Goal: Task Accomplishment & Management: Contribute content

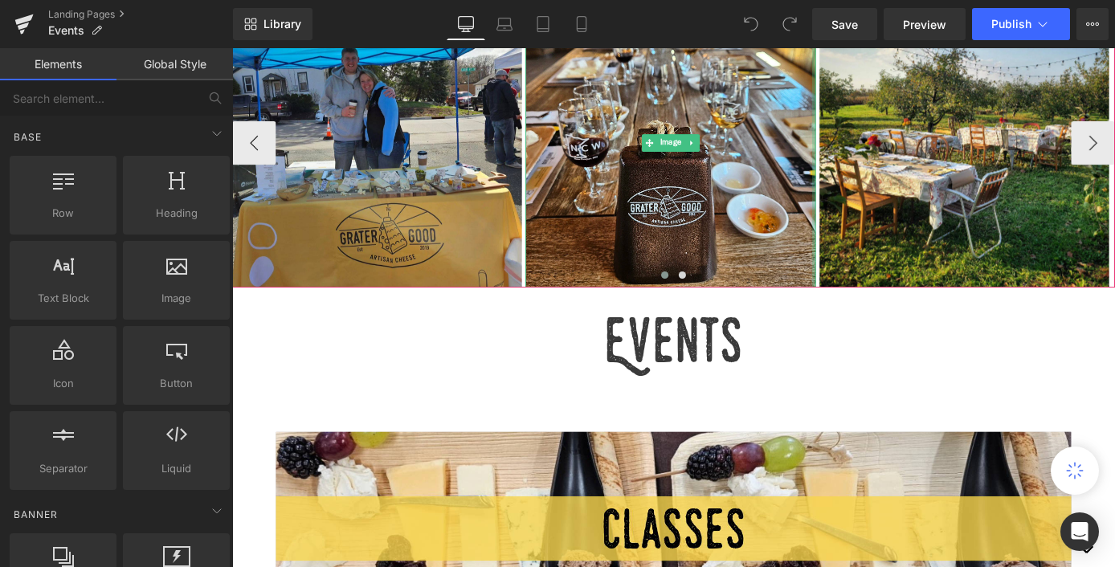
scroll to position [435, 0]
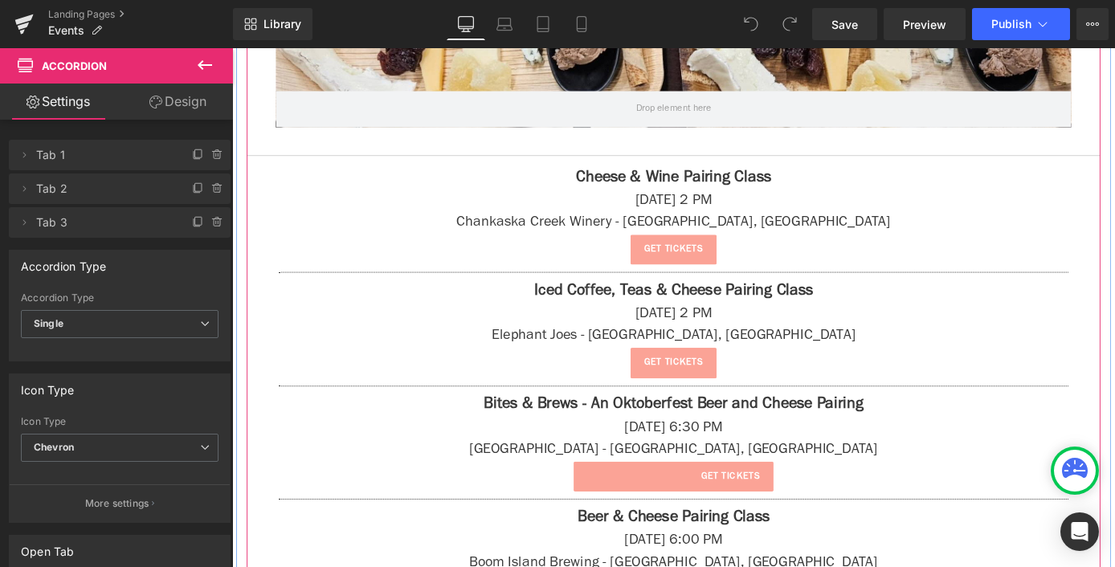
scroll to position [900, 0]
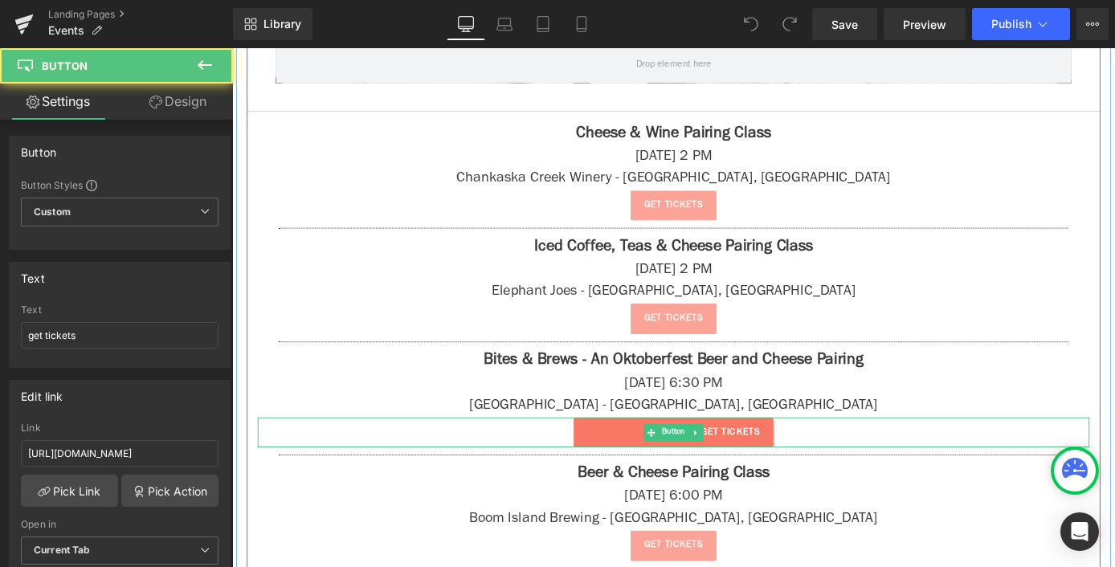
click at [773, 467] on span "get tickets" at bounding box center [780, 471] width 64 height 16
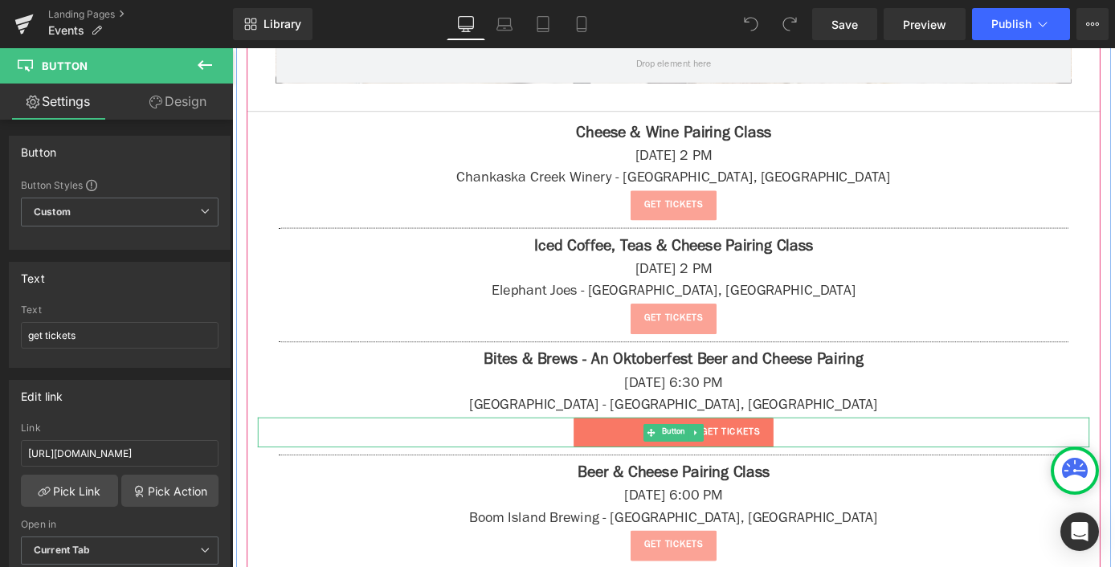
click at [669, 470] on link "get tickets" at bounding box center [718, 472] width 220 height 34
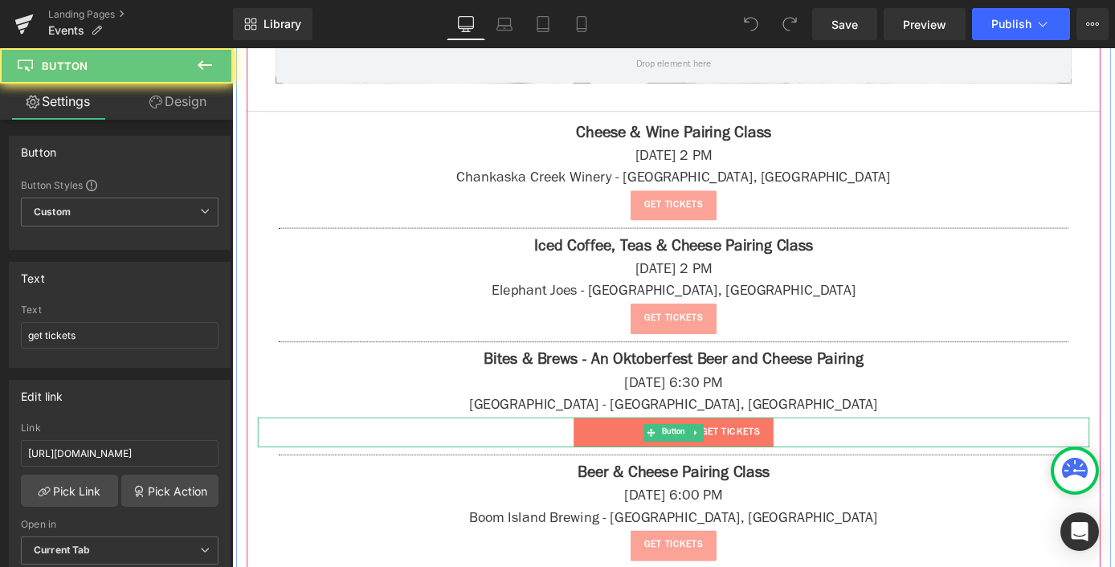
click at [662, 466] on link "get tickets" at bounding box center [718, 472] width 220 height 34
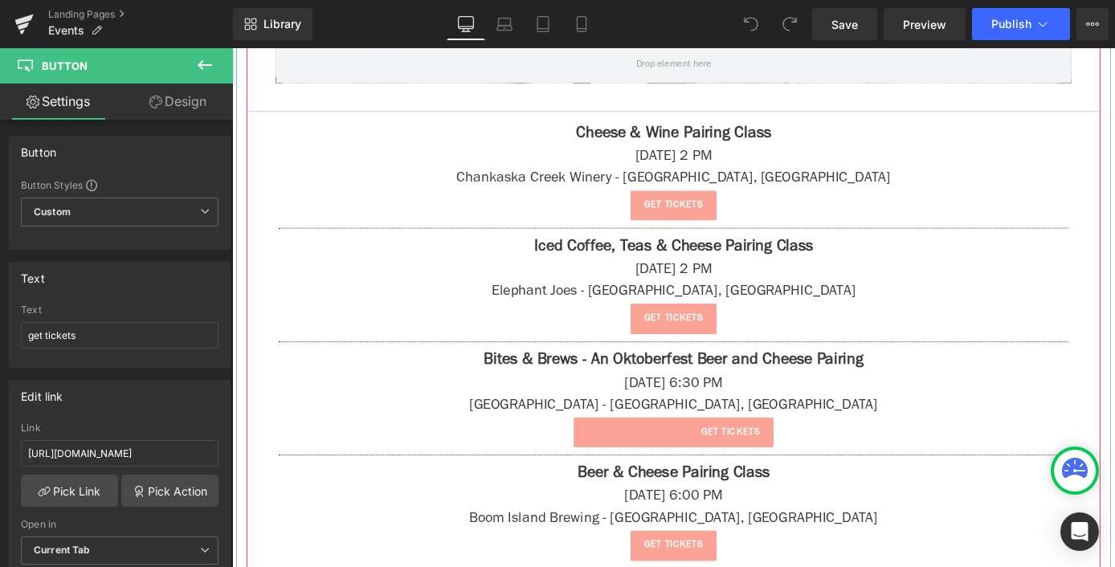
click at [232, 48] on div at bounding box center [232, 48] width 0 height 0
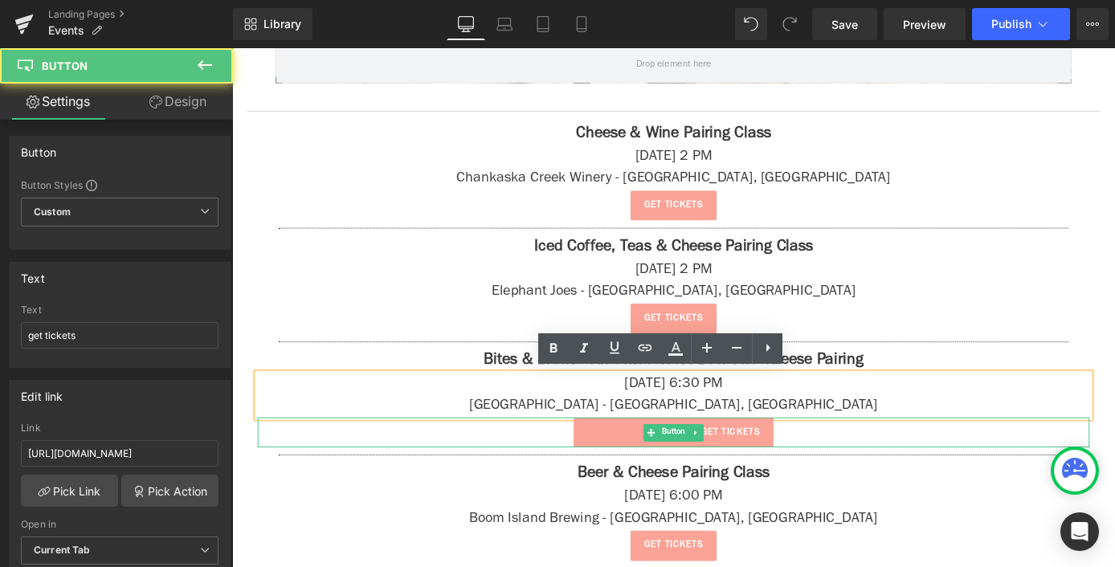
click at [985, 466] on div "get tickets" at bounding box center [718, 472] width 916 height 34
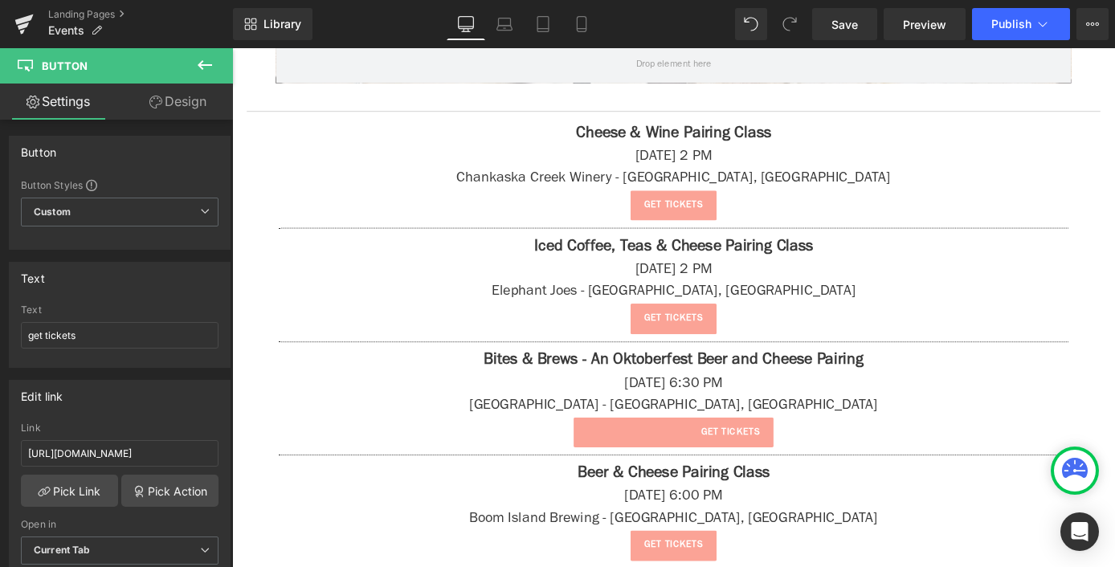
click at [958, 548] on p "[DATE] 6:00 PM" at bounding box center [718, 543] width 916 height 24
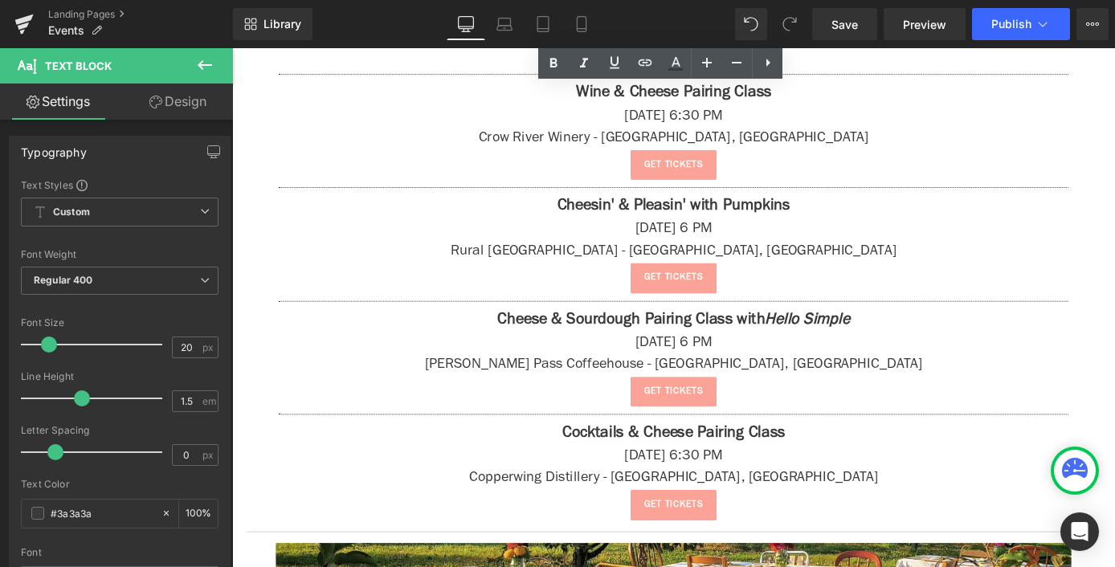
scroll to position [960, 0]
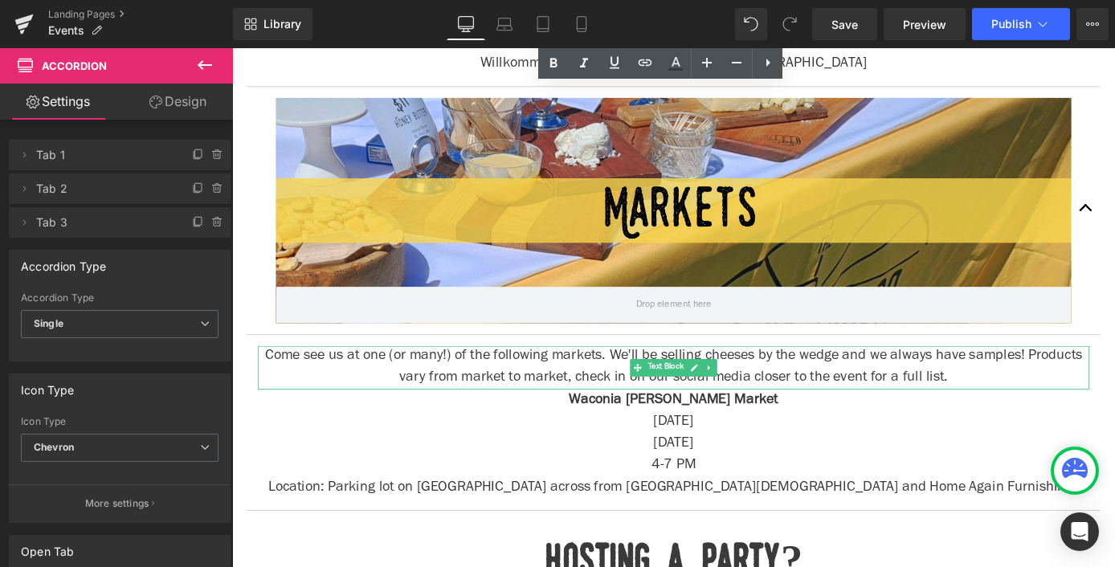
scroll to position [1483, 0]
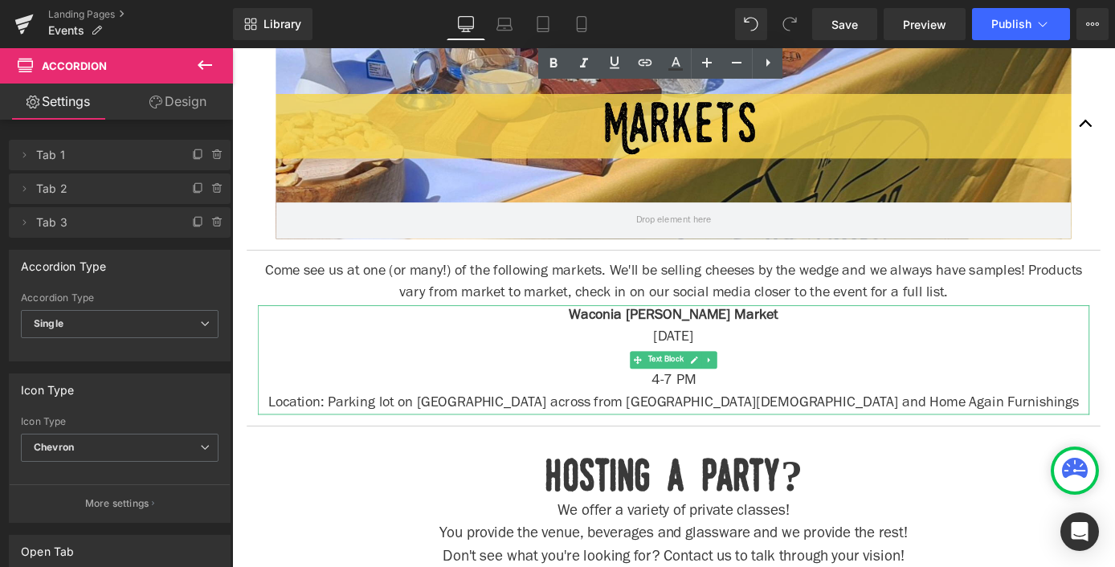
click at [785, 406] on p "4-7 PM" at bounding box center [718, 416] width 916 height 24
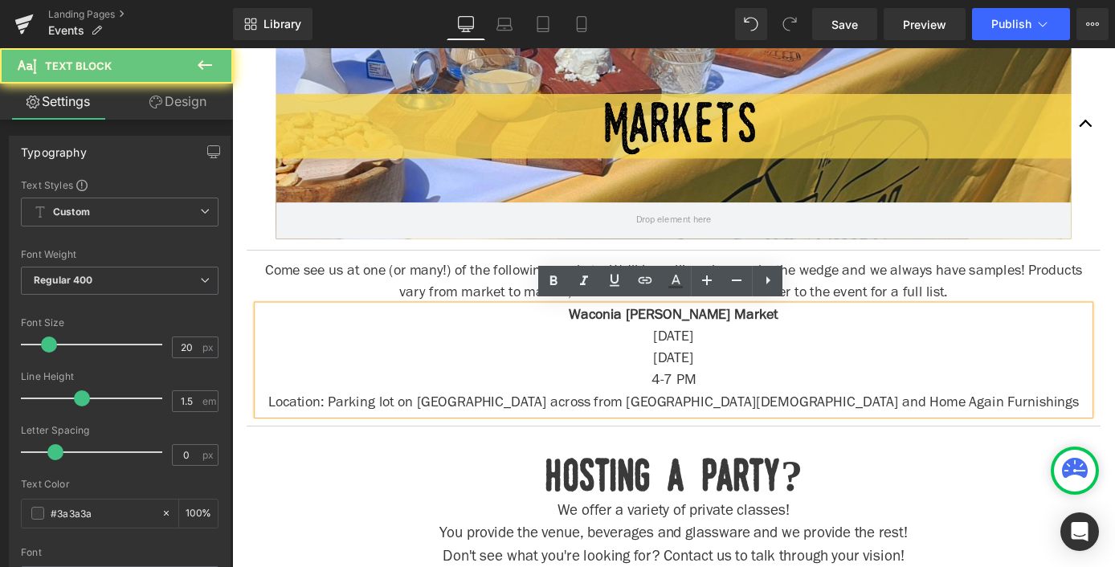
click at [769, 369] on p "[DATE]" at bounding box center [718, 368] width 916 height 24
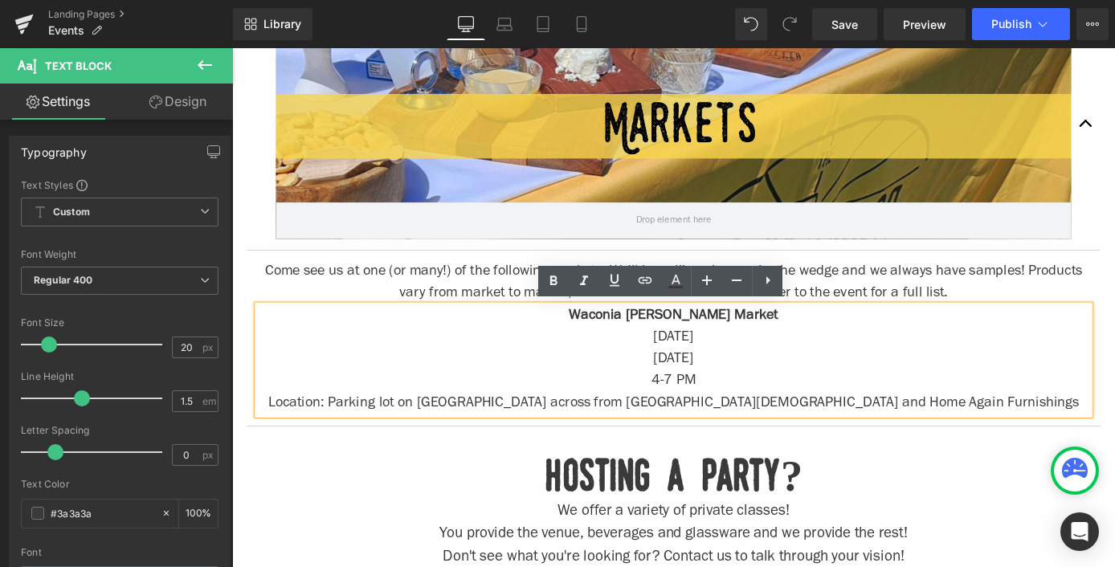
drag, startPoint x: 767, startPoint y: 361, endPoint x: 664, endPoint y: 360, distance: 102.8
click at [664, 360] on p "[DATE]" at bounding box center [718, 368] width 916 height 24
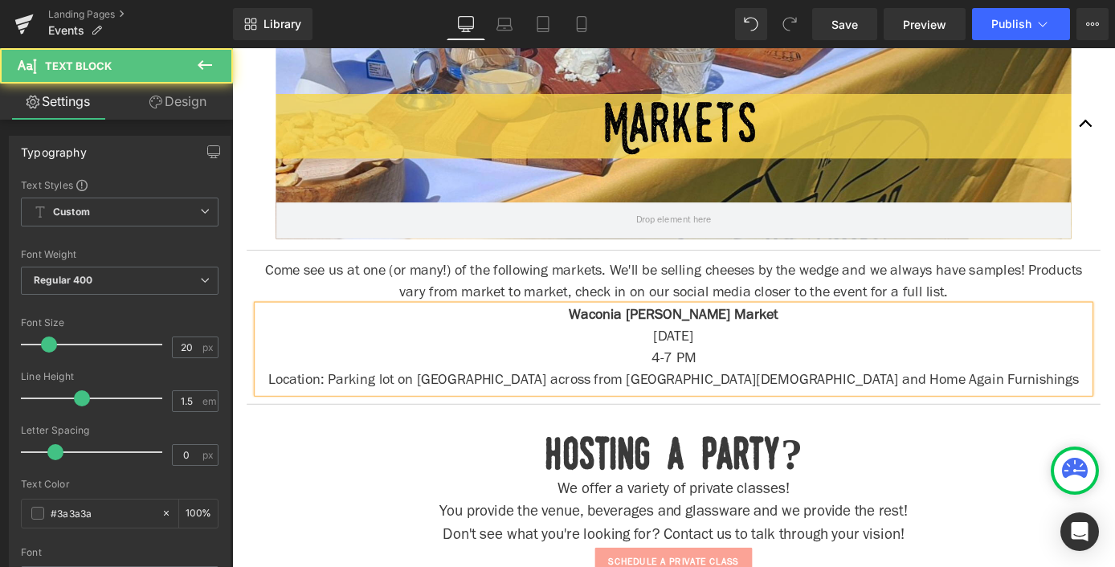
drag, startPoint x: 1036, startPoint y: 414, endPoint x: 1011, endPoint y: 415, distance: 24.9
click at [1037, 414] on p "Location: Parking lot on [GEOGRAPHIC_DATA] across from [GEOGRAPHIC_DATA][DEMOGR…" at bounding box center [718, 416] width 916 height 24
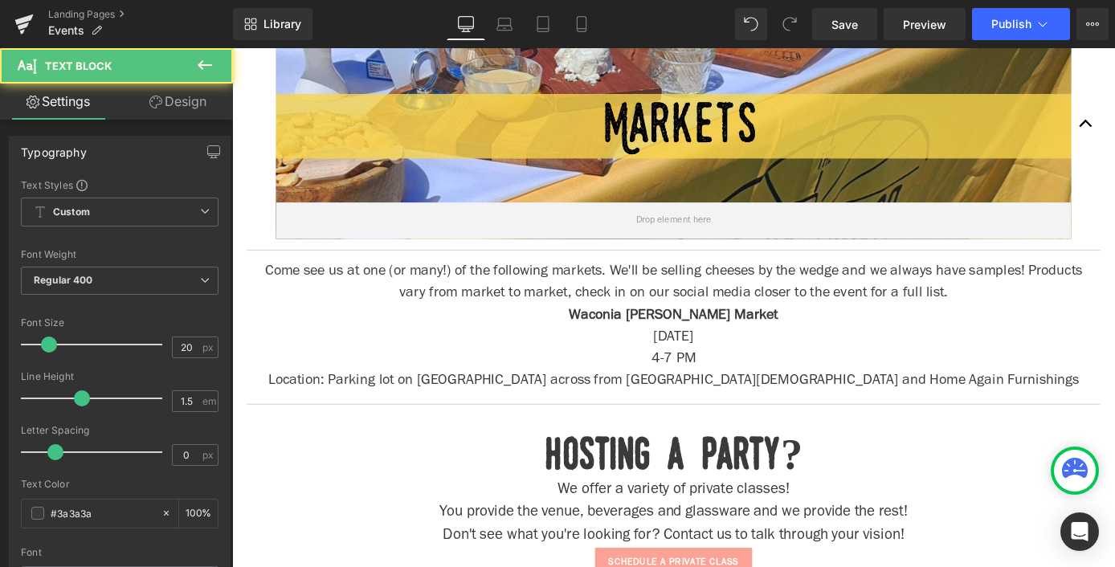
click at [216, 59] on button at bounding box center [205, 65] width 56 height 35
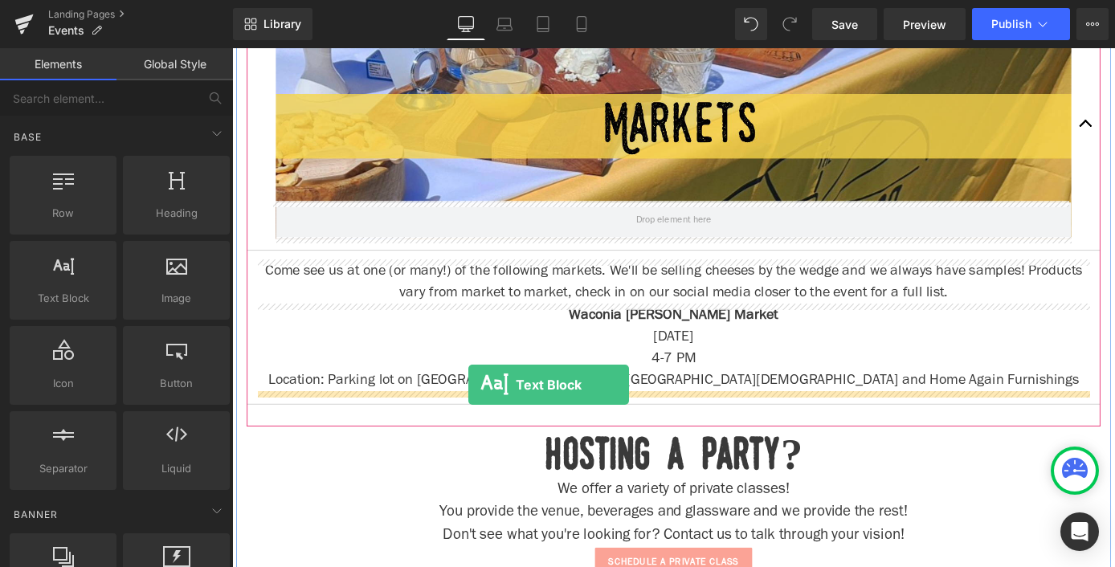
drag, startPoint x: 317, startPoint y: 318, endPoint x: 492, endPoint y: 418, distance: 201.8
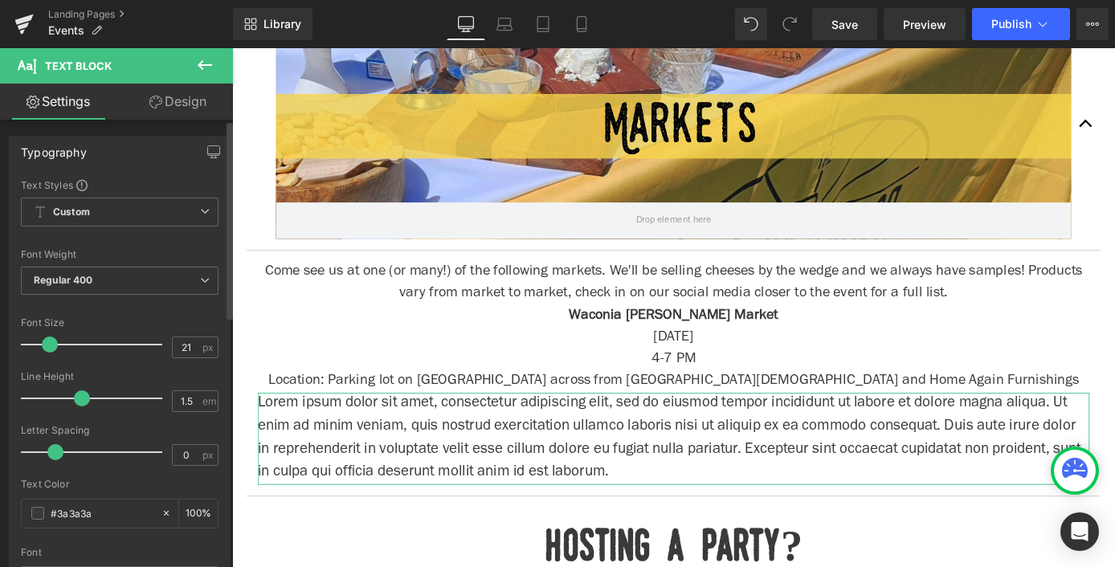
type input "22"
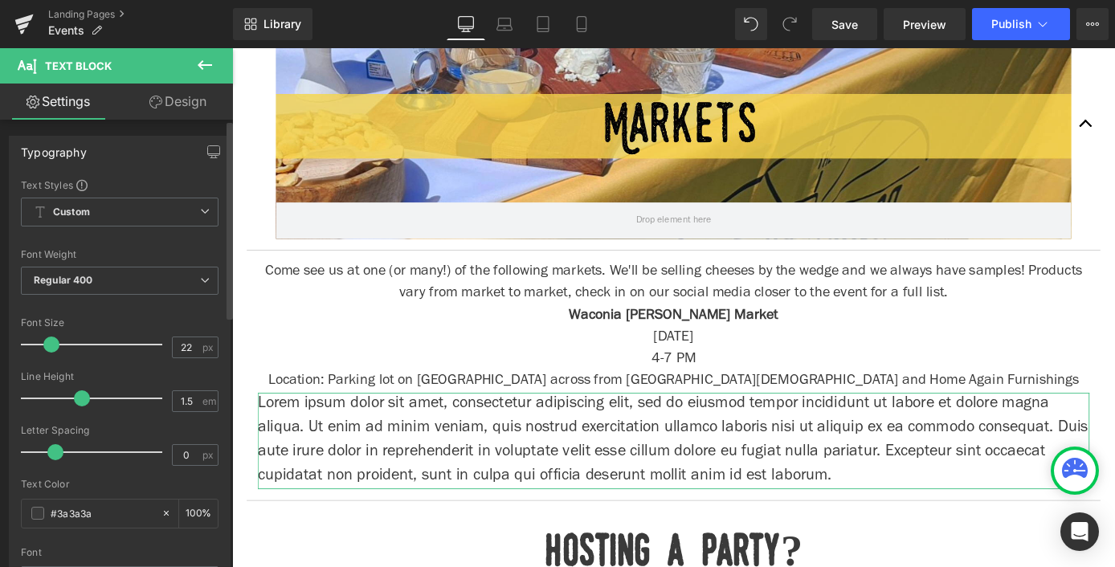
drag, startPoint x: 44, startPoint y: 345, endPoint x: 53, endPoint y: 349, distance: 10.1
click at [53, 349] on span at bounding box center [51, 344] width 16 height 16
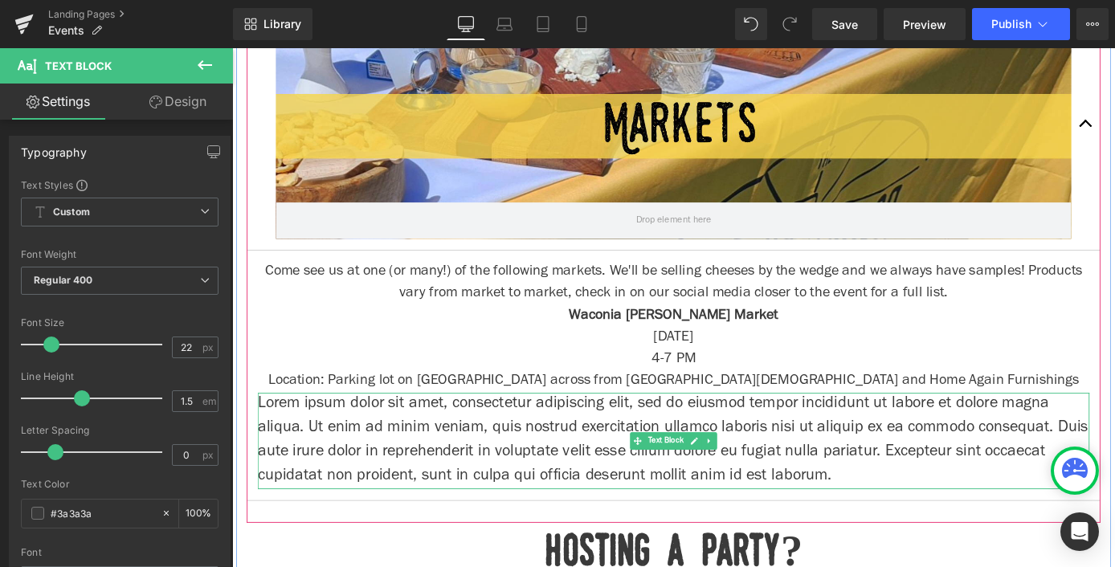
click at [430, 449] on p "Lorem ipsum dolor sit amet, consectetur adipiscing elit, sed do eiusmod tempor …" at bounding box center [718, 481] width 916 height 106
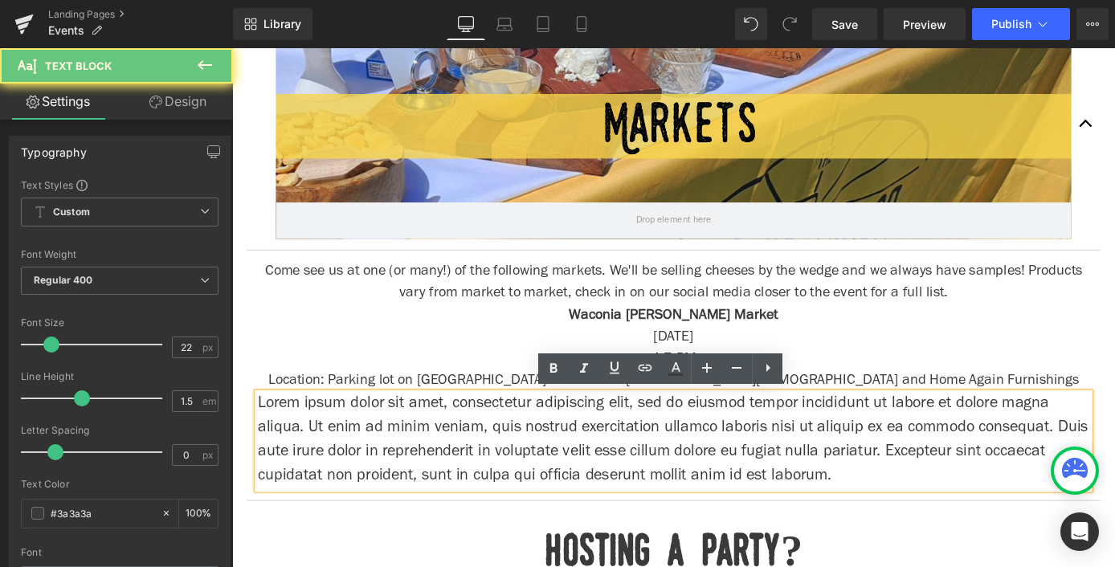
click at [430, 449] on p "Lorem ipsum dolor sit amet, consectetur adipiscing elit, sed do eiusmod tempor …" at bounding box center [718, 481] width 916 height 106
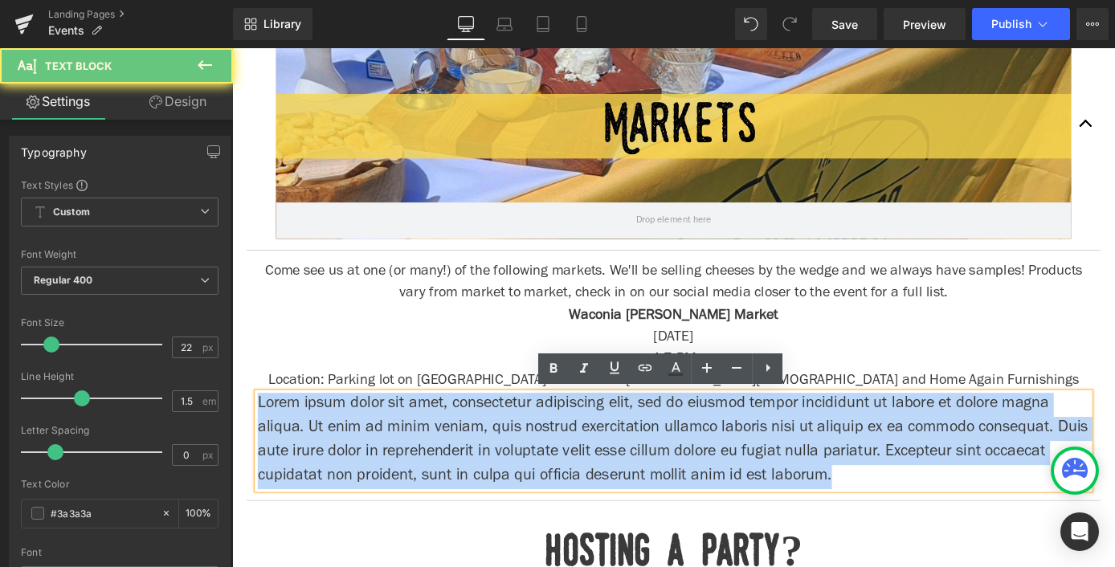
click at [430, 449] on p "Lorem ipsum dolor sit amet, consectetur adipiscing elit, sed do eiusmod tempor …" at bounding box center [718, 481] width 916 height 106
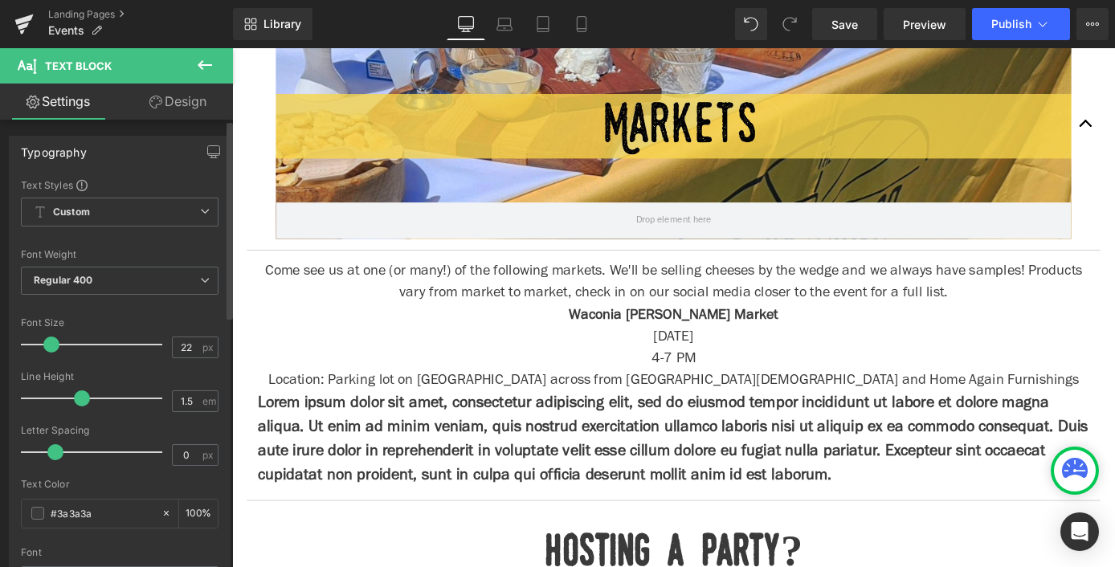
scroll to position [567, 0]
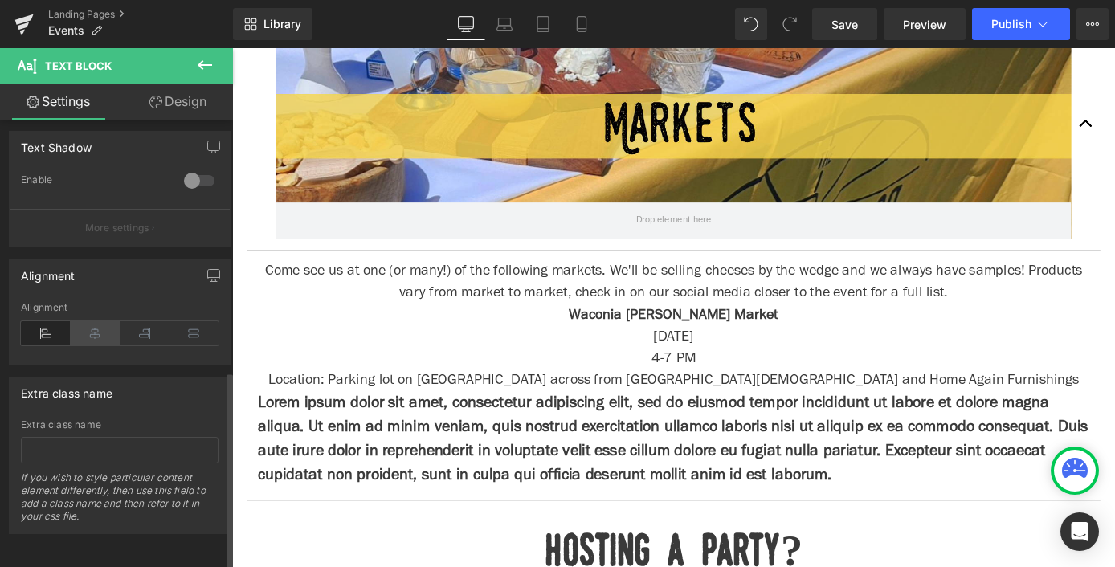
click at [92, 327] on icon at bounding box center [96, 333] width 50 height 24
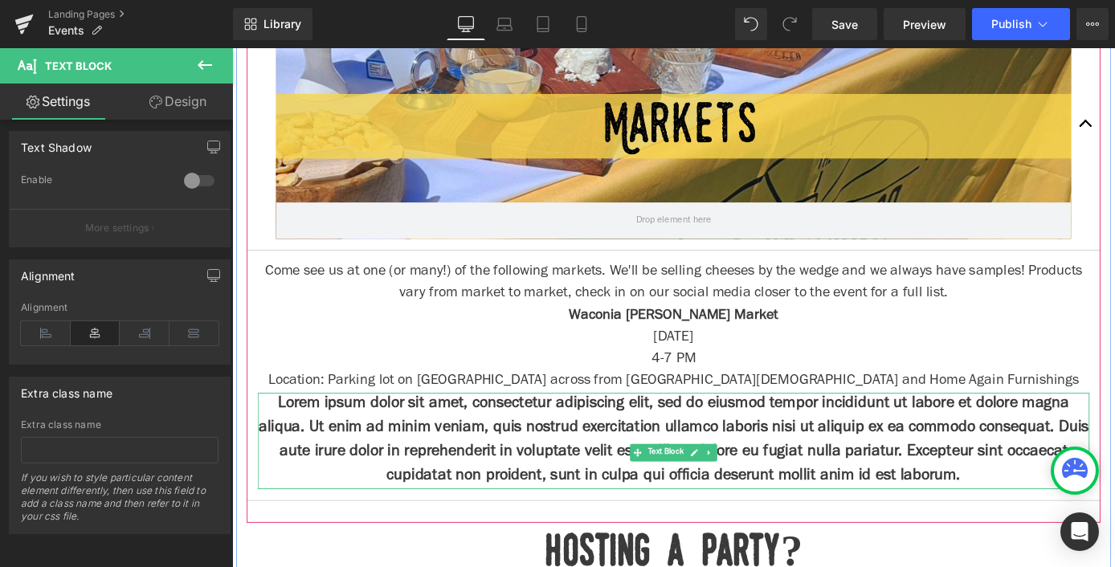
click at [579, 459] on strong "Lorem ipsum dolor sit amet, consectetur adipiscing elit, sed do eiusmod tempor …" at bounding box center [718, 480] width 914 height 97
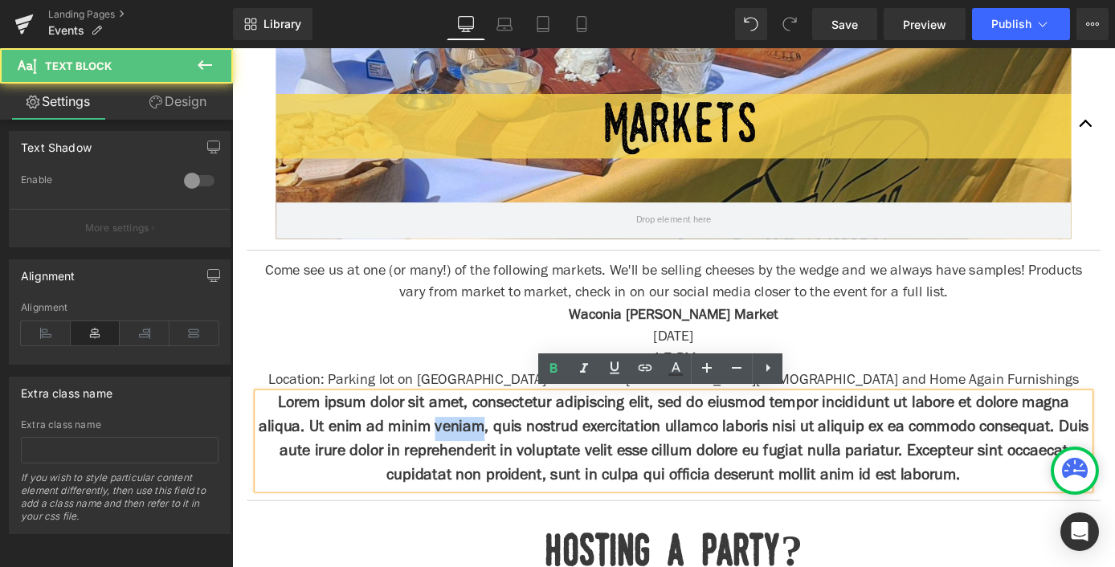
click at [579, 459] on strong "Lorem ipsum dolor sit amet, consectetur adipiscing elit, sed do eiusmod tempor …" at bounding box center [718, 480] width 914 height 97
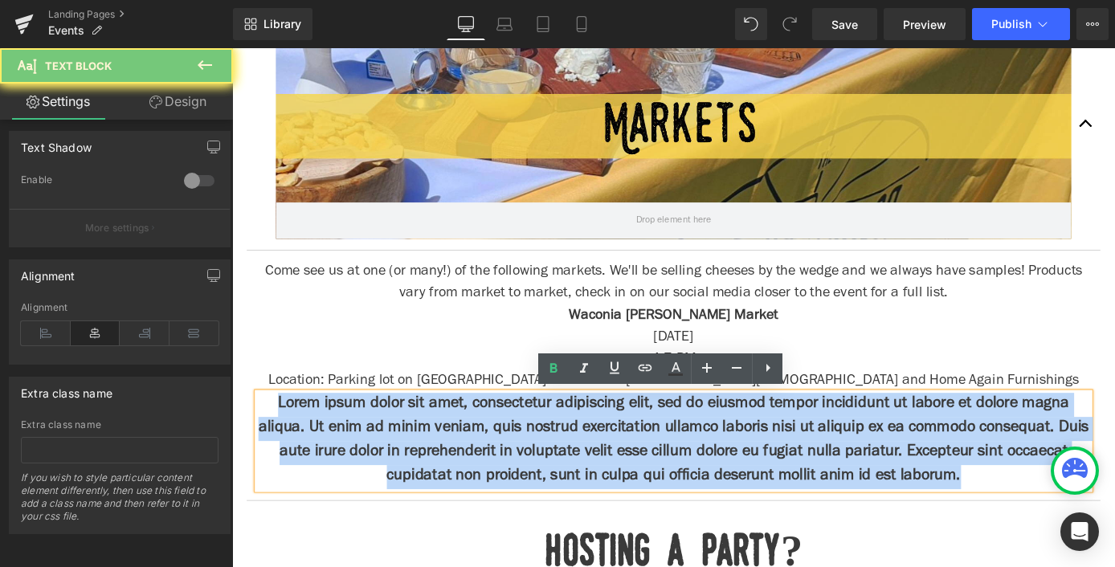
click at [579, 459] on strong "Lorem ipsum dolor sit amet, consectetur adipiscing elit, sed do eiusmod tempor …" at bounding box center [718, 480] width 914 height 97
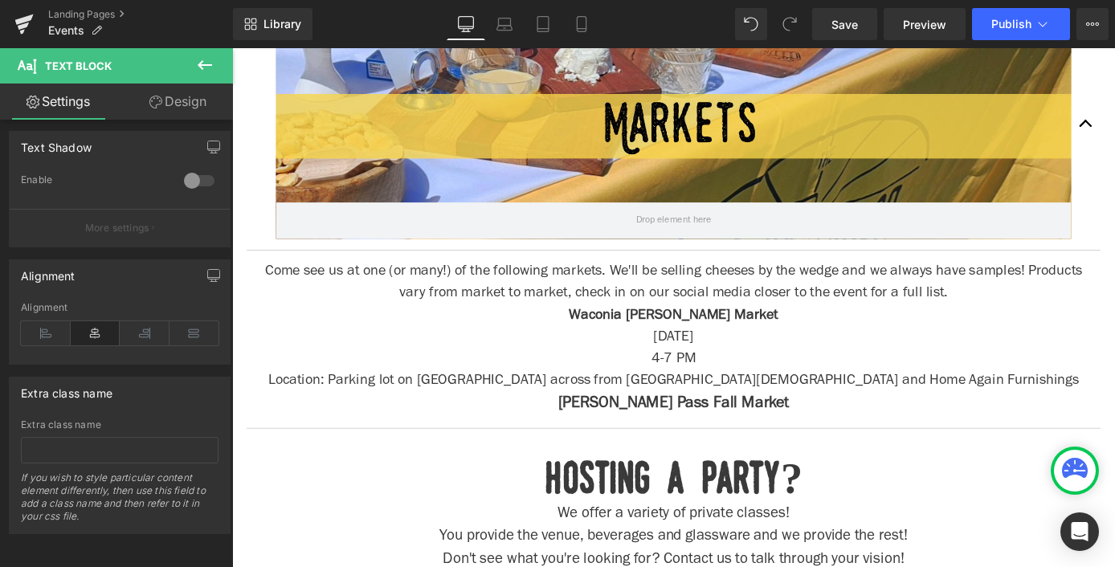
click at [189, 75] on button at bounding box center [205, 65] width 56 height 35
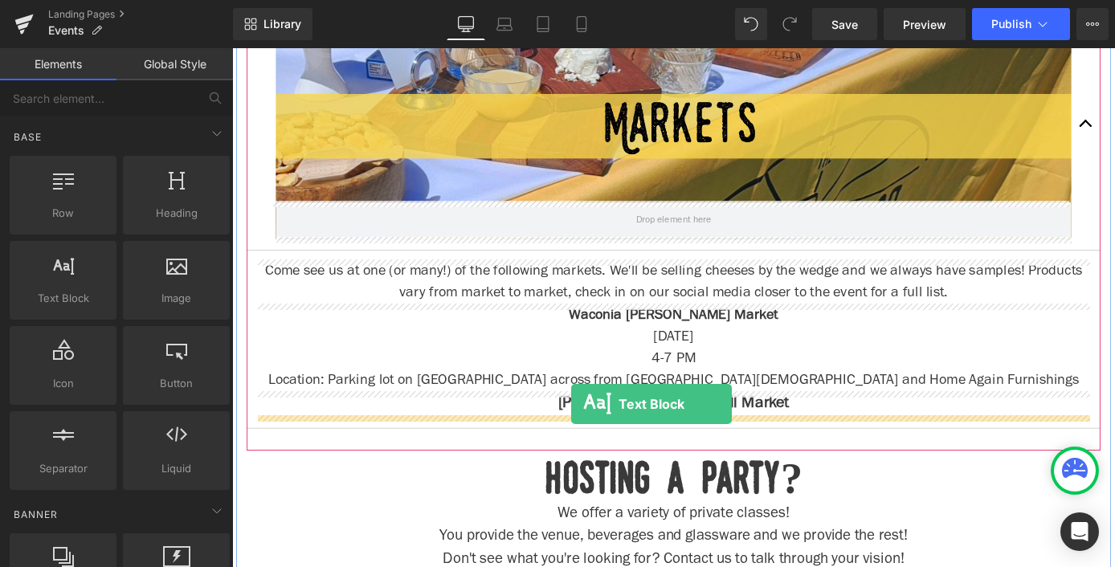
drag, startPoint x: 320, startPoint y: 331, endPoint x: 606, endPoint y: 440, distance: 306.1
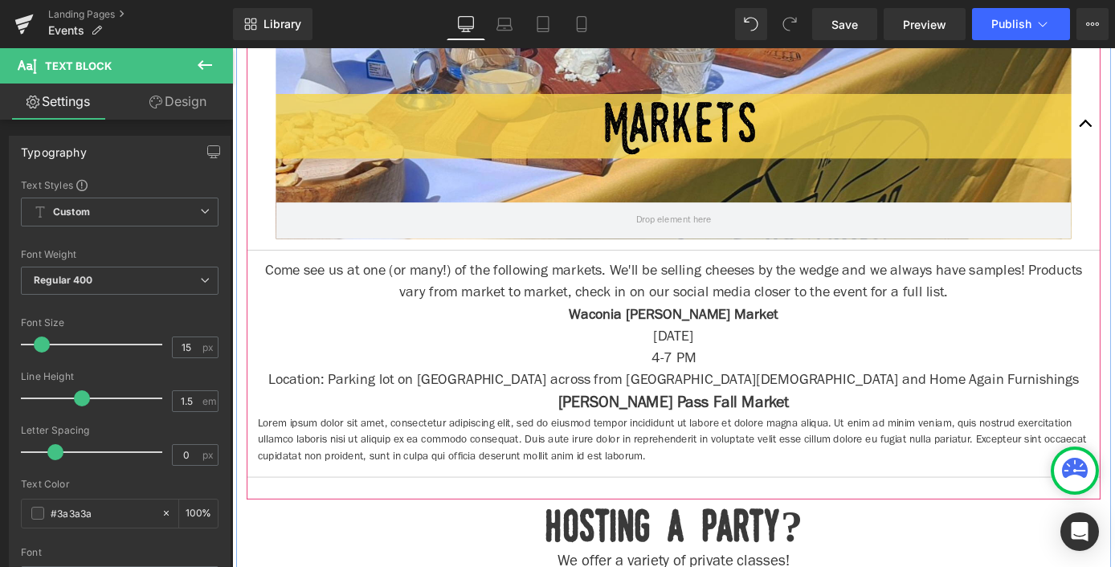
click at [758, 477] on icon at bounding box center [757, 482] width 9 height 10
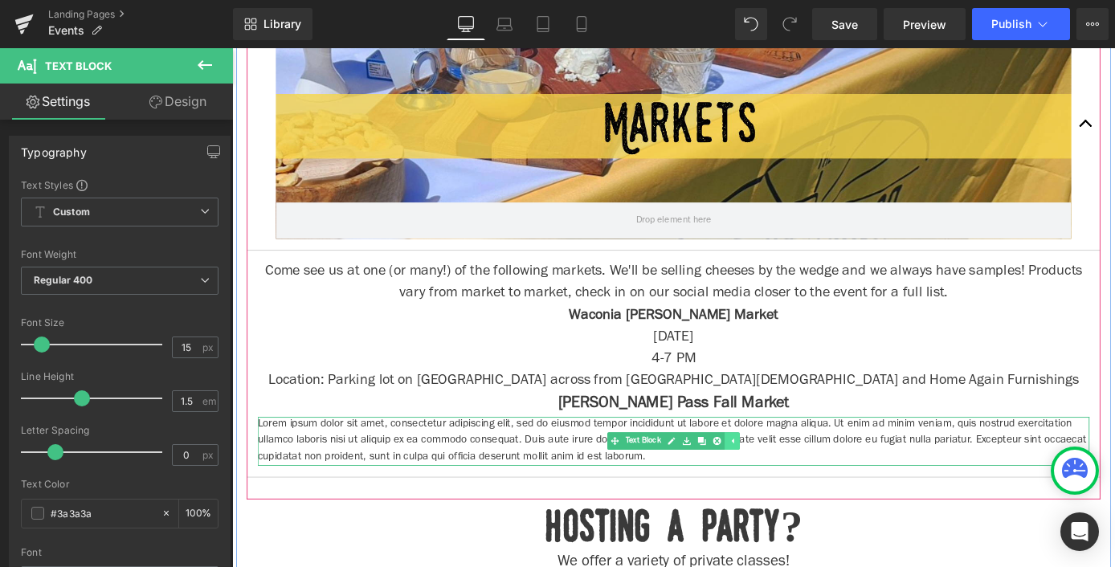
click at [758, 477] on link at bounding box center [765, 480] width 17 height 19
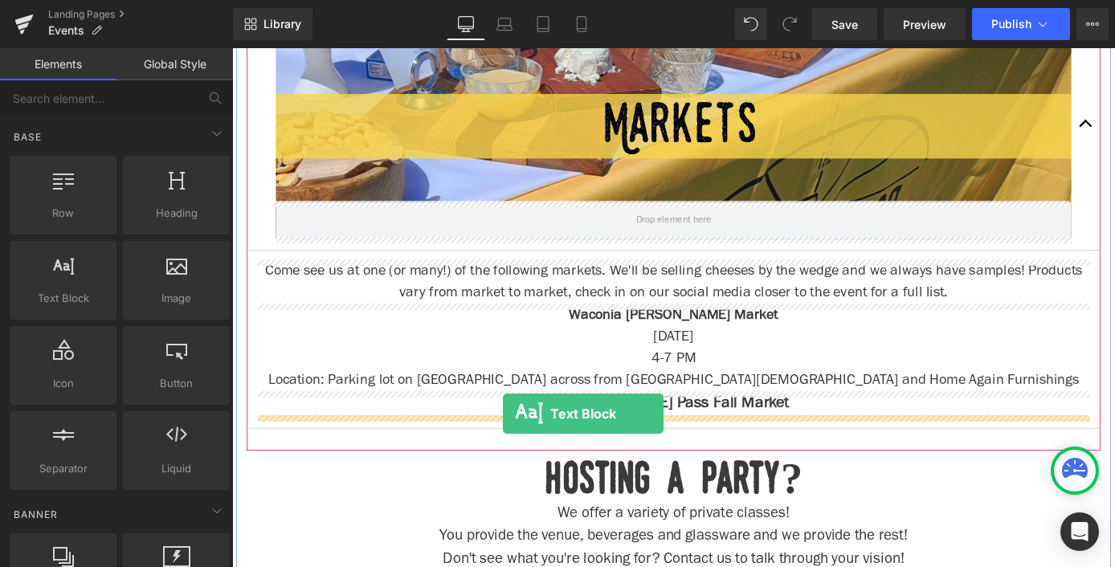
drag, startPoint x: 289, startPoint y: 328, endPoint x: 530, endPoint y: 451, distance: 270.5
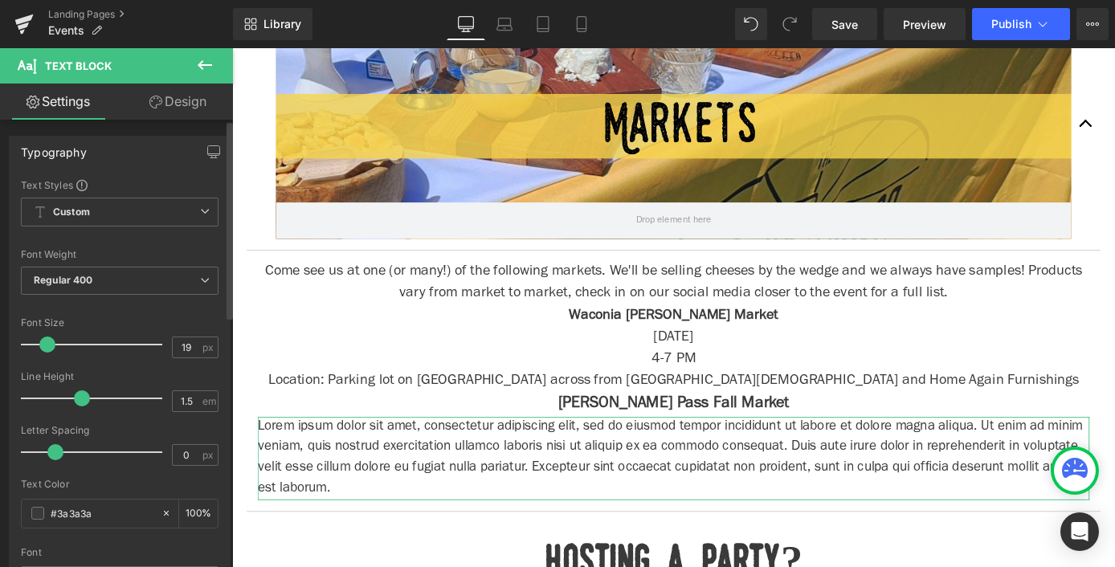
type input "20"
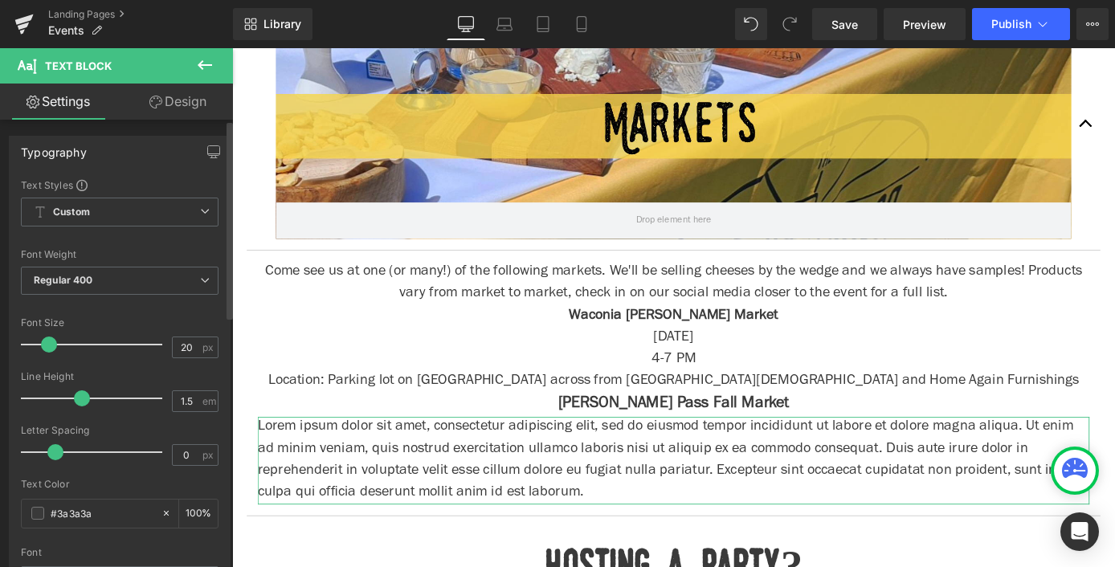
click at [48, 345] on span at bounding box center [49, 344] width 16 height 16
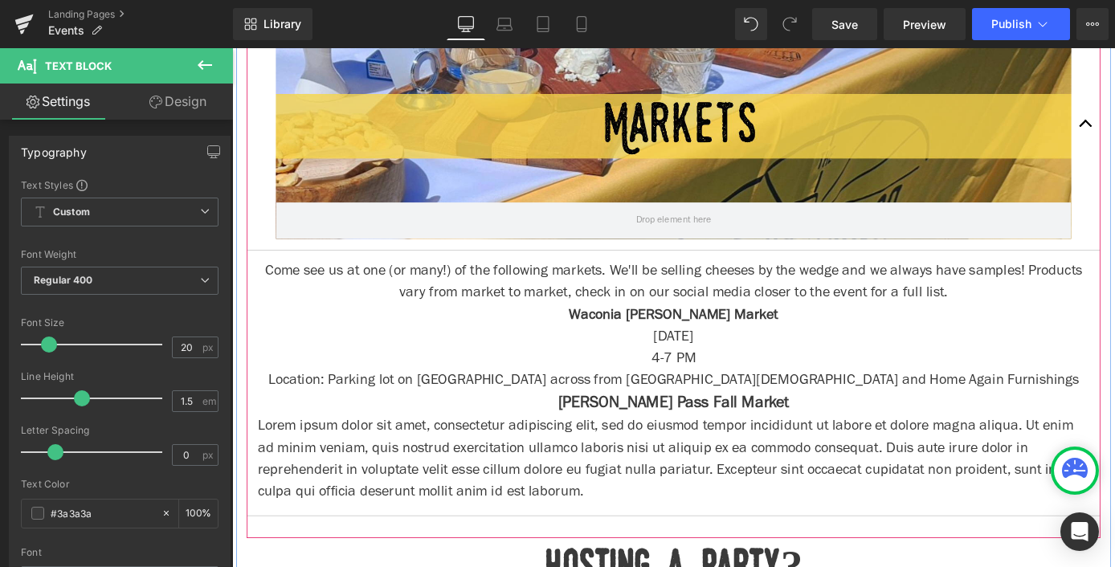
click at [441, 474] on p "Lorem ipsum dolor sit amet, consectetur adipiscing elit, sed do eiusmod tempor …" at bounding box center [718, 503] width 916 height 96
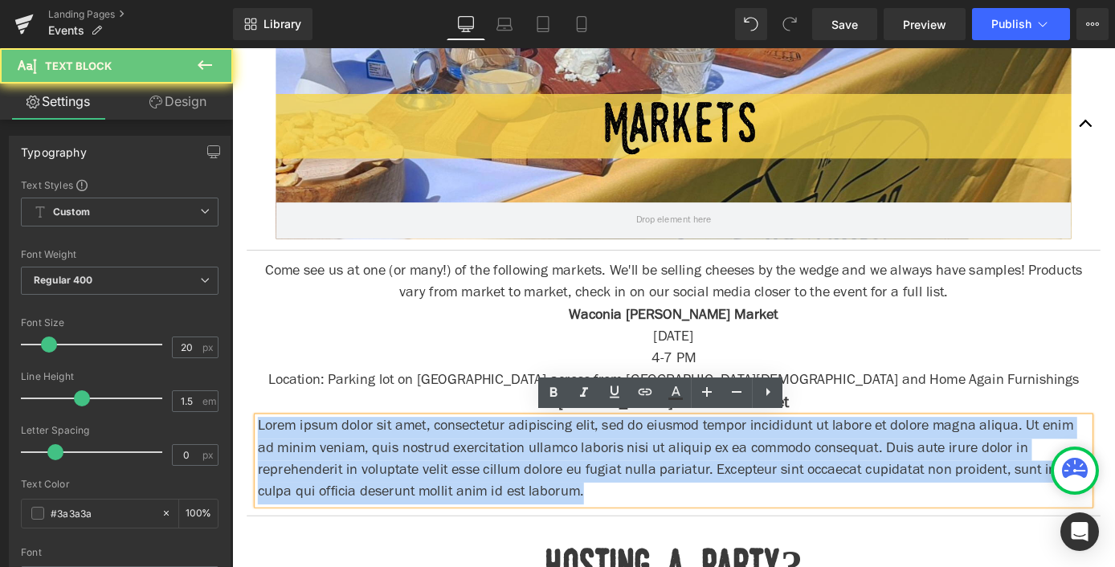
click at [441, 474] on p "Lorem ipsum dolor sit amet, consectetur adipiscing elit, sed do eiusmod tempor …" at bounding box center [718, 503] width 916 height 96
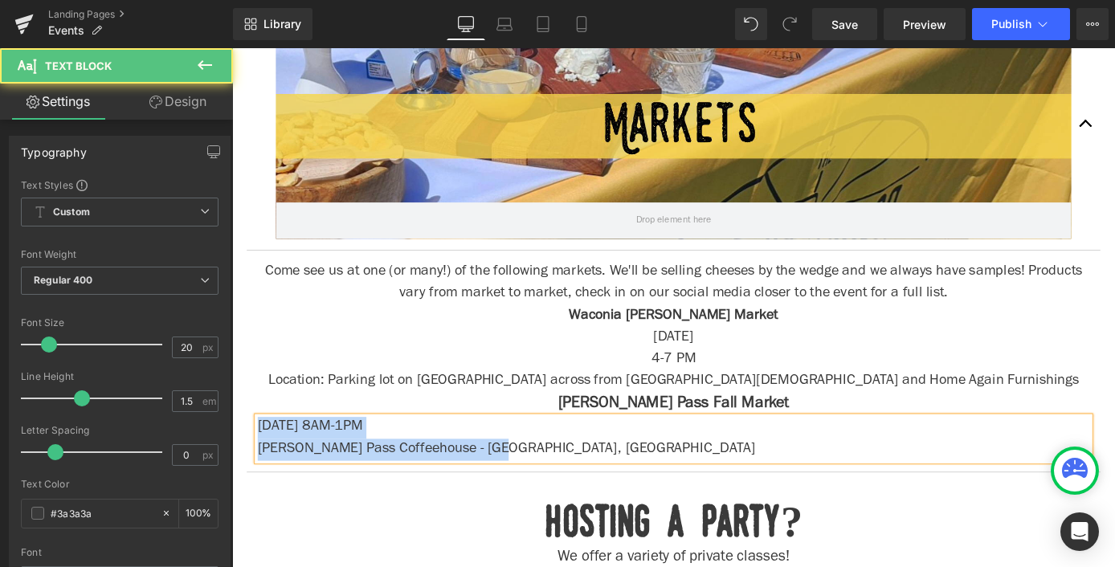
drag, startPoint x: 559, startPoint y: 492, endPoint x: 423, endPoint y: 438, distance: 146.0
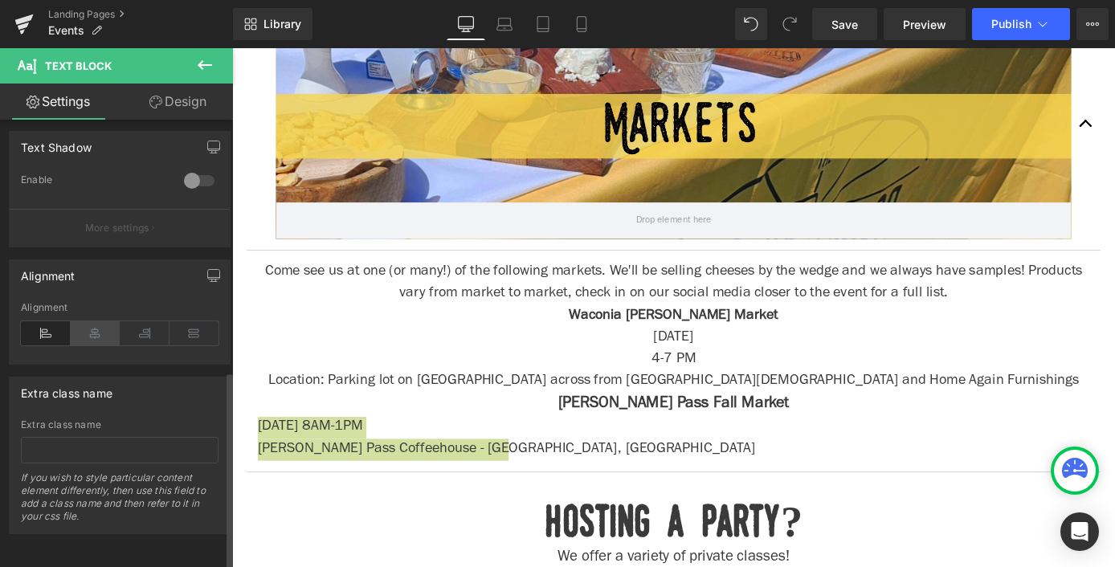
click at [95, 329] on icon at bounding box center [96, 333] width 50 height 24
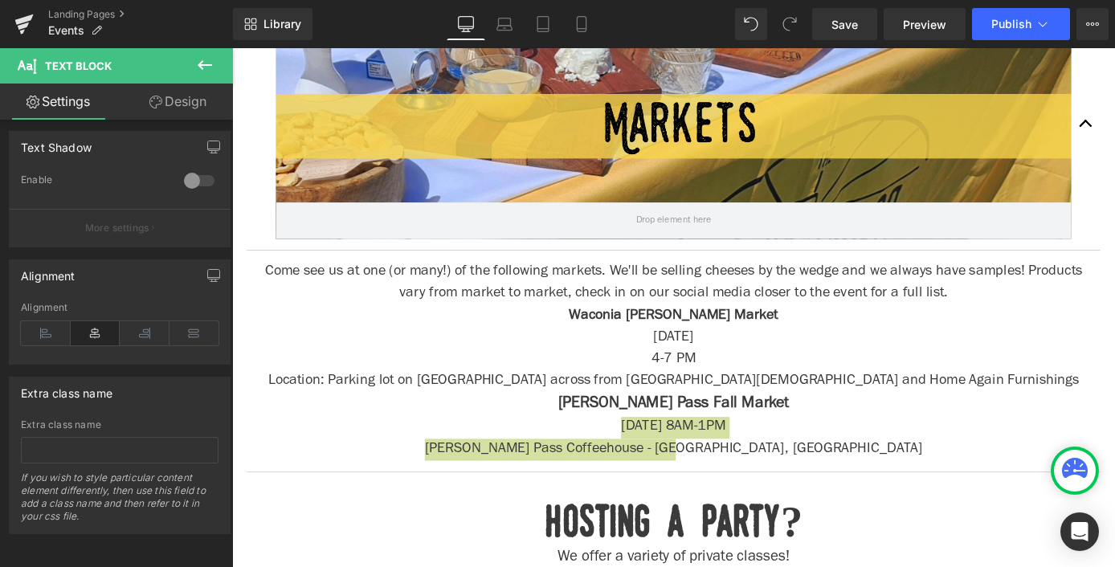
click at [197, 67] on icon at bounding box center [204, 64] width 19 height 19
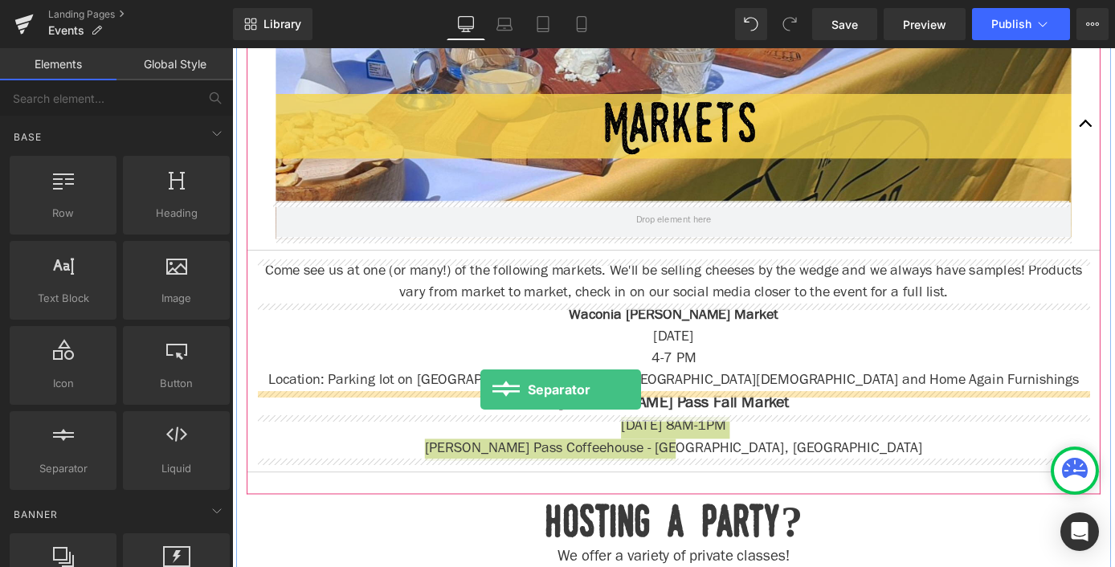
drag, startPoint x: 250, startPoint y: 451, endPoint x: 505, endPoint y: 424, distance: 256.8
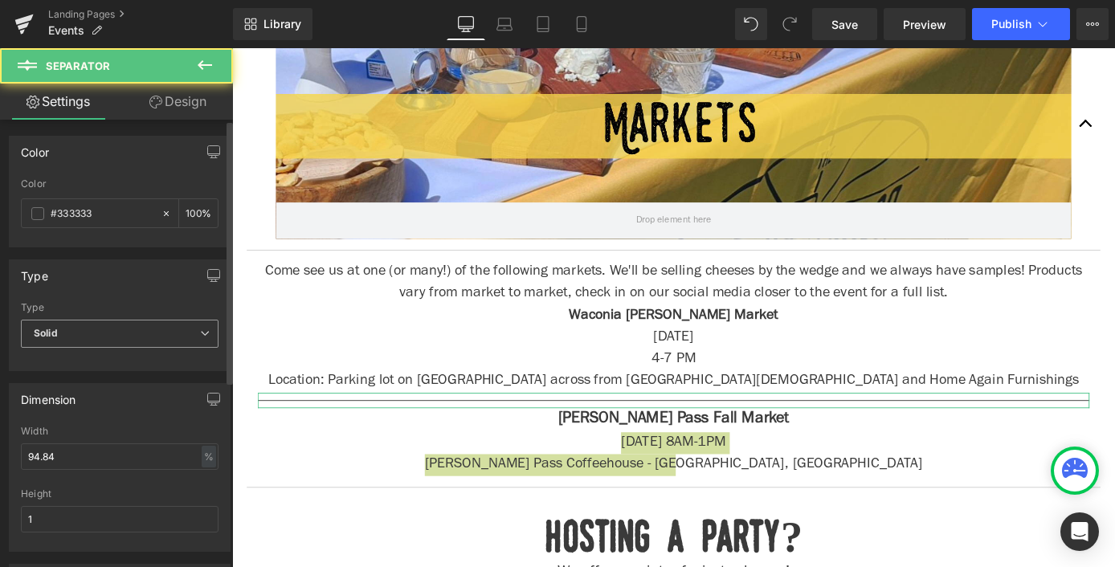
click at [99, 330] on span "Solid" at bounding box center [120, 334] width 198 height 28
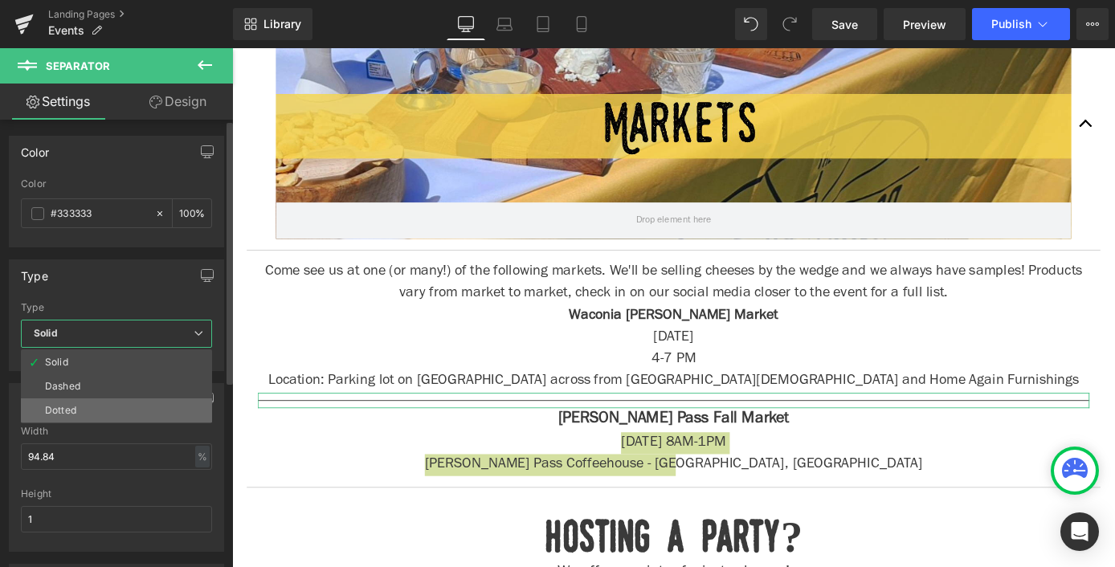
click at [96, 403] on li "Dotted" at bounding box center [116, 410] width 191 height 24
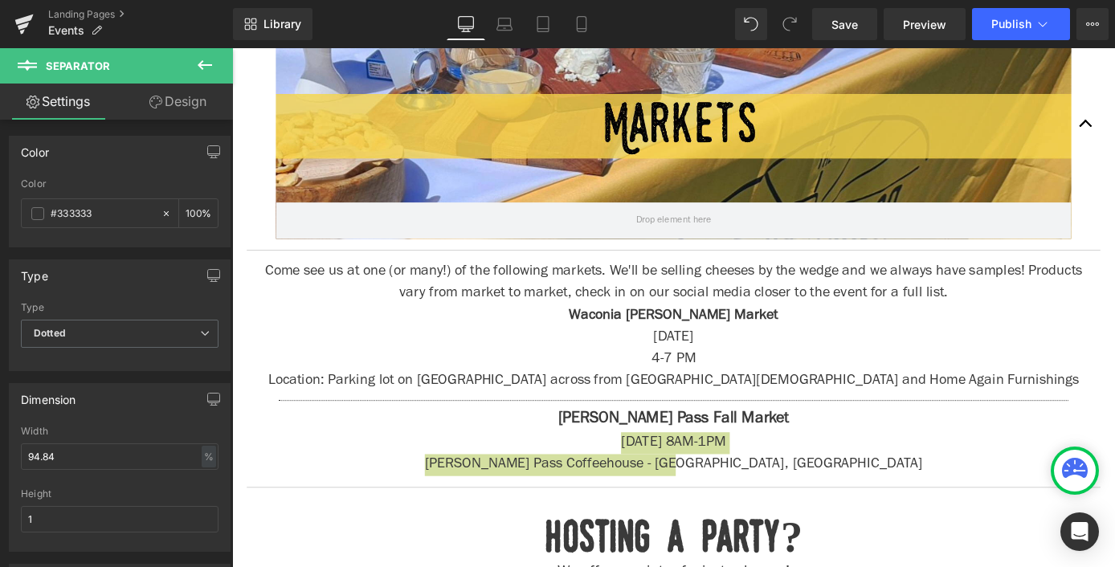
click at [208, 66] on icon at bounding box center [205, 65] width 14 height 10
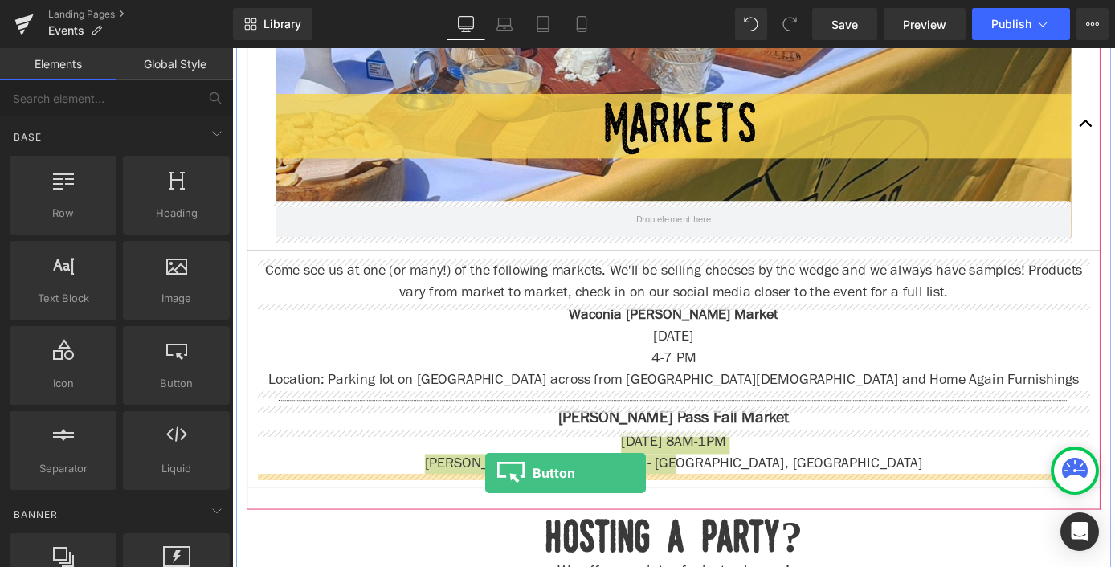
drag, startPoint x: 389, startPoint y: 430, endPoint x: 511, endPoint y: 516, distance: 148.6
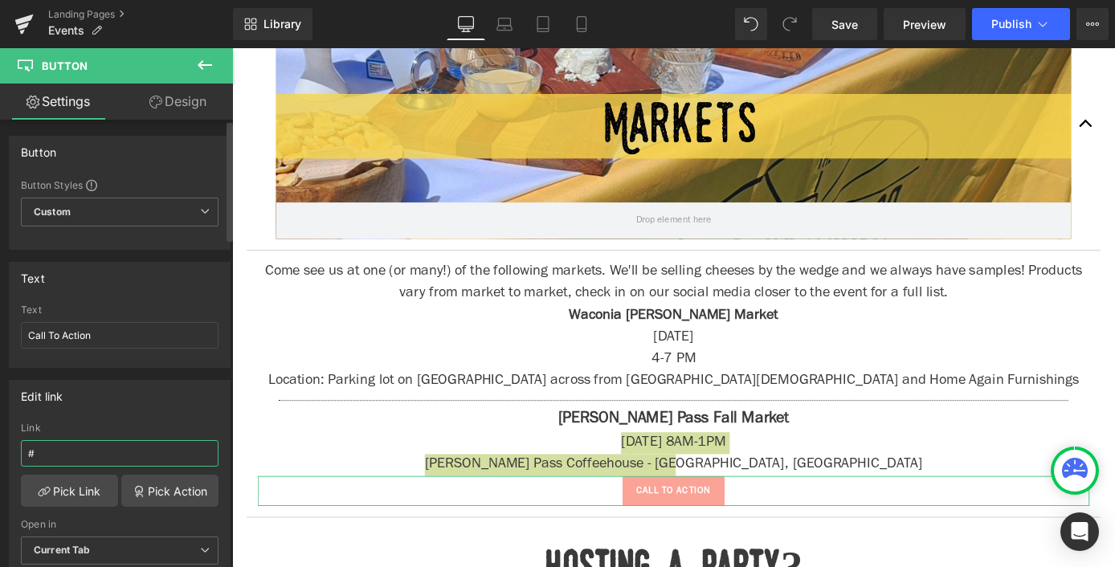
click at [104, 451] on input "#" at bounding box center [120, 453] width 198 height 27
click at [104, 340] on input "Call To Action" at bounding box center [120, 335] width 198 height 27
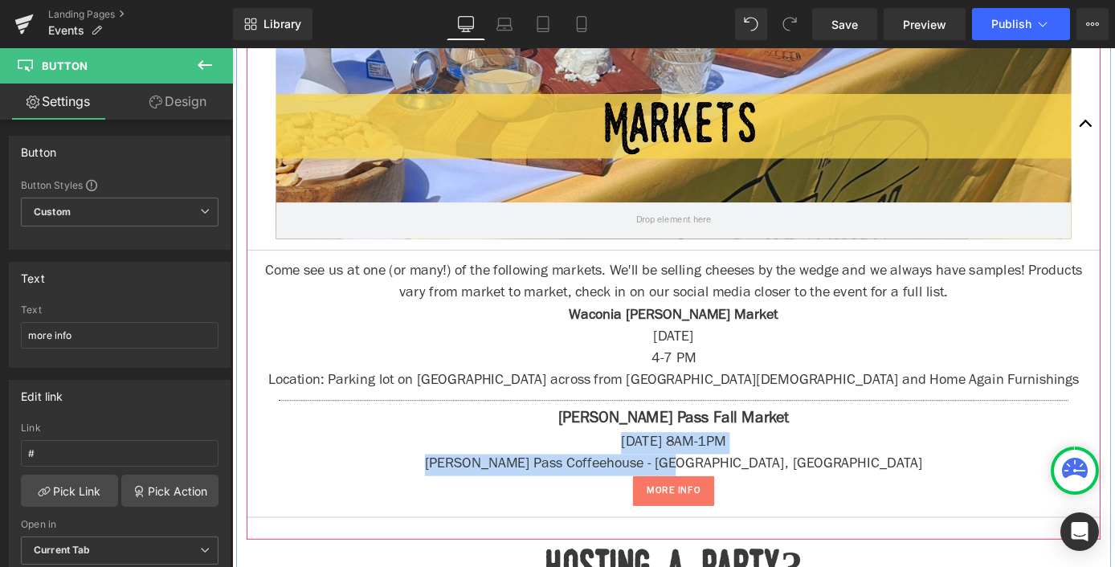
click at [735, 538] on link at bounding box center [742, 536] width 17 height 19
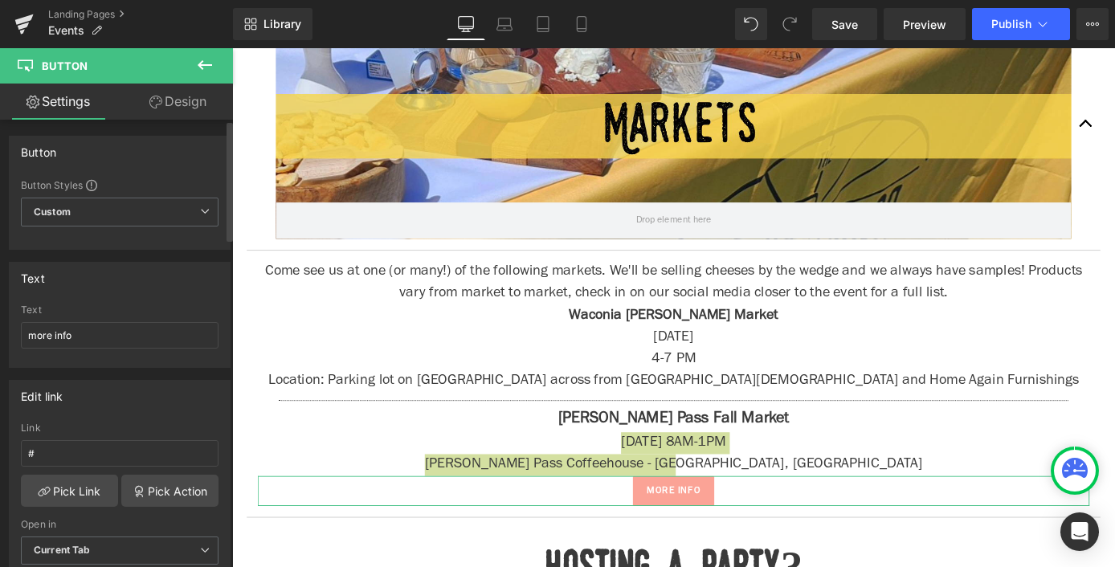
click at [153, 349] on div "Text more info" at bounding box center [120, 335] width 198 height 63
click at [147, 344] on input "more info" at bounding box center [120, 335] width 198 height 27
type input "more info coming soon!"
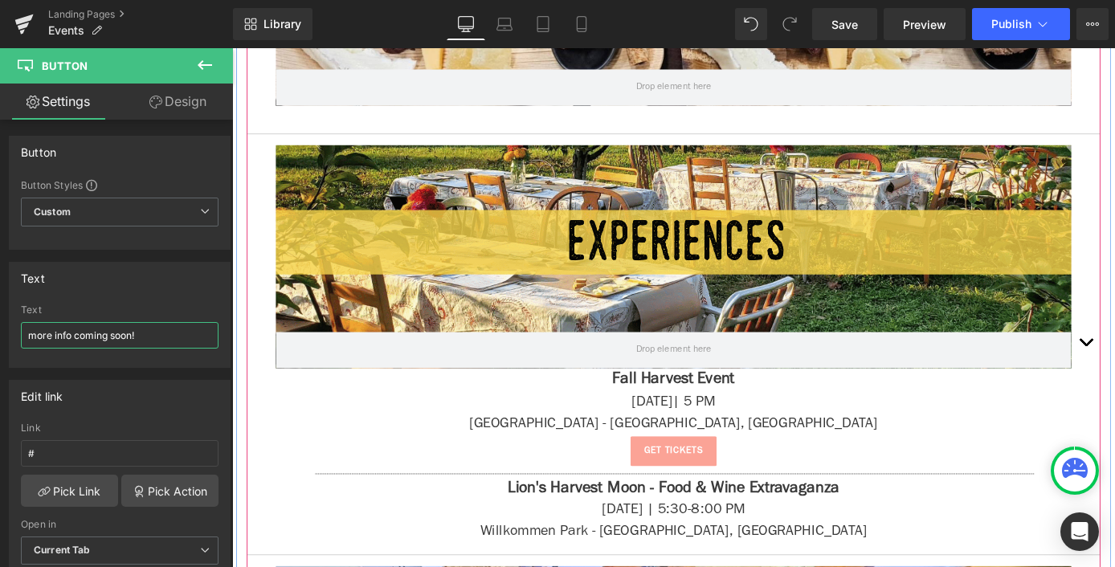
scroll to position [976, 0]
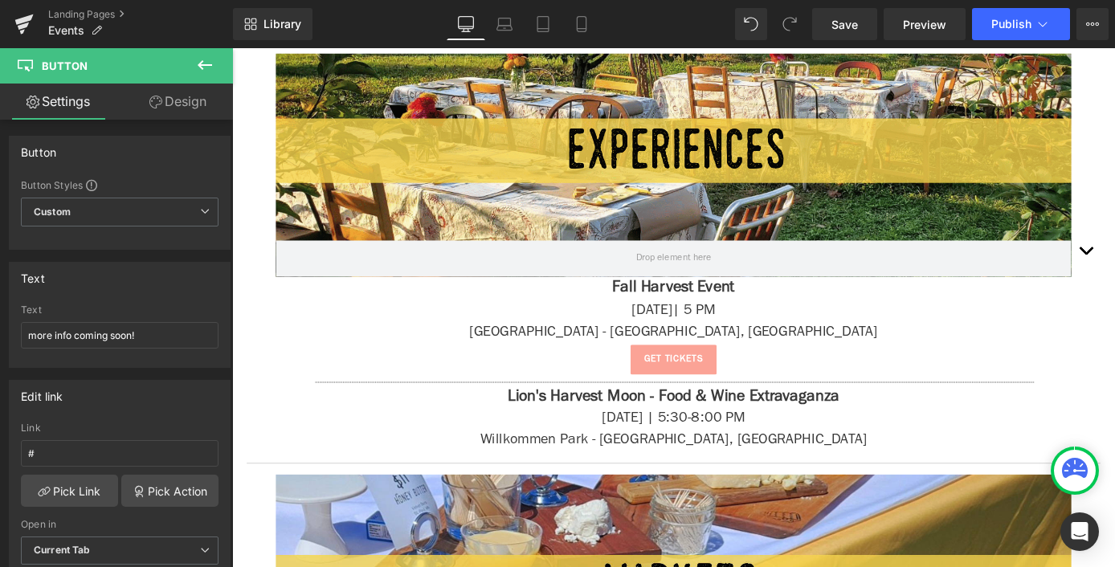
click at [201, 66] on icon at bounding box center [205, 65] width 14 height 10
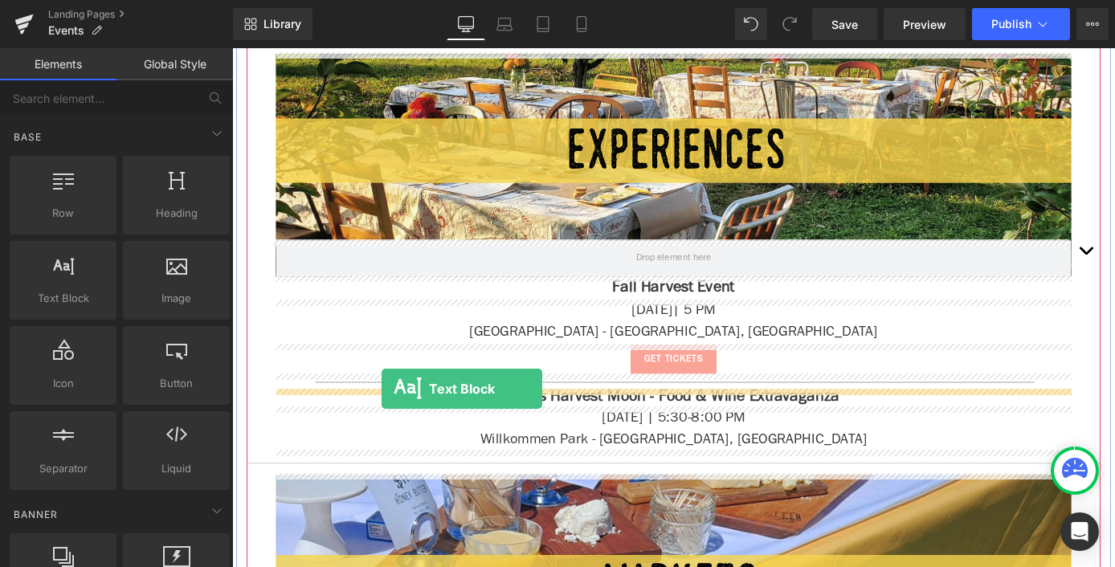
drag, startPoint x: 292, startPoint y: 341, endPoint x: 397, endPoint y: 423, distance: 133.8
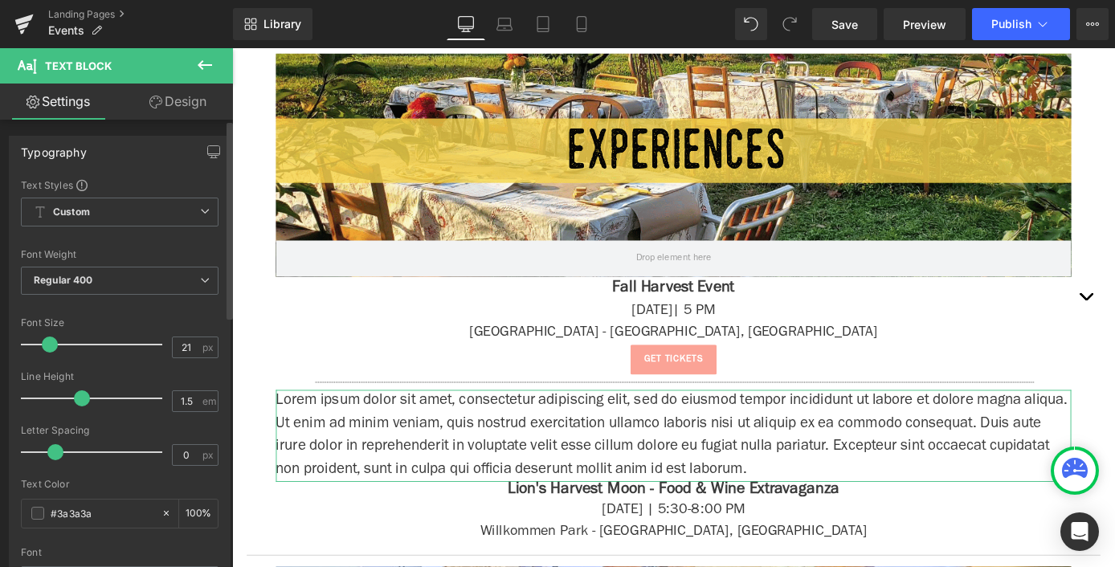
type input "22"
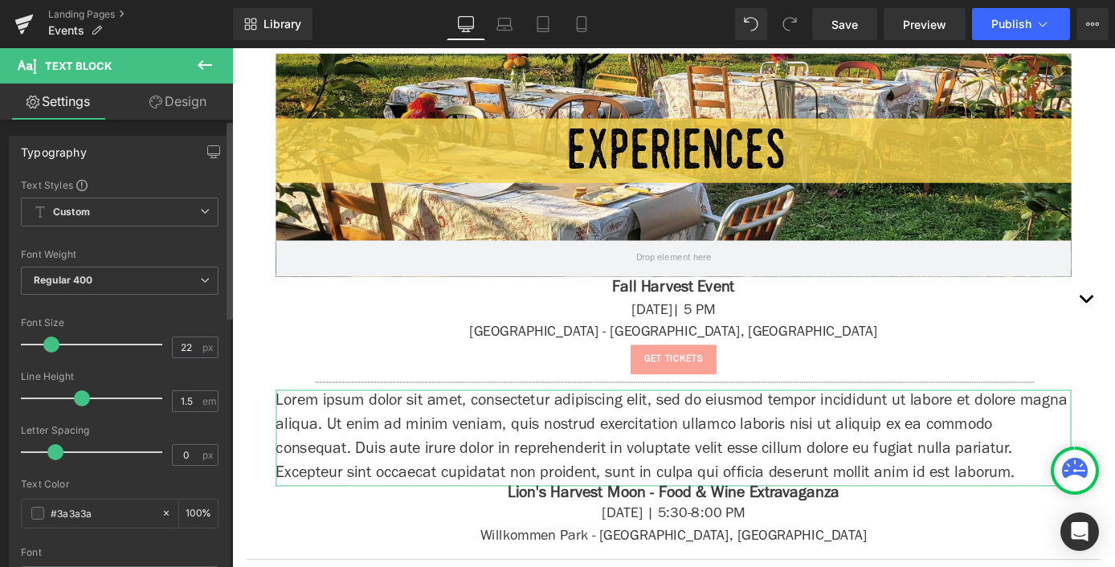
drag, startPoint x: 38, startPoint y: 345, endPoint x: 47, endPoint y: 350, distance: 10.8
click at [47, 350] on span at bounding box center [51, 344] width 16 height 16
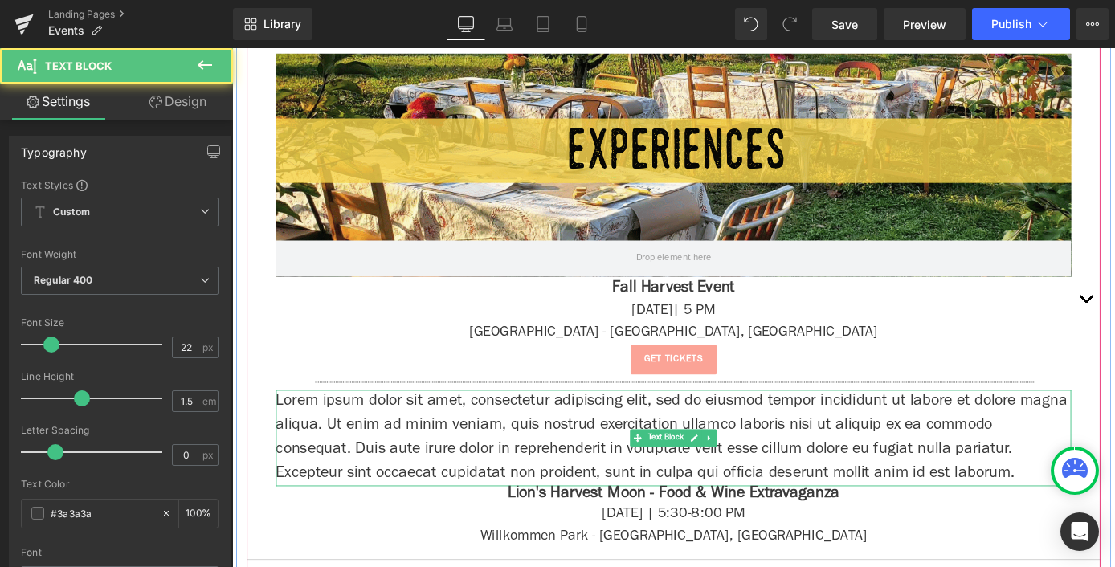
click at [466, 479] on p "Lorem ipsum dolor sit amet, consectetur adipiscing elit, sed do eiusmod tempor …" at bounding box center [717, 478] width 875 height 106
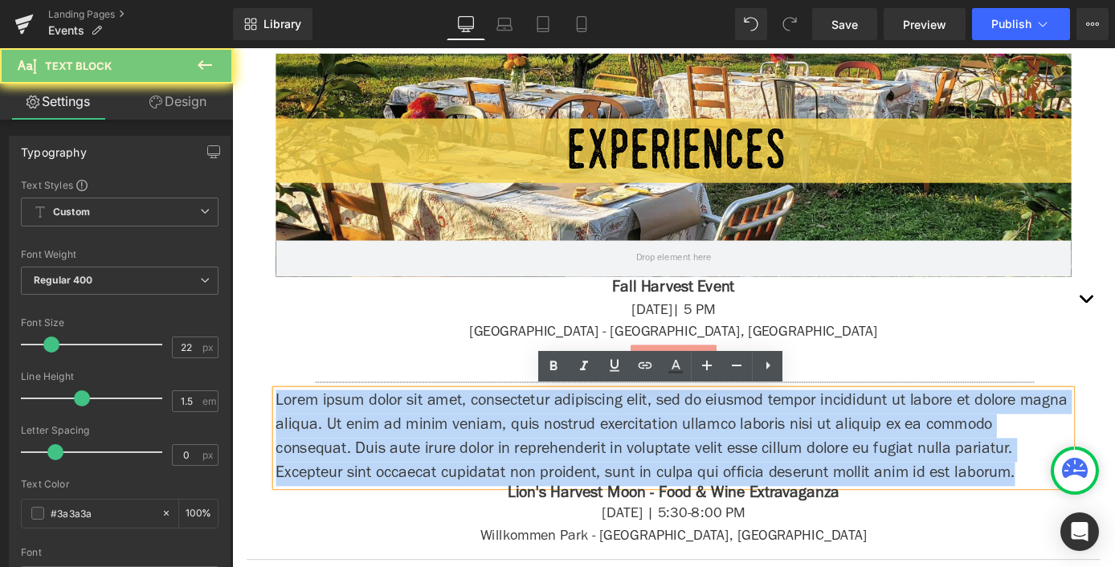
click at [466, 479] on p "Lorem ipsum dolor sit amet, consectetur adipiscing elit, sed do eiusmod tempor …" at bounding box center [717, 478] width 875 height 106
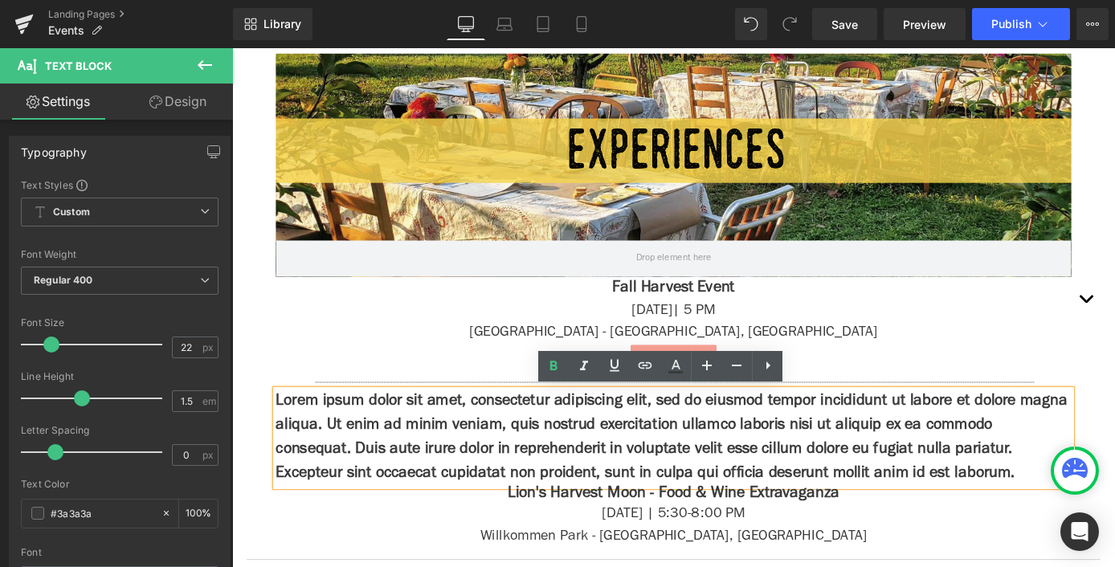
click at [469, 467] on strong "Lorem ipsum dolor sit amet, consectetur adipiscing elit, sed do eiusmod tempor …" at bounding box center [715, 477] width 871 height 97
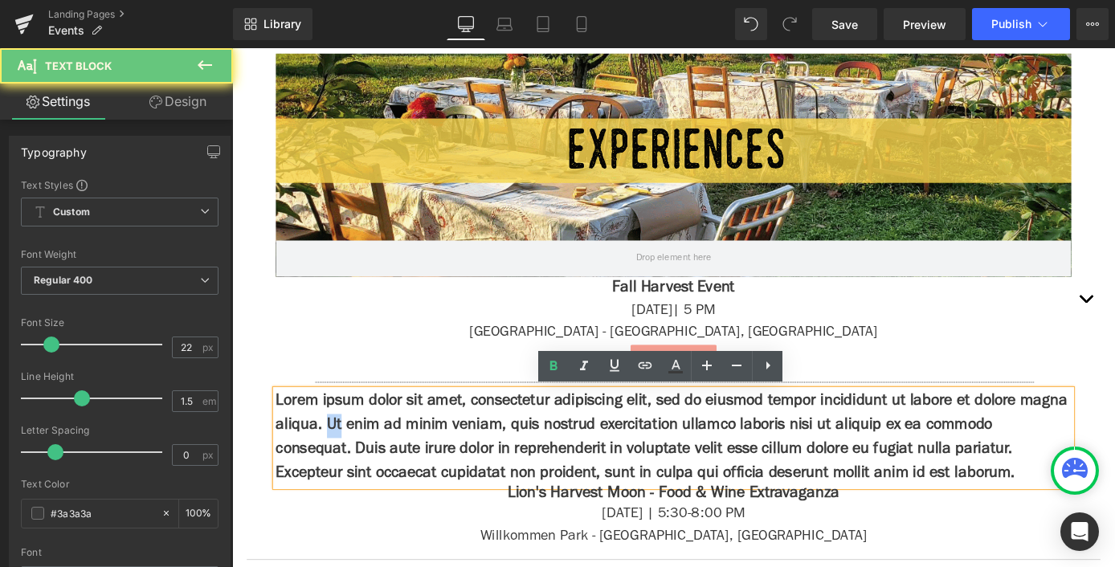
click at [469, 467] on strong "Lorem ipsum dolor sit amet, consectetur adipiscing elit, sed do eiusmod tempor …" at bounding box center [715, 477] width 871 height 97
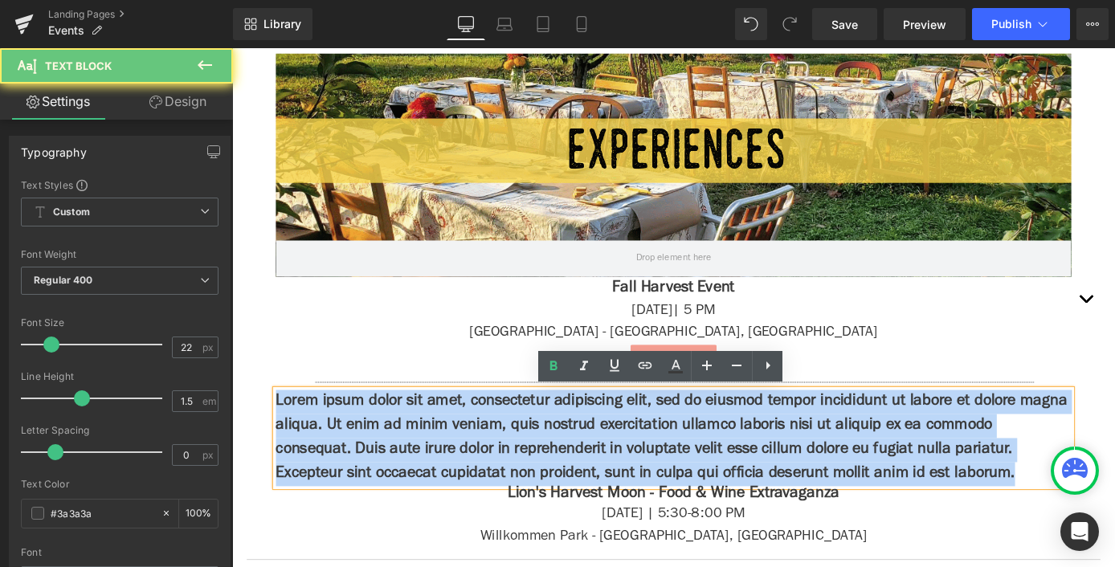
click at [469, 467] on strong "Lorem ipsum dolor sit amet, consectetur adipiscing elit, sed do eiusmod tempor …" at bounding box center [715, 477] width 871 height 97
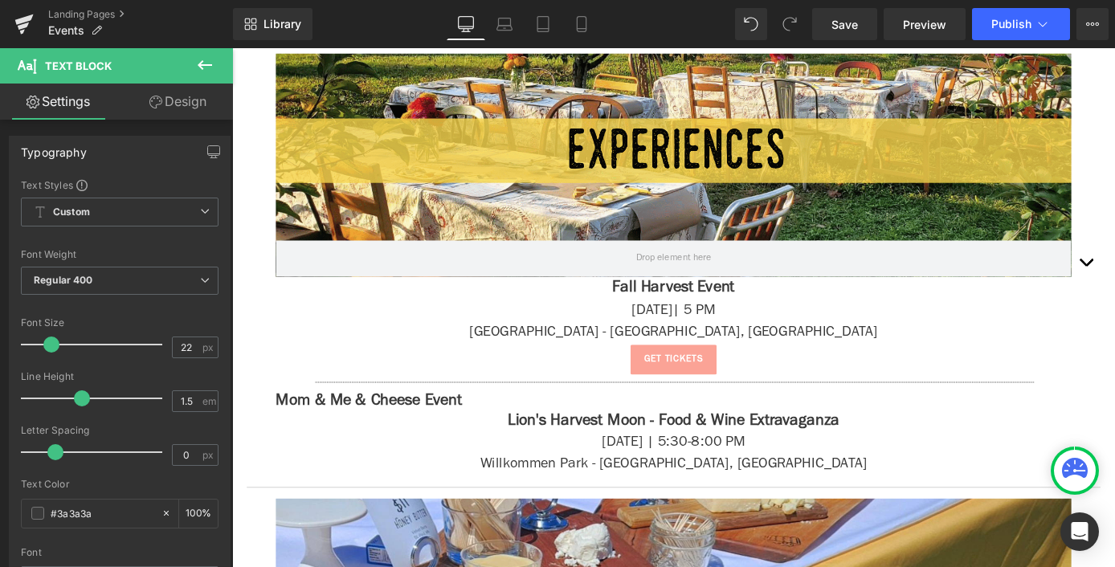
click at [194, 71] on button at bounding box center [205, 65] width 56 height 35
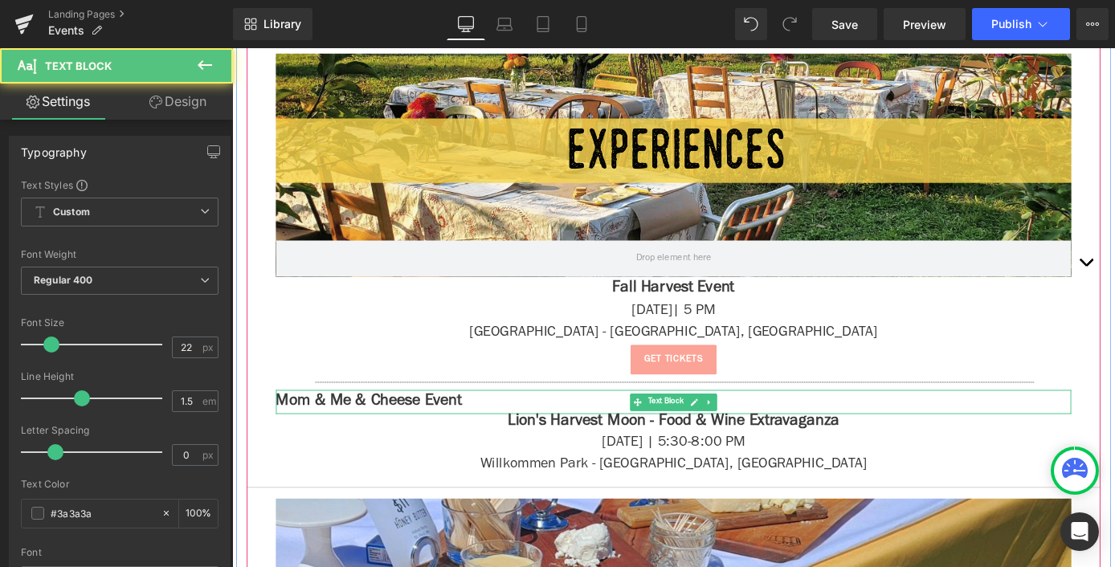
click at [410, 438] on strong "Mom & Me & Cheese Event" at bounding box center [382, 438] width 205 height 18
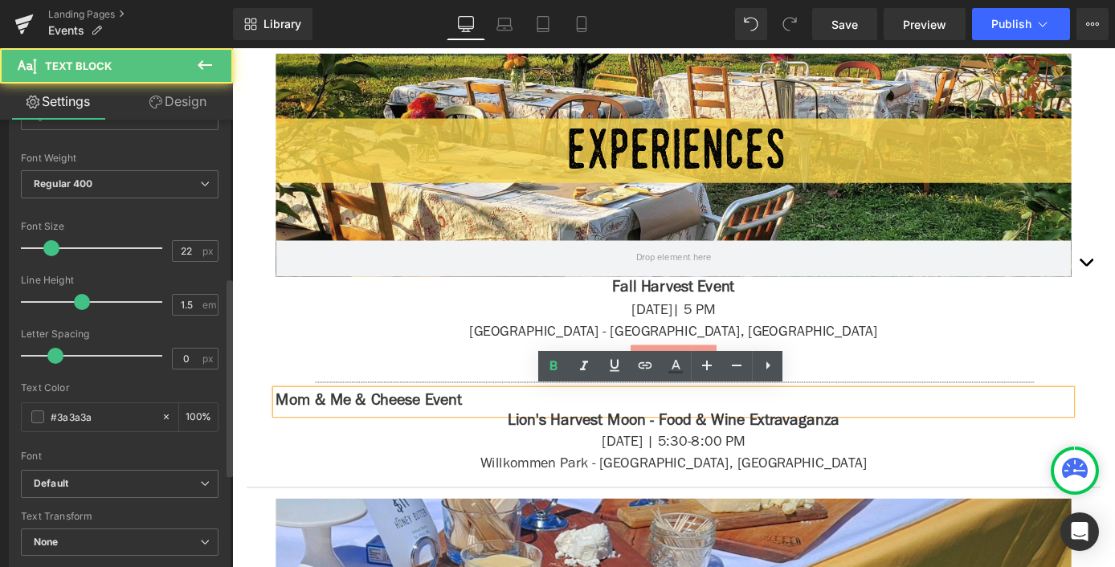
scroll to position [355, 0]
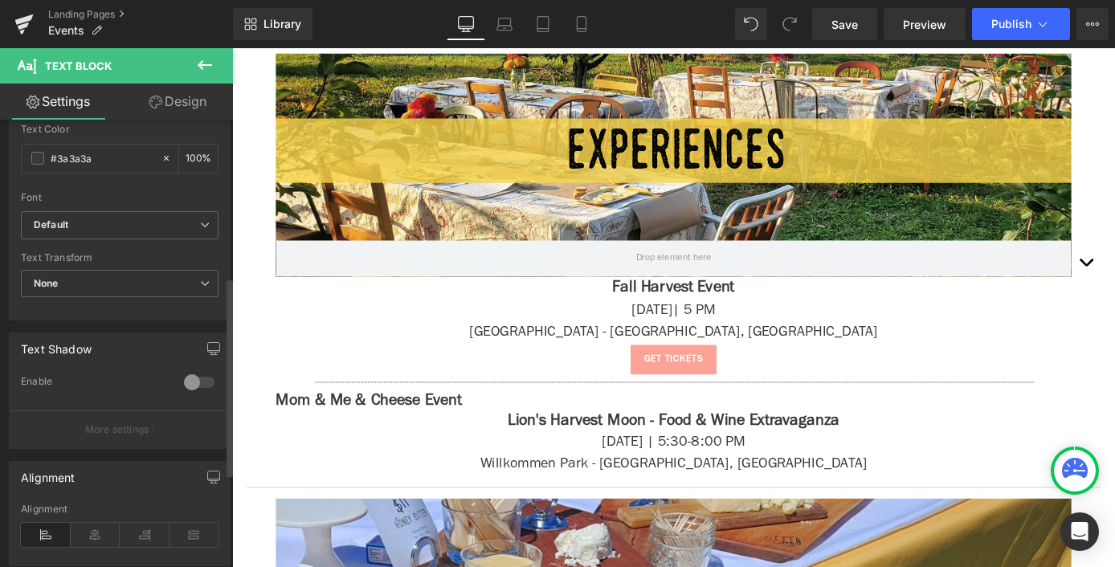
click at [104, 545] on div "Alignment" at bounding box center [120, 535] width 198 height 62
click at [86, 531] on icon at bounding box center [96, 535] width 50 height 24
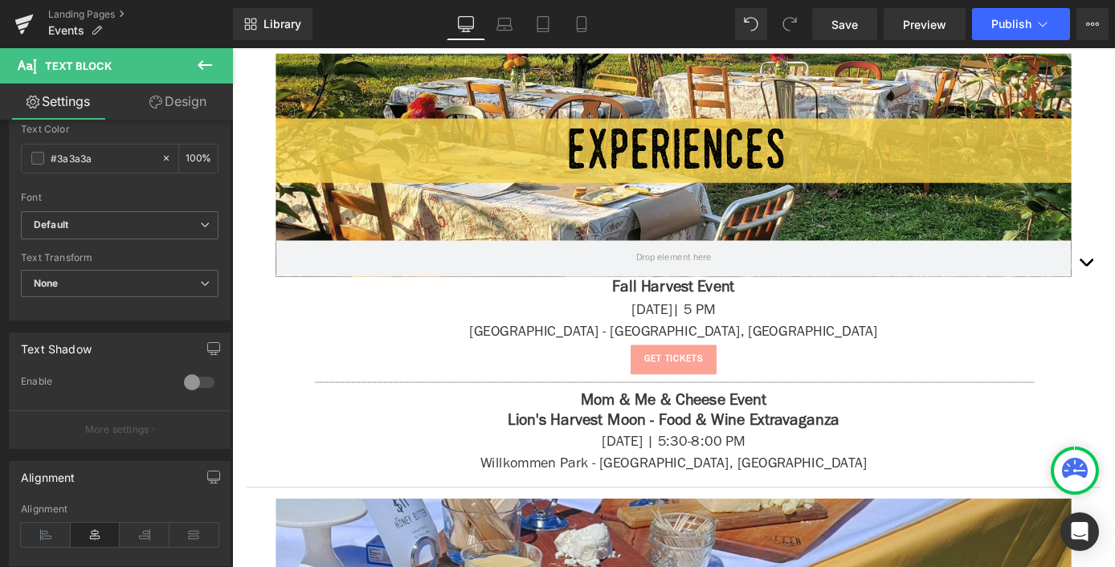
click at [197, 83] on button at bounding box center [205, 65] width 56 height 35
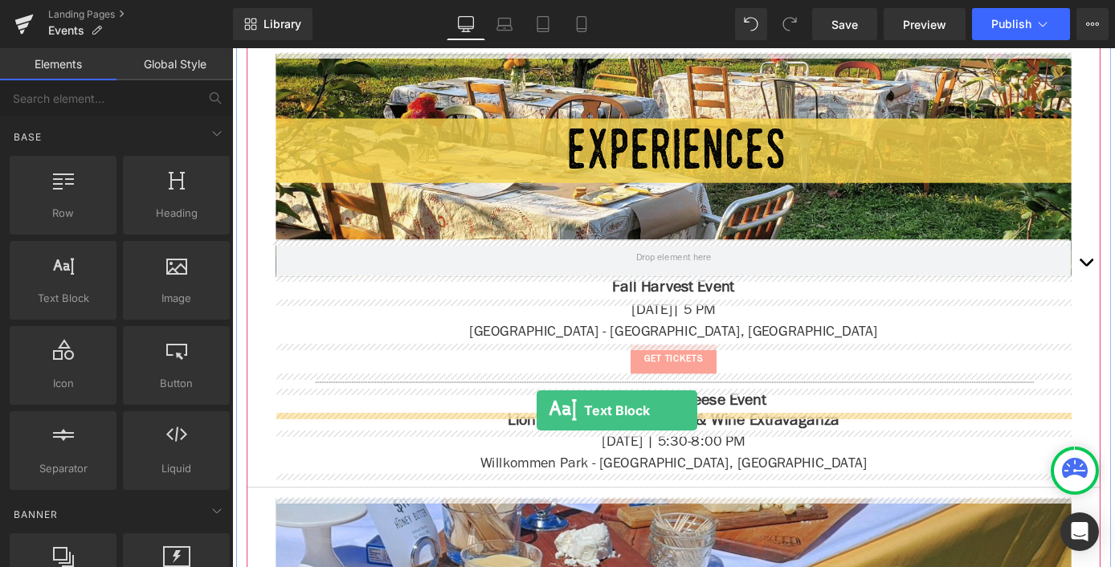
drag, startPoint x: 295, startPoint y: 341, endPoint x: 567, endPoint y: 447, distance: 292.5
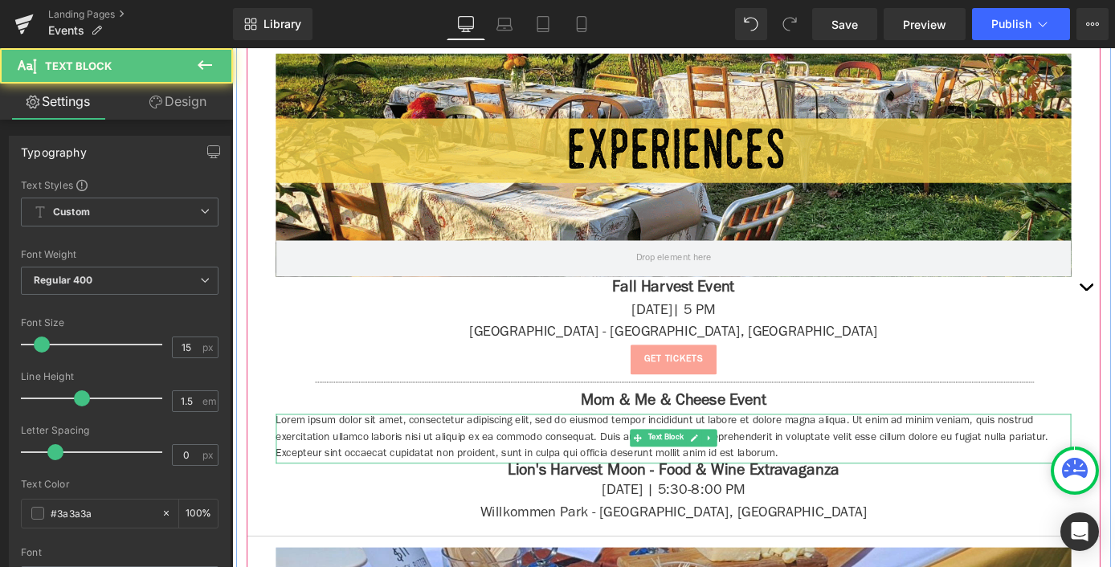
click at [384, 461] on p "Lorem ipsum dolor sit amet, consectetur adipiscing elit, sed do eiusmod tempor …" at bounding box center [717, 478] width 875 height 55
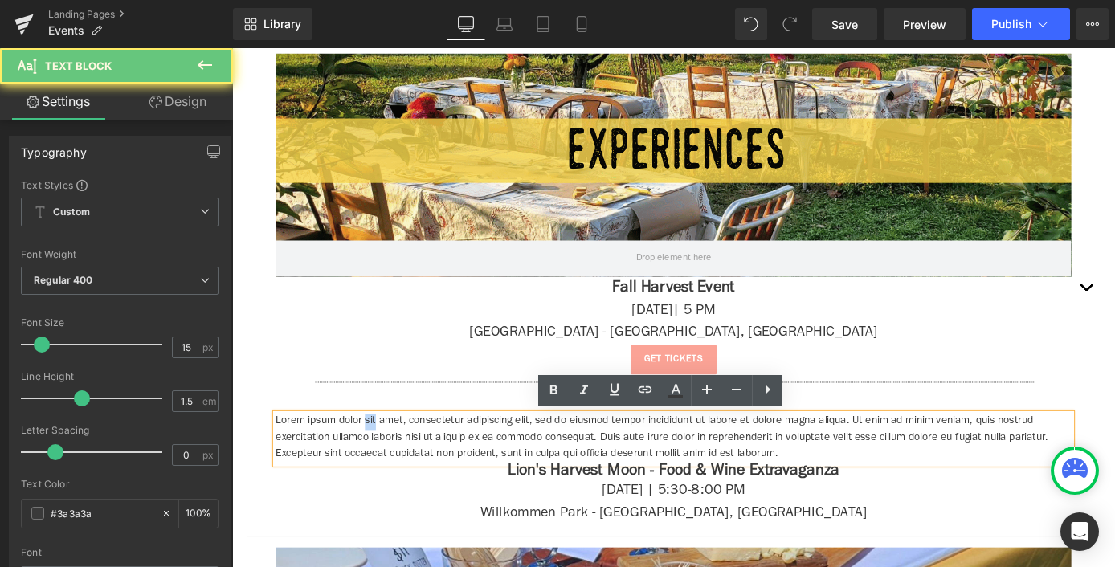
click at [384, 461] on p "Lorem ipsum dolor sit amet, consectetur adipiscing elit, sed do eiusmod tempor …" at bounding box center [717, 478] width 875 height 55
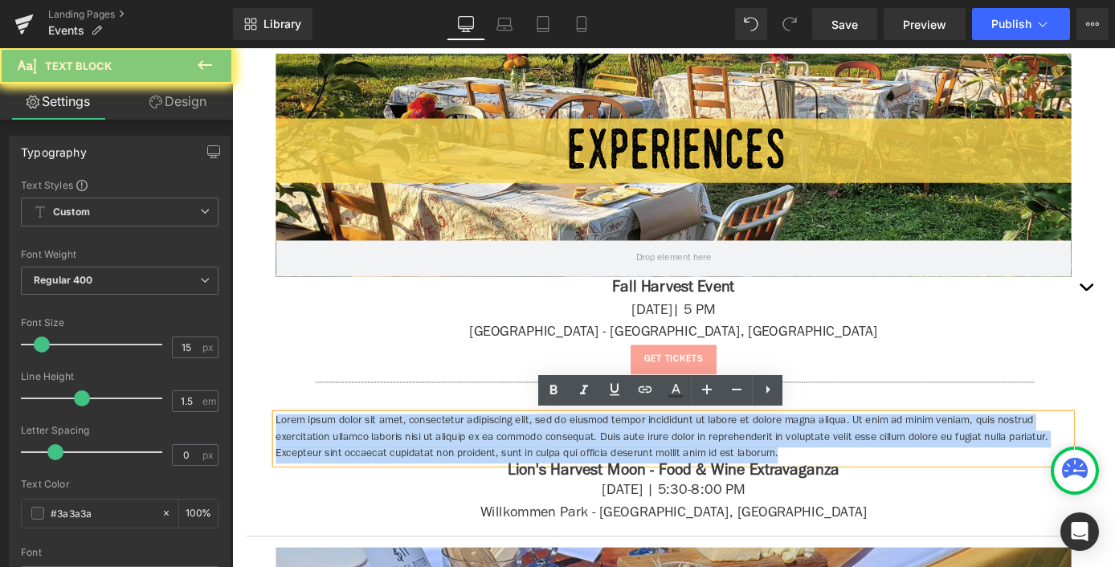
click at [384, 461] on p "Lorem ipsum dolor sit amet, consectetur adipiscing elit, sed do eiusmod tempor …" at bounding box center [717, 478] width 875 height 55
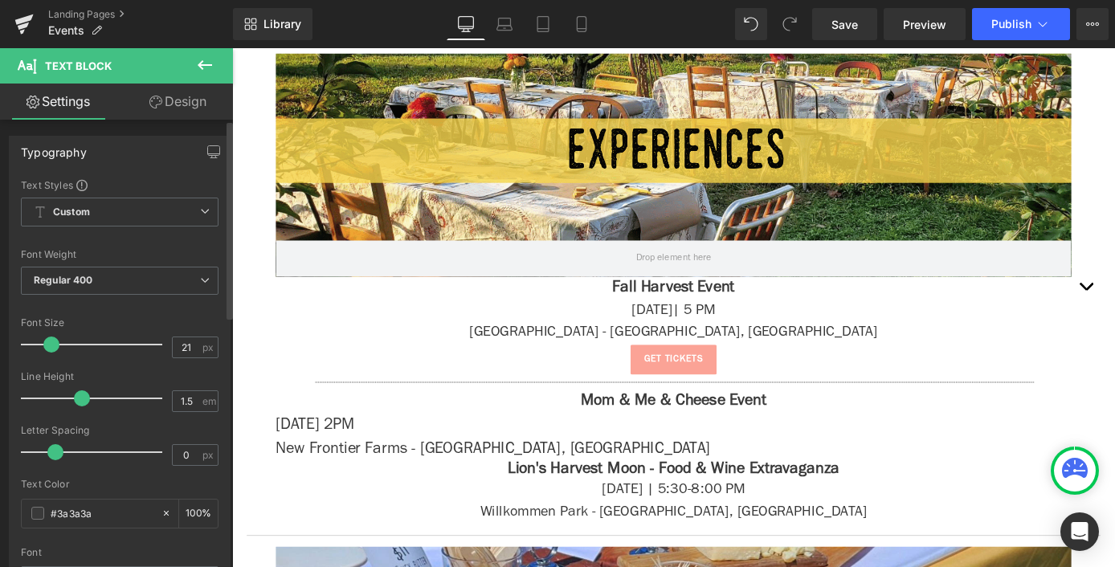
type input "20"
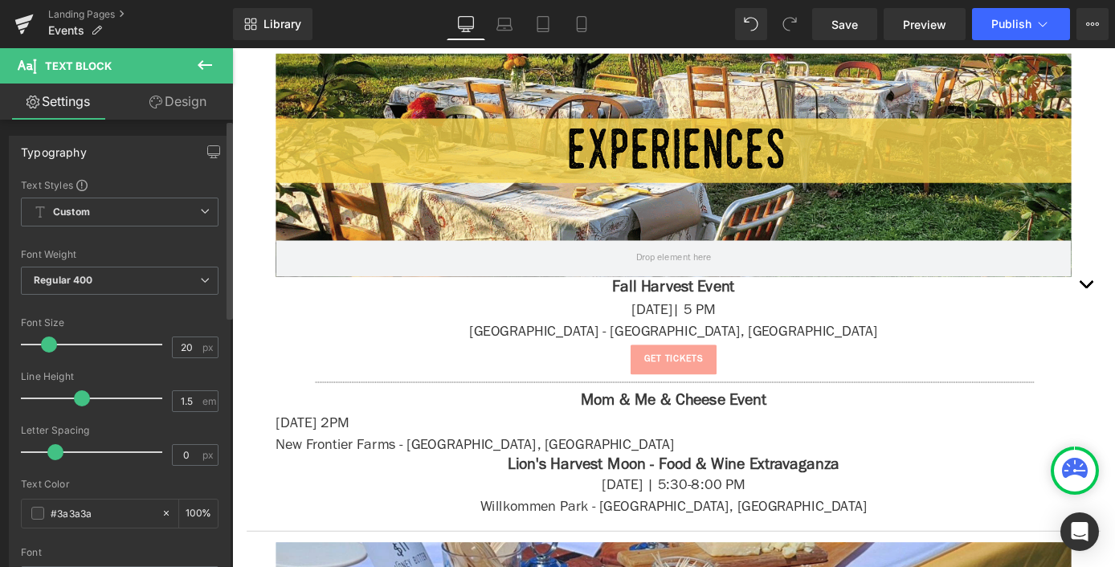
click at [47, 342] on span at bounding box center [49, 344] width 16 height 16
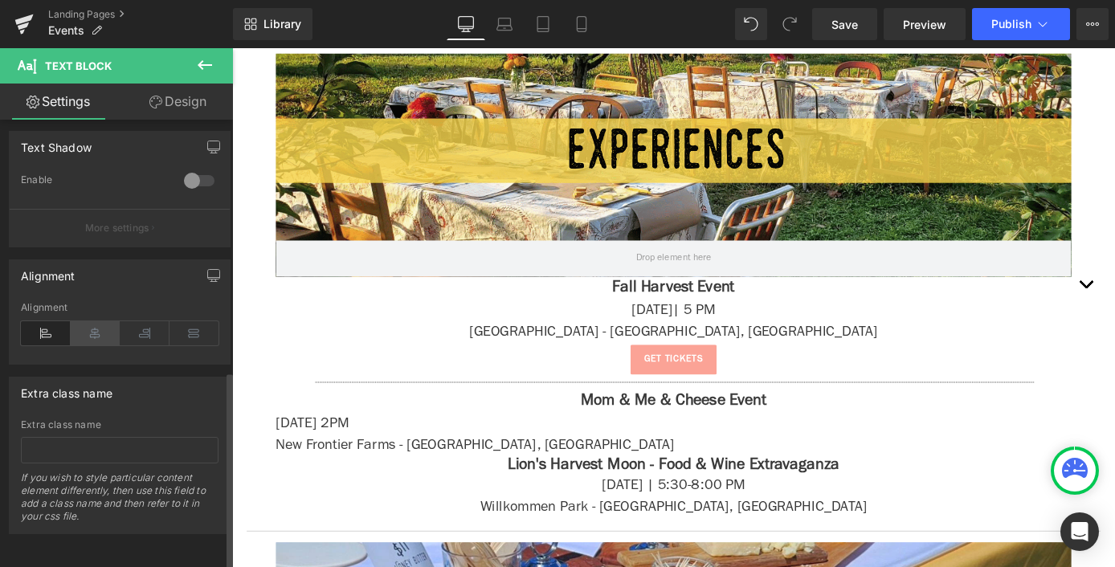
click at [86, 328] on icon at bounding box center [96, 333] width 50 height 24
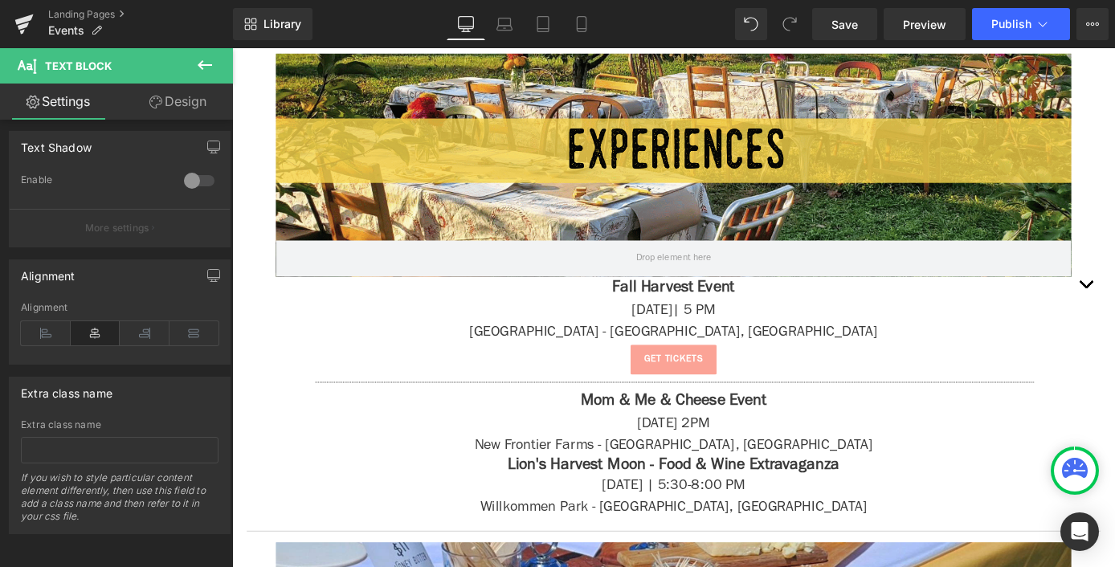
click at [193, 73] on button at bounding box center [205, 65] width 56 height 35
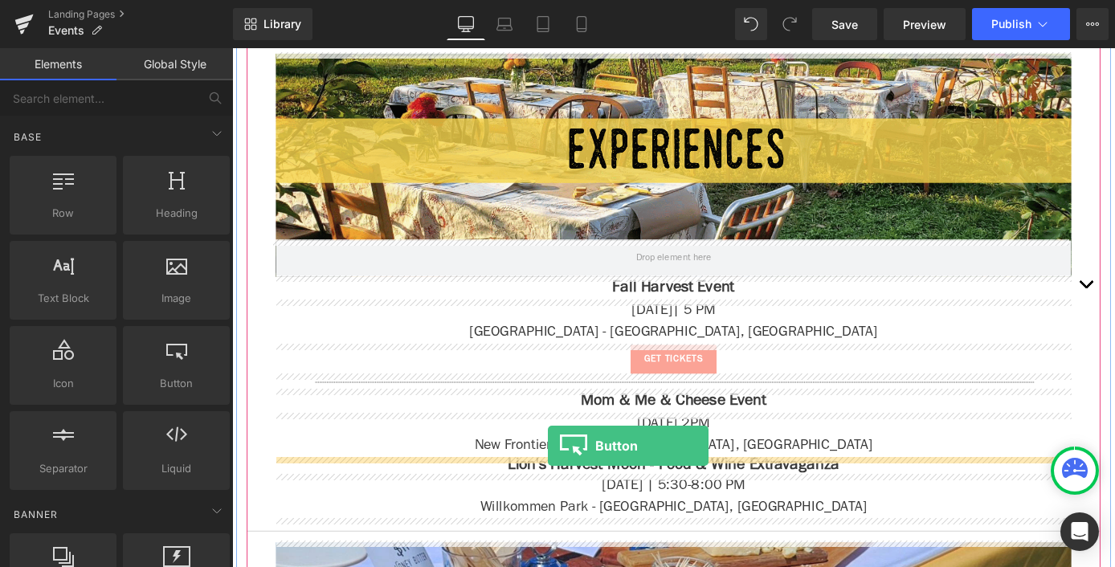
drag, startPoint x: 455, startPoint y: 442, endPoint x: 580, endPoint y: 486, distance: 132.1
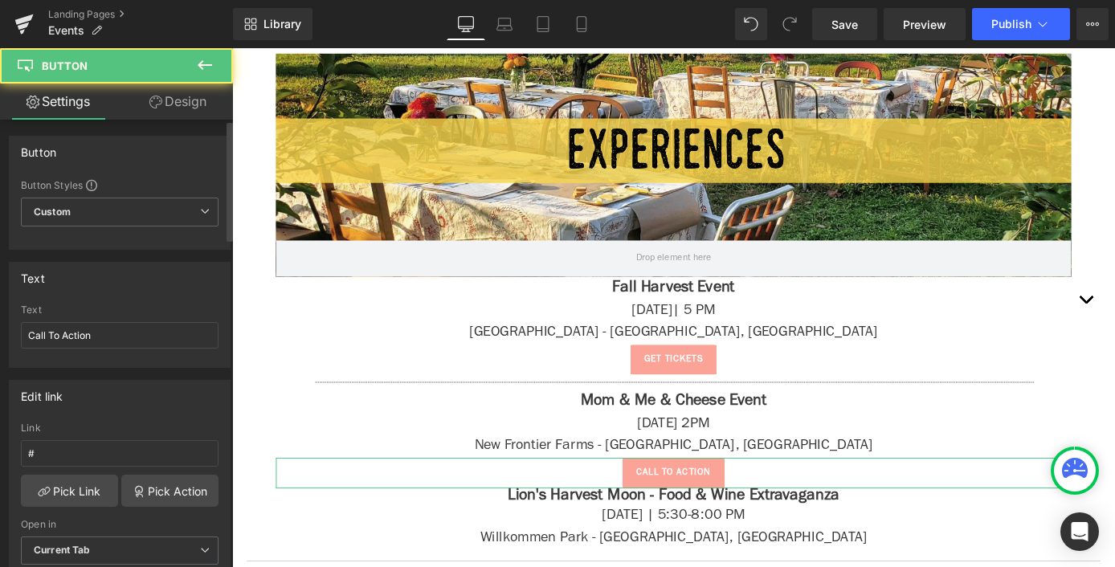
click at [111, 320] on div "Text Call To Action" at bounding box center [120, 335] width 198 height 63
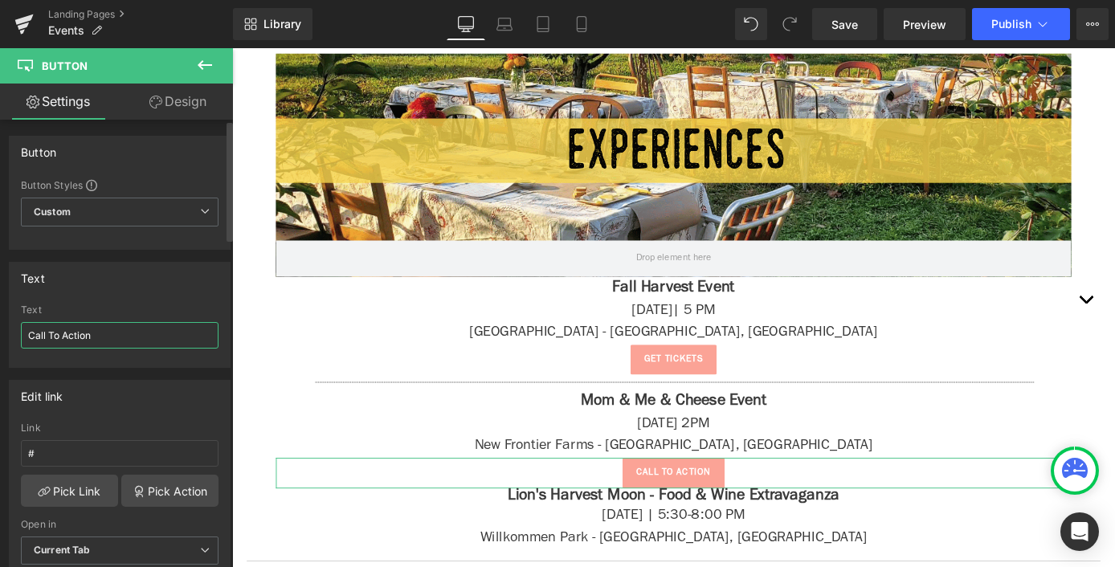
click at [110, 335] on input "Call To Action" at bounding box center [120, 335] width 198 height 27
type input "get tickets"
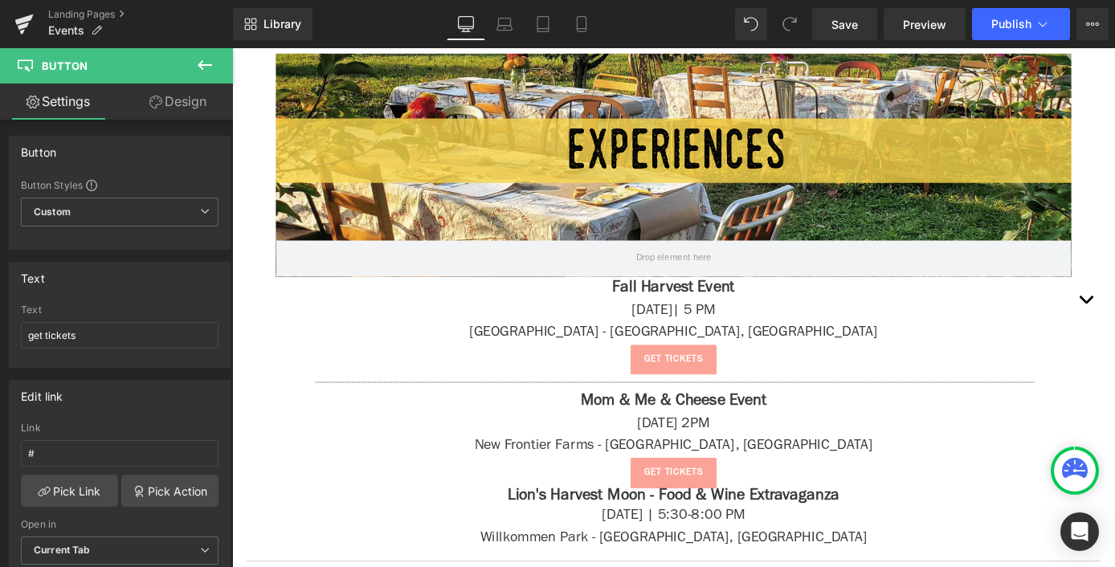
click at [202, 68] on icon at bounding box center [205, 65] width 14 height 10
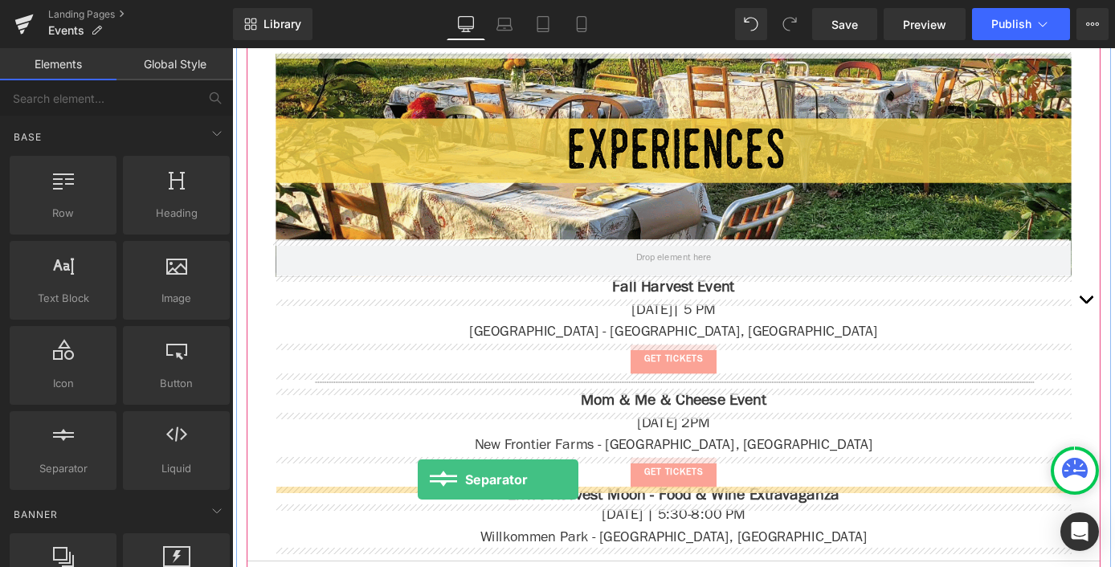
drag, startPoint x: 270, startPoint y: 496, endPoint x: 436, endPoint y: 523, distance: 168.3
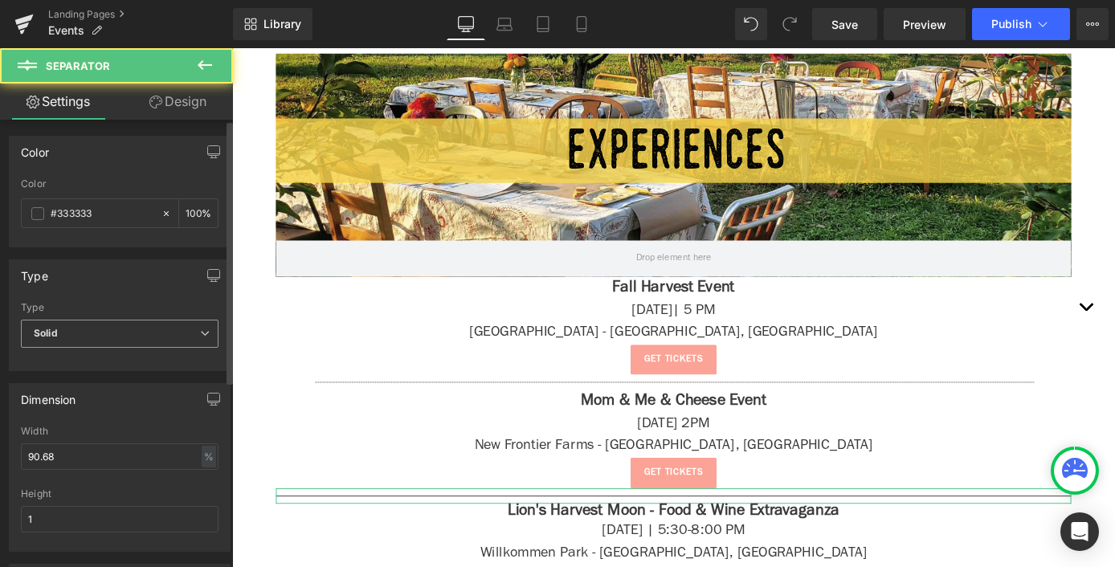
click at [91, 329] on span "Solid" at bounding box center [120, 334] width 198 height 28
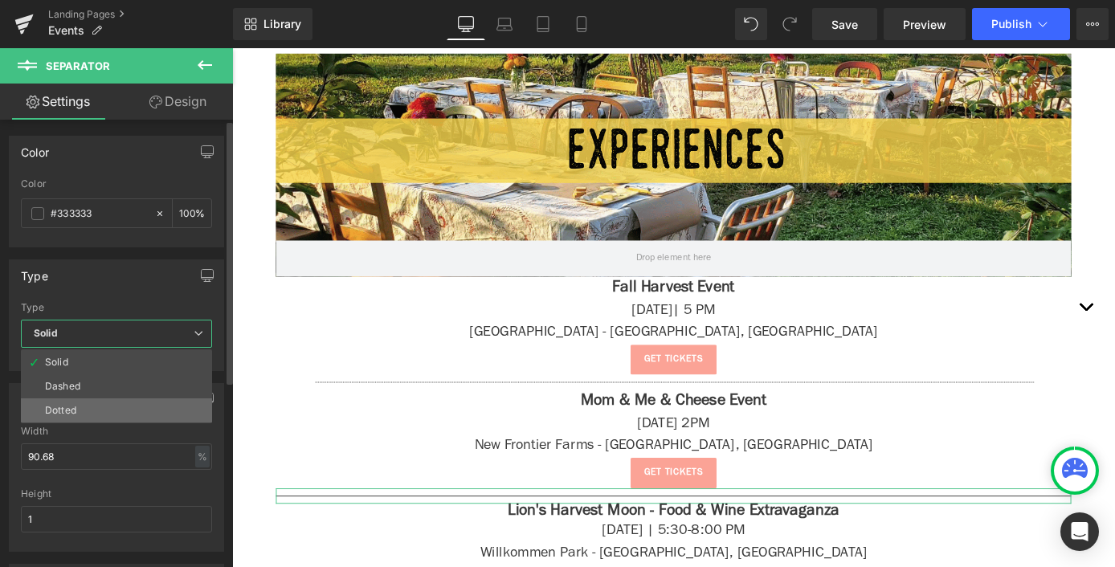
click at [95, 410] on li "Dotted" at bounding box center [116, 410] width 191 height 24
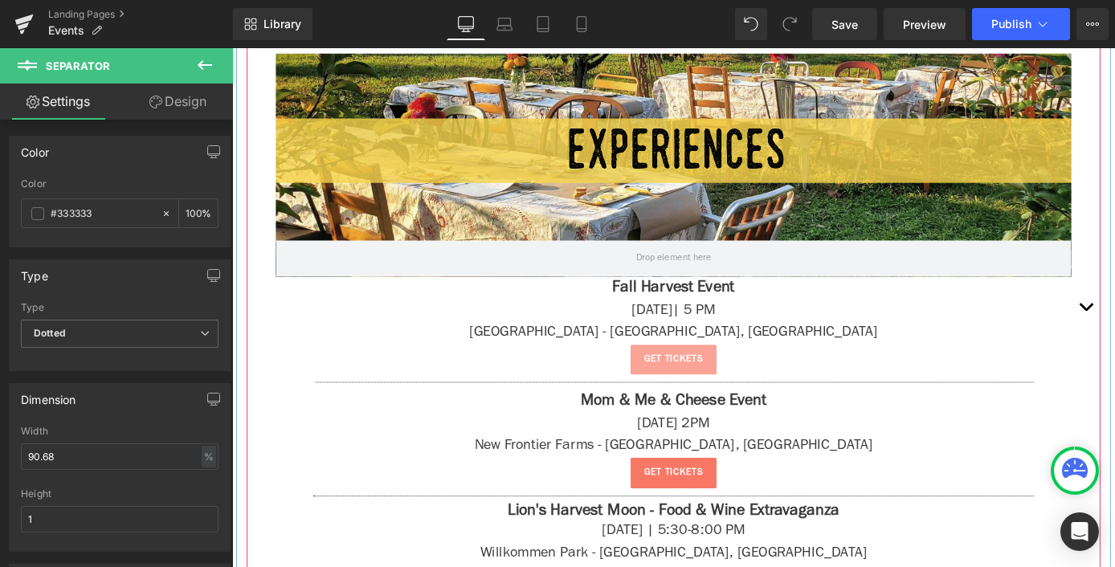
click at [719, 515] on span "Button" at bounding box center [718, 516] width 33 height 19
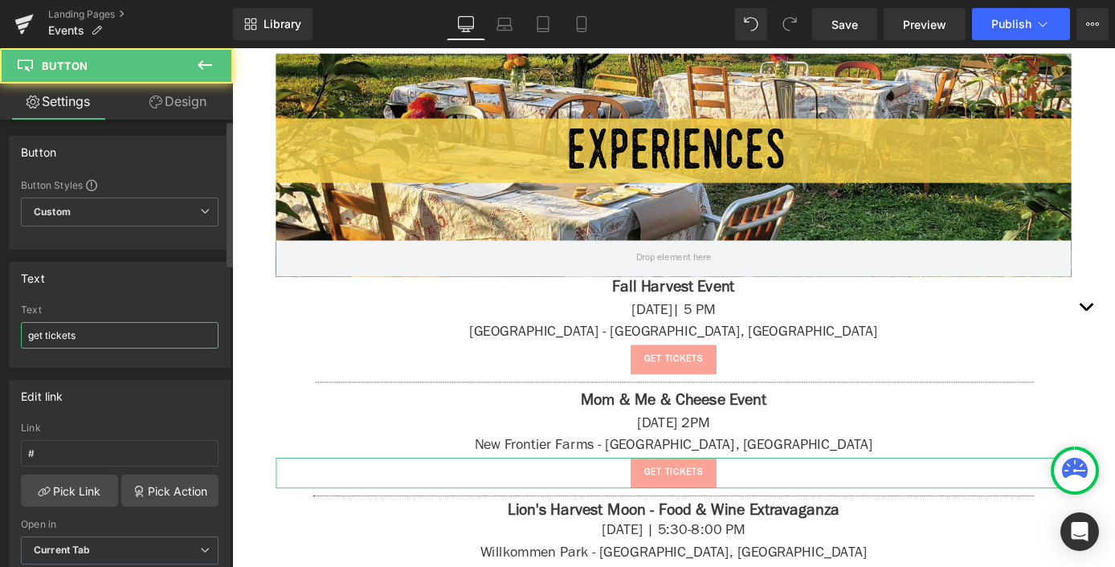
click at [102, 336] on input "get tickets" at bounding box center [120, 335] width 198 height 27
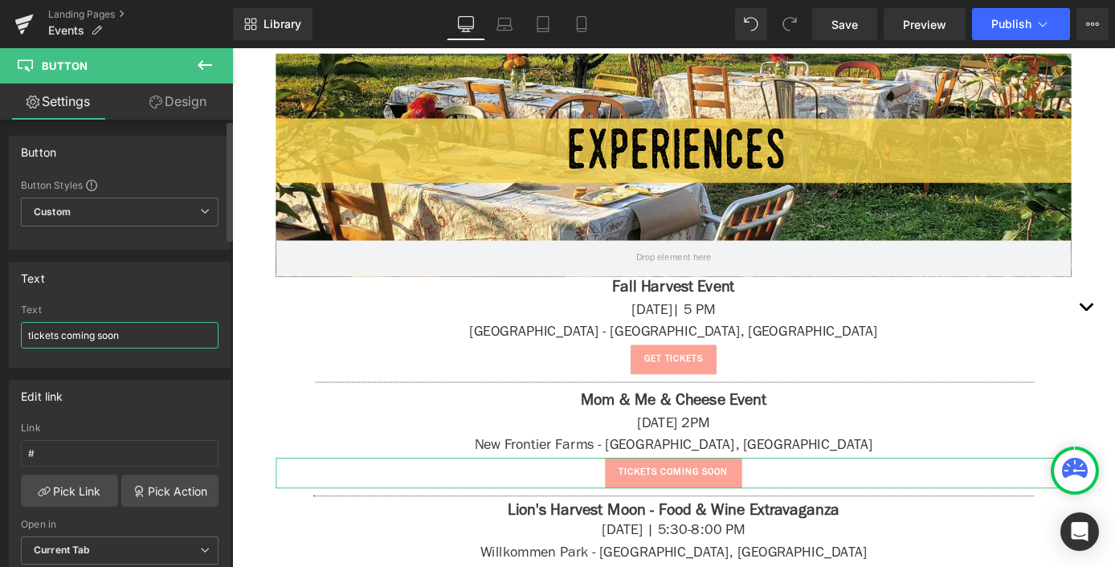
type input "tickets coming soon!"
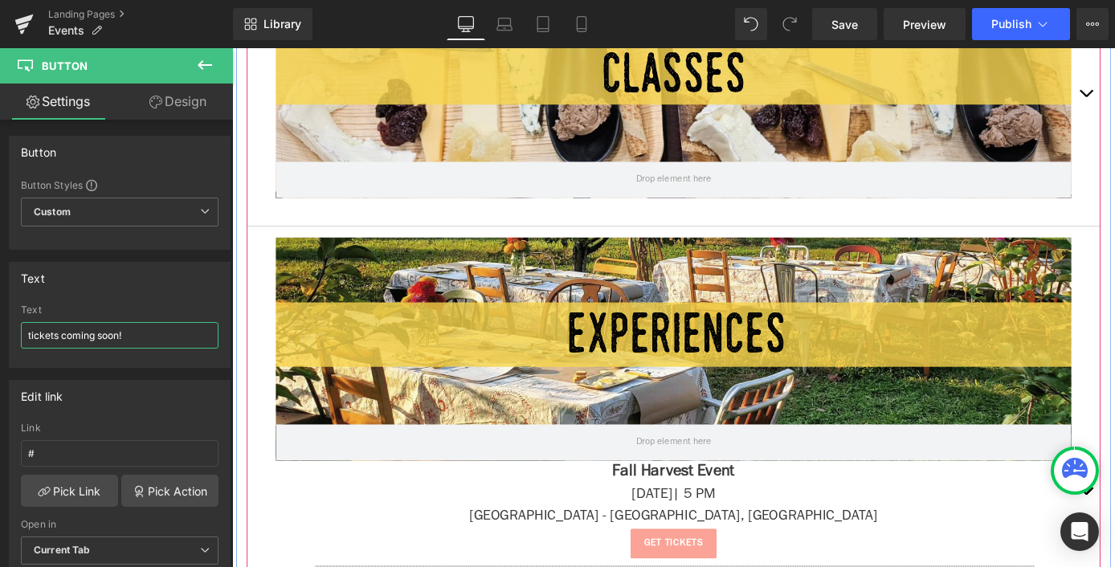
scroll to position [589, 0]
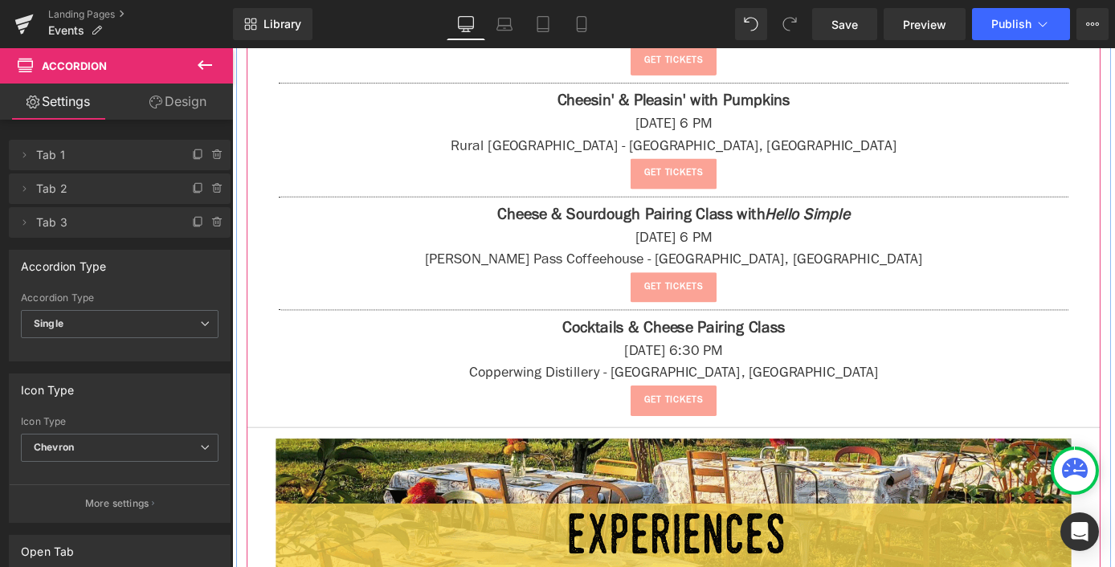
scroll to position [1813, 0]
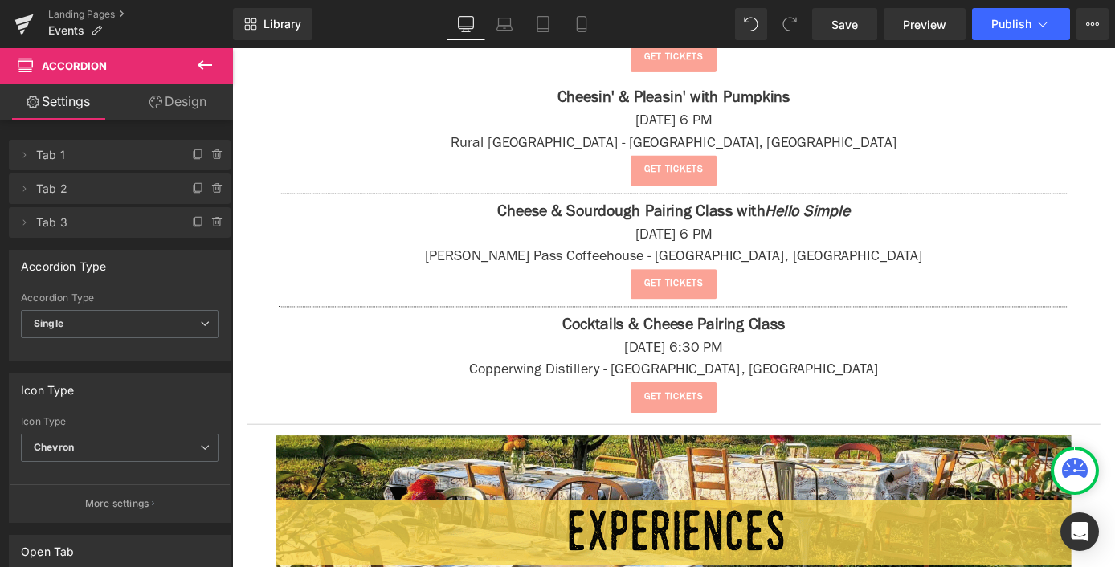
click at [224, 75] on button at bounding box center [205, 65] width 56 height 35
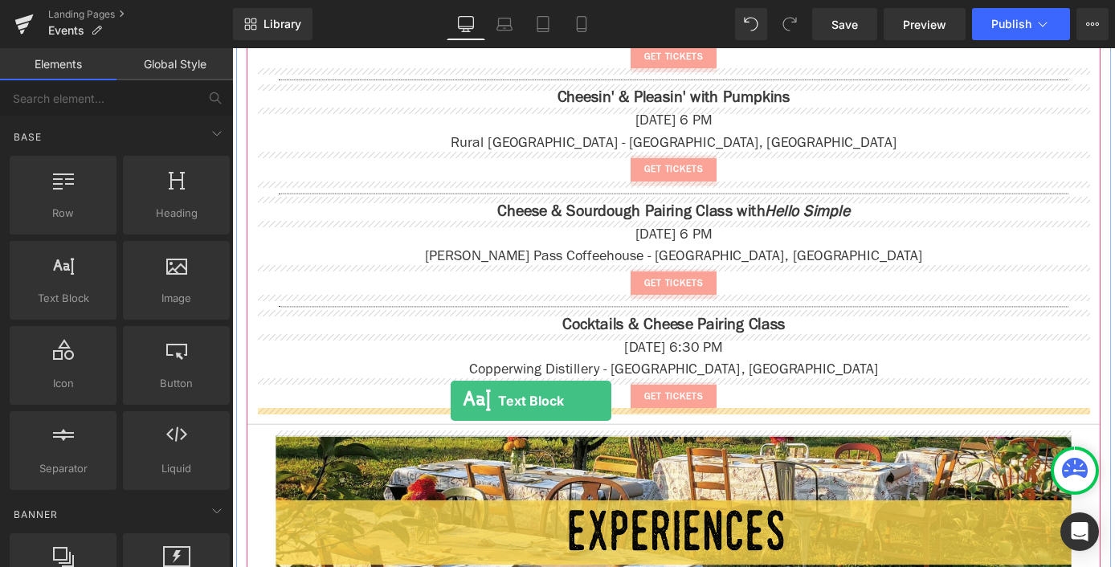
drag, startPoint x: 288, startPoint y: 345, endPoint x: 472, endPoint y: 436, distance: 206.2
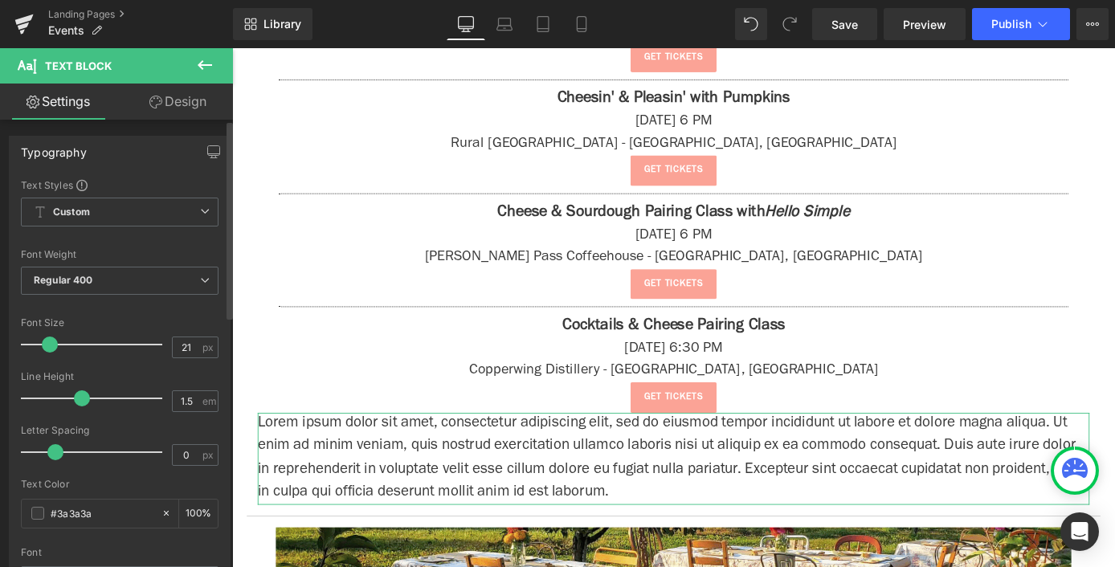
type input "22"
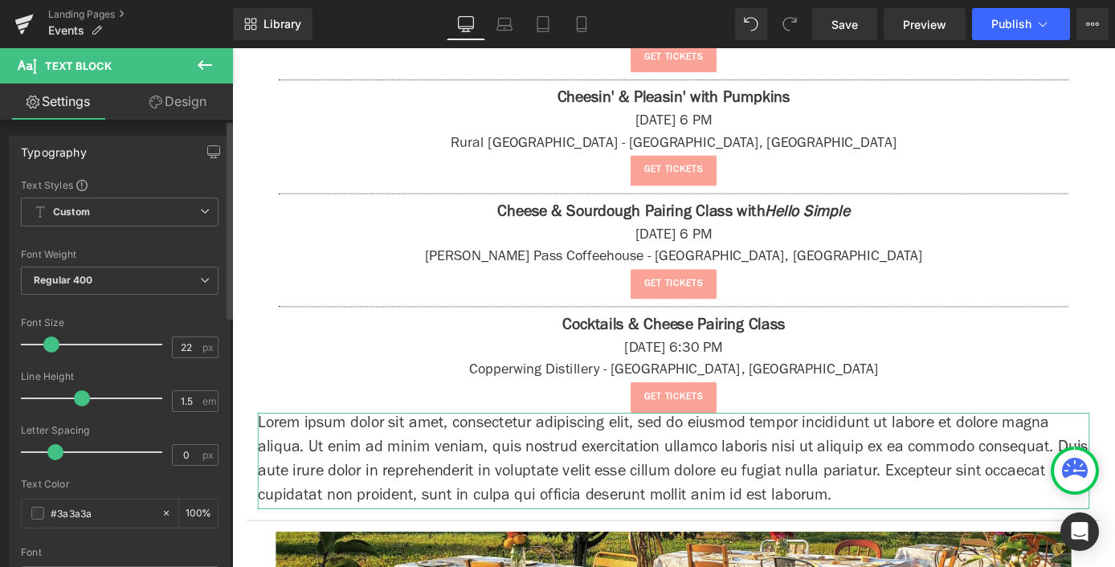
drag, startPoint x: 38, startPoint y: 347, endPoint x: 47, endPoint y: 349, distance: 9.2
click at [47, 349] on span at bounding box center [51, 344] width 16 height 16
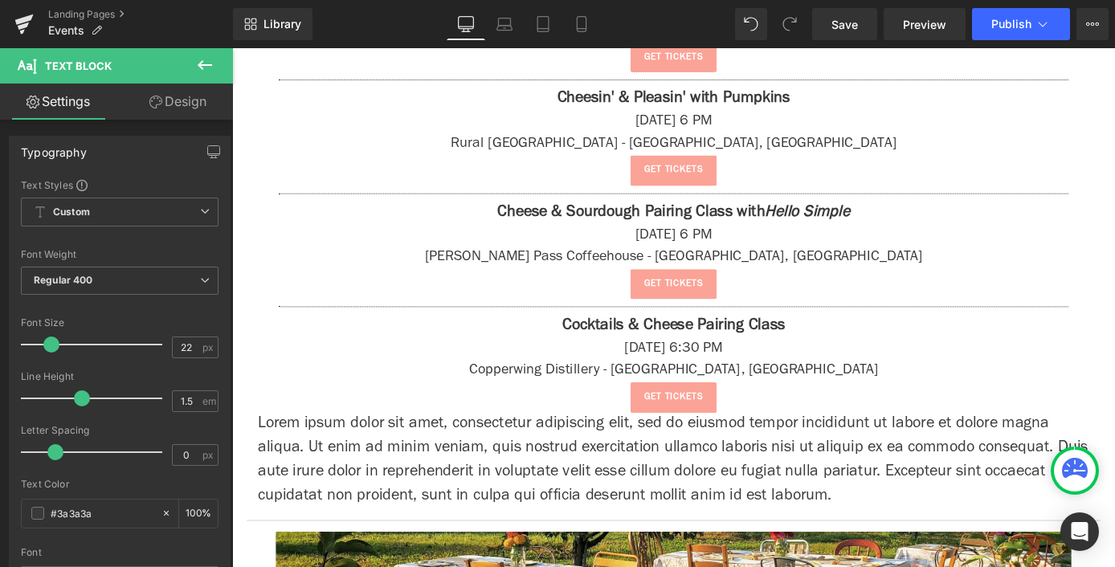
click at [432, 491] on p "Lorem ipsum dolor sit amet, consectetur adipiscing elit, sed do eiusmod tempor …" at bounding box center [718, 503] width 916 height 106
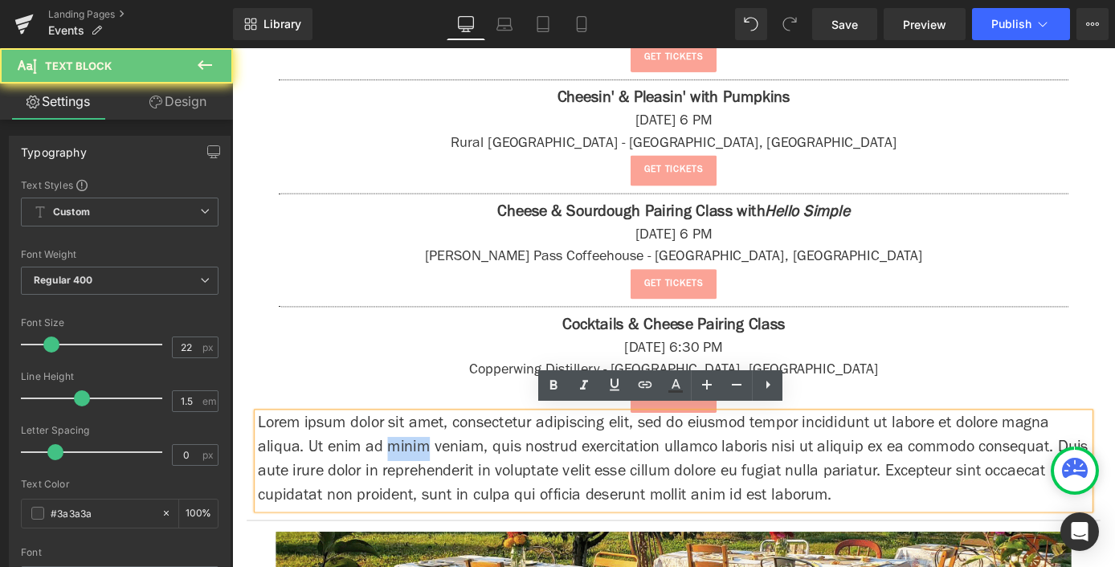
click at [432, 491] on p "Lorem ipsum dolor sit amet, consectetur adipiscing elit, sed do eiusmod tempor …" at bounding box center [718, 503] width 916 height 106
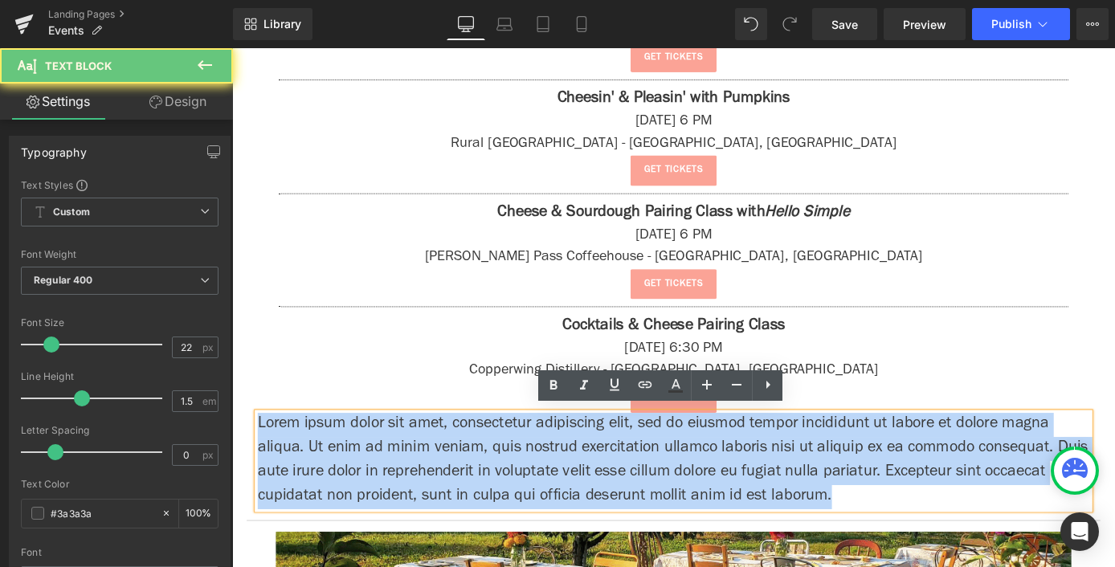
click at [432, 491] on p "Lorem ipsum dolor sit amet, consectetur adipiscing elit, sed do eiusmod tempor …" at bounding box center [718, 503] width 916 height 106
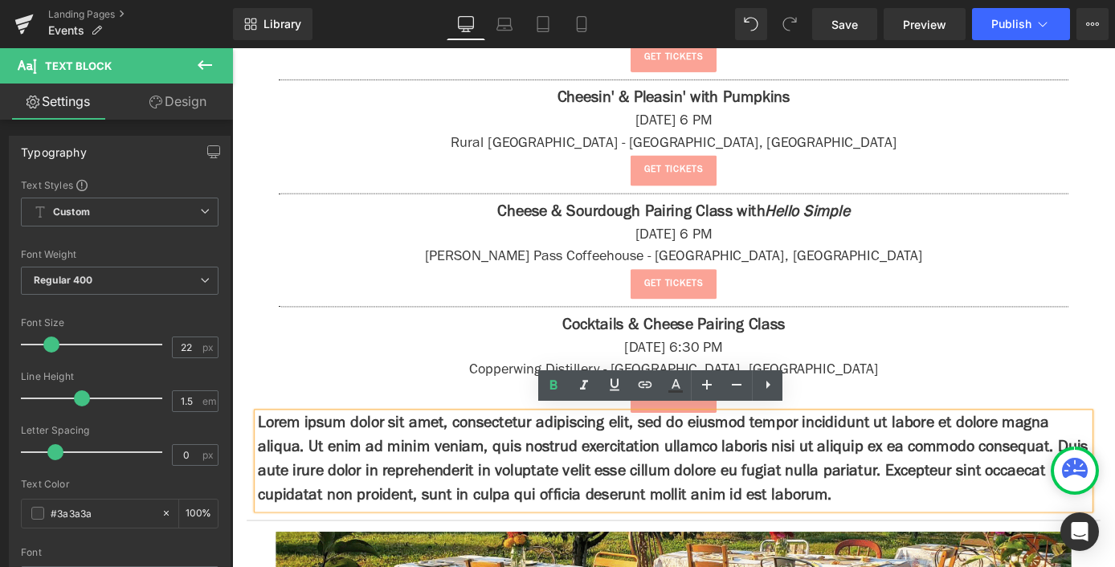
click at [432, 491] on strong "Lorem ipsum dolor sit amet, consectetur adipiscing elit, sed do eiusmod tempor …" at bounding box center [717, 502] width 914 height 97
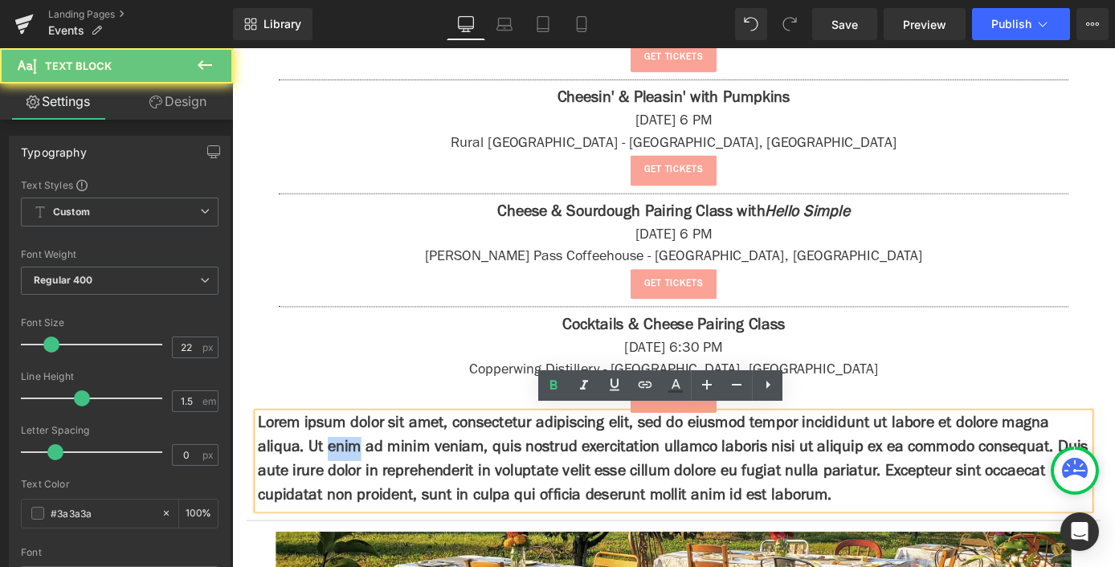
click at [432, 491] on strong "Lorem ipsum dolor sit amet, consectetur adipiscing elit, sed do eiusmod tempor …" at bounding box center [717, 502] width 914 height 97
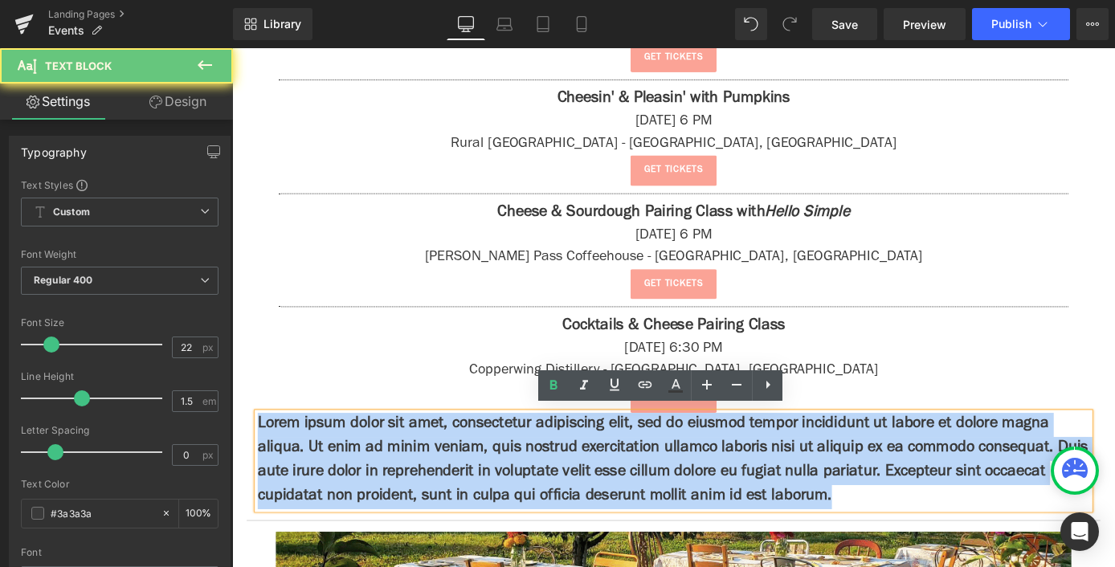
click at [432, 491] on strong "Lorem ipsum dolor sit amet, consectetur adipiscing elit, sed do eiusmod tempor …" at bounding box center [717, 502] width 914 height 97
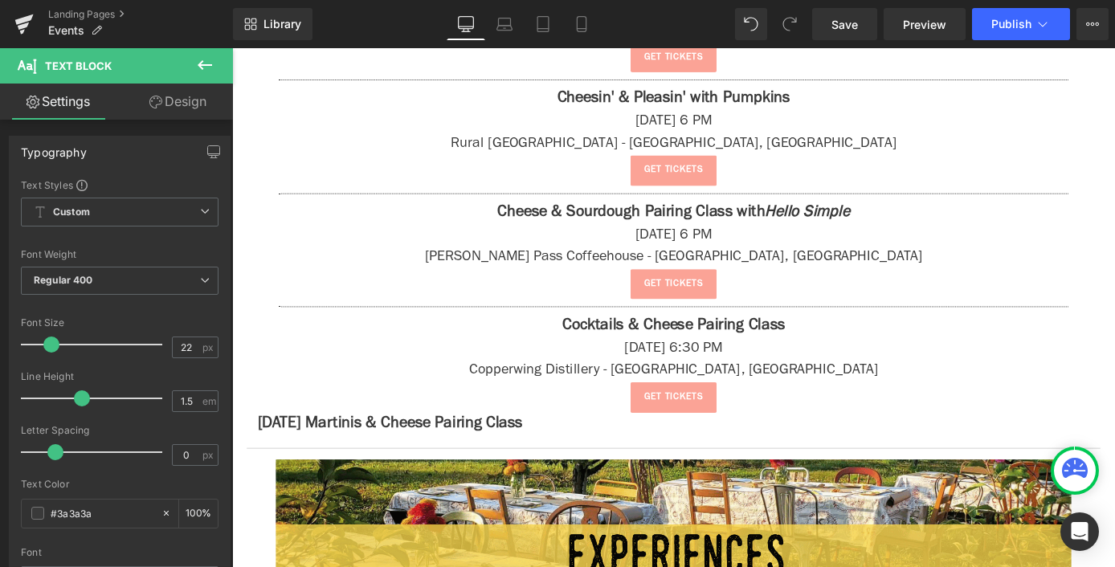
click at [218, 65] on button at bounding box center [205, 65] width 56 height 35
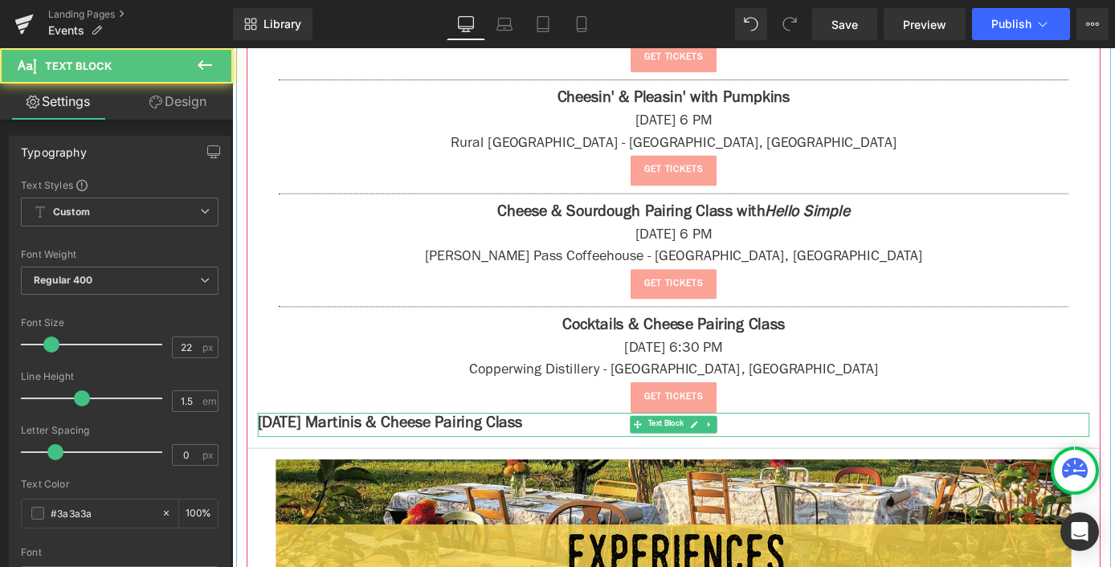
click at [405, 454] on strong "[DATE] Martinis & Cheese Pairing Class" at bounding box center [406, 463] width 292 height 18
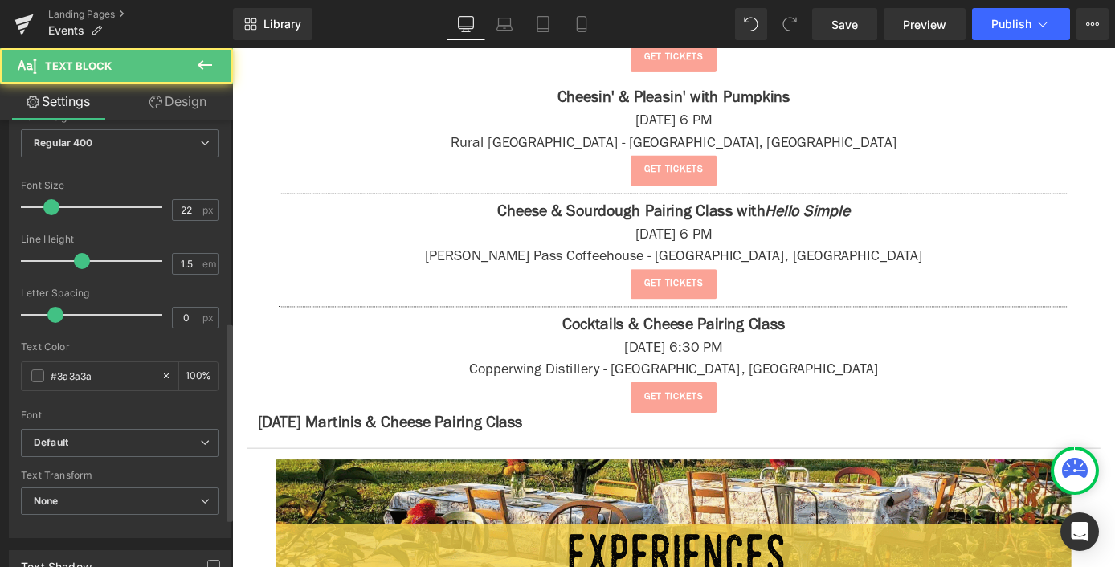
scroll to position [455, 0]
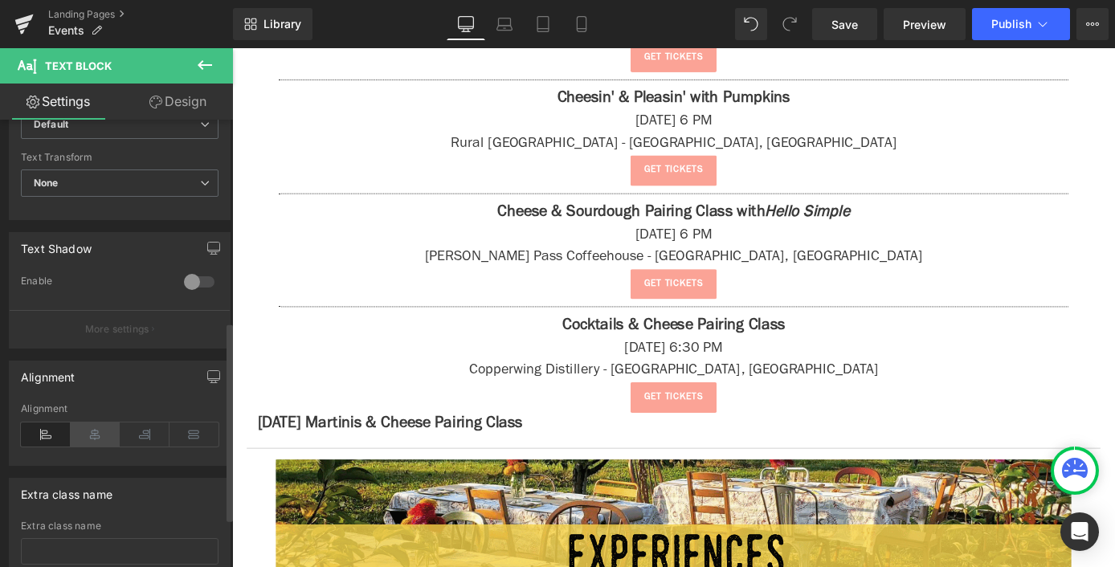
click at [89, 435] on icon at bounding box center [96, 434] width 50 height 24
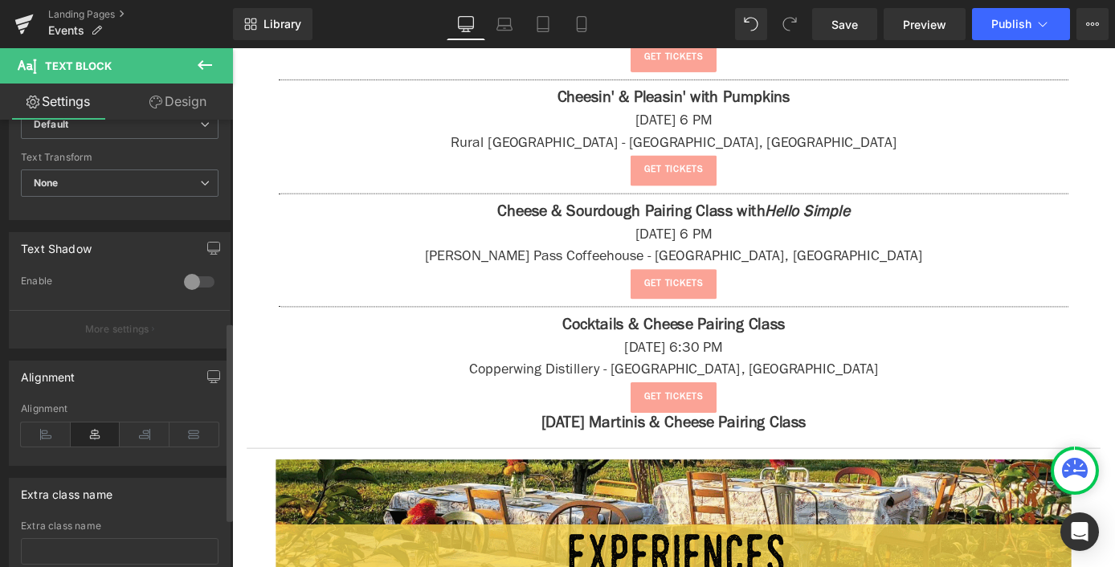
scroll to position [0, 0]
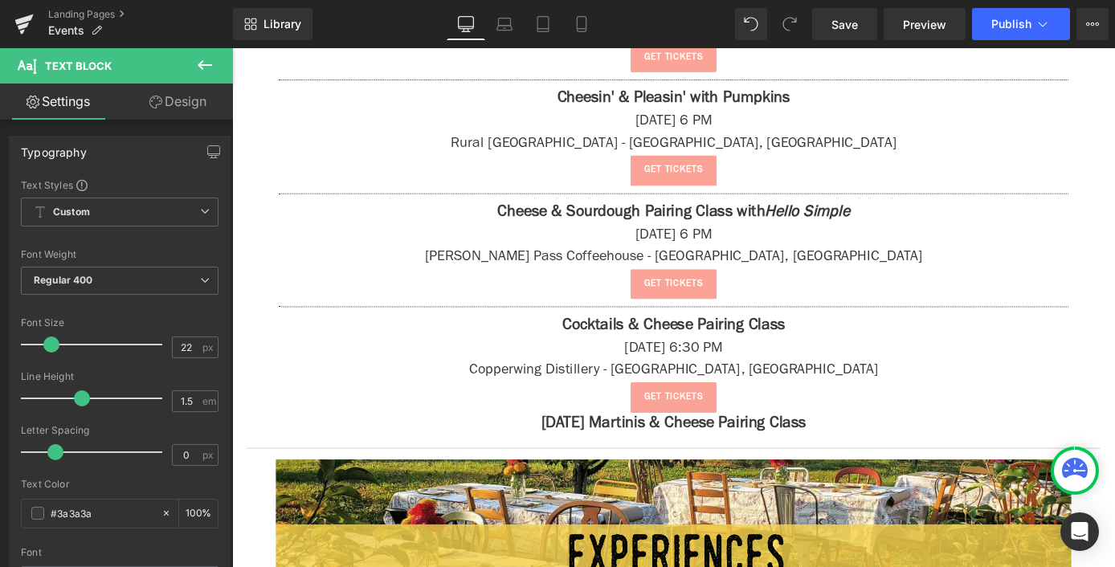
click at [206, 63] on icon at bounding box center [204, 64] width 19 height 19
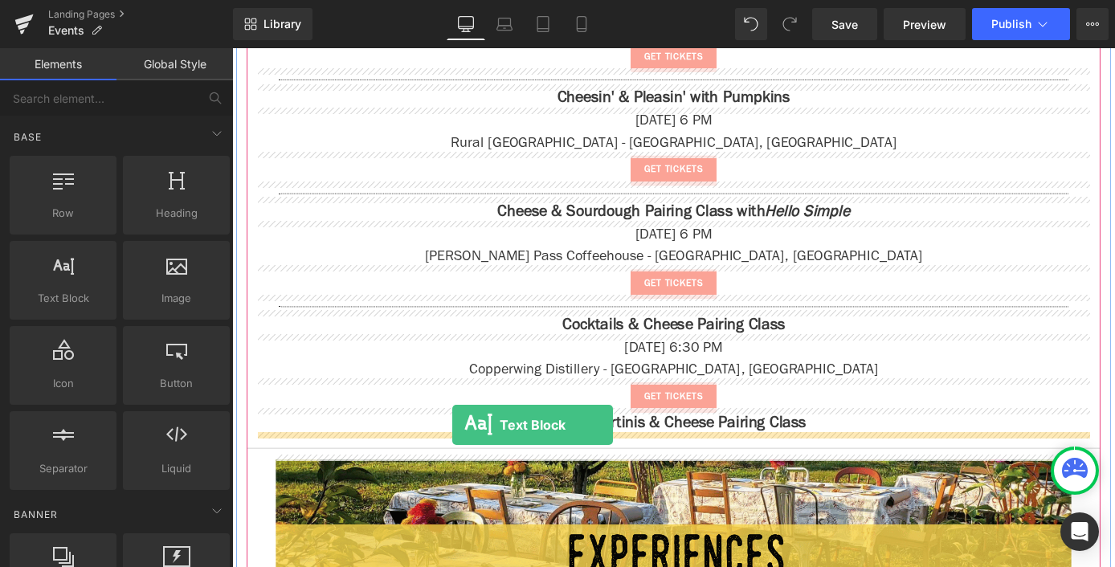
drag, startPoint x: 350, startPoint y: 345, endPoint x: 475, endPoint y: 463, distance: 171.6
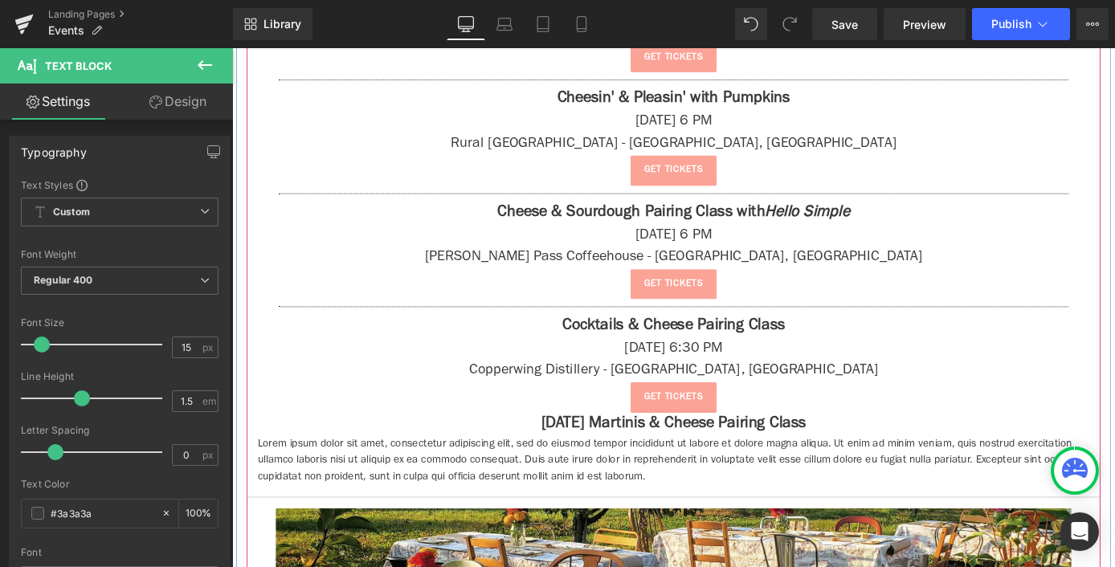
click at [521, 486] on p "Lorem ipsum dolor sit amet, consectetur adipiscing elit, sed do eiusmod tempor …" at bounding box center [718, 503] width 916 height 55
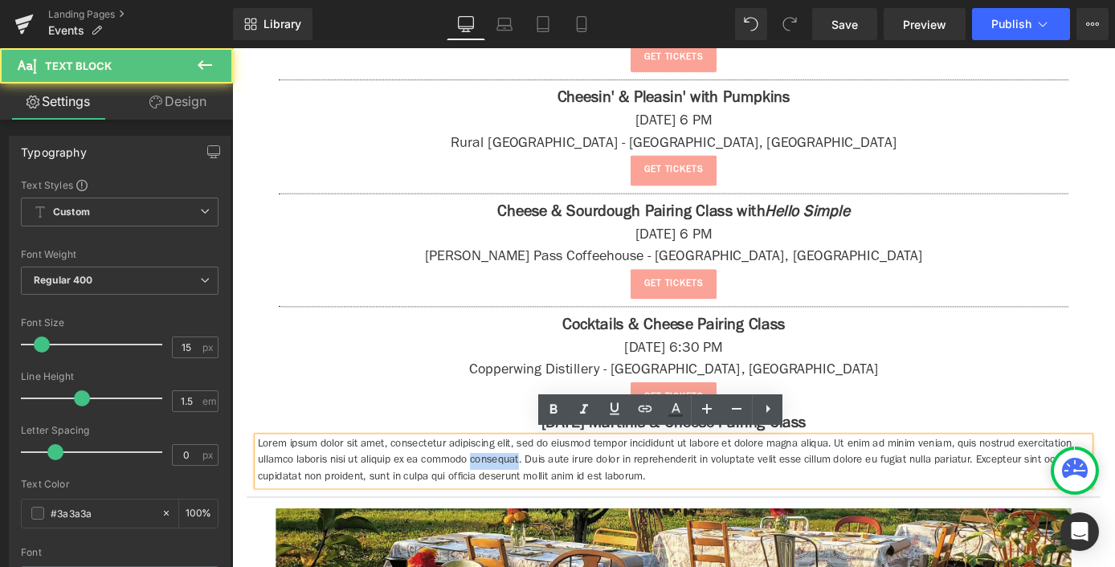
click at [521, 486] on p "Lorem ipsum dolor sit amet, consectetur adipiscing elit, sed do eiusmod tempor …" at bounding box center [718, 503] width 916 height 55
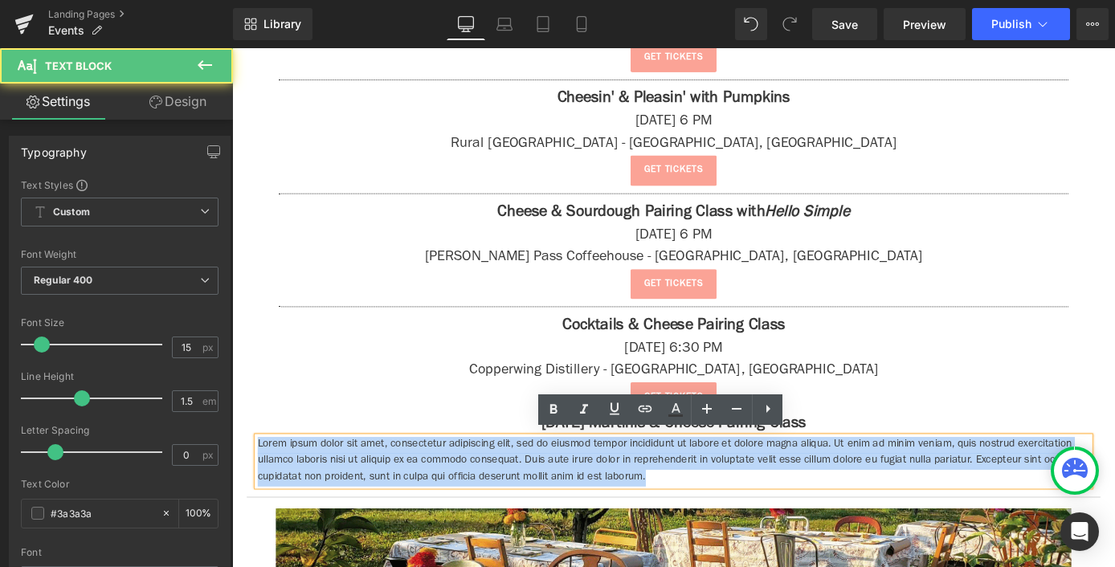
click at [521, 486] on p "Lorem ipsum dolor sit amet, consectetur adipiscing elit, sed do eiusmod tempor …" at bounding box center [718, 503] width 916 height 55
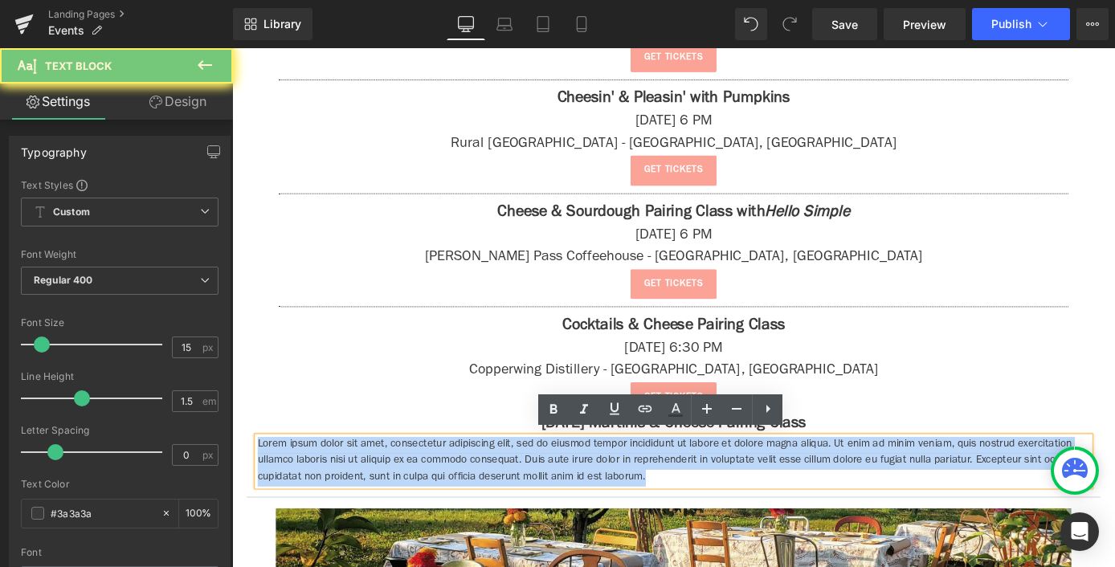
click at [521, 486] on p "Lorem ipsum dolor sit amet, consectetur adipiscing elit, sed do eiusmod tempor …" at bounding box center [718, 503] width 916 height 55
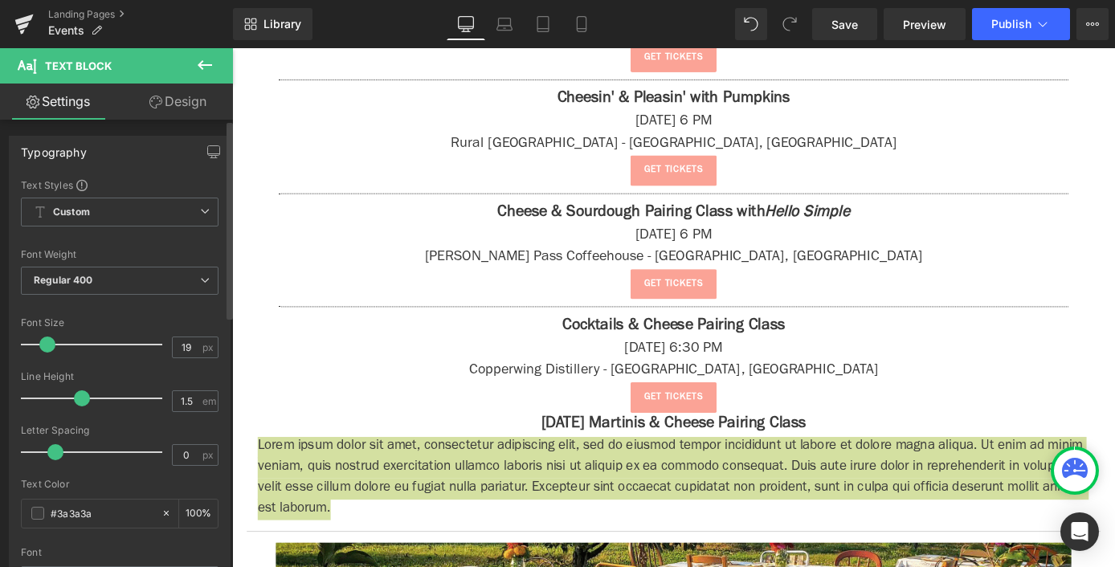
type input "20"
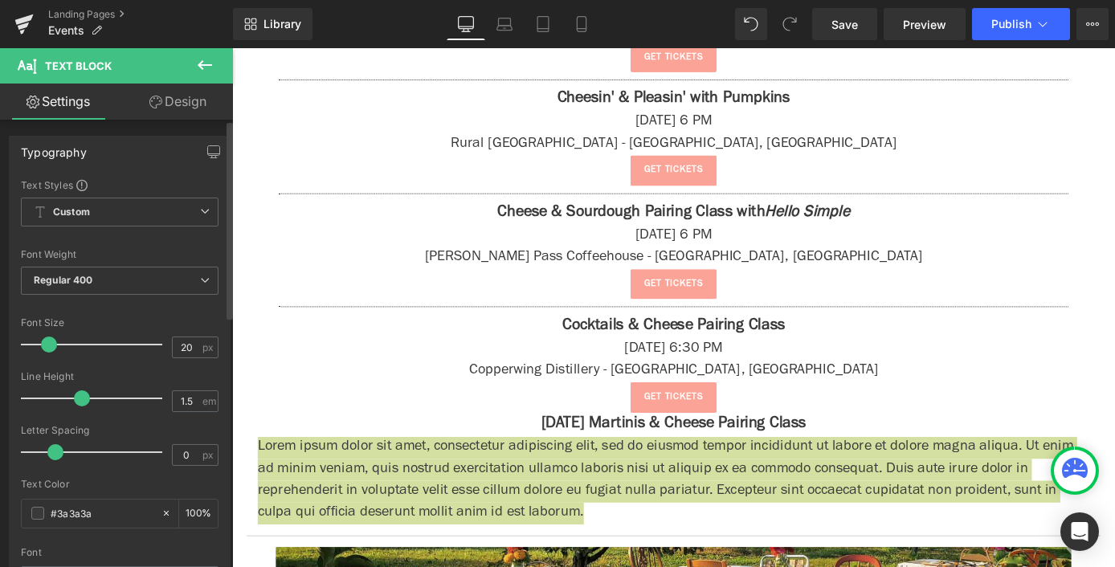
click at [48, 345] on span at bounding box center [49, 344] width 16 height 16
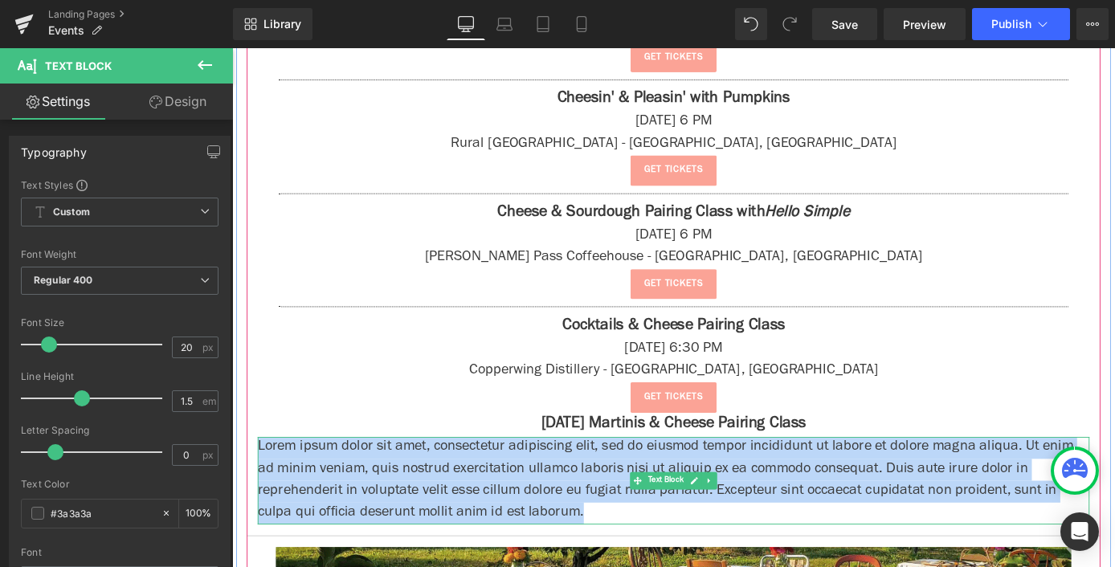
click at [496, 496] on p "Lorem ipsum dolor sit amet, consectetur adipiscing elit, sed do eiusmod tempor …" at bounding box center [718, 524] width 916 height 96
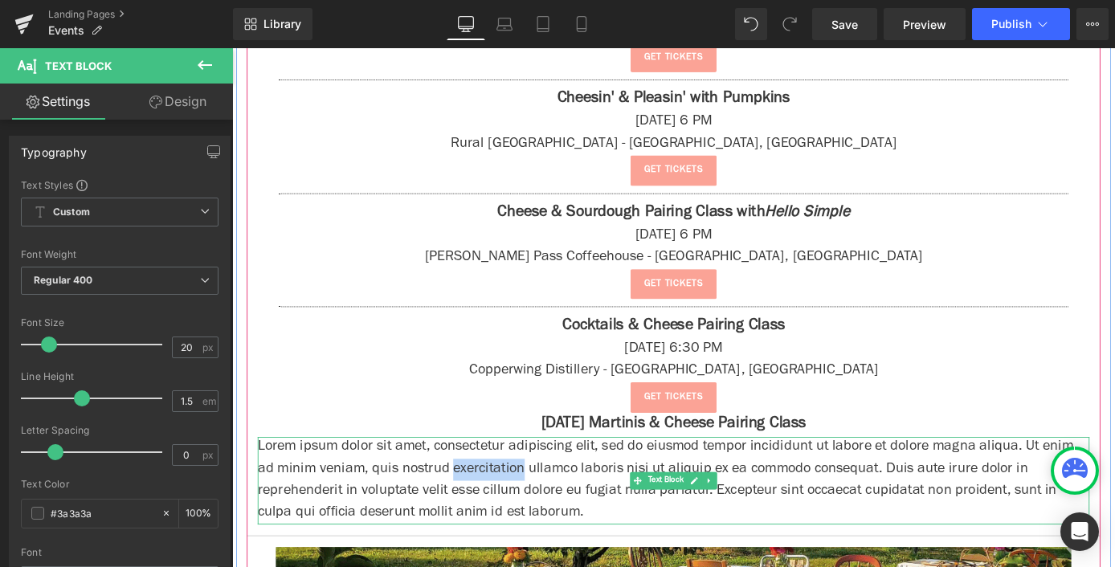
click at [496, 496] on p "Lorem ipsum dolor sit amet, consectetur adipiscing elit, sed do eiusmod tempor …" at bounding box center [718, 524] width 916 height 96
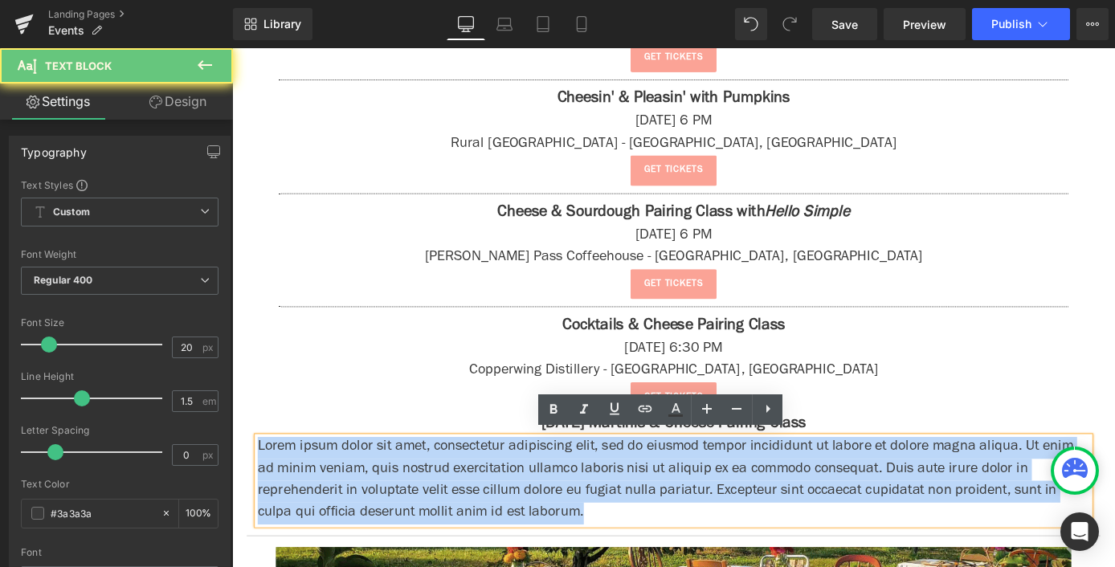
click at [496, 496] on p "Lorem ipsum dolor sit amet, consectetur adipiscing elit, sed do eiusmod tempor …" at bounding box center [718, 524] width 916 height 96
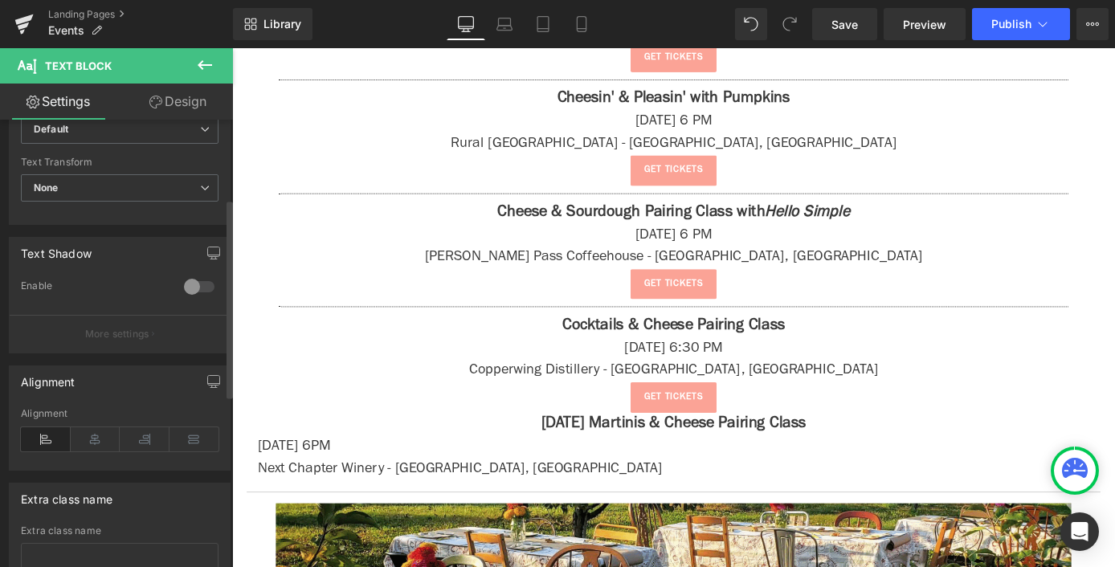
scroll to position [567, 0]
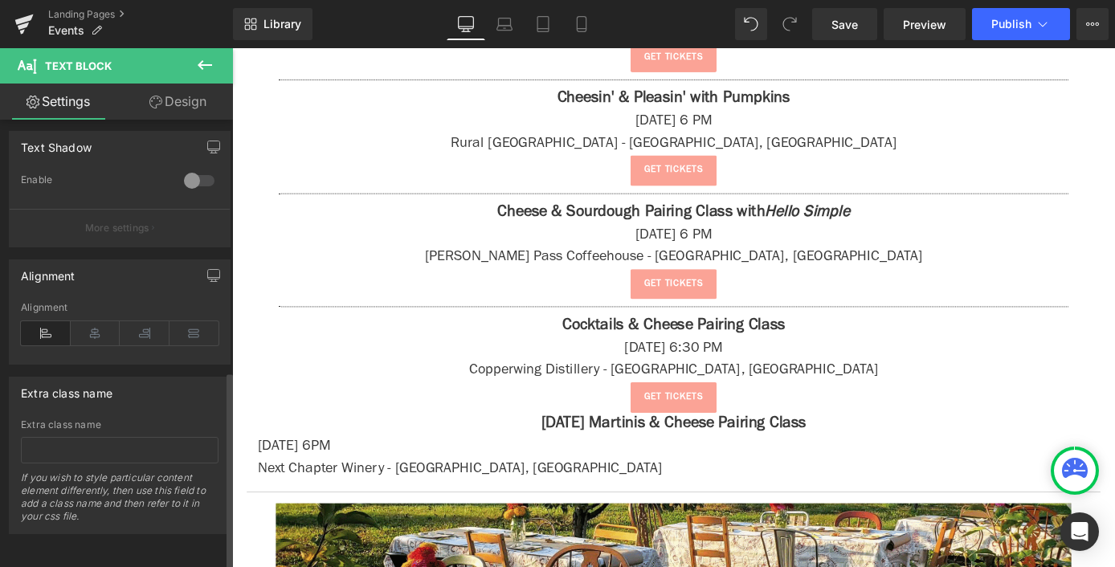
click at [99, 336] on div "Alignment" at bounding box center [120, 333] width 198 height 62
click at [96, 326] on icon at bounding box center [96, 333] width 50 height 24
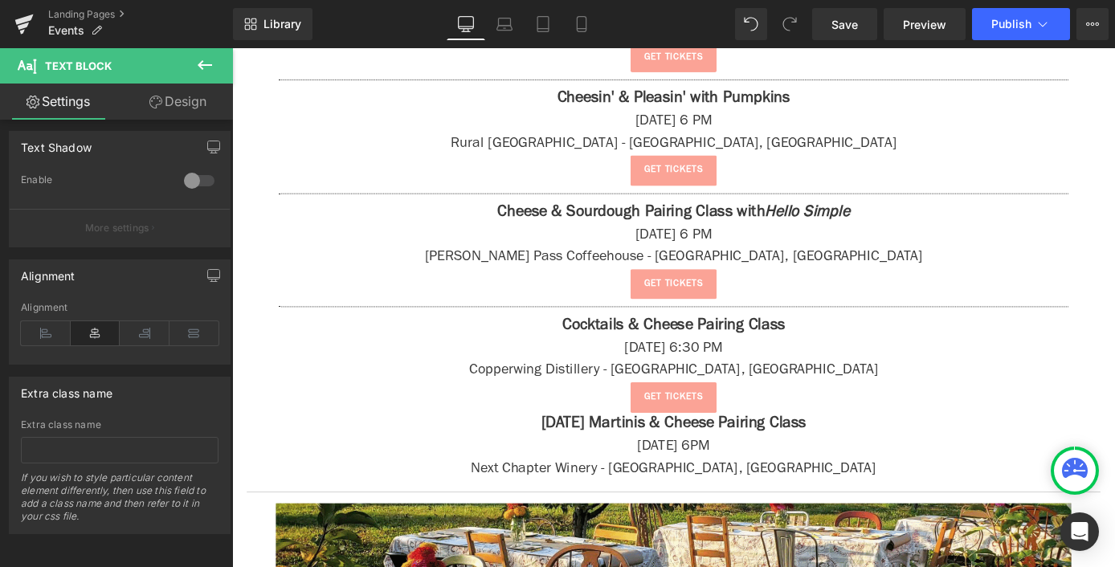
click at [204, 75] on button at bounding box center [205, 65] width 56 height 35
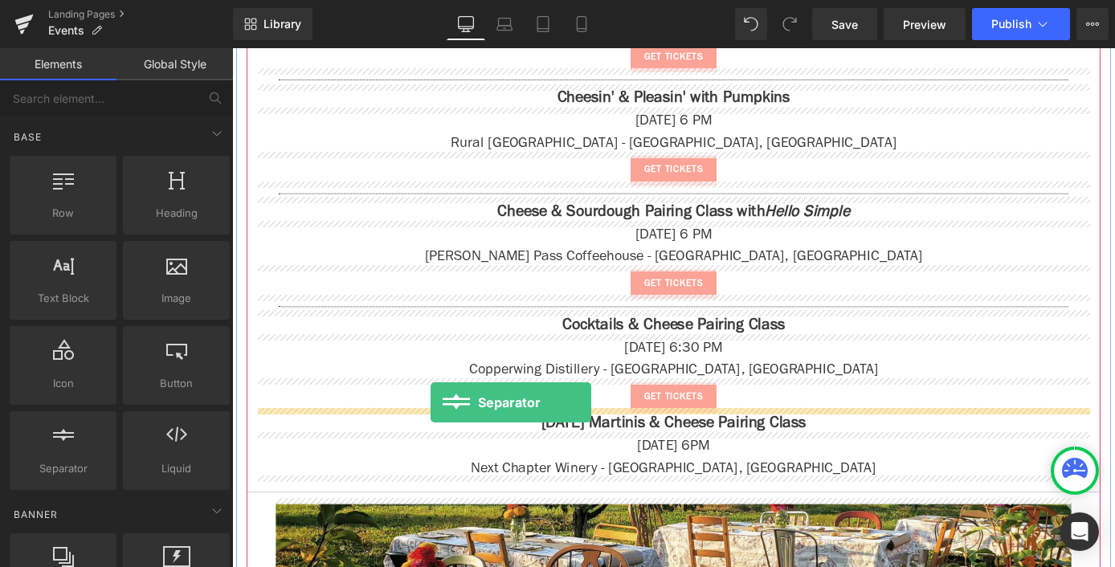
drag, startPoint x: 456, startPoint y: 475, endPoint x: 451, endPoint y: 438, distance: 36.6
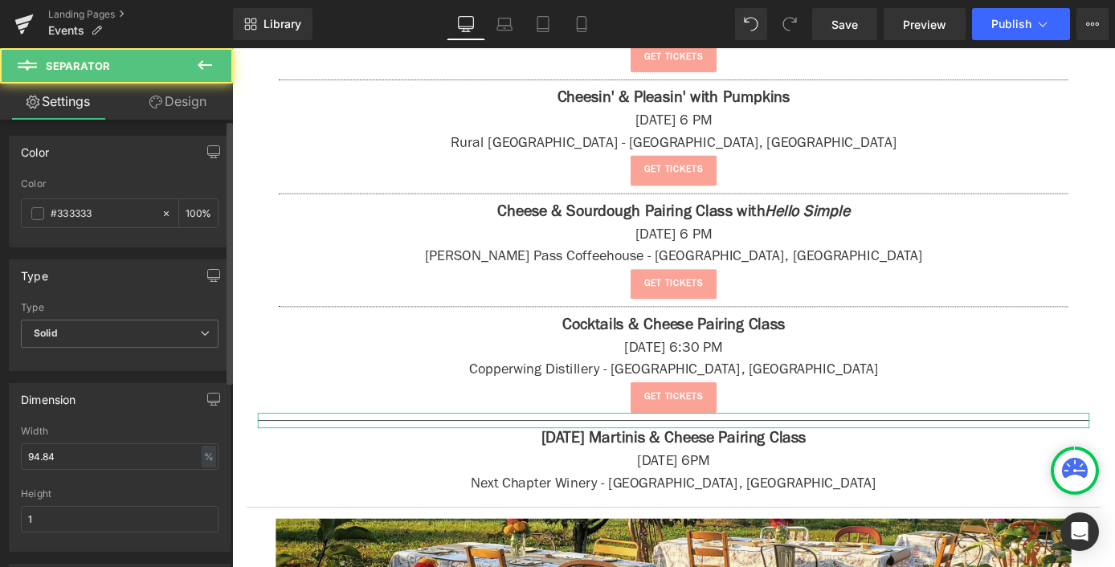
click at [56, 437] on div "Width 94.84 % % px" at bounding box center [120, 457] width 198 height 63
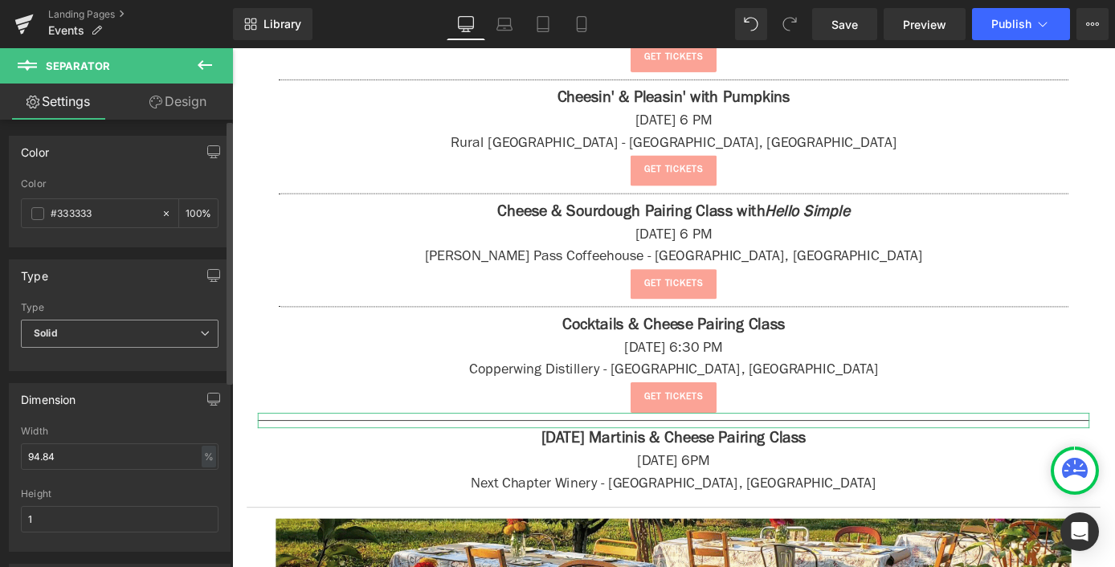
click at [96, 336] on span "Solid" at bounding box center [120, 334] width 198 height 28
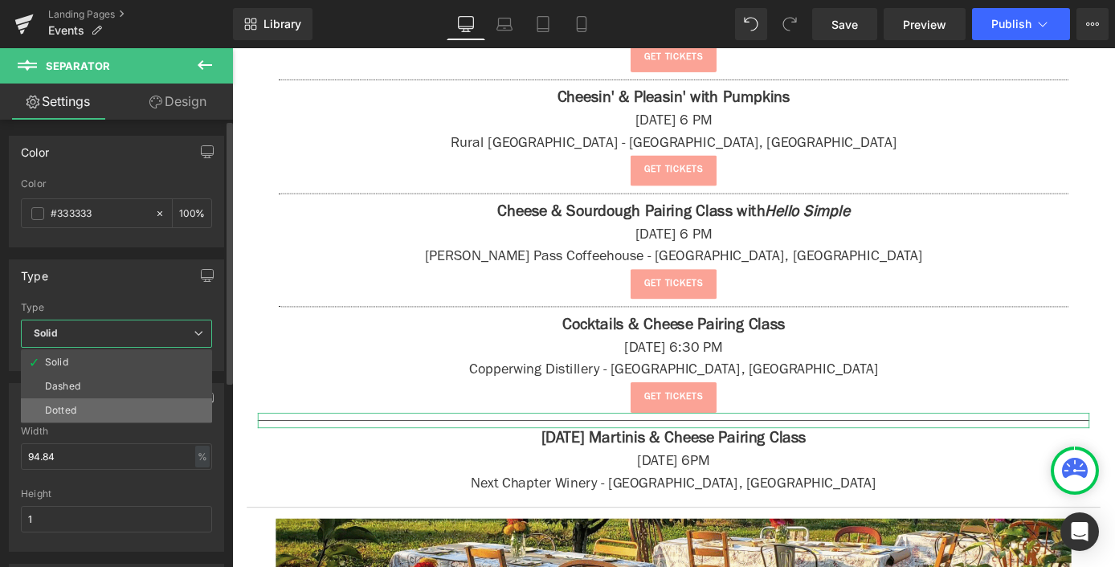
click at [99, 407] on li "Dotted" at bounding box center [116, 410] width 191 height 24
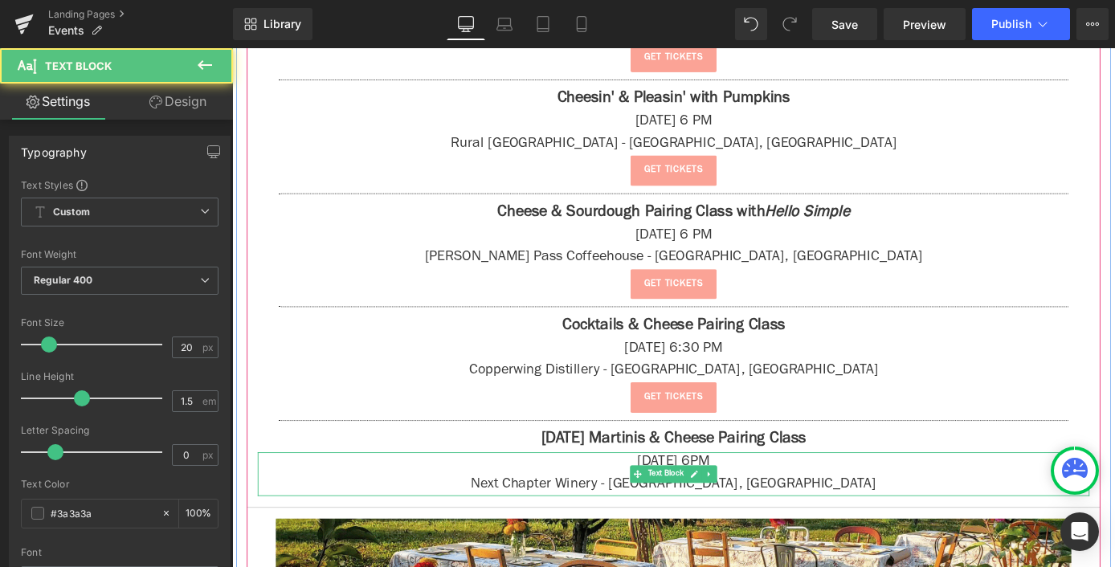
click at [892, 526] on p "Next Chapter Winery - [GEOGRAPHIC_DATA], [GEOGRAPHIC_DATA]" at bounding box center [718, 529] width 916 height 24
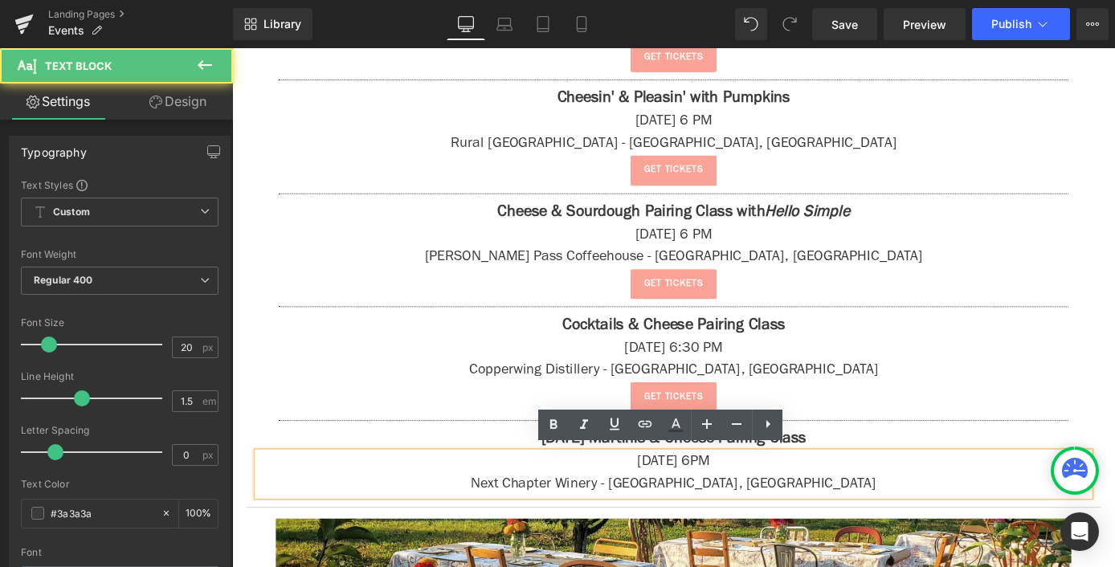
scroll to position [1833, 0]
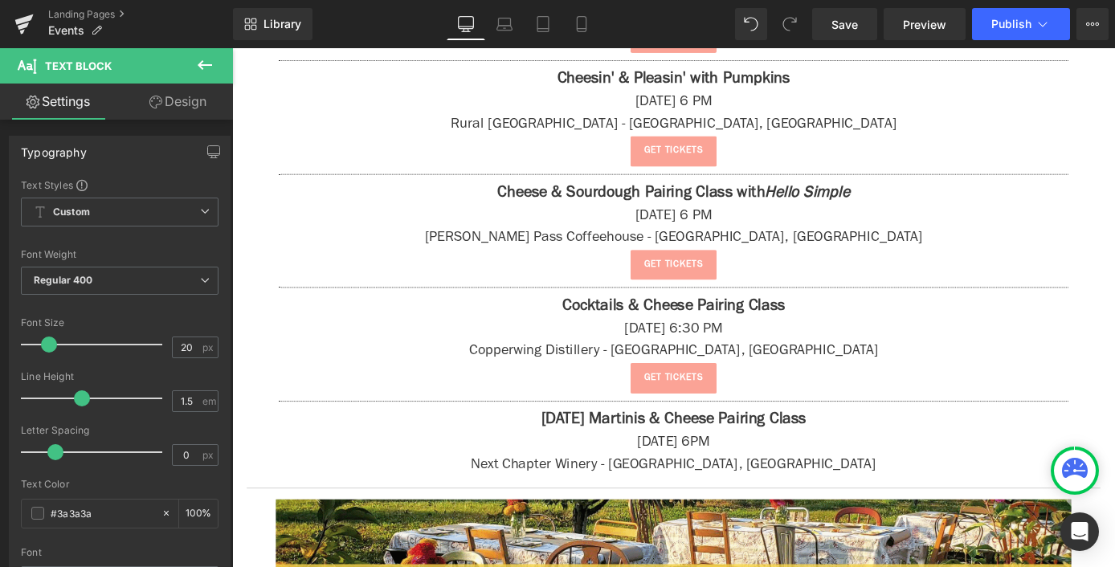
click at [196, 68] on button at bounding box center [205, 65] width 56 height 35
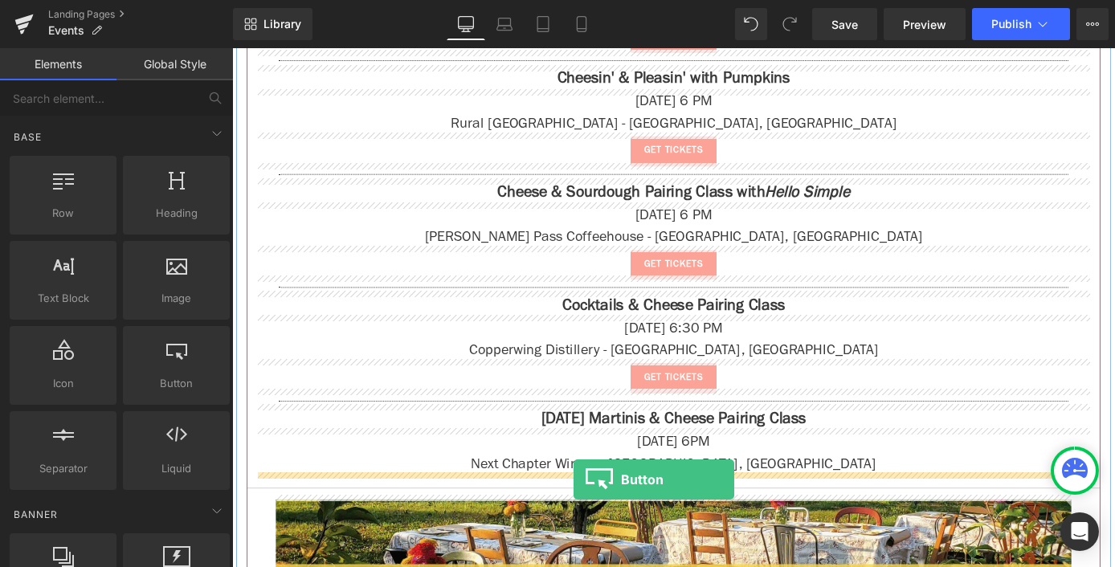
drag, startPoint x: 424, startPoint y: 426, endPoint x: 624, endPoint y: 531, distance: 225.6
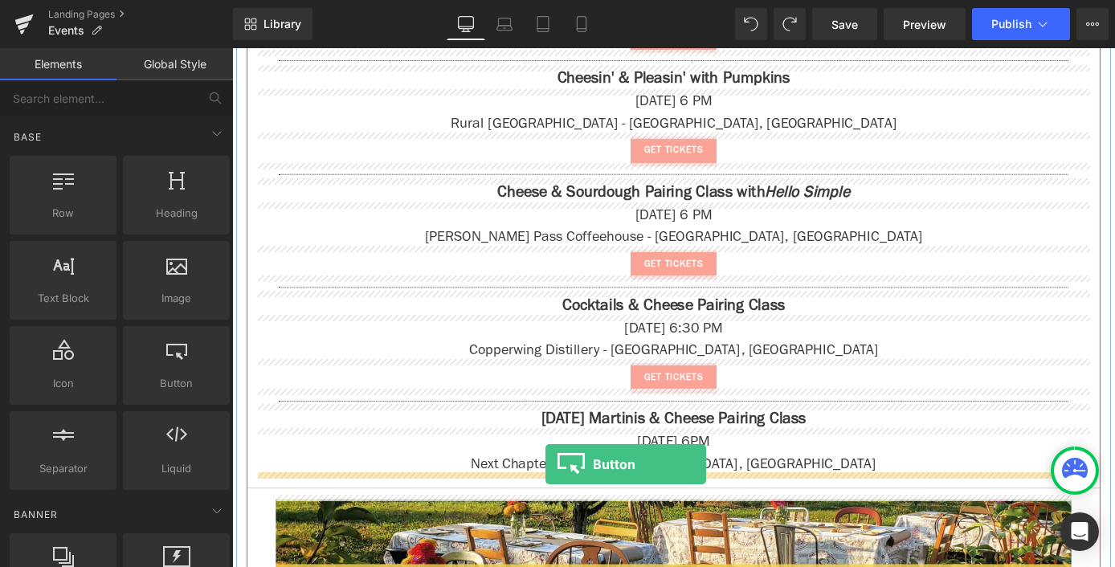
drag, startPoint x: 455, startPoint y: 436, endPoint x: 577, endPoint y: 506, distance: 140.0
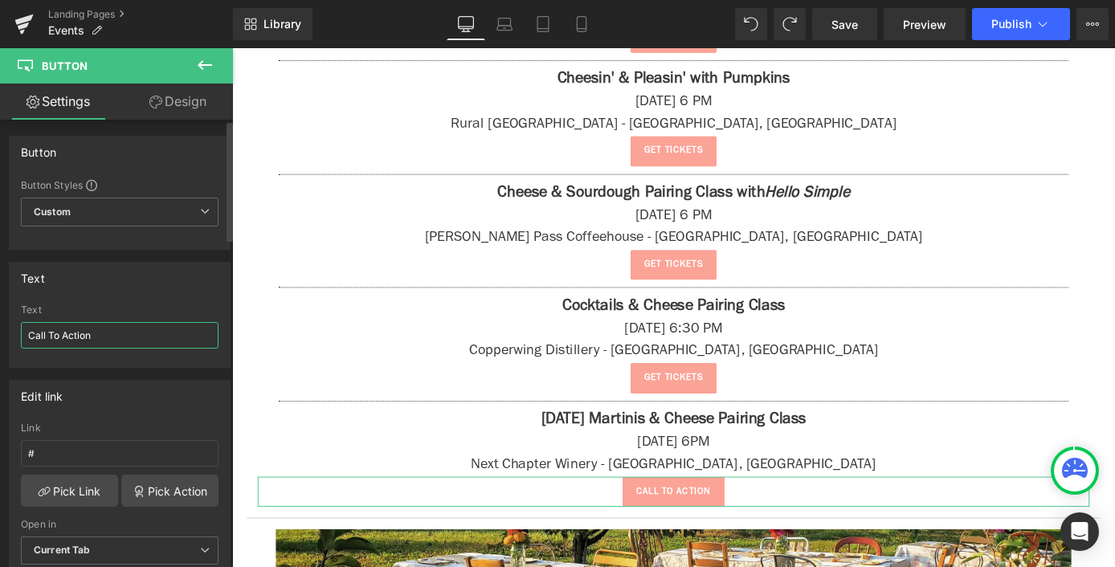
click at [94, 339] on input "Call To Action" at bounding box center [120, 335] width 198 height 27
type input "get tickets"
click at [871, 16] on link "Save" at bounding box center [844, 24] width 65 height 32
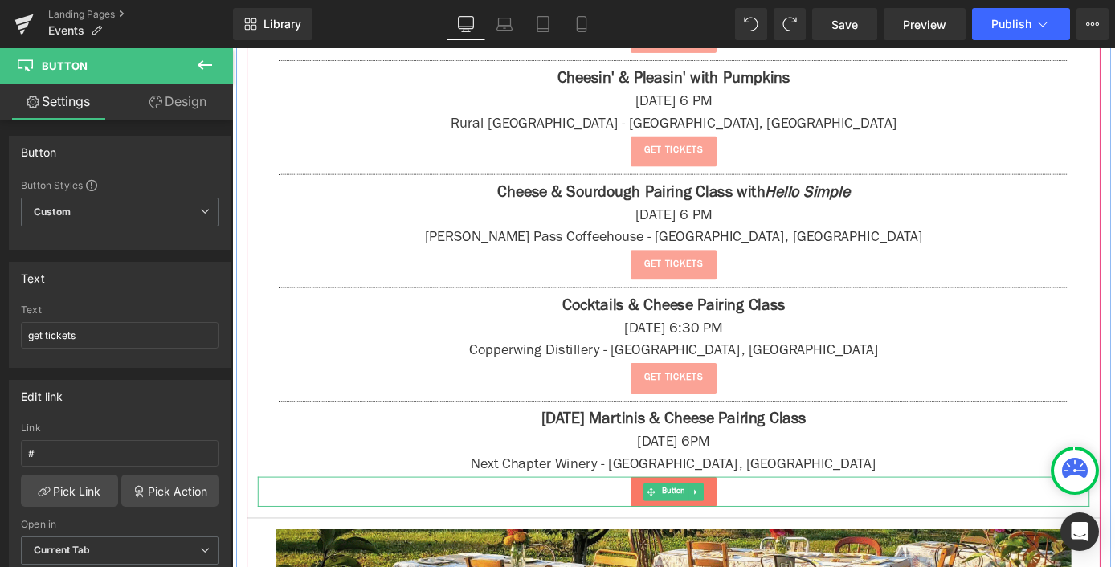
click at [721, 535] on span "Button" at bounding box center [718, 537] width 33 height 19
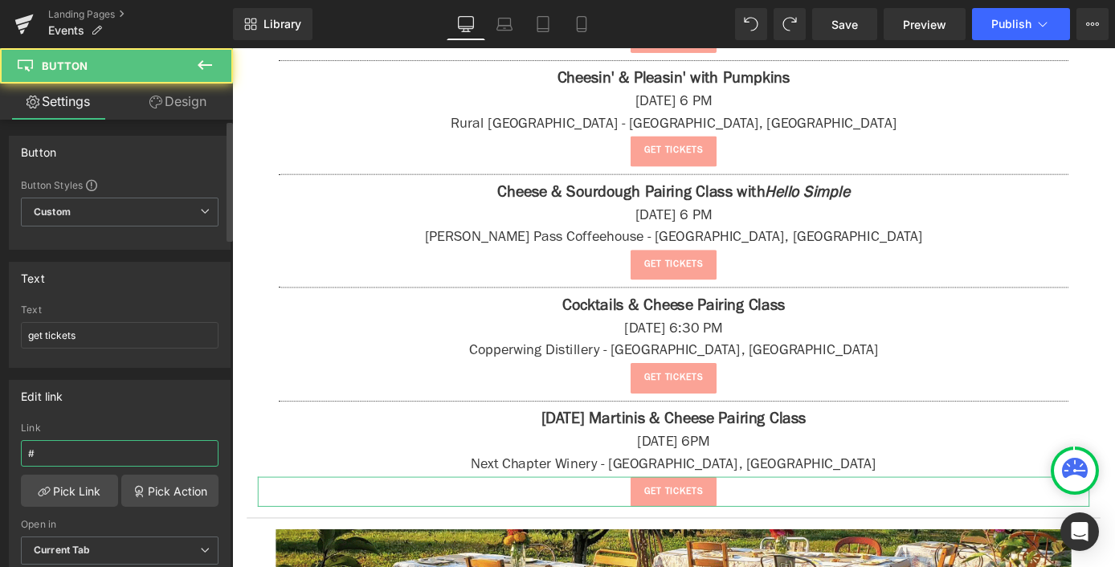
click at [59, 461] on input "#" at bounding box center [120, 453] width 198 height 27
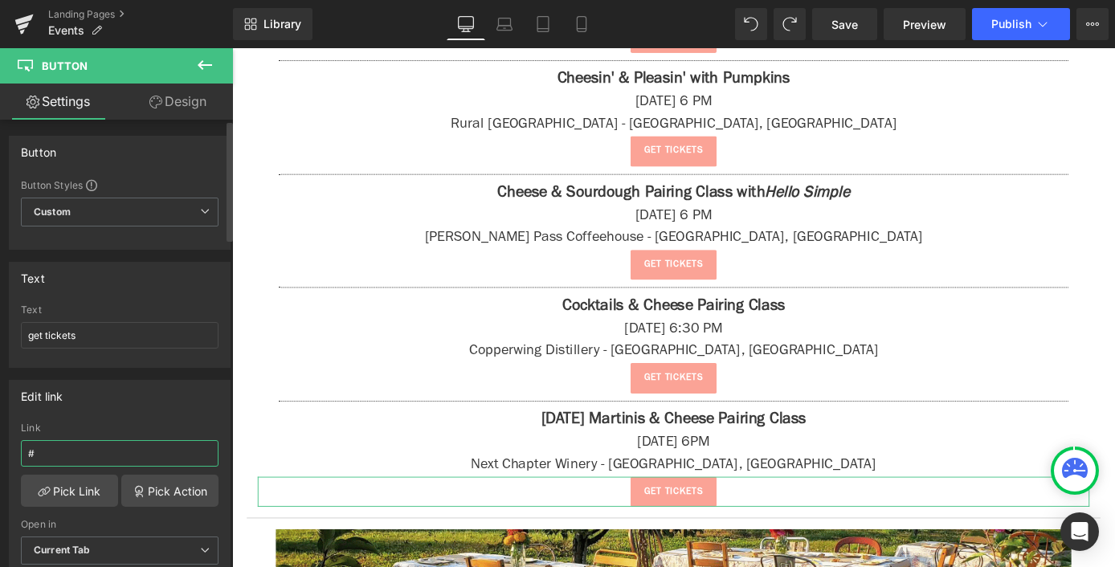
paste input "[URL][DOMAIN_NAME]"
type input "[URL][DOMAIN_NAME]"
click at [216, 67] on button at bounding box center [205, 65] width 56 height 35
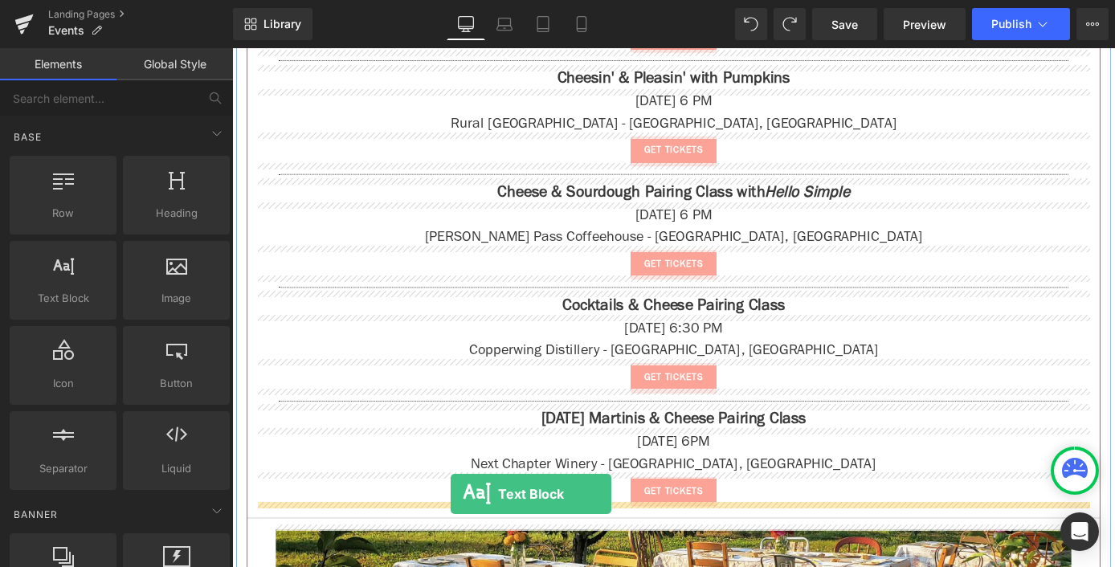
drag, startPoint x: 305, startPoint y: 347, endPoint x: 472, endPoint y: 539, distance: 254.4
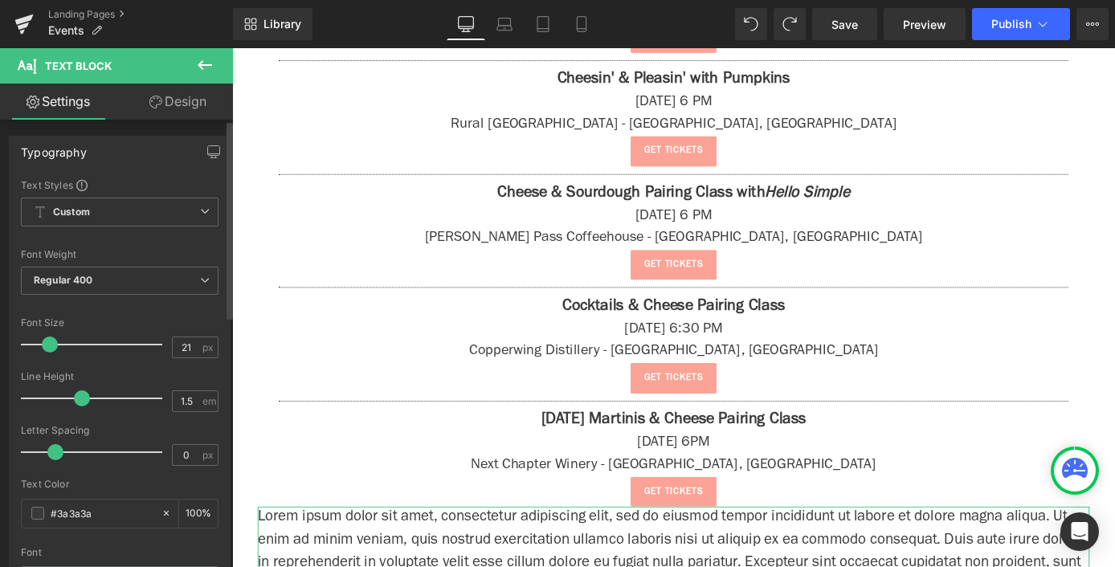
type input "22"
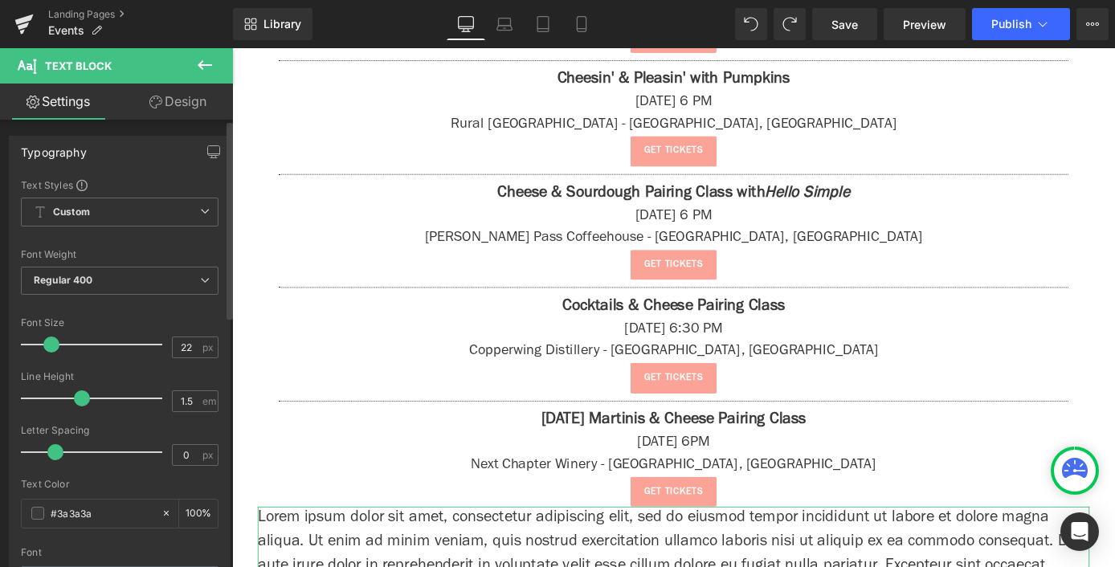
drag, startPoint x: 43, startPoint y: 342, endPoint x: 51, endPoint y: 347, distance: 10.1
click at [51, 347] on span at bounding box center [51, 344] width 16 height 16
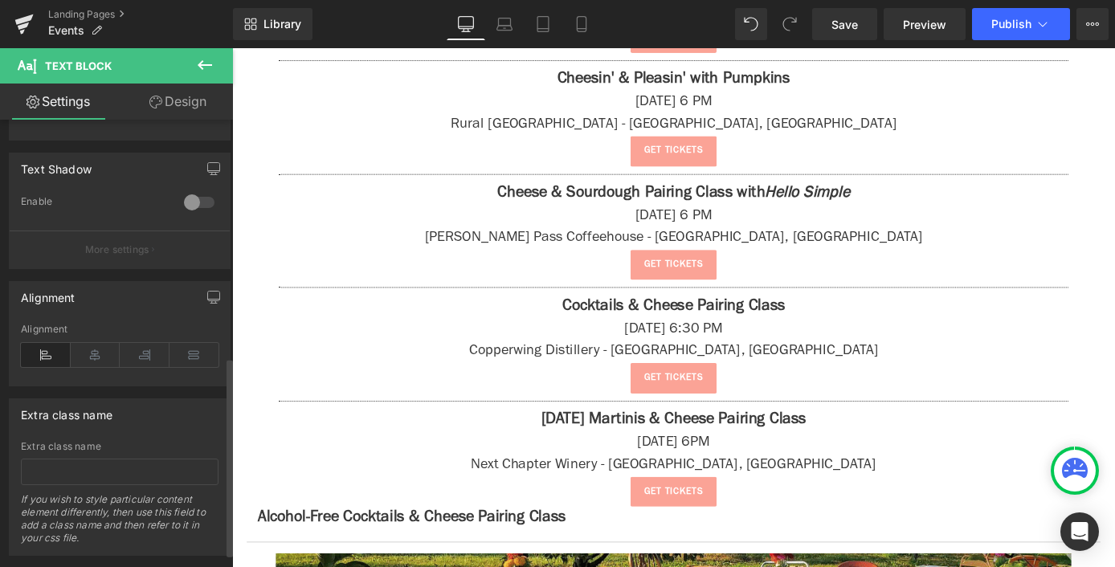
scroll to position [567, 0]
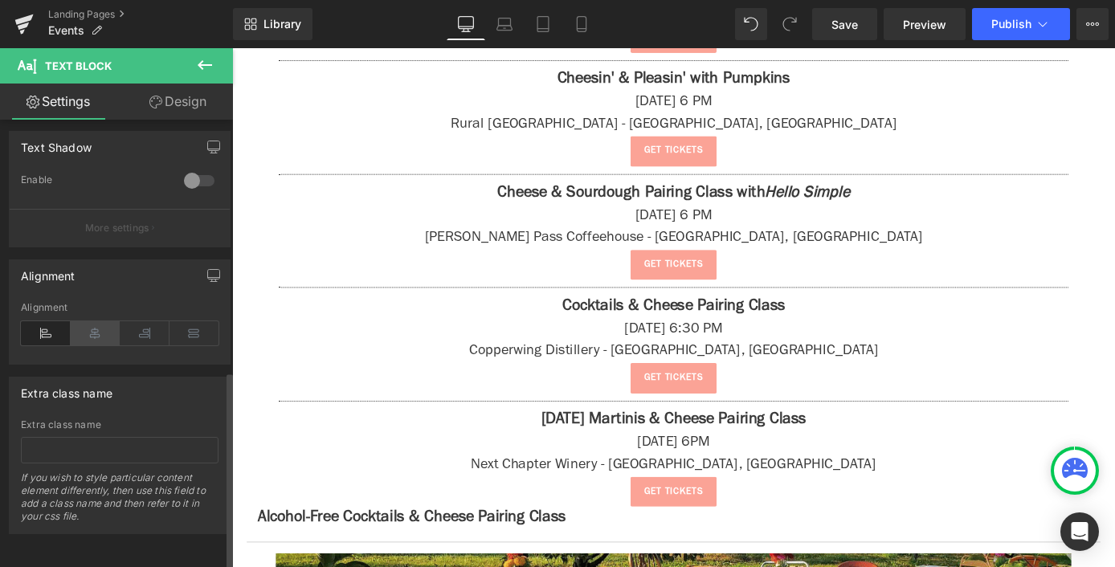
click at [80, 321] on icon at bounding box center [96, 333] width 50 height 24
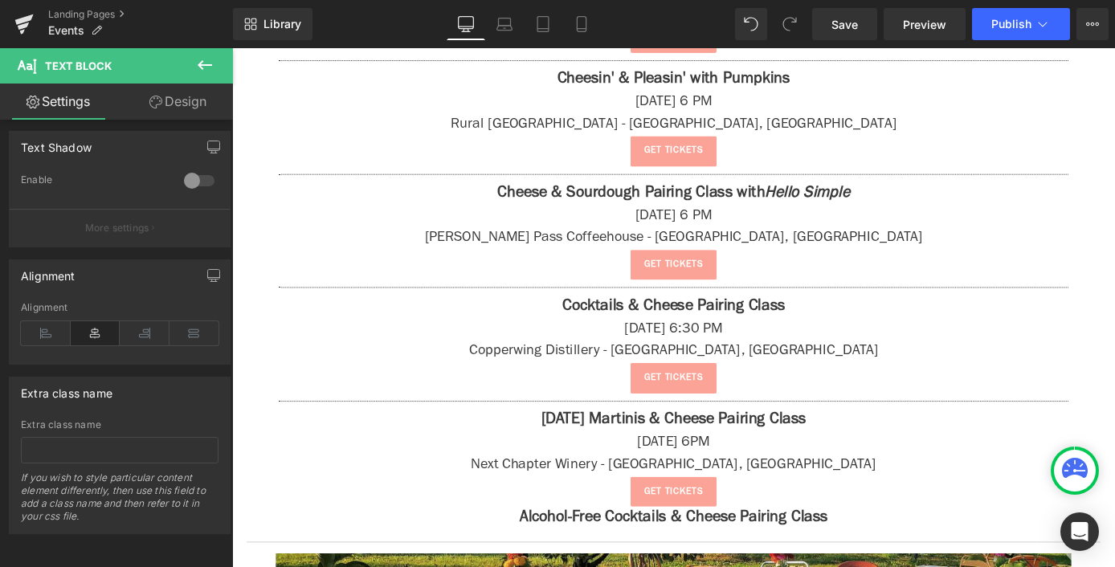
click at [217, 59] on button at bounding box center [205, 65] width 56 height 35
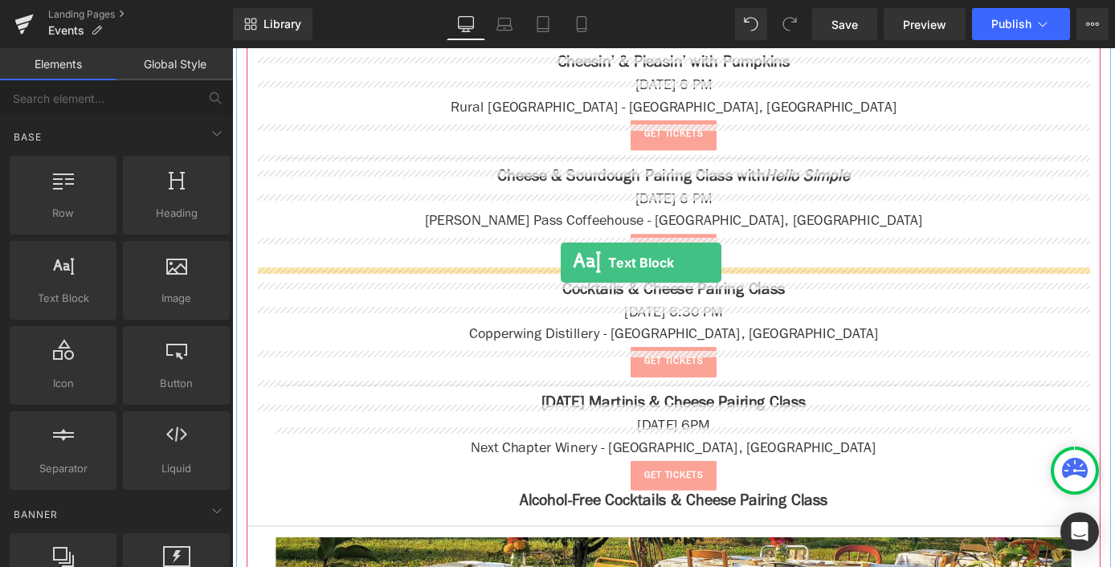
scroll to position [1967, 0]
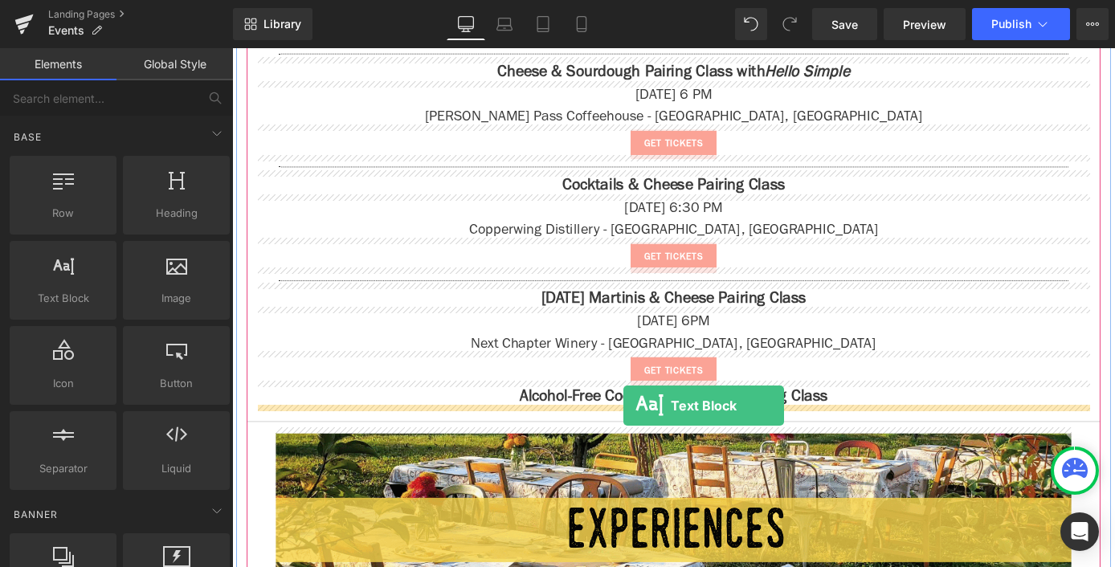
drag, startPoint x: 299, startPoint y: 350, endPoint x: 663, endPoint y: 442, distance: 375.1
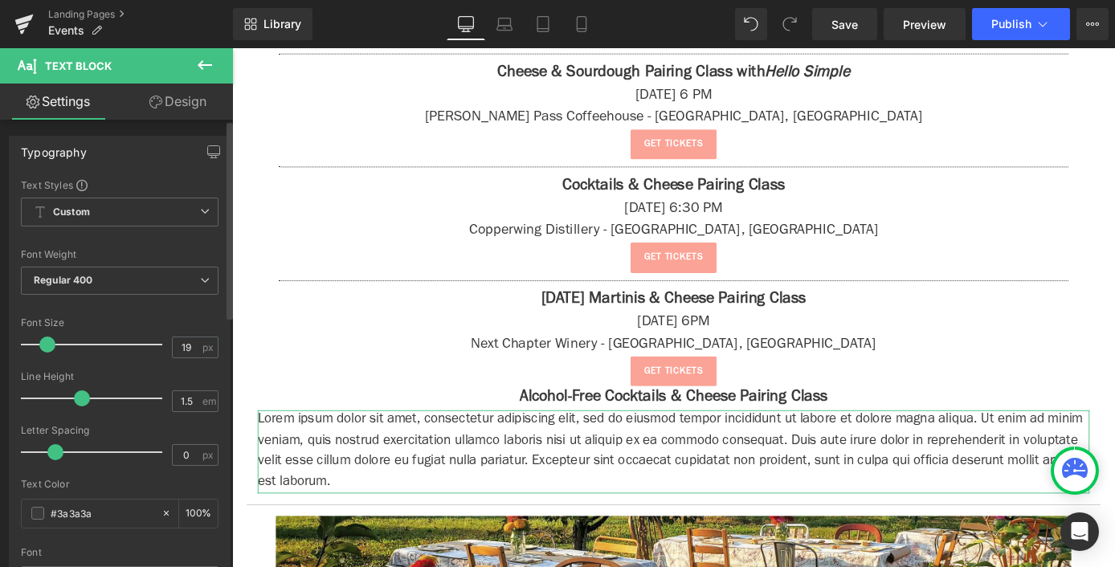
type input "20"
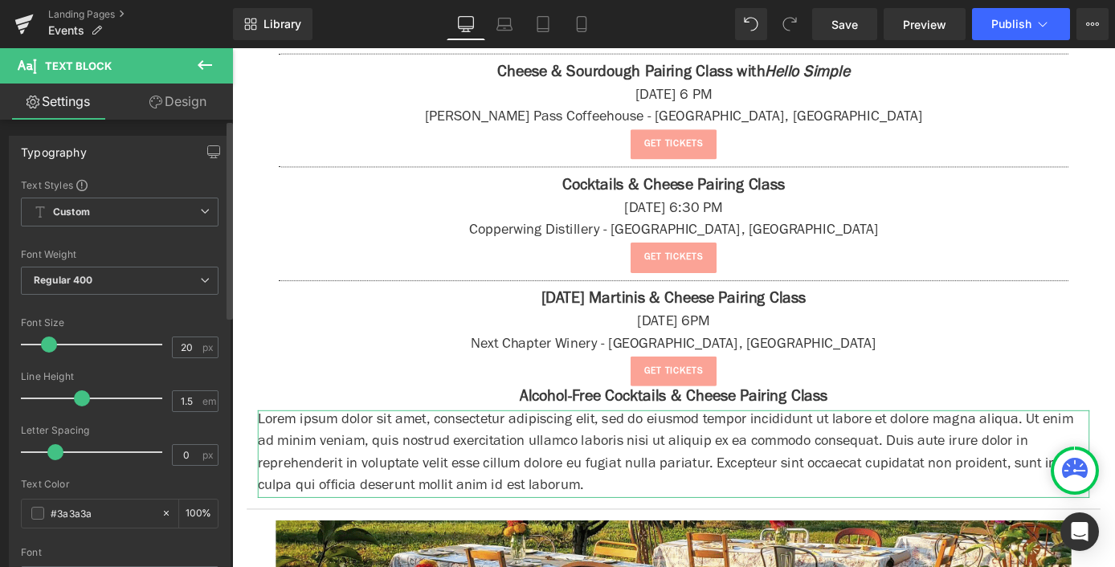
click at [47, 347] on span at bounding box center [49, 344] width 16 height 16
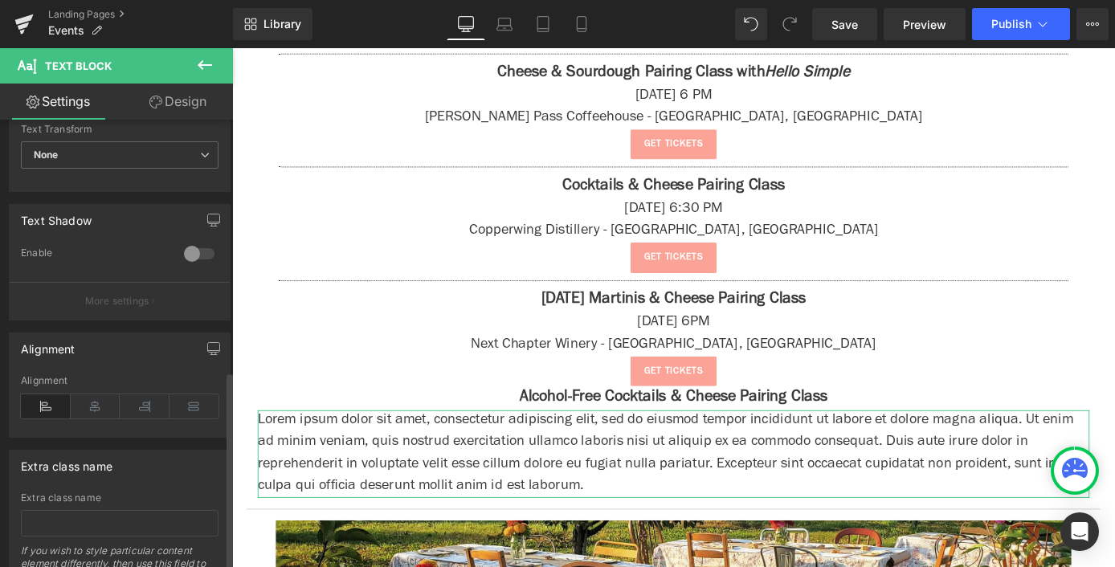
scroll to position [567, 0]
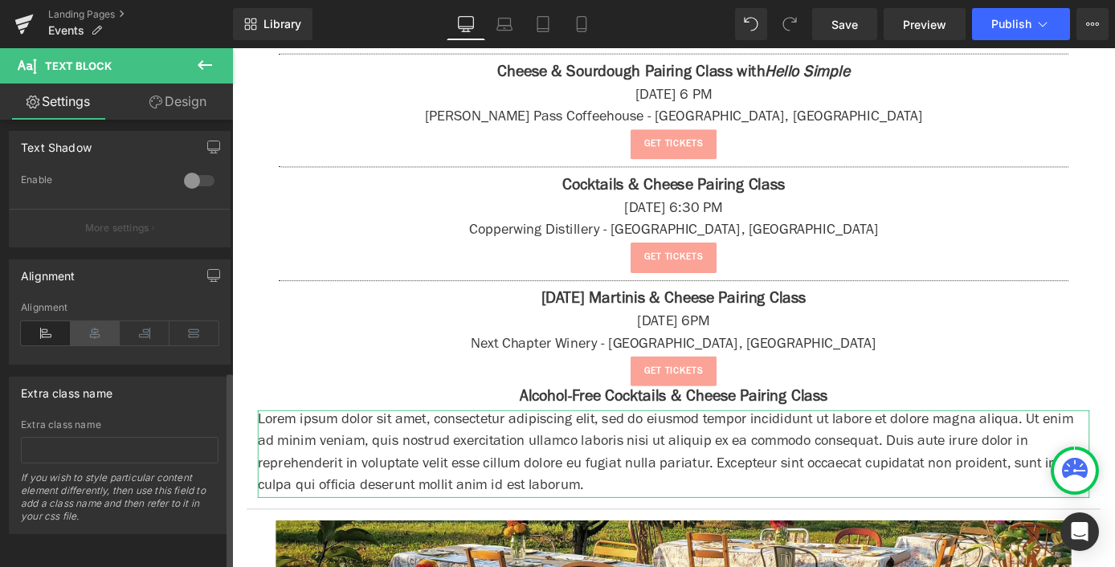
click at [103, 329] on icon at bounding box center [96, 333] width 50 height 24
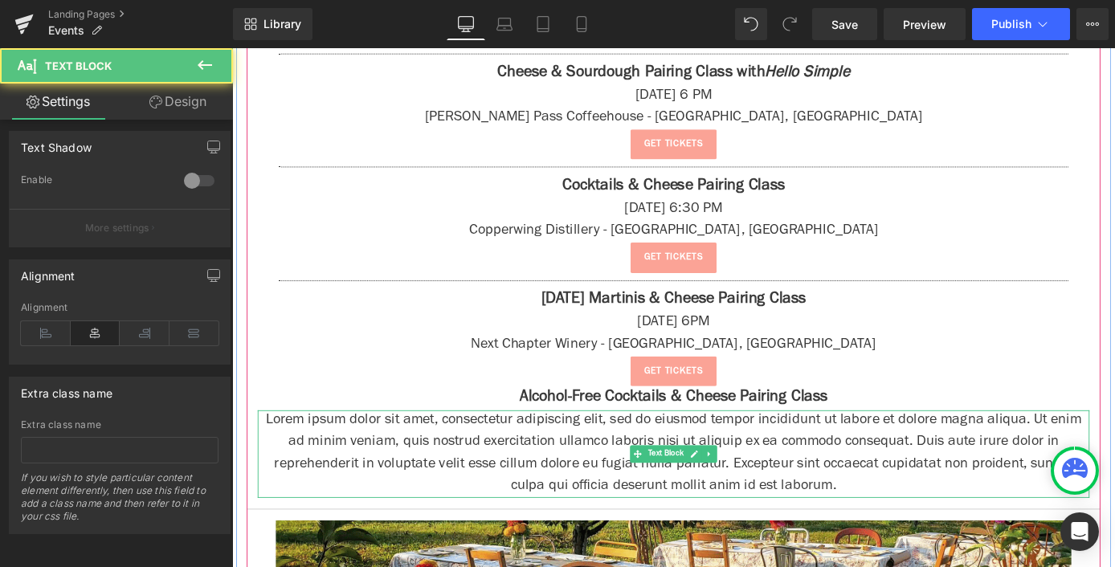
click at [524, 483] on p "Lorem ipsum dolor sit amet, consectetur adipiscing elit, sed do eiusmod tempor …" at bounding box center [718, 495] width 916 height 96
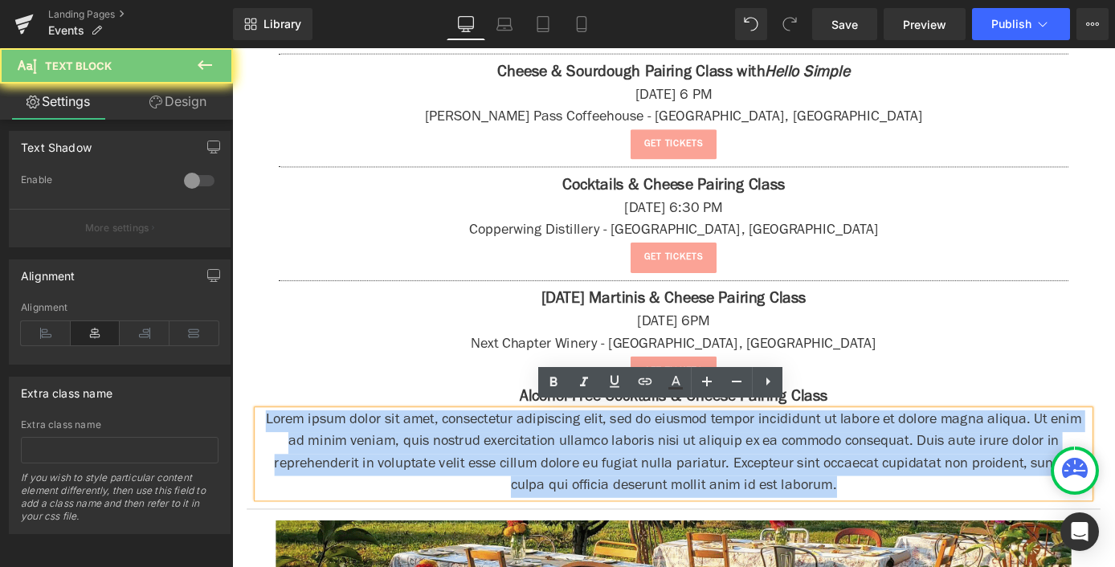
click at [524, 483] on p "Lorem ipsum dolor sit amet, consectetur adipiscing elit, sed do eiusmod tempor …" at bounding box center [718, 495] width 916 height 96
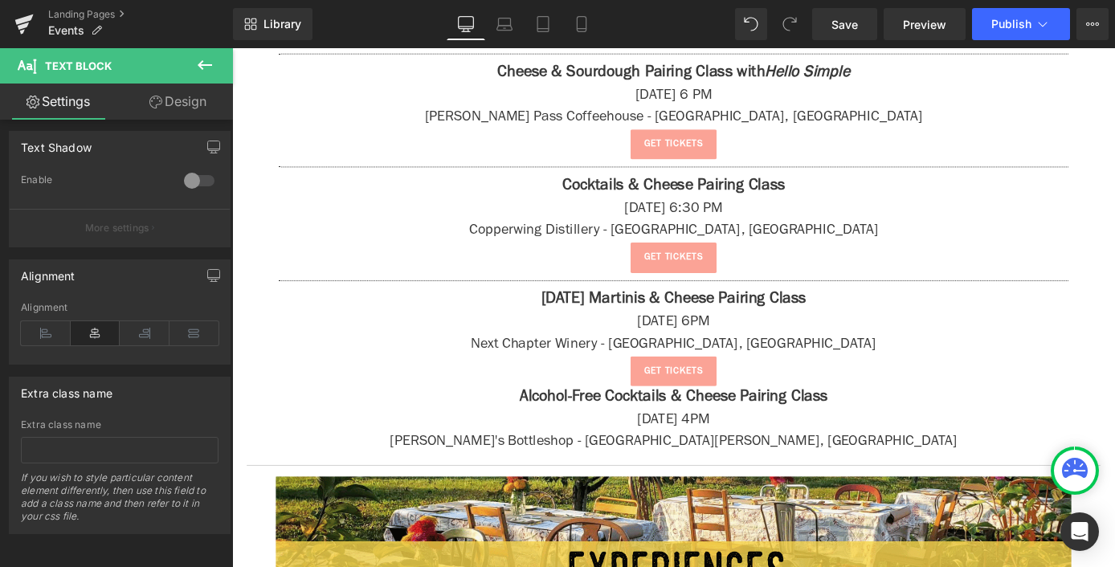
click at [217, 57] on button at bounding box center [205, 65] width 56 height 35
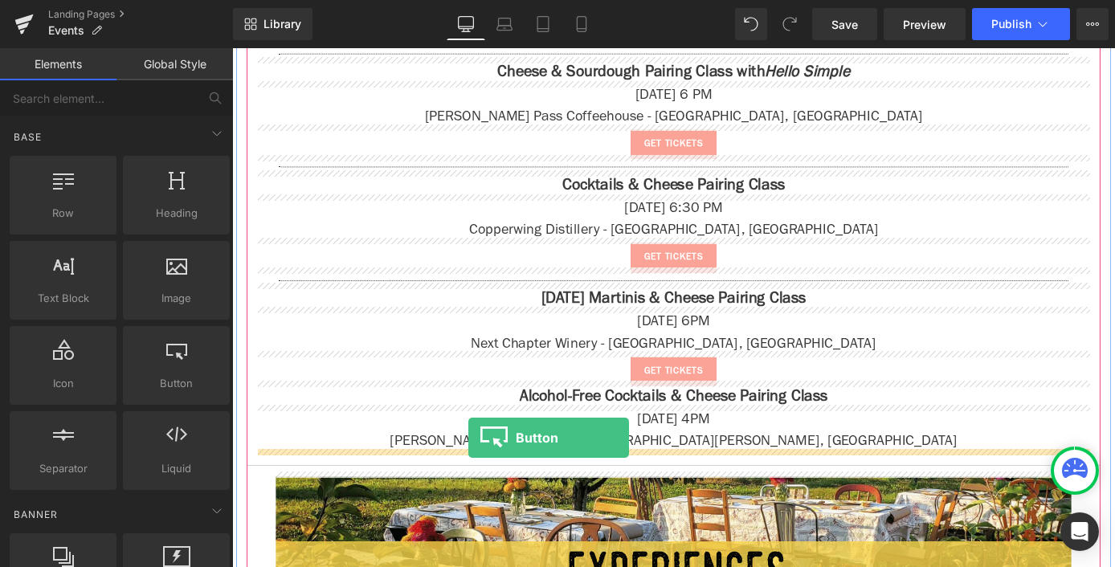
drag, startPoint x: 368, startPoint y: 438, endPoint x: 492, endPoint y: 477, distance: 130.3
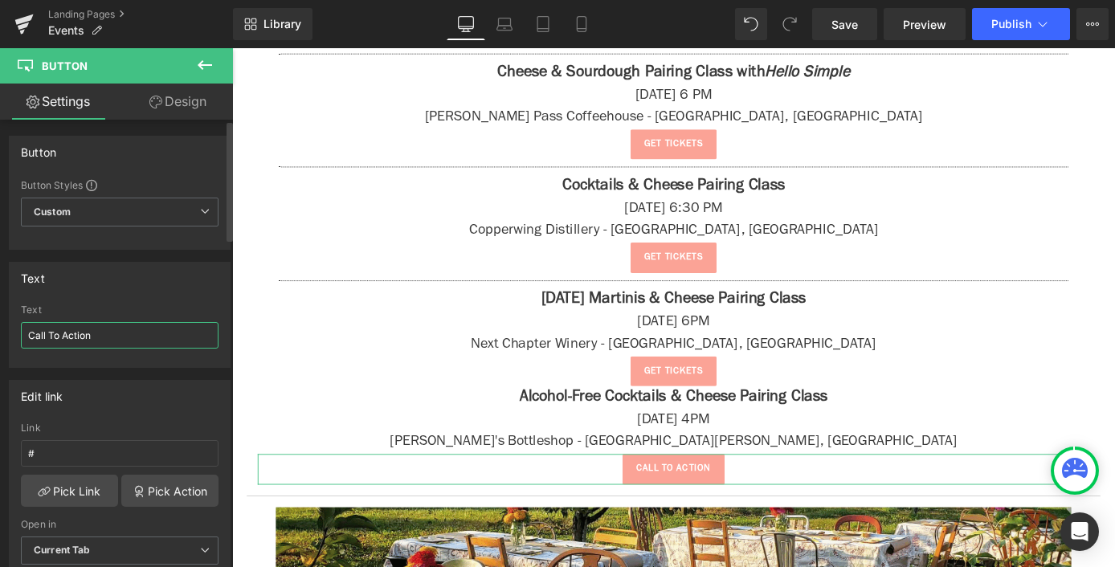
click at [63, 341] on input "Call To Action" at bounding box center [120, 335] width 198 height 27
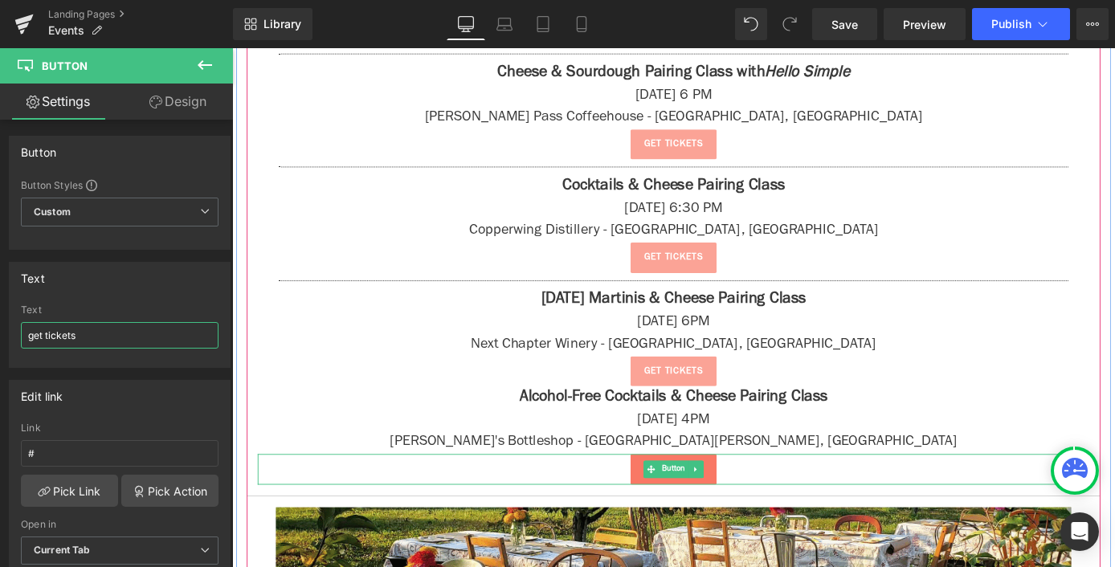
type input "get tickets"
click at [757, 511] on link "get tickets" at bounding box center [718, 512] width 95 height 34
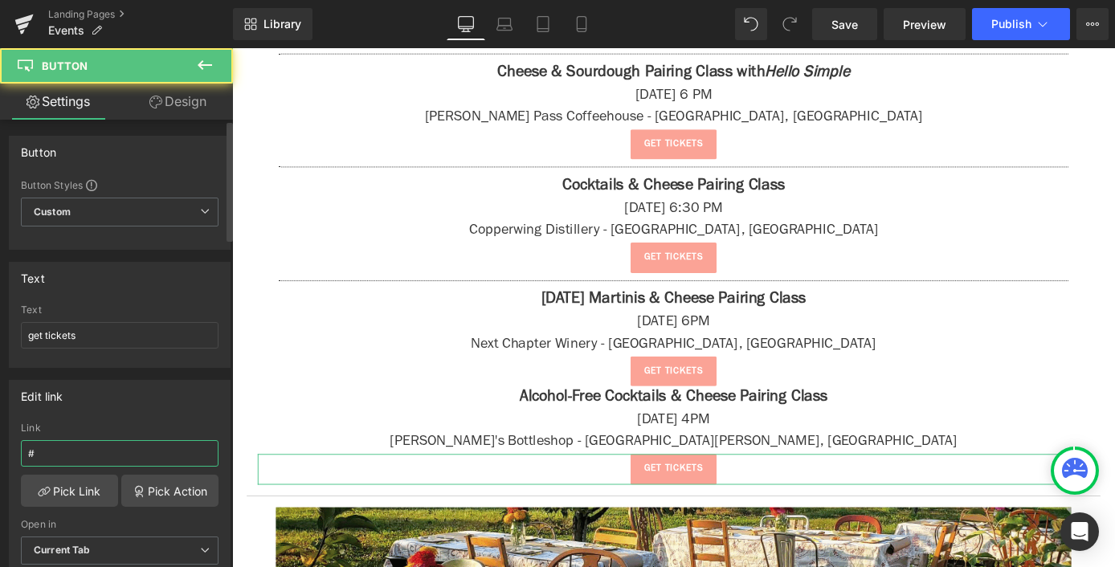
click at [135, 451] on input "#" at bounding box center [120, 453] width 198 height 27
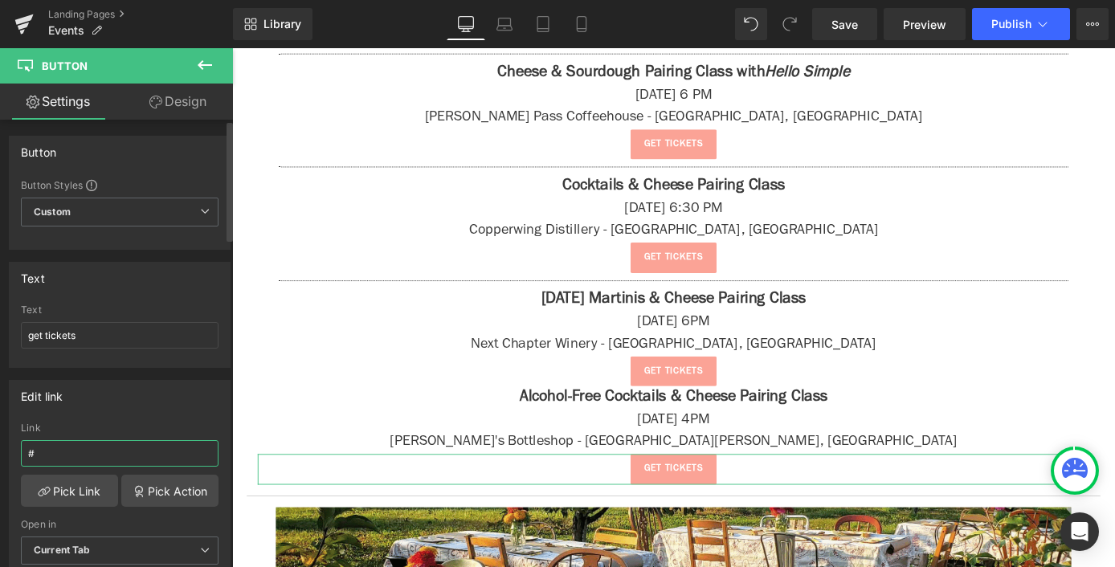
type input "[URL][DOMAIN_NAME]"
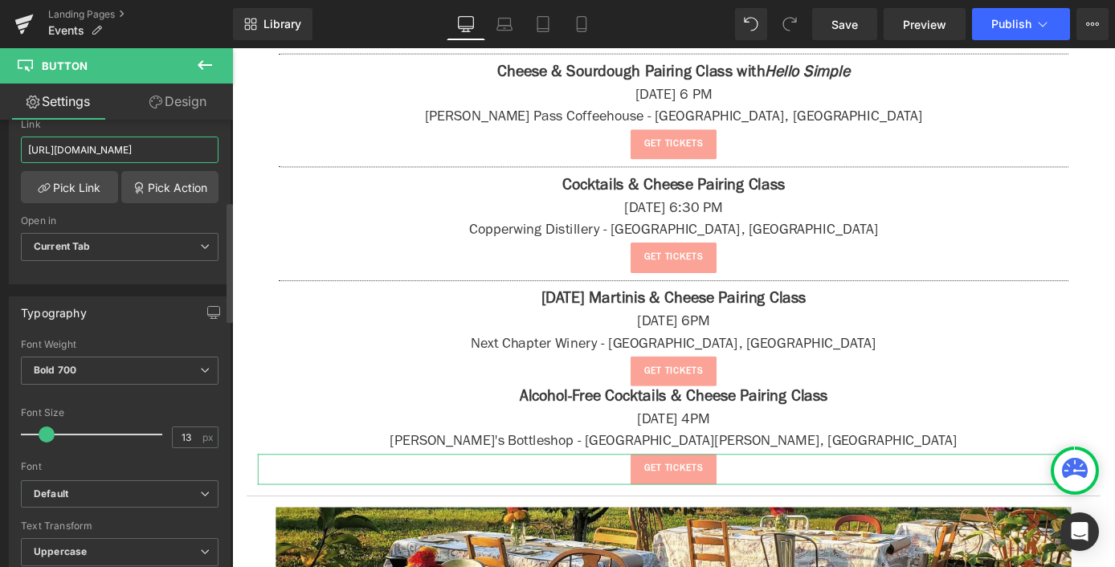
scroll to position [659, 0]
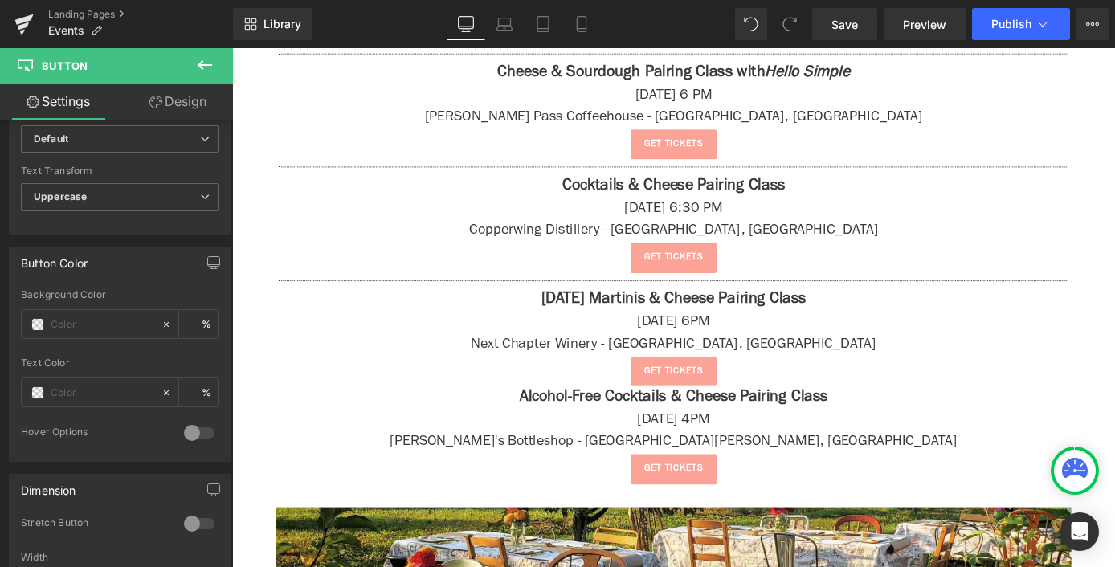
click at [215, 59] on button at bounding box center [205, 65] width 56 height 35
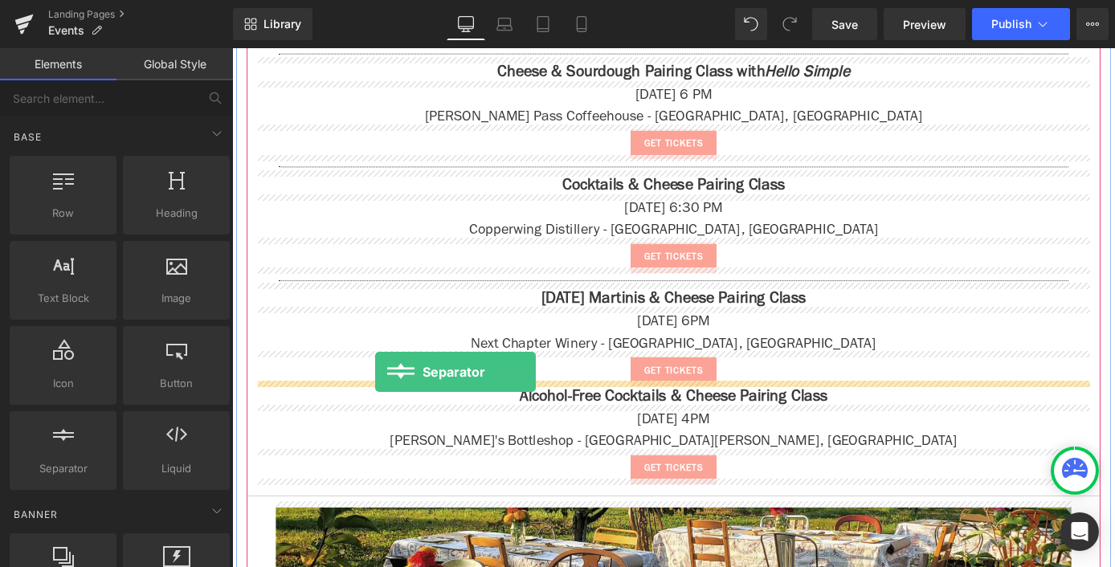
drag, startPoint x: 311, startPoint y: 508, endPoint x: 389, endPoint y: 405, distance: 129.5
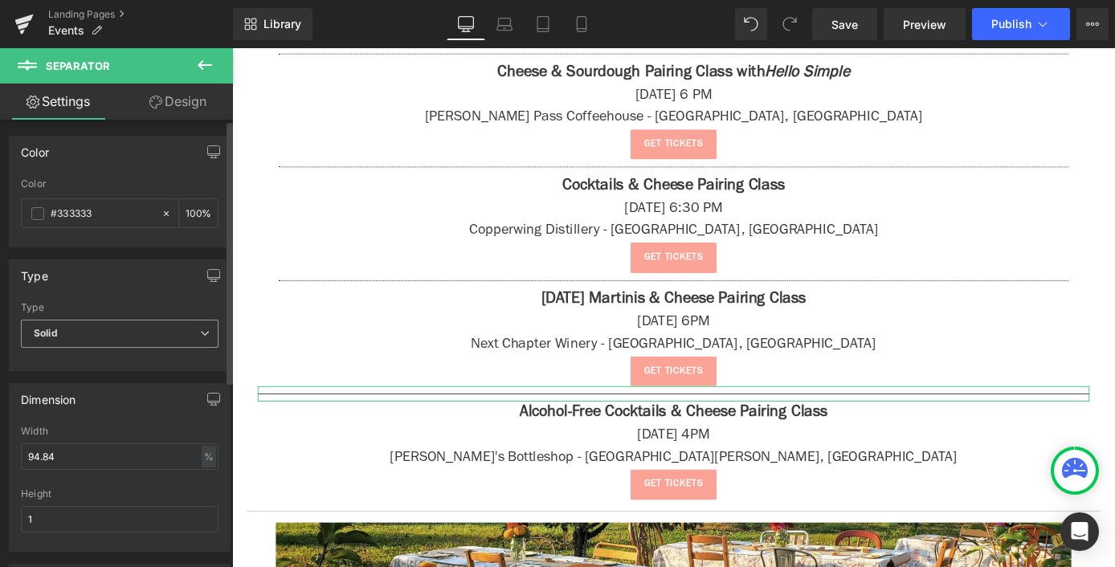
click at [80, 331] on span "Solid" at bounding box center [120, 334] width 198 height 28
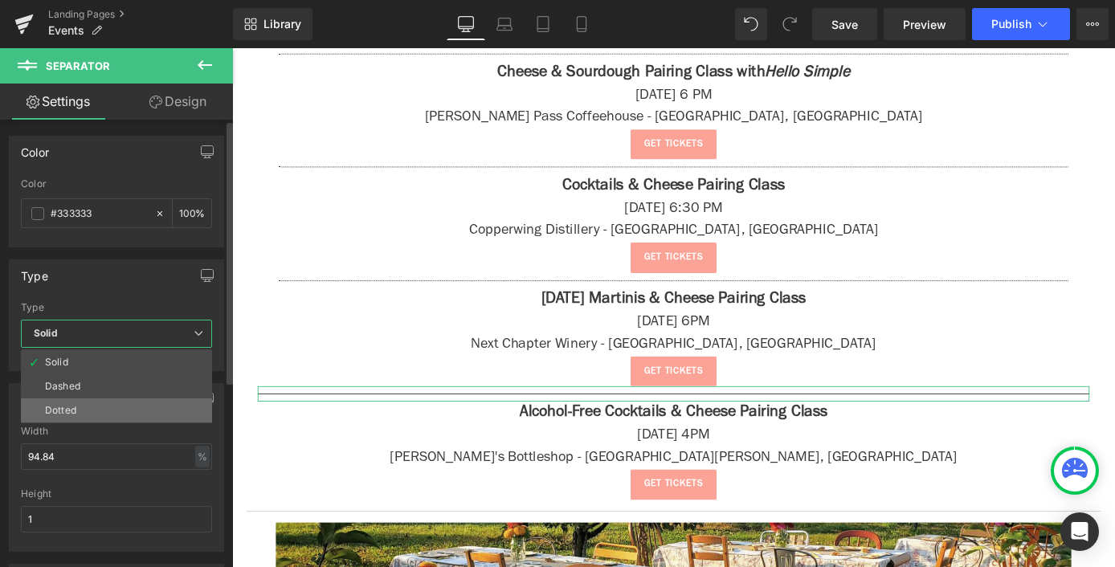
click at [91, 408] on li "Dotted" at bounding box center [116, 410] width 191 height 24
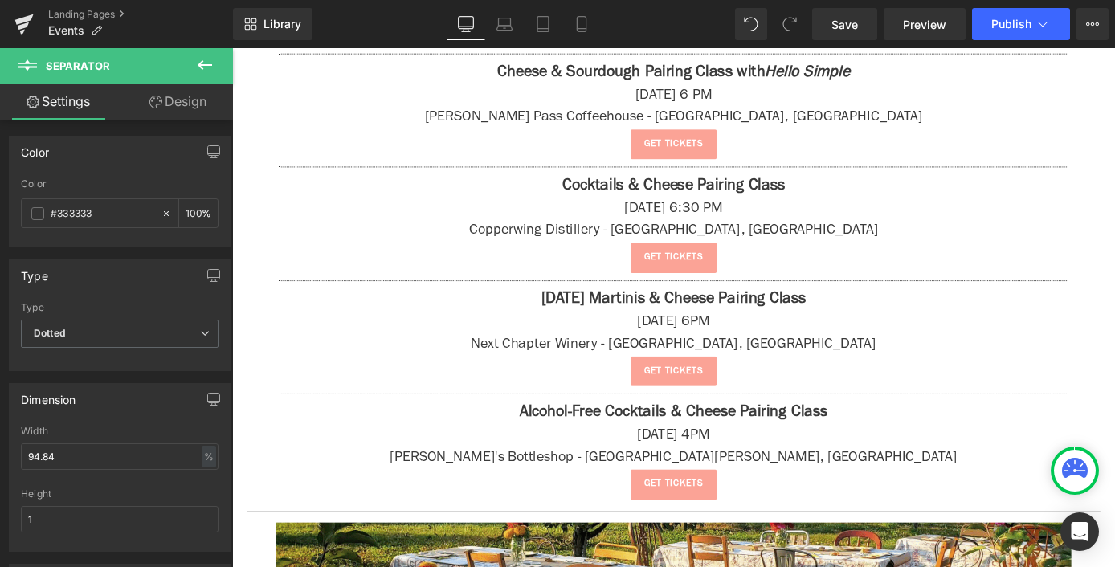
click at [198, 63] on icon at bounding box center [204, 64] width 19 height 19
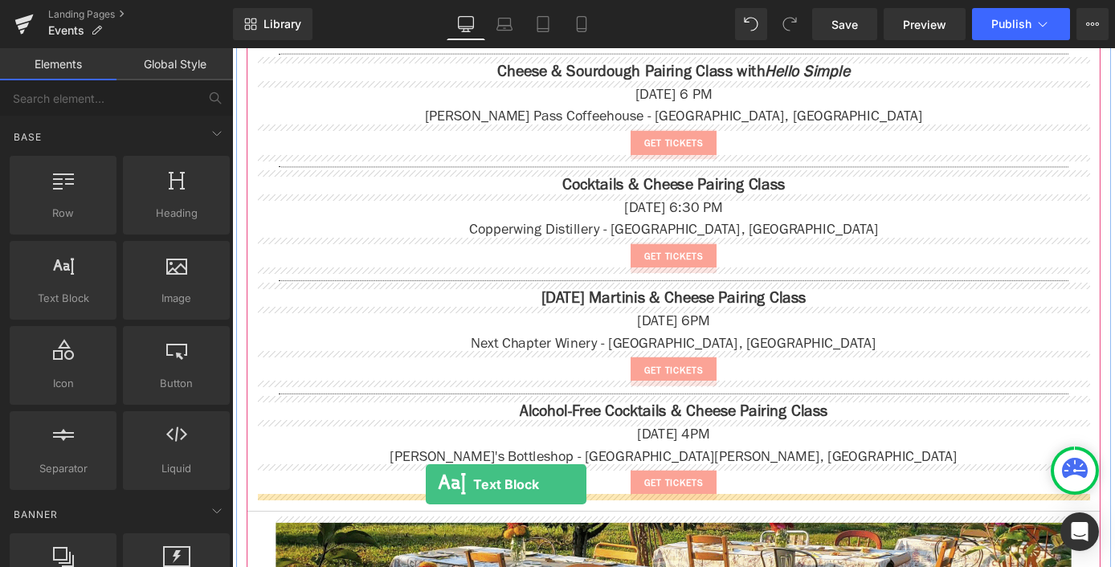
drag, startPoint x: 282, startPoint y: 360, endPoint x: 445, endPoint y: 528, distance: 234.6
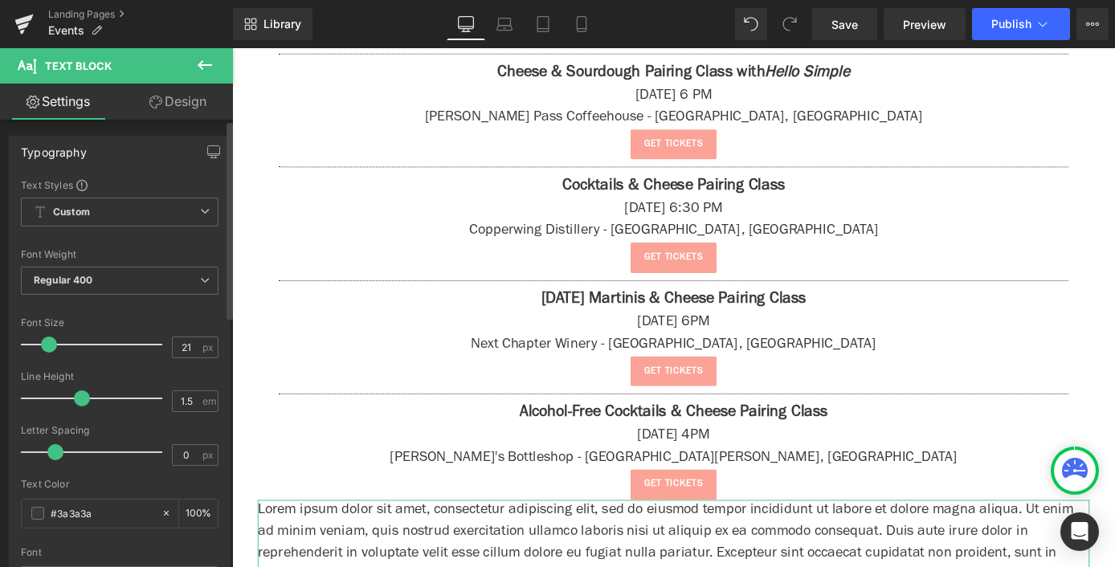
type input "22"
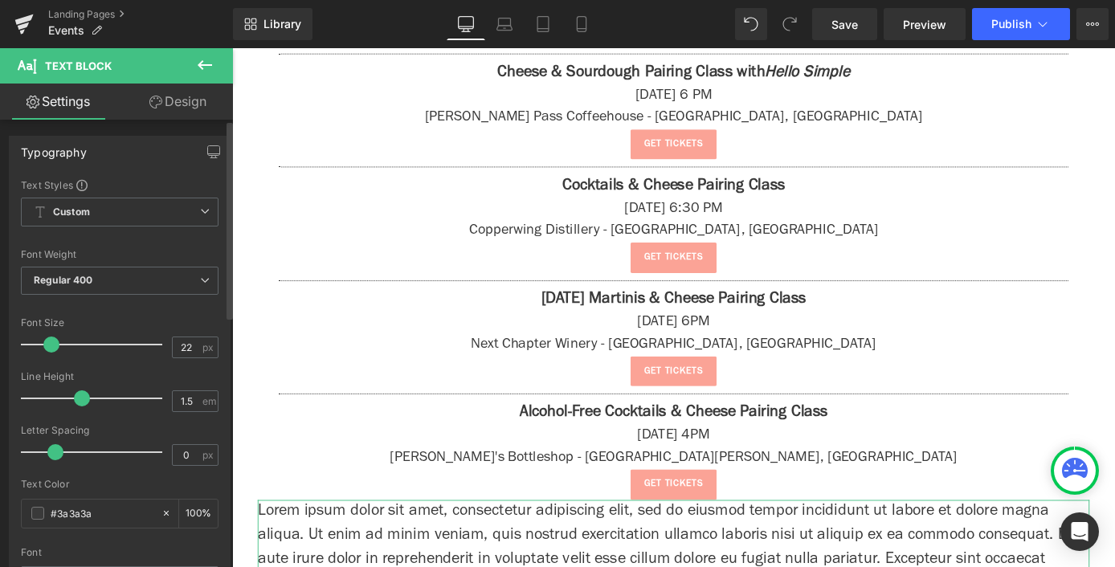
drag, startPoint x: 42, startPoint y: 346, endPoint x: 51, endPoint y: 352, distance: 10.5
click at [51, 352] on div at bounding box center [95, 344] width 133 height 32
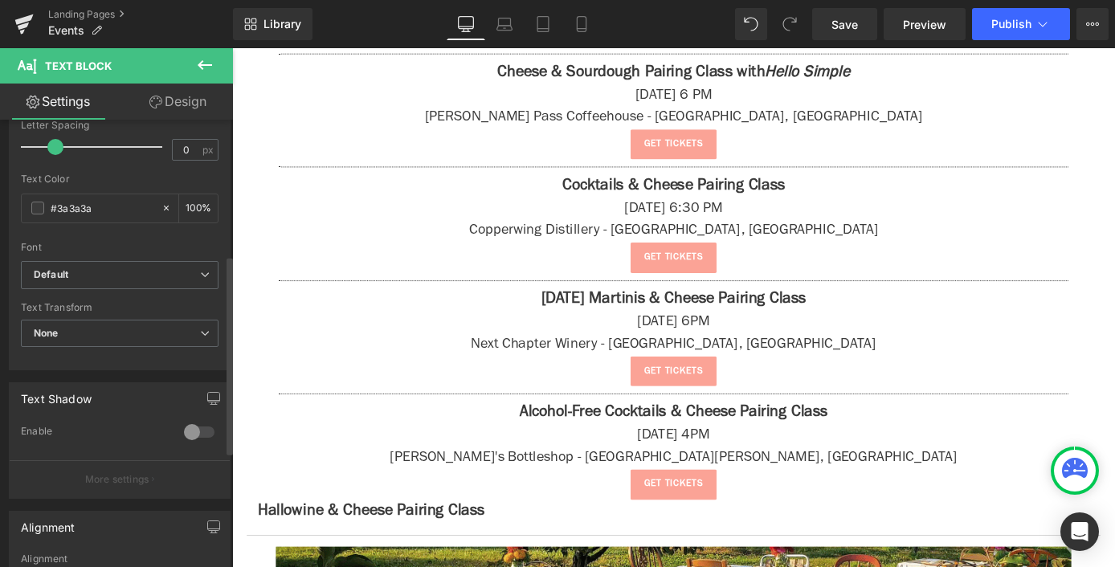
scroll to position [474, 0]
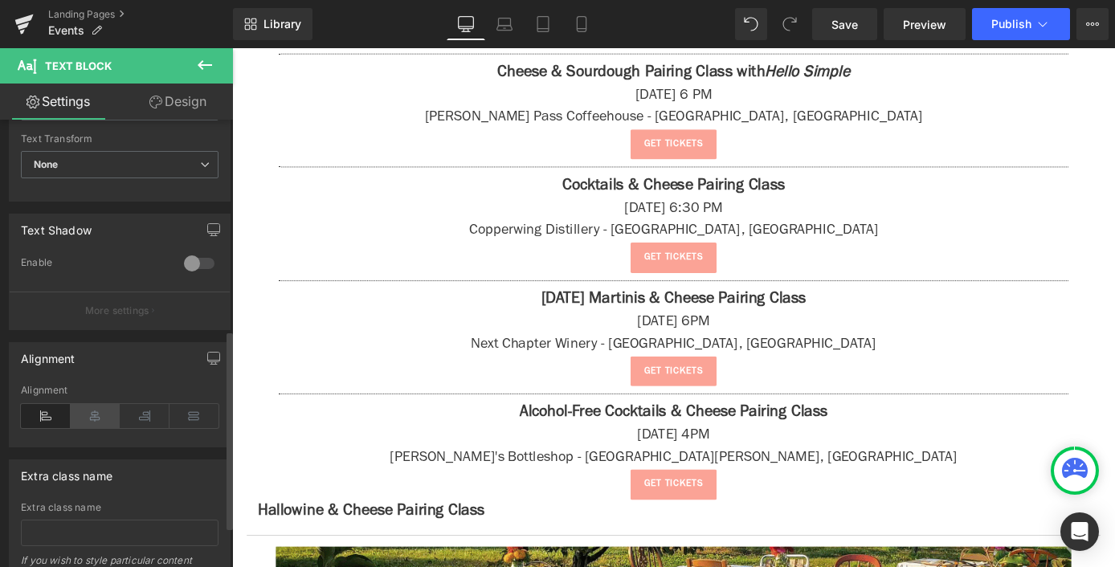
click at [96, 414] on icon at bounding box center [96, 416] width 50 height 24
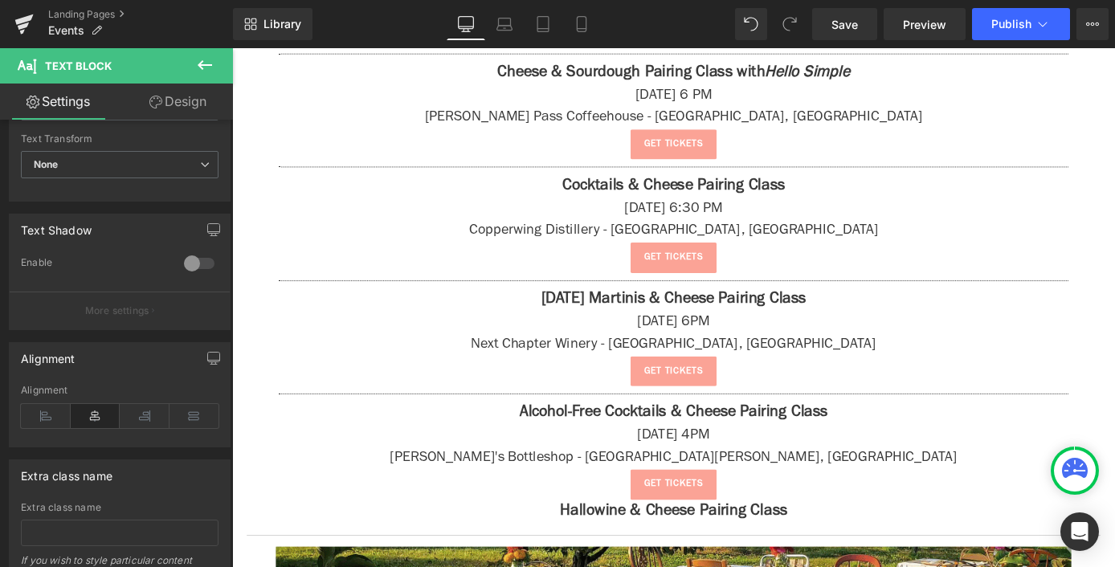
click at [195, 72] on icon at bounding box center [204, 64] width 19 height 19
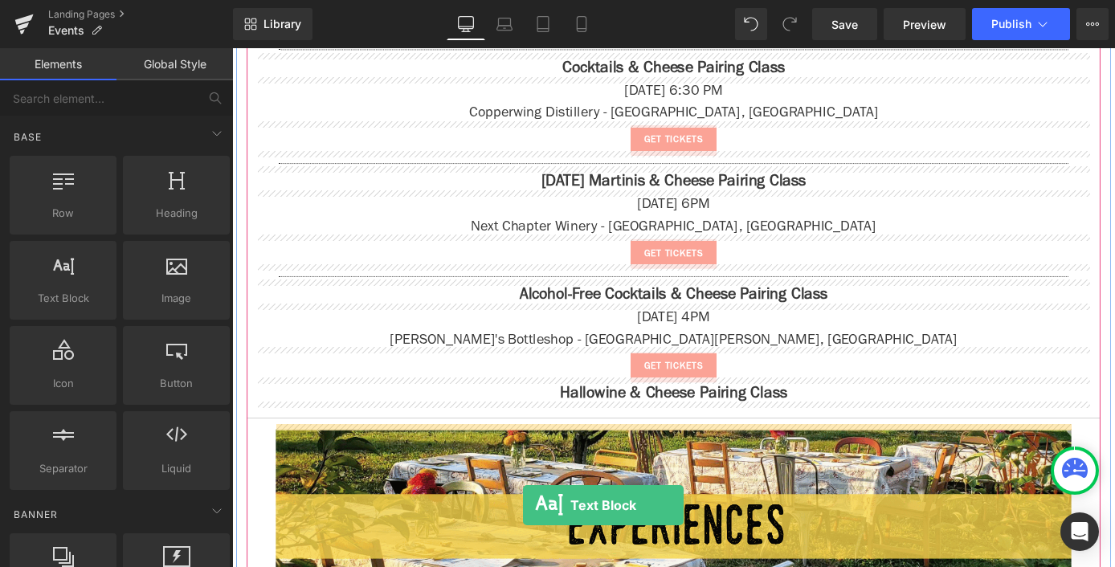
scroll to position [2192, 0]
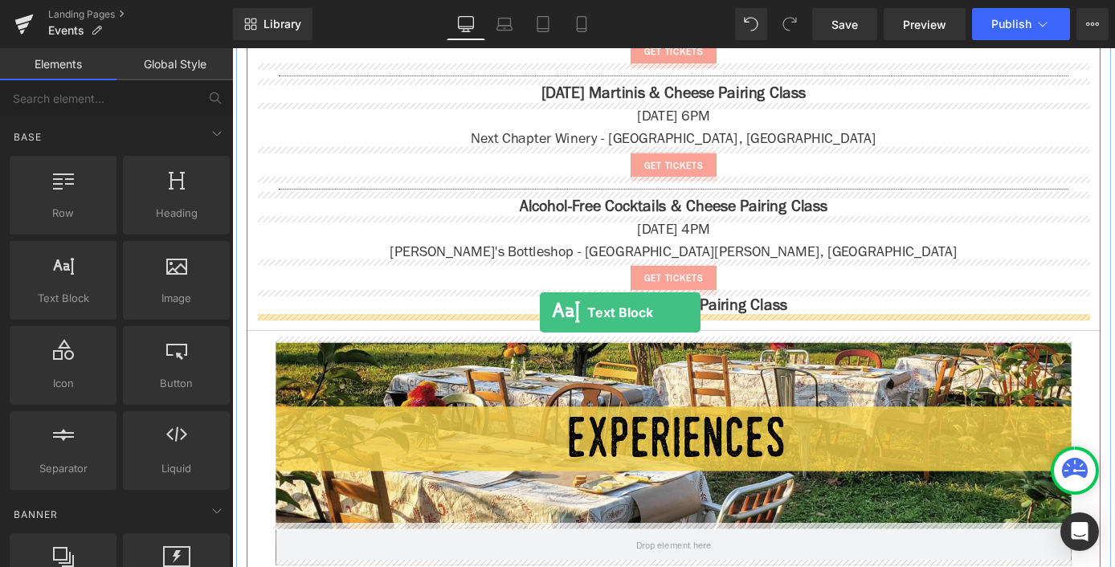
drag, startPoint x: 388, startPoint y: 377, endPoint x: 571, endPoint y: 339, distance: 187.1
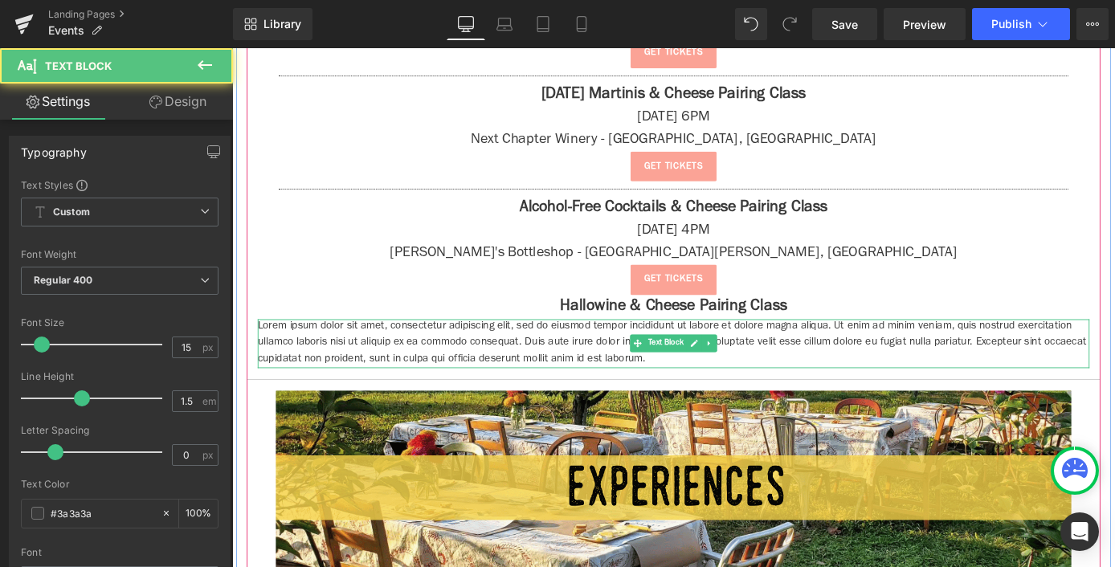
click at [579, 365] on p "Lorem ipsum dolor sit amet, consectetur adipiscing elit, sed do eiusmod tempor …" at bounding box center [718, 374] width 916 height 55
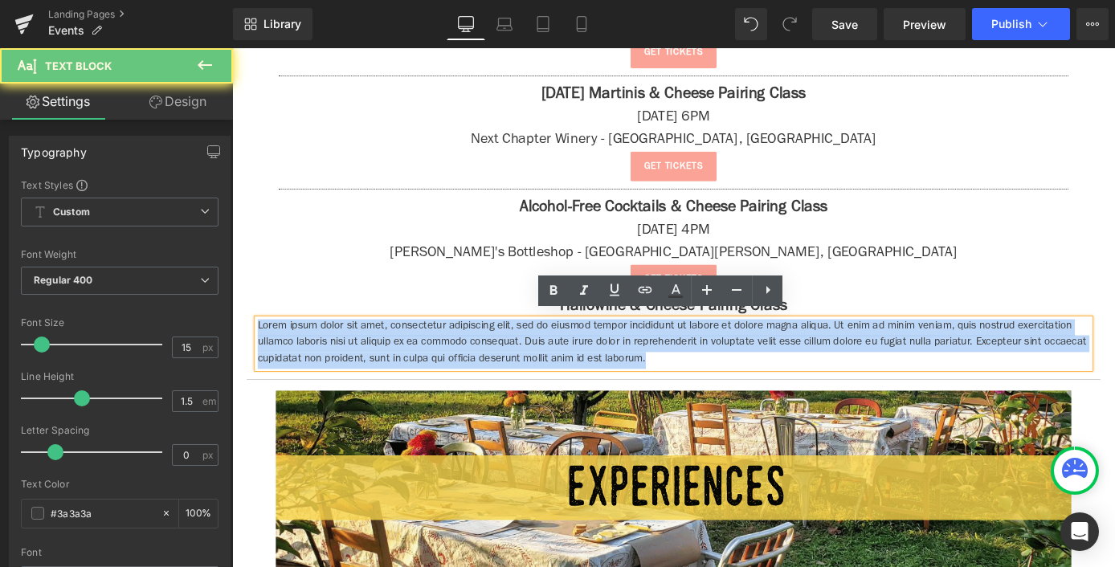
click at [579, 365] on p "Lorem ipsum dolor sit amet, consectetur adipiscing elit, sed do eiusmod tempor …" at bounding box center [718, 374] width 916 height 55
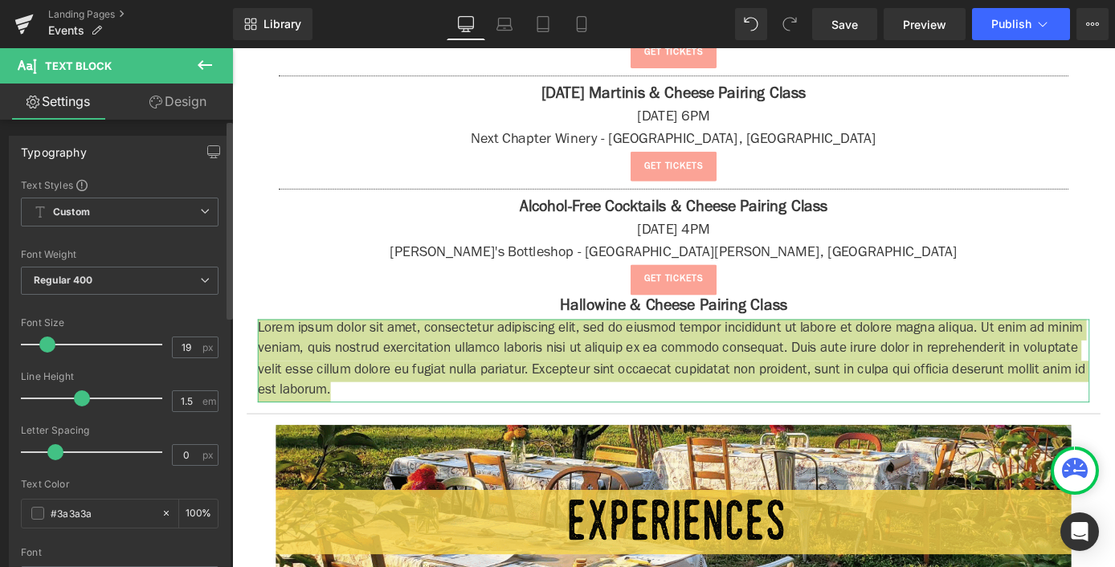
type input "20"
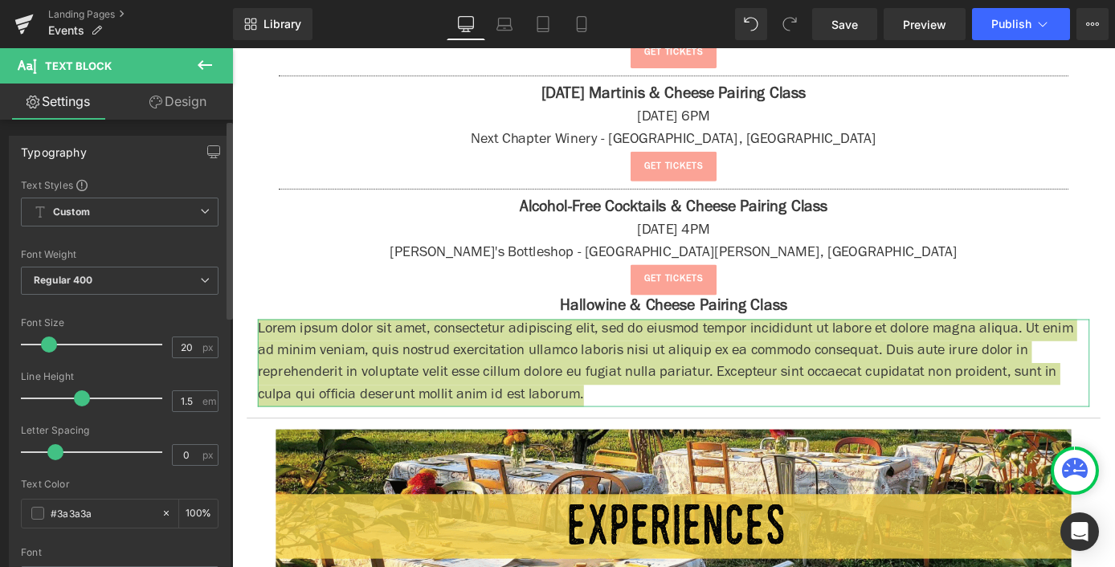
click at [47, 346] on span at bounding box center [49, 344] width 16 height 16
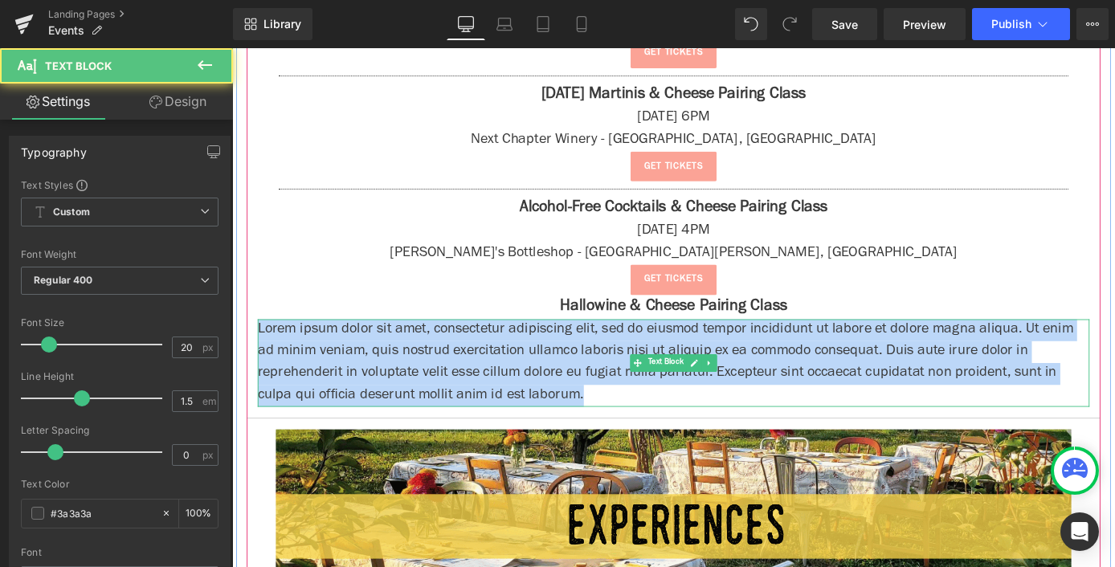
click at [468, 382] on p "Lorem ipsum dolor sit amet, consectetur adipiscing elit, sed do eiusmod tempor …" at bounding box center [718, 395] width 916 height 96
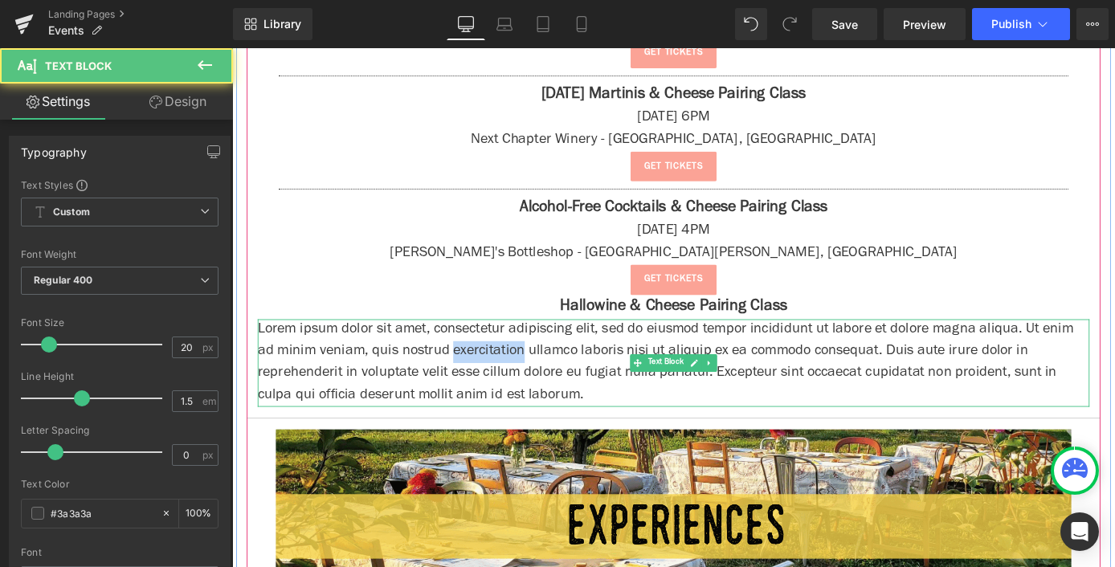
click at [468, 382] on p "Lorem ipsum dolor sit amet, consectetur adipiscing elit, sed do eiusmod tempor …" at bounding box center [718, 395] width 916 height 96
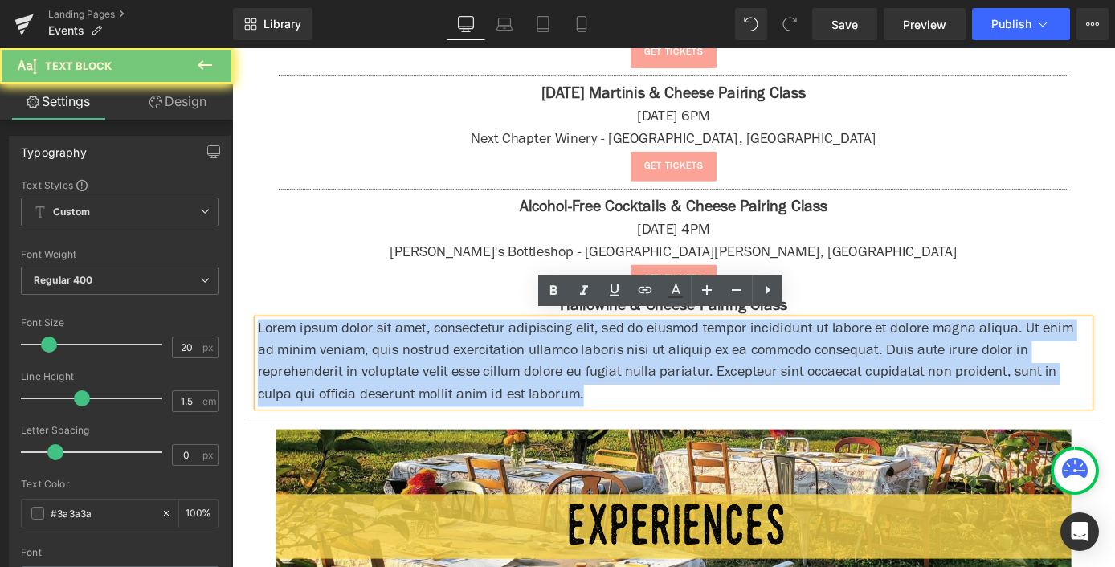
click at [468, 382] on p "Lorem ipsum dolor sit amet, consectetur adipiscing elit, sed do eiusmod tempor …" at bounding box center [718, 395] width 916 height 96
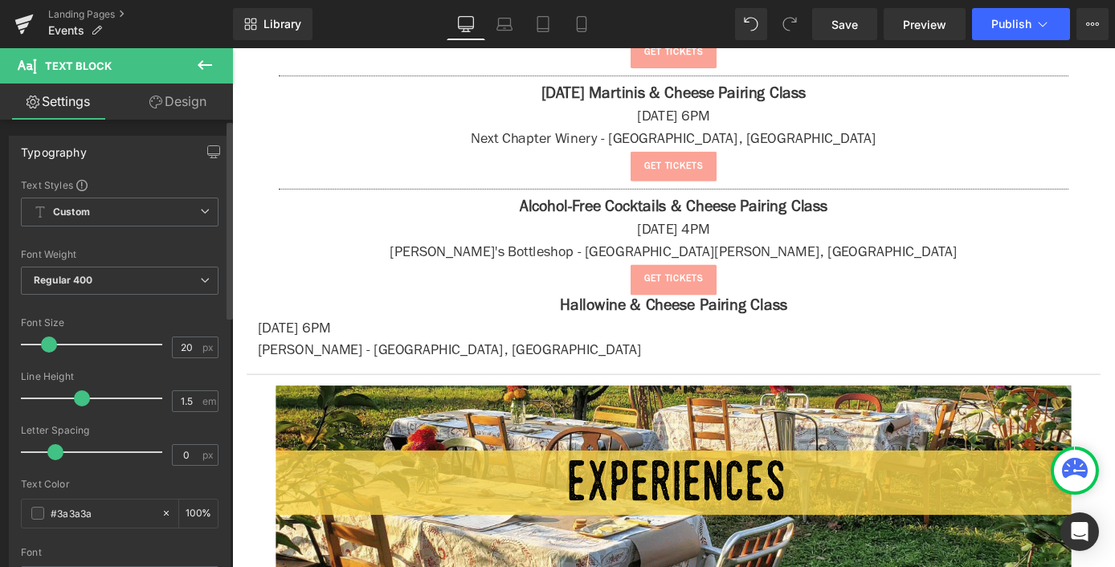
scroll to position [567, 0]
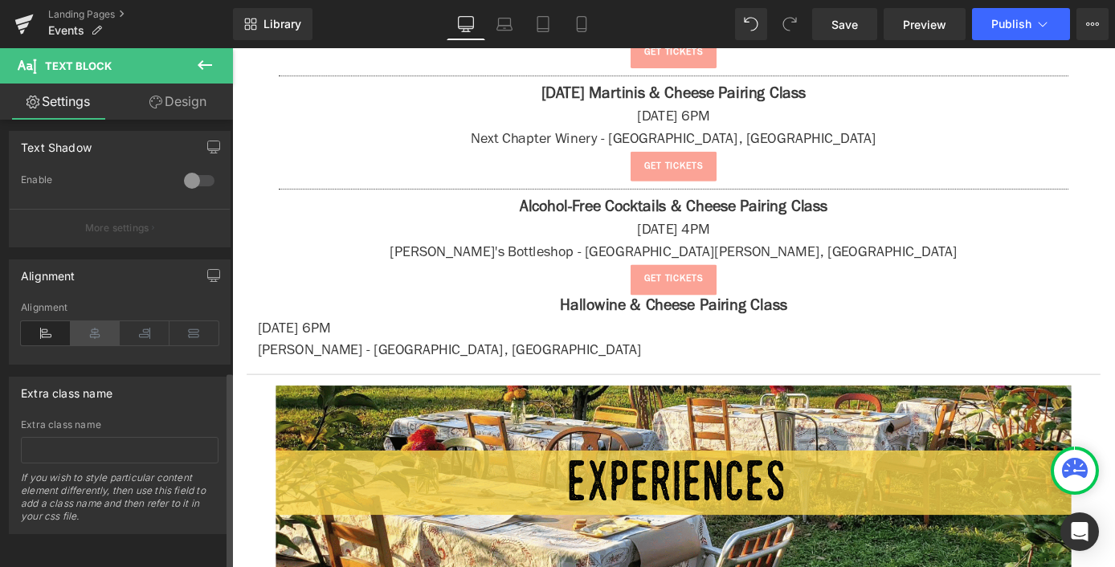
click at [96, 323] on icon at bounding box center [96, 333] width 50 height 24
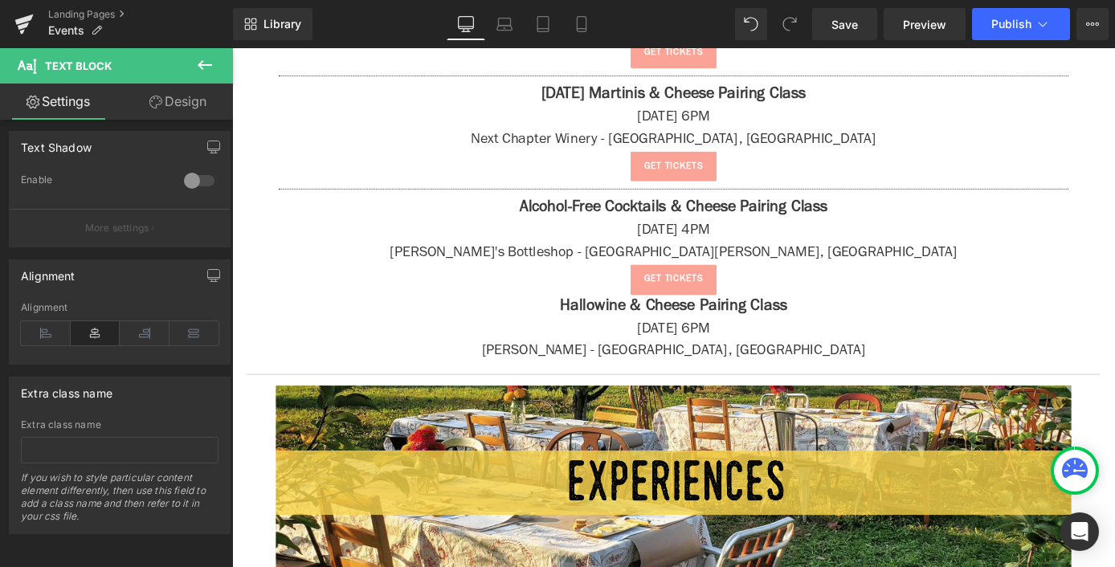
click at [198, 71] on icon at bounding box center [204, 64] width 19 height 19
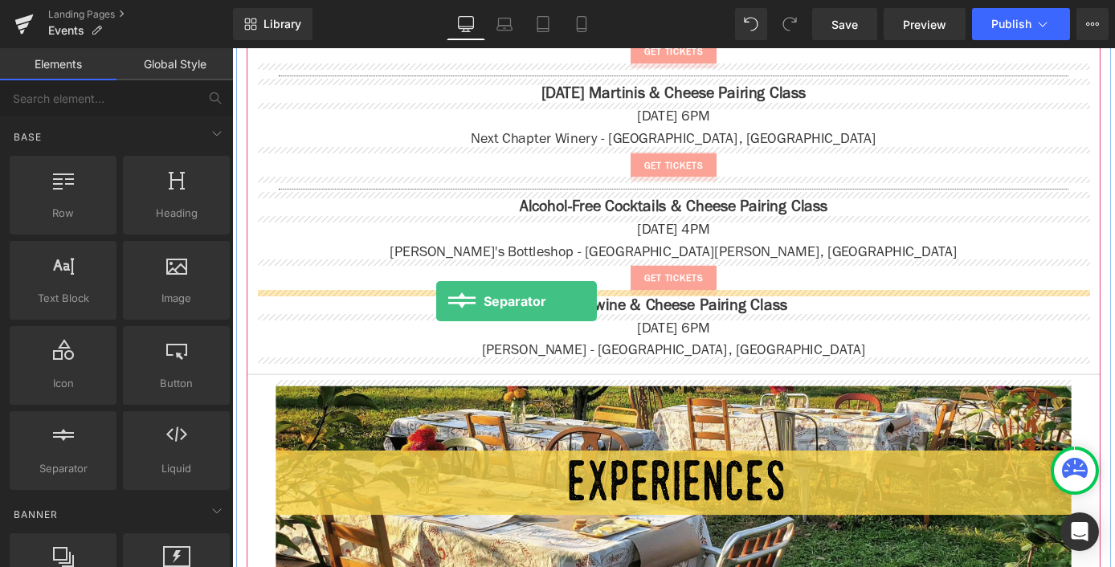
drag, startPoint x: 390, startPoint y: 463, endPoint x: 457, endPoint y: 327, distance: 151.2
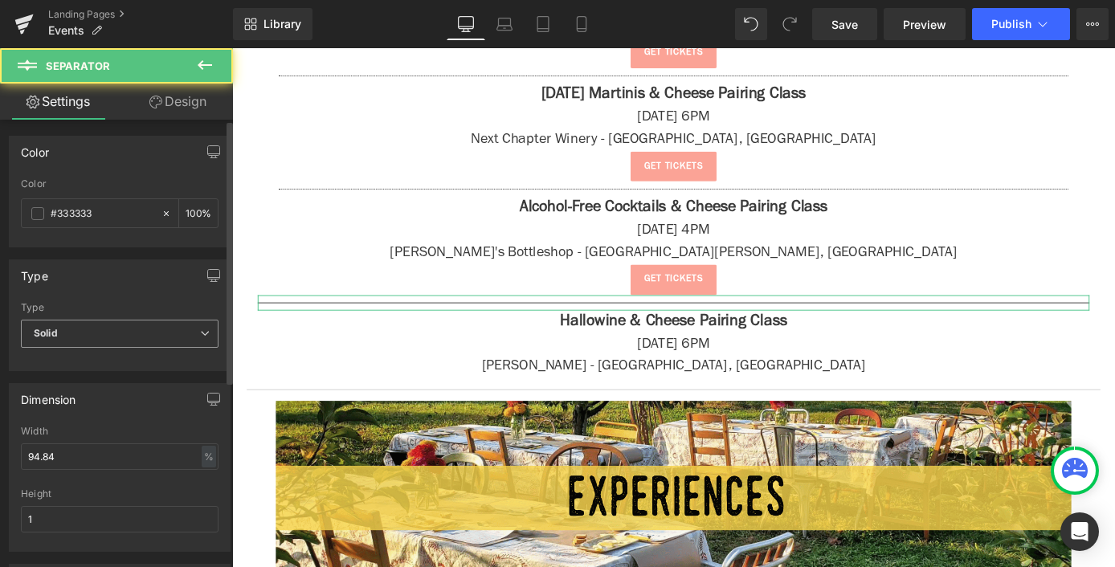
click at [85, 330] on span "Solid" at bounding box center [120, 334] width 198 height 28
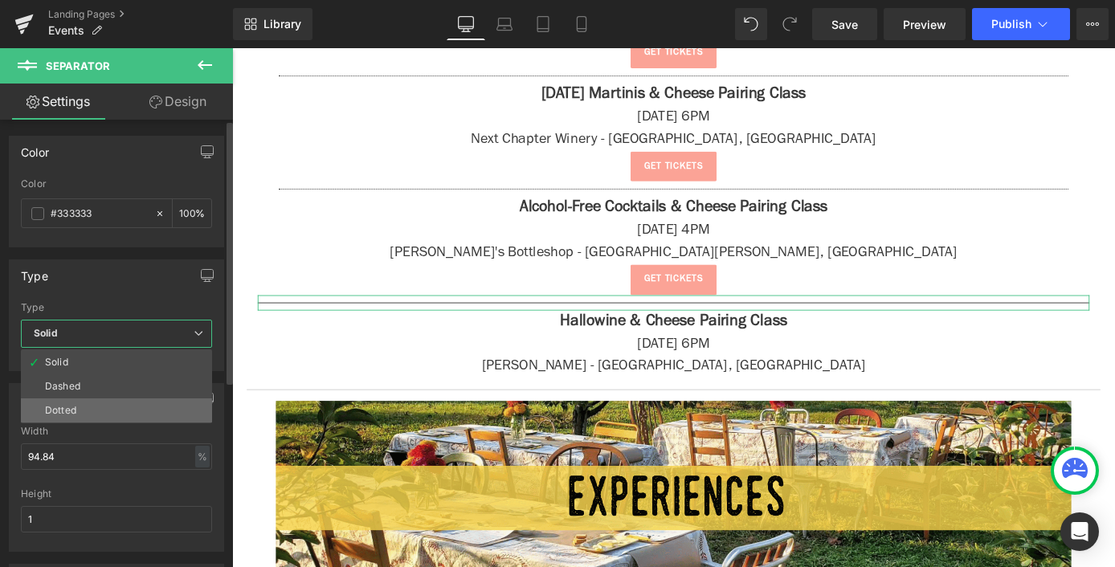
click at [88, 409] on li "Dotted" at bounding box center [116, 410] width 191 height 24
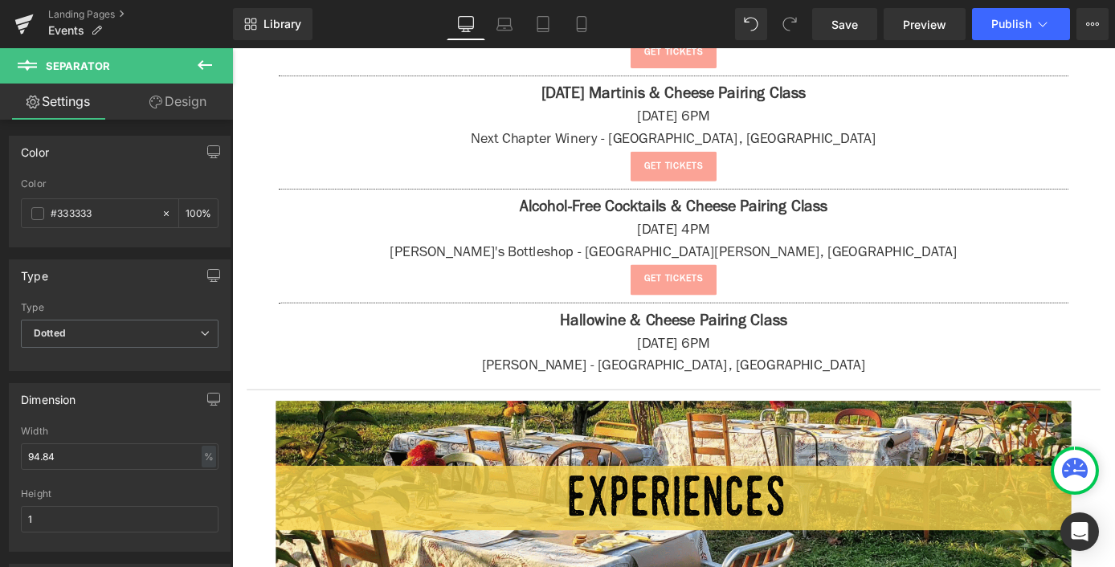
click at [202, 51] on button at bounding box center [205, 65] width 56 height 35
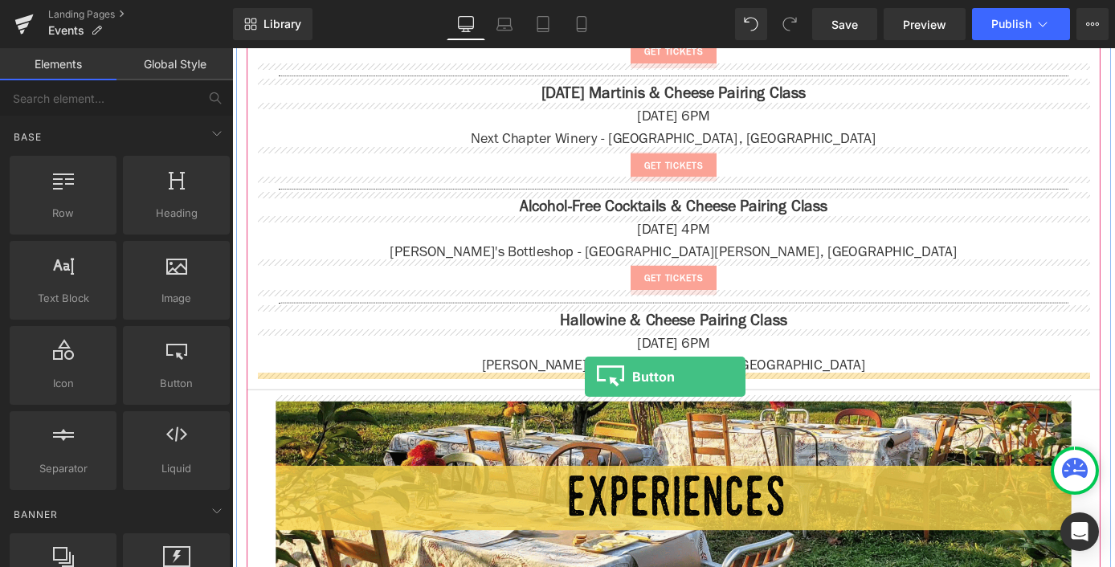
drag, startPoint x: 385, startPoint y: 430, endPoint x: 620, endPoint y: 410, distance: 236.2
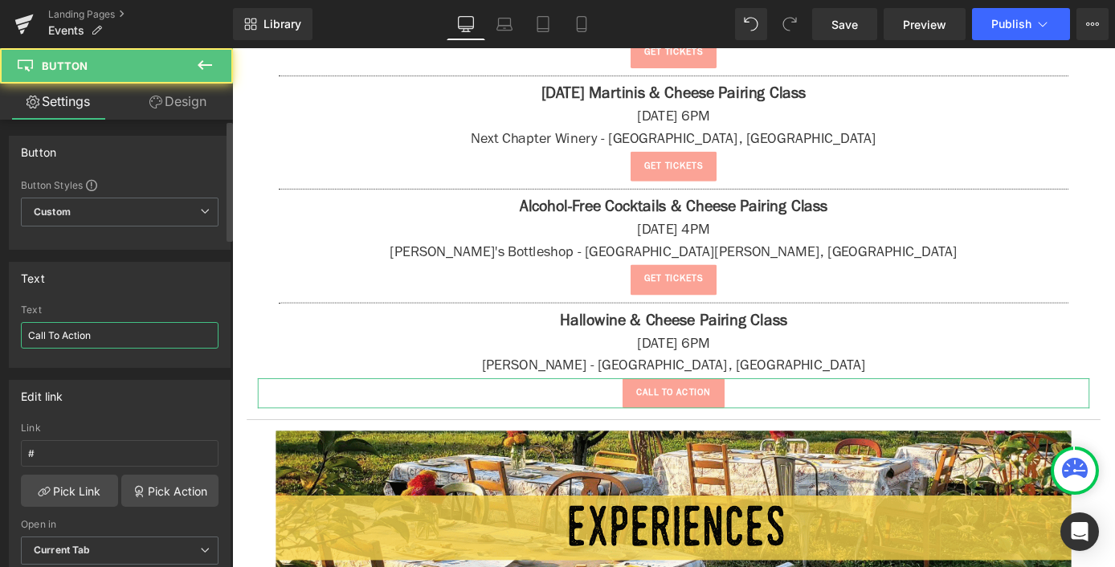
click at [140, 336] on input "Call To Action" at bounding box center [120, 335] width 198 height 27
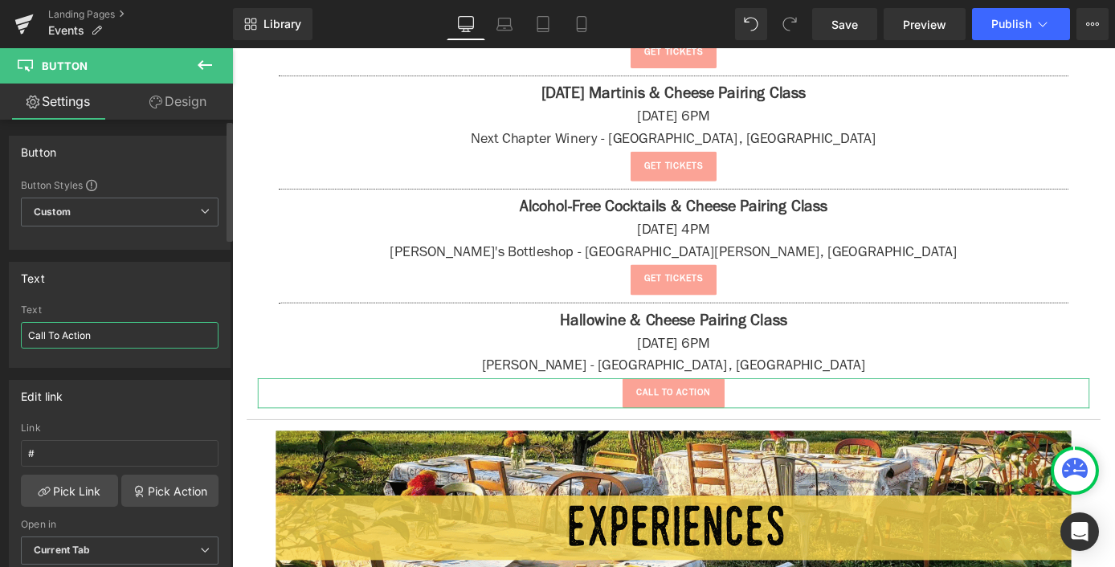
click at [140, 336] on input "Call To Action" at bounding box center [120, 335] width 198 height 27
click at [81, 444] on input "#" at bounding box center [120, 453] width 198 height 27
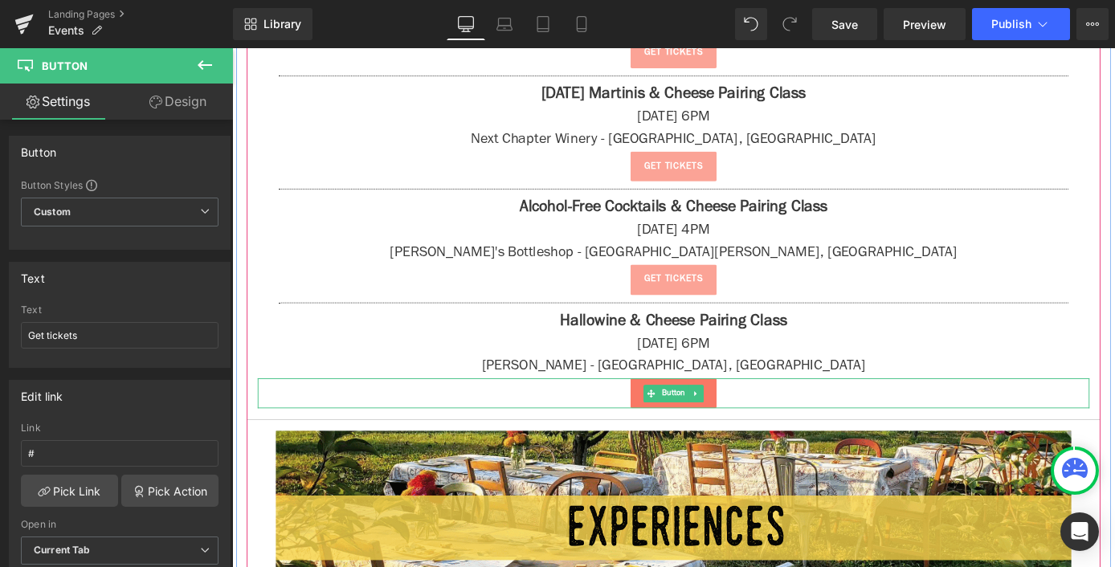
click at [735, 427] on link at bounding box center [742, 428] width 17 height 19
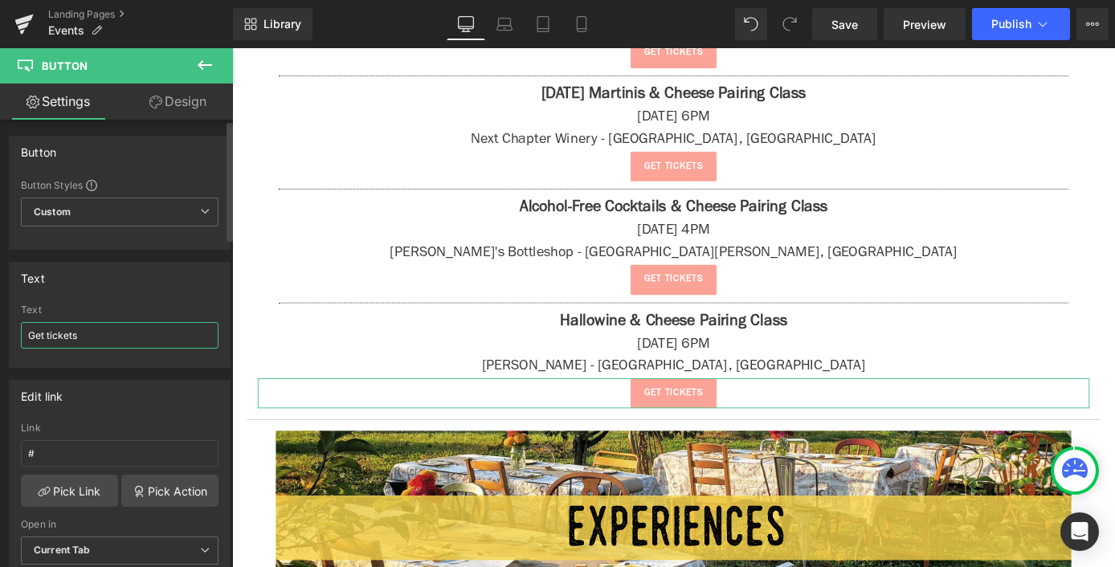
click at [100, 345] on input "Get tickets" at bounding box center [120, 335] width 198 height 27
type input "tickets coming soon!"
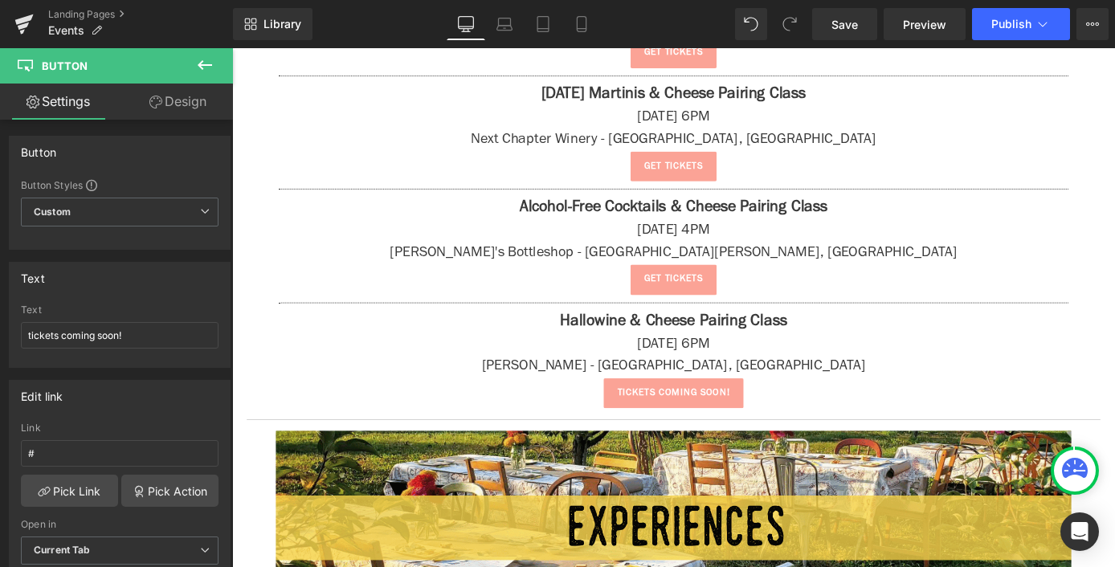
click at [199, 67] on icon at bounding box center [205, 65] width 14 height 10
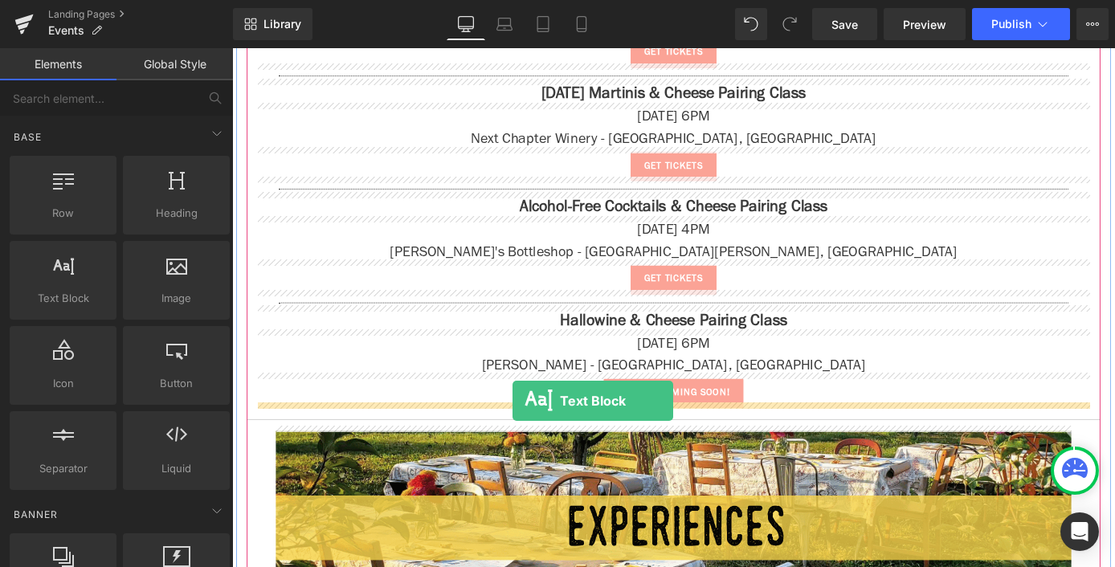
drag, startPoint x: 273, startPoint y: 347, endPoint x: 540, endPoint y: 436, distance: 281.9
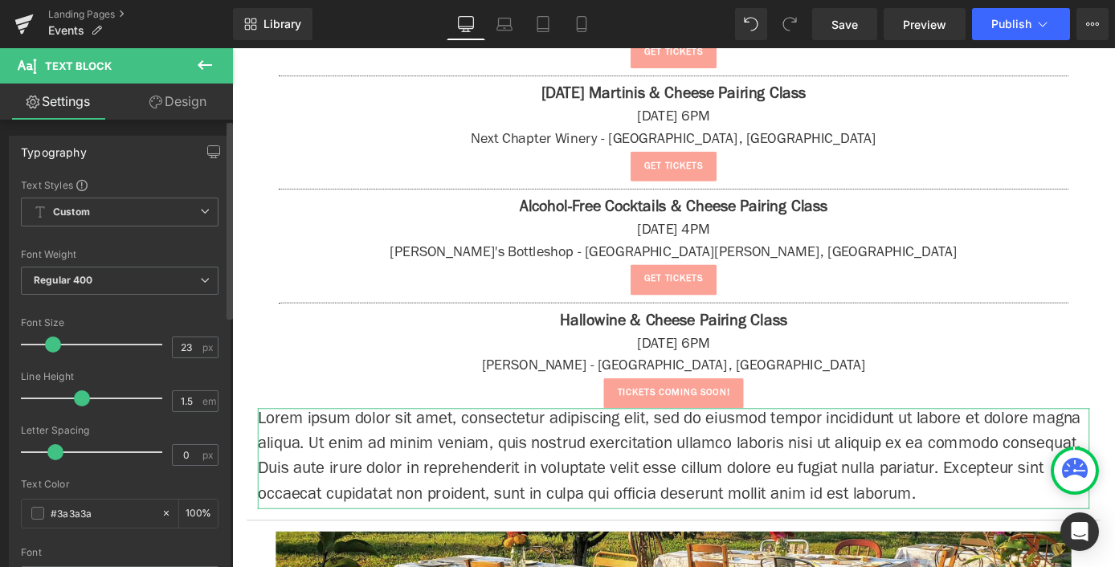
type input "22"
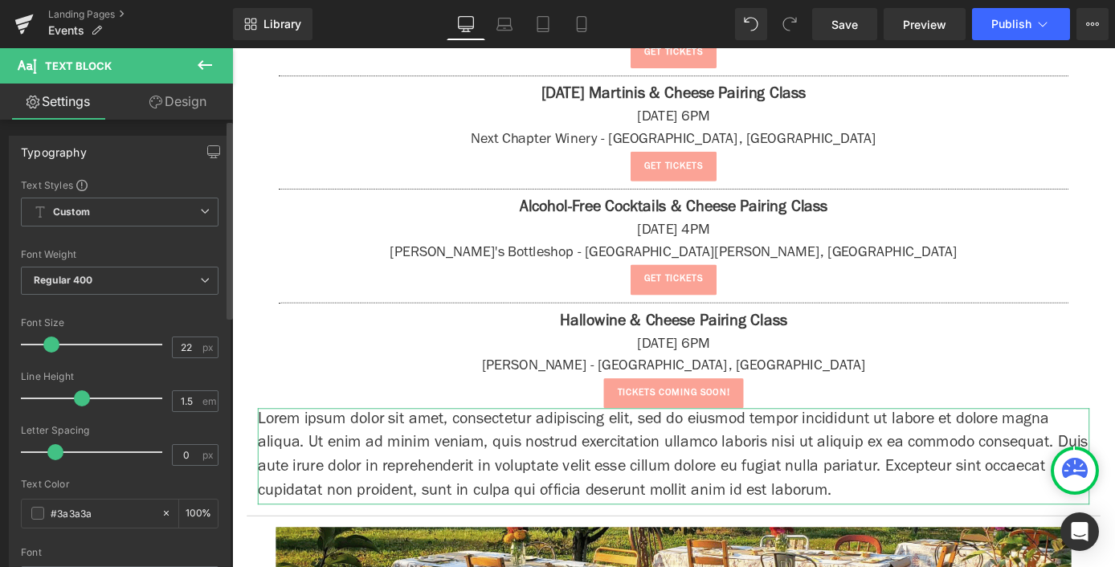
drag, startPoint x: 43, startPoint y: 349, endPoint x: 52, endPoint y: 353, distance: 9.4
click at [52, 353] on div at bounding box center [95, 344] width 133 height 32
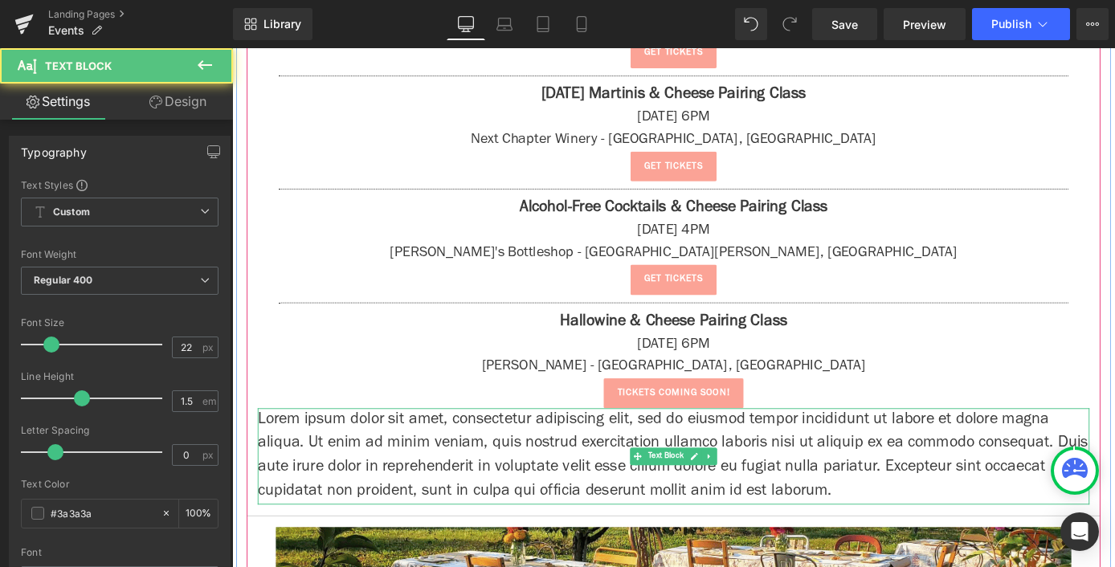
click at [419, 466] on p "Lorem ipsum dolor sit amet, consectetur adipiscing elit, sed do eiusmod tempor …" at bounding box center [718, 498] width 916 height 106
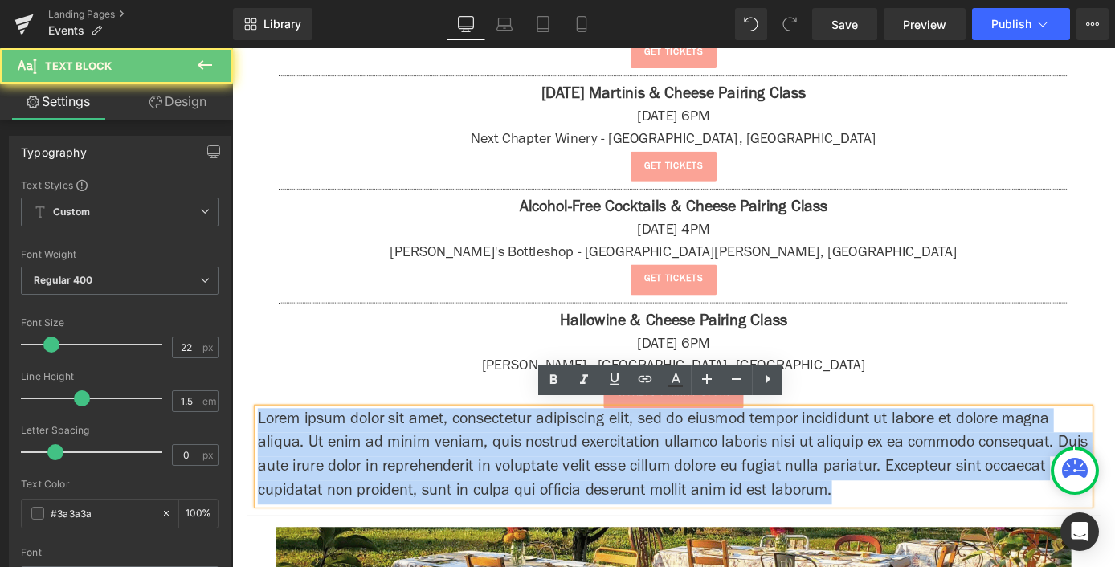
click at [419, 466] on p "Lorem ipsum dolor sit amet, consectetur adipiscing elit, sed do eiusmod tempor …" at bounding box center [718, 498] width 916 height 106
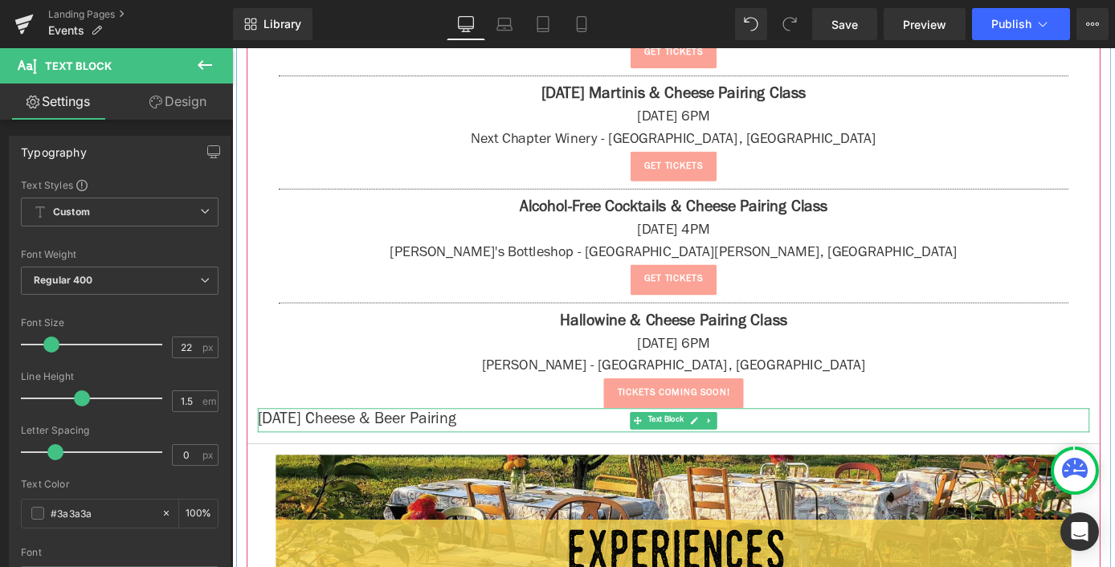
click at [370, 445] on p "[DATE] Cheese & Beer Pairing" at bounding box center [718, 458] width 916 height 27
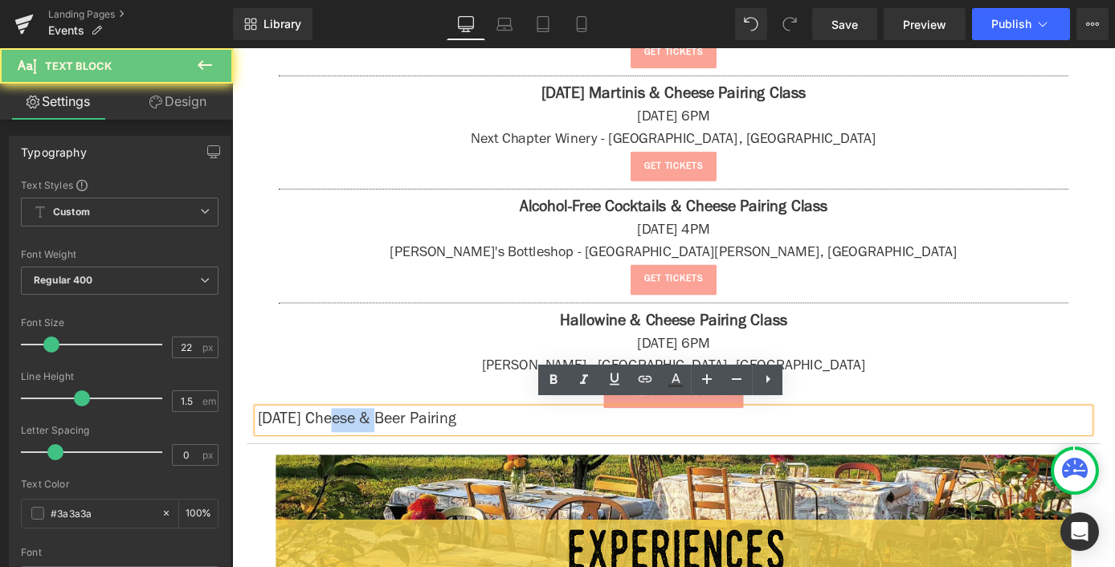
click at [370, 445] on p "[DATE] Cheese & Beer Pairing" at bounding box center [718, 458] width 916 height 27
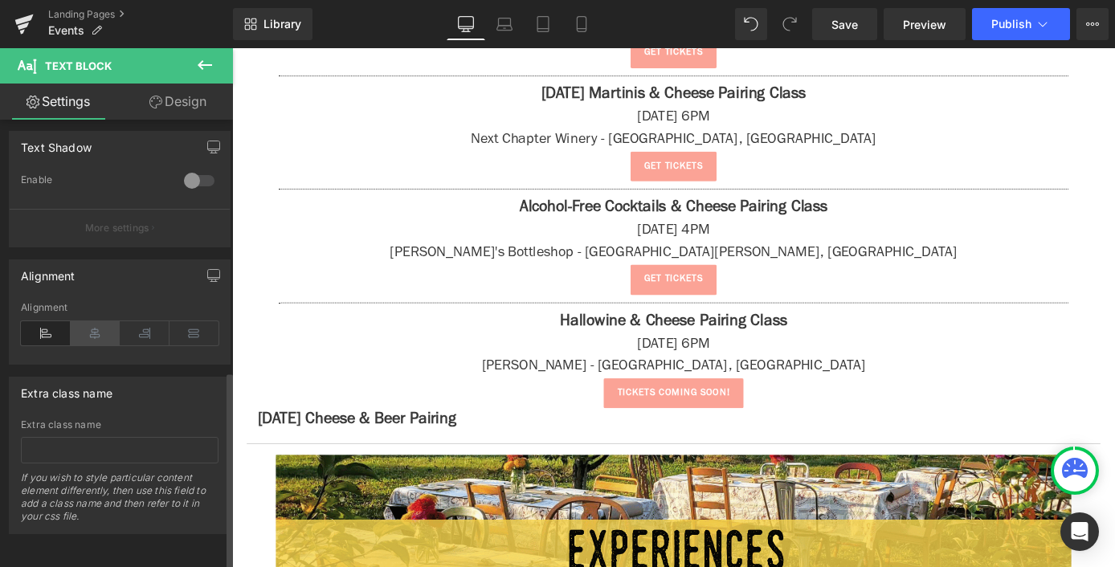
click at [98, 327] on icon at bounding box center [96, 333] width 50 height 24
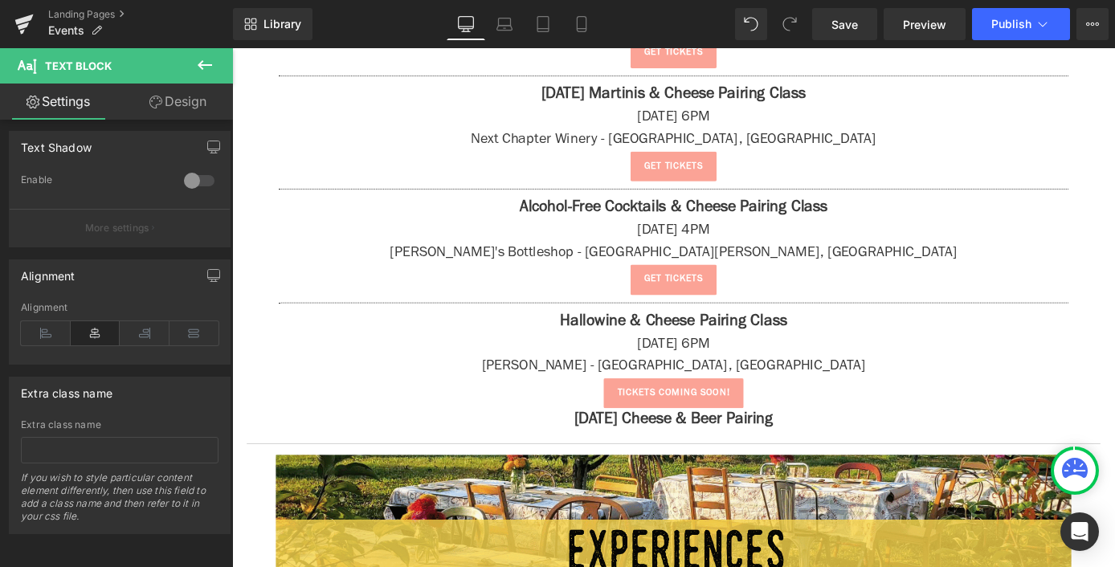
click at [202, 67] on icon at bounding box center [204, 64] width 19 height 19
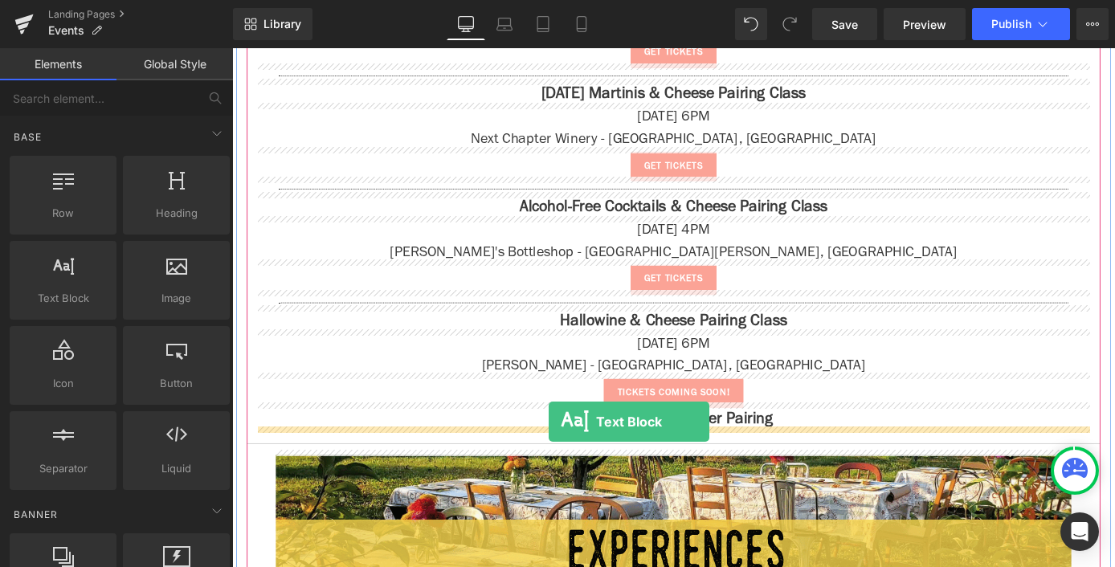
drag, startPoint x: 292, startPoint y: 343, endPoint x: 581, endPoint y: 459, distance: 310.9
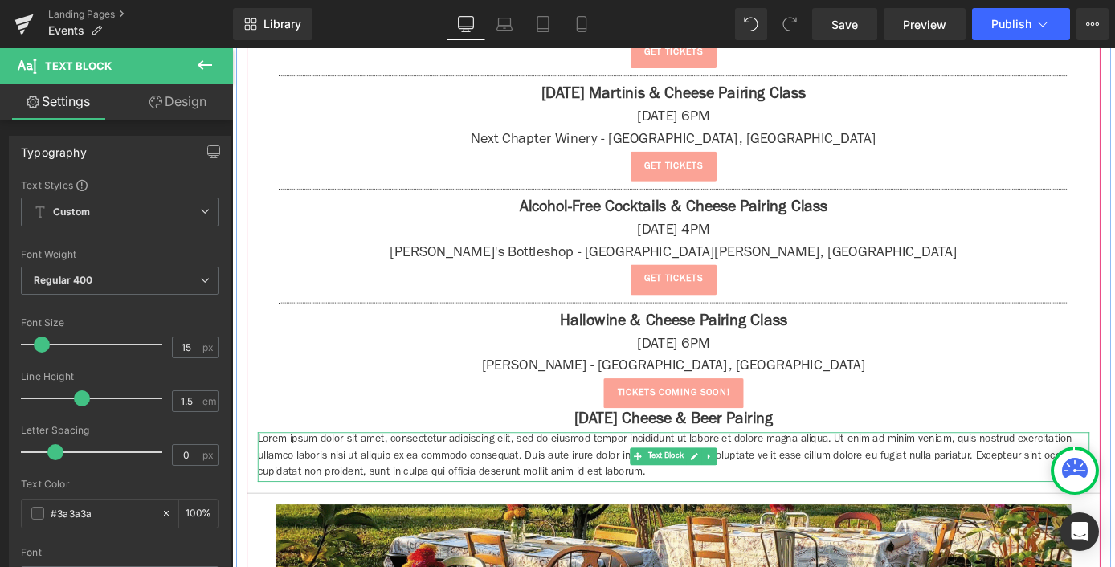
click at [656, 498] on p "Lorem ipsum dolor sit amet, consectetur adipiscing elit, sed do eiusmod tempor …" at bounding box center [718, 498] width 916 height 55
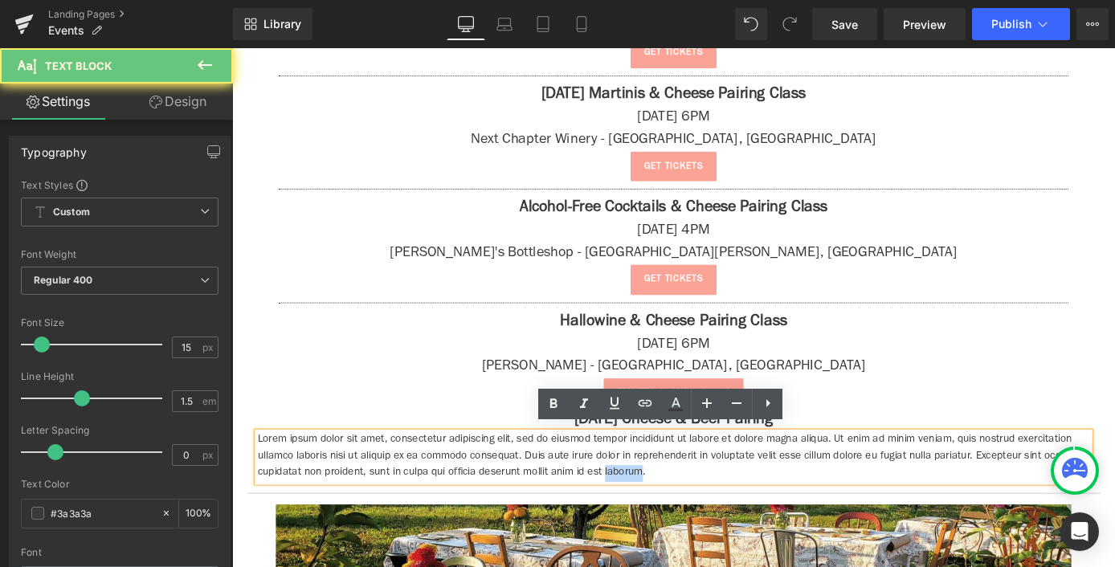
click at [656, 498] on p "Lorem ipsum dolor sit amet, consectetur adipiscing elit, sed do eiusmod tempor …" at bounding box center [718, 498] width 916 height 55
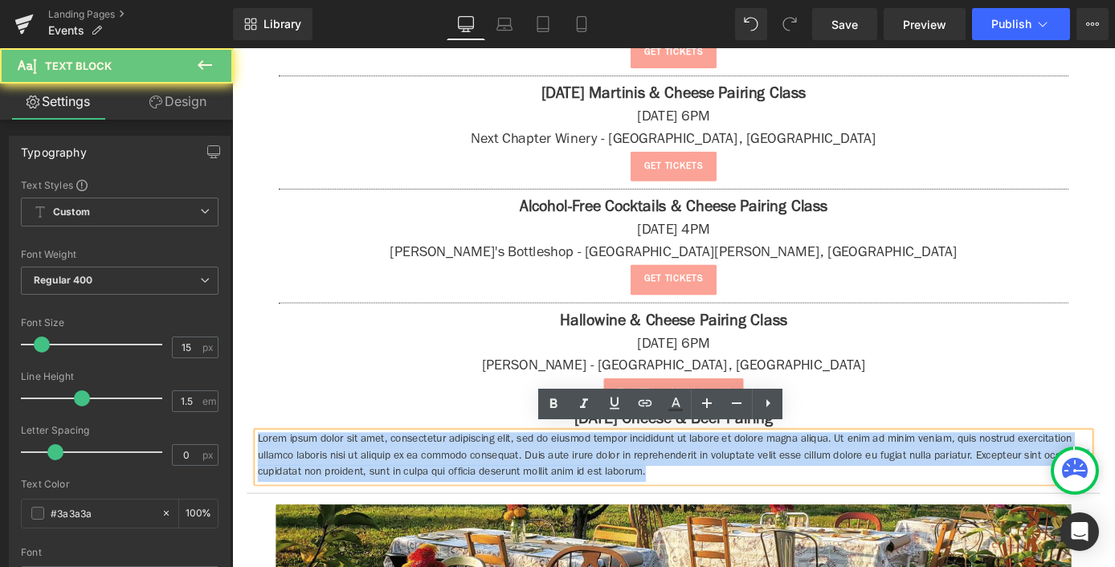
click at [656, 498] on p "Lorem ipsum dolor sit amet, consectetur adipiscing elit, sed do eiusmod tempor …" at bounding box center [718, 498] width 916 height 55
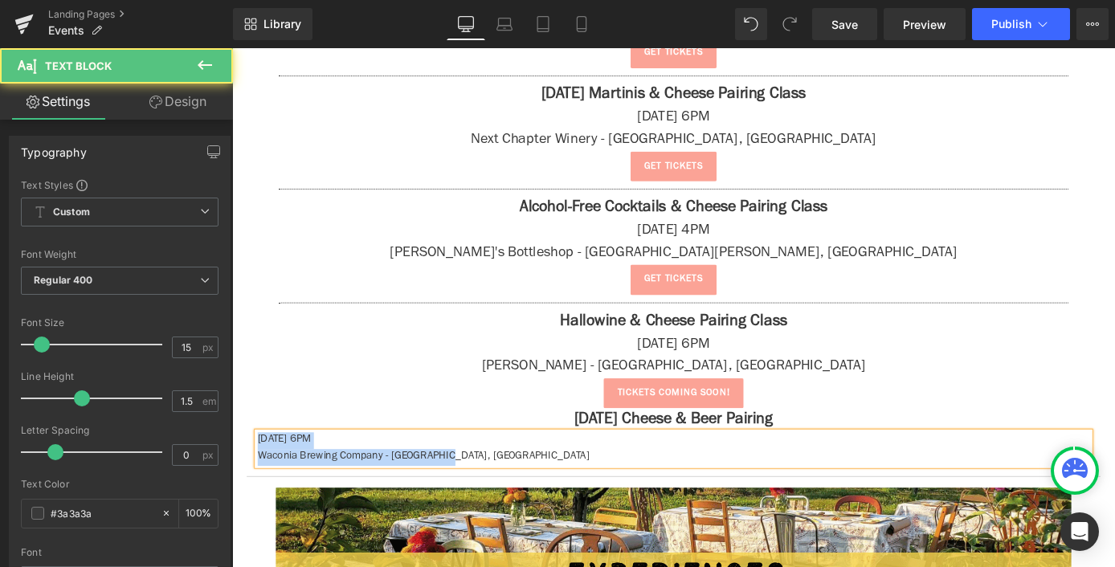
drag, startPoint x: 438, startPoint y: 493, endPoint x: 330, endPoint y: 461, distance: 113.1
click at [232, 467] on html "Pickup In Store Please click the checkout button to continue. Pickup Date Name …" at bounding box center [718, 62] width 972 height 4411
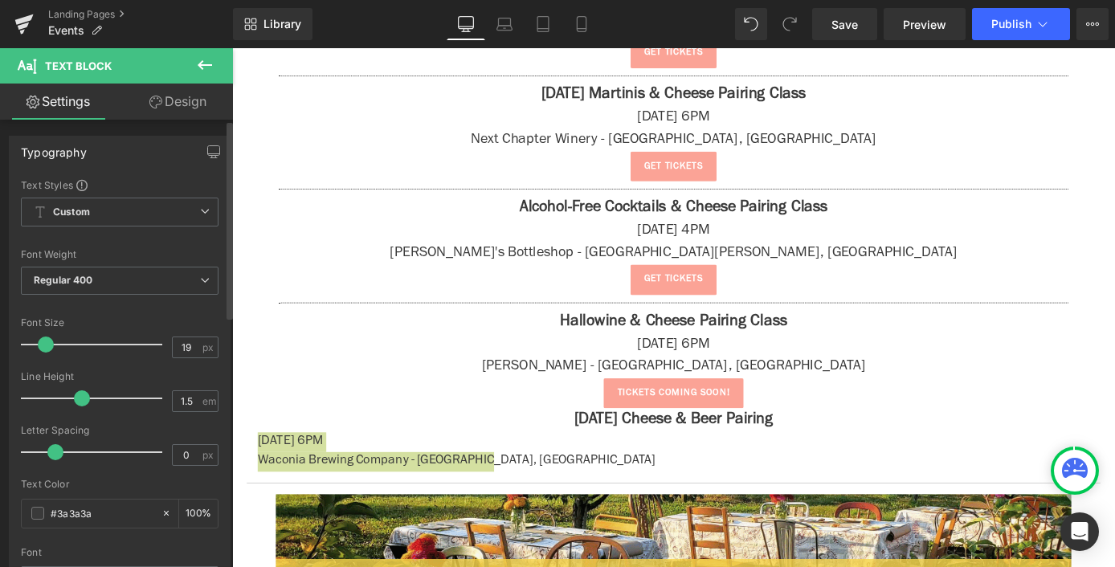
type input "20"
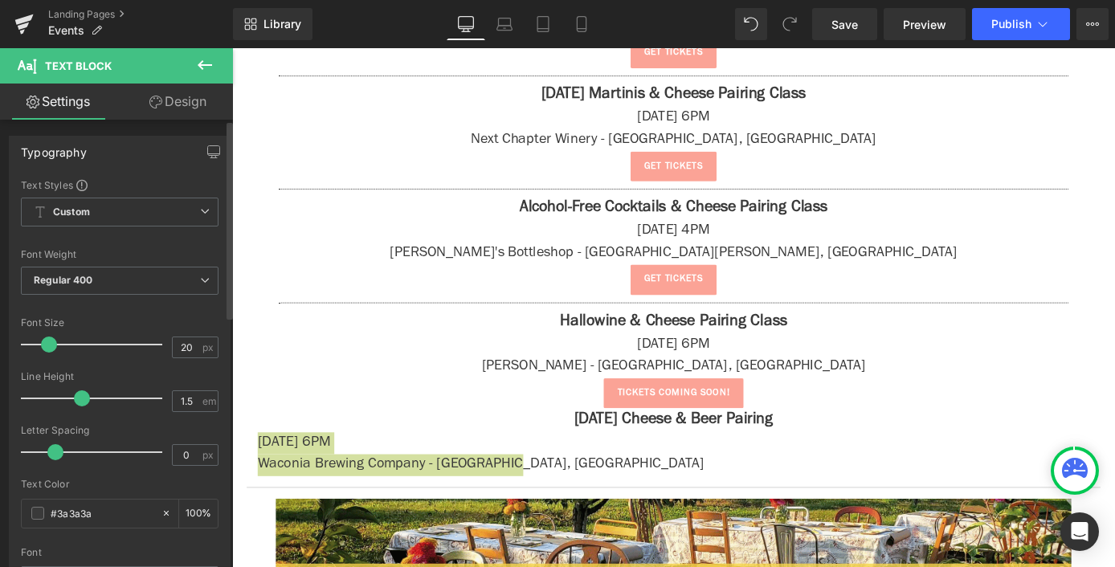
click at [49, 345] on span at bounding box center [49, 344] width 16 height 16
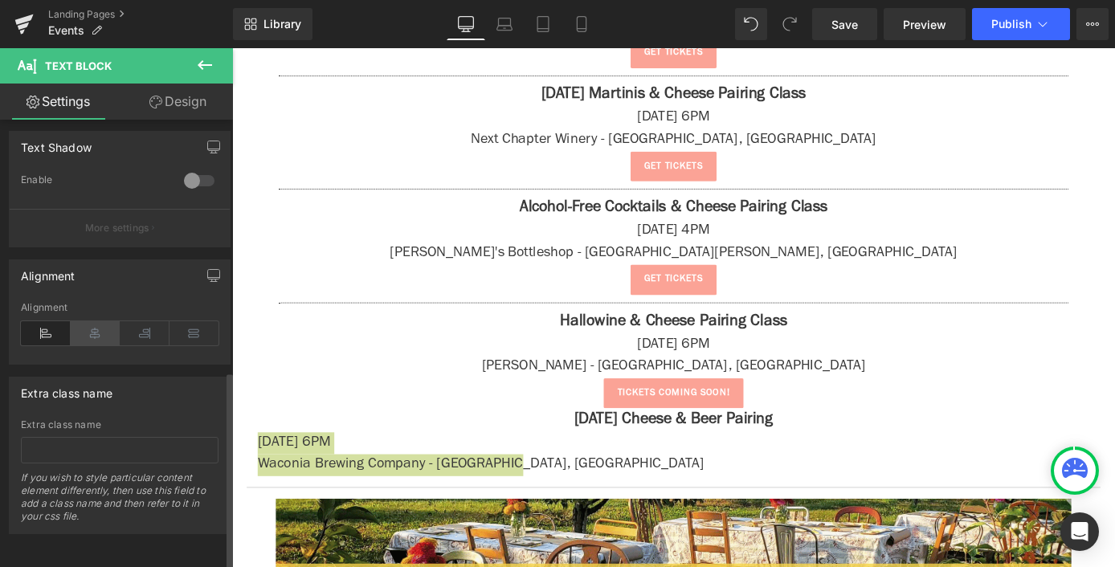
click at [84, 327] on icon at bounding box center [96, 333] width 50 height 24
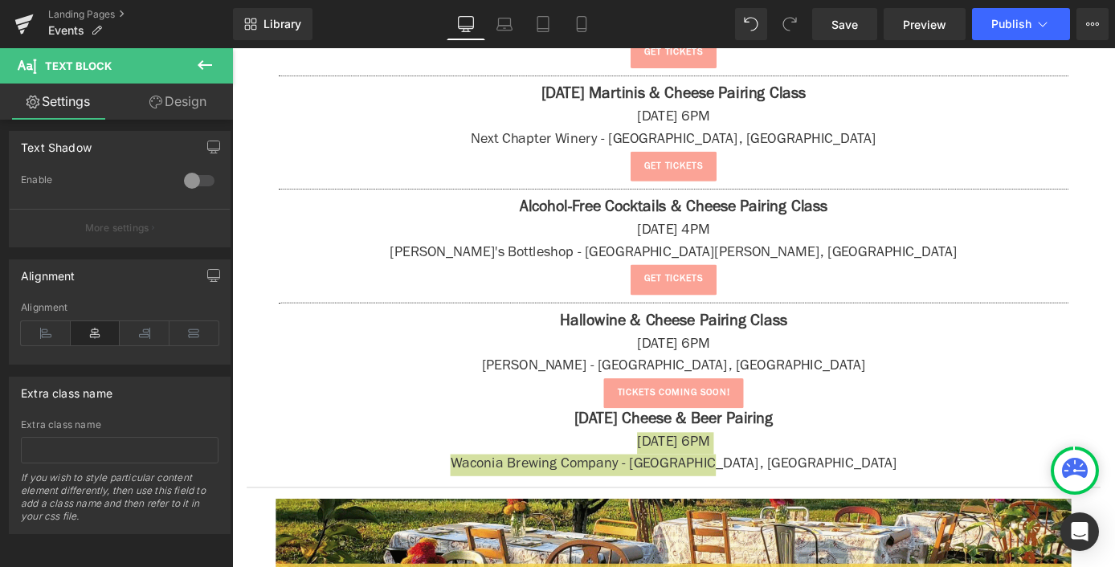
click at [194, 66] on button at bounding box center [205, 65] width 56 height 35
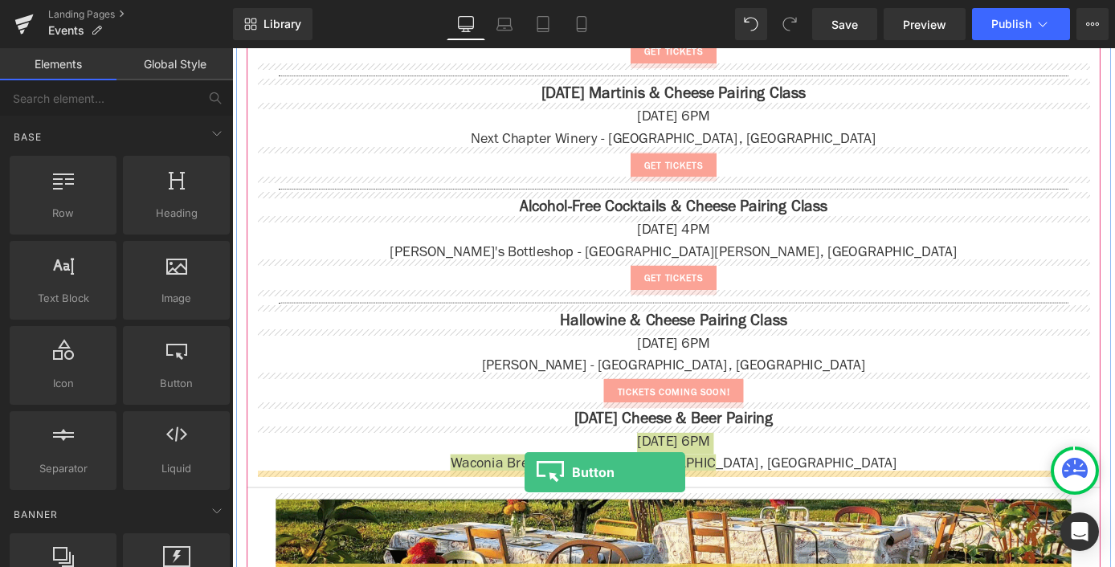
drag, startPoint x: 397, startPoint y: 407, endPoint x: 554, endPoint y: 515, distance: 190.7
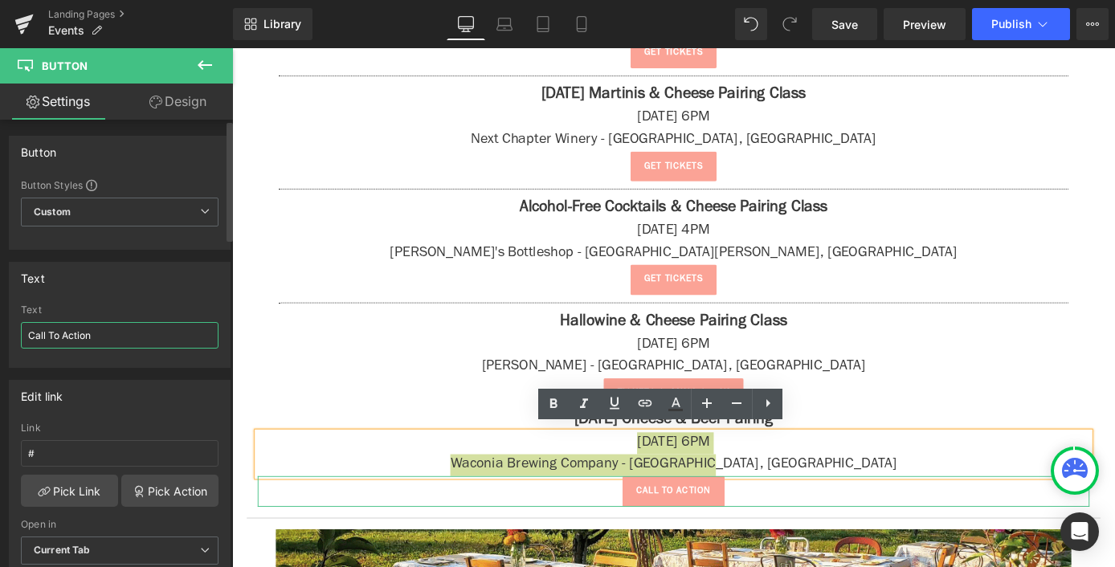
click at [71, 348] on input "Call To Action" at bounding box center [120, 335] width 198 height 27
type input "get tickets"
click at [74, 438] on div "Link #" at bounding box center [120, 448] width 198 height 52
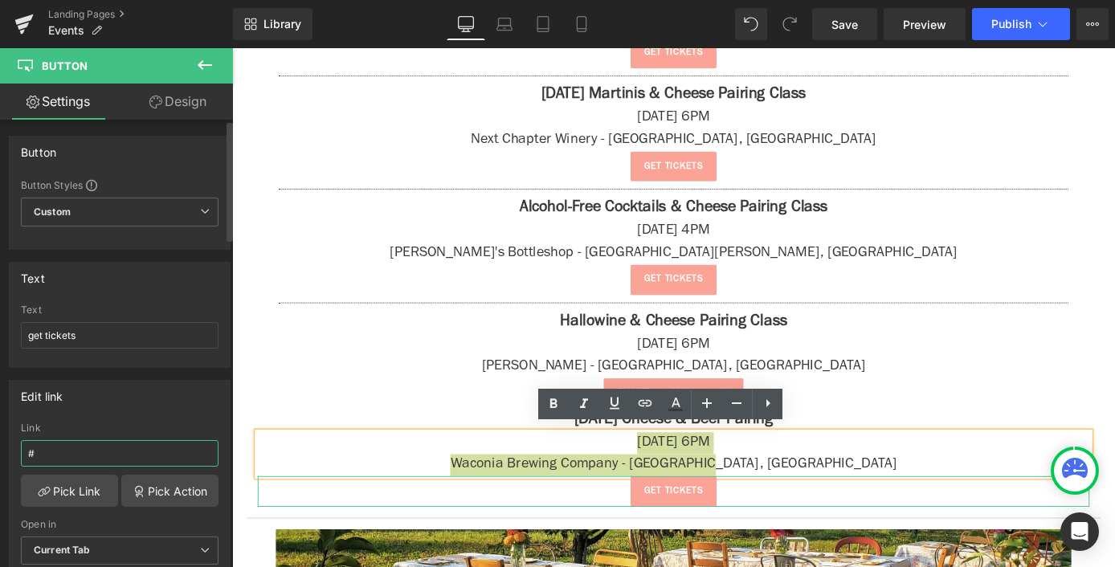
click at [75, 451] on input "#" at bounding box center [120, 453] width 198 height 27
click at [128, 463] on input "#" at bounding box center [120, 453] width 198 height 27
paste input "[URL][DOMAIN_NAME]"
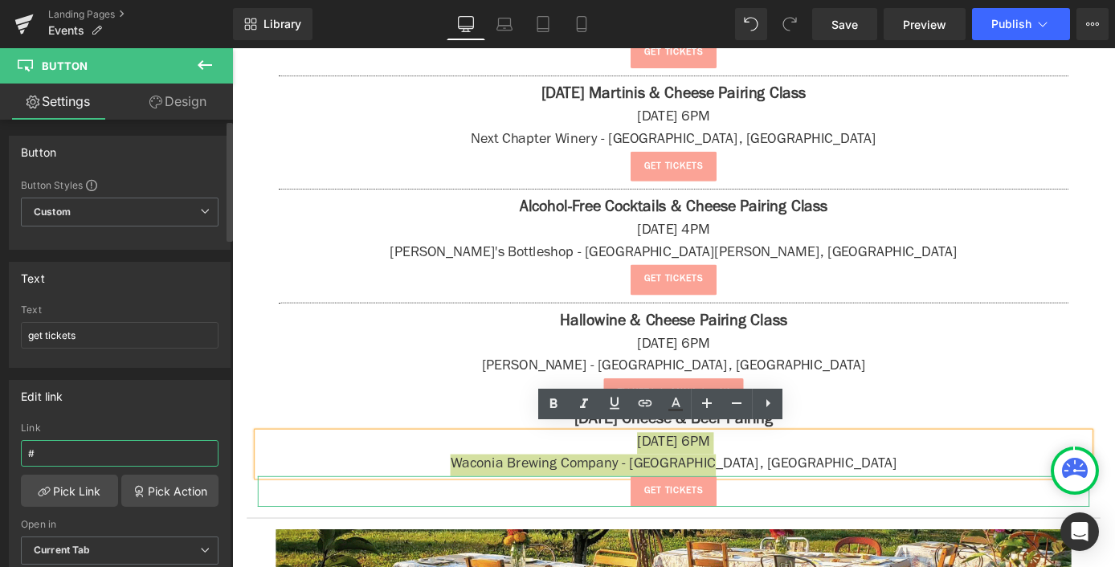
type input "[URL][DOMAIN_NAME]"
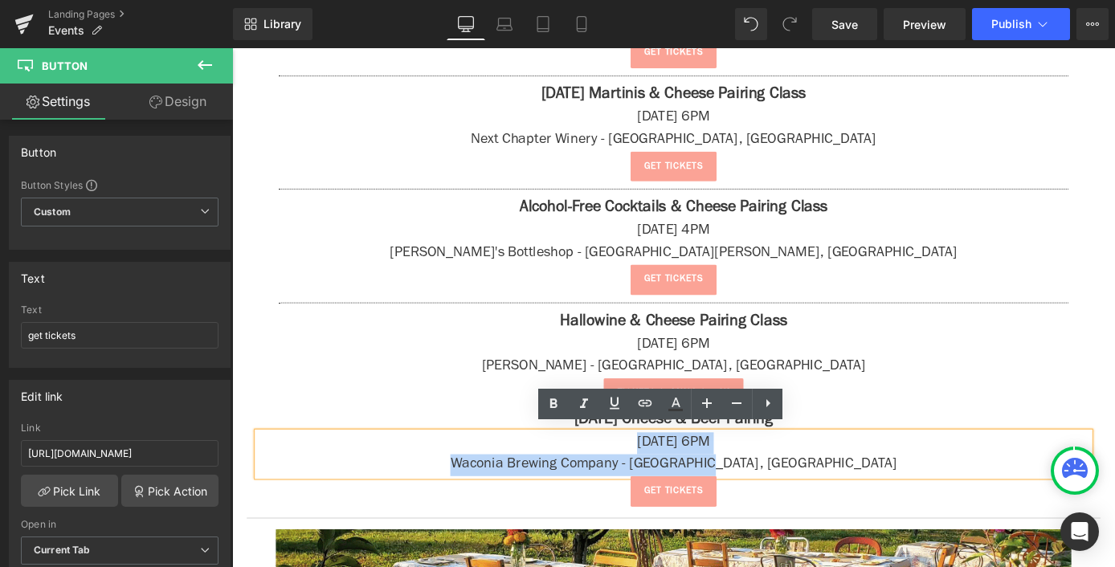
click at [357, 241] on p "[DATE] 4PM" at bounding box center [718, 251] width 916 height 24
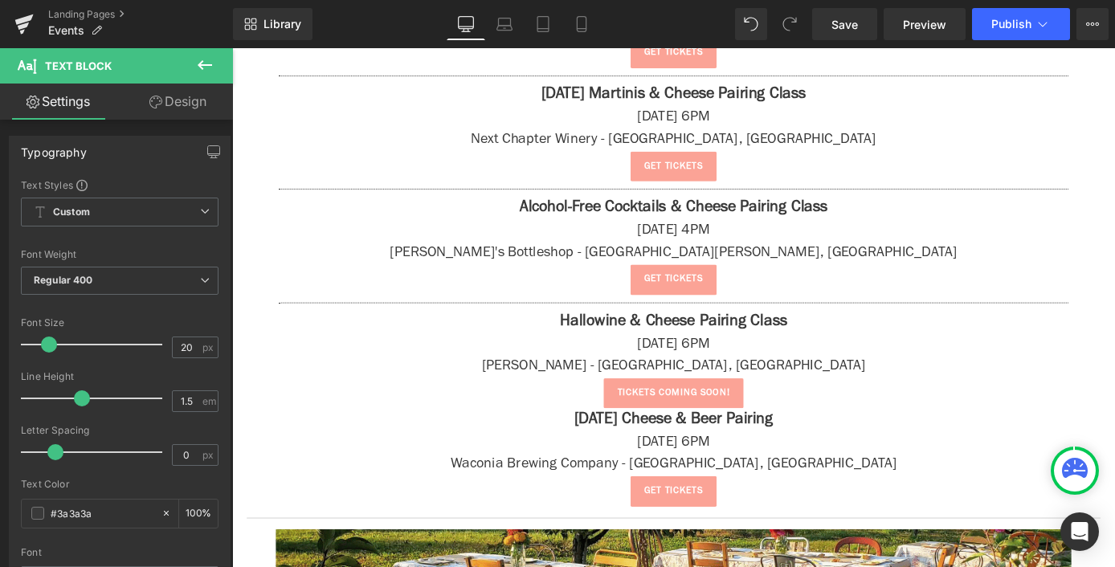
click at [214, 64] on icon at bounding box center [204, 64] width 19 height 19
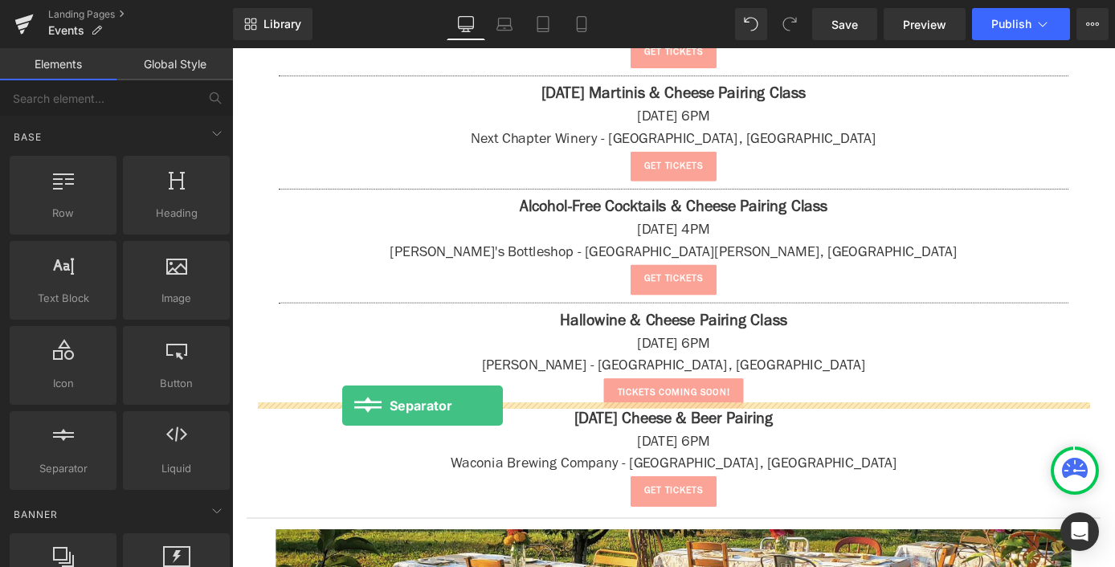
drag, startPoint x: 311, startPoint y: 480, endPoint x: 353, endPoint y: 442, distance: 57.4
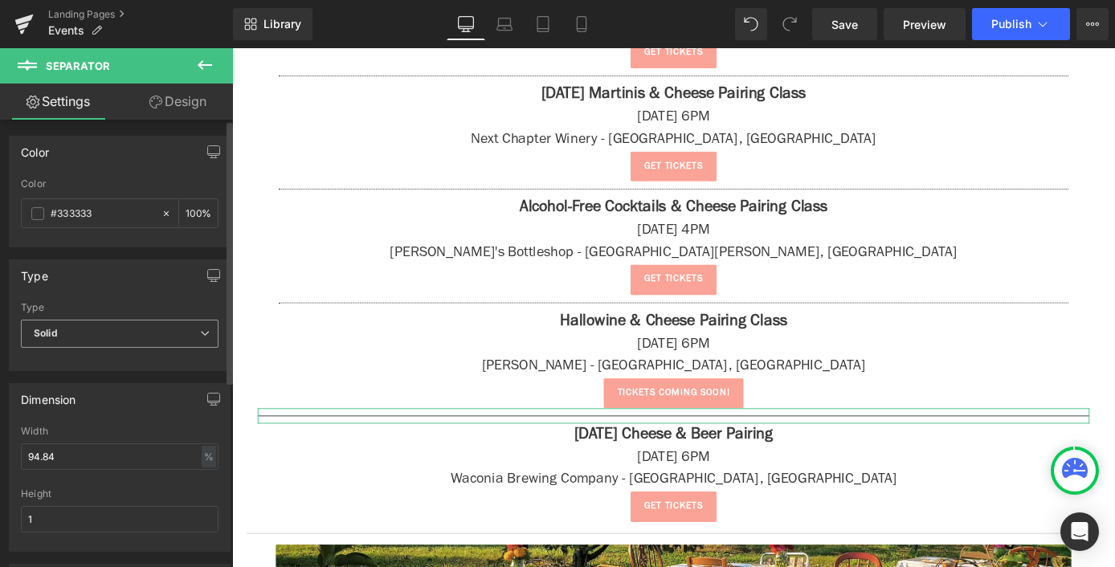
drag, startPoint x: 64, startPoint y: 330, endPoint x: 80, endPoint y: 364, distance: 37.4
click at [65, 330] on span "Solid" at bounding box center [120, 334] width 198 height 28
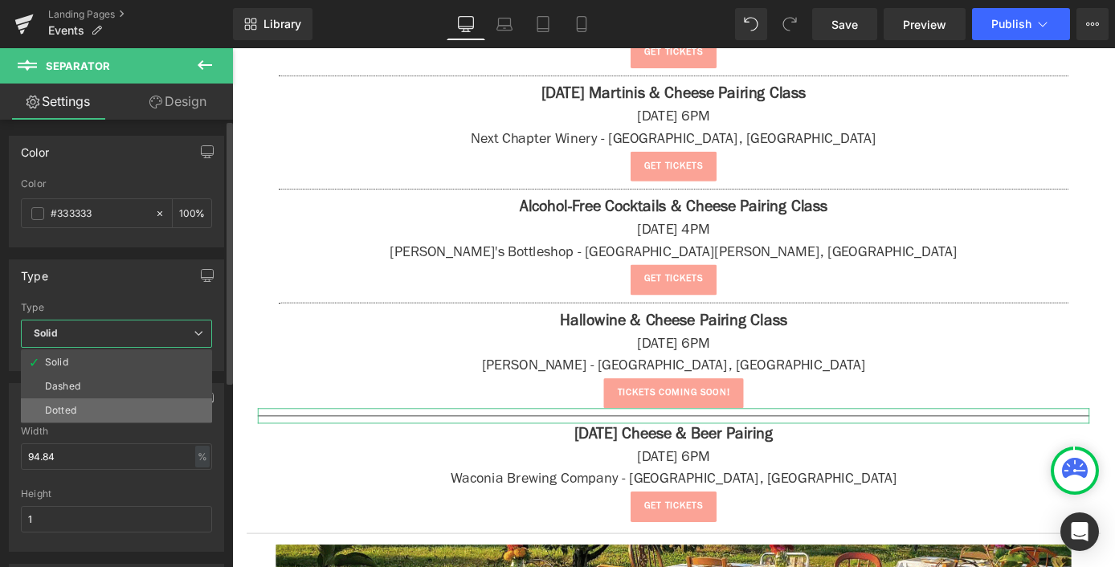
click at [96, 406] on li "Dotted" at bounding box center [116, 410] width 191 height 24
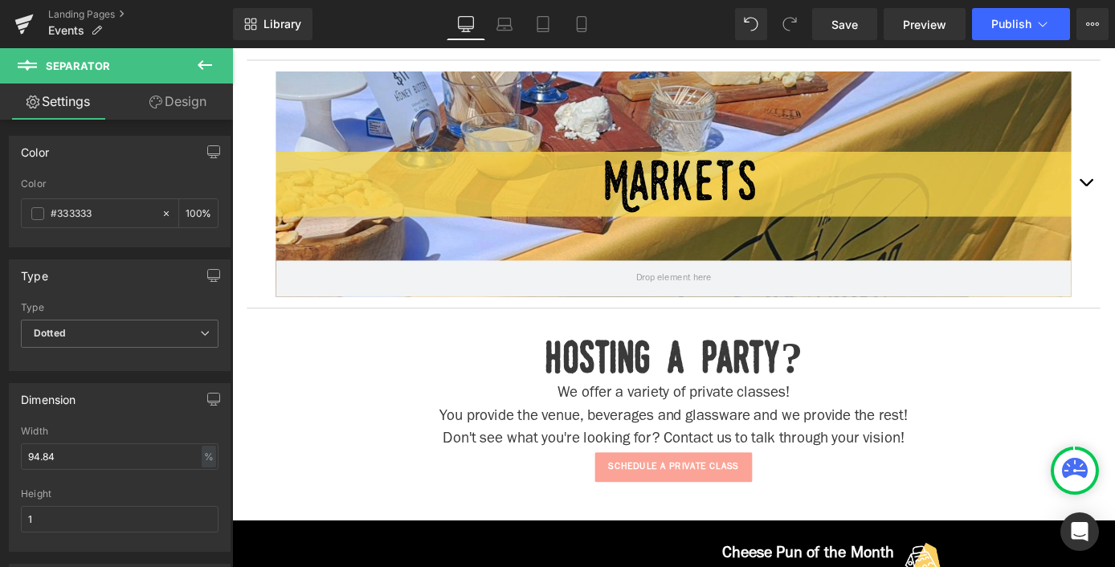
scroll to position [3151, 0]
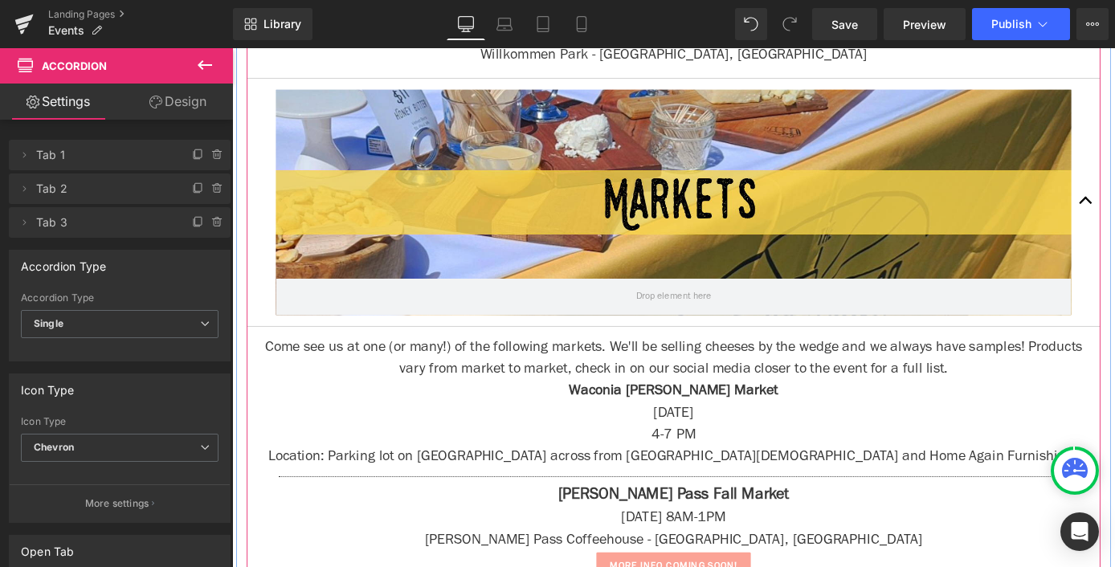
scroll to position [1638, 0]
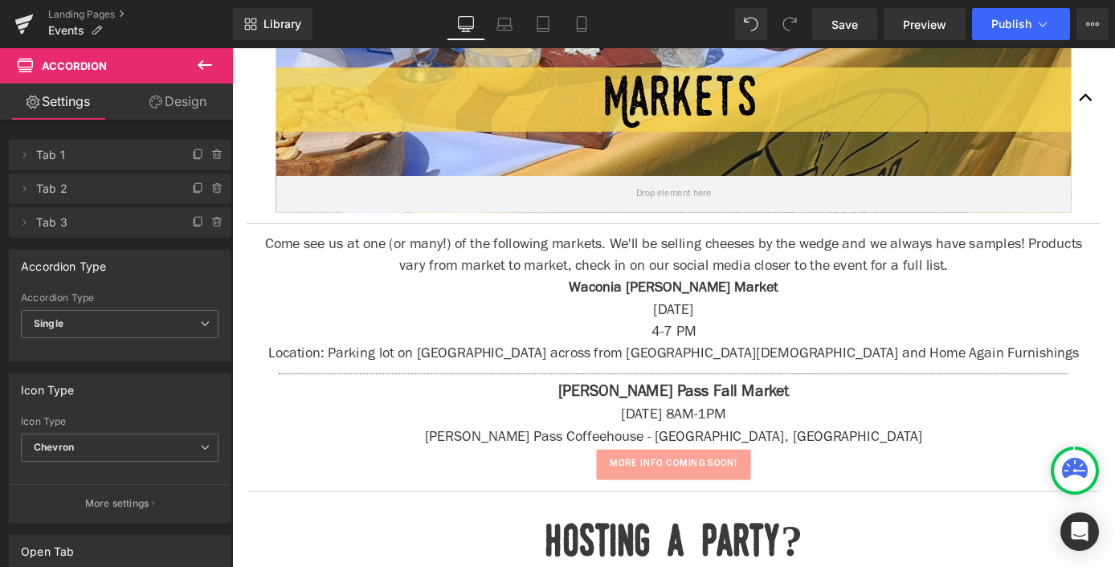
click at [208, 73] on icon at bounding box center [204, 64] width 19 height 19
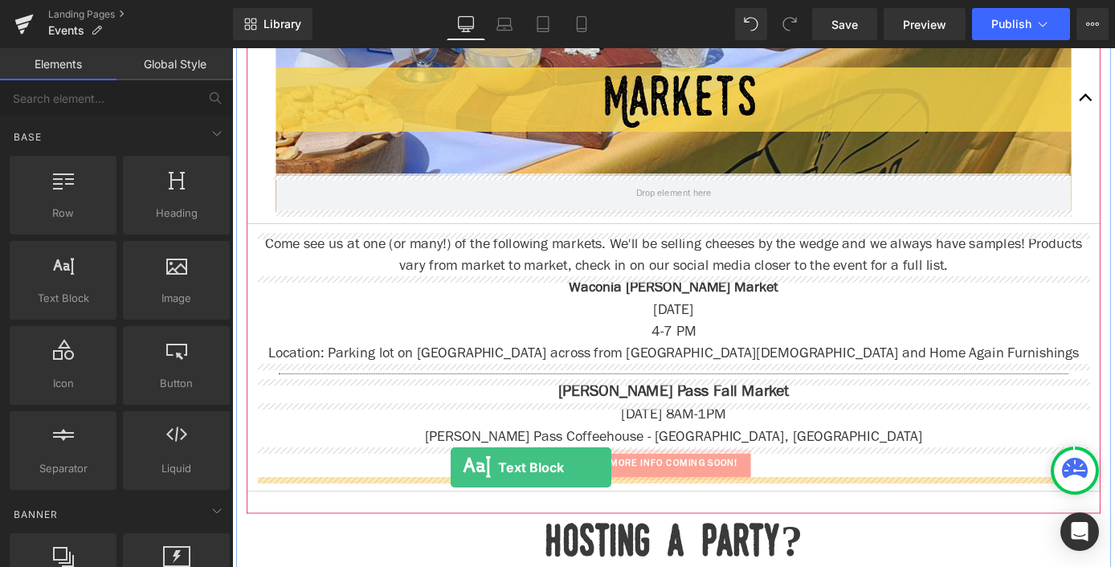
drag, startPoint x: 326, startPoint y: 346, endPoint x: 472, endPoint y: 510, distance: 219.6
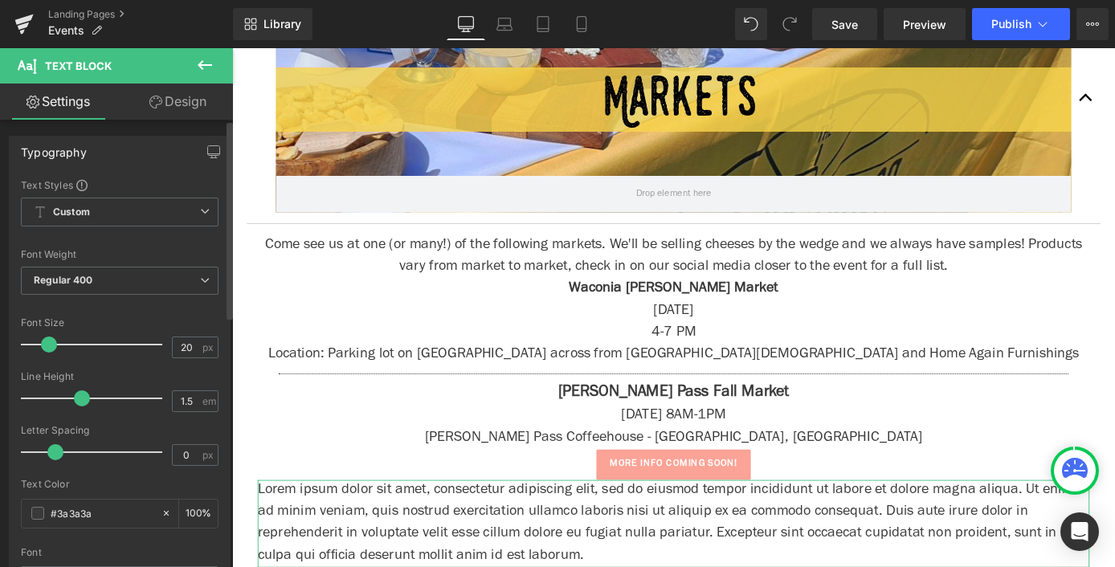
click at [47, 345] on span at bounding box center [49, 344] width 16 height 16
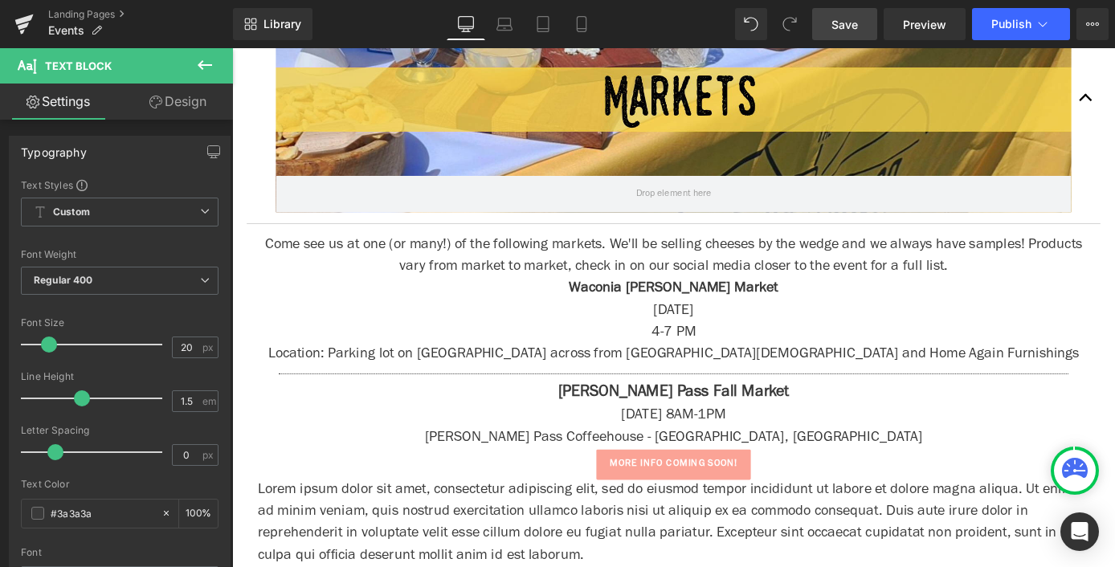
click at [850, 16] on span "Save" at bounding box center [844, 24] width 27 height 17
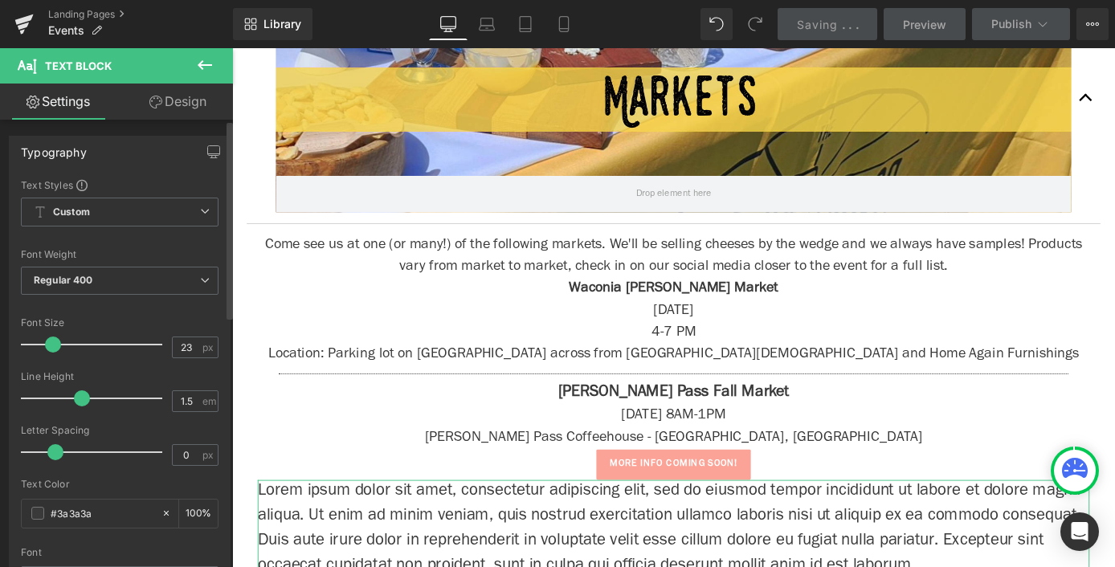
type input "22"
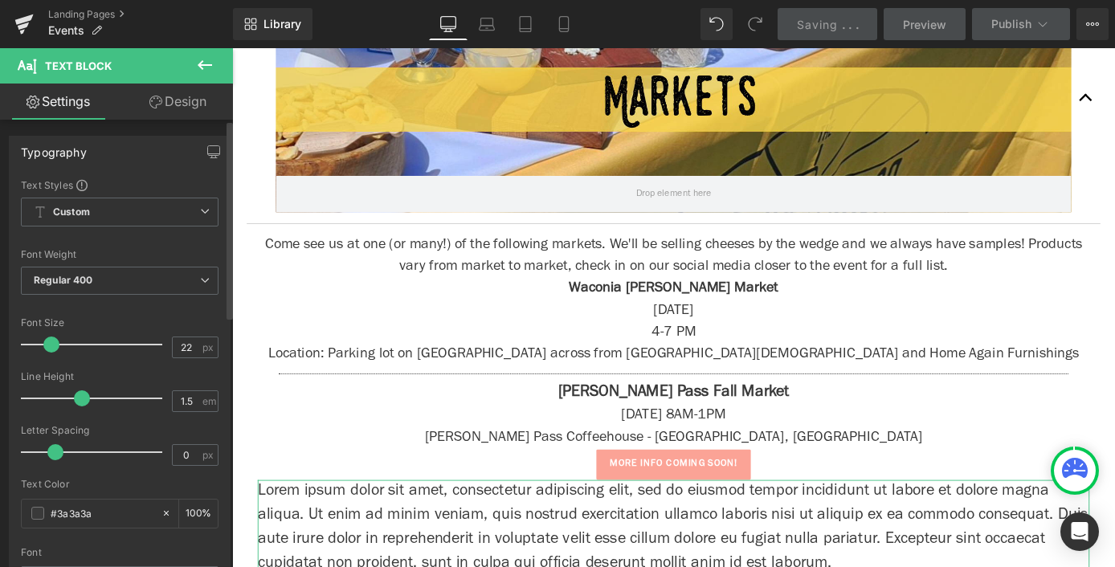
click at [47, 343] on span at bounding box center [51, 344] width 16 height 16
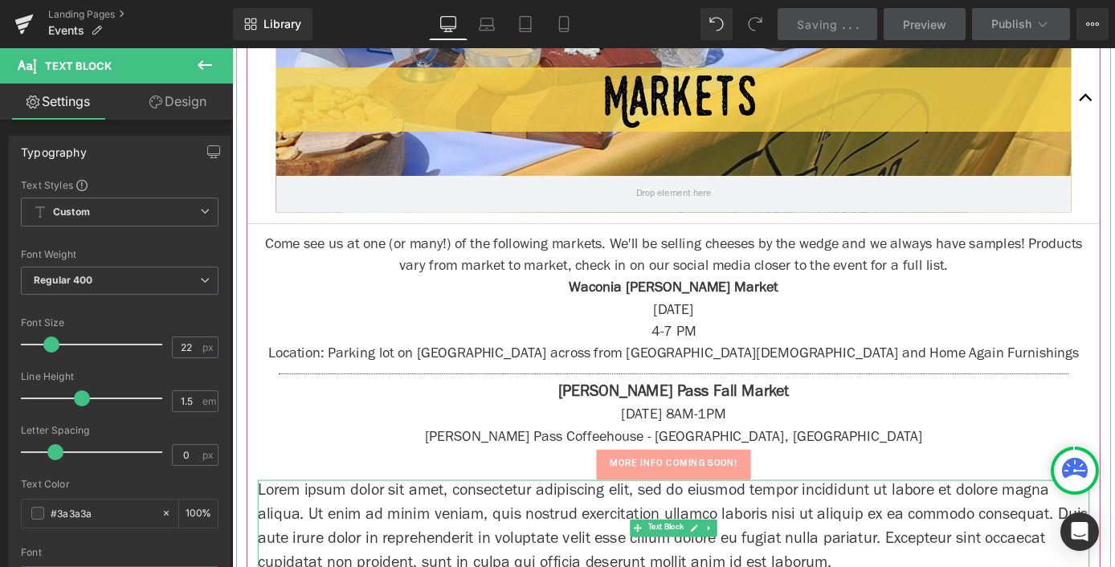
click at [490, 560] on p "Lorem ipsum dolor sit amet, consectetur adipiscing elit, sed do eiusmod tempor …" at bounding box center [718, 577] width 916 height 106
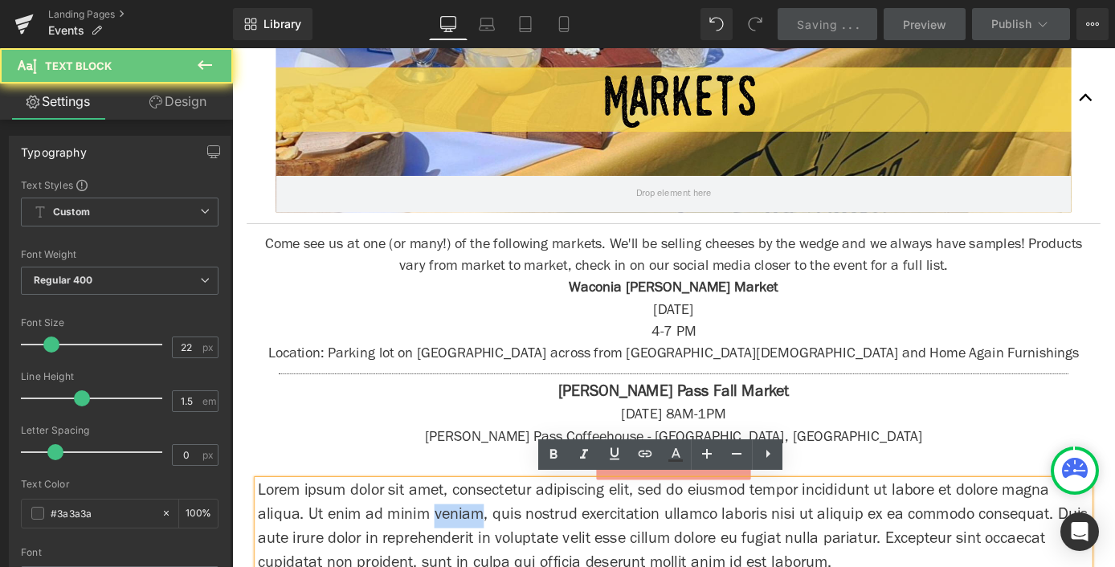
click at [490, 560] on p "Lorem ipsum dolor sit amet, consectetur adipiscing elit, sed do eiusmod tempor …" at bounding box center [718, 577] width 916 height 106
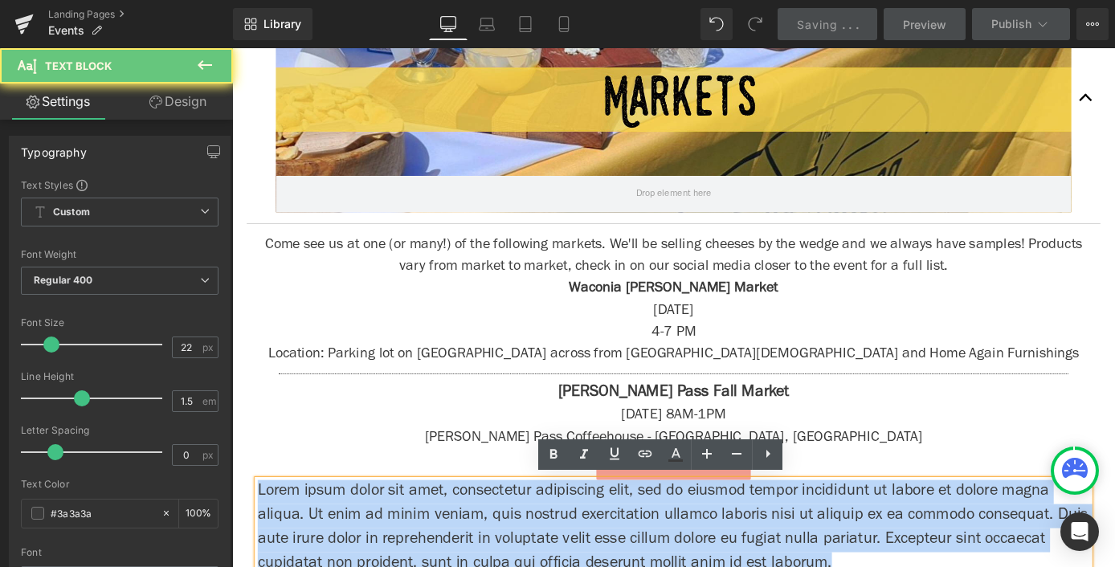
click at [490, 560] on p "Lorem ipsum dolor sit amet, consectetur adipiscing elit, sed do eiusmod tempor …" at bounding box center [718, 577] width 916 height 106
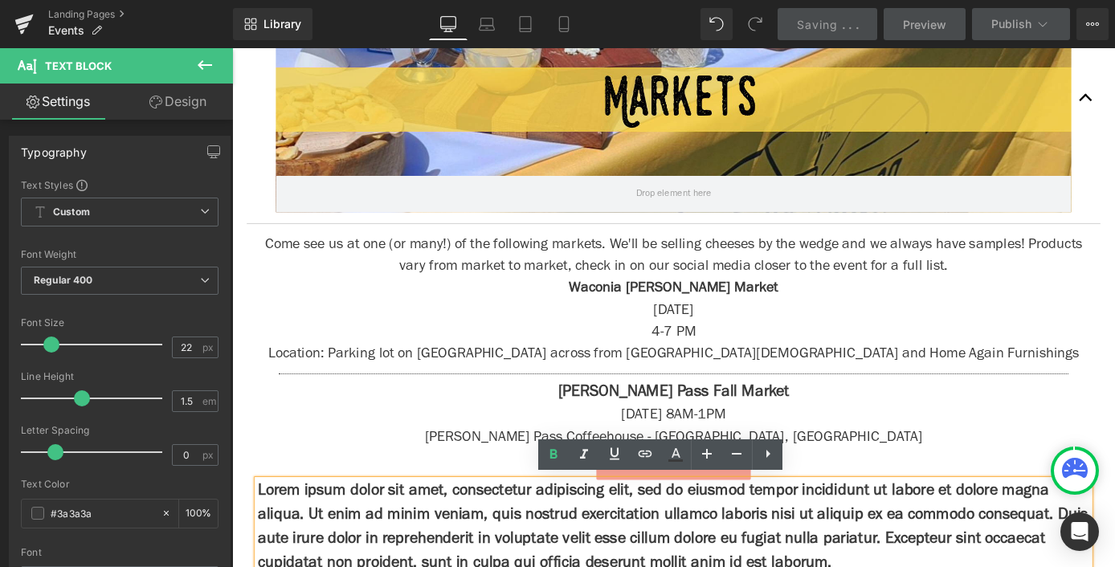
click at [491, 555] on strong "Lorem ipsum dolor sit amet, consectetur adipiscing elit, sed do eiusmod tempor …" at bounding box center [717, 576] width 914 height 97
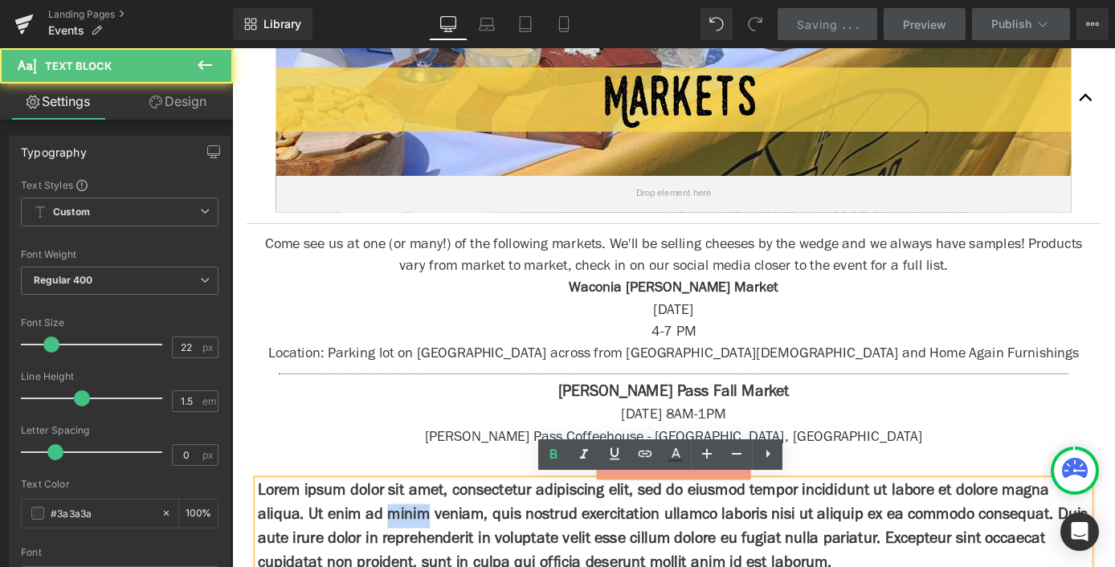
click at [491, 555] on strong "Lorem ipsum dolor sit amet, consectetur adipiscing elit, sed do eiusmod tempor …" at bounding box center [717, 576] width 914 height 97
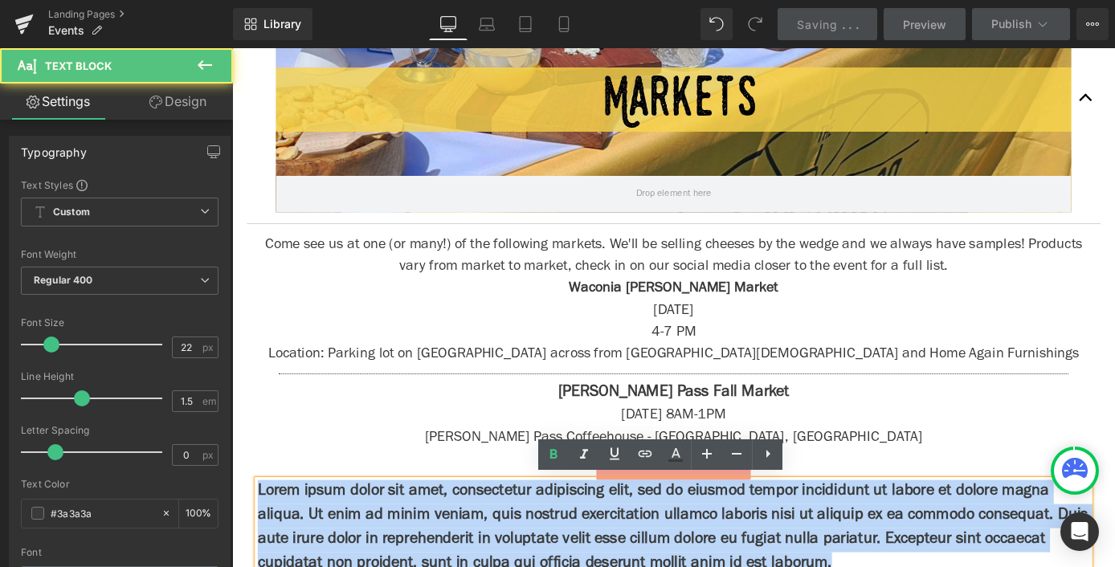
click at [491, 555] on strong "Lorem ipsum dolor sit amet, consectetur adipiscing elit, sed do eiusmod tempor …" at bounding box center [717, 576] width 914 height 97
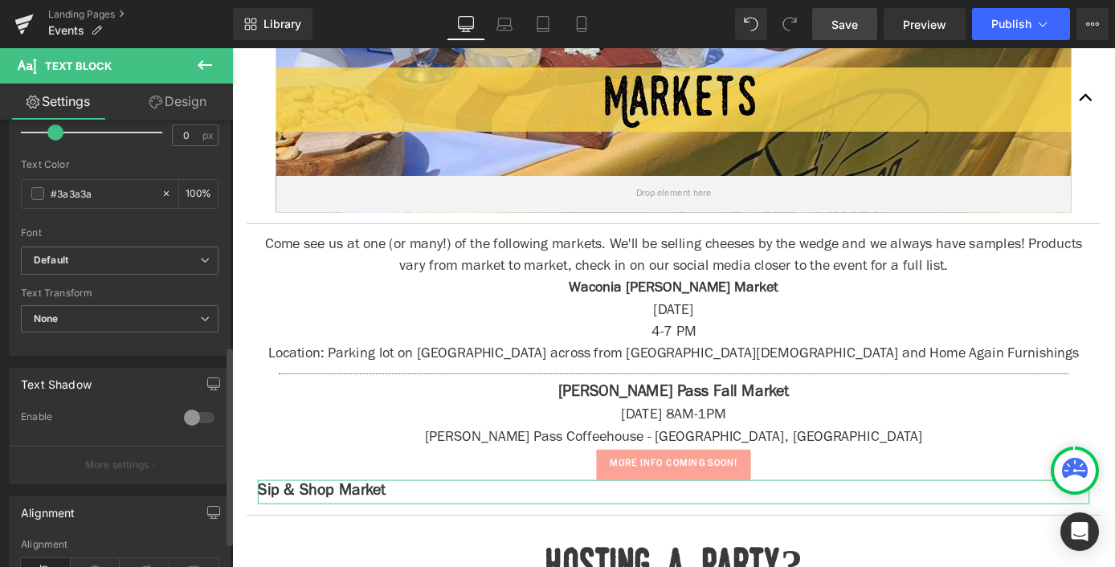
scroll to position [509, 0]
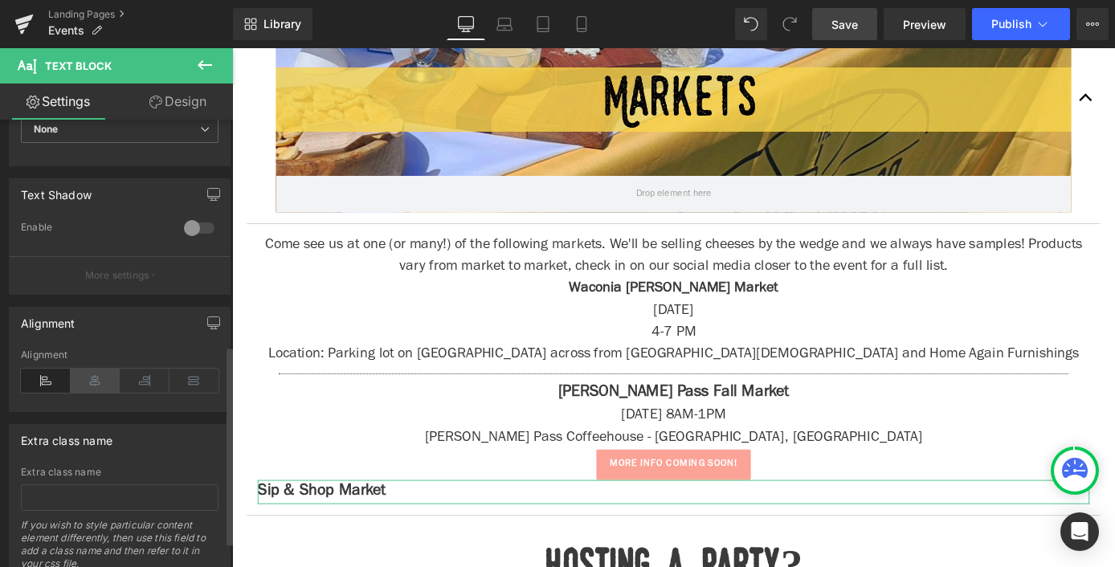
click at [89, 385] on icon at bounding box center [96, 381] width 50 height 24
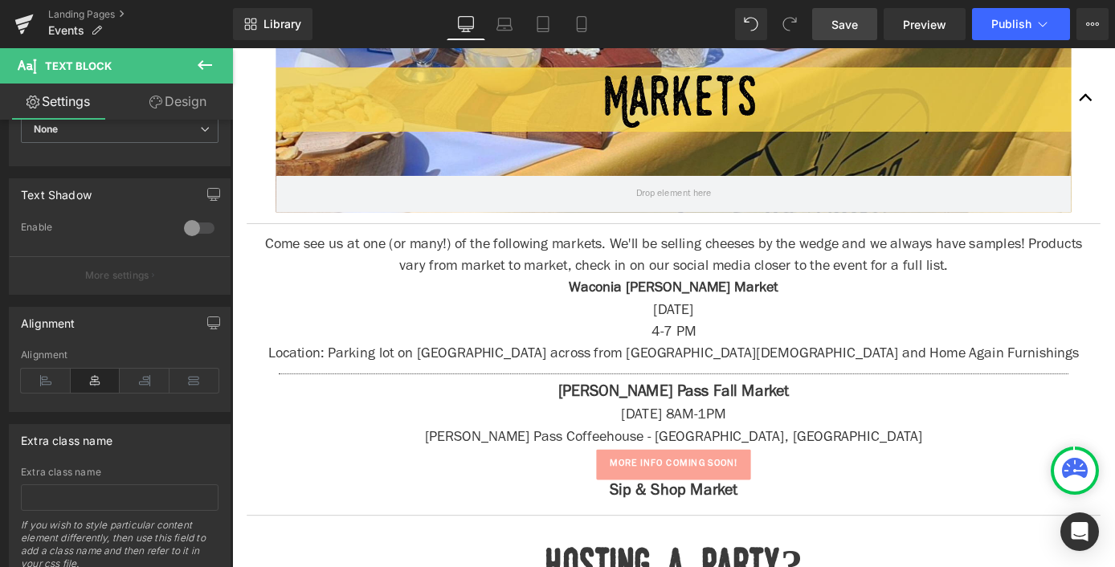
click at [200, 69] on icon at bounding box center [204, 64] width 19 height 19
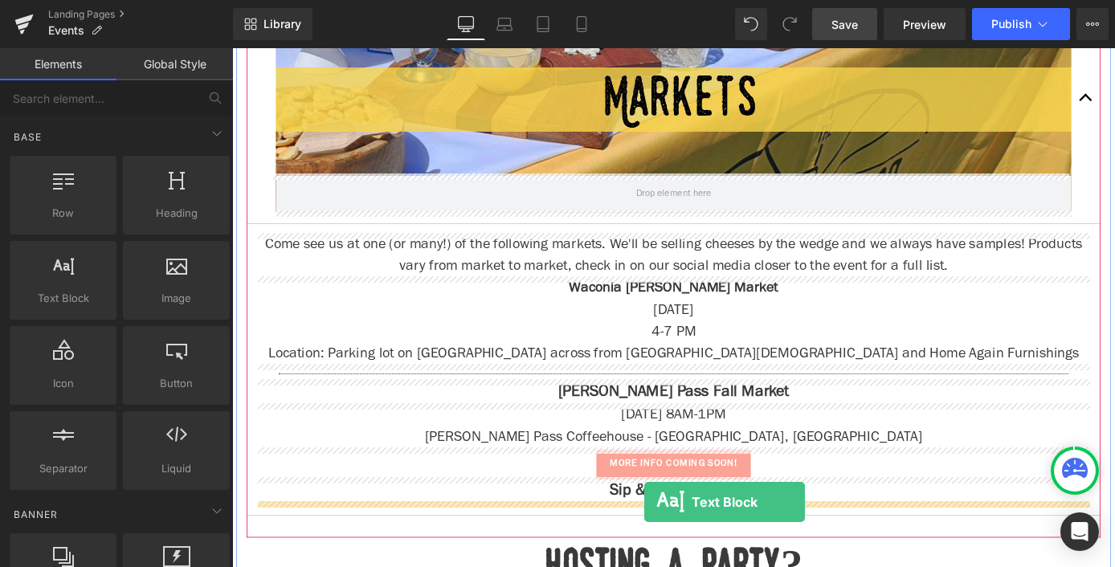
drag, startPoint x: 302, startPoint y: 343, endPoint x: 686, endPoint y: 548, distance: 435.1
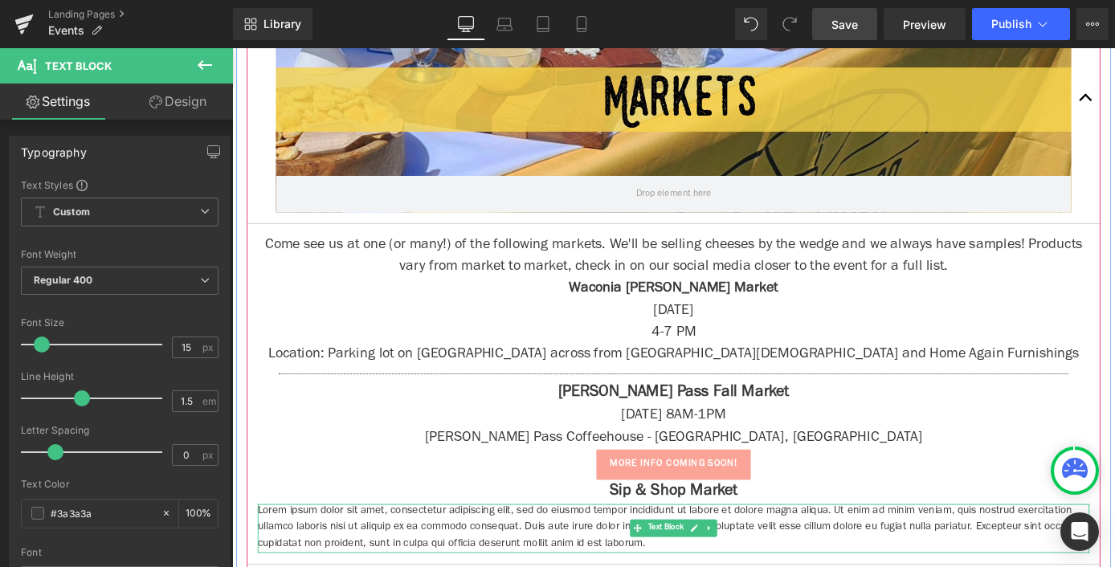
click at [781, 566] on p "Lorem ipsum dolor sit amet, consectetur adipiscing elit, sed do eiusmod tempor …" at bounding box center [718, 577] width 916 height 55
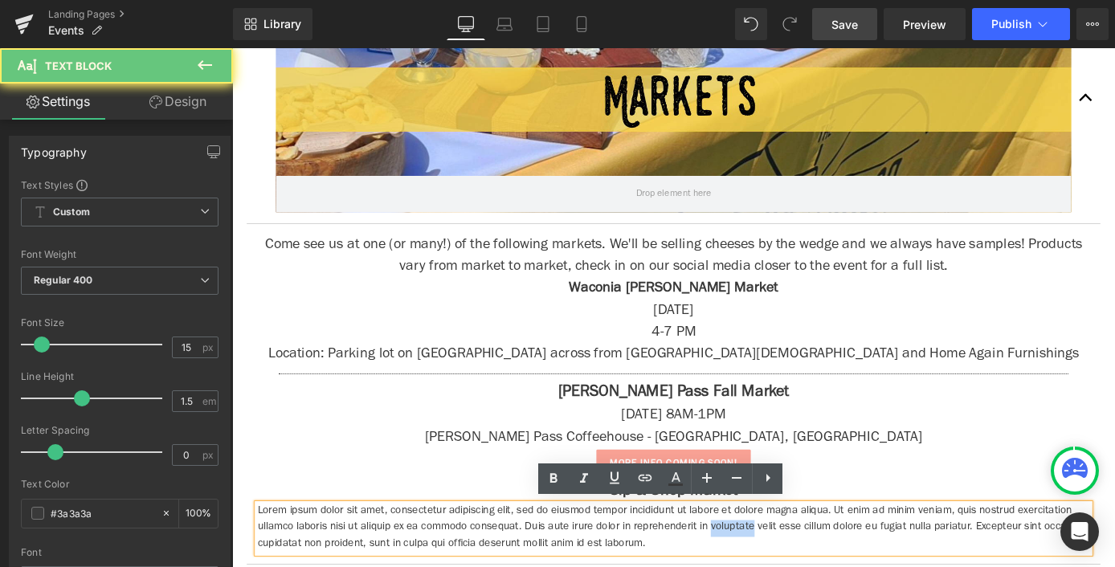
click at [781, 566] on p "Lorem ipsum dolor sit amet, consectetur adipiscing elit, sed do eiusmod tempor …" at bounding box center [718, 577] width 916 height 55
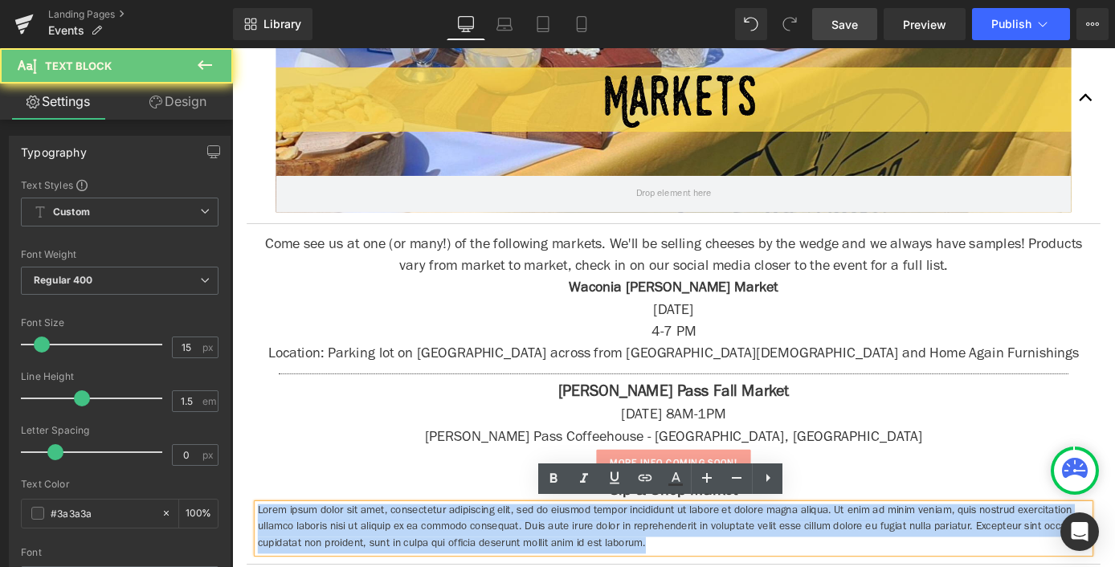
click at [781, 566] on p "Lorem ipsum dolor sit amet, consectetur adipiscing elit, sed do eiusmod tempor …" at bounding box center [718, 577] width 916 height 55
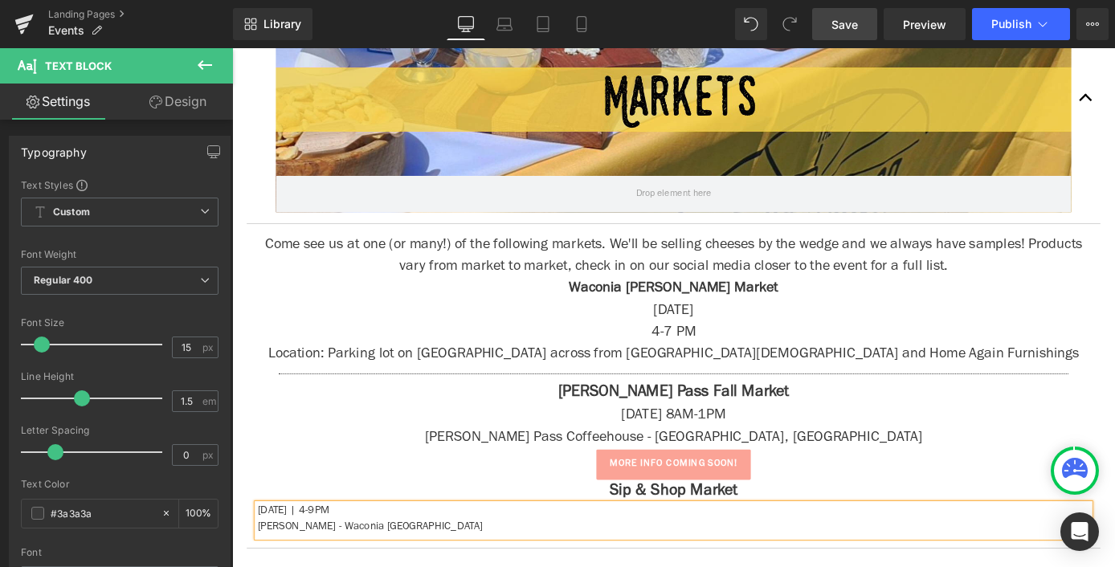
click at [400, 566] on p "[PERSON_NAME] - Waconia [GEOGRAPHIC_DATA]" at bounding box center [718, 577] width 916 height 18
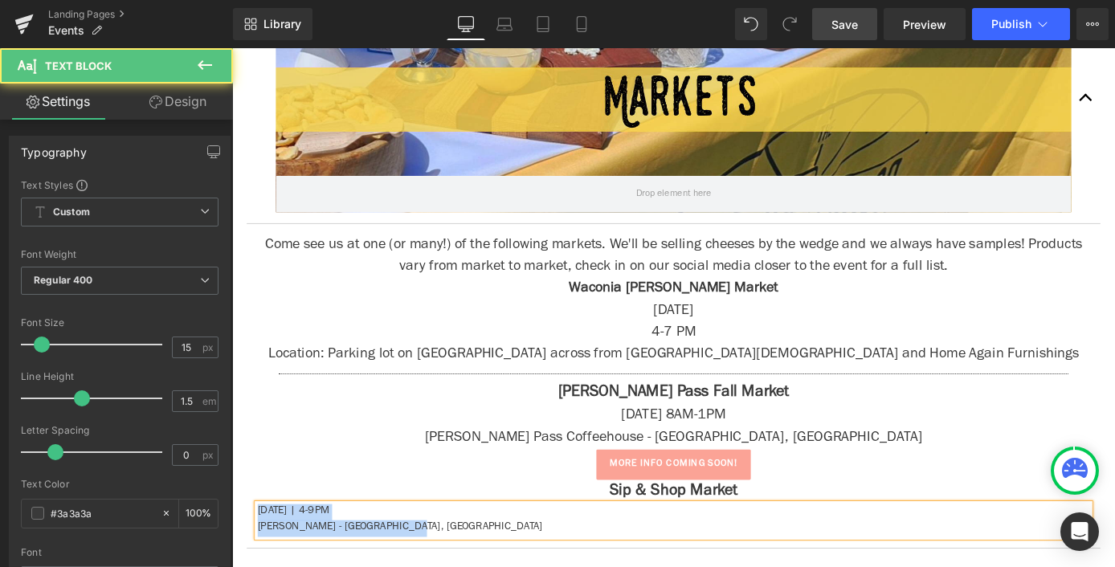
drag, startPoint x: 456, startPoint y: 570, endPoint x: 393, endPoint y: 503, distance: 92.6
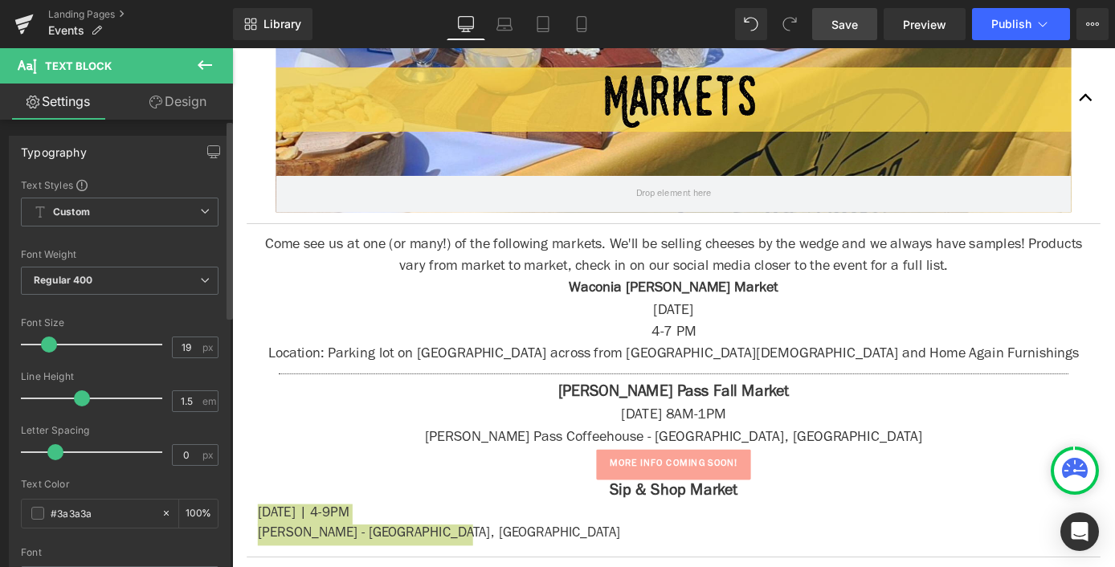
type input "20"
click at [51, 342] on span at bounding box center [49, 344] width 16 height 16
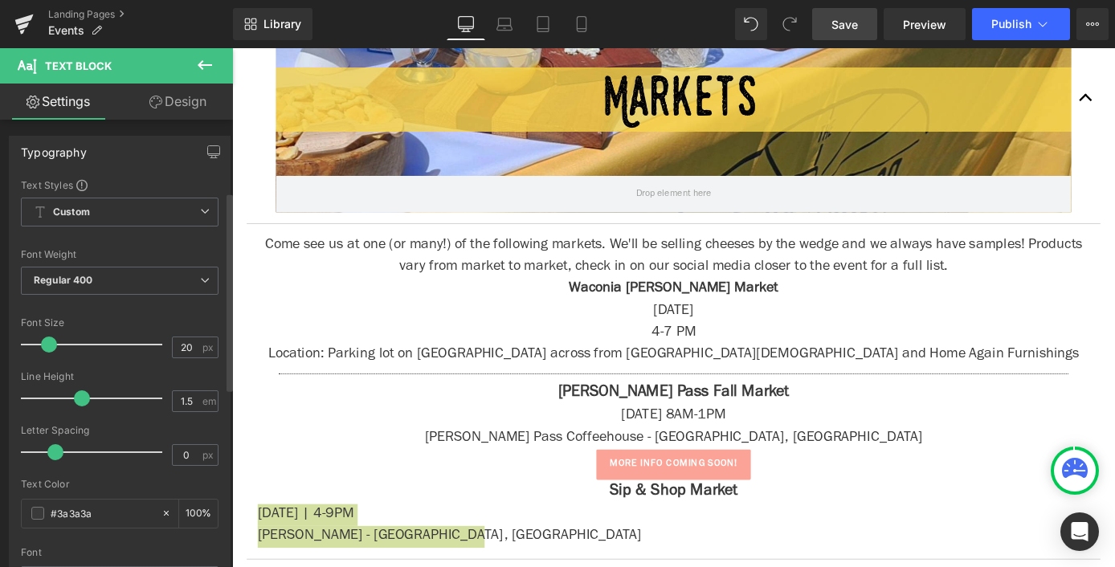
scroll to position [531, 0]
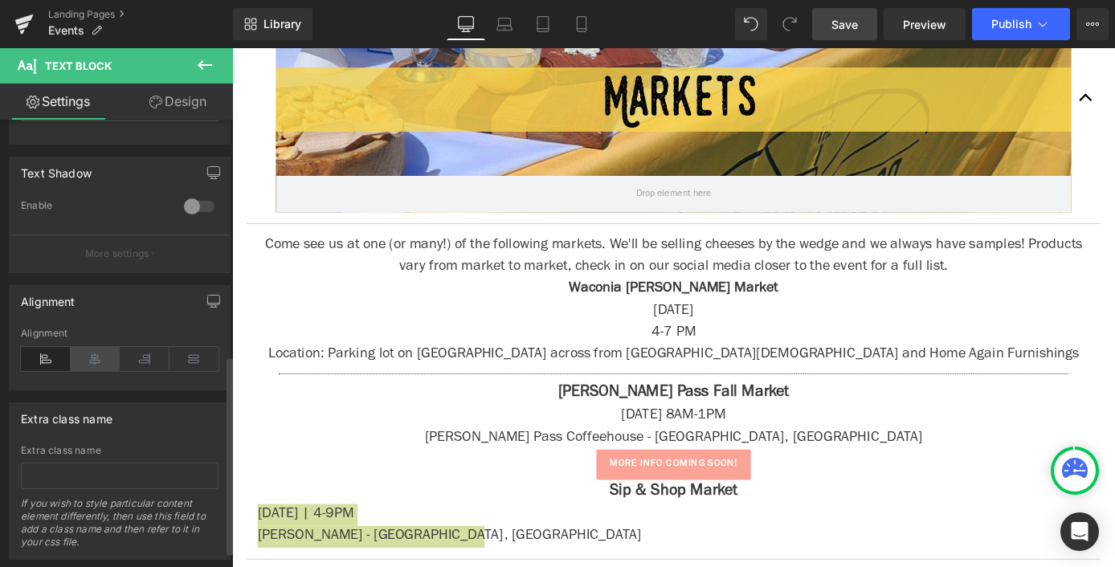
click at [89, 362] on icon at bounding box center [96, 359] width 50 height 24
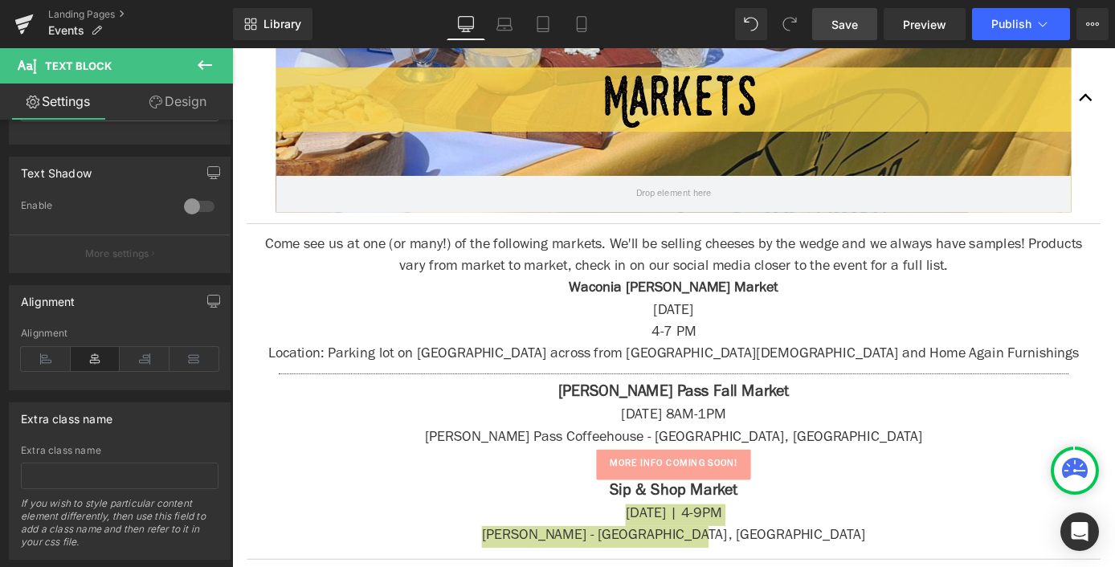
click at [206, 65] on icon at bounding box center [205, 65] width 14 height 10
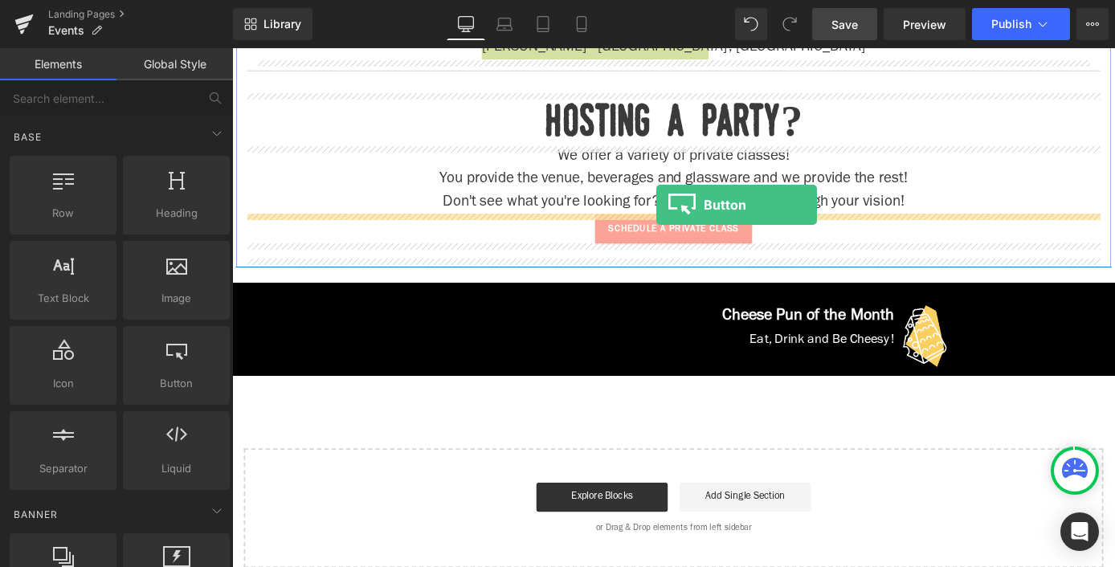
scroll to position [1882, 0]
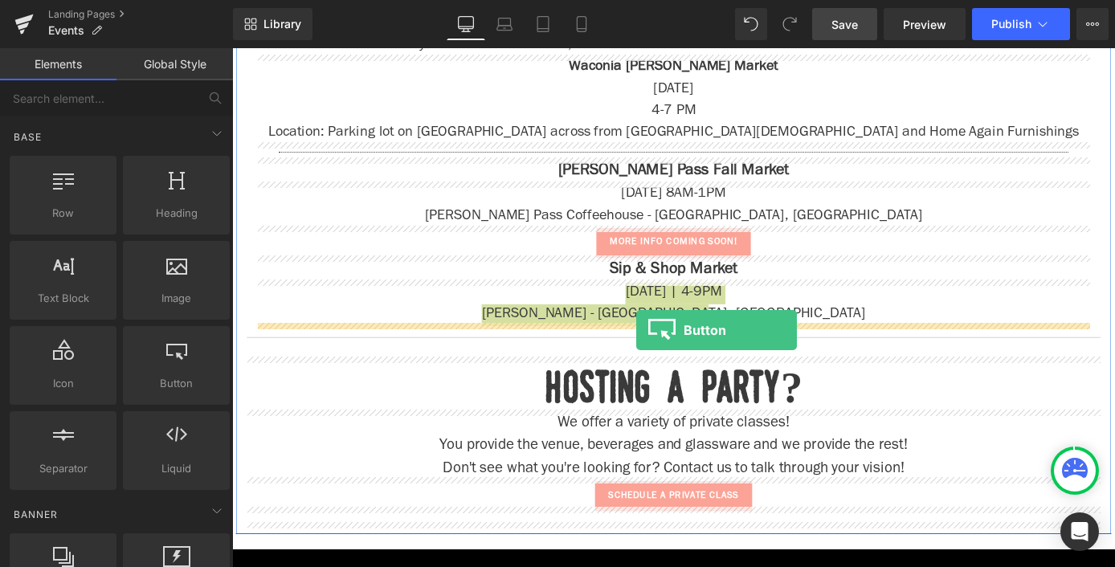
drag, startPoint x: 374, startPoint y: 439, endPoint x: 677, endPoint y: 358, distance: 313.4
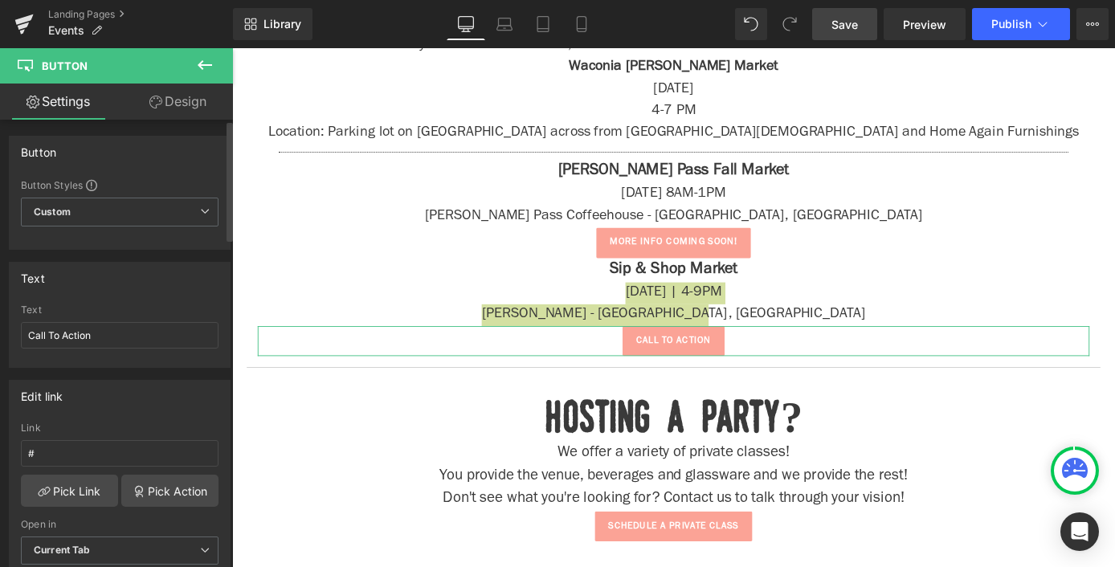
click at [75, 438] on div "Link #" at bounding box center [120, 448] width 198 height 52
click at [80, 453] on input "#" at bounding box center [120, 453] width 198 height 27
paste input "[URL][DOMAIN_NAME][PERSON_NAME]"
type input "[URL][DOMAIN_NAME][PERSON_NAME]"
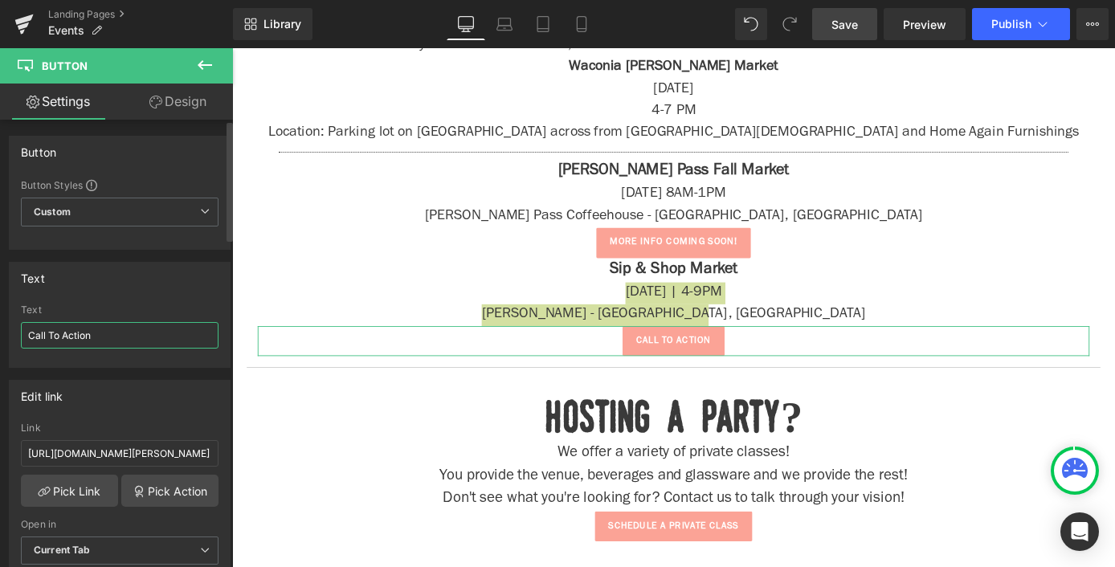
click at [72, 323] on input "Call To Action" at bounding box center [120, 335] width 198 height 27
type input "get tickets"
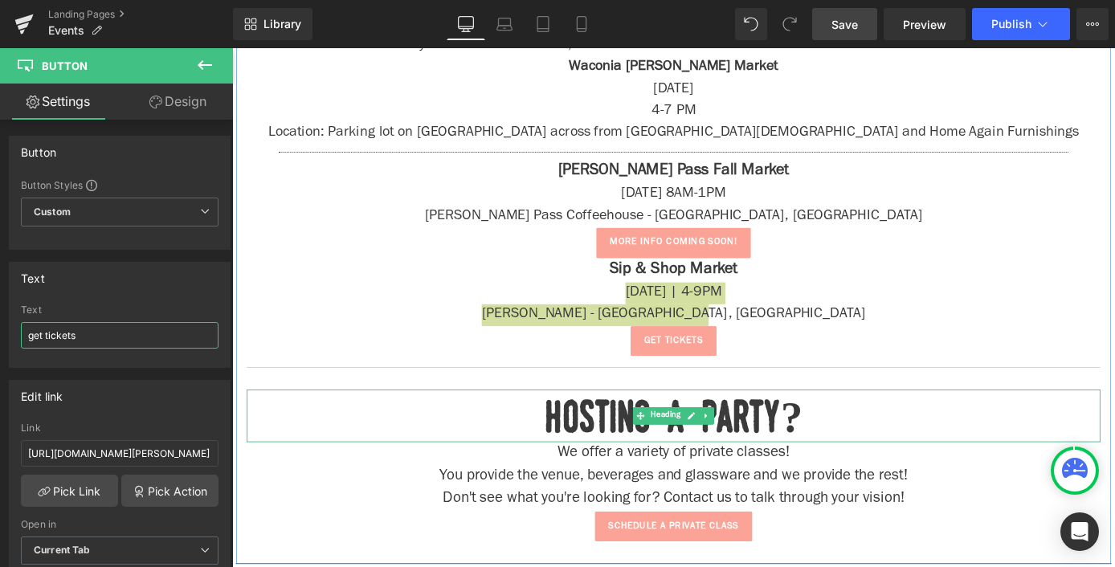
click at [295, 424] on div at bounding box center [718, 426] width 940 height 4
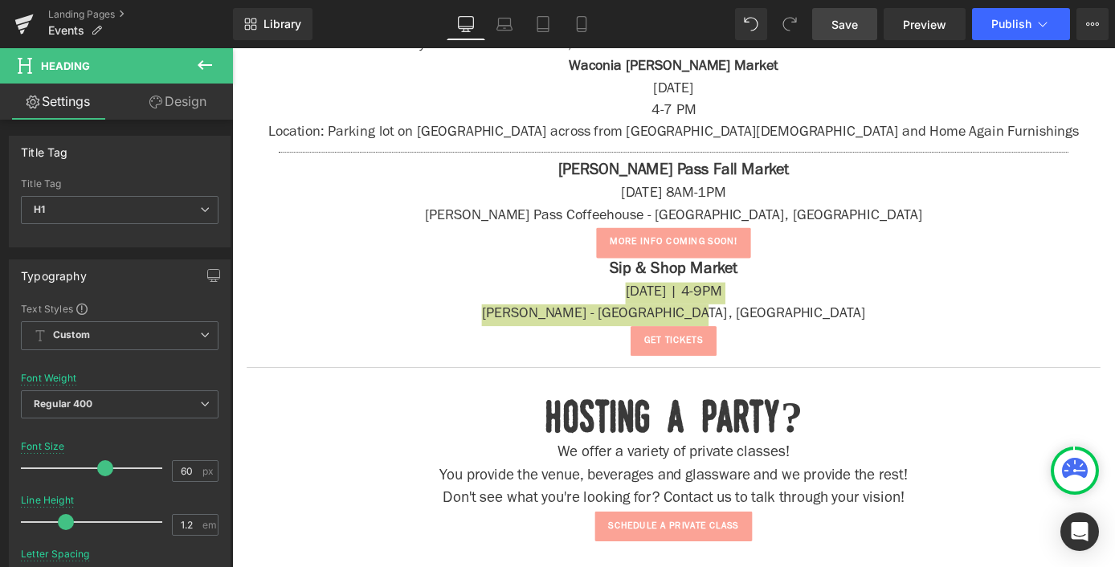
click at [198, 70] on icon at bounding box center [204, 64] width 19 height 19
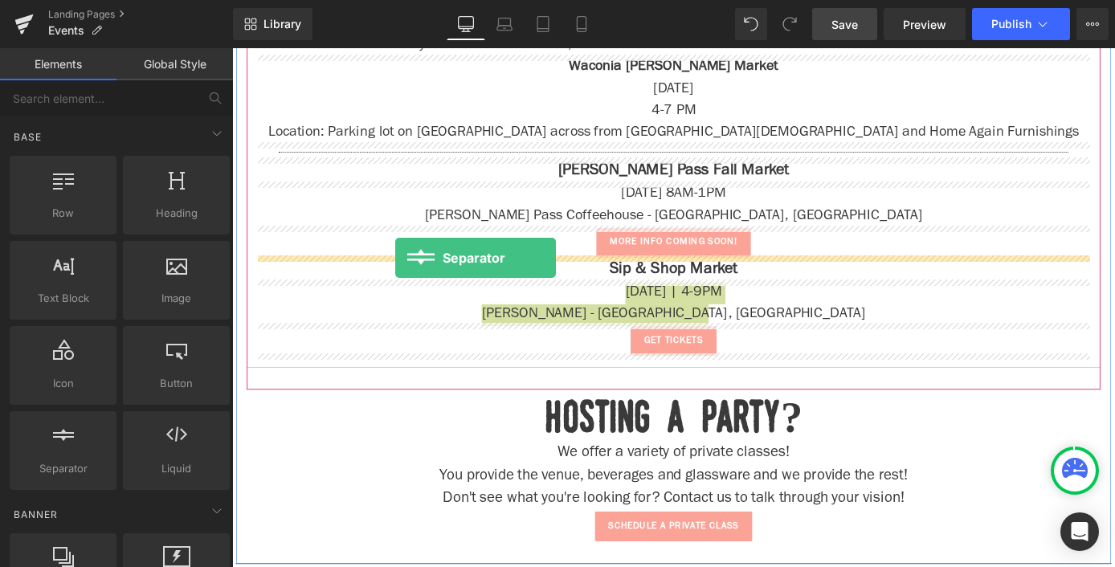
drag, startPoint x: 373, startPoint y: 471, endPoint x: 412, endPoint y: 279, distance: 196.6
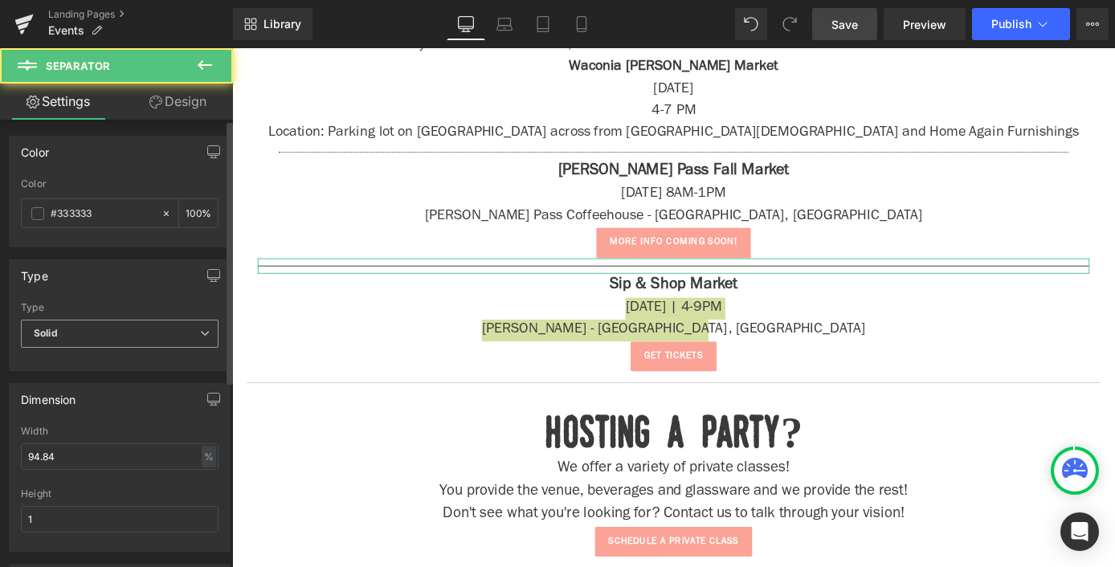
click at [73, 334] on span "Solid" at bounding box center [120, 334] width 198 height 28
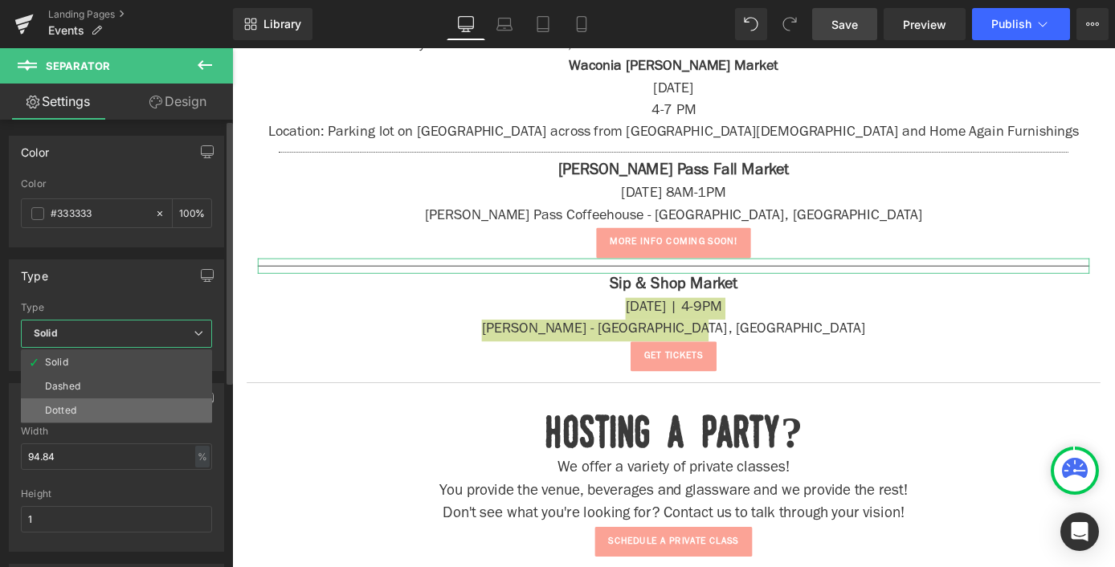
click at [95, 415] on li "Dotted" at bounding box center [116, 410] width 191 height 24
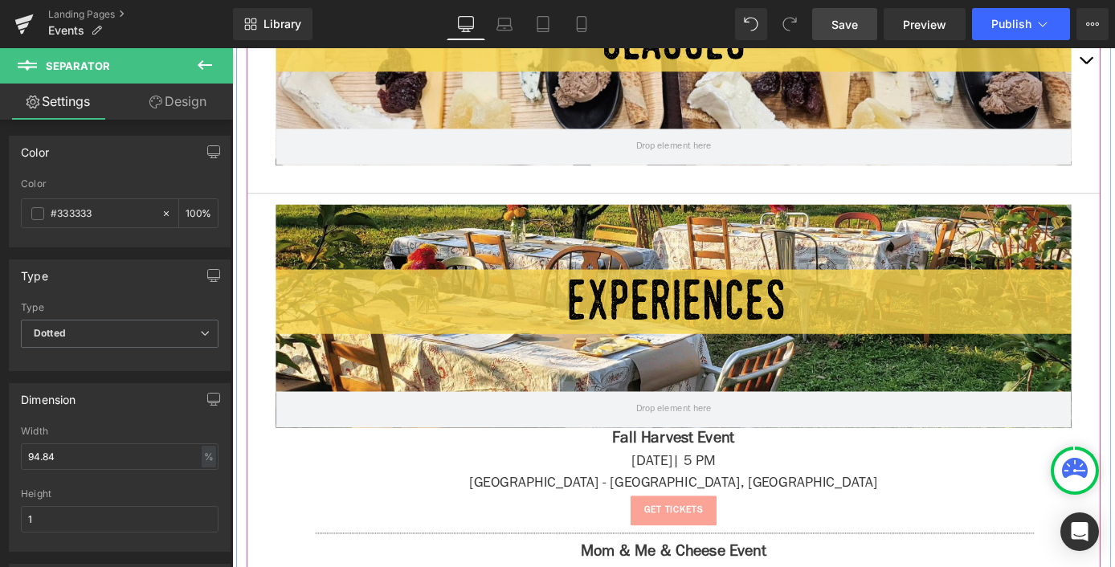
scroll to position [665, 0]
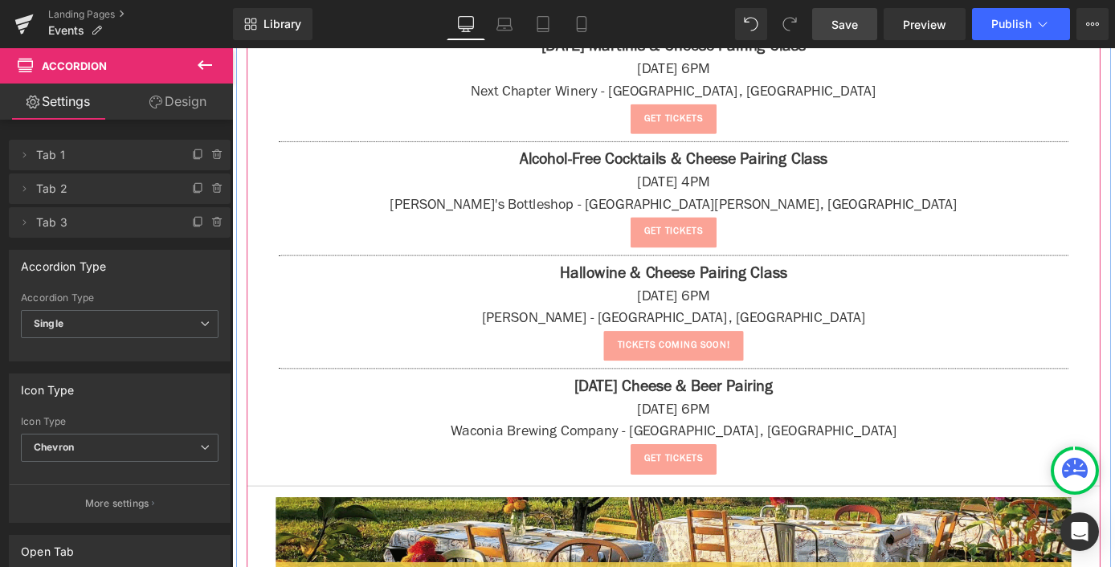
scroll to position [2413, 0]
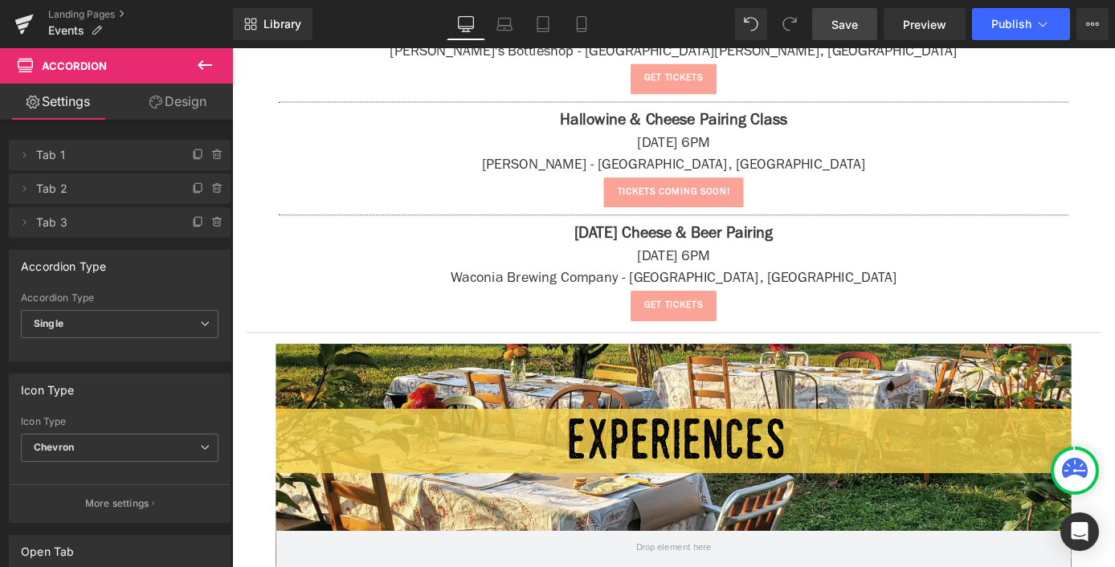
click at [202, 66] on icon at bounding box center [205, 65] width 14 height 10
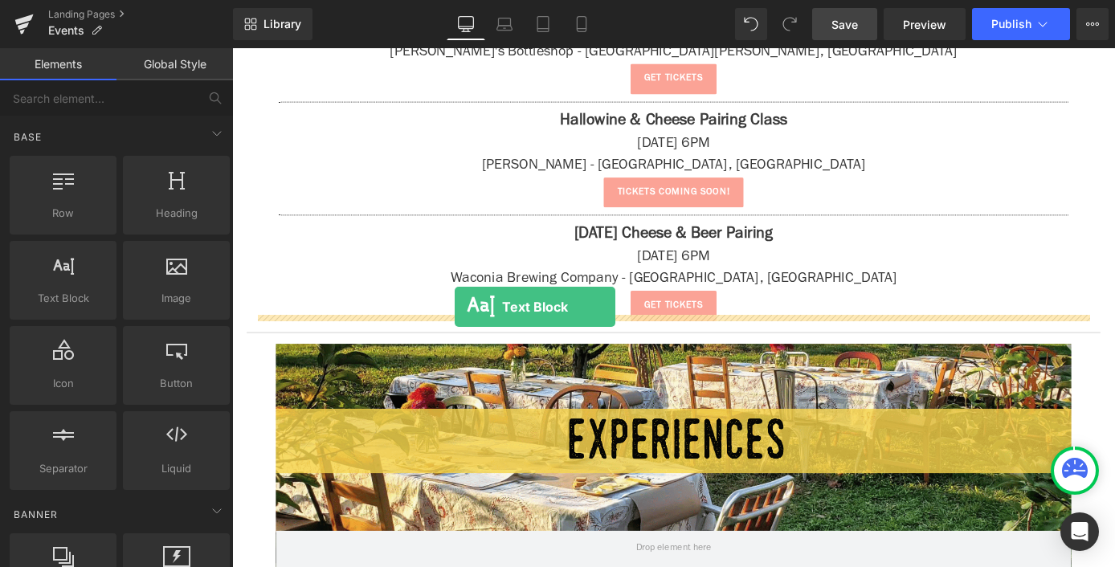
drag, startPoint x: 294, startPoint y: 333, endPoint x: 477, endPoint y: 333, distance: 183.1
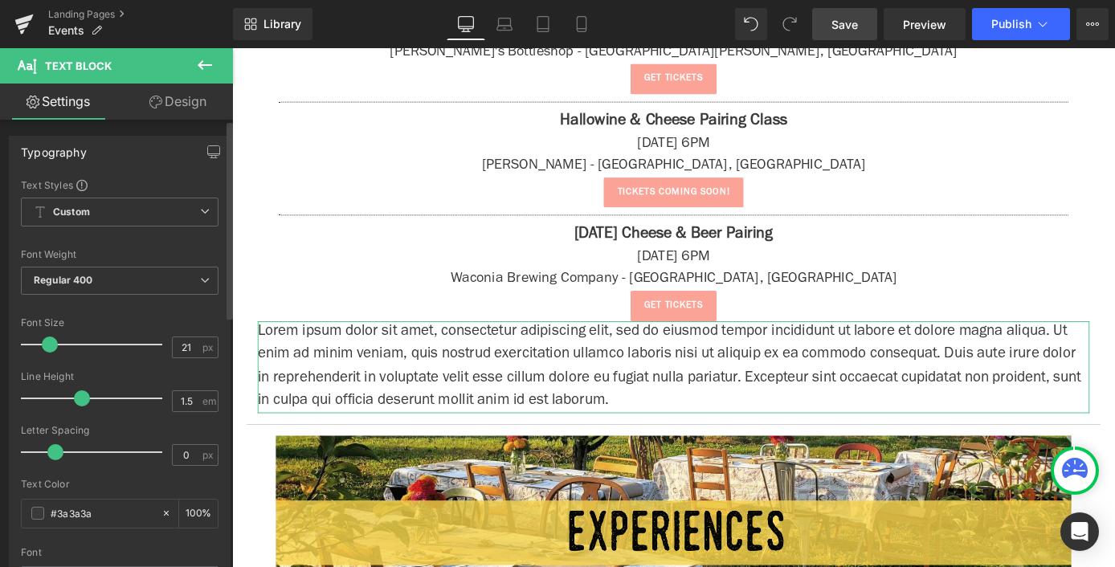
type input "22"
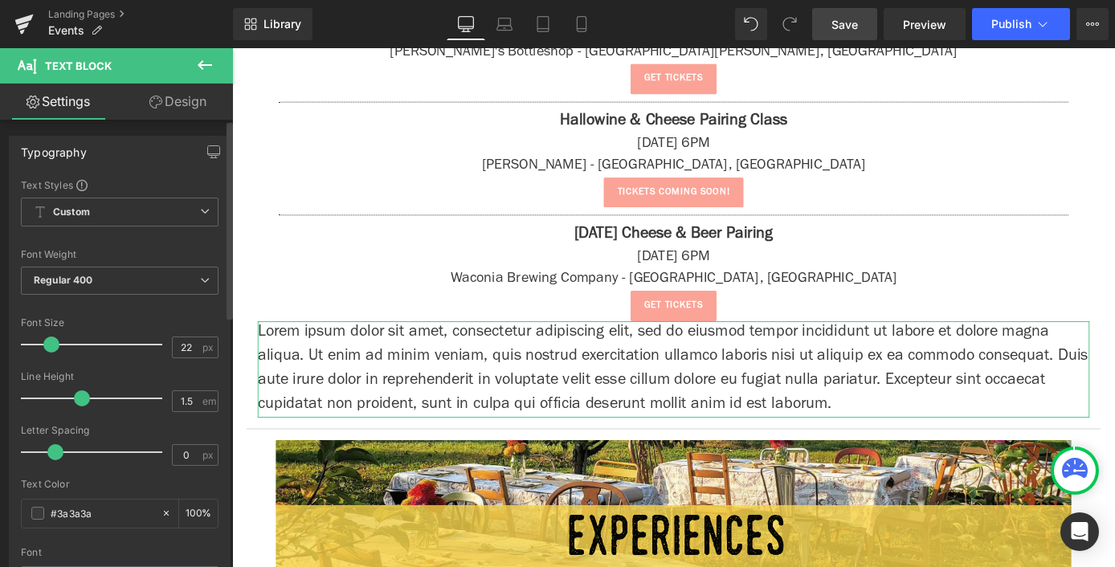
drag, startPoint x: 43, startPoint y: 345, endPoint x: 52, endPoint y: 349, distance: 9.4
click at [52, 349] on span at bounding box center [51, 344] width 16 height 16
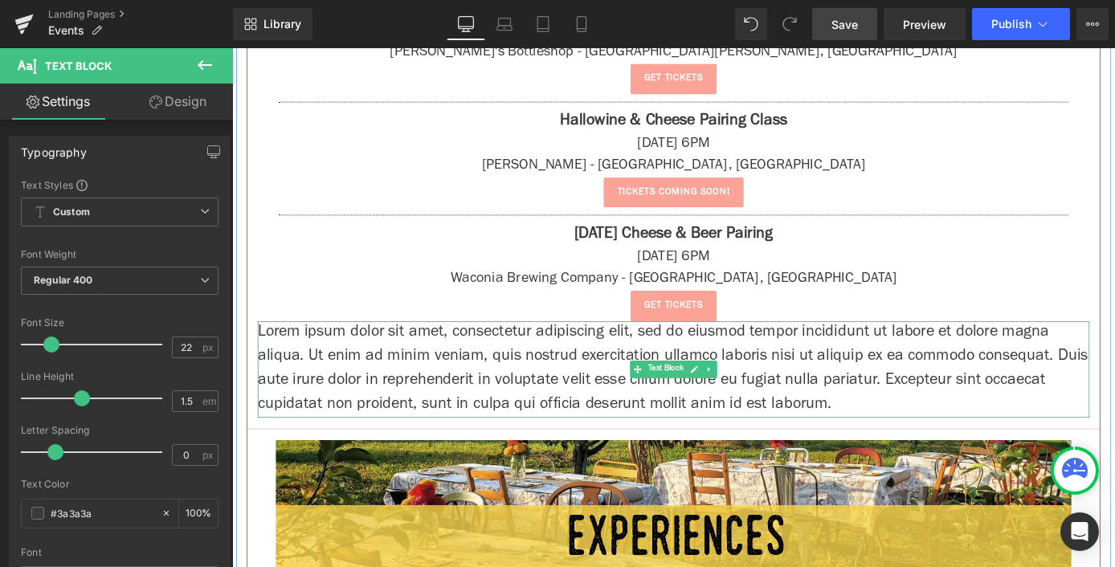
click at [549, 380] on p "Lorem ipsum dolor sit amet, consectetur adipiscing elit, sed do eiusmod tempor …" at bounding box center [718, 402] width 916 height 106
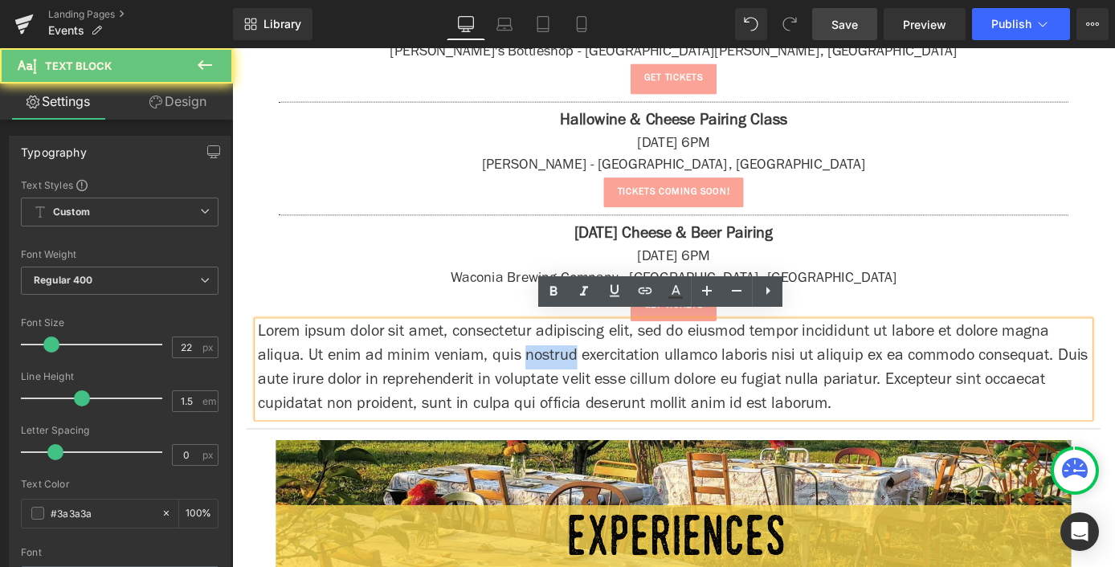
click at [549, 380] on p "Lorem ipsum dolor sit amet, consectetur adipiscing elit, sed do eiusmod tempor …" at bounding box center [718, 402] width 916 height 106
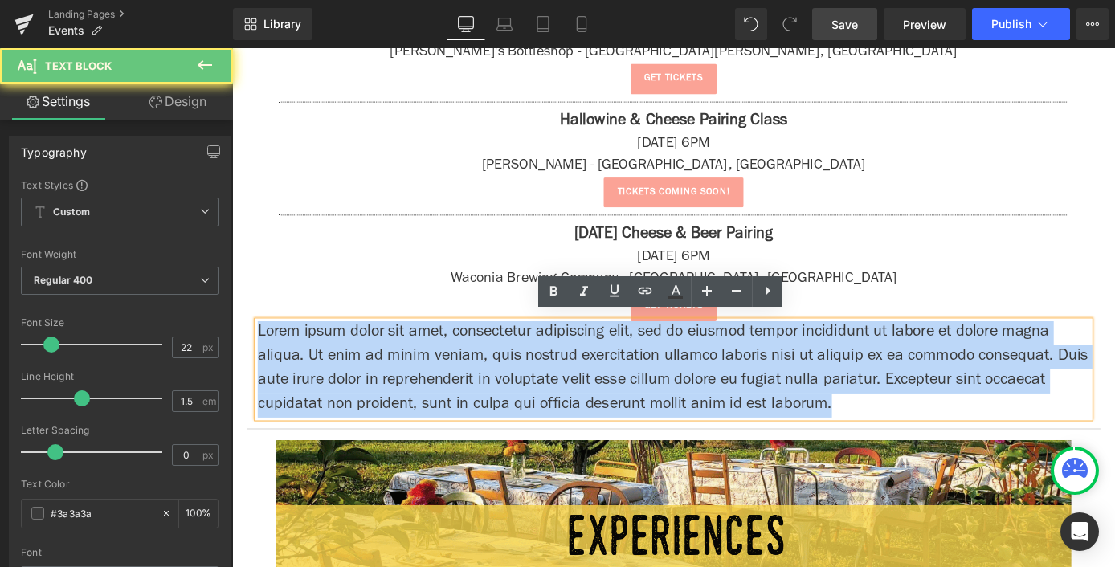
click at [549, 380] on p "Lorem ipsum dolor sit amet, consectetur adipiscing elit, sed do eiusmod tempor …" at bounding box center [718, 402] width 916 height 106
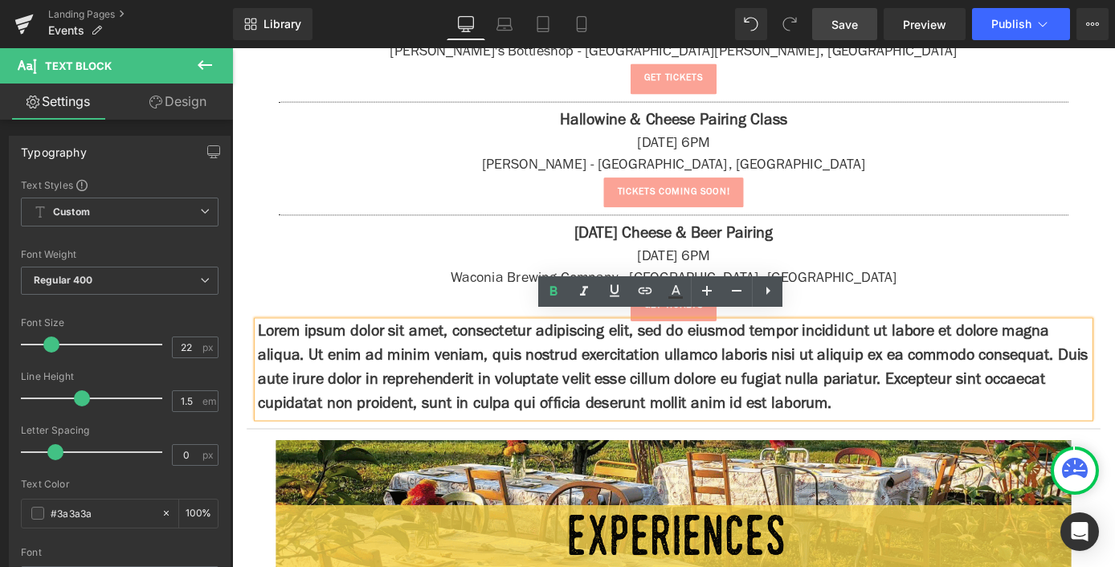
click at [581, 433] on strong "Lorem ipsum dolor sit amet, consectetur adipiscing elit, sed do eiusmod tempor …" at bounding box center [717, 401] width 914 height 97
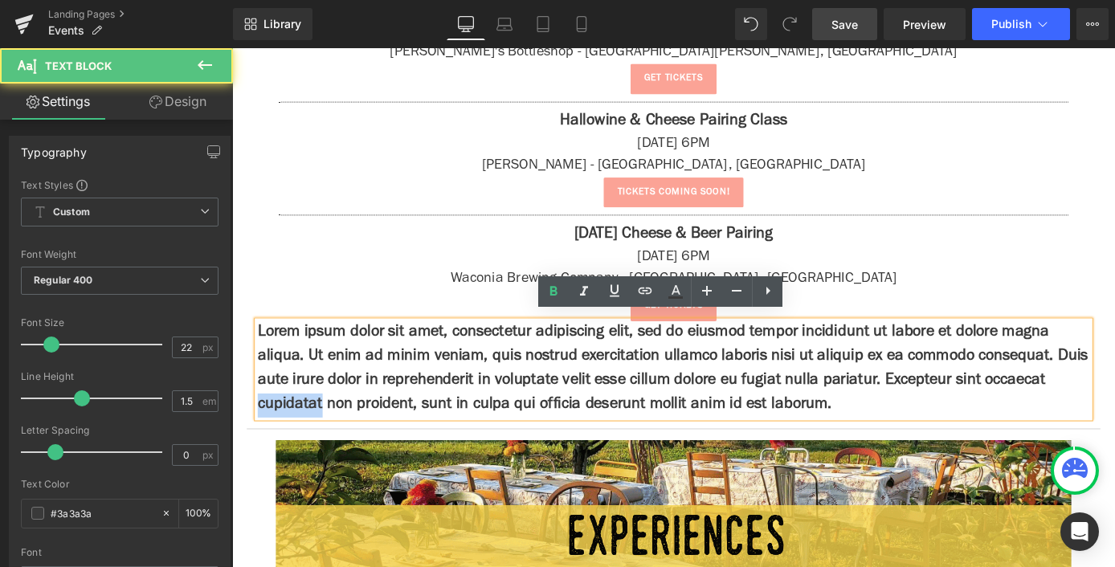
click at [581, 433] on strong "Lorem ipsum dolor sit amet, consectetur adipiscing elit, sed do eiusmod tempor …" at bounding box center [717, 401] width 914 height 97
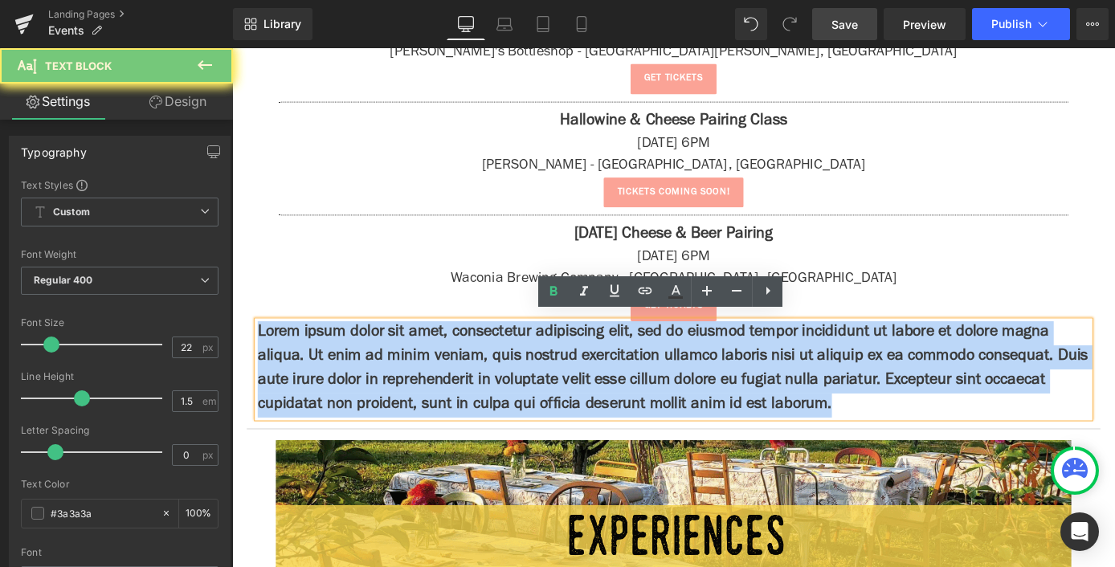
click at [581, 433] on strong "Lorem ipsum dolor sit amet, consectetur adipiscing elit, sed do eiusmod tempor …" at bounding box center [717, 401] width 914 height 97
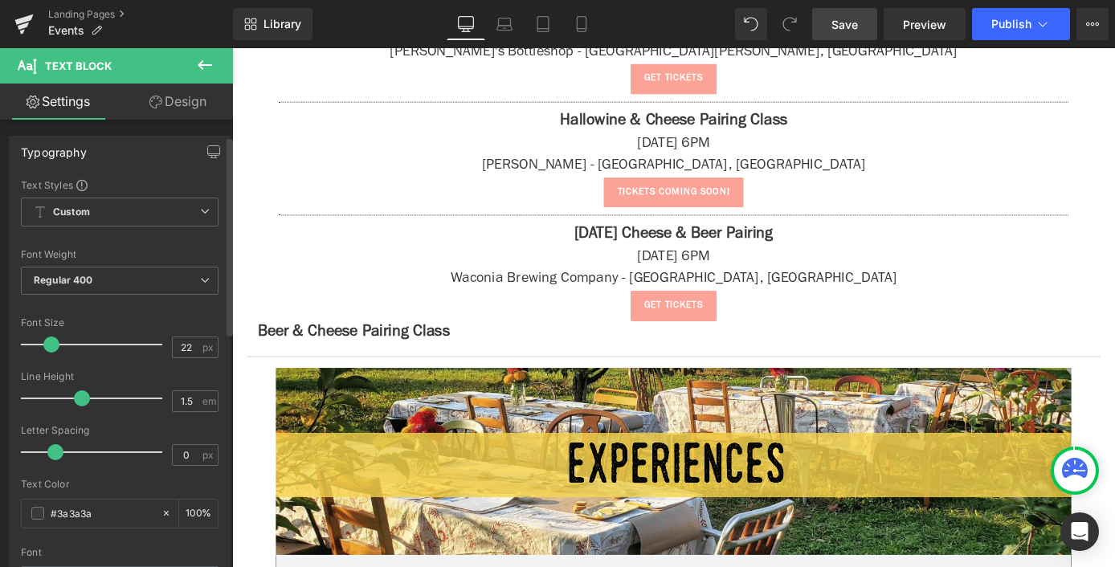
scroll to position [522, 0]
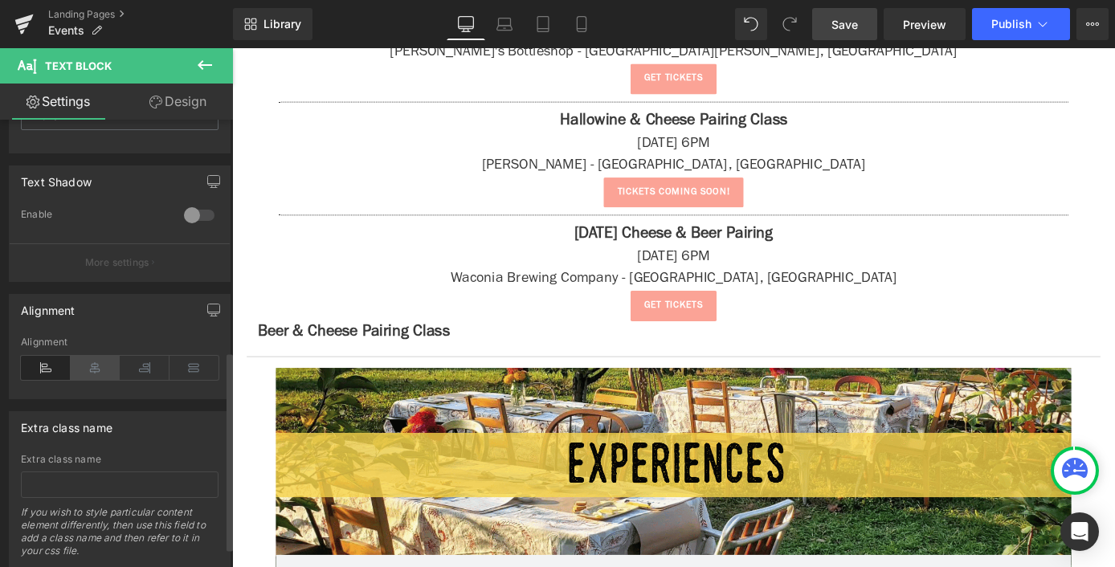
click at [88, 366] on icon at bounding box center [96, 368] width 50 height 24
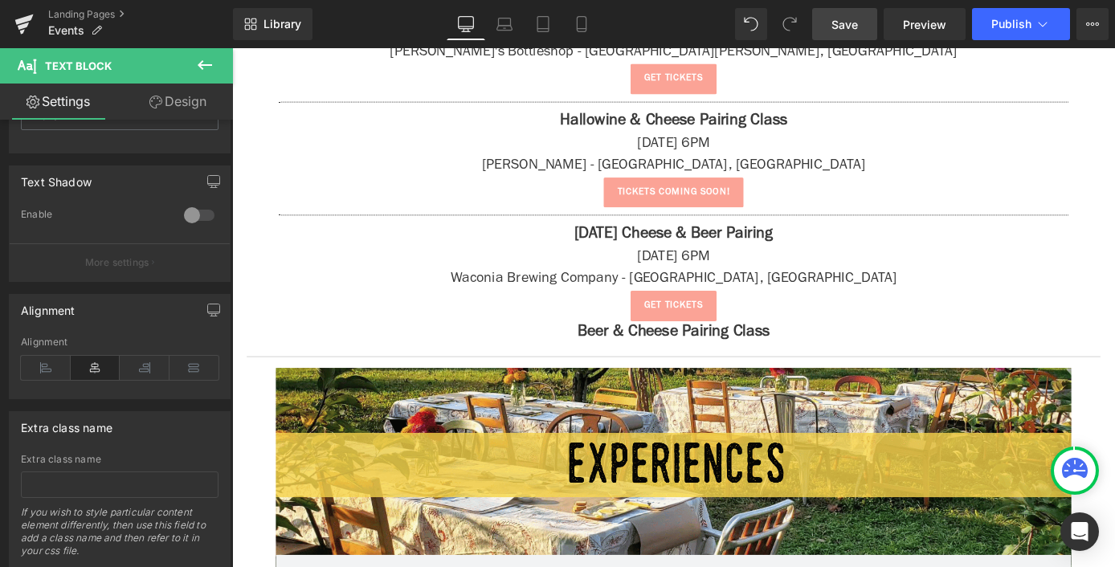
click at [190, 61] on button at bounding box center [205, 65] width 56 height 35
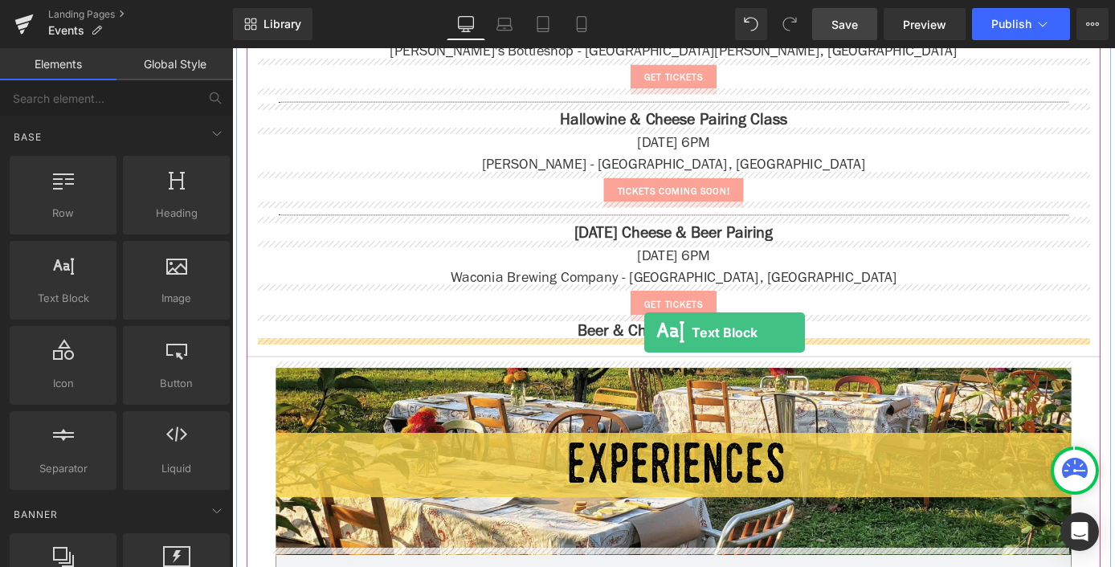
drag, startPoint x: 316, startPoint y: 330, endPoint x: 686, endPoint y: 361, distance: 371.5
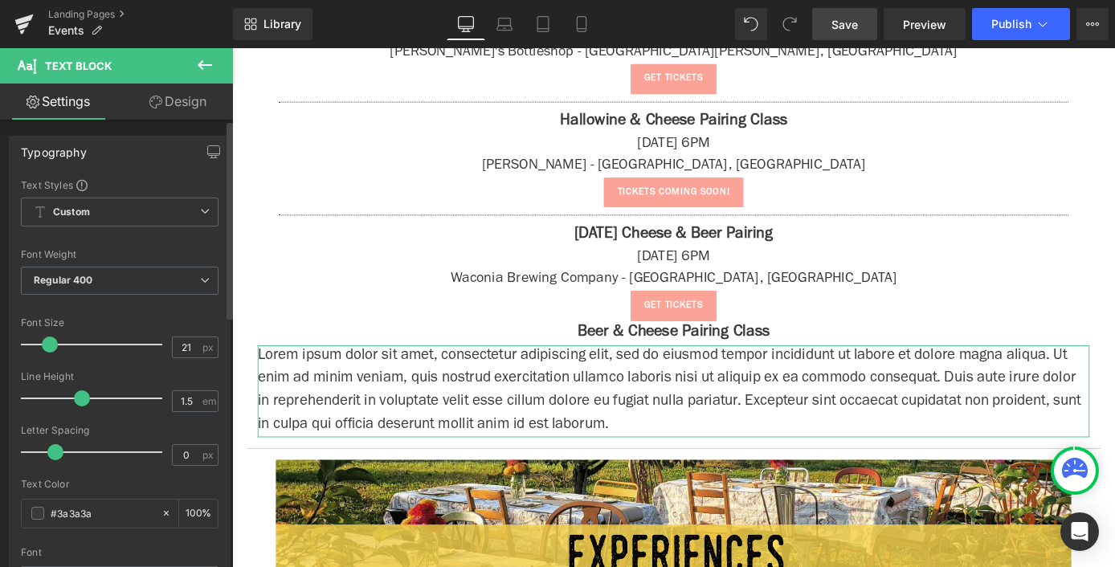
type input "20"
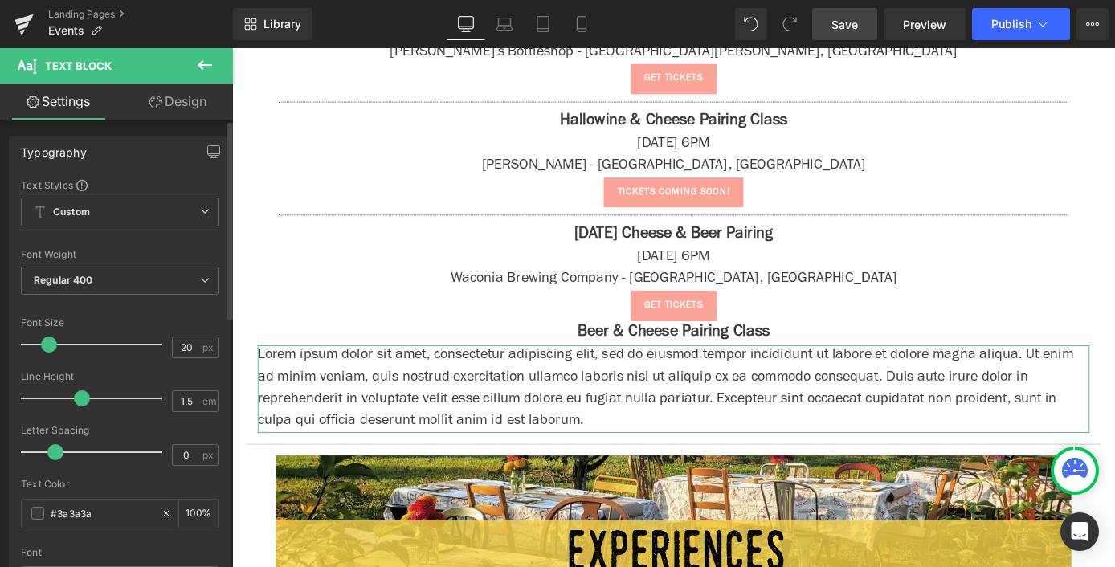
click at [47, 351] on div at bounding box center [95, 344] width 133 height 32
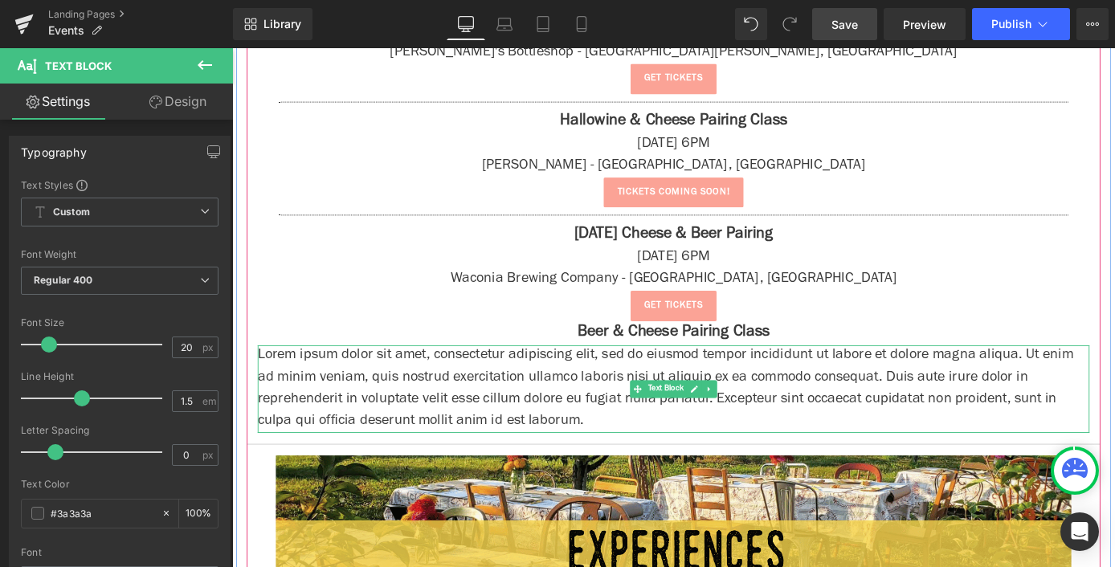
click at [440, 409] on p "Lorem ipsum dolor sit amet, consectetur adipiscing elit, sed do eiusmod tempor …" at bounding box center [718, 423] width 916 height 96
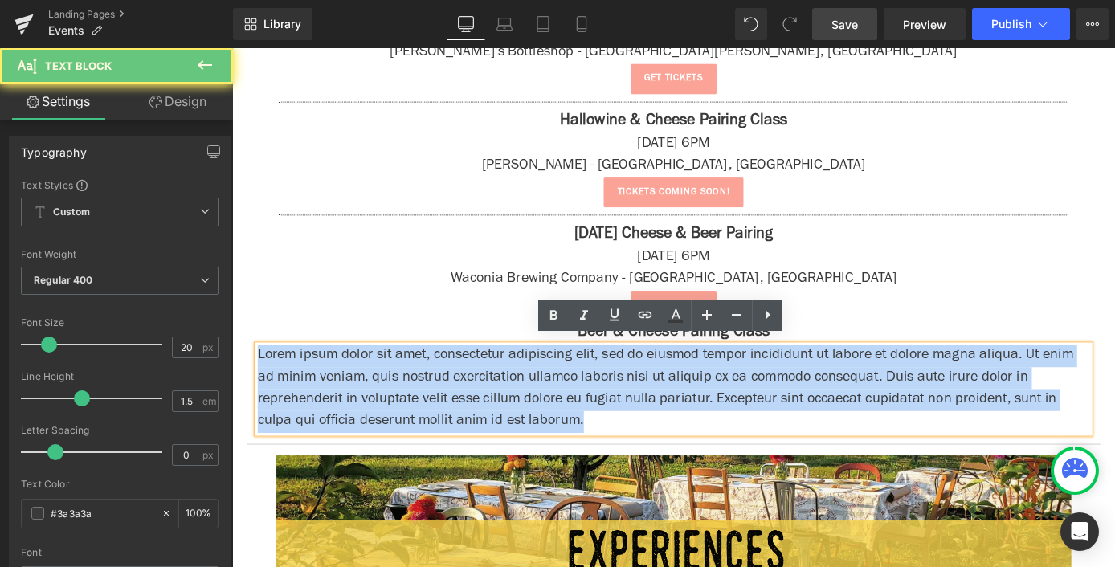
click at [440, 409] on p "Lorem ipsum dolor sit amet, consectetur adipiscing elit, sed do eiusmod tempor …" at bounding box center [718, 423] width 916 height 96
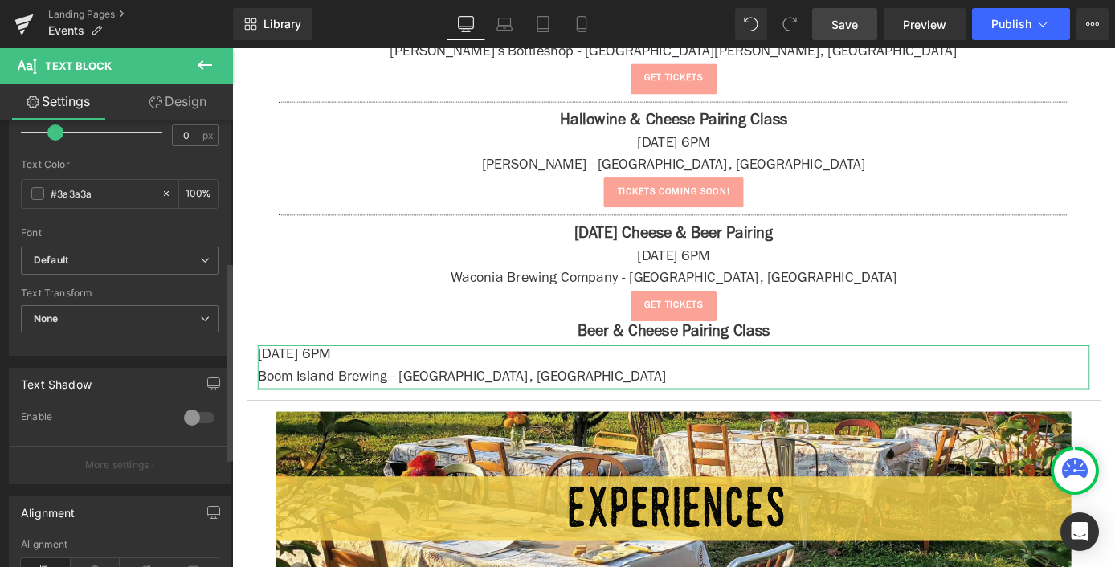
scroll to position [504, 0]
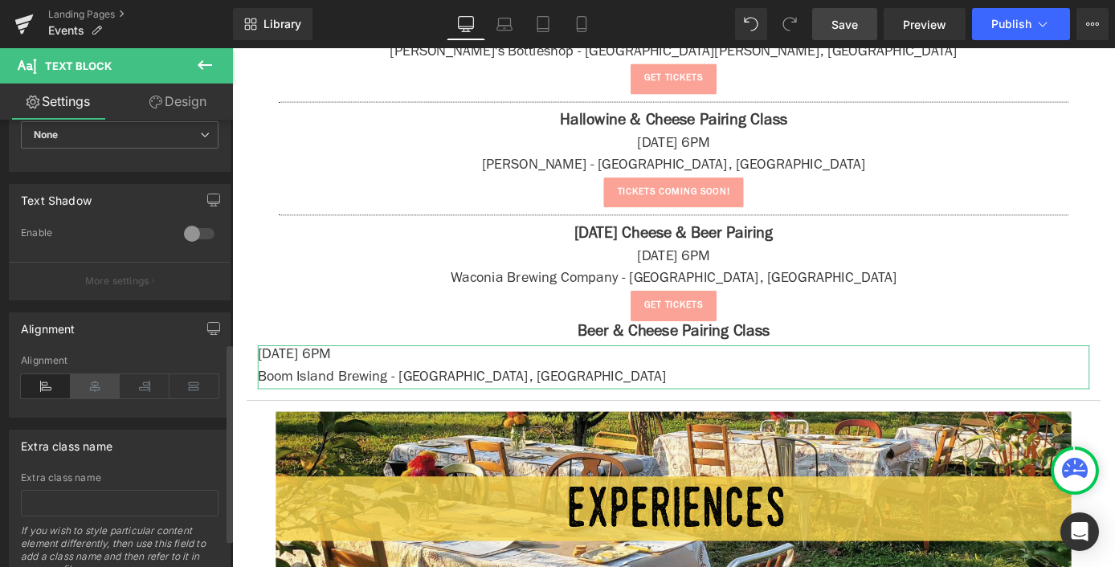
click at [102, 396] on icon at bounding box center [96, 386] width 50 height 24
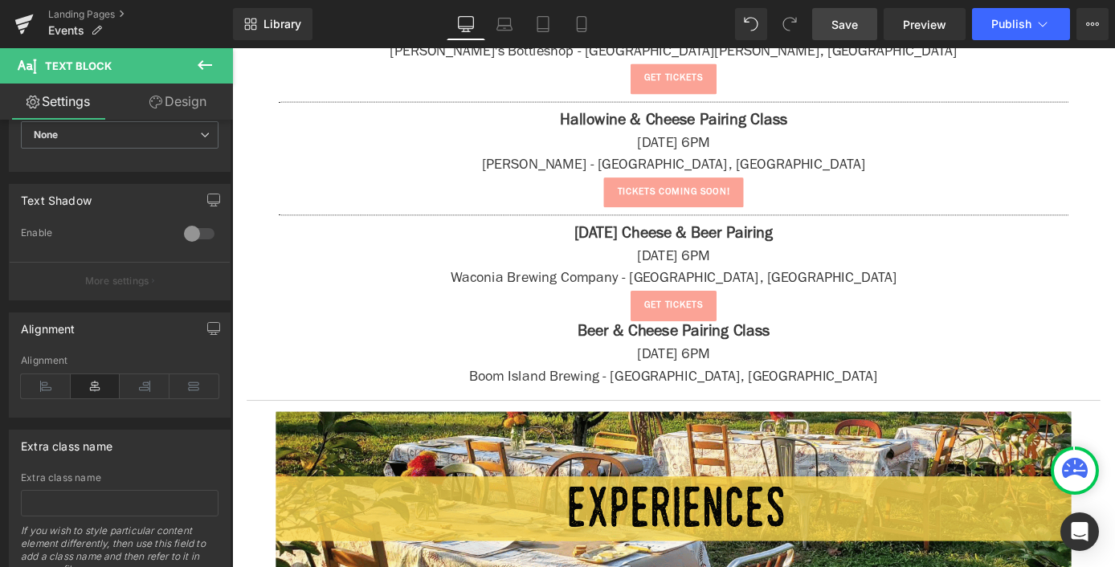
click at [210, 67] on icon at bounding box center [204, 64] width 19 height 19
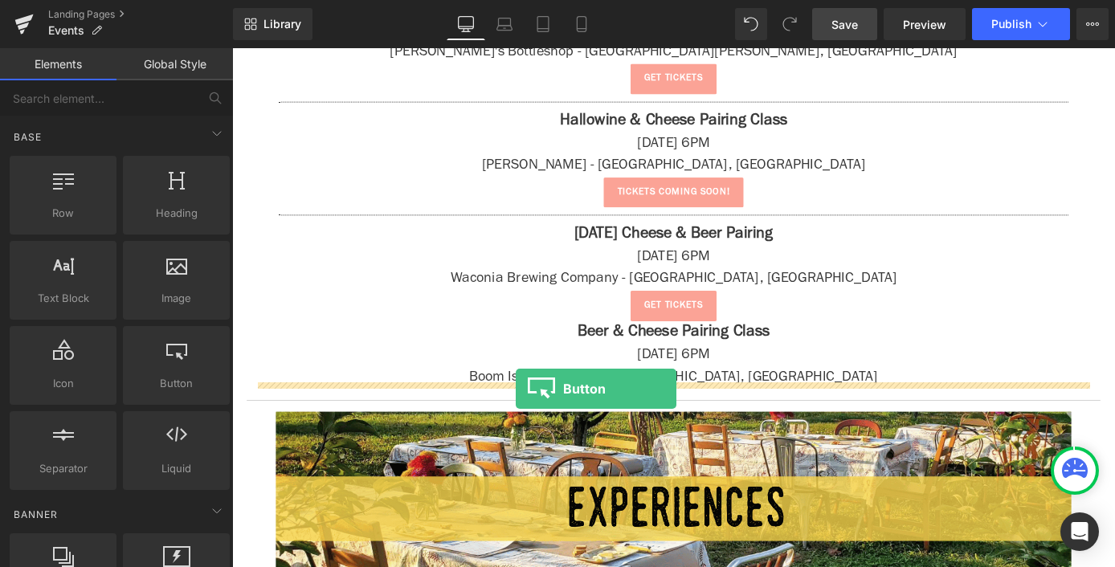
drag, startPoint x: 417, startPoint y: 438, endPoint x: 544, endPoint y: 423, distance: 128.5
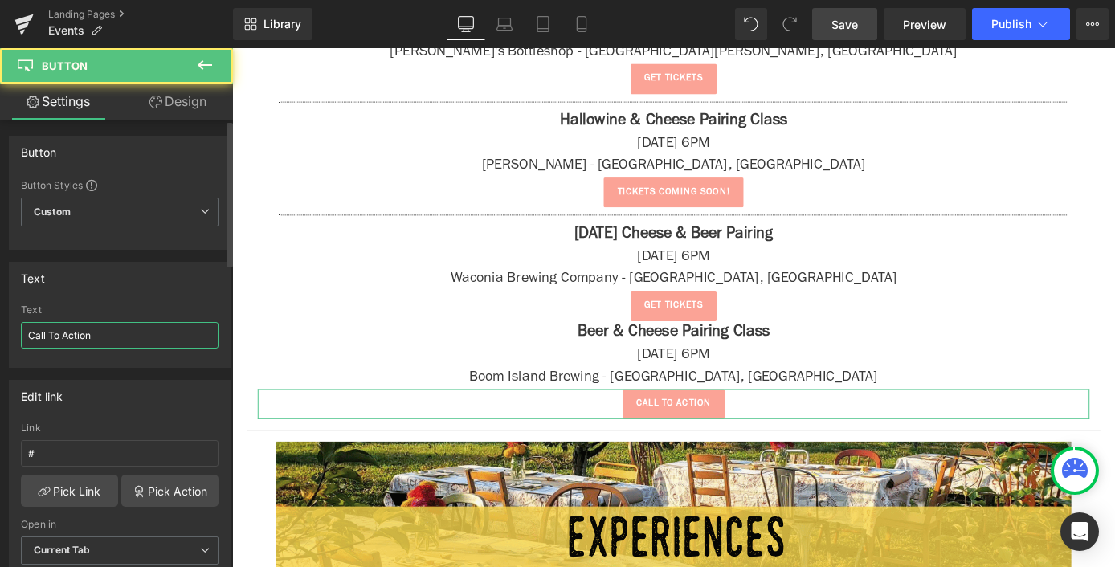
click at [63, 330] on input "Call To Action" at bounding box center [120, 335] width 198 height 27
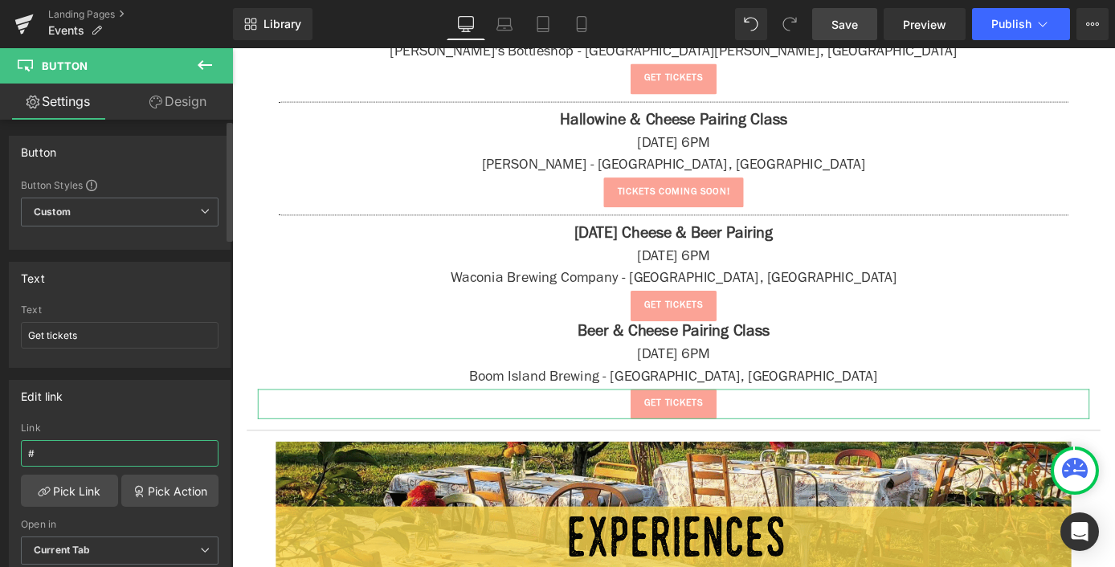
click at [84, 440] on input "#" at bounding box center [120, 453] width 198 height 27
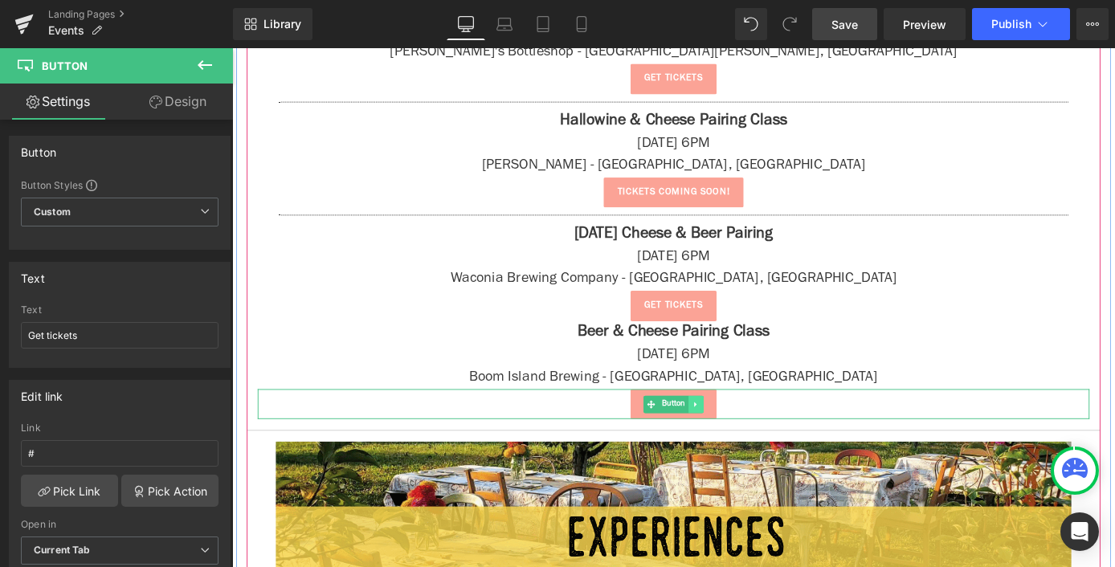
click at [734, 432] on link at bounding box center [742, 439] width 17 height 19
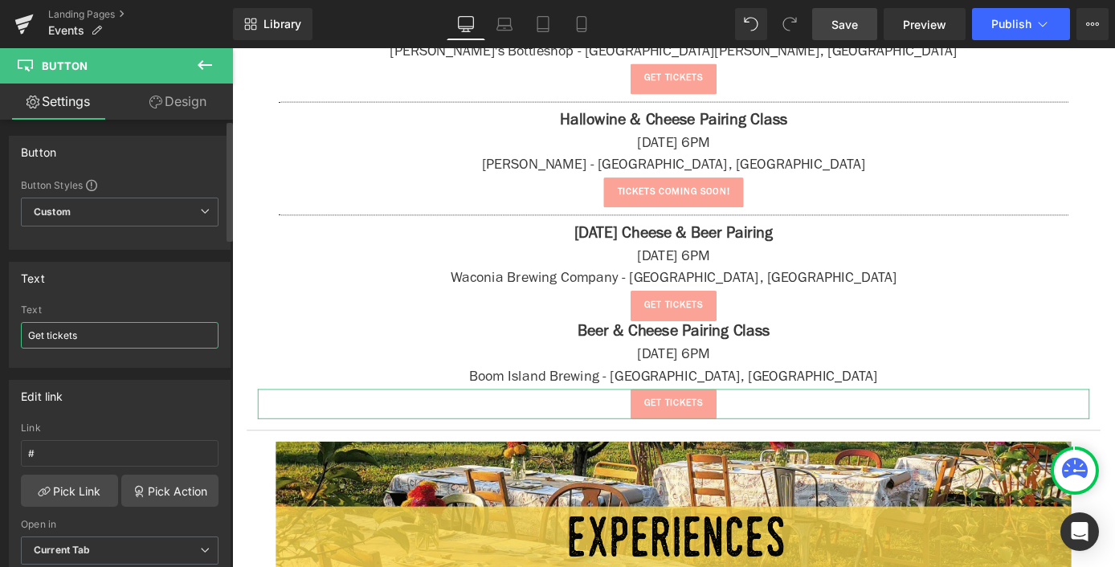
click at [106, 337] on input "Get tickets" at bounding box center [120, 335] width 198 height 27
type input "tickets coming soon!"
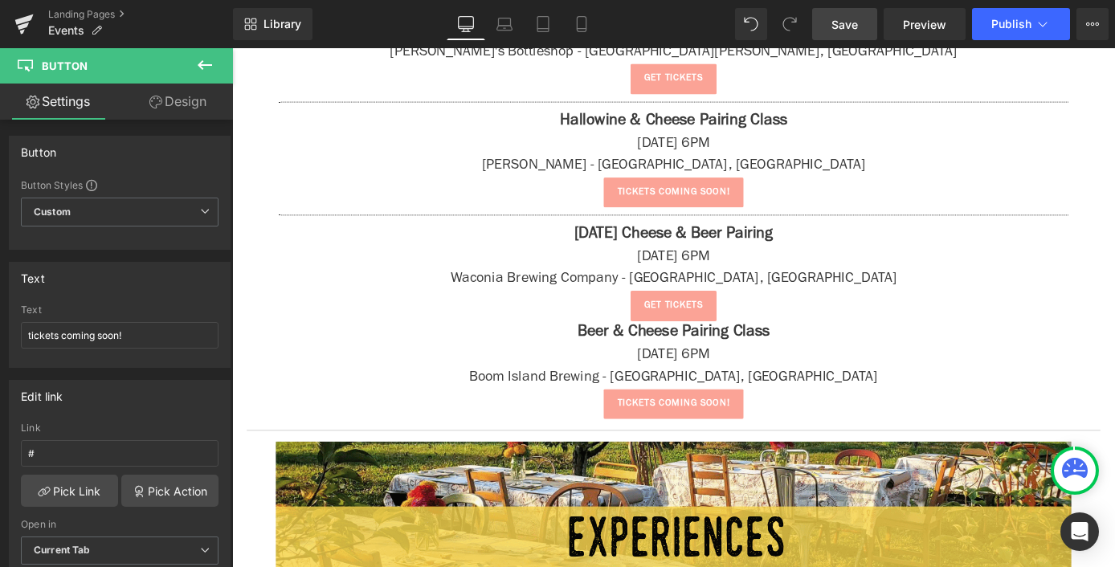
click at [208, 63] on icon at bounding box center [204, 64] width 19 height 19
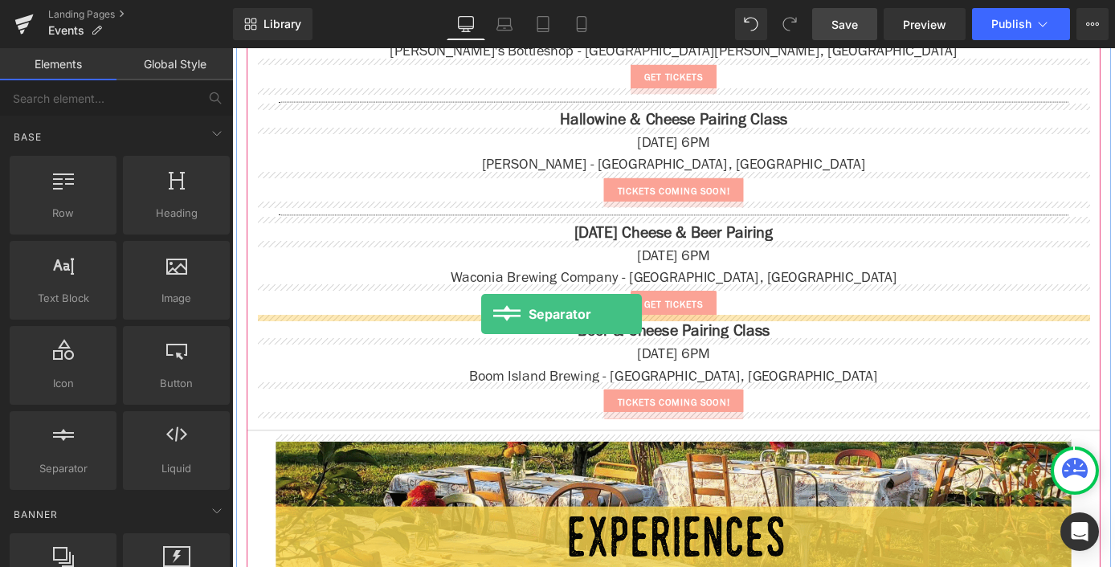
drag, startPoint x: 296, startPoint y: 476, endPoint x: 506, endPoint y: 341, distance: 249.7
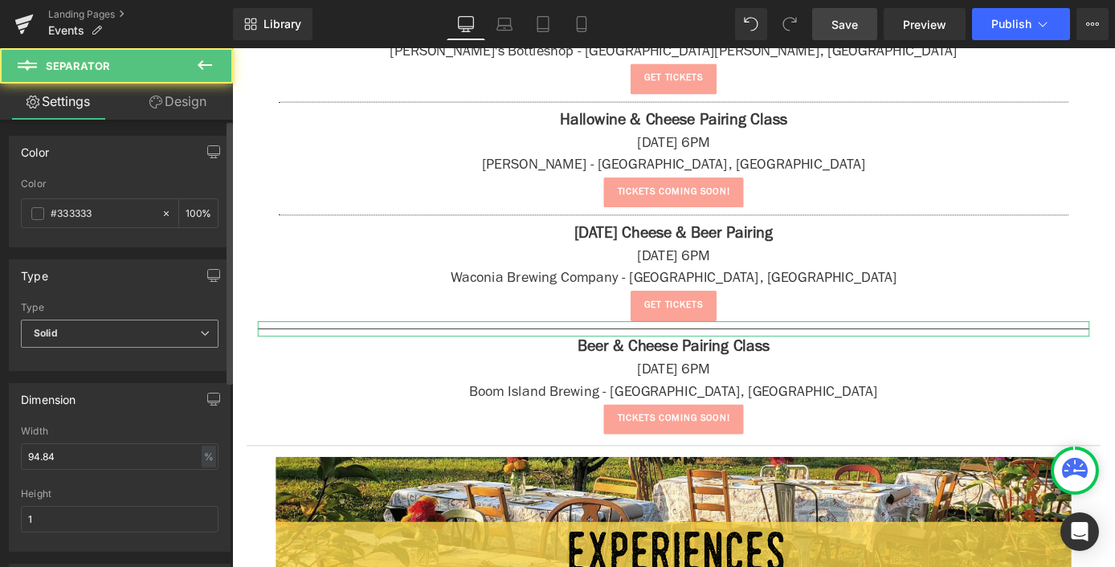
click at [88, 331] on span "Solid" at bounding box center [120, 334] width 198 height 28
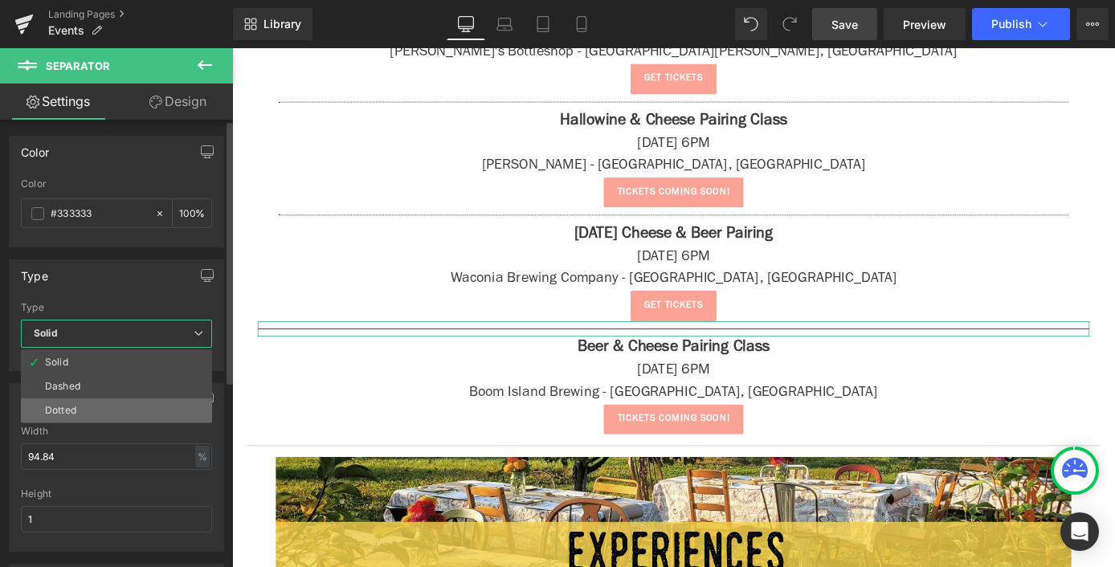
click at [94, 402] on li "Dotted" at bounding box center [116, 410] width 191 height 24
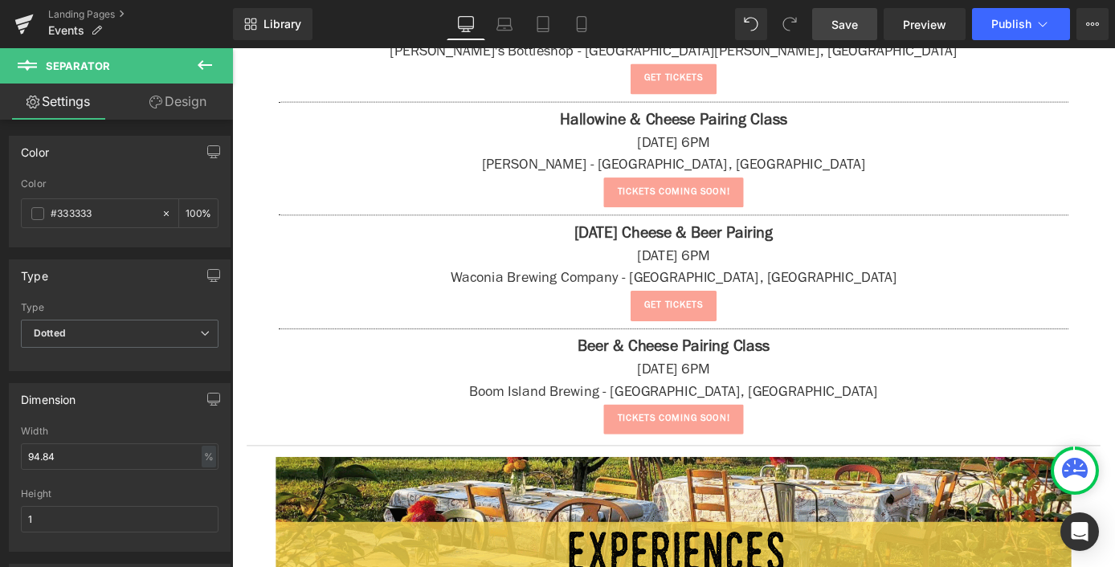
click at [222, 59] on button at bounding box center [205, 65] width 56 height 35
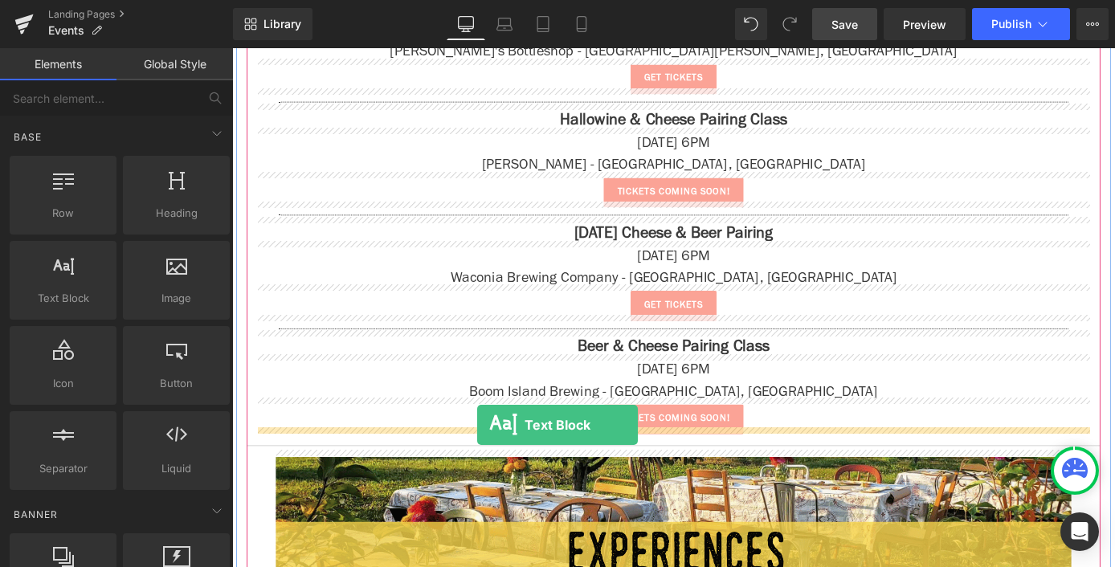
drag, startPoint x: 304, startPoint y: 336, endPoint x: 502, endPoint y: 463, distance: 234.4
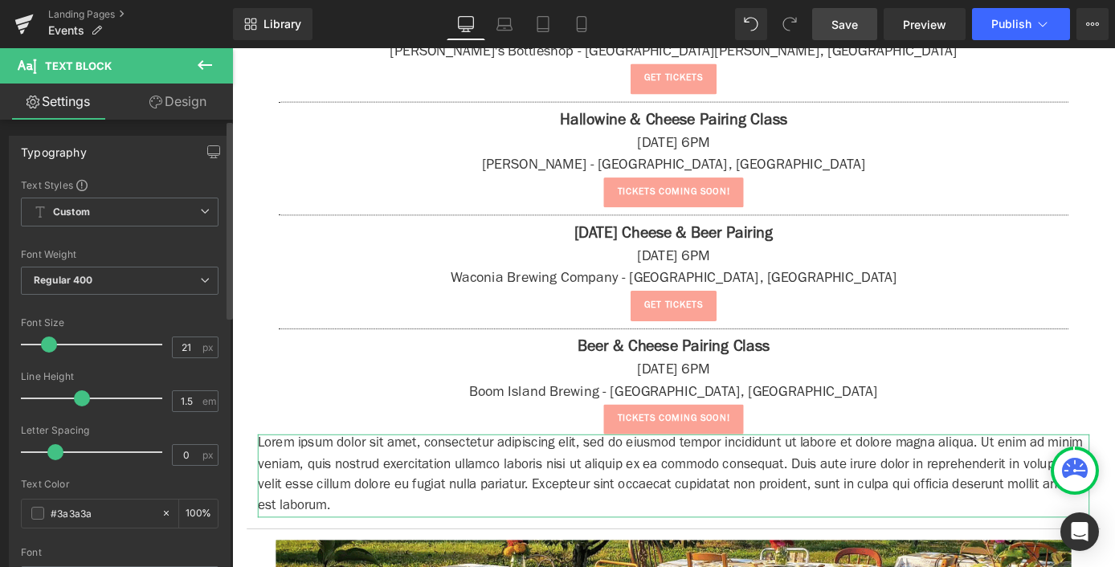
type input "22"
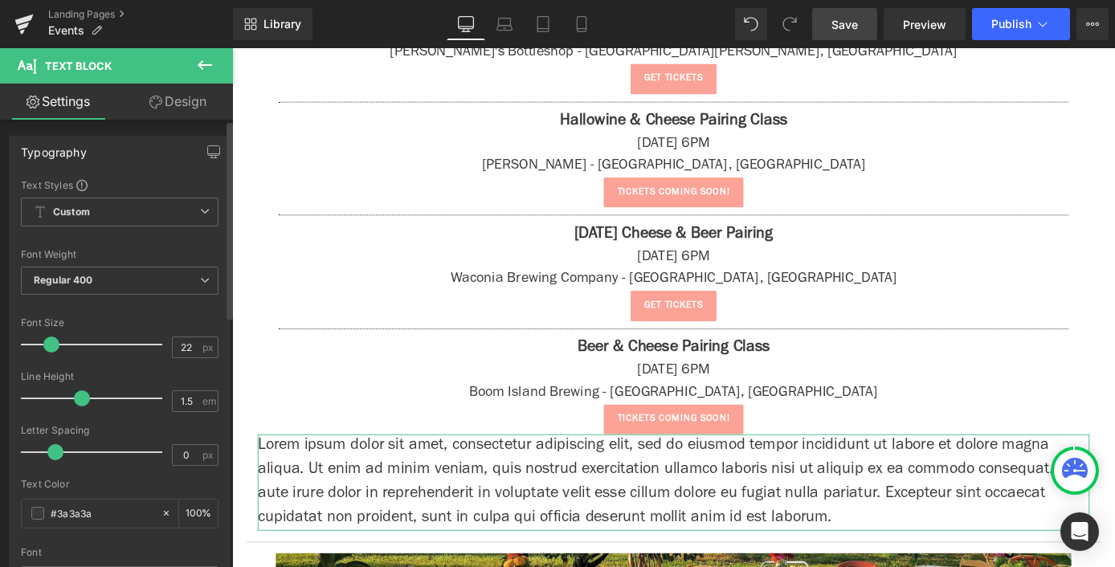
drag, startPoint x: 38, startPoint y: 343, endPoint x: 47, endPoint y: 348, distance: 10.1
click at [47, 348] on span at bounding box center [51, 344] width 16 height 16
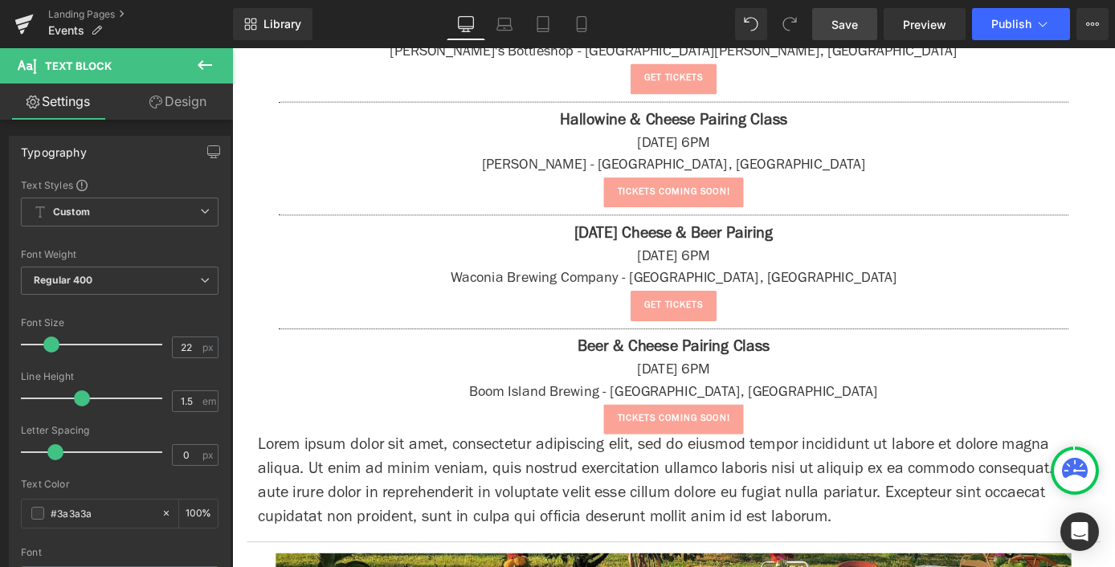
click at [376, 489] on p "Lorem ipsum dolor sit amet, consectetur adipiscing elit, sed do eiusmod tempor …" at bounding box center [718, 526] width 916 height 106
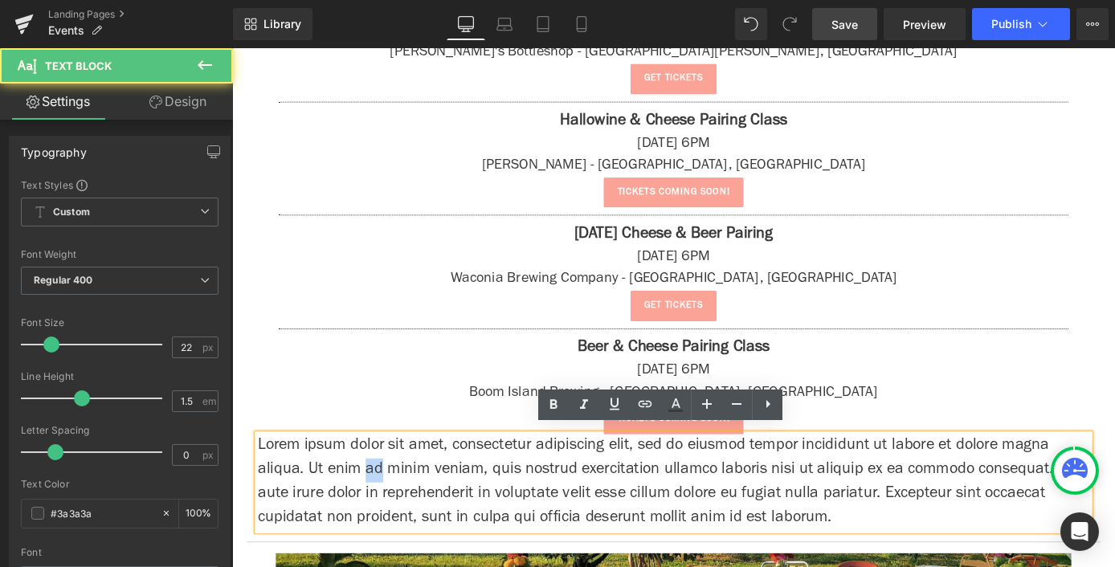
click at [376, 489] on p "Lorem ipsum dolor sit amet, consectetur adipiscing elit, sed do eiusmod tempor …" at bounding box center [718, 526] width 916 height 106
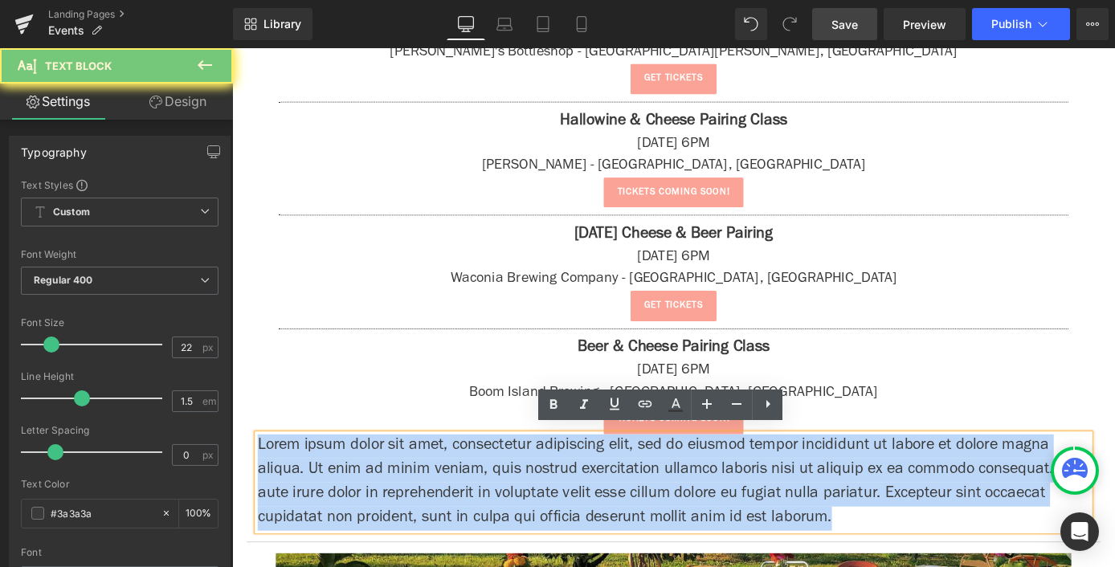
click at [376, 489] on p "Lorem ipsum dolor sit amet, consectetur adipiscing elit, sed do eiusmod tempor …" at bounding box center [718, 526] width 916 height 106
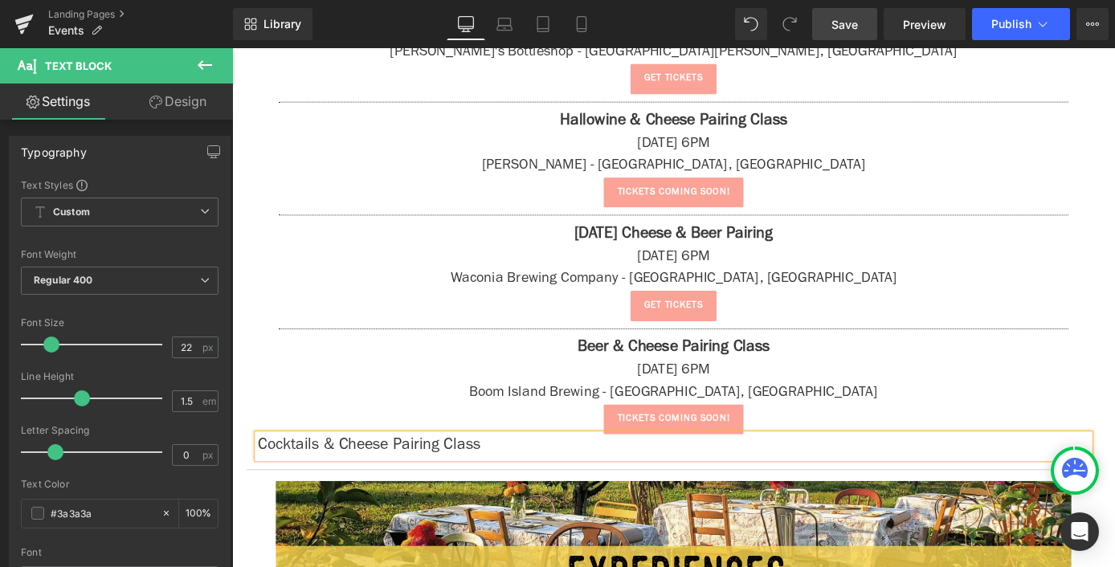
click at [417, 483] on p "Cocktails & Cheese Pairing Class" at bounding box center [718, 486] width 916 height 27
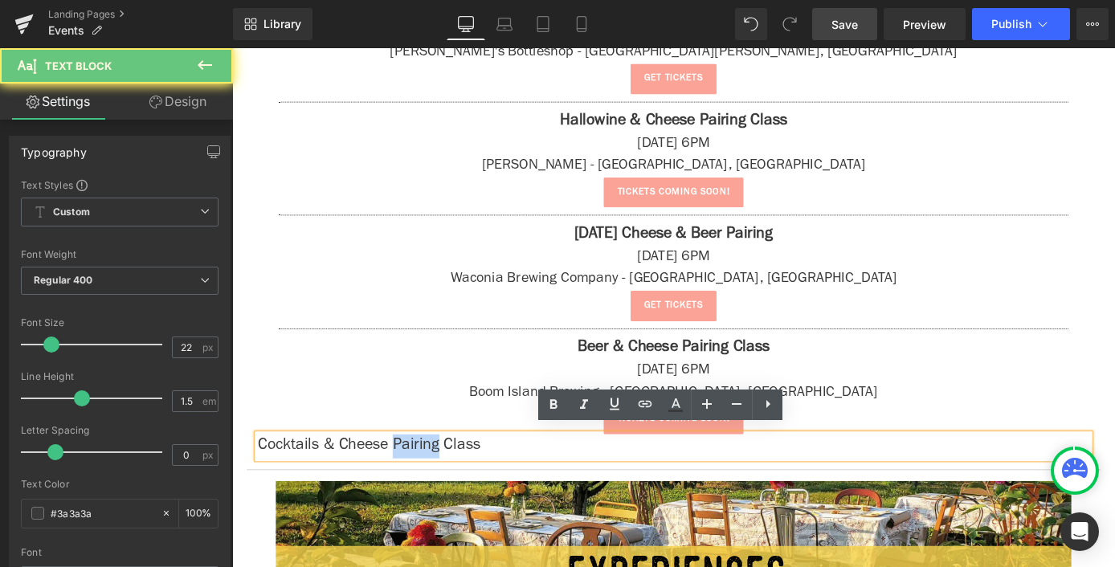
click at [417, 483] on p "Cocktails & Cheese Pairing Class" at bounding box center [718, 486] width 916 height 27
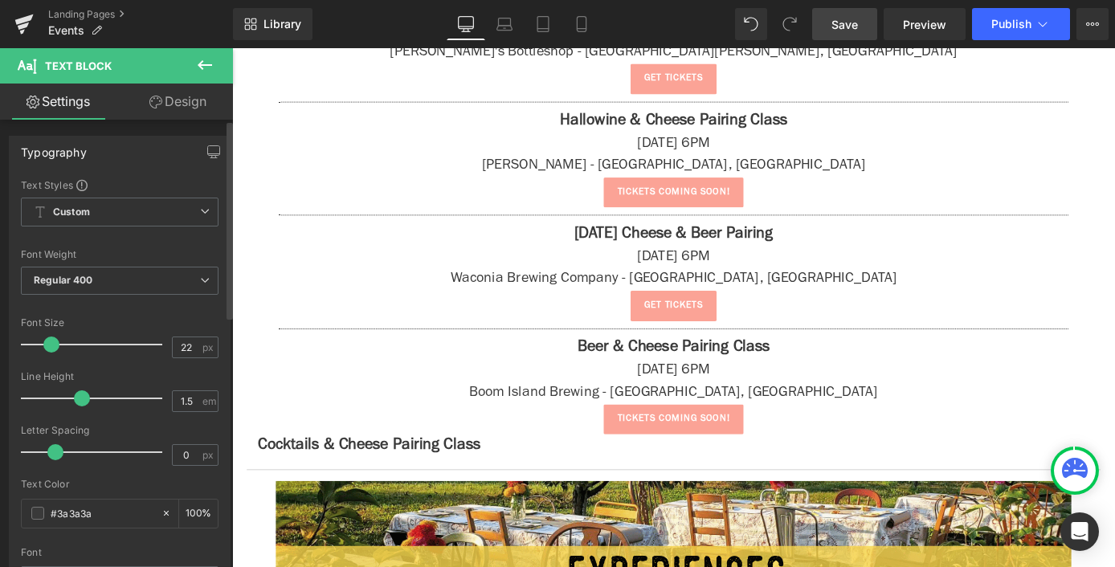
scroll to position [567, 0]
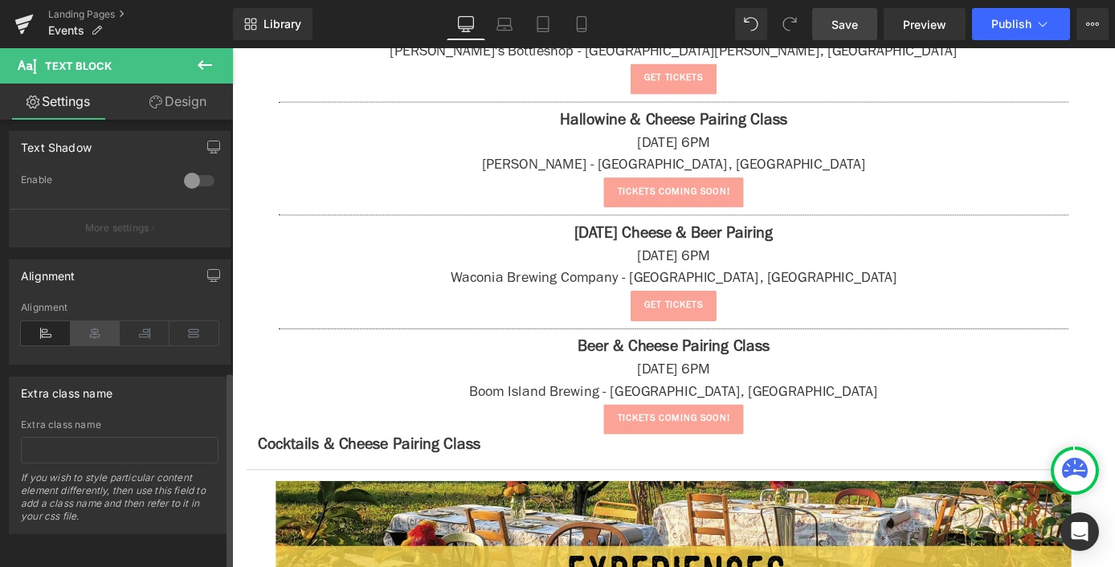
click at [91, 331] on icon at bounding box center [96, 333] width 50 height 24
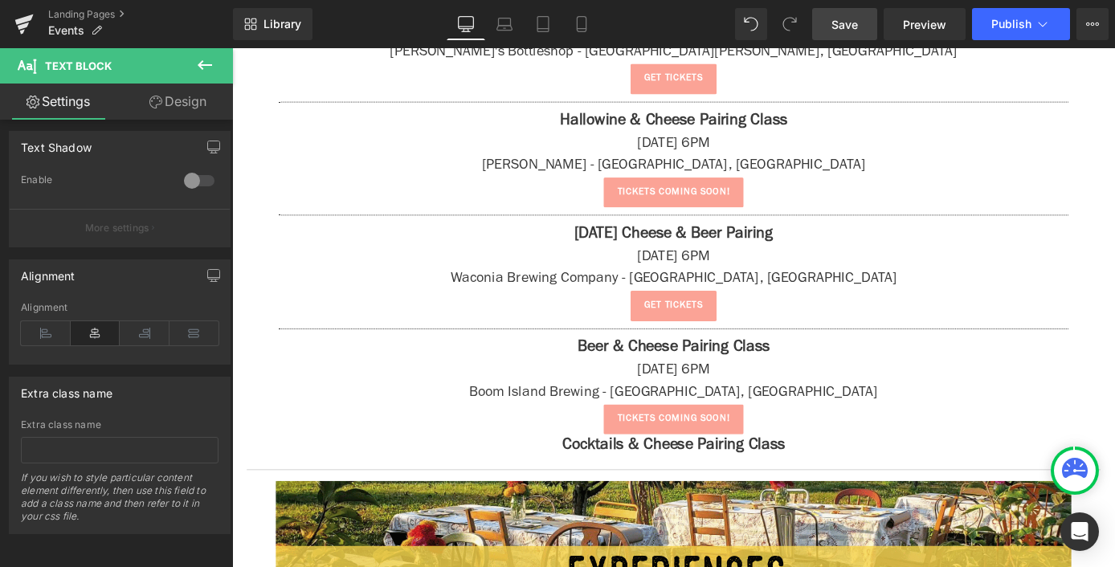
click at [202, 67] on icon at bounding box center [204, 64] width 19 height 19
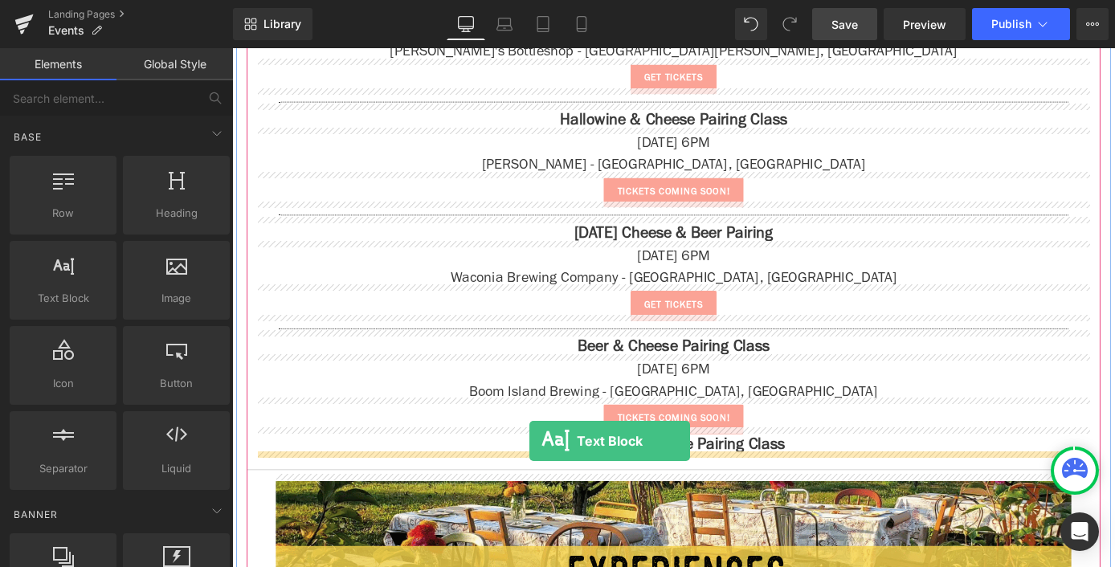
drag, startPoint x: 300, startPoint y: 332, endPoint x: 559, endPoint y: 480, distance: 298.9
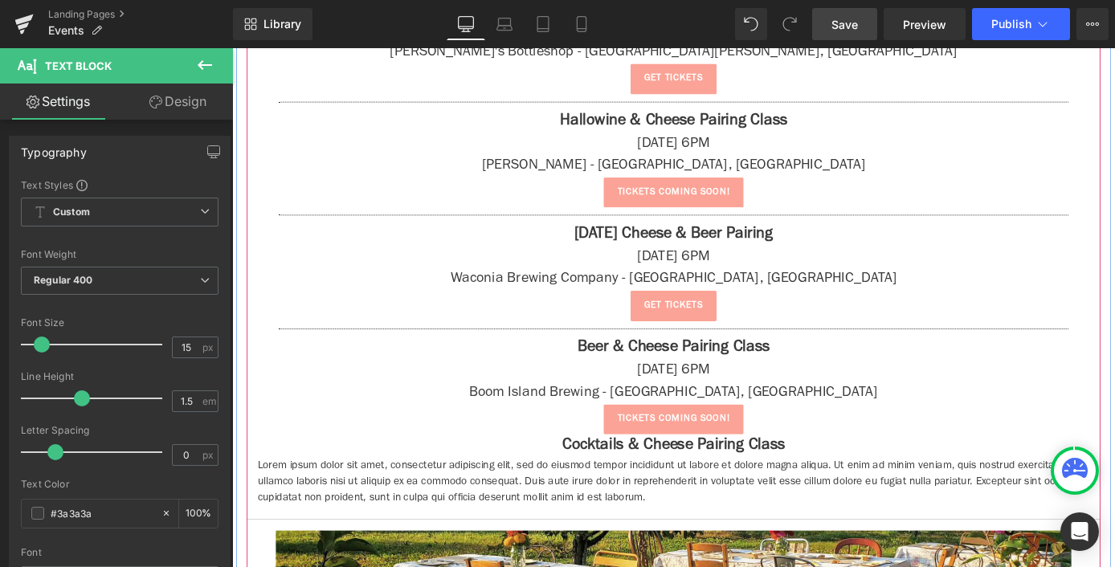
click at [702, 517] on span "Text Block" at bounding box center [710, 526] width 46 height 19
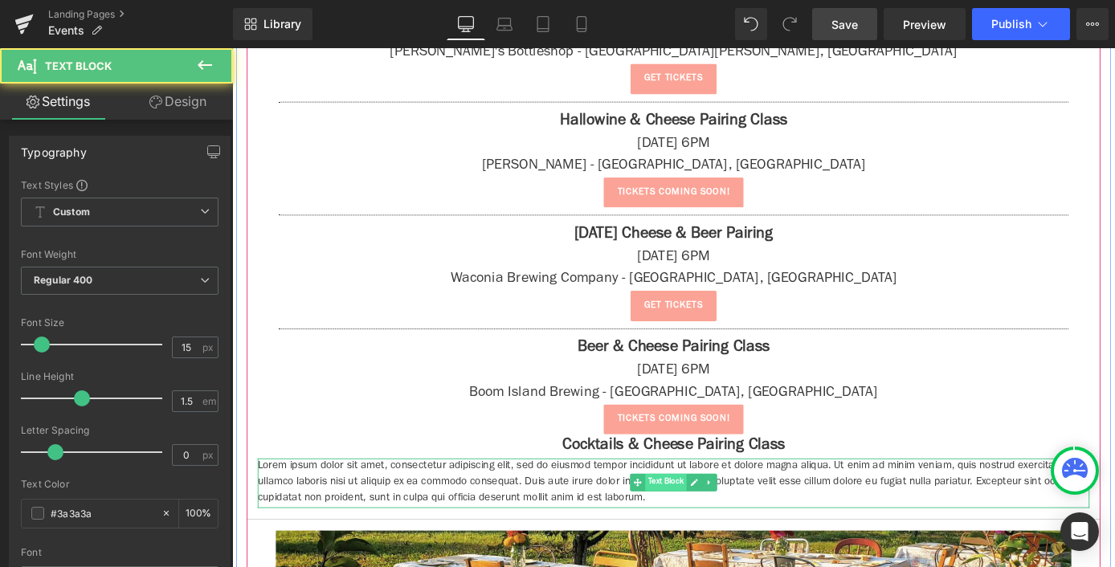
click at [702, 516] on span "Text Block" at bounding box center [710, 525] width 46 height 19
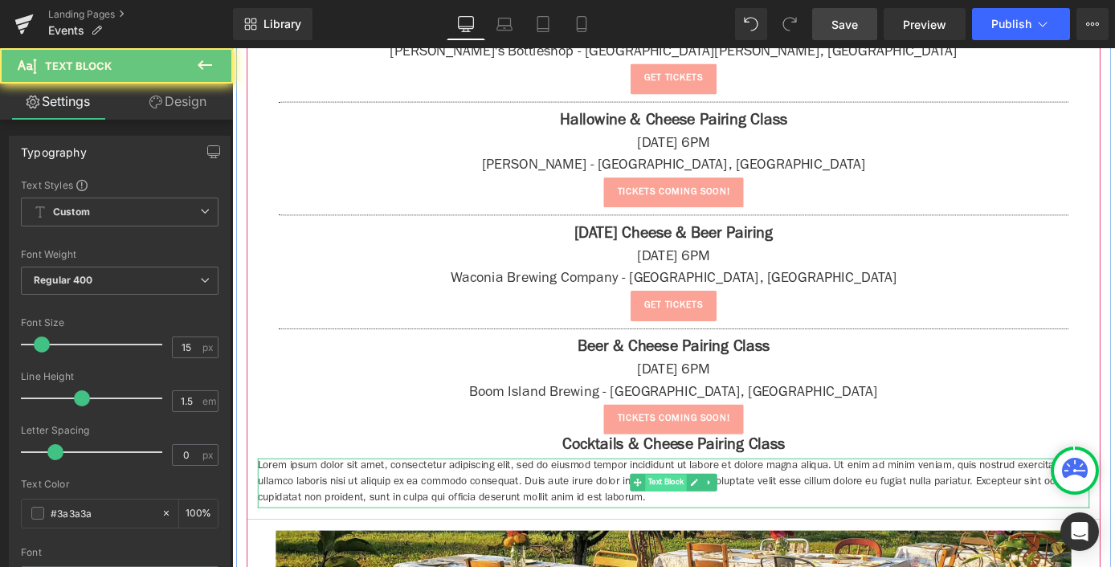
click at [702, 517] on span "Text Block" at bounding box center [710, 526] width 46 height 19
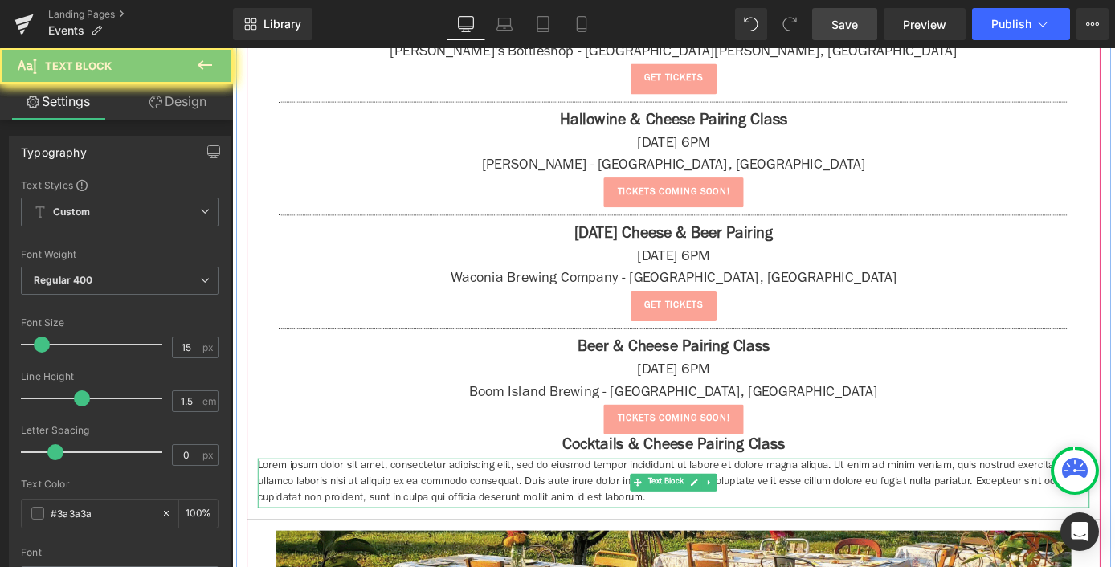
click at [529, 513] on p "Lorem ipsum dolor sit amet, consectetur adipiscing elit, sed do eiusmod tempor …" at bounding box center [718, 527] width 916 height 55
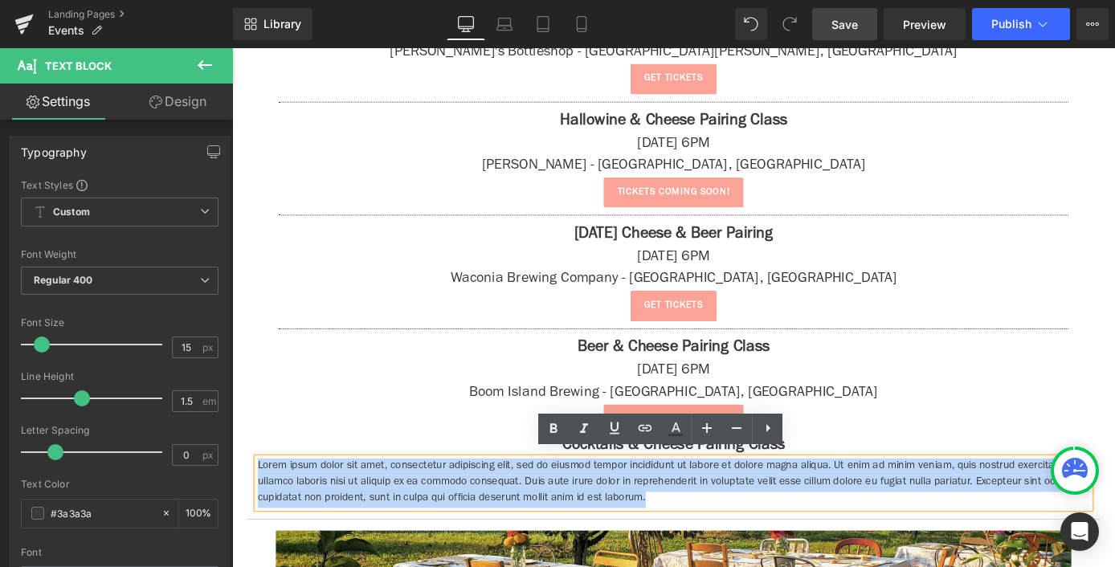
click at [529, 513] on p "Lorem ipsum dolor sit amet, consectetur adipiscing elit, sed do eiusmod tempor …" at bounding box center [718, 527] width 916 height 55
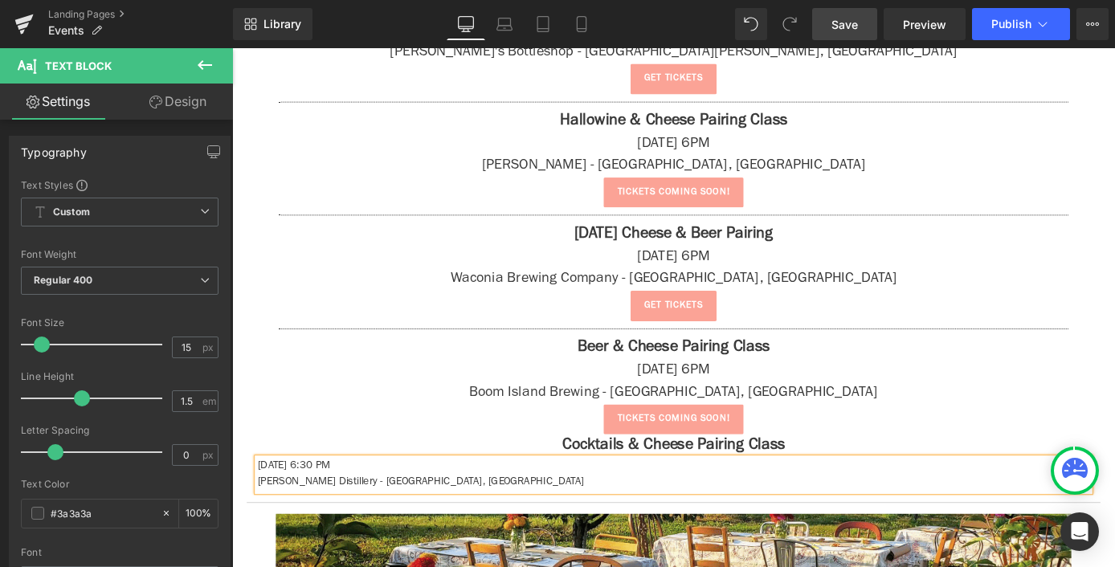
drag, startPoint x: 433, startPoint y: 487, endPoint x: 443, endPoint y: 510, distance: 24.8
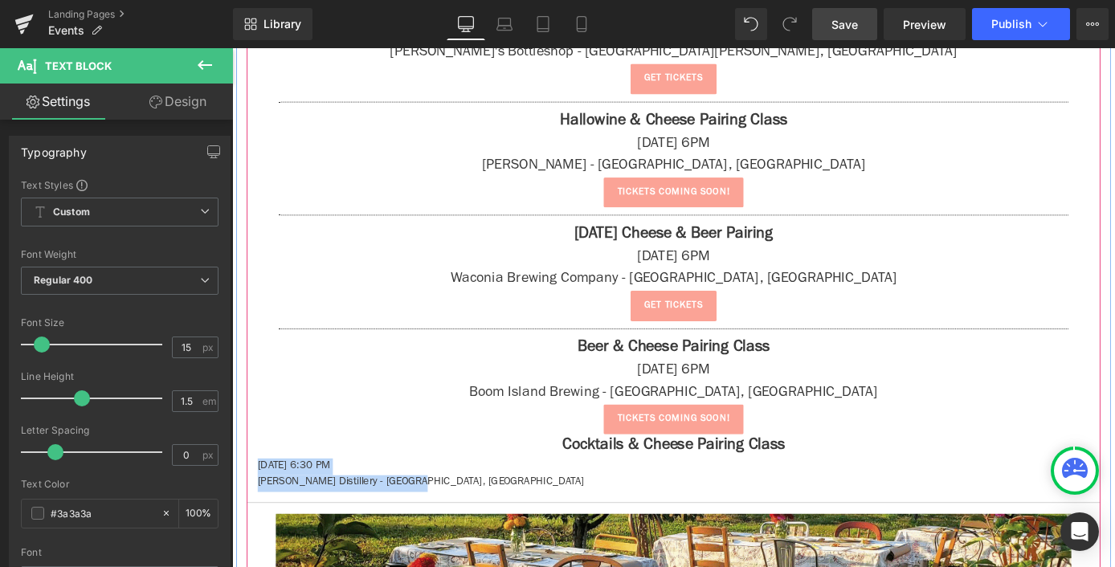
drag, startPoint x: 443, startPoint y: 517, endPoint x: 256, endPoint y: 503, distance: 187.7
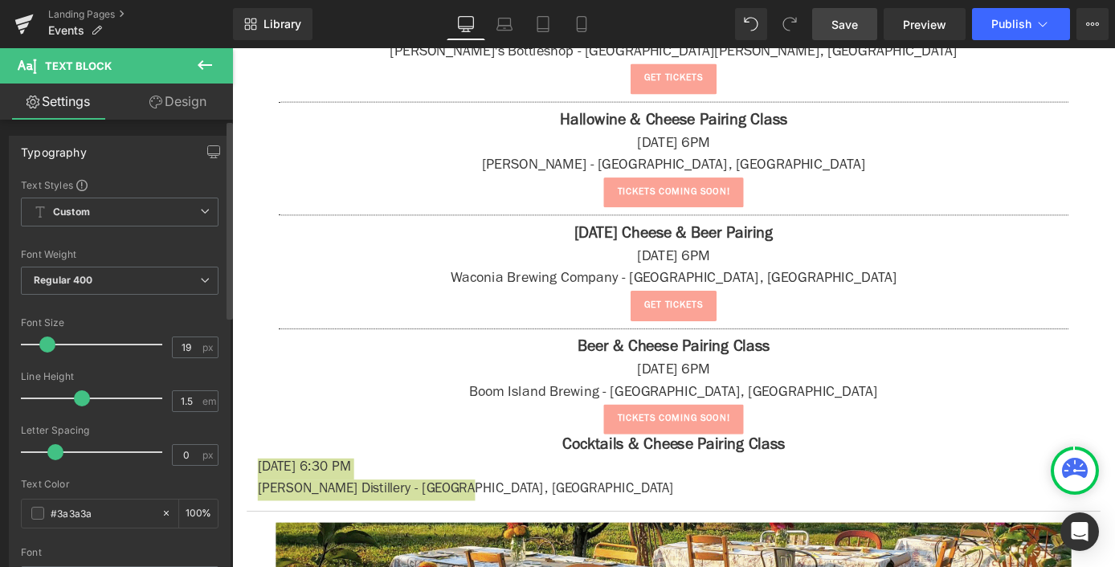
type input "20"
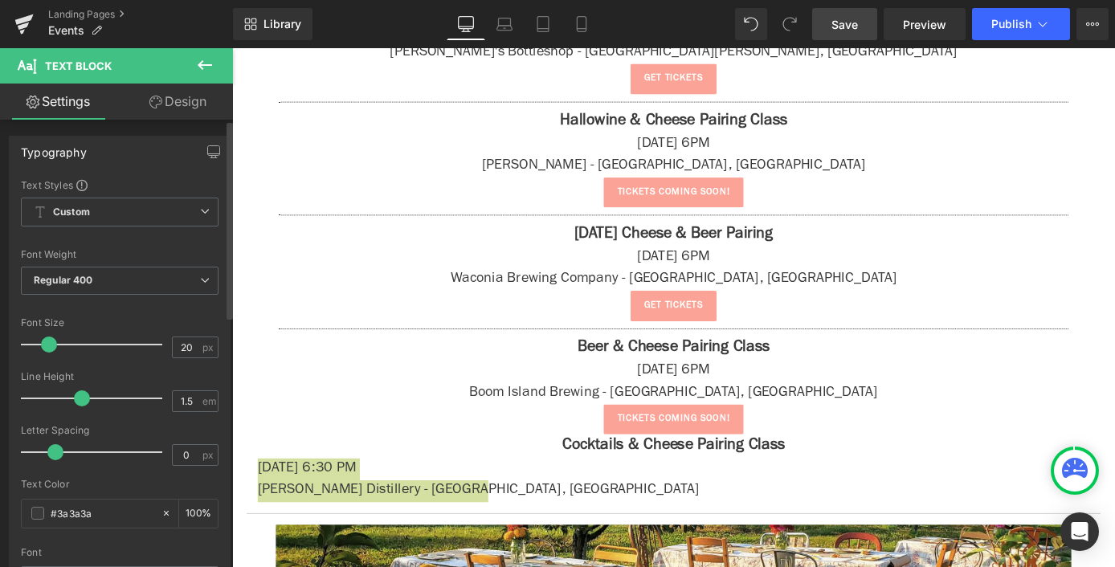
click at [51, 344] on span at bounding box center [49, 344] width 16 height 16
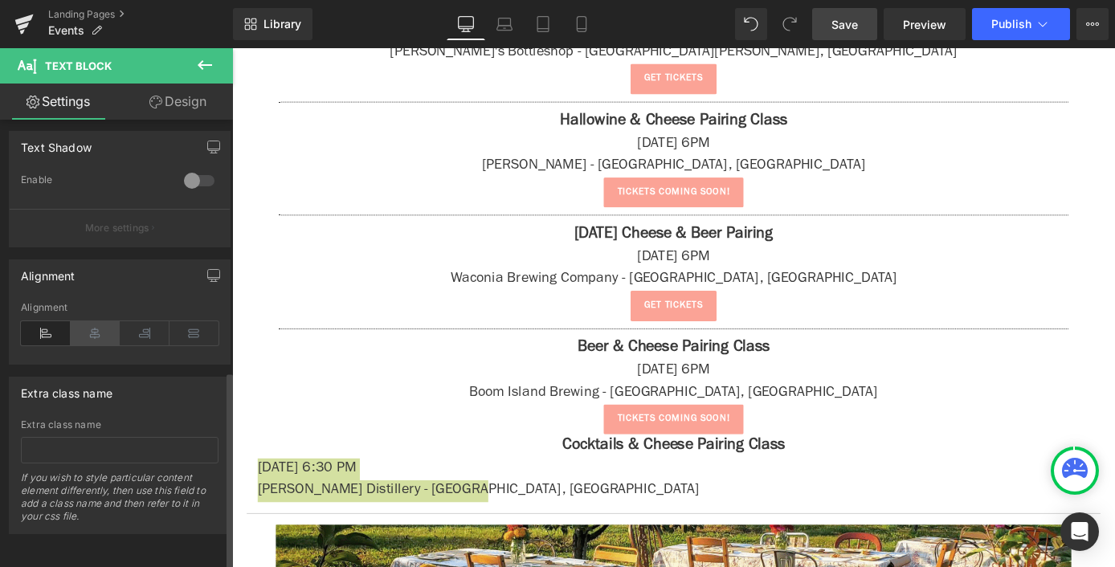
click at [90, 321] on icon at bounding box center [96, 333] width 50 height 24
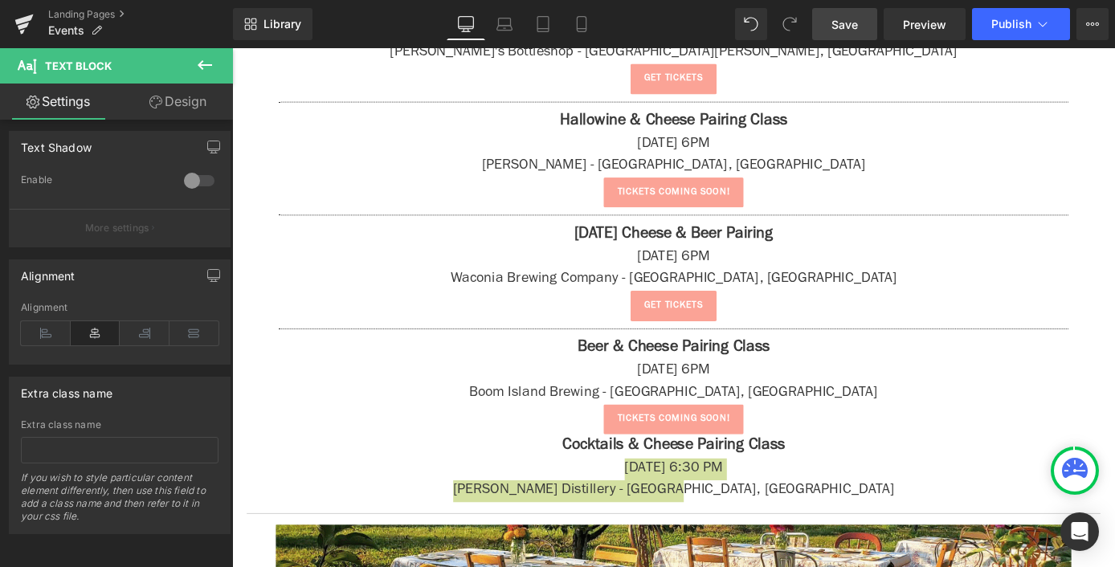
click at [219, 70] on button at bounding box center [205, 65] width 56 height 35
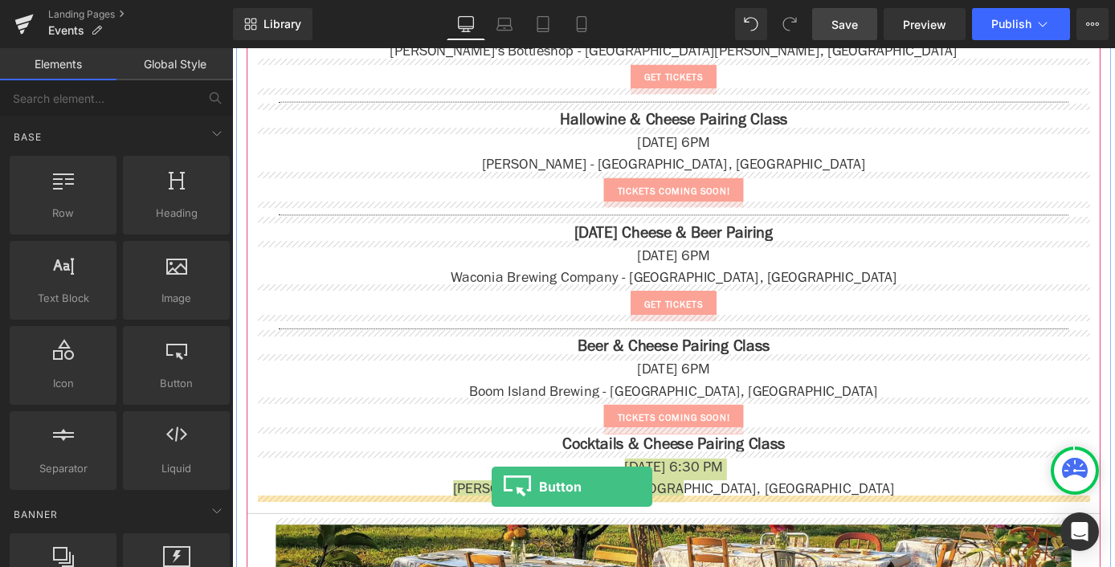
drag, startPoint x: 393, startPoint y: 432, endPoint x: 518, endPoint y: 531, distance: 159.5
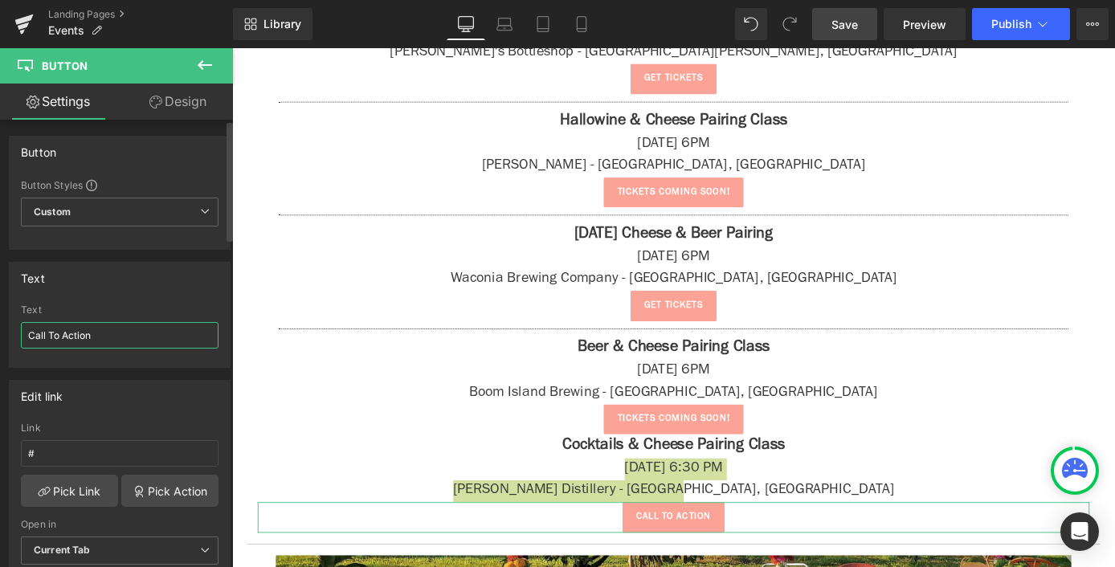
click at [92, 343] on input "Call To Action" at bounding box center [120, 335] width 198 height 27
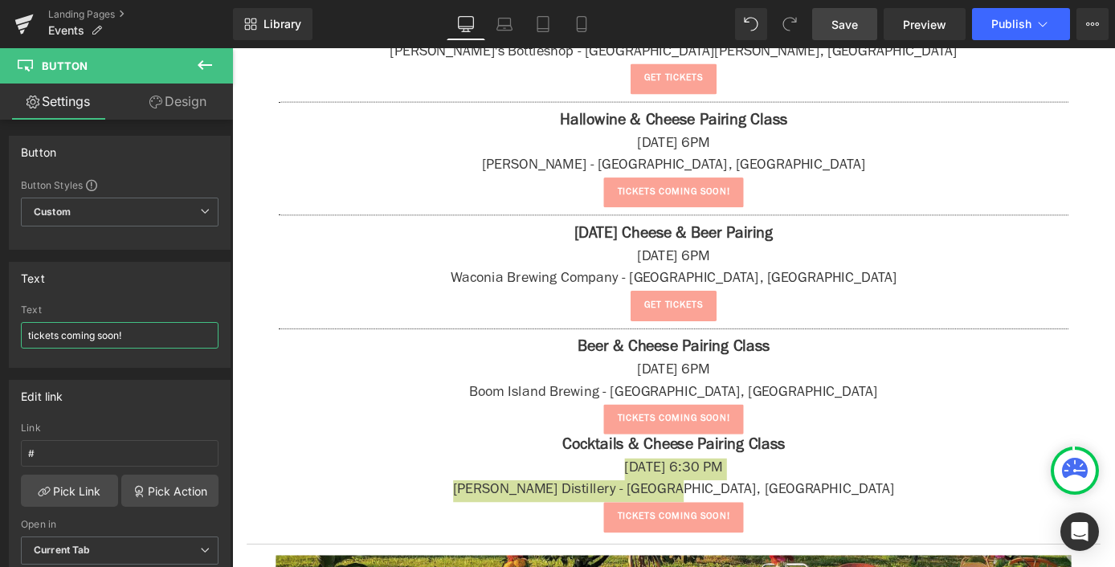
type input "tickets coming soon!"
click at [854, 32] on span "Save" at bounding box center [844, 24] width 27 height 17
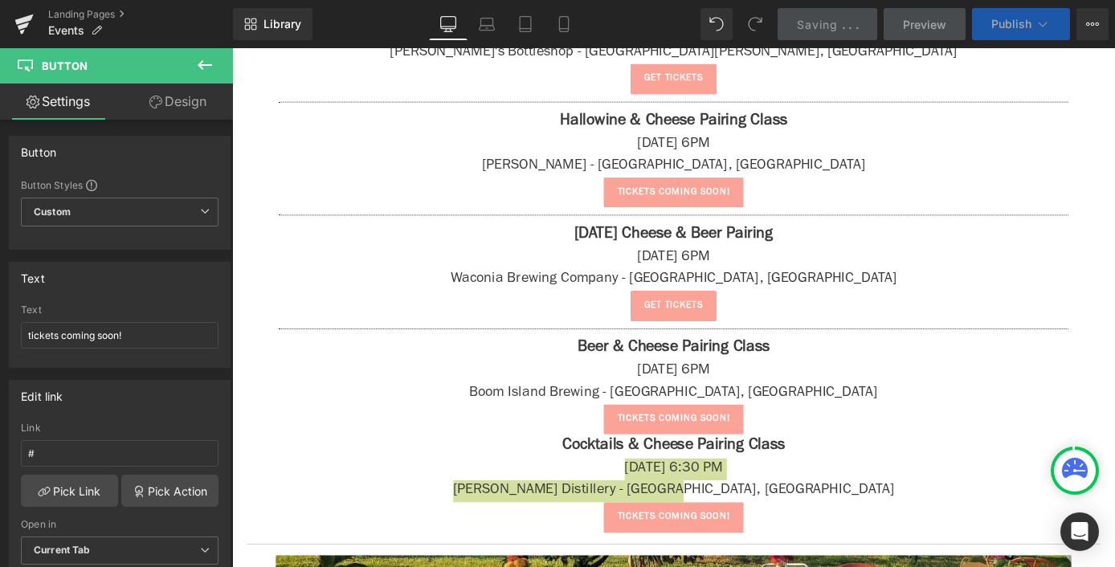
click at [1020, 25] on span "Publish" at bounding box center [1011, 24] width 40 height 13
click at [1002, 18] on span "Publish" at bounding box center [1011, 24] width 40 height 13
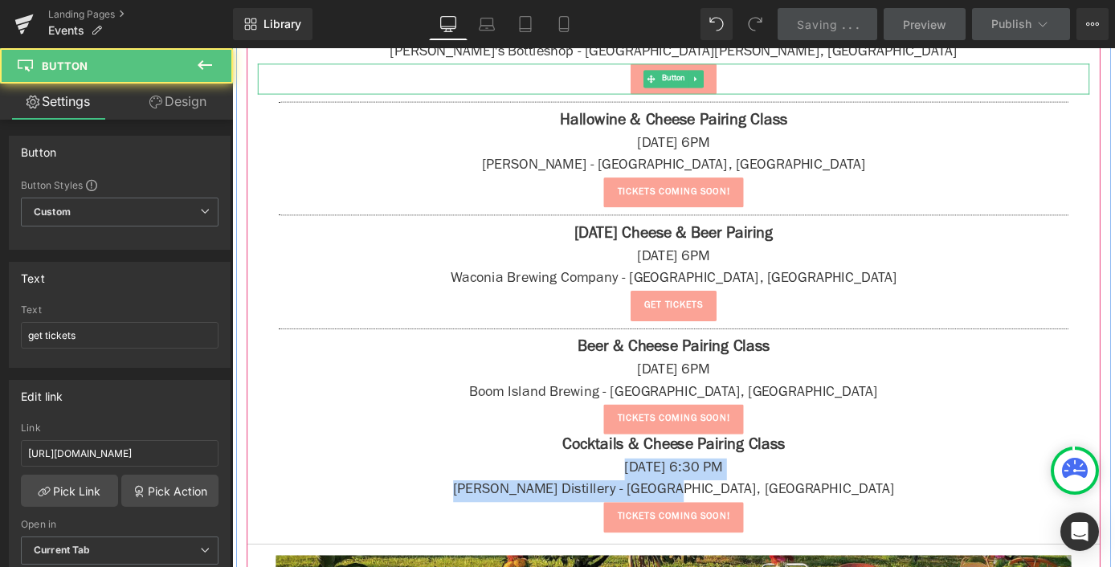
click at [1030, 75] on div "get tickets" at bounding box center [718, 82] width 916 height 34
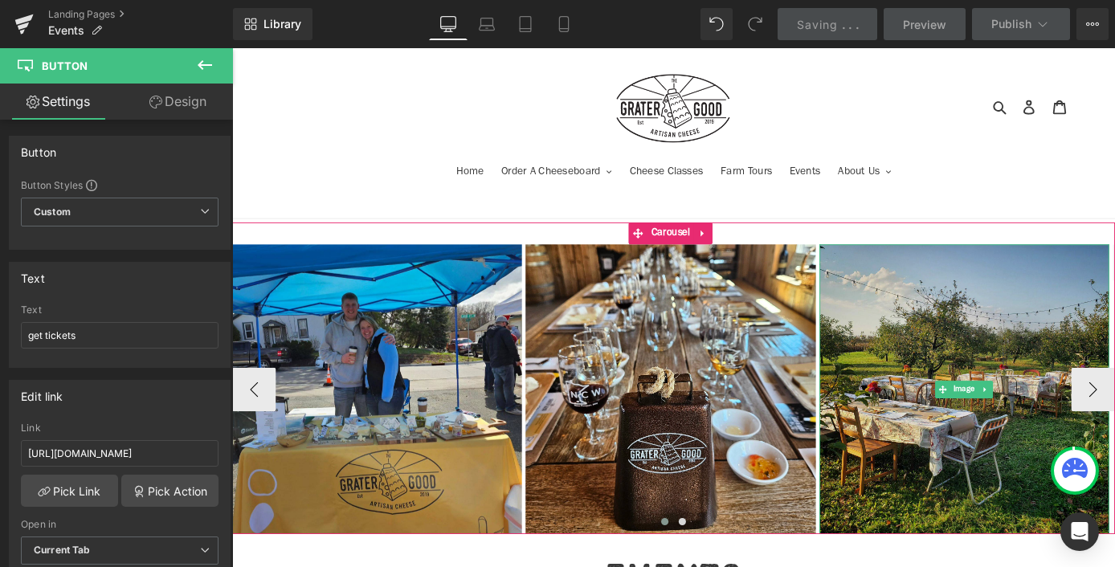
scroll to position [3, 0]
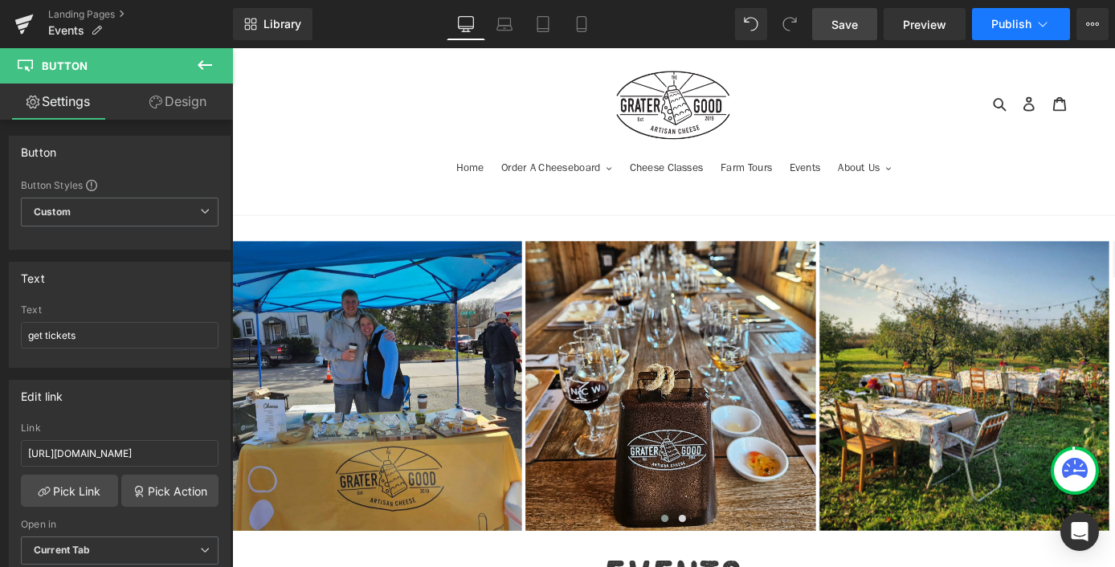
click at [1008, 22] on span "Publish" at bounding box center [1011, 24] width 40 height 13
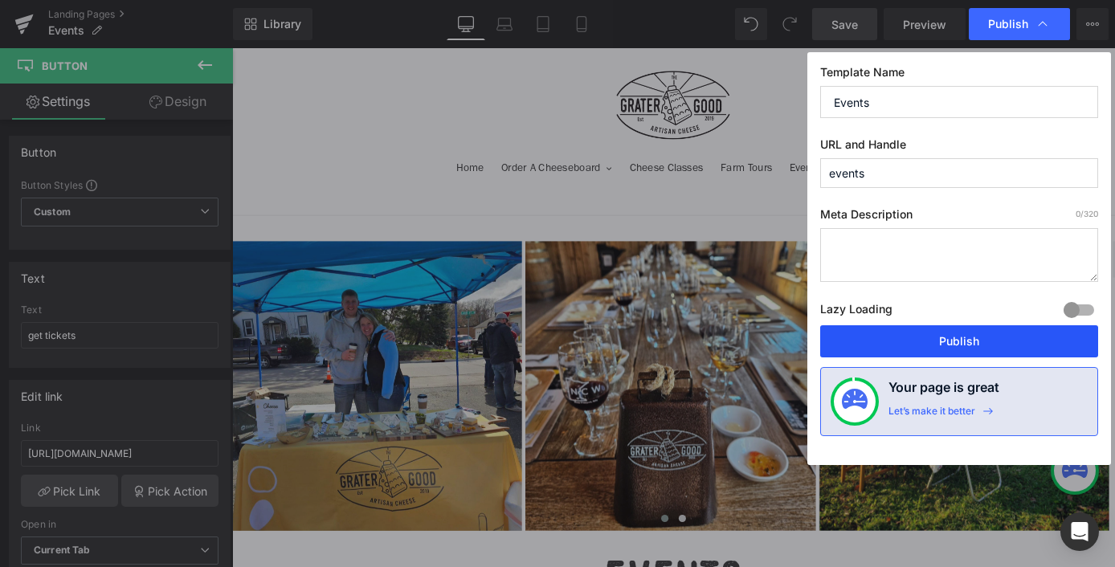
click at [1018, 325] on button "Publish" at bounding box center [959, 341] width 278 height 32
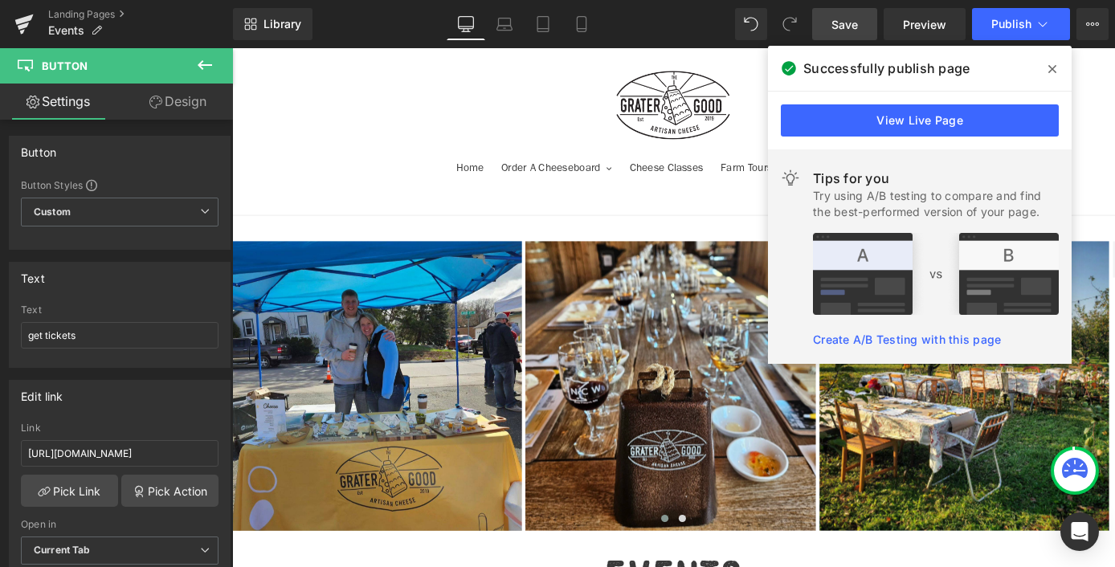
click at [1054, 71] on icon at bounding box center [1052, 69] width 8 height 8
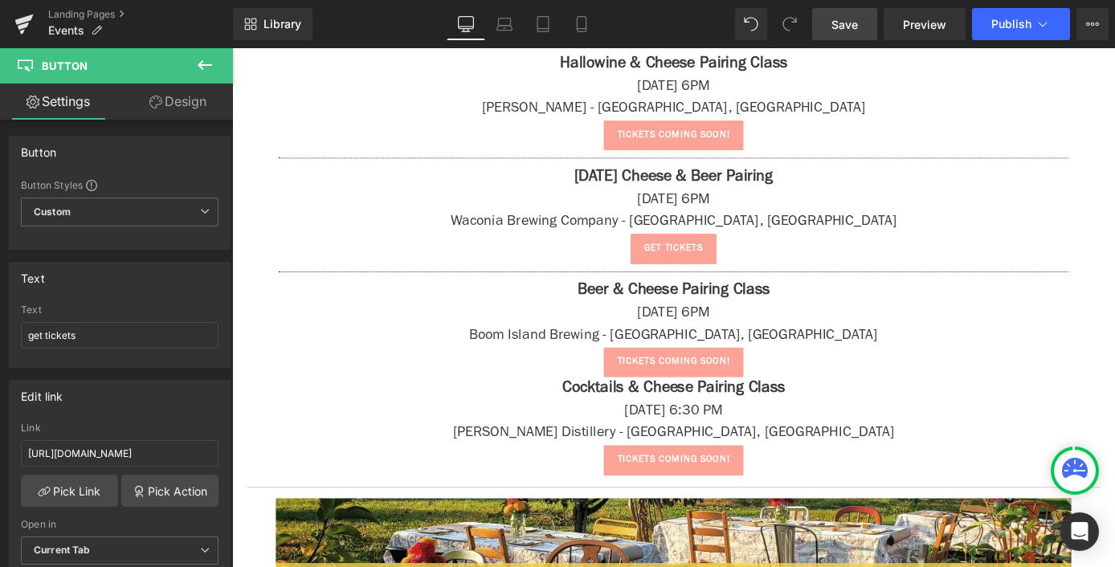
scroll to position [2552, 0]
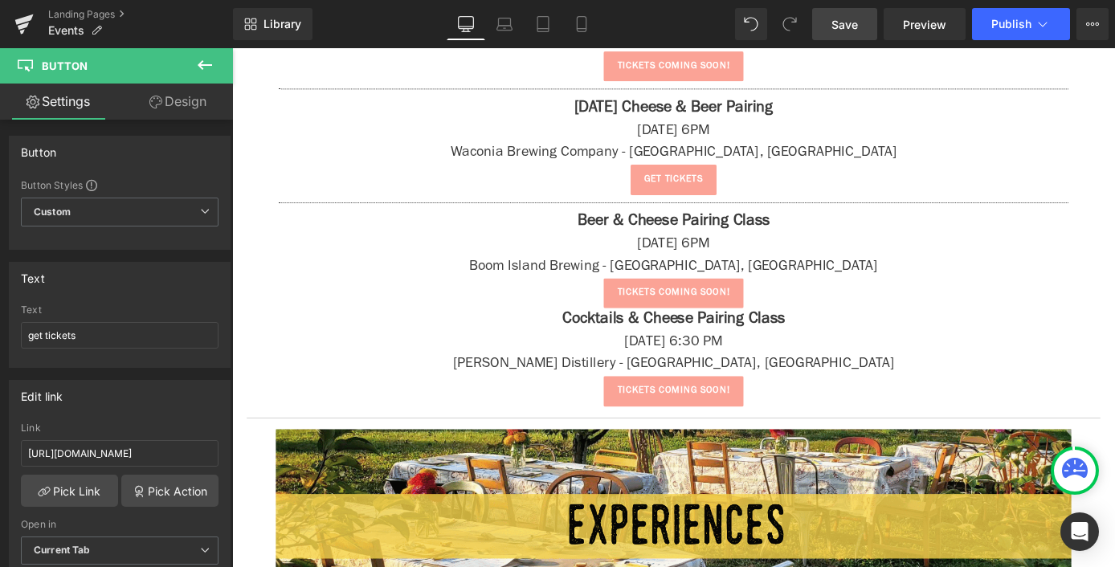
click at [200, 69] on icon at bounding box center [204, 64] width 19 height 19
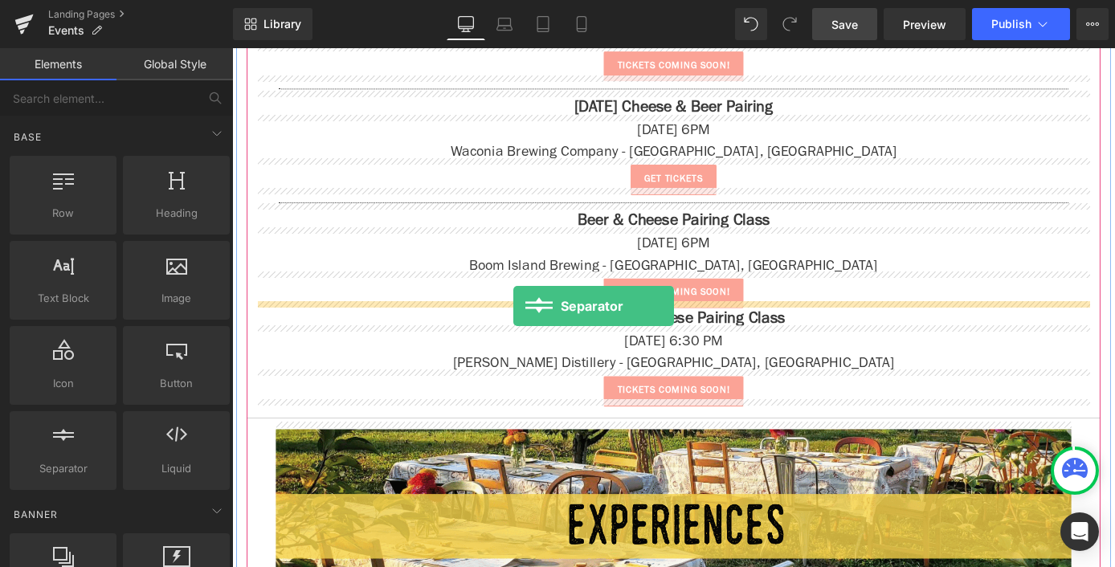
drag, startPoint x: 259, startPoint y: 506, endPoint x: 352, endPoint y: 459, distance: 103.8
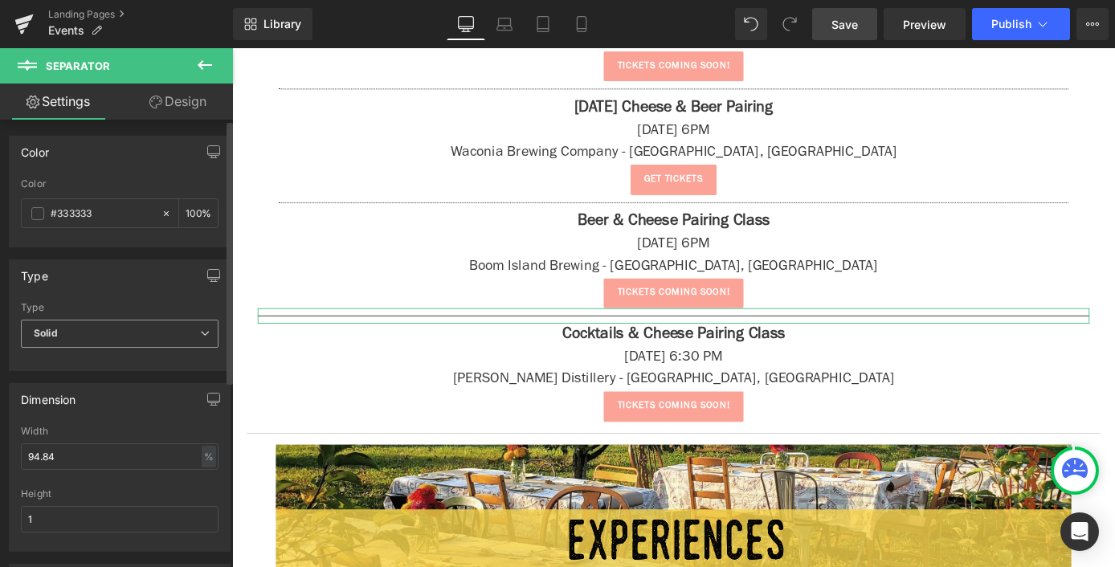
click at [149, 328] on span "Solid" at bounding box center [120, 334] width 198 height 28
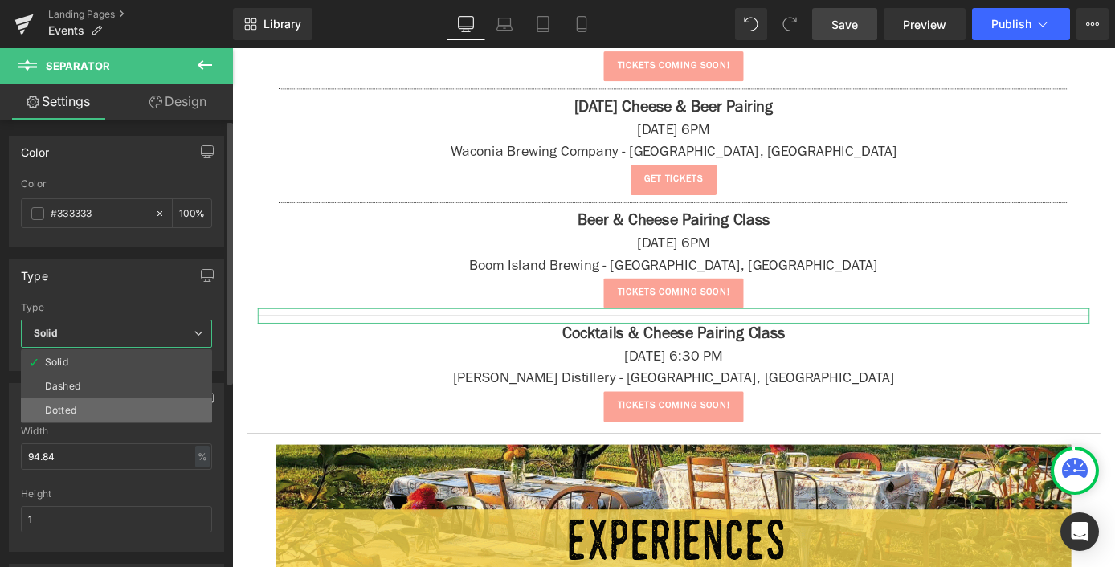
click at [155, 406] on li "Dotted" at bounding box center [116, 410] width 191 height 24
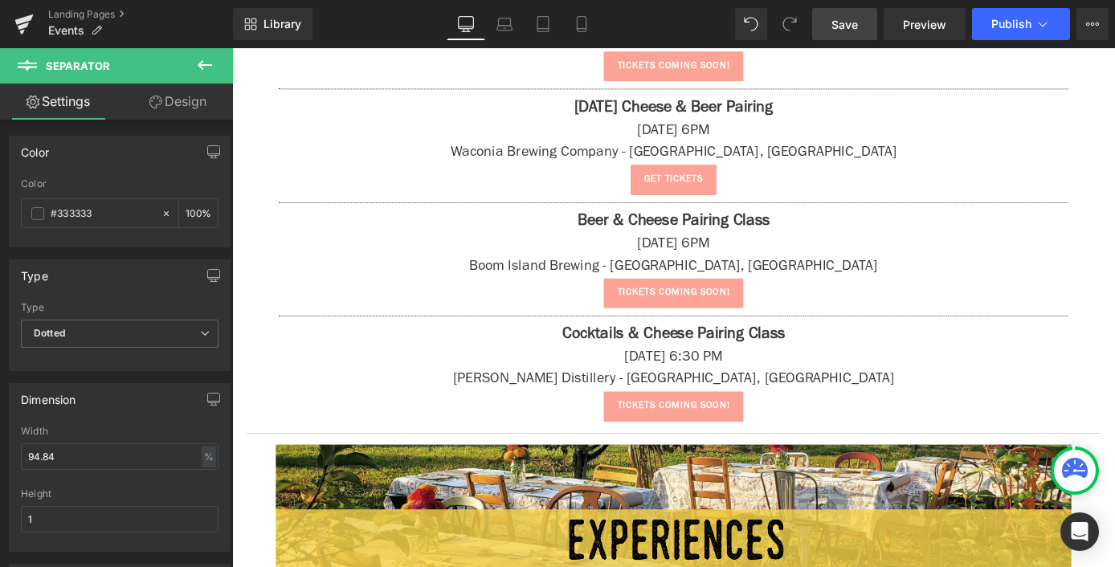
click at [221, 59] on button at bounding box center [205, 65] width 56 height 35
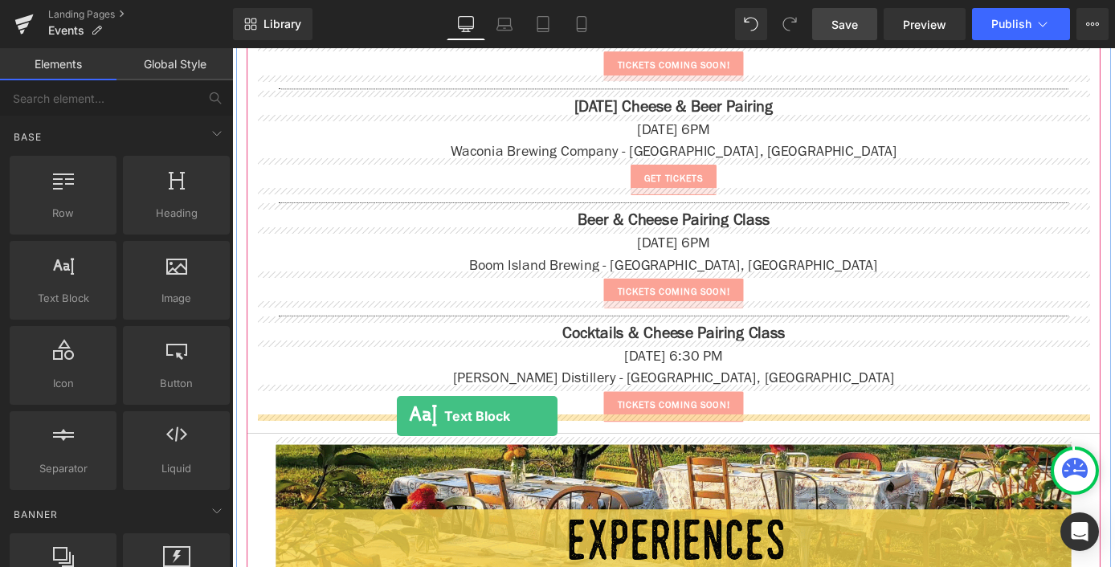
drag, startPoint x: 279, startPoint y: 349, endPoint x: 414, endPoint y: 453, distance: 170.1
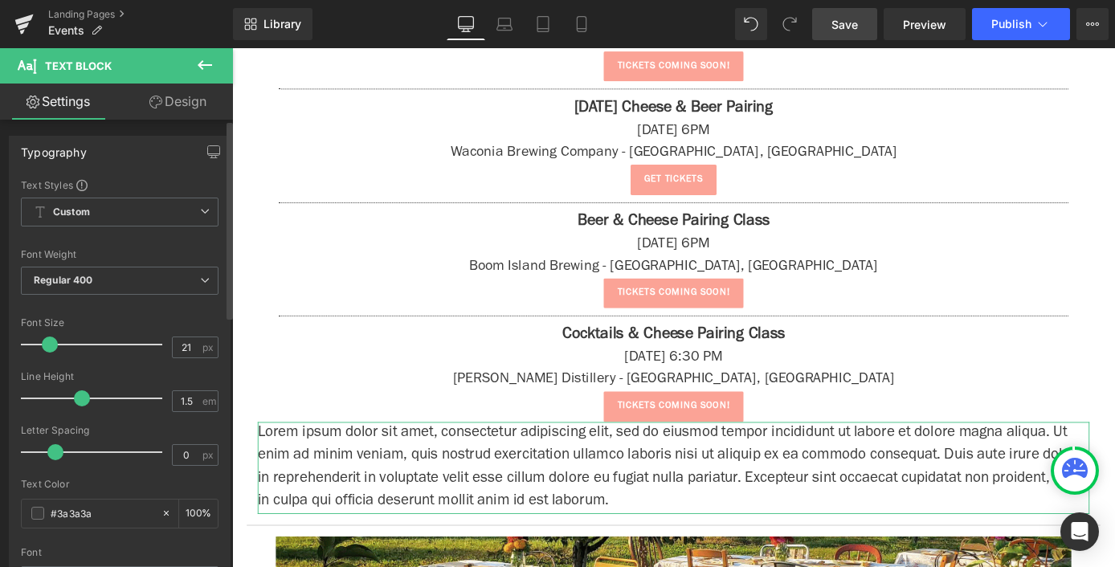
type input "22"
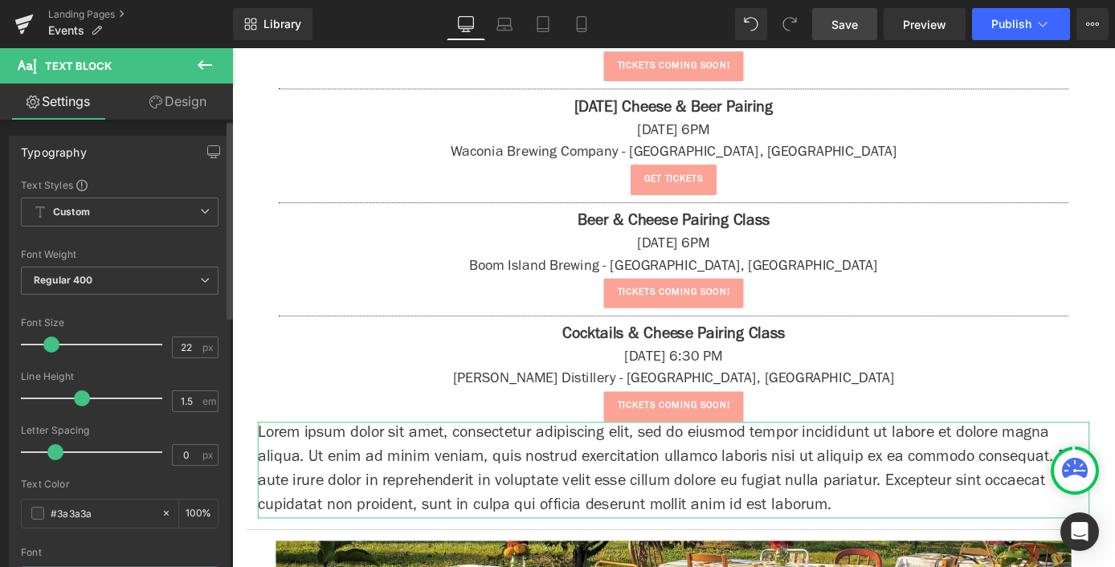
drag, startPoint x: 35, startPoint y: 342, endPoint x: 43, endPoint y: 345, distance: 8.6
click at [43, 345] on span at bounding box center [51, 344] width 16 height 16
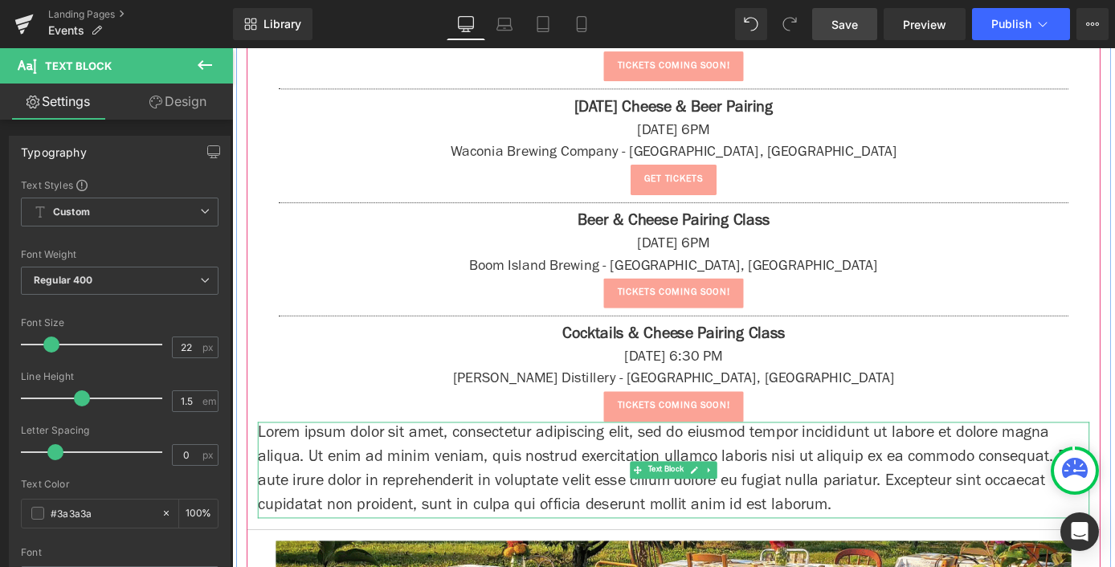
click at [452, 504] on p "Lorem ipsum dolor sit amet, consectetur adipiscing elit, sed do eiusmod tempor …" at bounding box center [718, 512] width 916 height 106
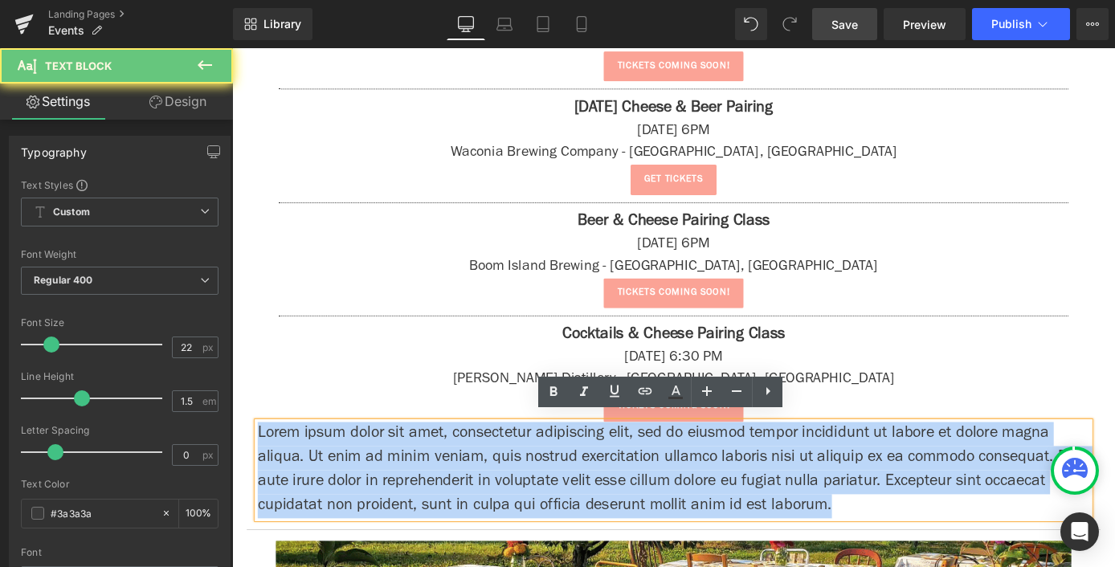
click at [452, 504] on p "Lorem ipsum dolor sit amet, consectetur adipiscing elit, sed do eiusmod tempor …" at bounding box center [718, 512] width 916 height 106
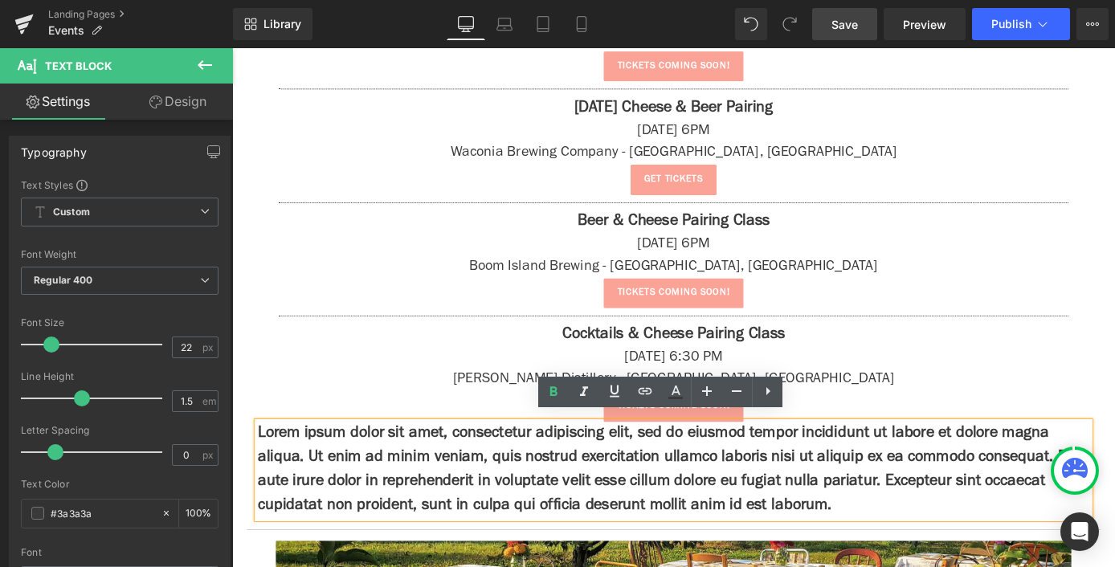
click at [461, 498] on strong "Lorem ipsum dolor sit amet, consectetur adipiscing elit, sed do eiusmod tempor …" at bounding box center [717, 511] width 914 height 97
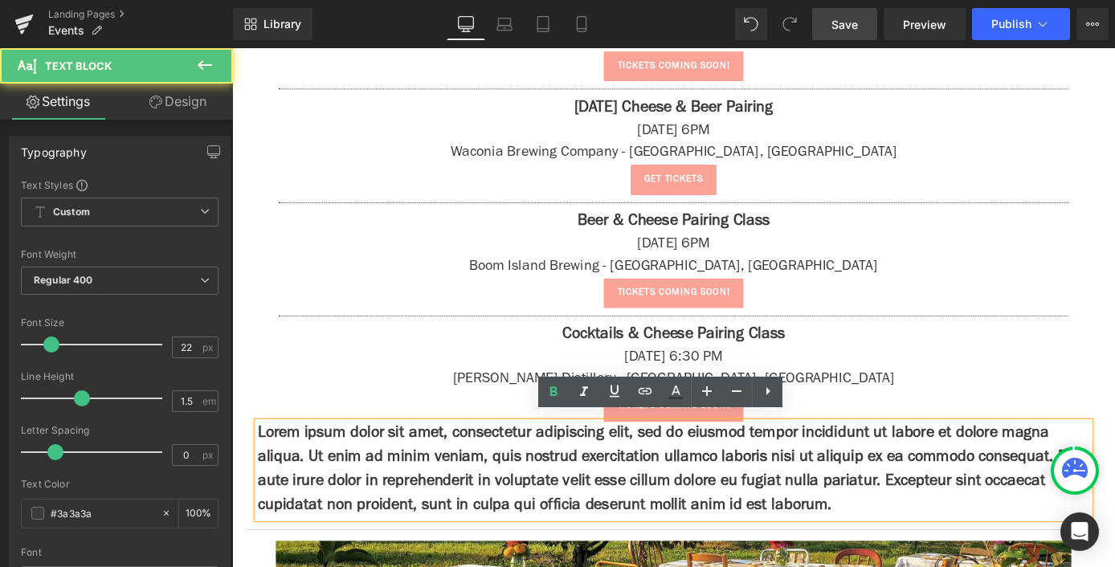
click at [461, 498] on strong "Lorem ipsum dolor sit amet, consectetur adipiscing elit, sed do eiusmod tempor …" at bounding box center [717, 511] width 914 height 97
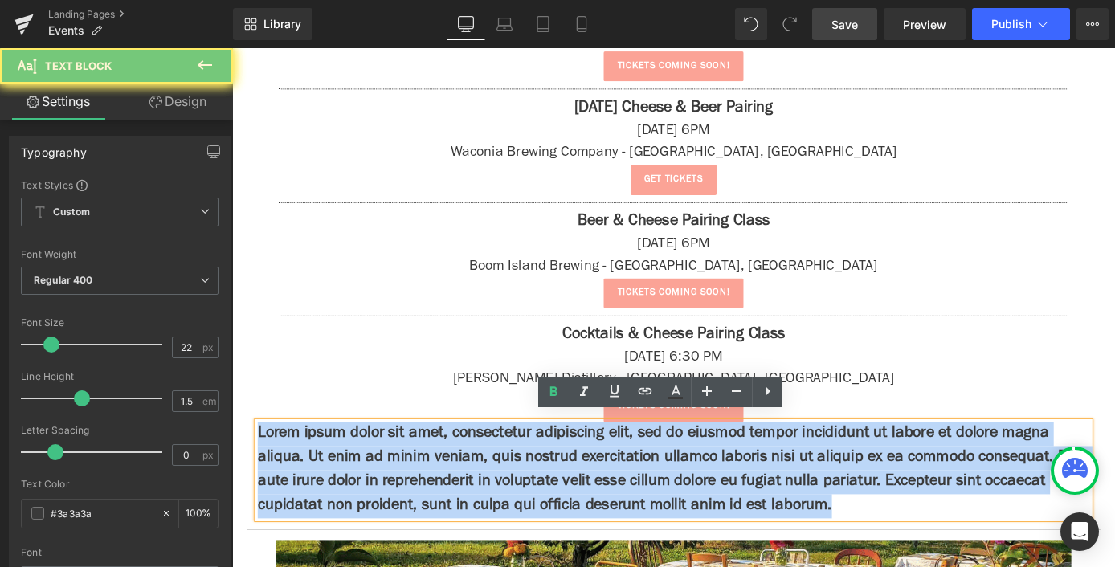
click at [461, 498] on strong "Lorem ipsum dolor sit amet, consectetur adipiscing elit, sed do eiusmod tempor …" at bounding box center [717, 511] width 914 height 97
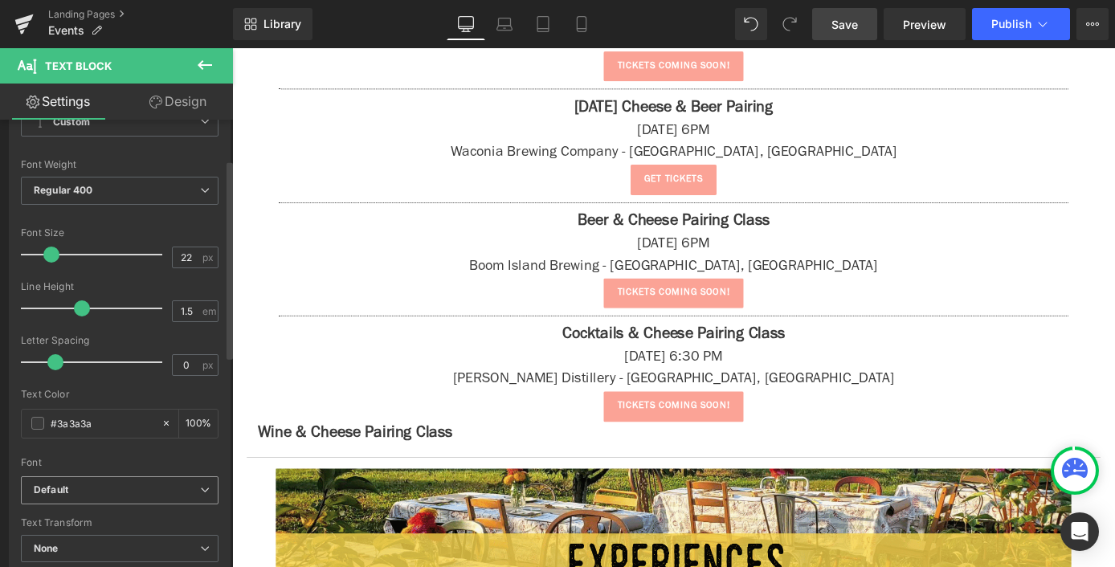
scroll to position [567, 0]
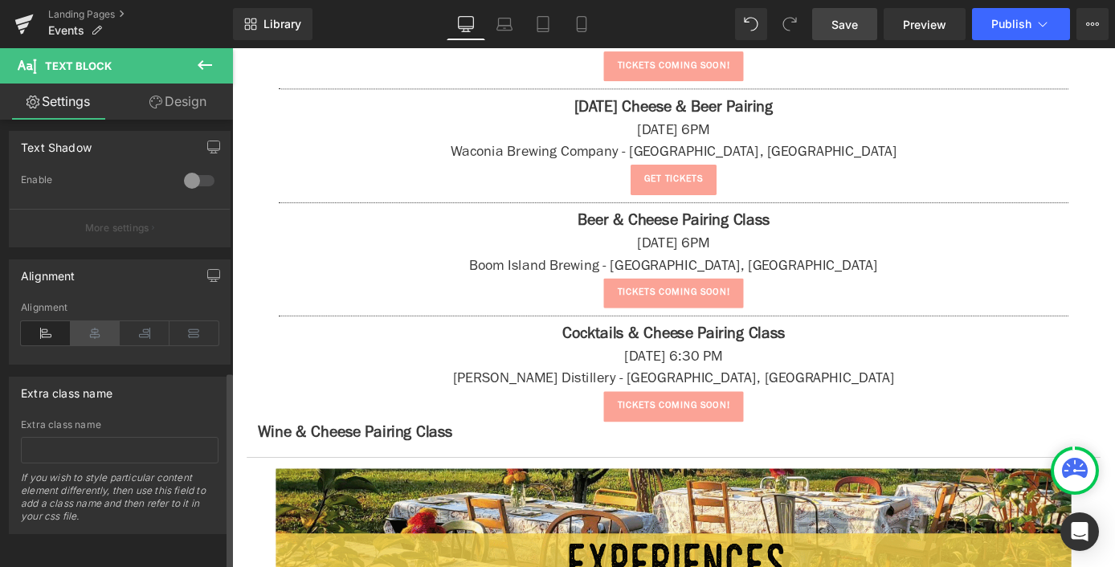
click at [96, 327] on icon at bounding box center [96, 333] width 50 height 24
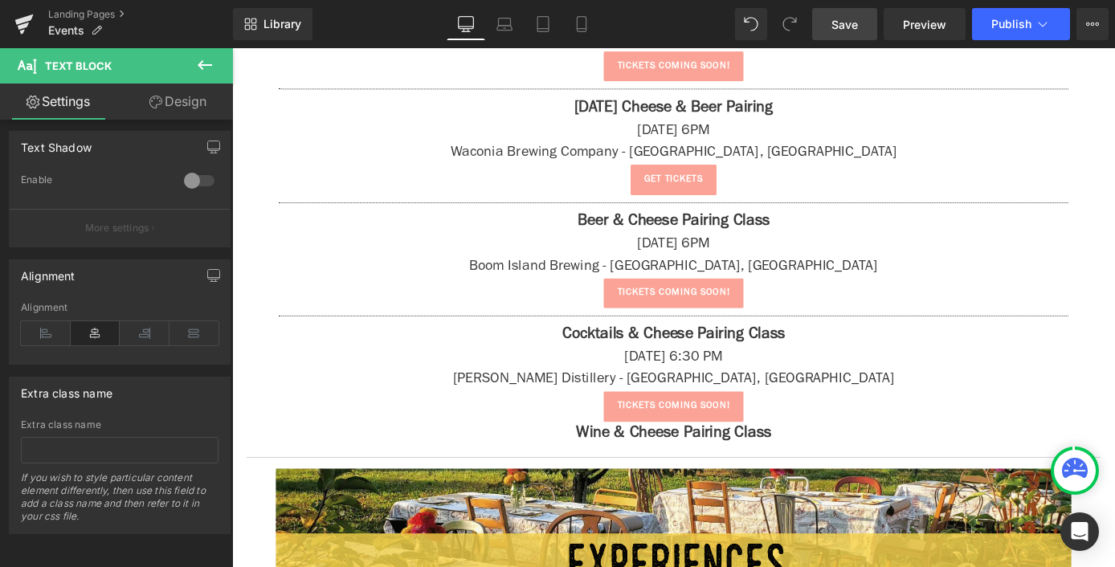
click at [216, 74] on button at bounding box center [205, 65] width 56 height 35
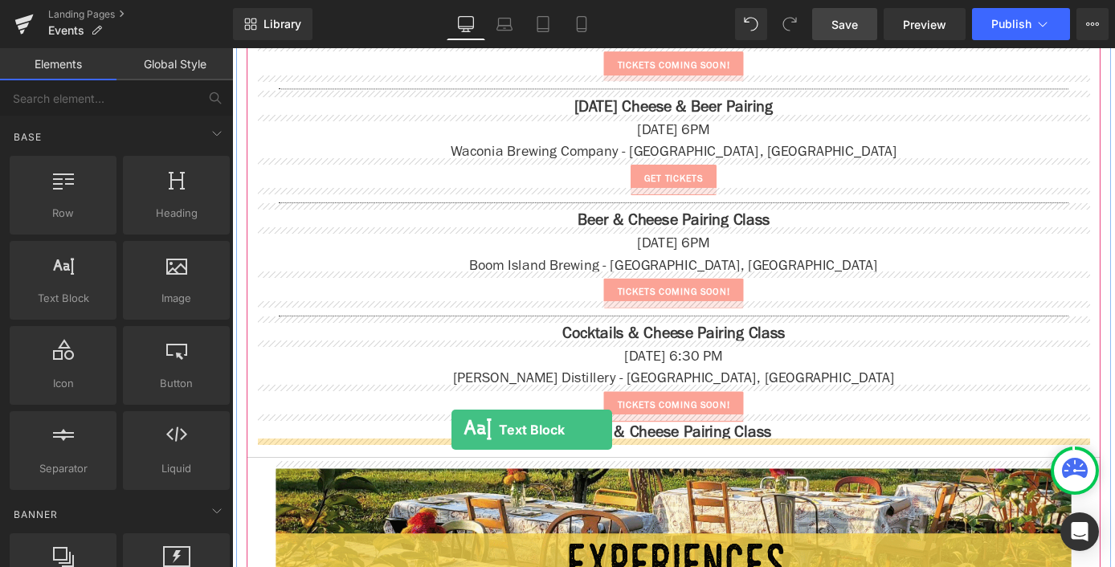
drag, startPoint x: 294, startPoint y: 342, endPoint x: 474, endPoint y: 468, distance: 219.7
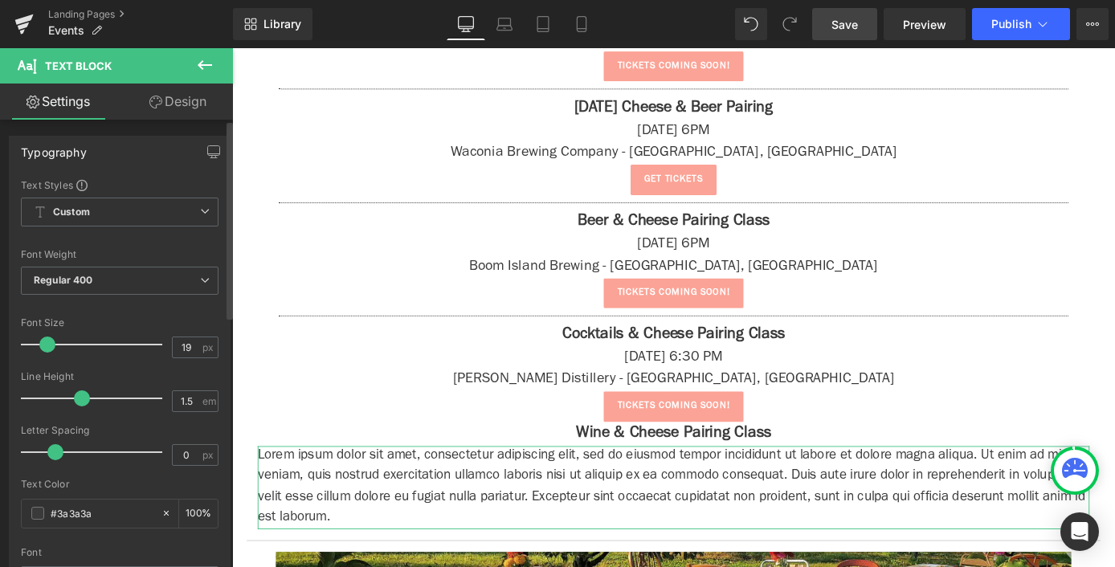
type input "20"
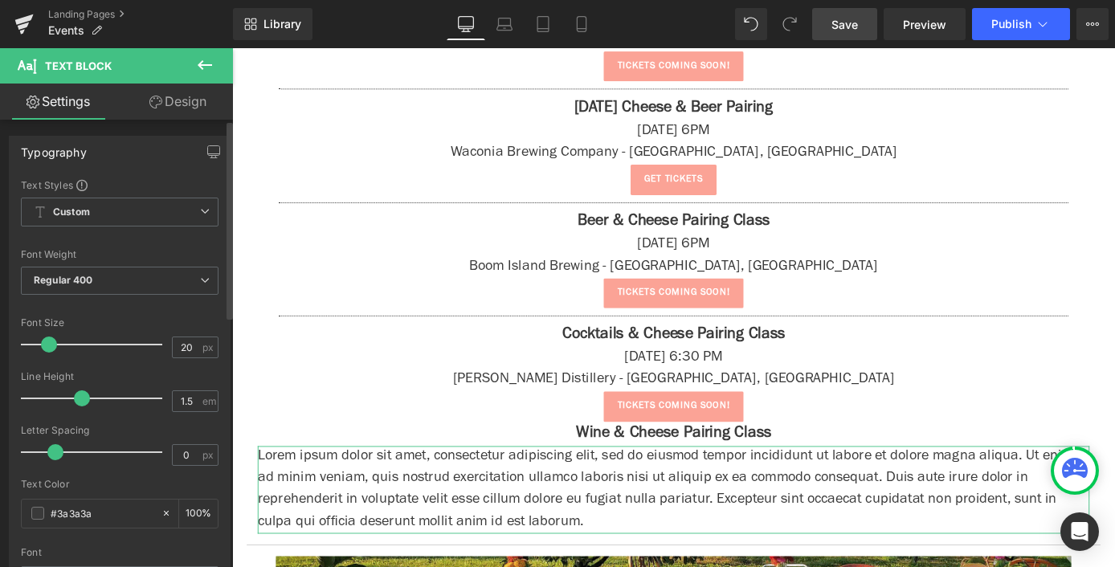
click at [45, 346] on span at bounding box center [49, 344] width 16 height 16
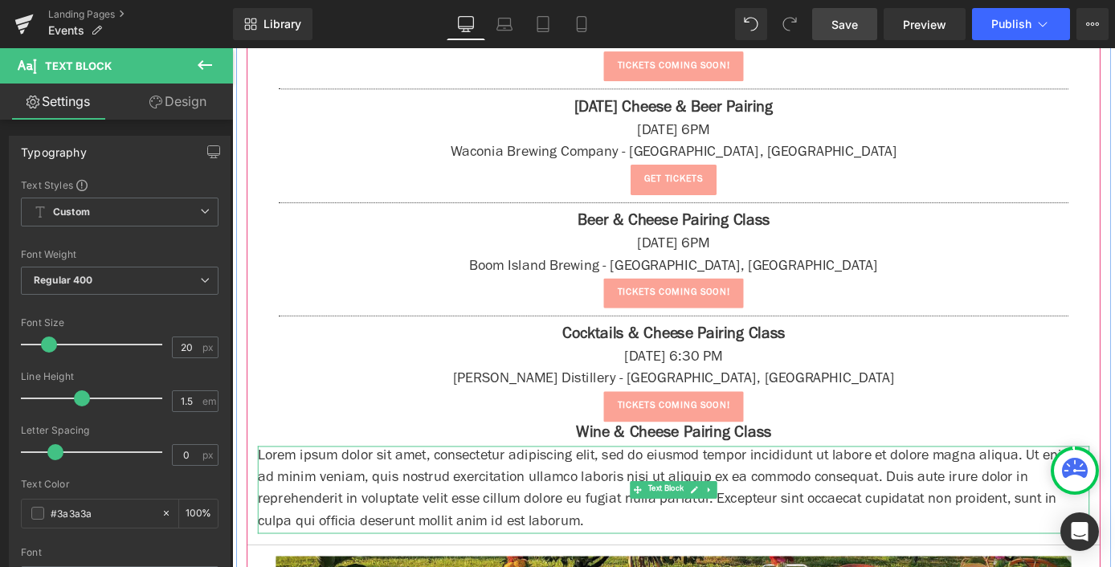
click at [506, 512] on p "Lorem ipsum dolor sit amet, consectetur adipiscing elit, sed do eiusmod tempor …" at bounding box center [718, 534] width 916 height 96
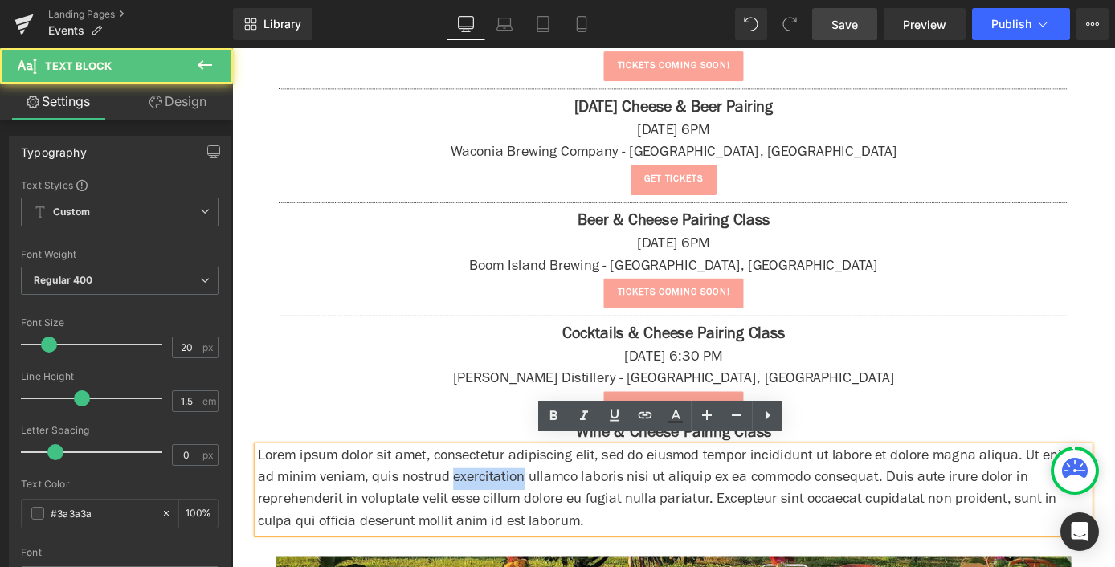
click at [506, 512] on p "Lorem ipsum dolor sit amet, consectetur adipiscing elit, sed do eiusmod tempor …" at bounding box center [718, 534] width 916 height 96
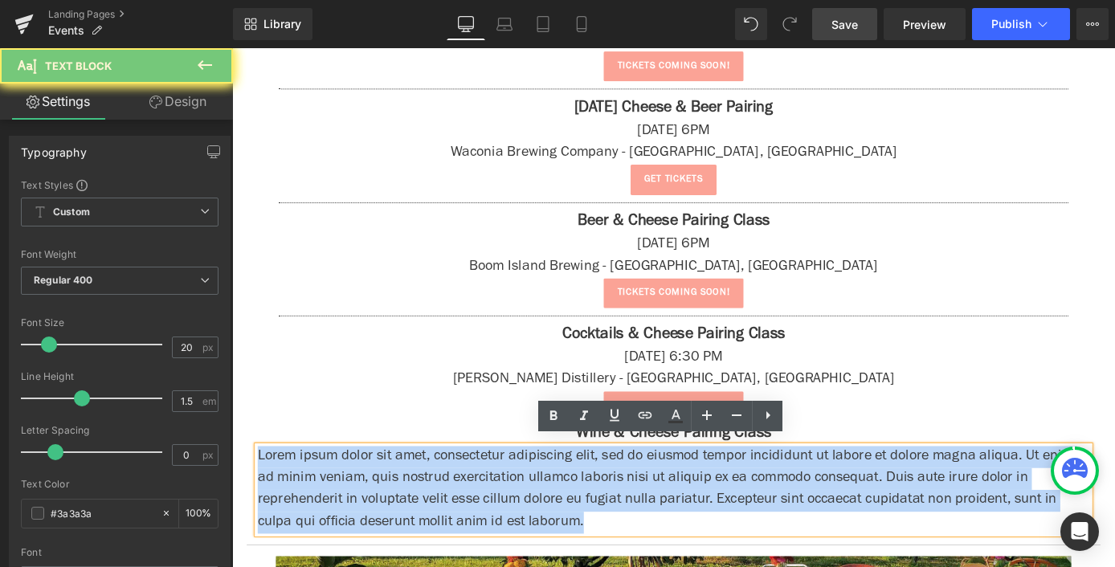
click at [506, 512] on p "Lorem ipsum dolor sit amet, consectetur adipiscing elit, sed do eiusmod tempor …" at bounding box center [718, 534] width 916 height 96
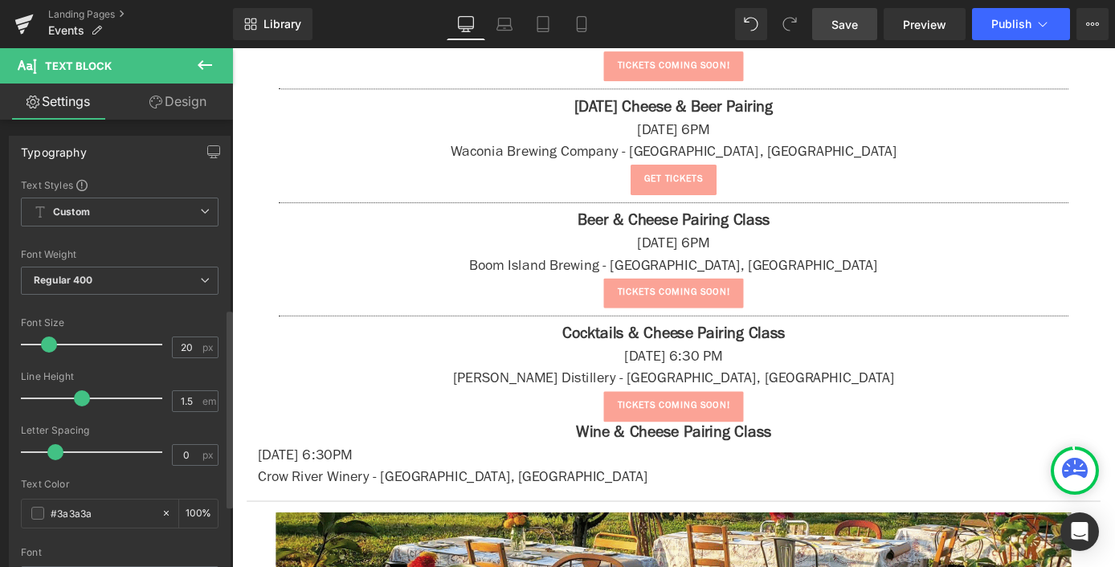
scroll to position [426, 0]
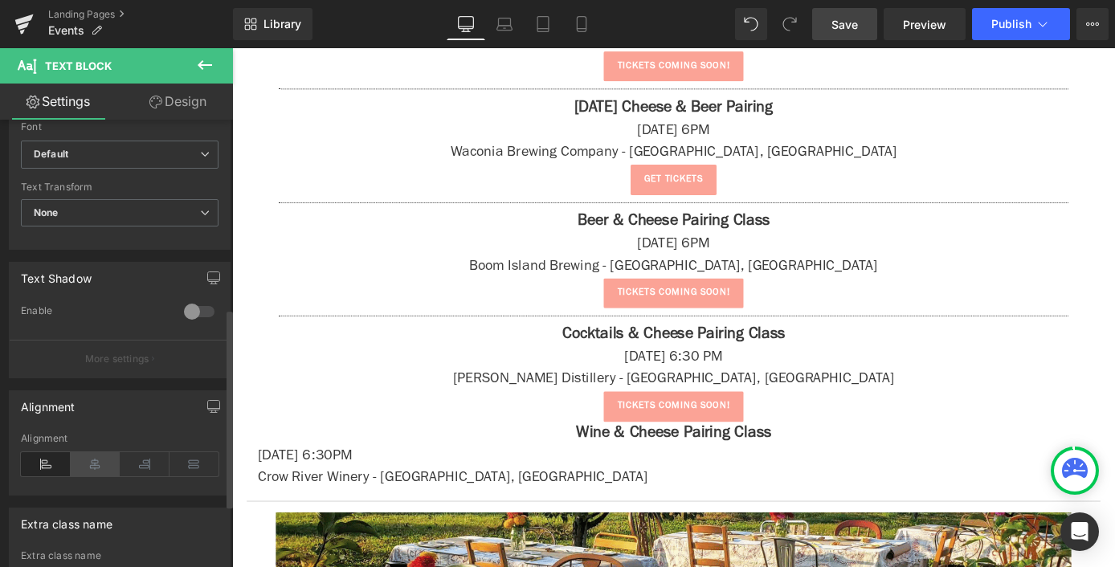
click at [78, 473] on icon at bounding box center [96, 464] width 50 height 24
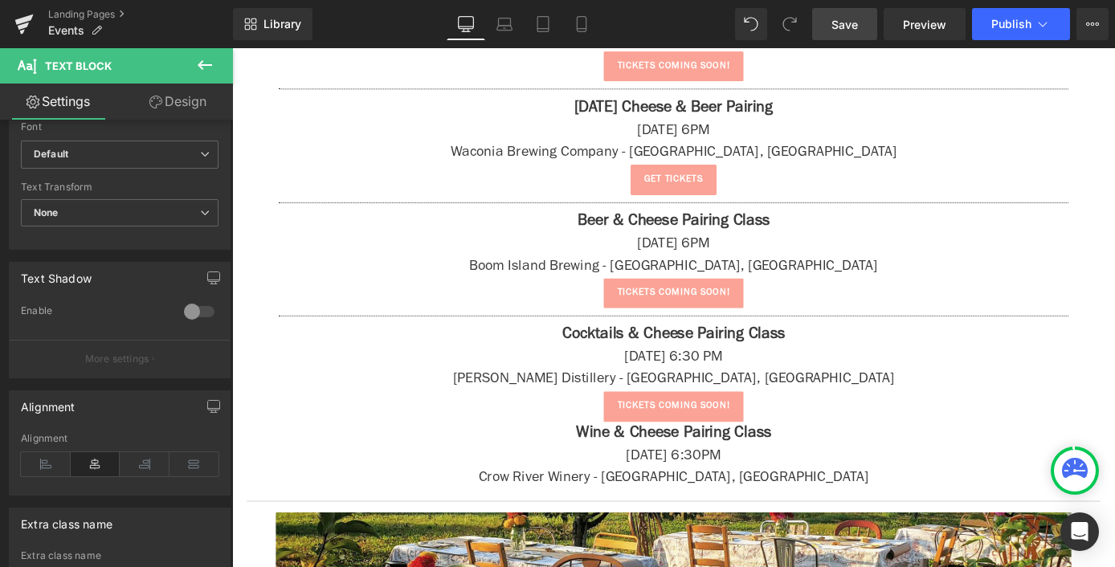
click at [209, 80] on button at bounding box center [205, 65] width 56 height 35
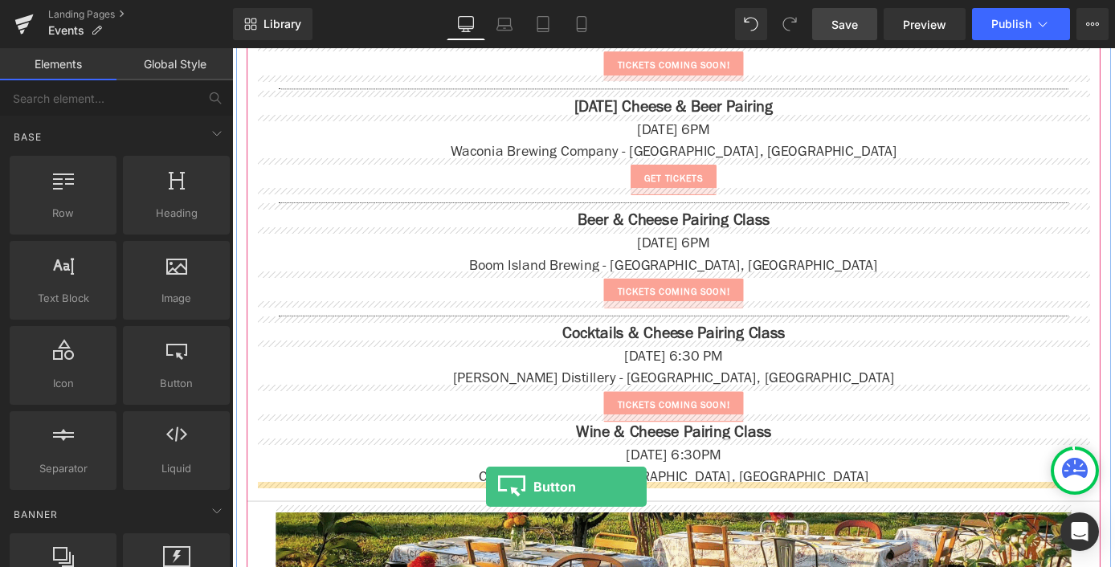
drag, startPoint x: 384, startPoint y: 430, endPoint x: 512, endPoint y: 531, distance: 162.4
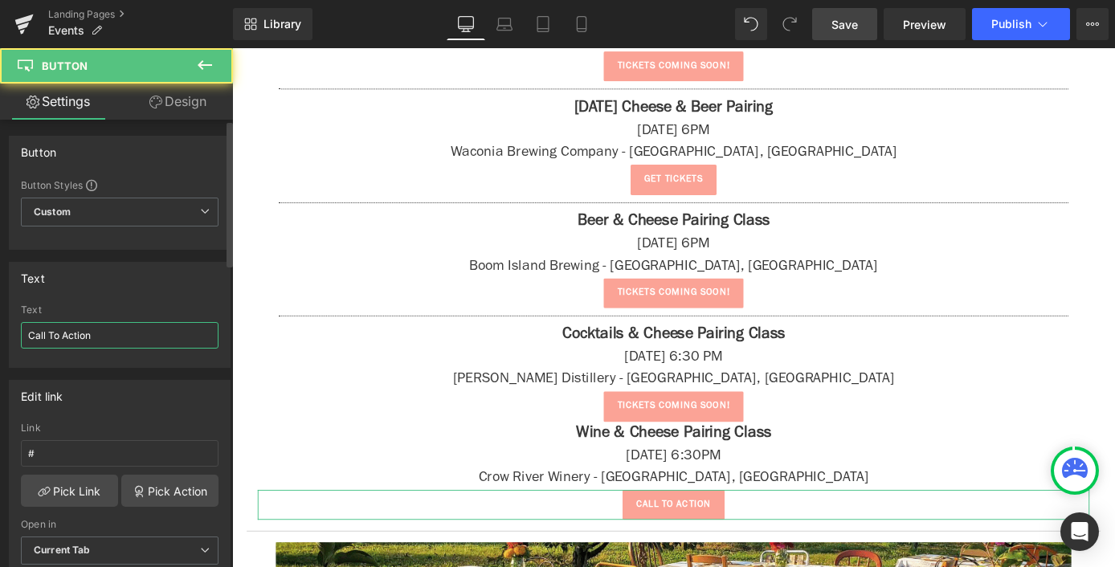
click at [85, 328] on input "Call To Action" at bounding box center [120, 335] width 198 height 27
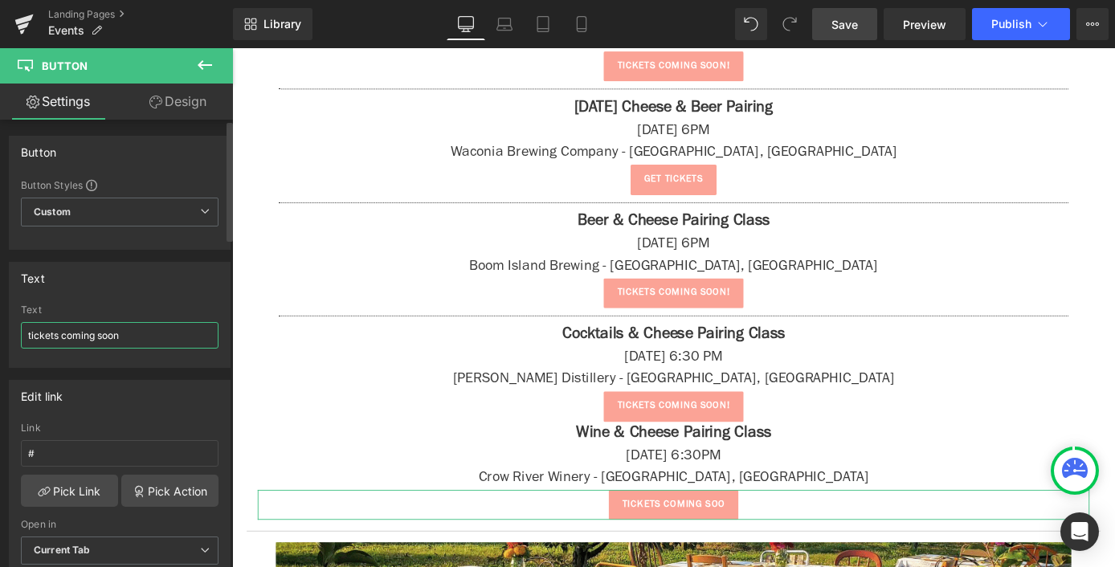
type input "tickets coming soon!"
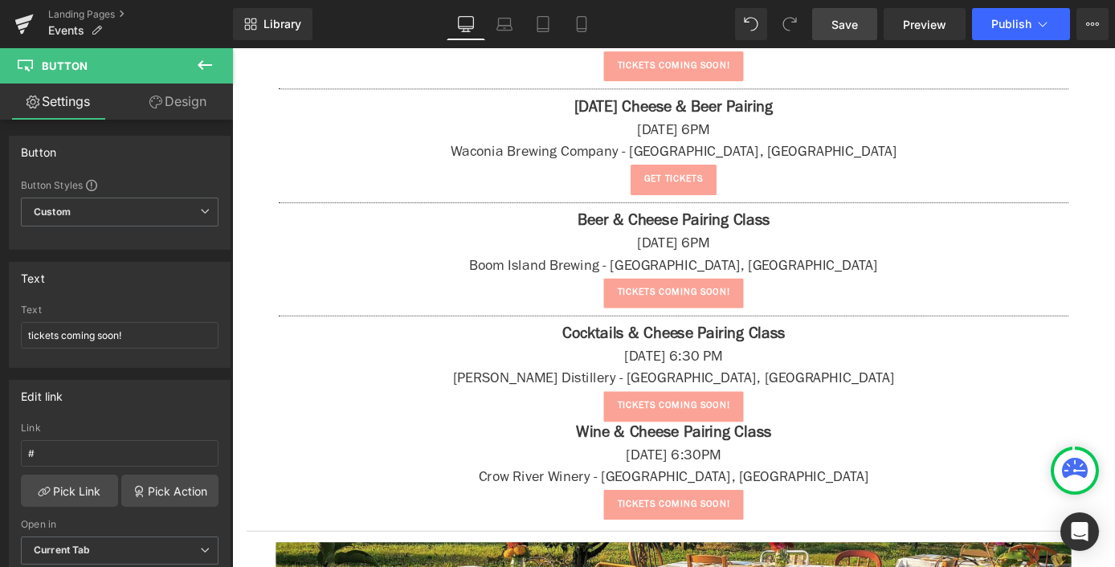
click at [210, 66] on icon at bounding box center [205, 65] width 14 height 10
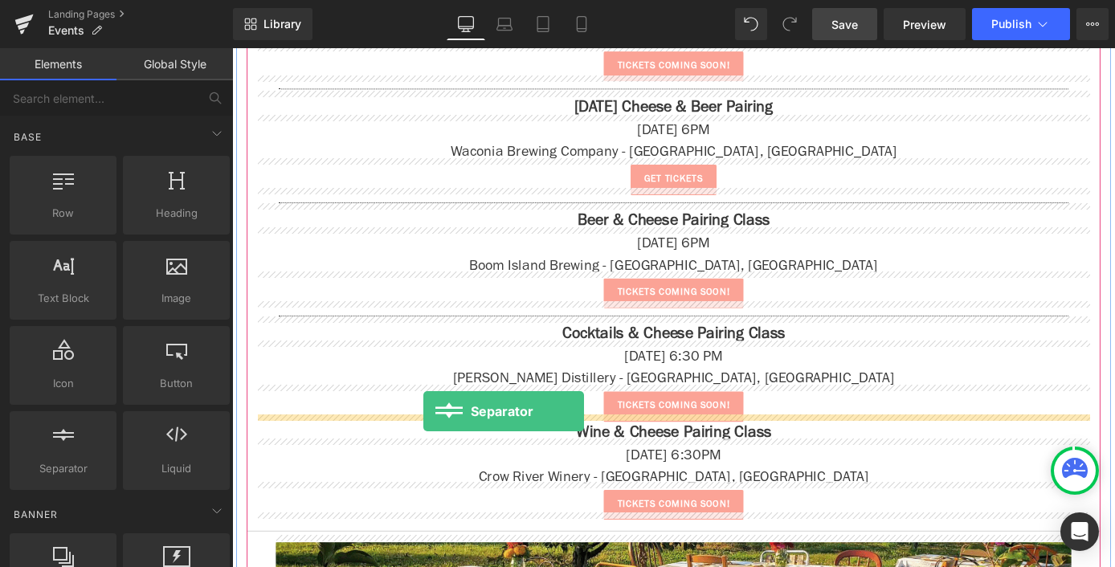
drag, startPoint x: 459, startPoint y: 492, endPoint x: 443, endPoint y: 448, distance: 47.0
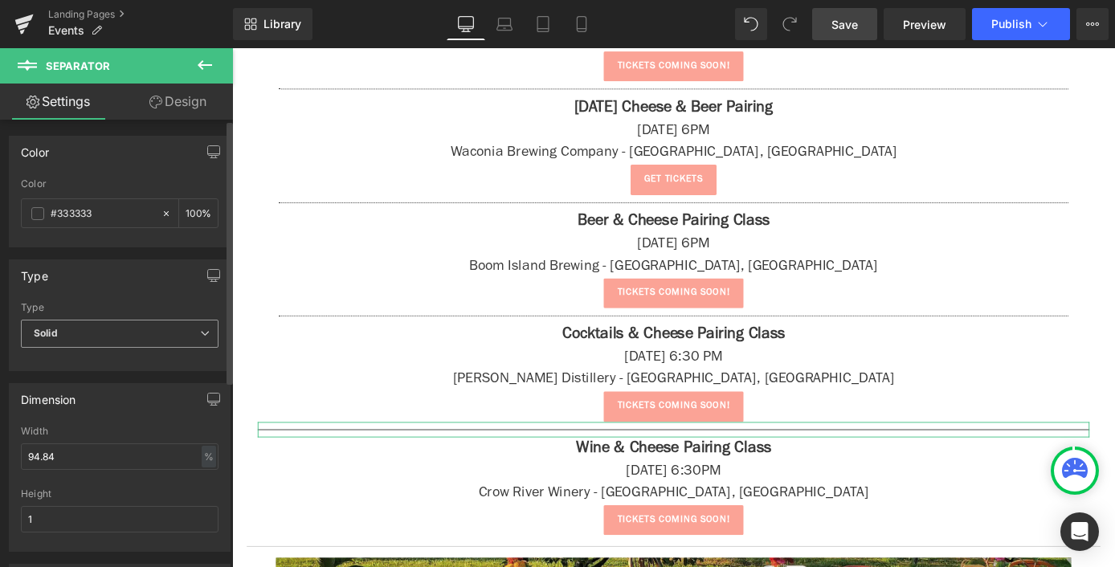
click at [124, 333] on span "Solid" at bounding box center [120, 334] width 198 height 28
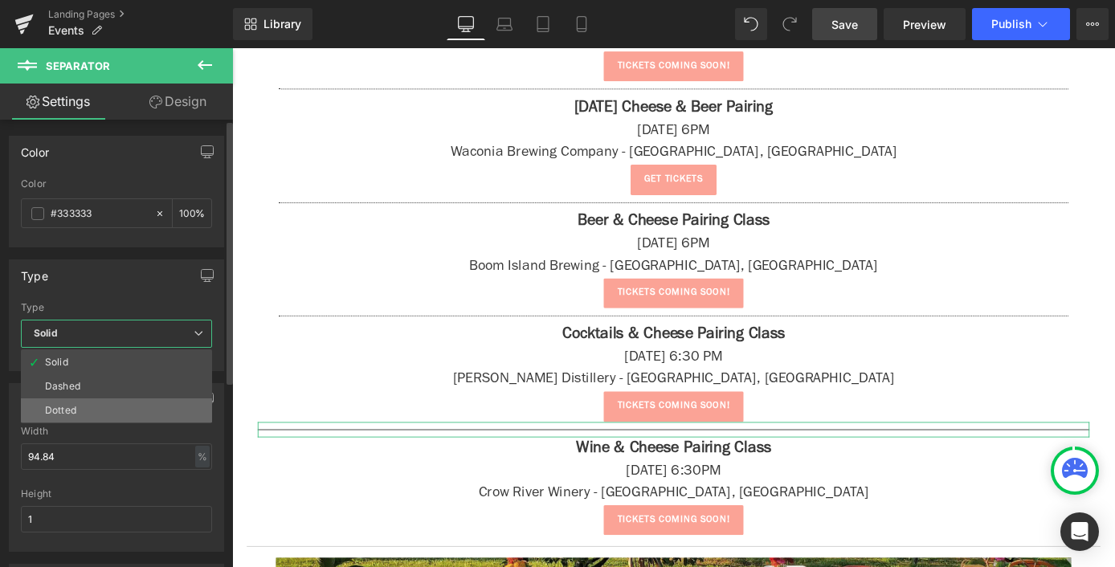
click at [112, 418] on li "Dotted" at bounding box center [116, 410] width 191 height 24
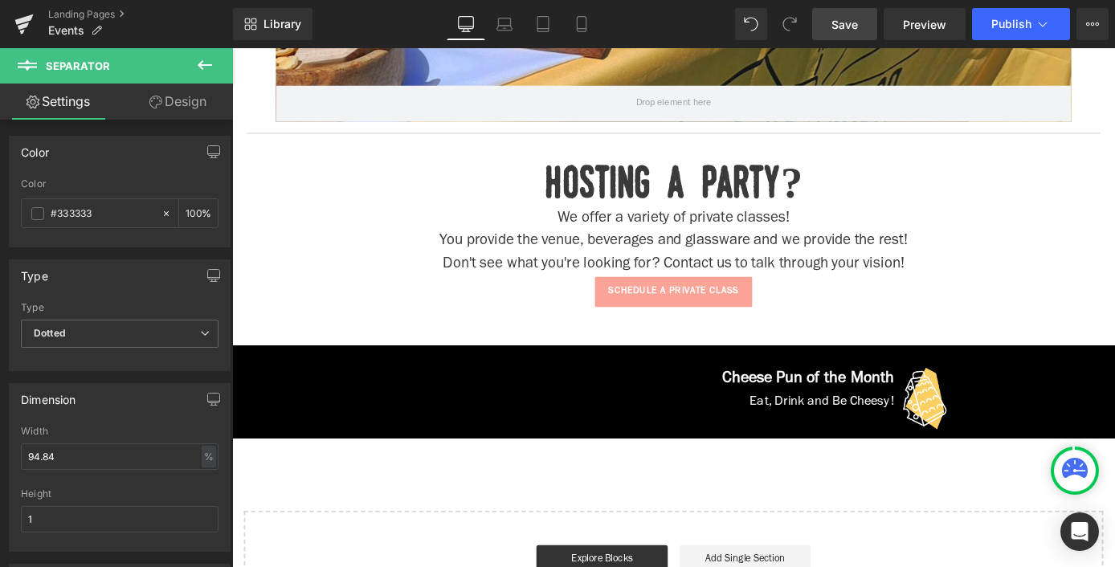
scroll to position [3567, 0]
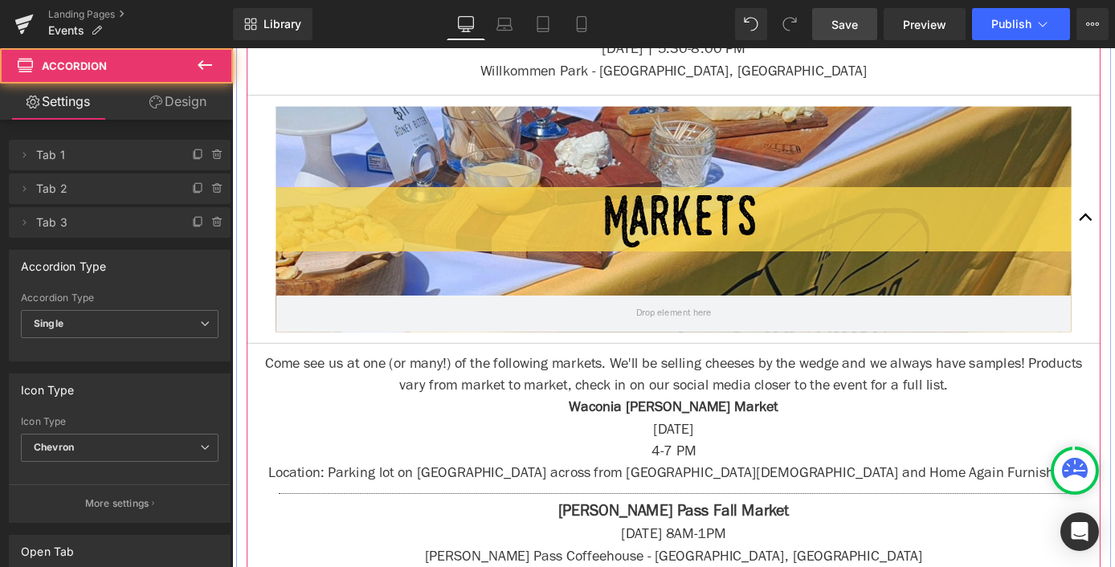
scroll to position [1442, 0]
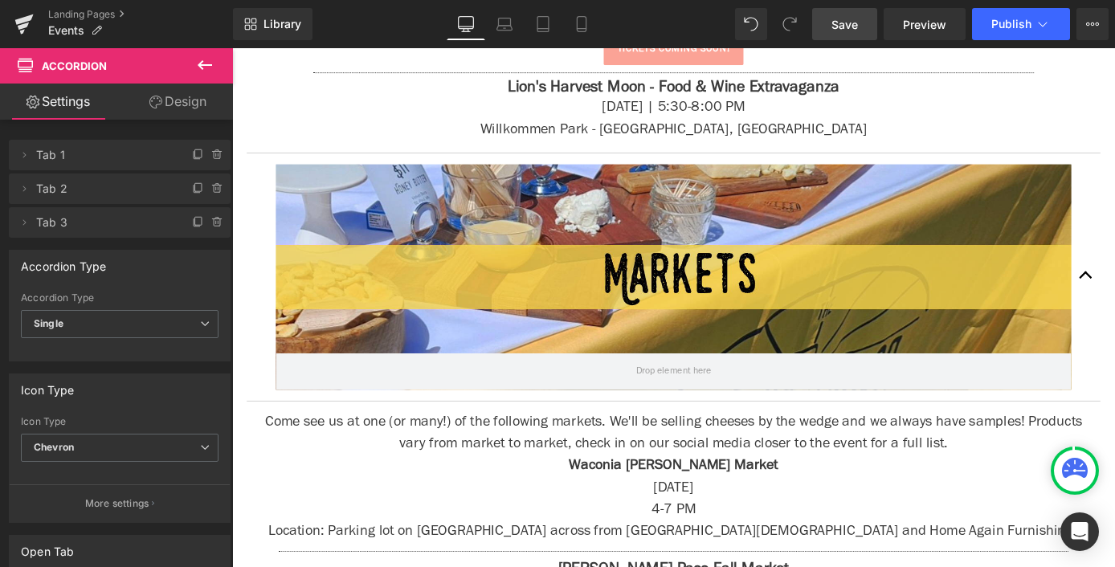
click at [852, 32] on span "Save" at bounding box center [844, 24] width 27 height 17
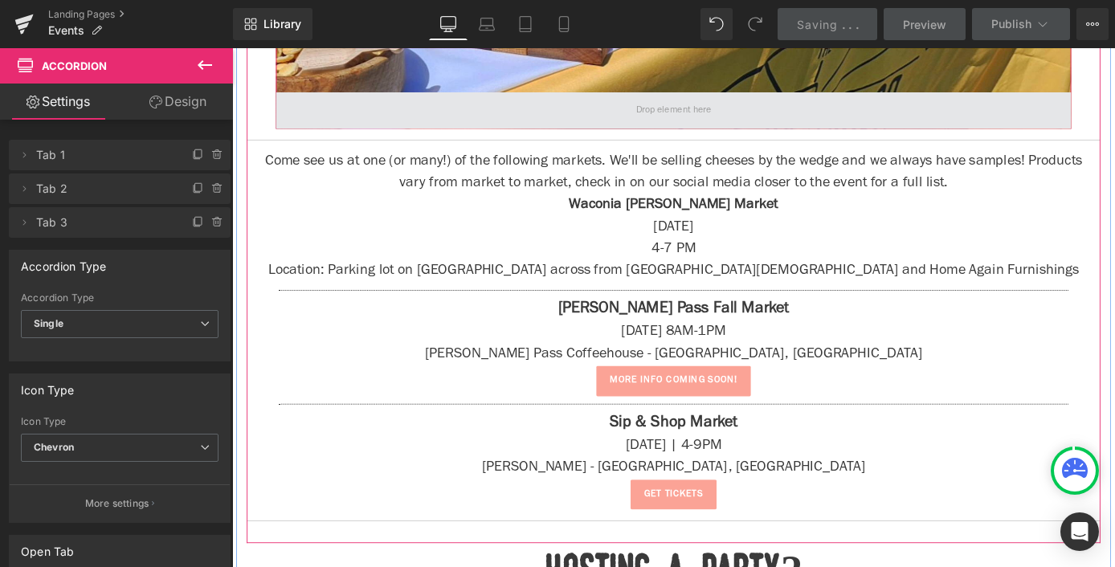
scroll to position [1871, 0]
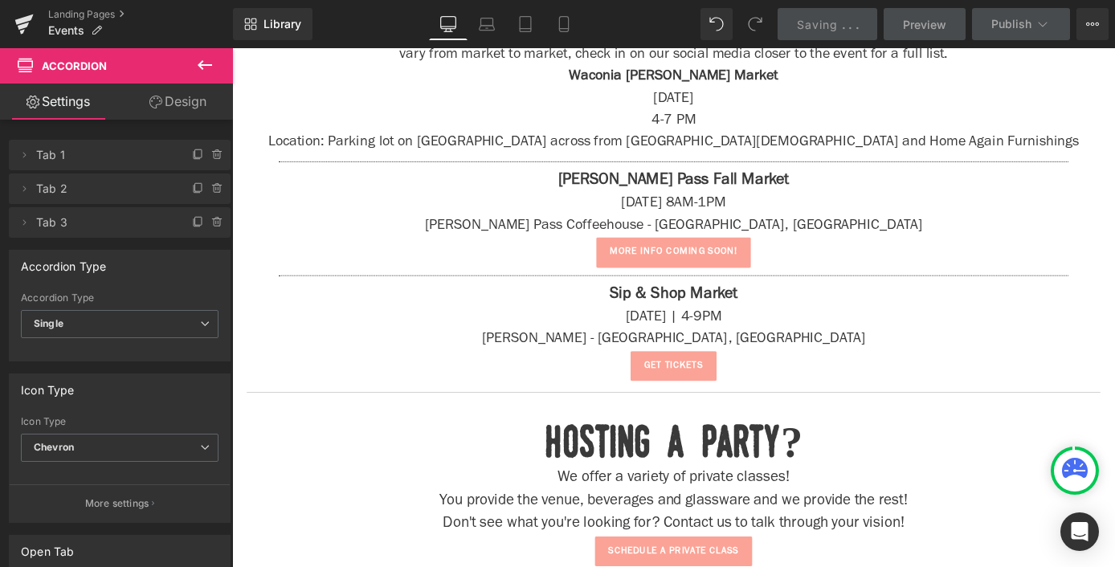
click at [215, 56] on button at bounding box center [205, 65] width 56 height 35
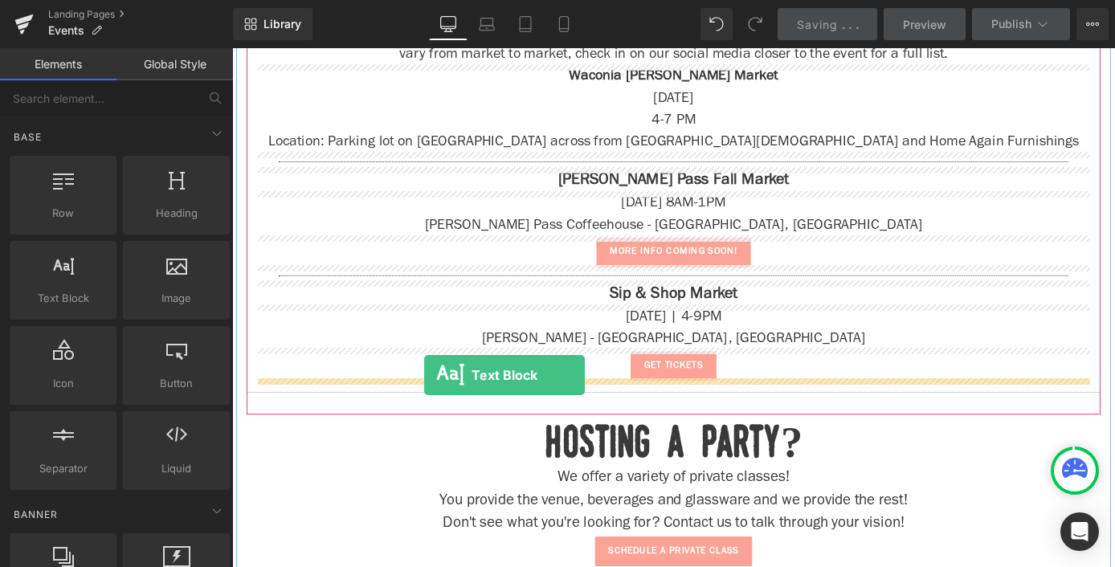
drag, startPoint x: 296, startPoint y: 336, endPoint x: 443, endPoint y: 408, distance: 163.4
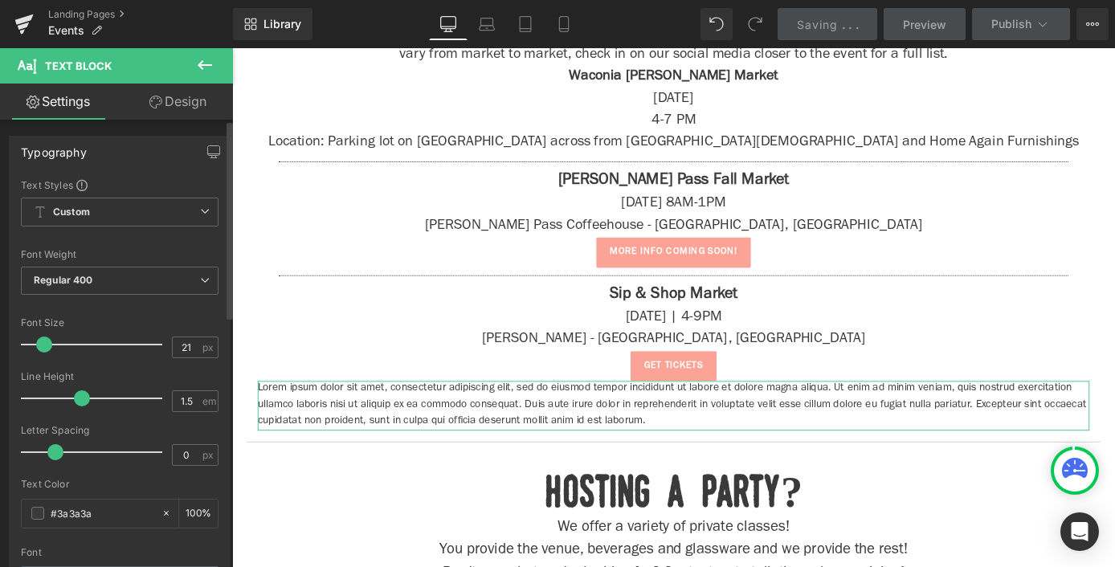
type input "22"
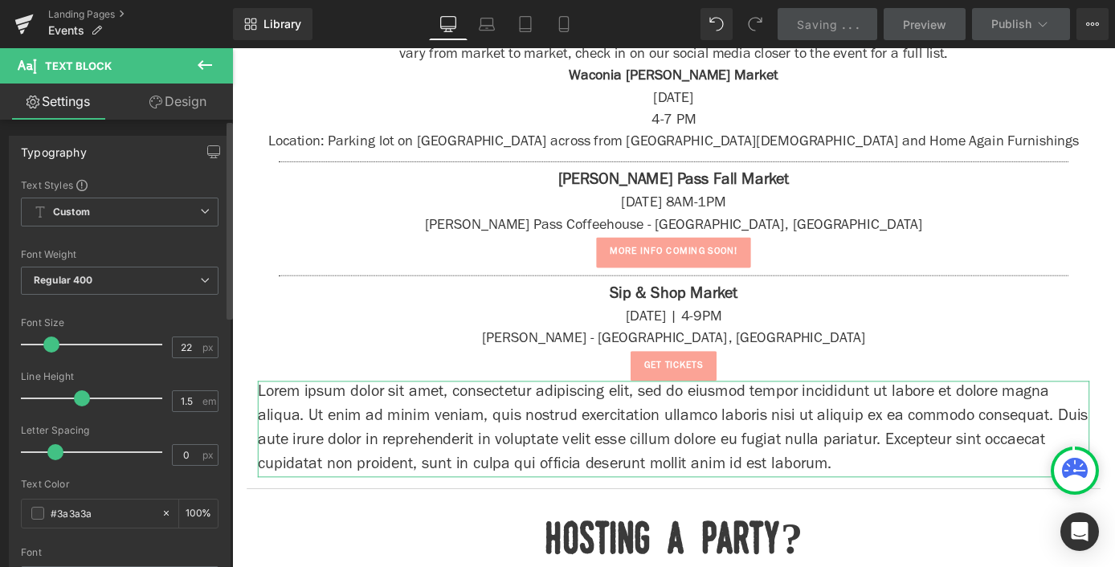
drag, startPoint x: 45, startPoint y: 345, endPoint x: 54, endPoint y: 347, distance: 9.0
click at [54, 347] on span at bounding box center [51, 344] width 16 height 16
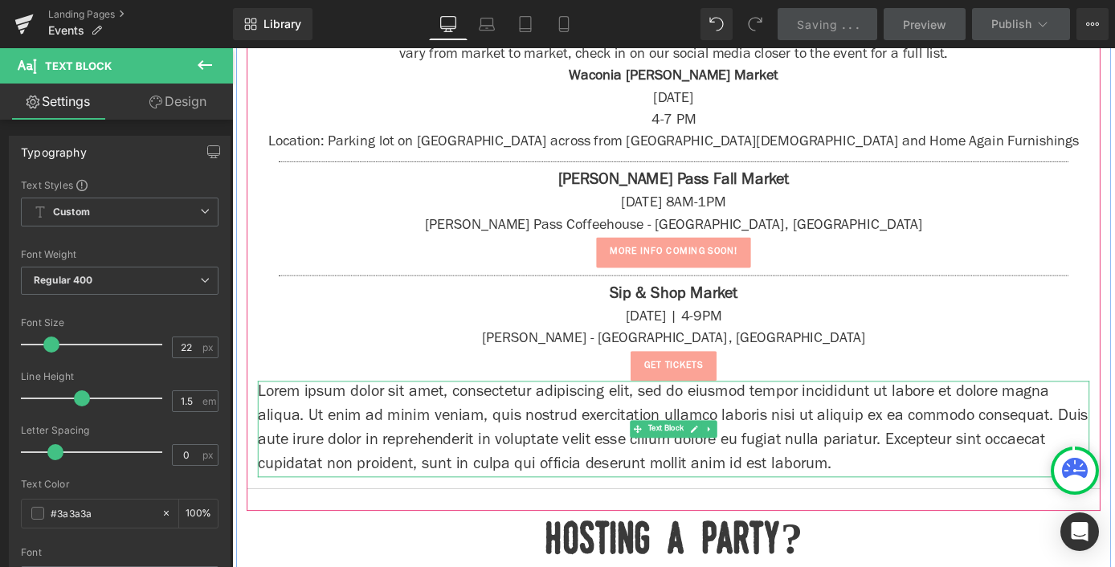
click at [328, 443] on p "Lorem ipsum dolor sit amet, consectetur adipiscing elit, sed do eiusmod tempor …" at bounding box center [718, 467] width 916 height 106
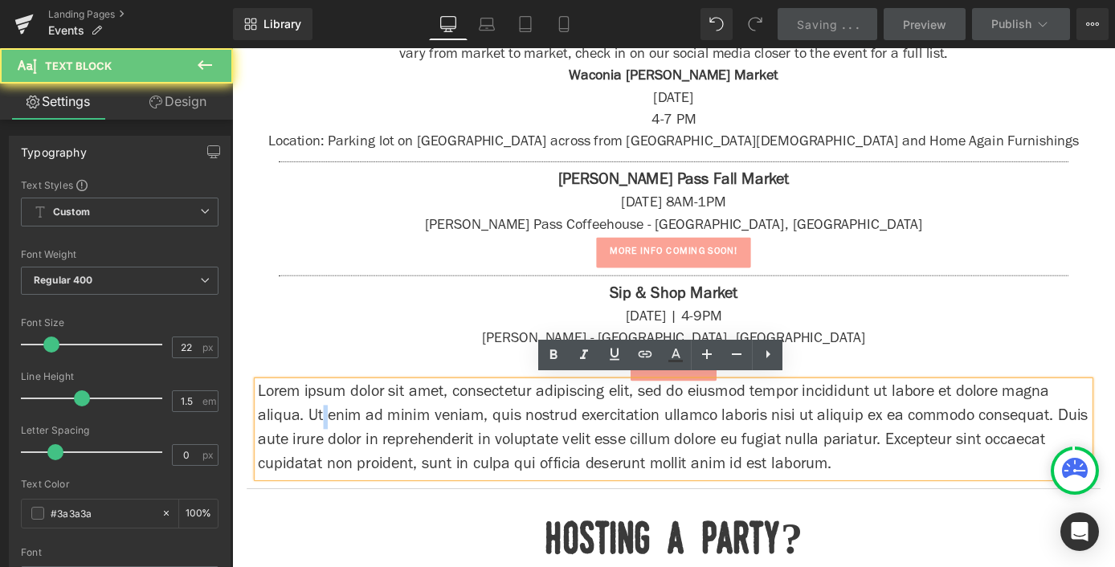
click at [328, 443] on p "Lorem ipsum dolor sit amet, consectetur adipiscing elit, sed do eiusmod tempor …" at bounding box center [718, 467] width 916 height 106
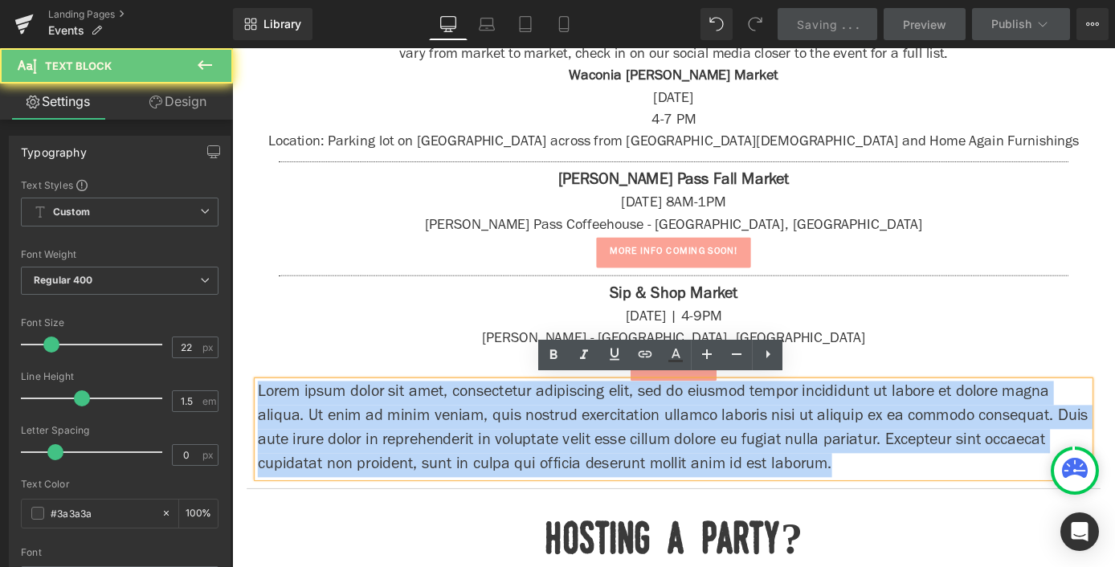
click at [328, 443] on p "Lorem ipsum dolor sit amet, consectetur adipiscing elit, sed do eiusmod tempor …" at bounding box center [718, 467] width 916 height 106
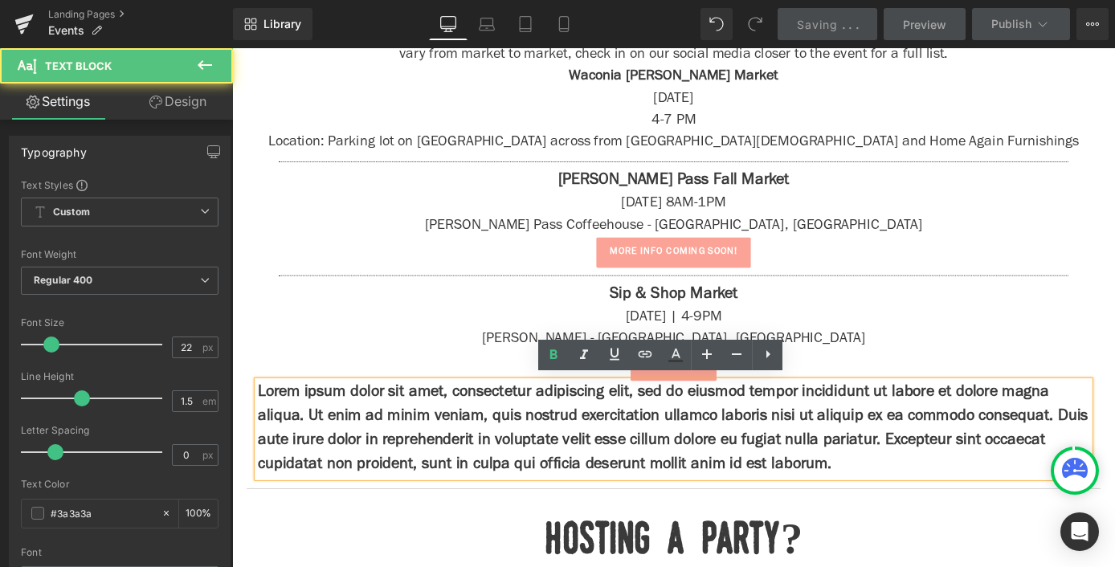
click at [352, 451] on strong "Lorem ipsum dolor sit amet, consectetur adipiscing elit, sed do eiusmod tempor …" at bounding box center [717, 466] width 914 height 97
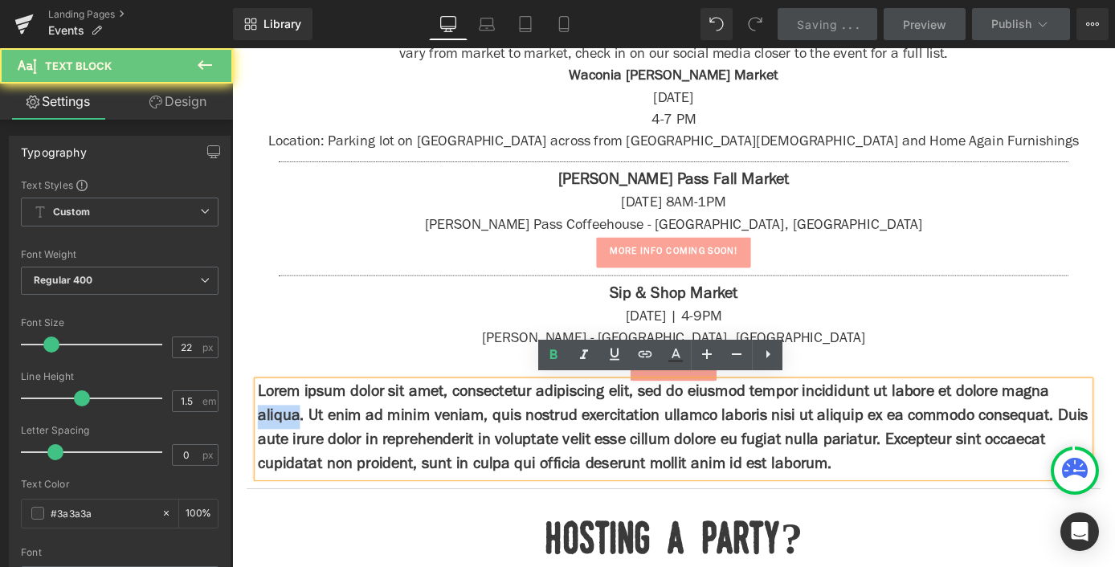
click at [352, 451] on strong "Lorem ipsum dolor sit amet, consectetur adipiscing elit, sed do eiusmod tempor …" at bounding box center [717, 466] width 914 height 97
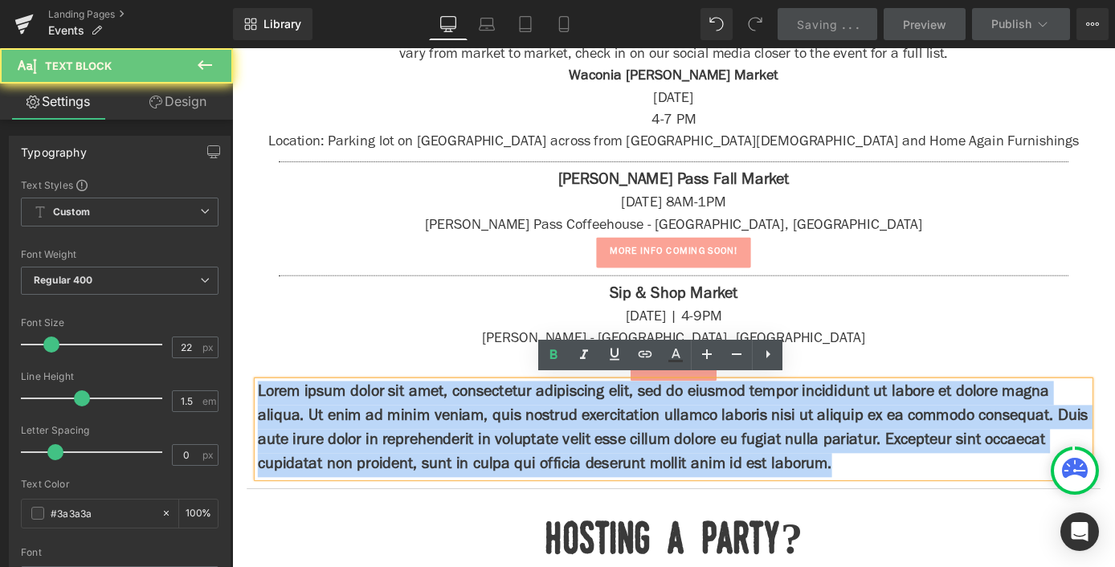
click at [352, 451] on strong "Lorem ipsum dolor sit amet, consectetur adipiscing elit, sed do eiusmod tempor …" at bounding box center [717, 466] width 914 height 97
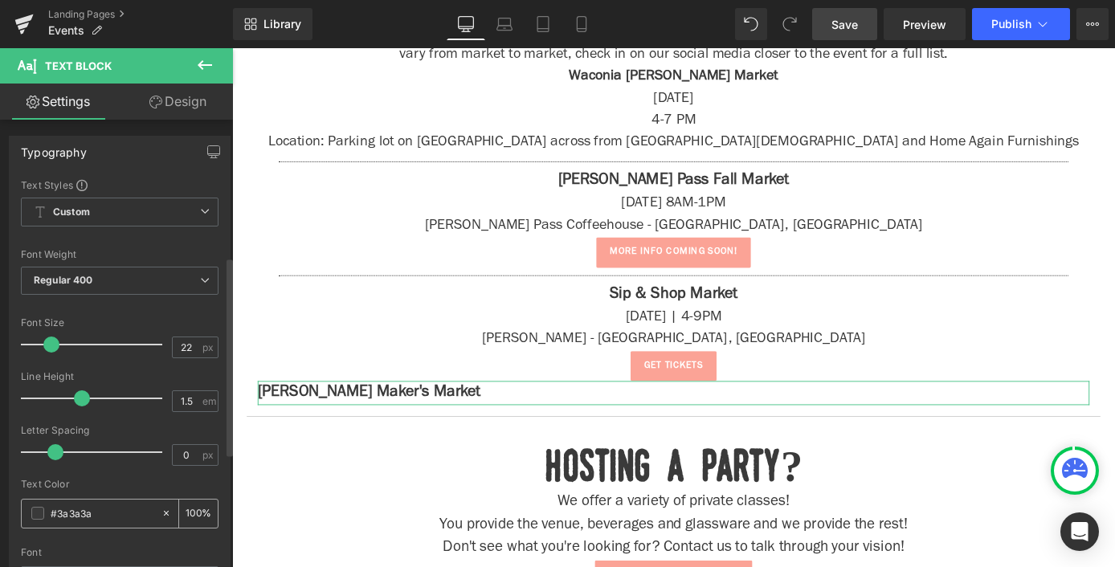
scroll to position [567, 0]
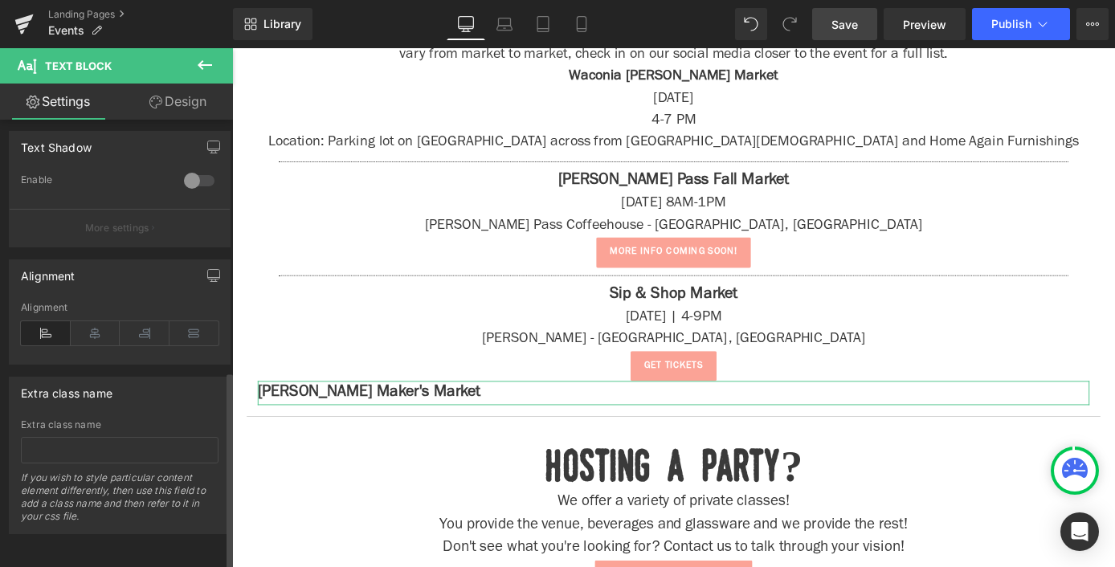
click at [92, 303] on div "Alignment" at bounding box center [120, 333] width 198 height 62
click at [94, 321] on icon at bounding box center [96, 333] width 50 height 24
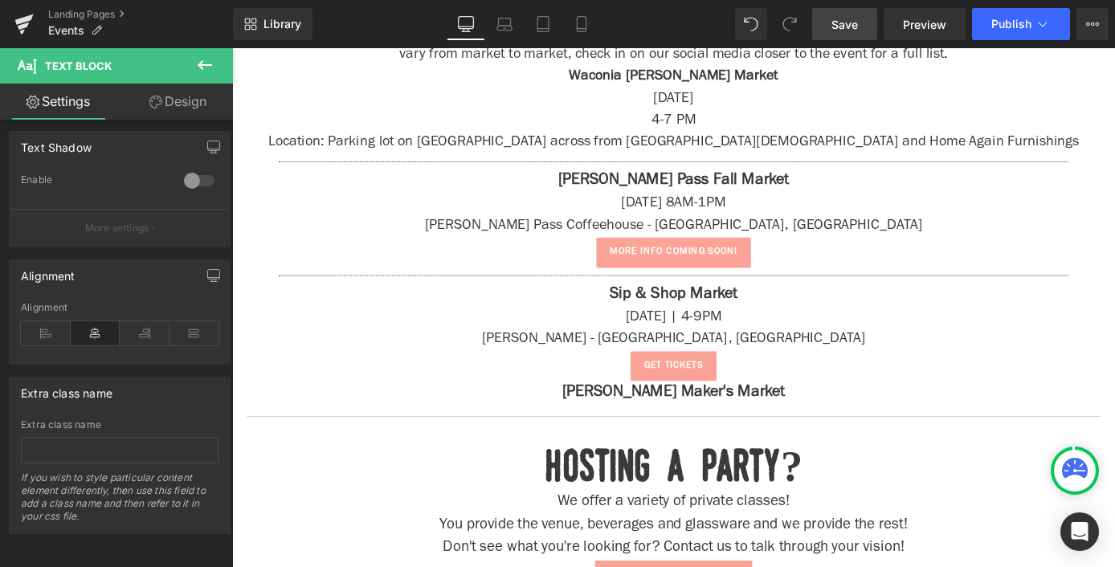
click at [217, 59] on button at bounding box center [205, 65] width 56 height 35
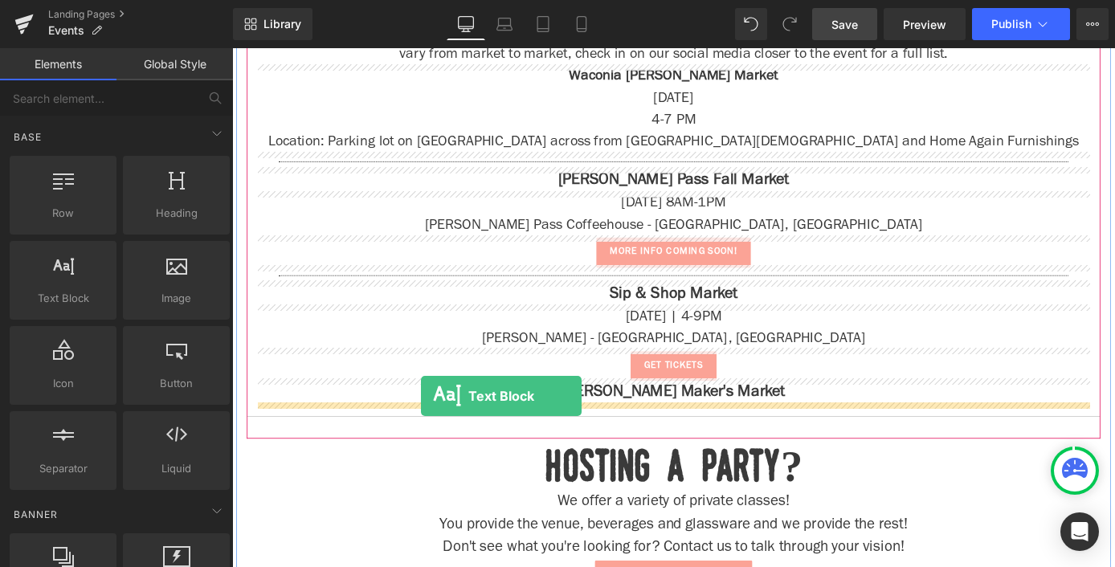
drag, startPoint x: 301, startPoint y: 353, endPoint x: 440, endPoint y: 431, distance: 159.7
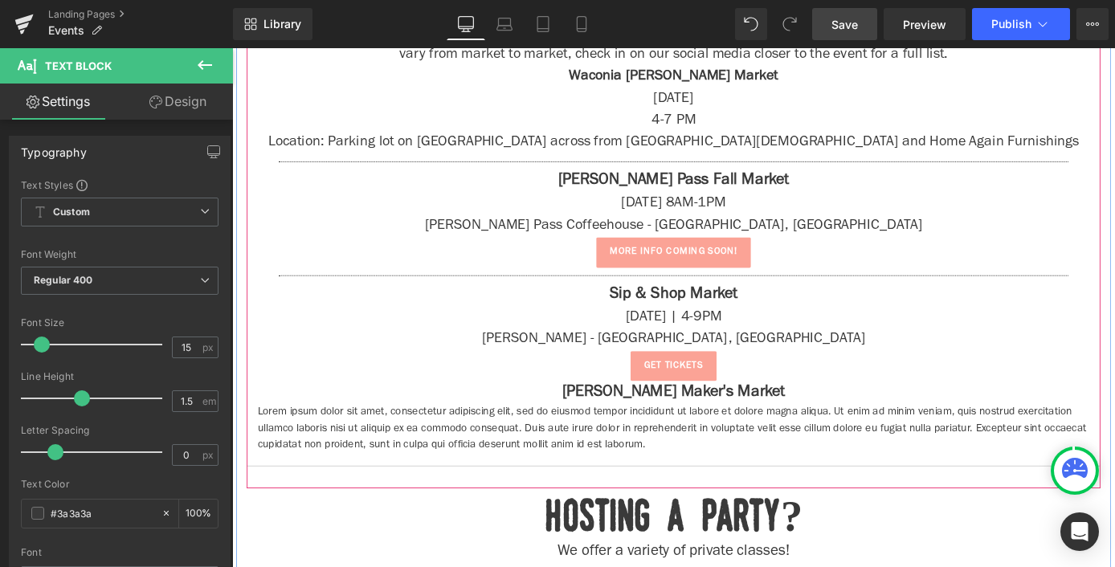
click at [469, 461] on p "Lorem ipsum dolor sit amet, consectetur adipiscing elit, sed do eiusmod tempor …" at bounding box center [718, 468] width 916 height 55
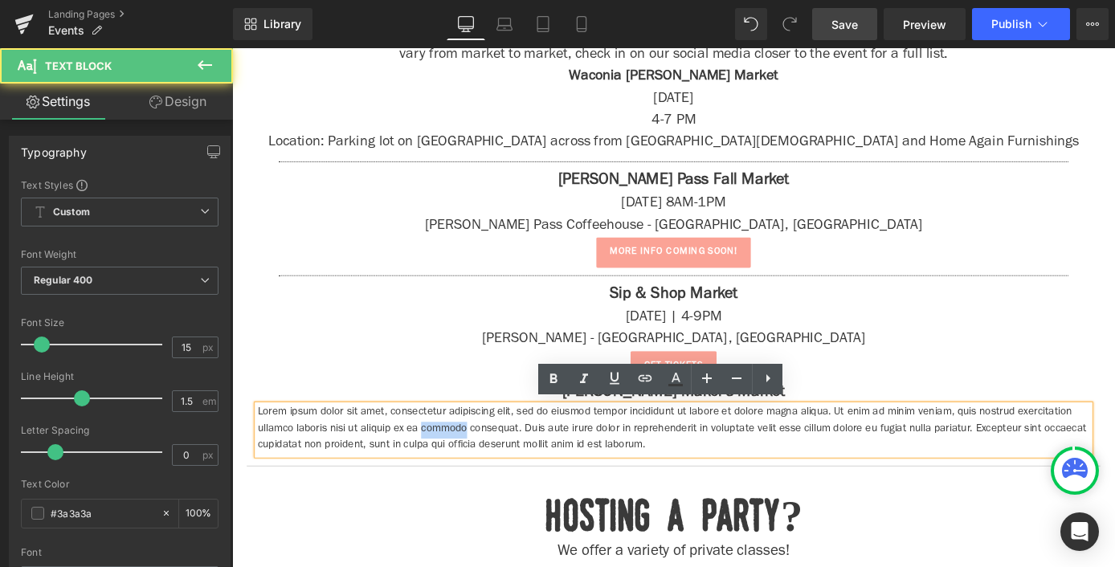
click at [469, 461] on p "Lorem ipsum dolor sit amet, consectetur adipiscing elit, sed do eiusmod tempor …" at bounding box center [718, 468] width 916 height 55
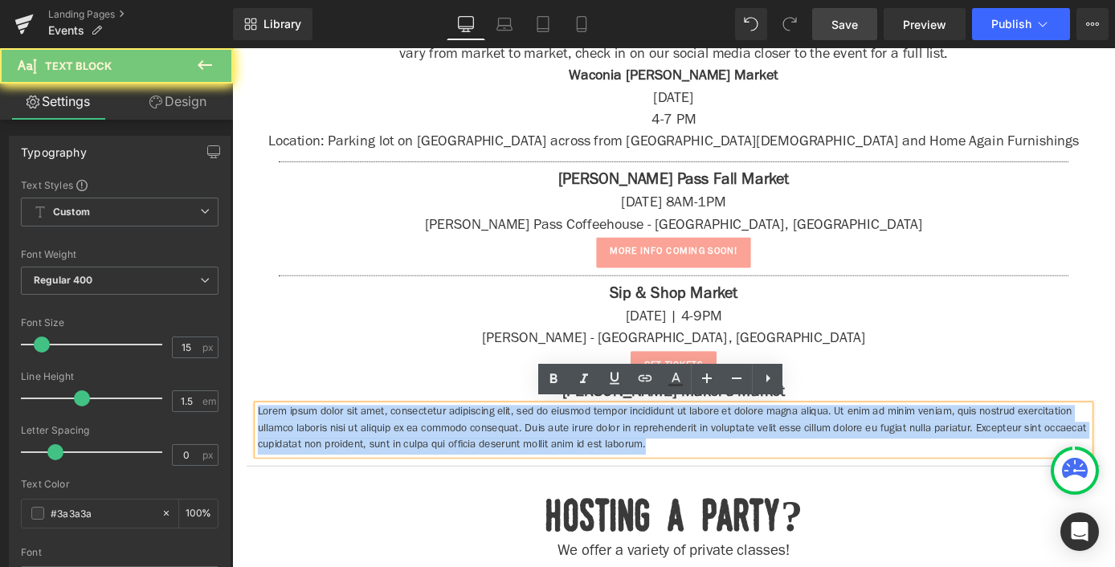
click at [469, 461] on p "Lorem ipsum dolor sit amet, consectetur adipiscing elit, sed do eiusmod tempor …" at bounding box center [718, 468] width 916 height 55
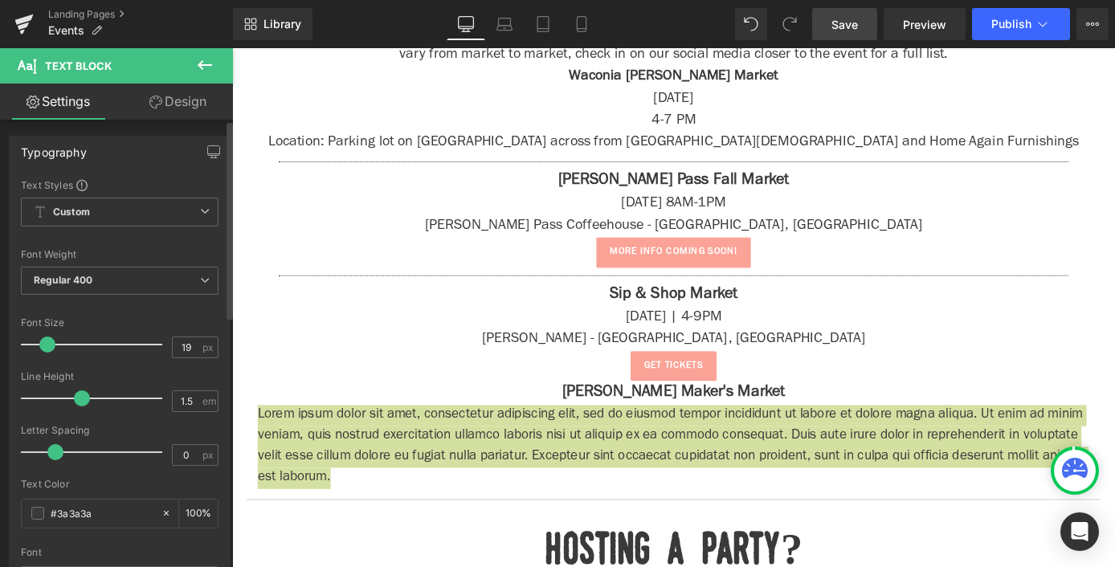
type input "20"
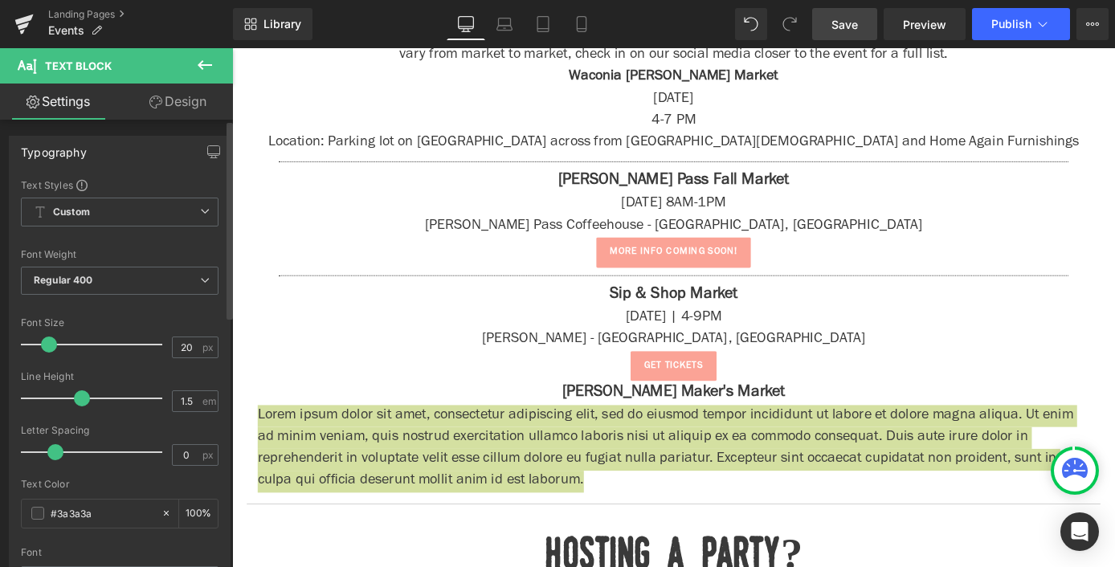
click at [46, 353] on div at bounding box center [95, 344] width 133 height 32
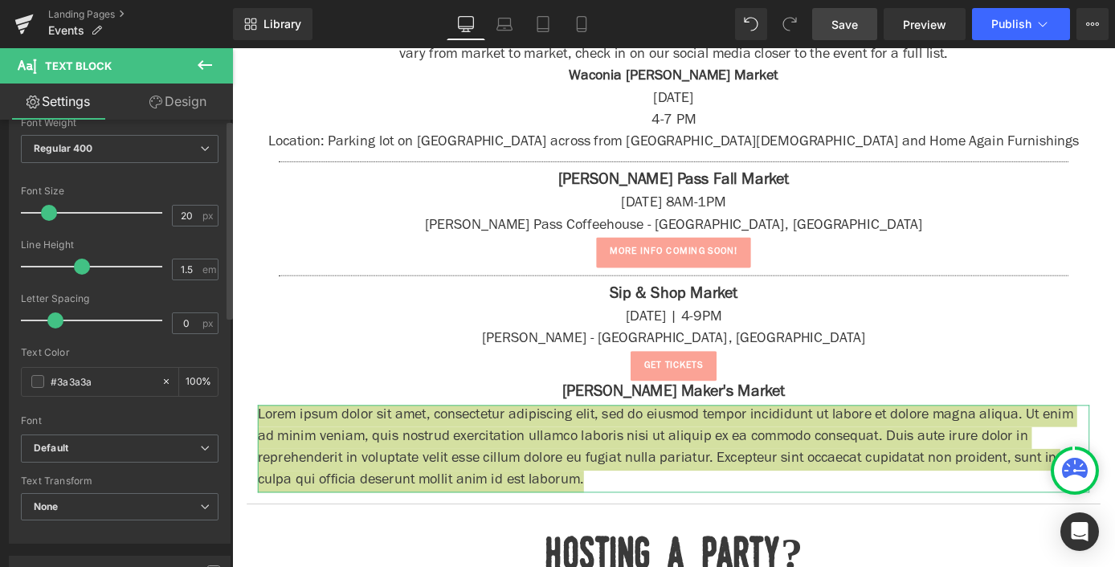
scroll to position [427, 0]
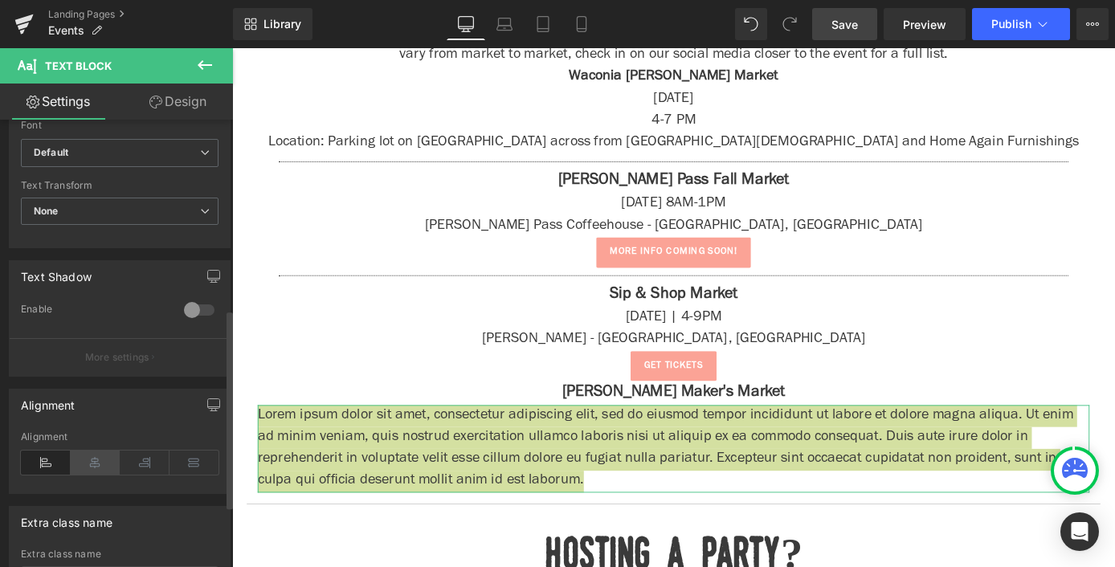
click at [91, 456] on icon at bounding box center [96, 463] width 50 height 24
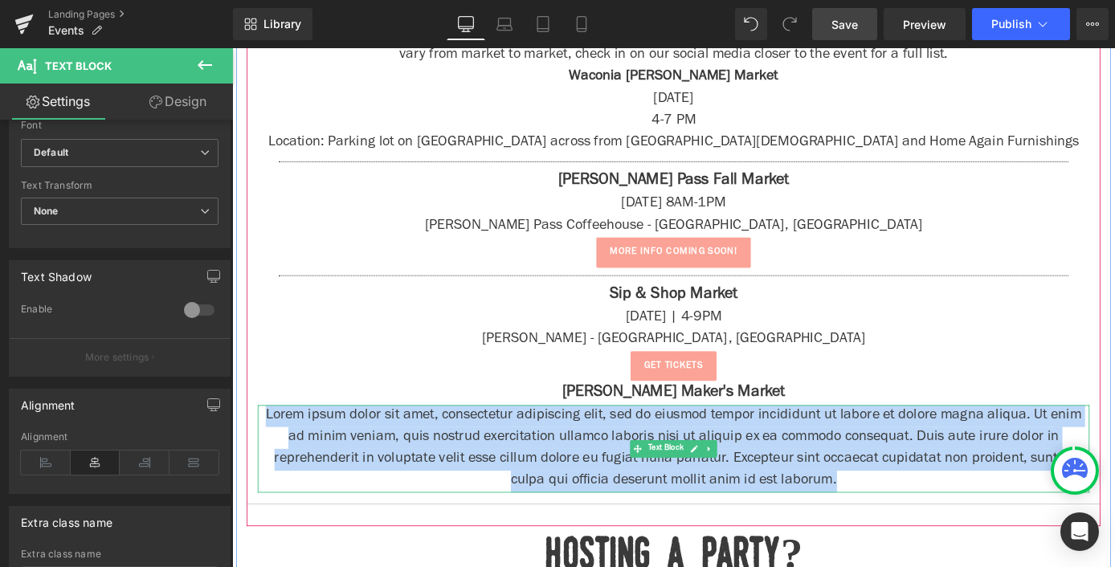
click at [434, 457] on p "Lorem ipsum dolor sit amet, consectetur adipiscing elit, sed do eiusmod tempor …" at bounding box center [718, 489] width 916 height 96
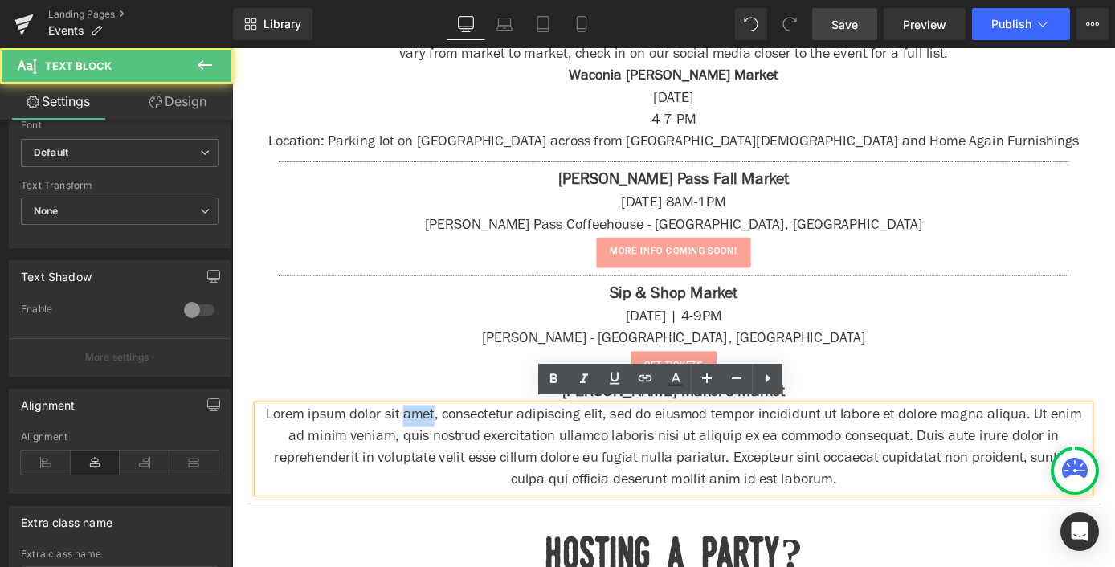
click at [434, 457] on p "Lorem ipsum dolor sit amet, consectetur adipiscing elit, sed do eiusmod tempor …" at bounding box center [718, 489] width 916 height 96
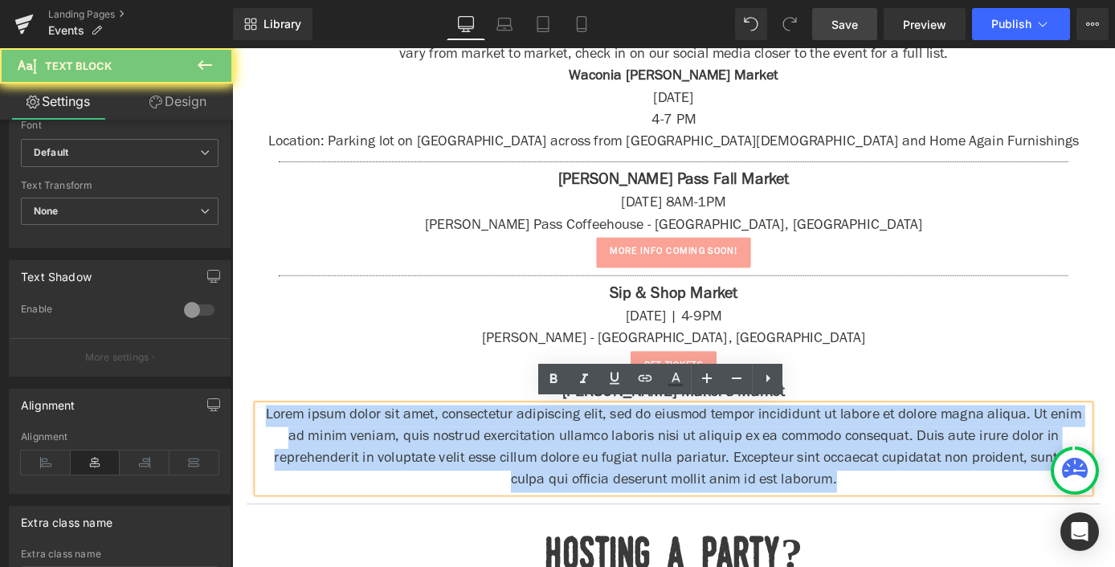
click at [434, 457] on p "Lorem ipsum dolor sit amet, consectetur adipiscing elit, sed do eiusmod tempor …" at bounding box center [718, 489] width 916 height 96
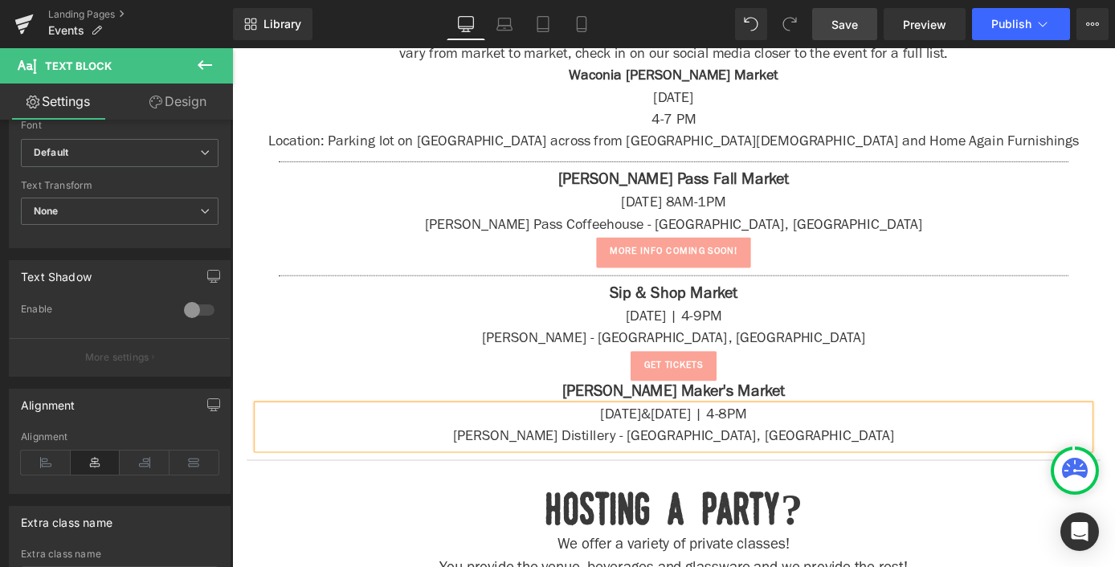
click at [714, 448] on p "[DATE]&[DATE] | 4-8PM" at bounding box center [718, 453] width 916 height 24
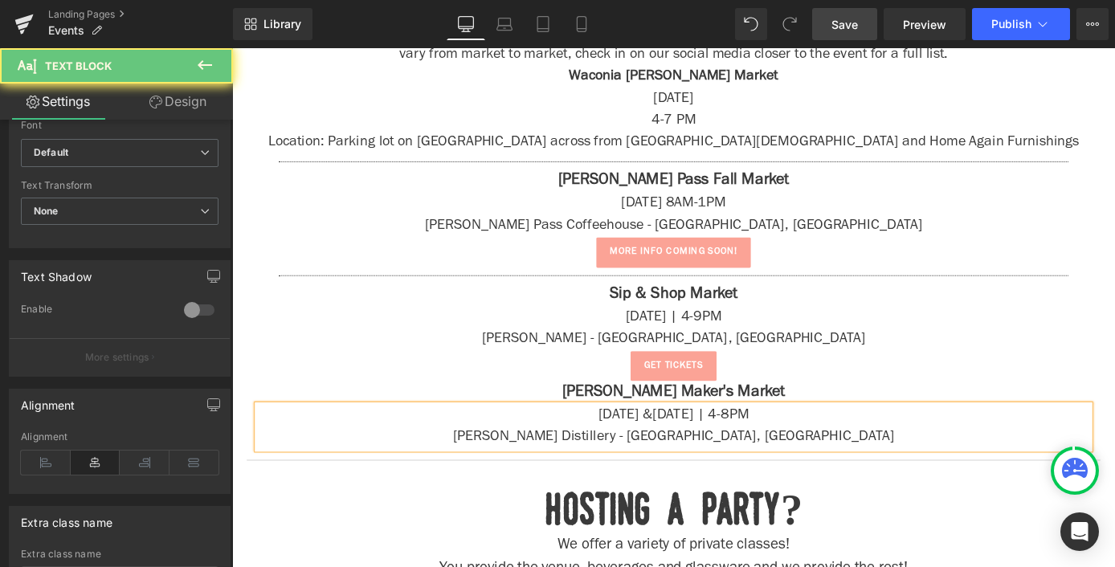
click at [730, 453] on p "[DATE] &[DATE] | 4-8PM" at bounding box center [718, 453] width 916 height 24
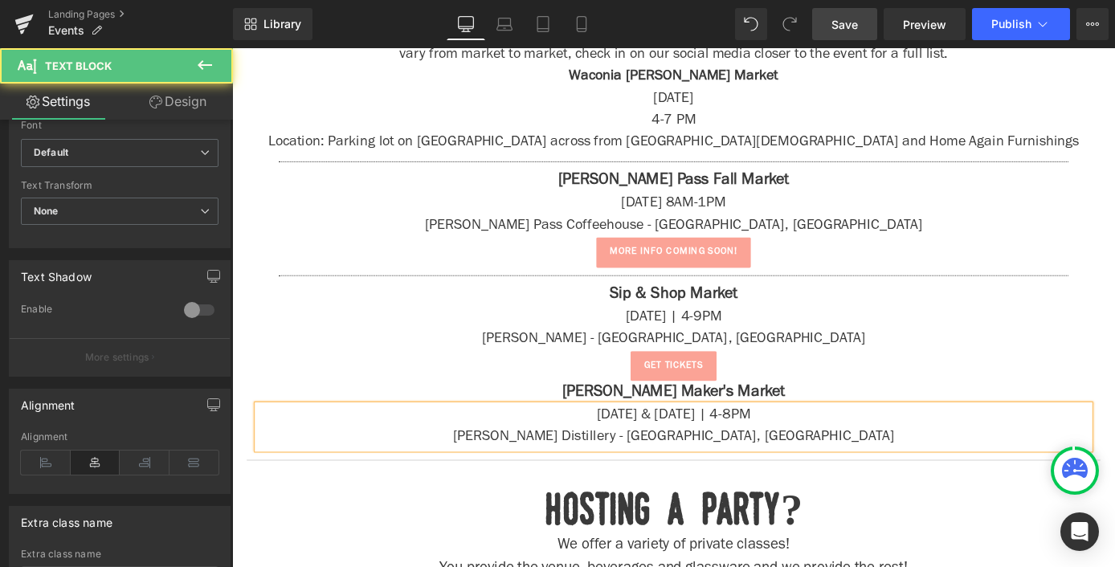
click at [538, 461] on p "[DATE] & [DATE] | 4-8PM" at bounding box center [718, 453] width 916 height 24
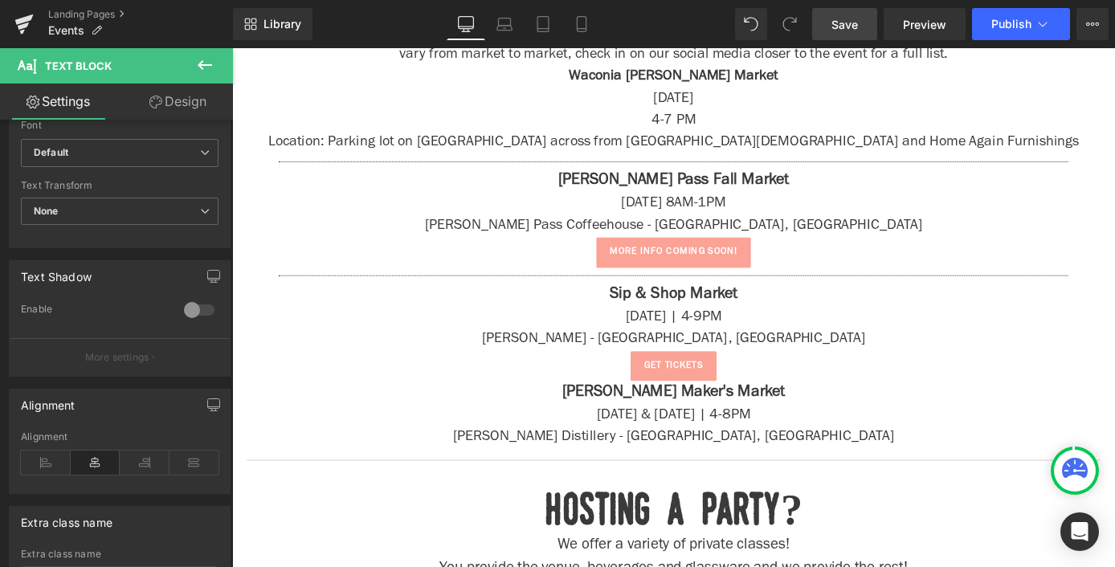
click at [219, 69] on button at bounding box center [205, 65] width 56 height 35
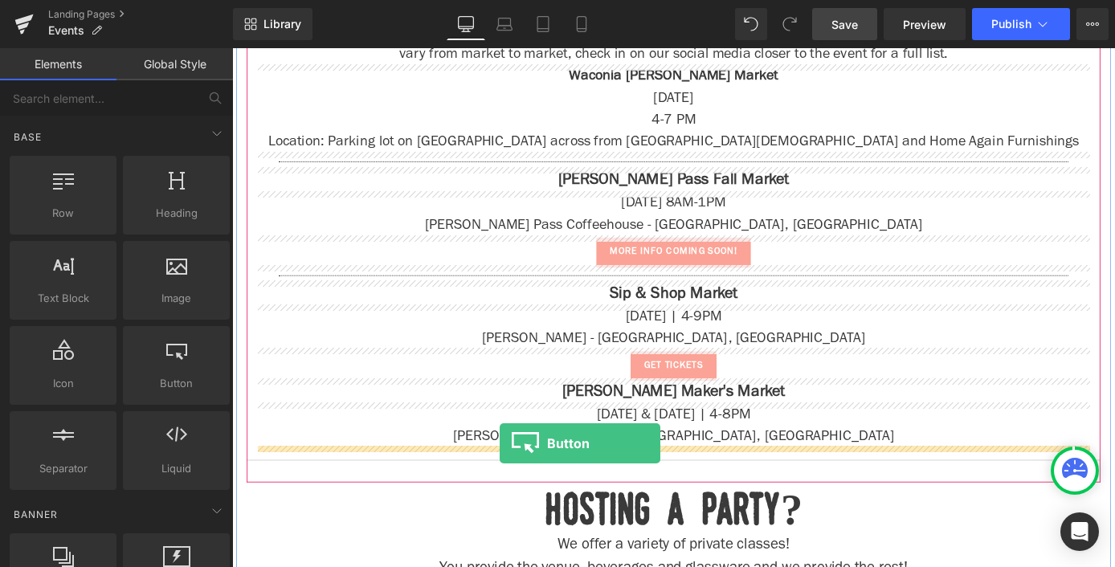
drag, startPoint x: 389, startPoint y: 430, endPoint x: 528, endPoint y: 484, distance: 149.0
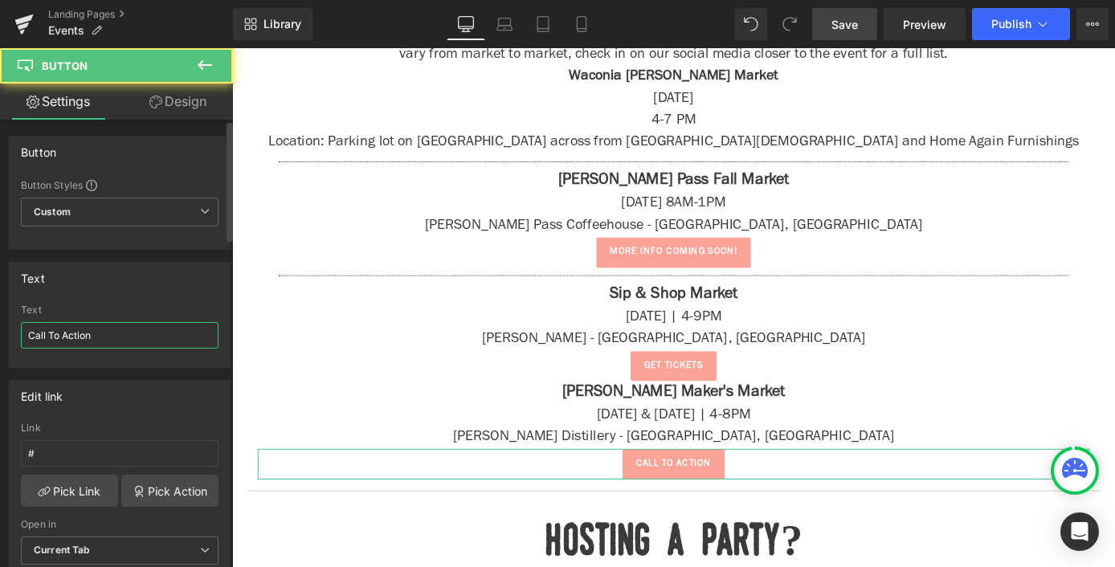
click at [94, 332] on input "Call To Action" at bounding box center [120, 335] width 198 height 27
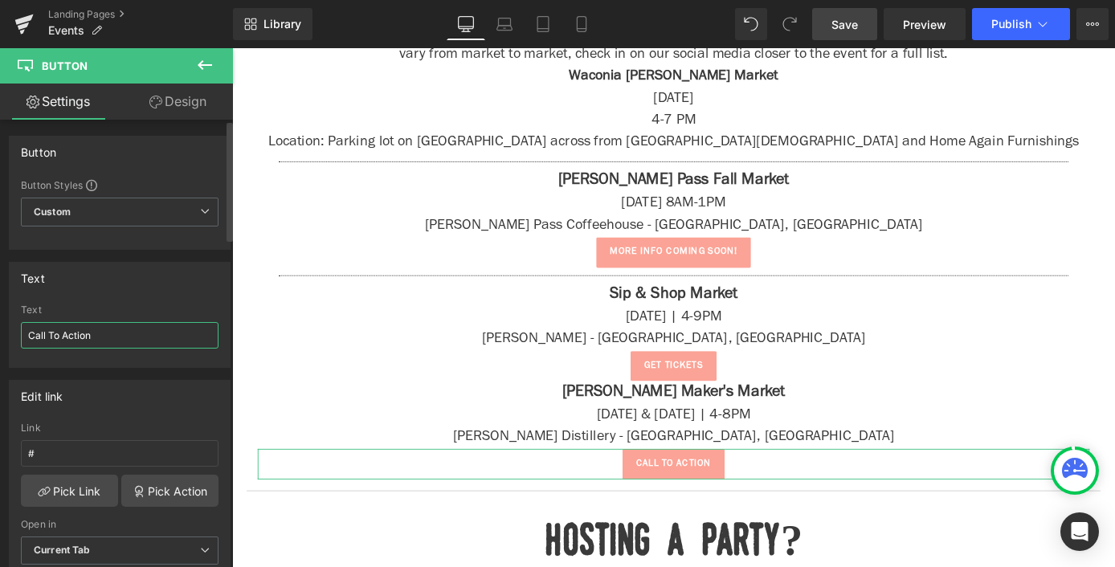
click at [94, 332] on input "Call To Action" at bounding box center [120, 335] width 198 height 27
type input "g"
type input "info coming soon!"
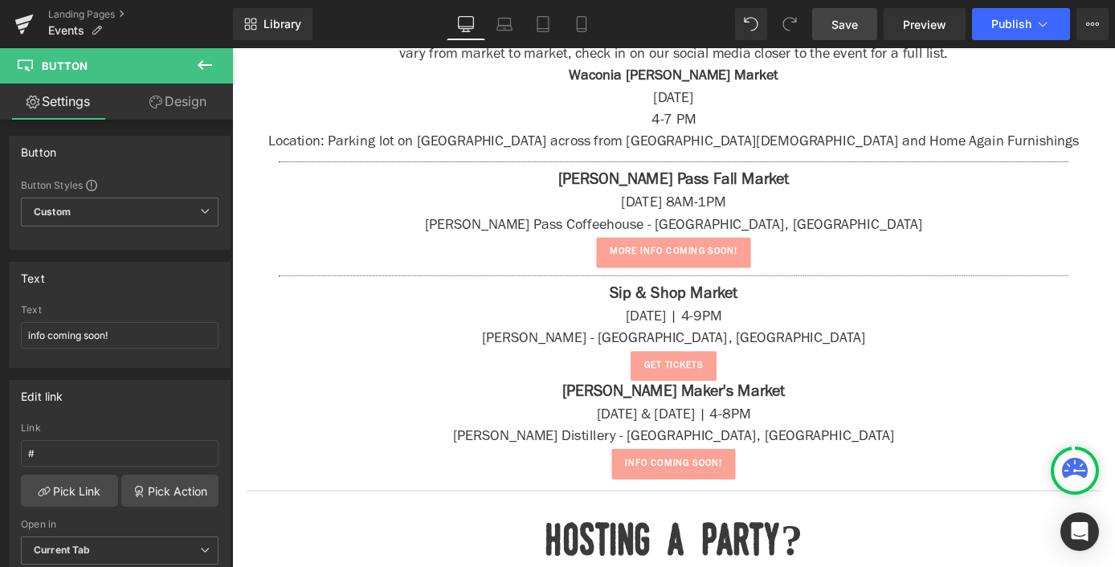
click at [203, 59] on icon at bounding box center [204, 64] width 19 height 19
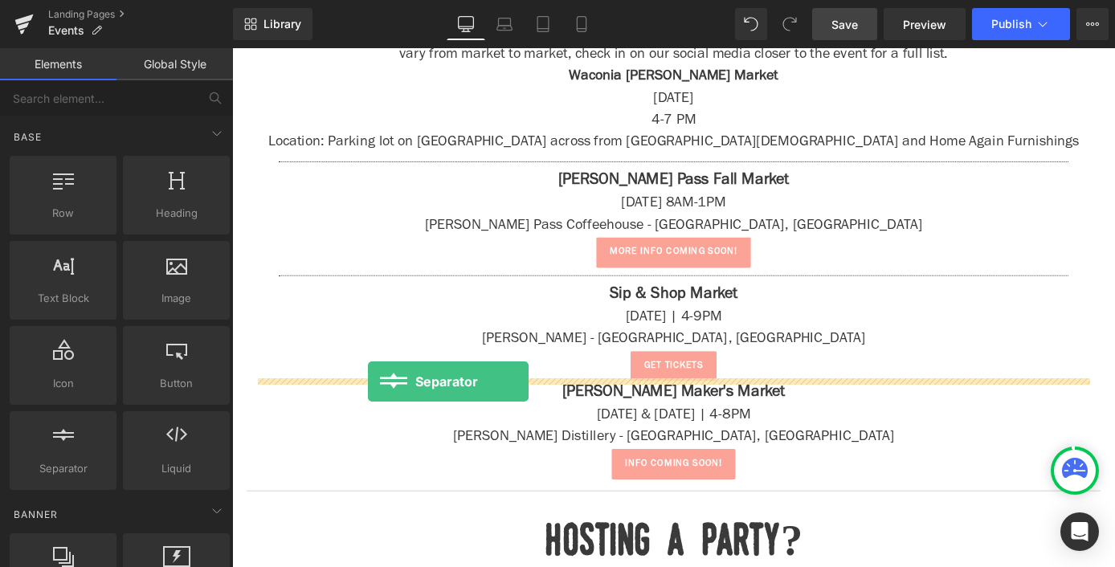
drag, startPoint x: 296, startPoint y: 483, endPoint x: 381, endPoint y: 415, distance: 109.1
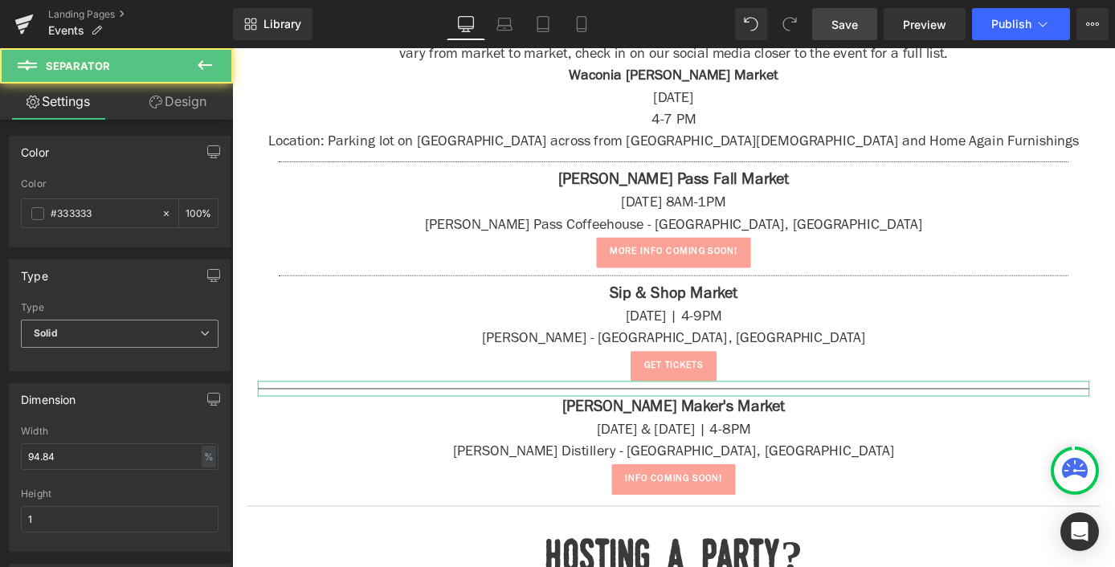
click at [110, 345] on span "Solid" at bounding box center [120, 334] width 198 height 28
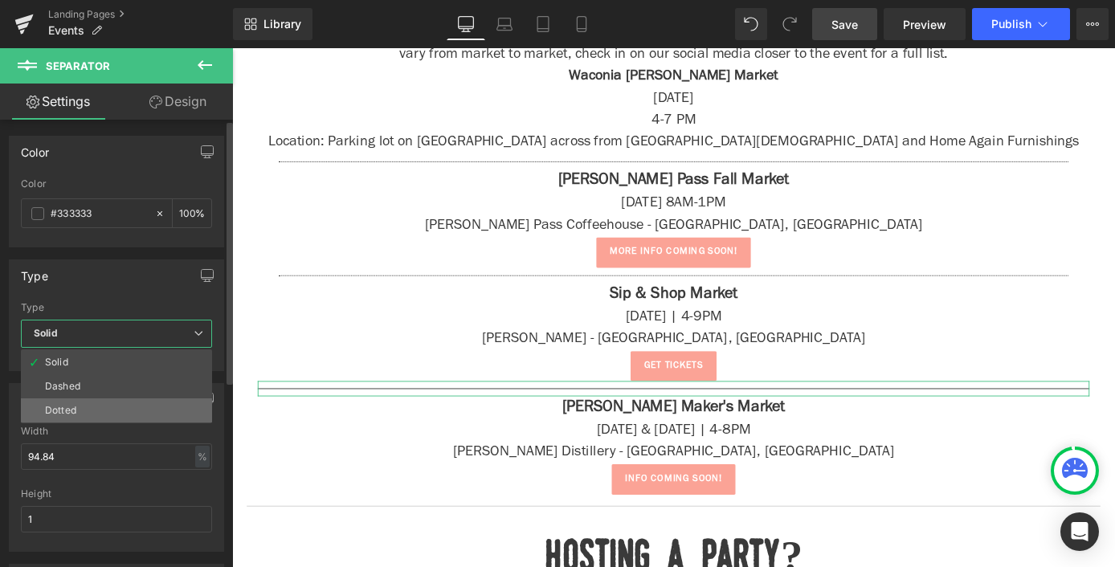
click at [108, 407] on li "Dotted" at bounding box center [116, 410] width 191 height 24
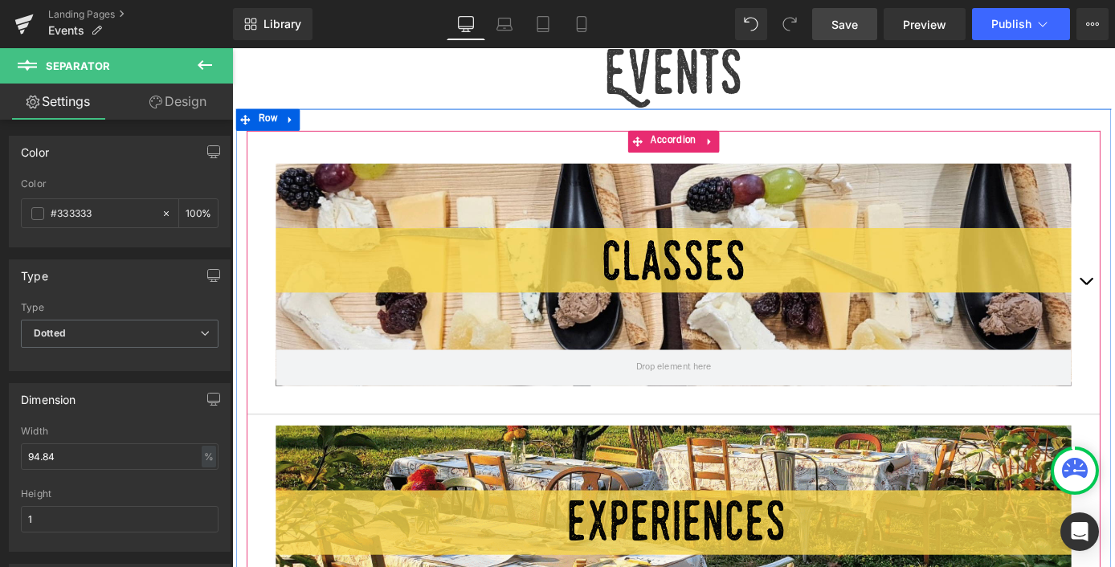
scroll to position [564, 0]
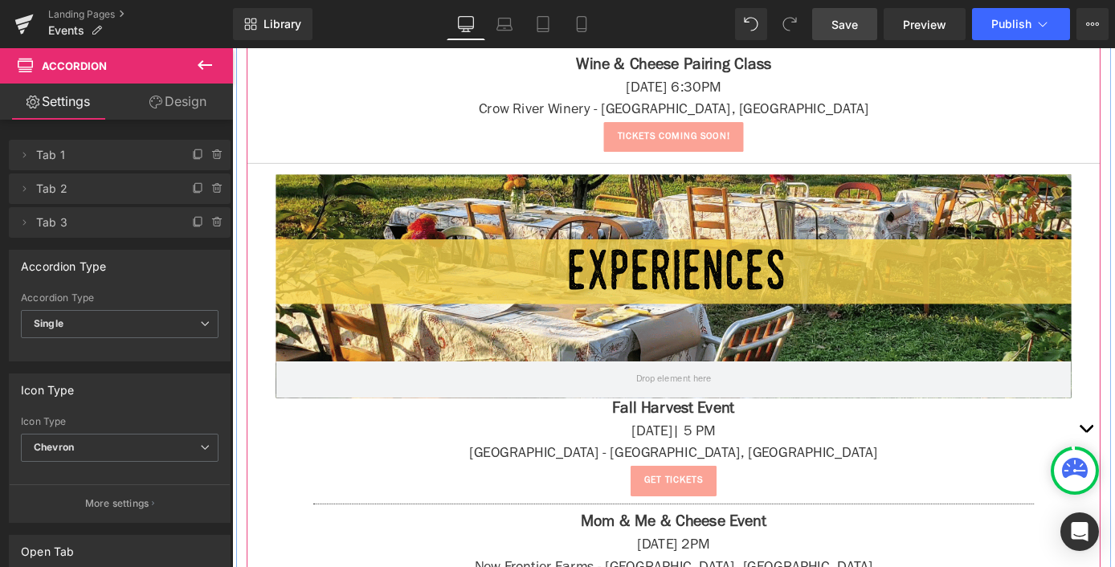
scroll to position [2943, 0]
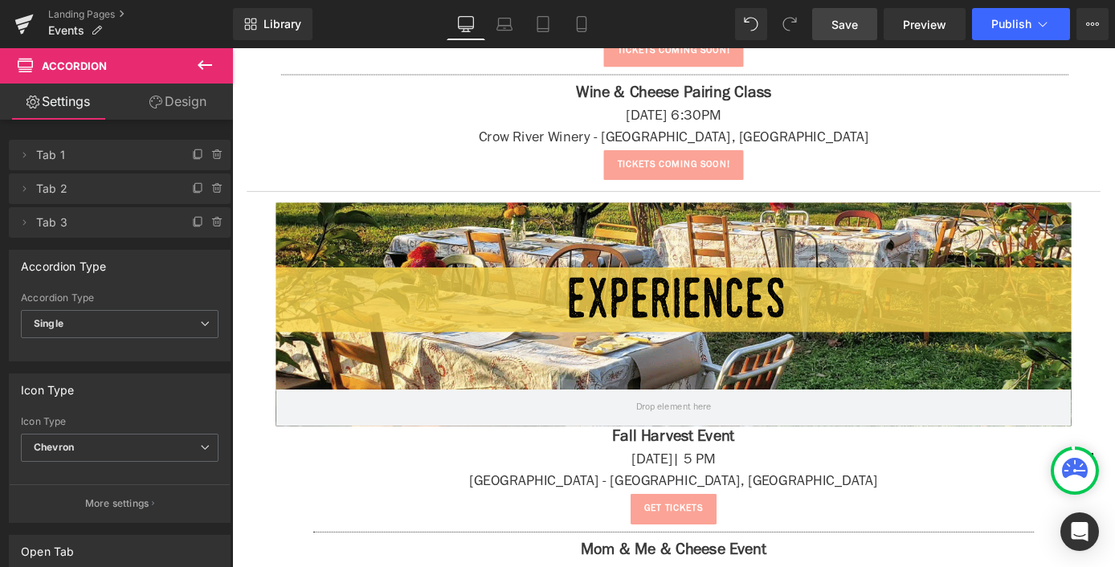
click at [194, 71] on button at bounding box center [205, 65] width 56 height 35
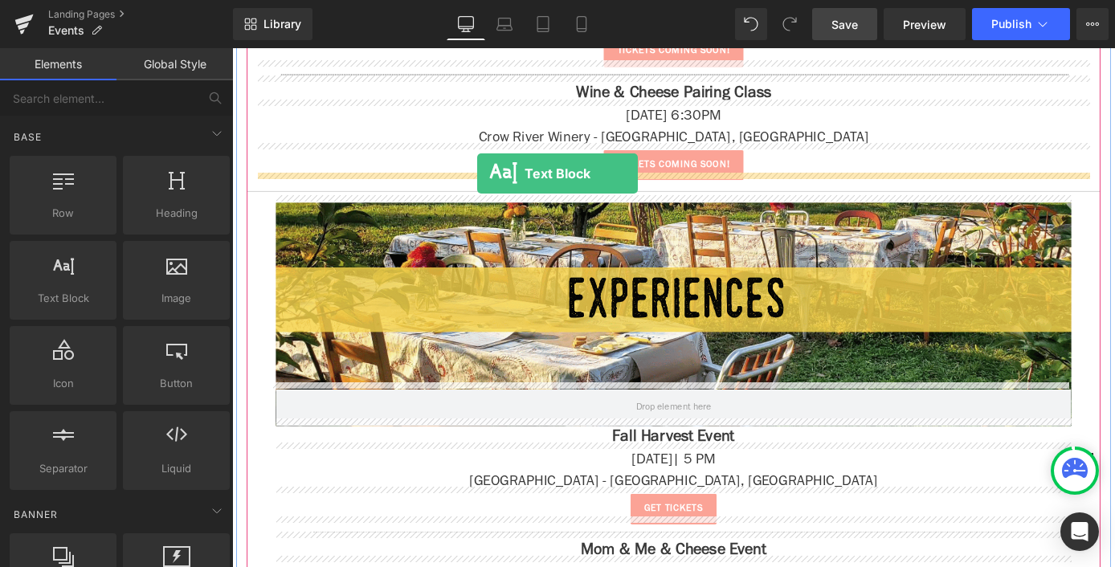
drag, startPoint x: 301, startPoint y: 327, endPoint x: 502, endPoint y: 186, distance: 245.1
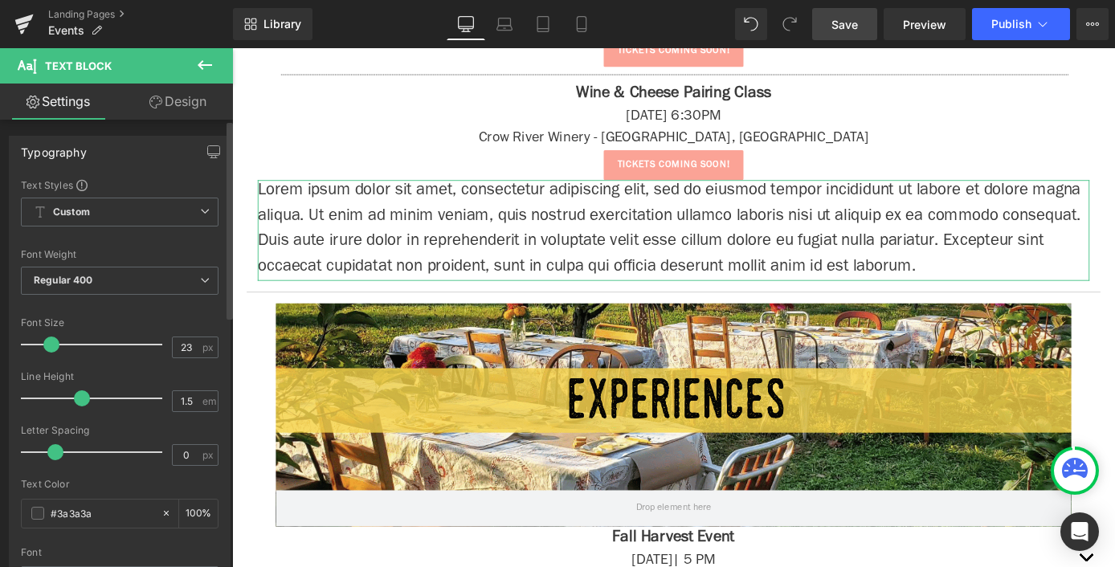
type input "22"
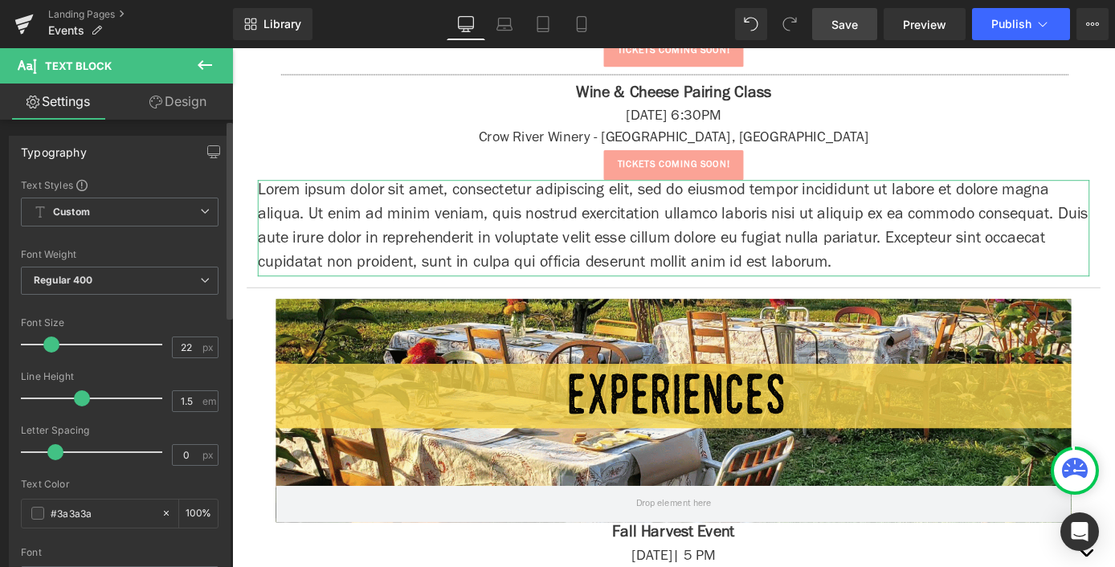
drag, startPoint x: 44, startPoint y: 342, endPoint x: 53, endPoint y: 345, distance: 9.4
click at [53, 345] on span at bounding box center [51, 344] width 16 height 16
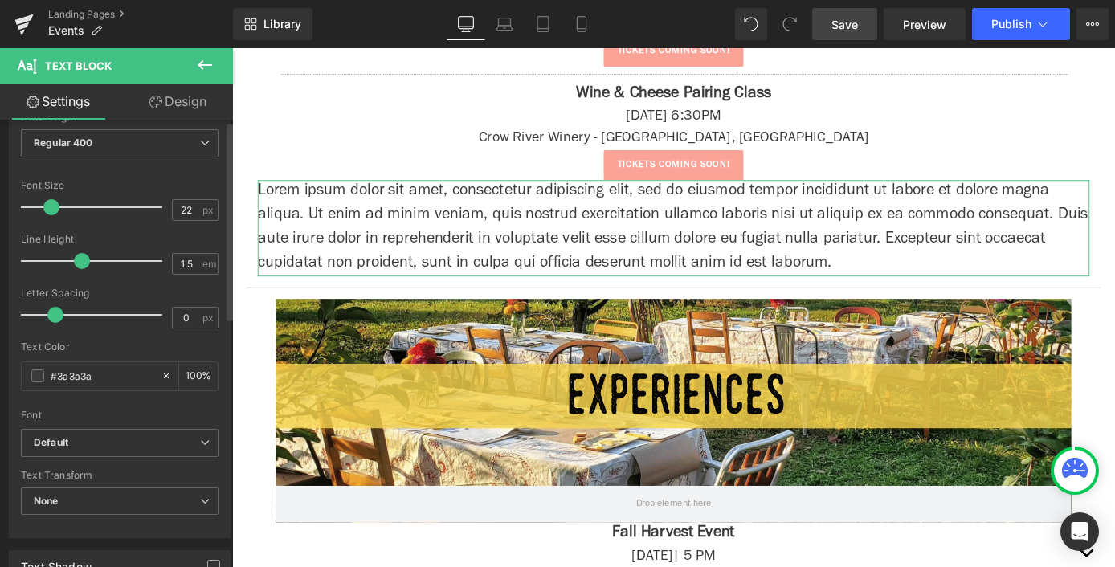
scroll to position [567, 0]
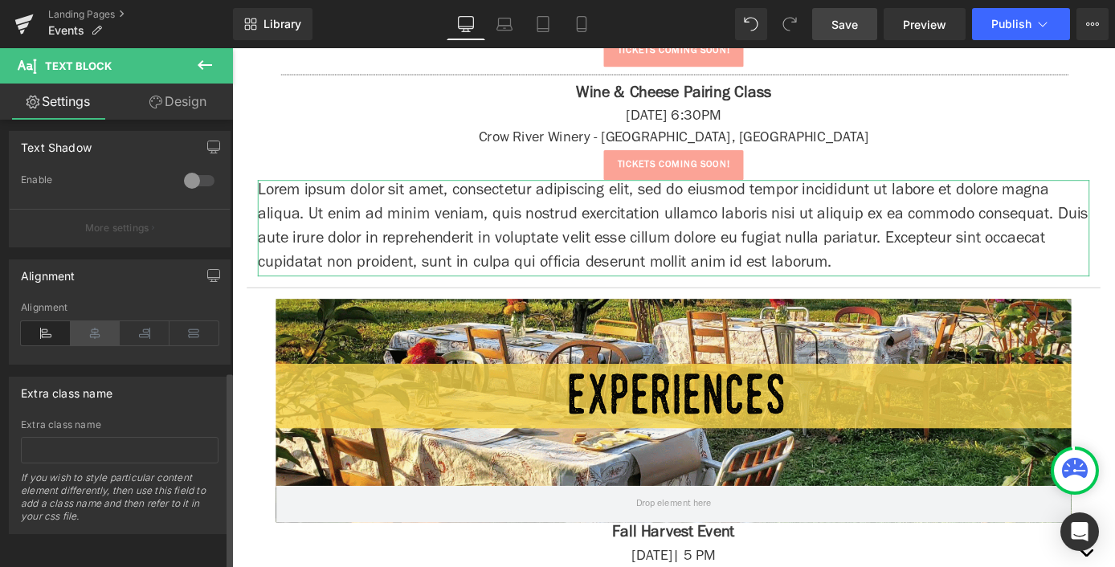
click at [98, 325] on icon at bounding box center [96, 333] width 50 height 24
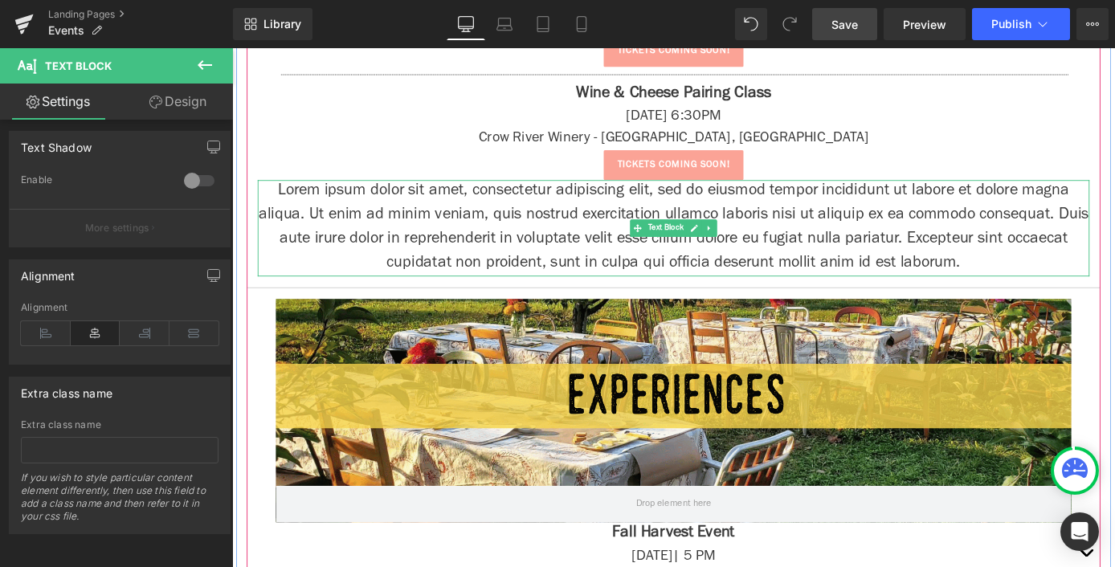
click at [517, 232] on p "Lorem ipsum dolor sit amet, consectetur adipiscing elit, sed do eiusmod tempor …" at bounding box center [718, 247] width 916 height 106
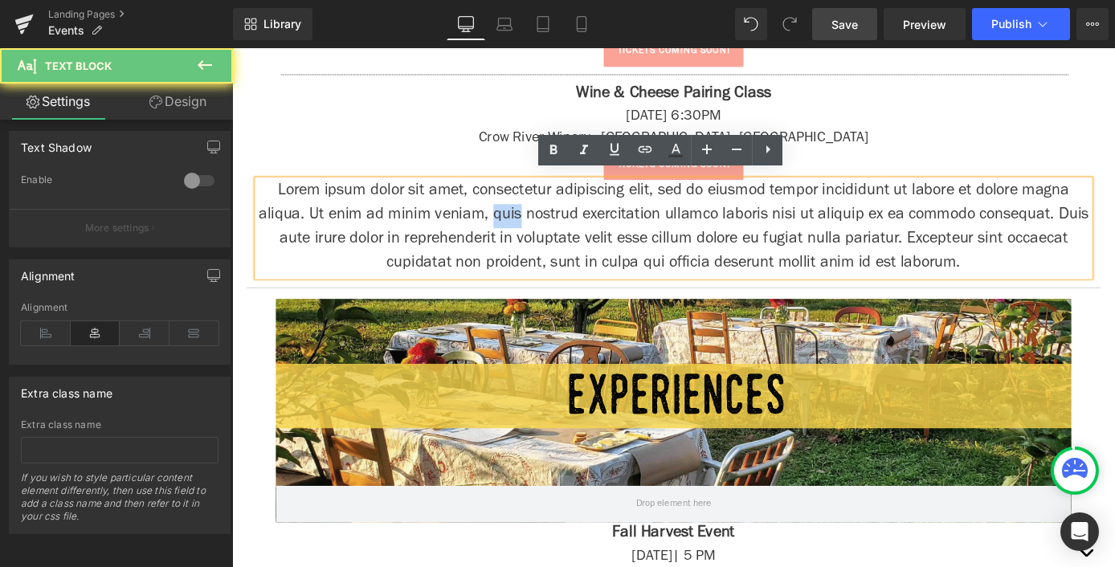
click at [517, 232] on p "Lorem ipsum dolor sit amet, consectetur adipiscing elit, sed do eiusmod tempor …" at bounding box center [718, 247] width 916 height 106
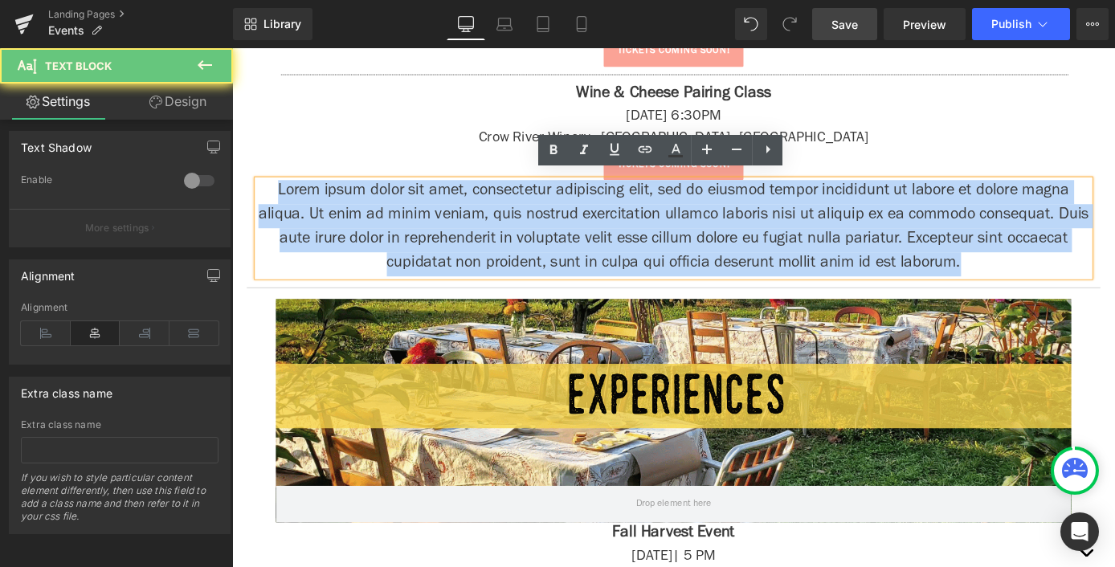
click at [517, 232] on p "Lorem ipsum dolor sit amet, consectetur adipiscing elit, sed do eiusmod tempor …" at bounding box center [718, 247] width 916 height 106
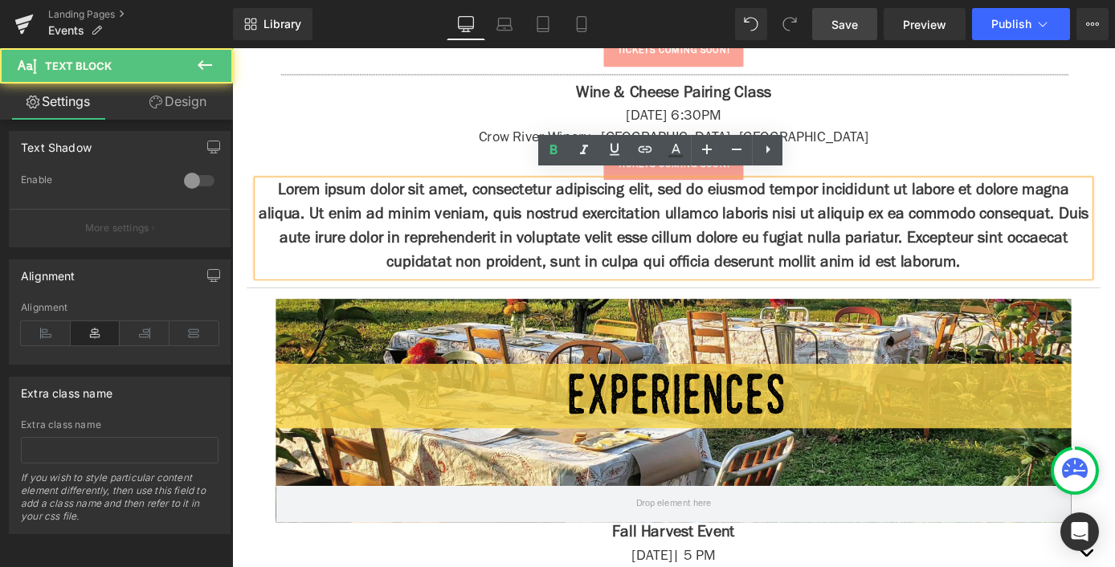
click at [518, 230] on strong "Lorem ipsum dolor sit amet, consectetur adipiscing elit, sed do eiusmod tempor …" at bounding box center [718, 246] width 914 height 97
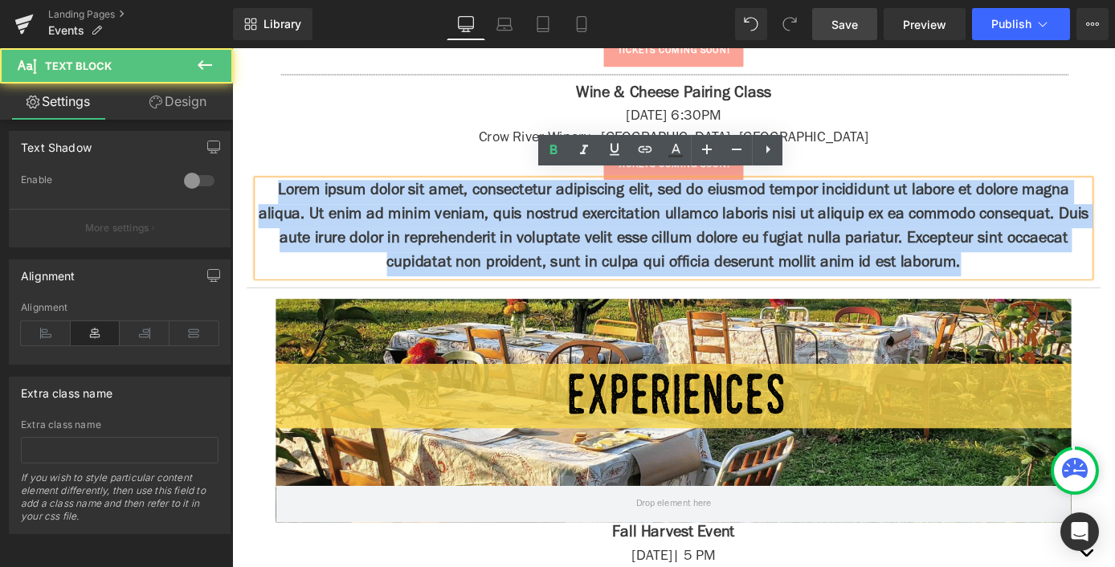
click at [518, 230] on strong "Lorem ipsum dolor sit amet, consectetur adipiscing elit, sed do eiusmod tempor …" at bounding box center [718, 246] width 914 height 97
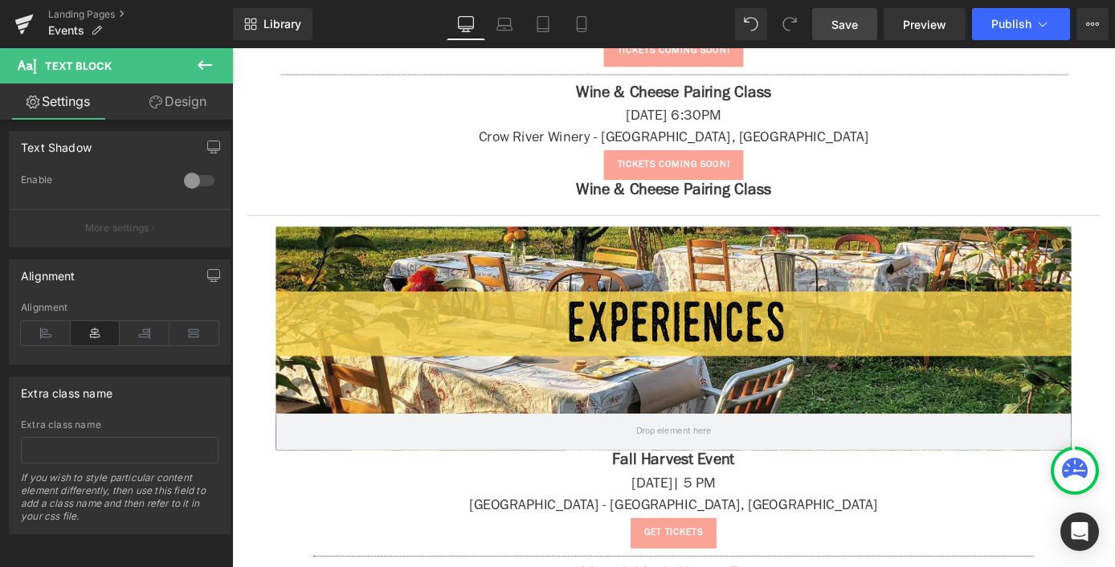
click at [202, 62] on icon at bounding box center [205, 65] width 14 height 10
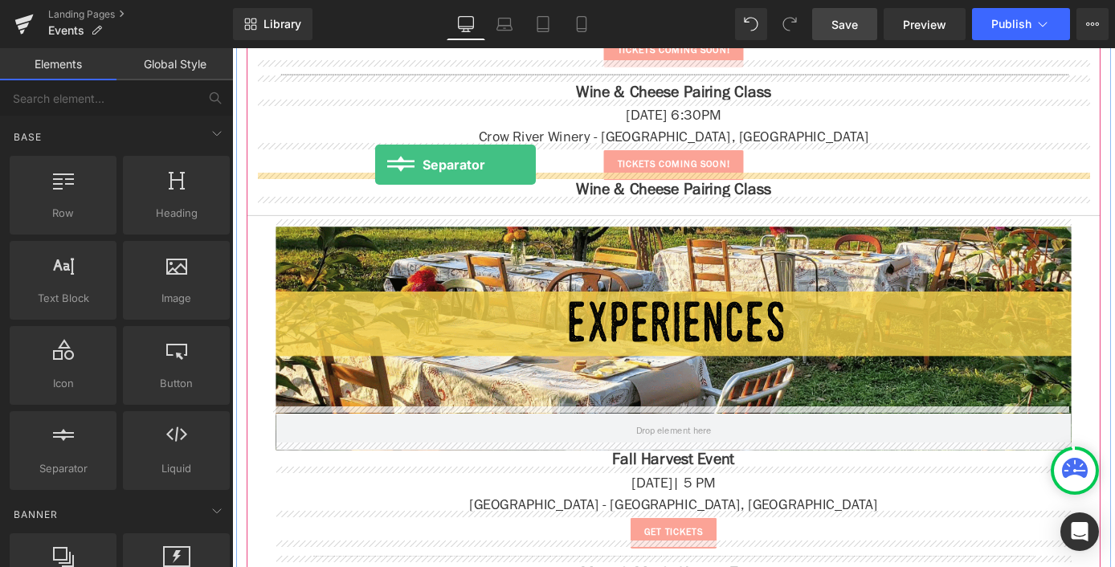
drag, startPoint x: 300, startPoint y: 485, endPoint x: 389, endPoint y: 177, distance: 321.2
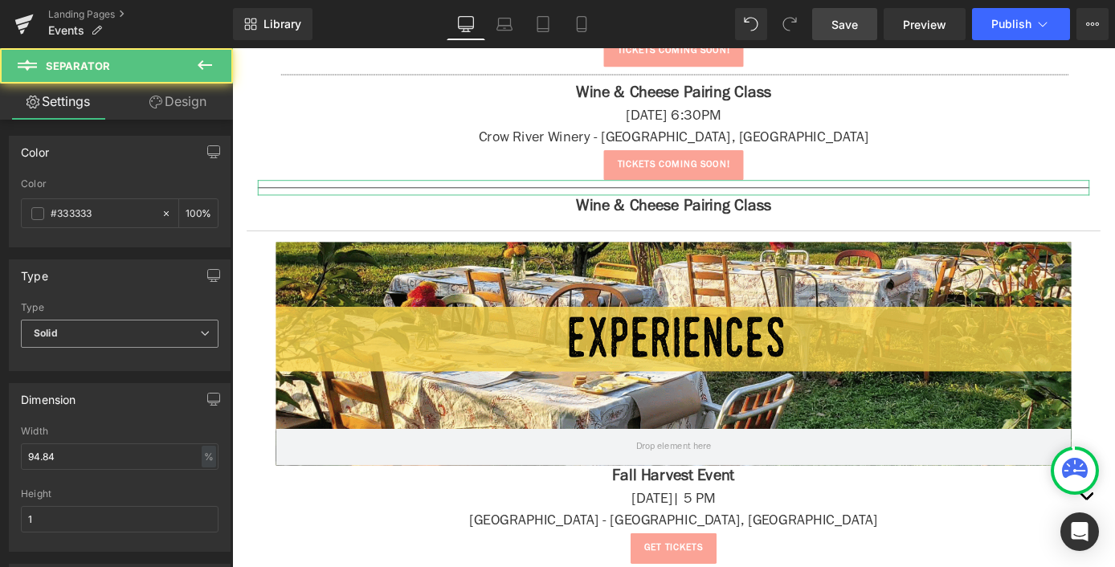
click at [92, 340] on span "Solid" at bounding box center [120, 334] width 198 height 28
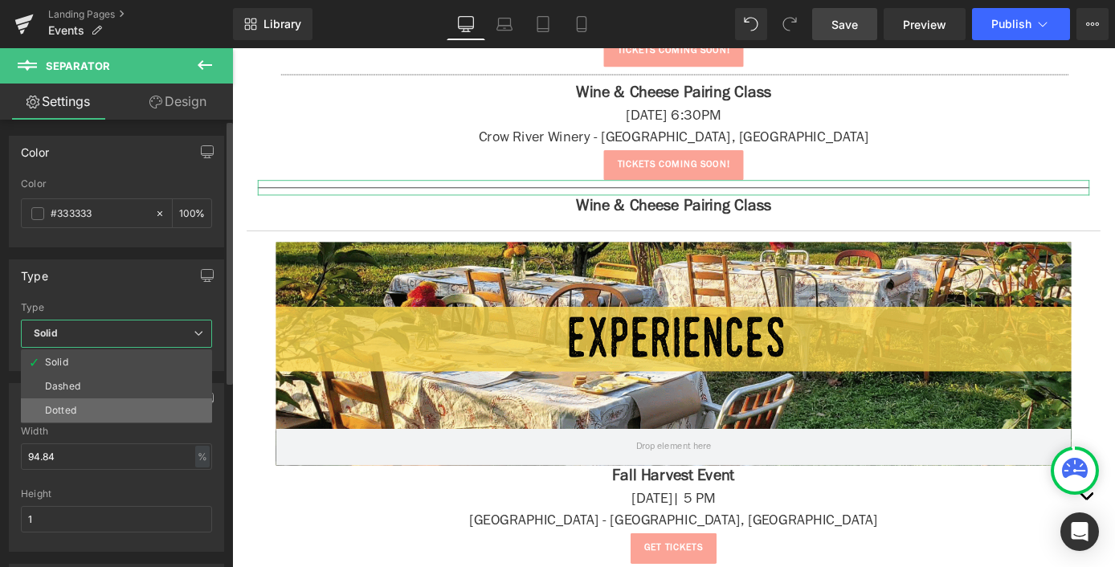
click at [102, 401] on li "Dotted" at bounding box center [116, 410] width 191 height 24
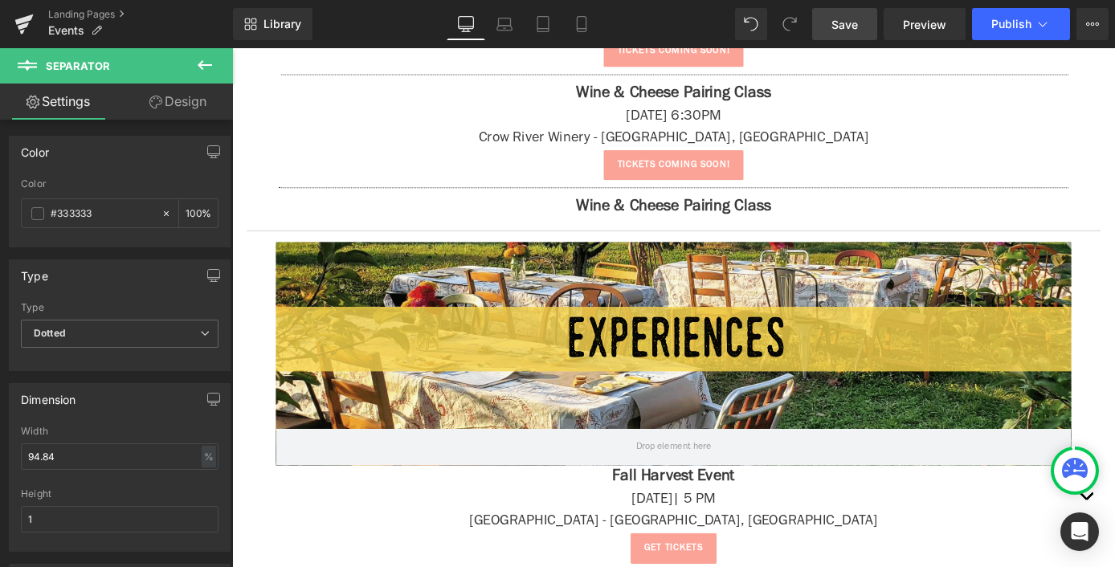
click at [214, 59] on button at bounding box center [205, 65] width 56 height 35
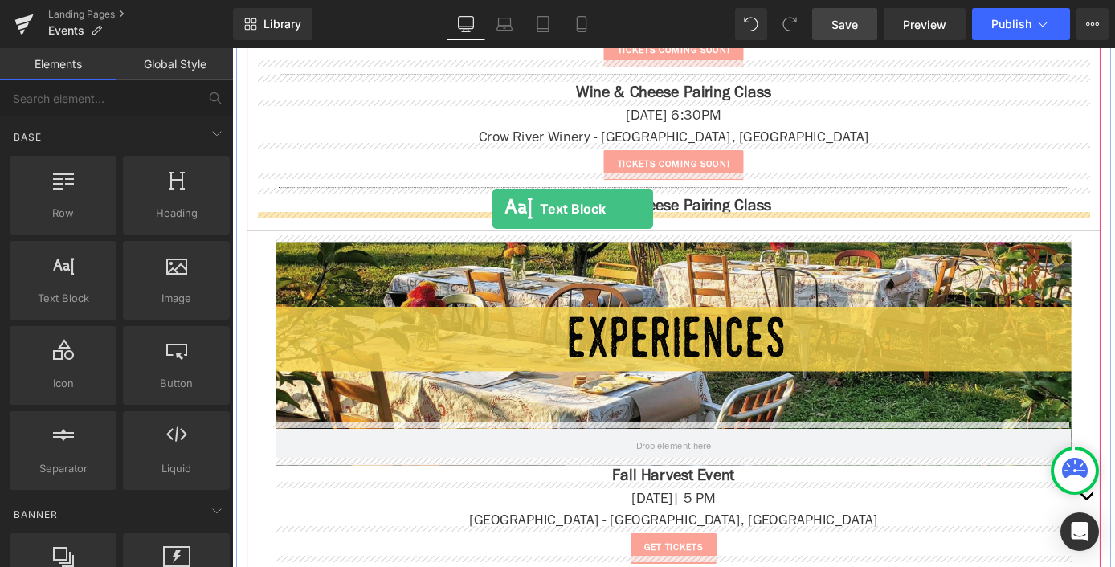
drag, startPoint x: 315, startPoint y: 332, endPoint x: 519, endPoint y: 225, distance: 230.3
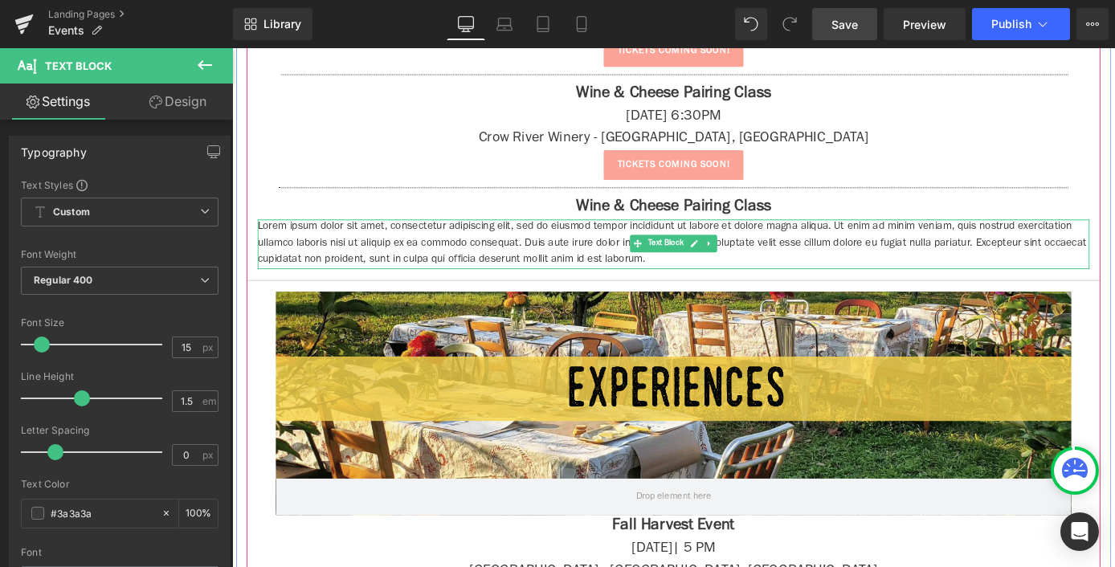
click at [397, 256] on p "Lorem ipsum dolor sit amet, consectetur adipiscing elit, sed do eiusmod tempor …" at bounding box center [718, 264] width 916 height 55
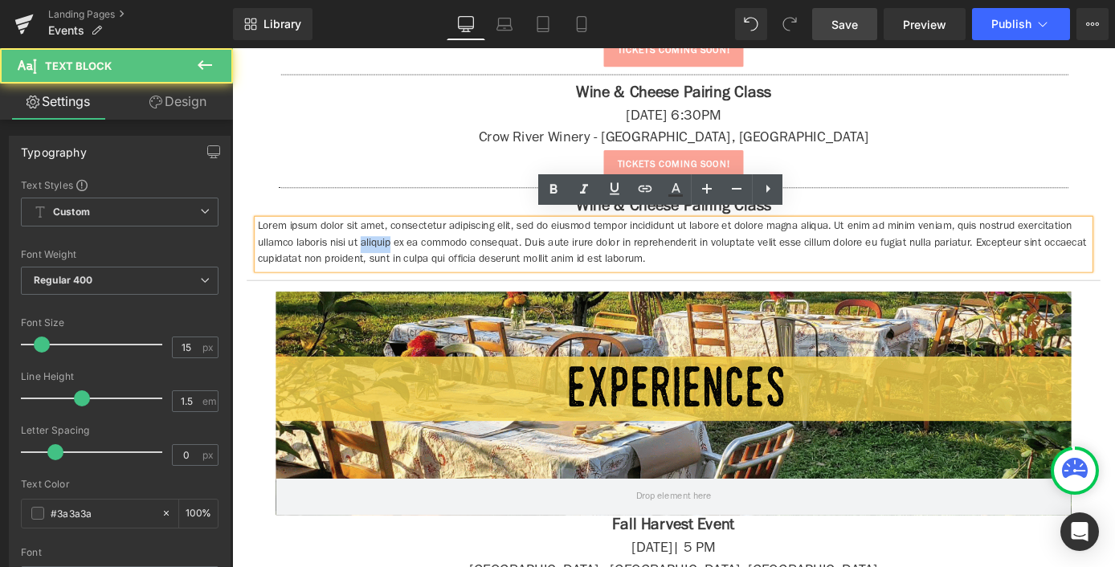
click at [397, 256] on p "Lorem ipsum dolor sit amet, consectetur adipiscing elit, sed do eiusmod tempor …" at bounding box center [718, 264] width 916 height 55
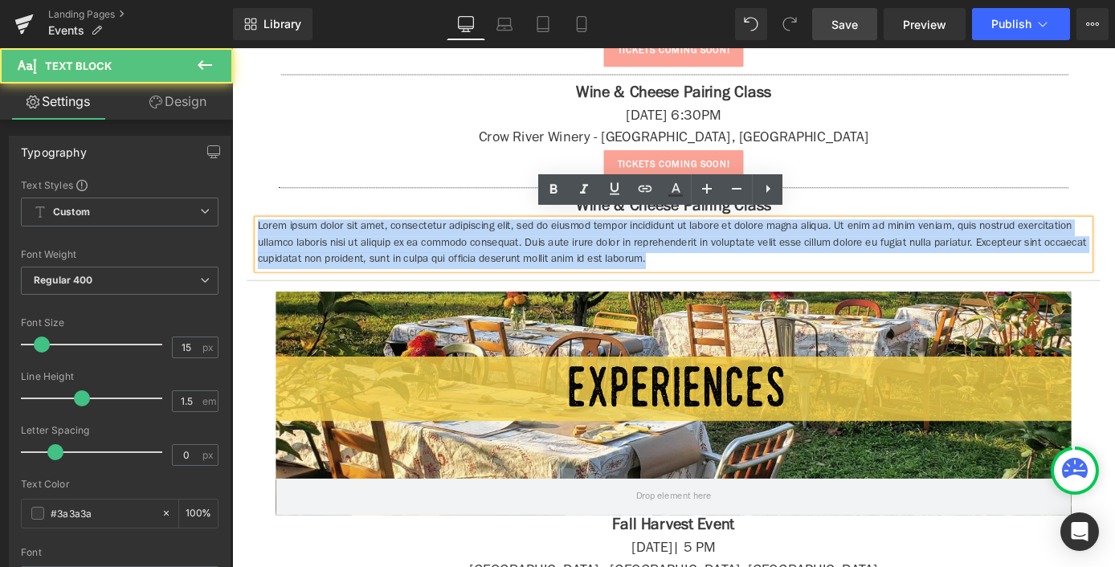
click at [397, 256] on p "Lorem ipsum dolor sit amet, consectetur adipiscing elit, sed do eiusmod tempor …" at bounding box center [718, 264] width 916 height 55
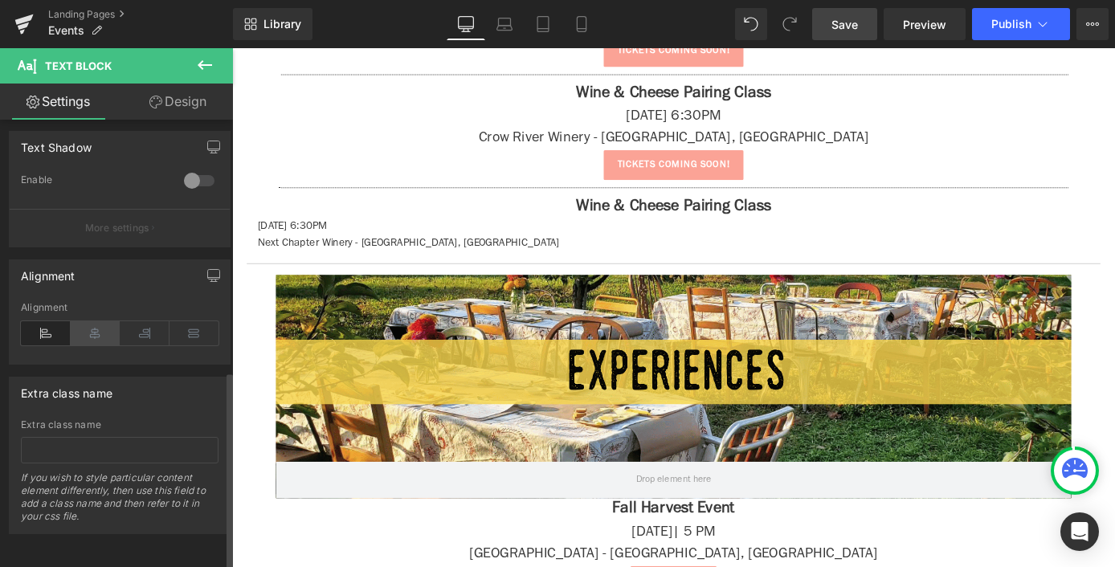
click at [94, 321] on icon at bounding box center [96, 333] width 50 height 24
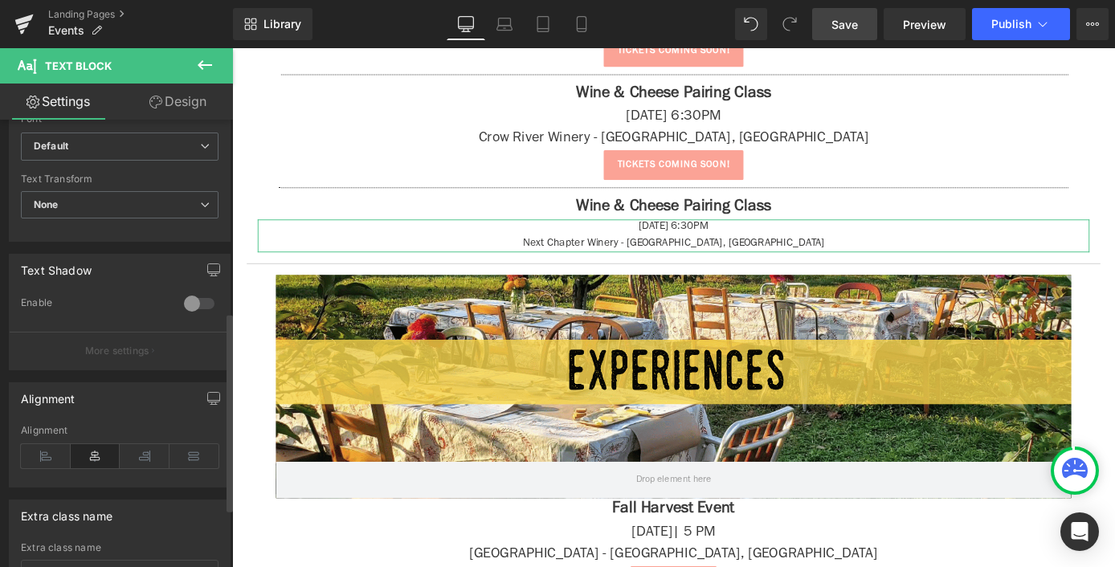
scroll to position [0, 0]
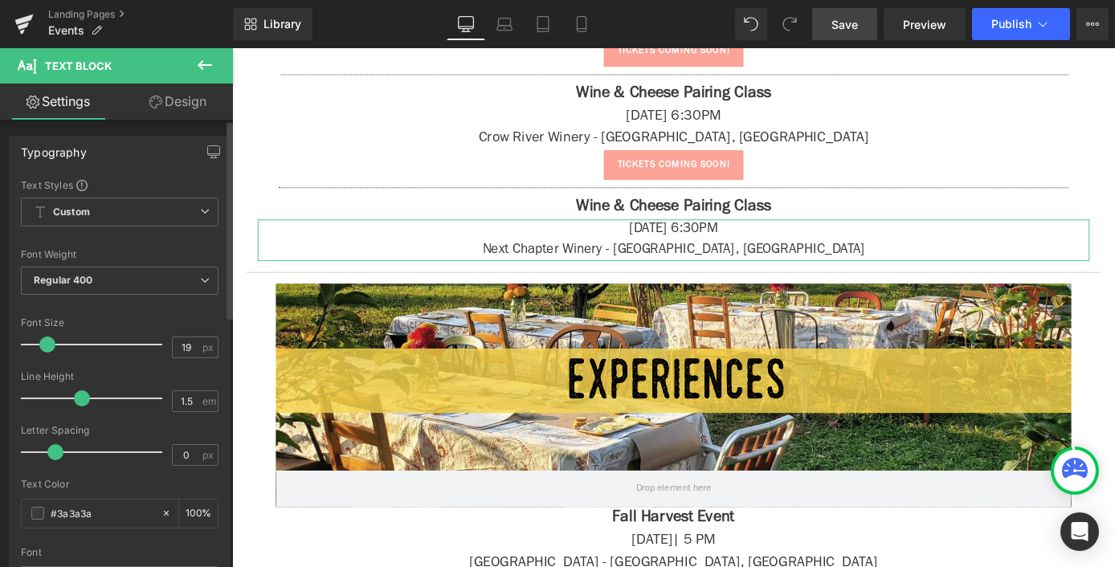
type input "20"
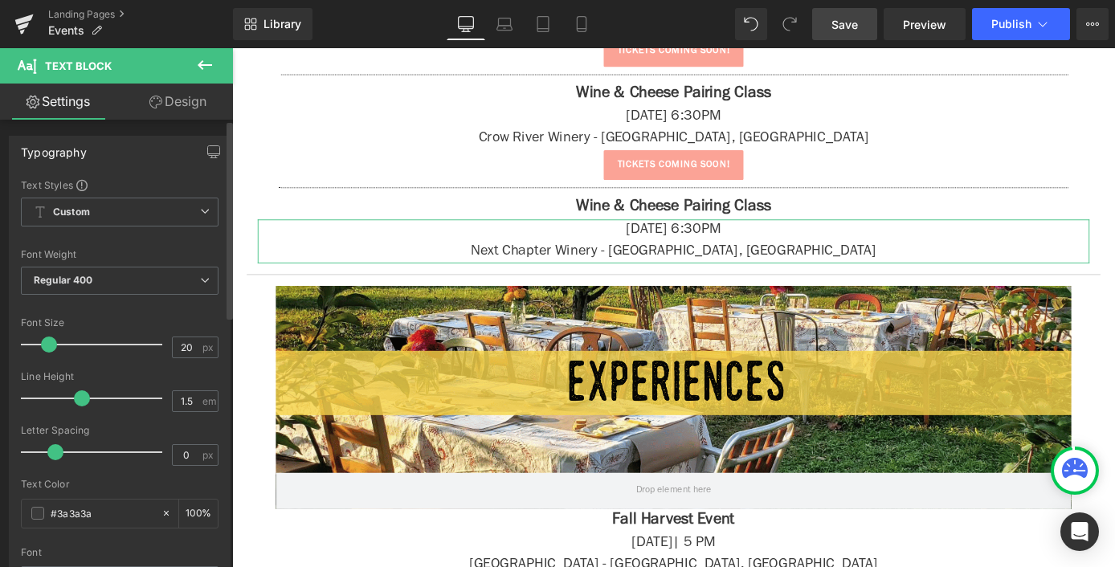
click at [47, 346] on span at bounding box center [49, 344] width 16 height 16
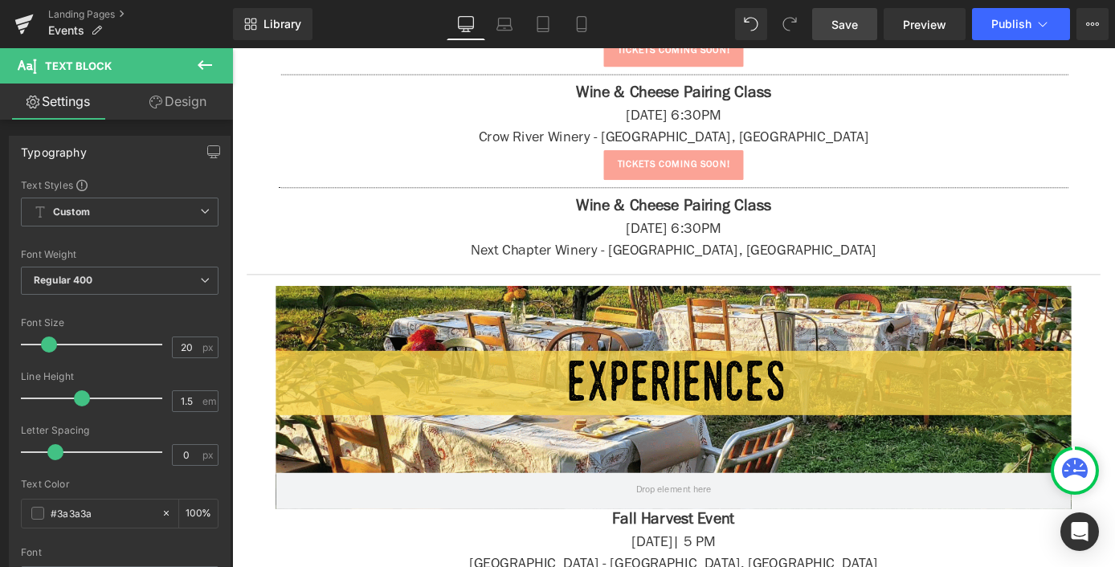
click at [214, 71] on icon at bounding box center [204, 64] width 19 height 19
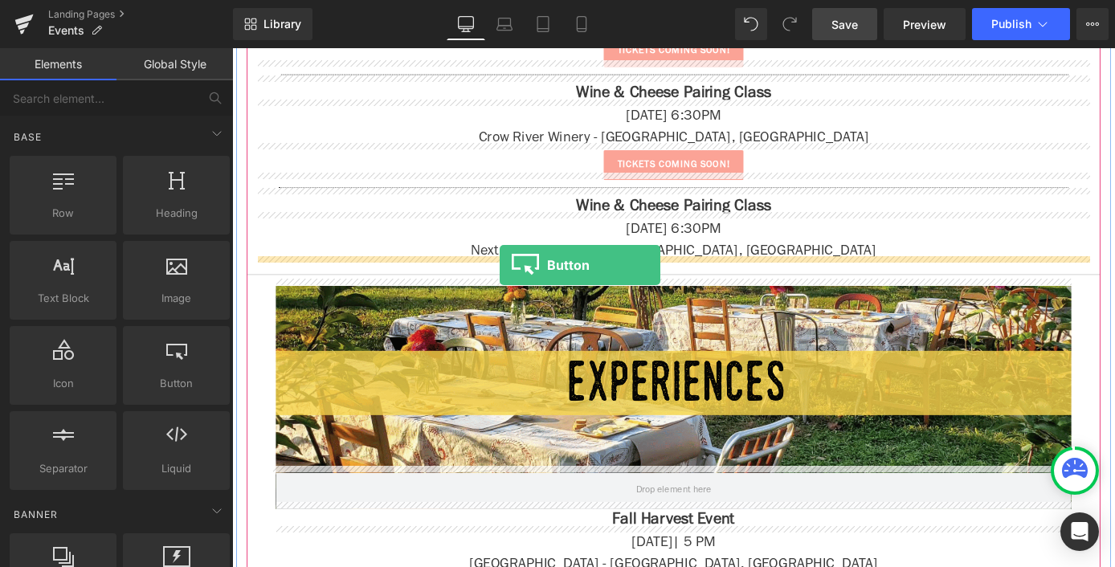
drag, startPoint x: 387, startPoint y: 438, endPoint x: 527, endPoint y: 287, distance: 205.7
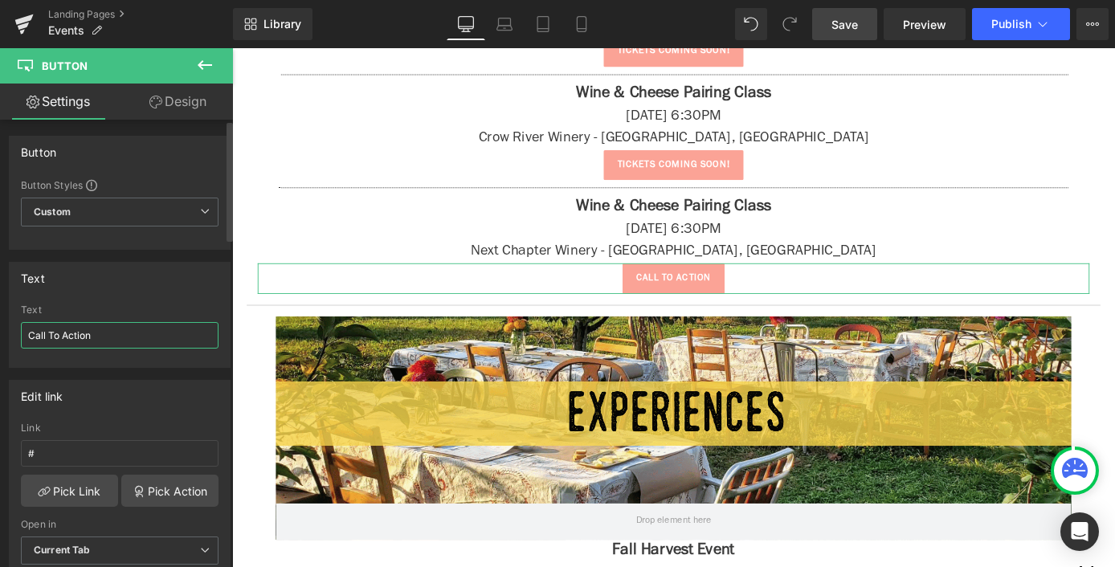
click at [105, 343] on input "Call To Action" at bounding box center [120, 335] width 198 height 27
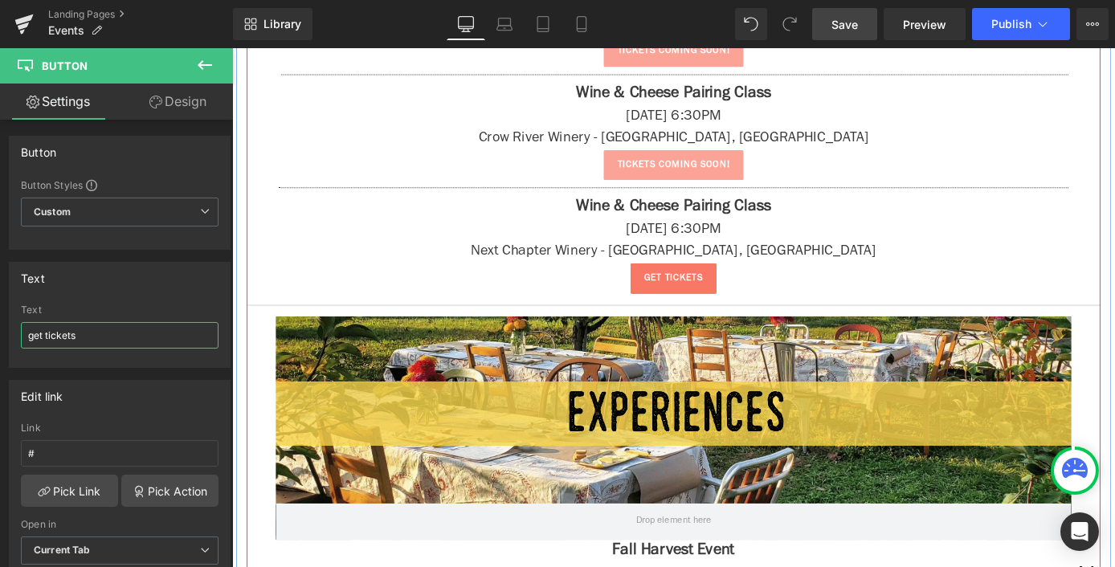
click at [702, 292] on span "Button" at bounding box center [718, 301] width 33 height 19
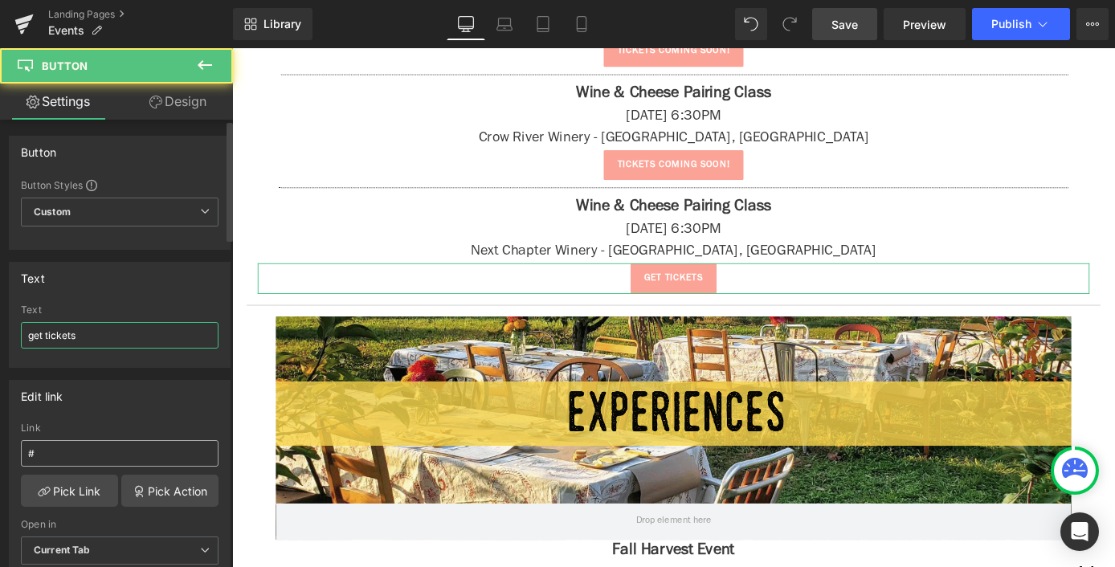
type input "get tickets"
click at [71, 443] on input "#" at bounding box center [120, 453] width 198 height 27
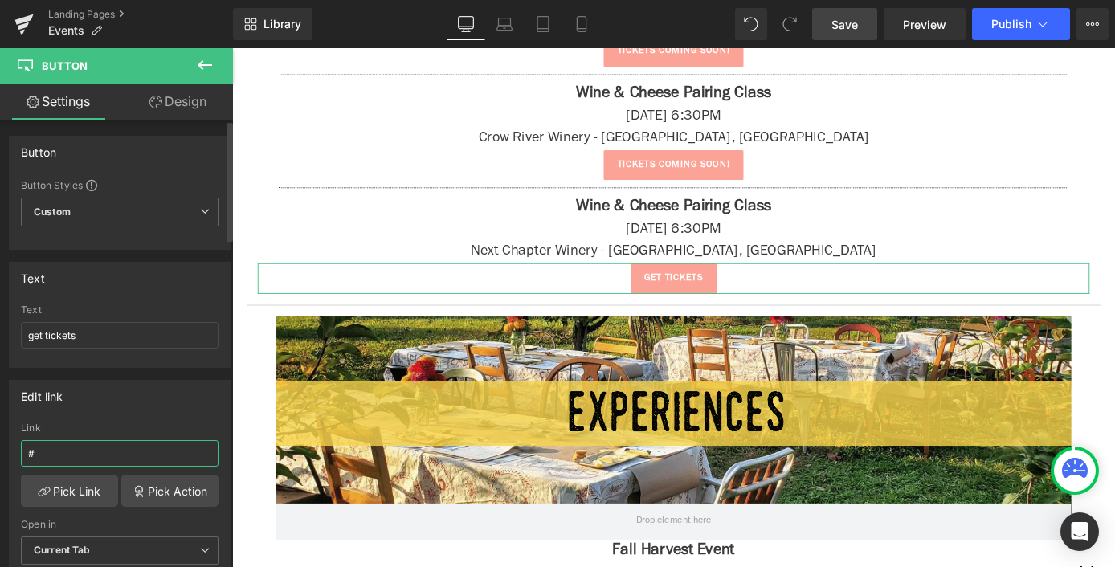
click at [71, 443] on input "#" at bounding box center [120, 453] width 198 height 27
paste input "[URL][DOMAIN_NAME]"
type input "[URL][DOMAIN_NAME]"
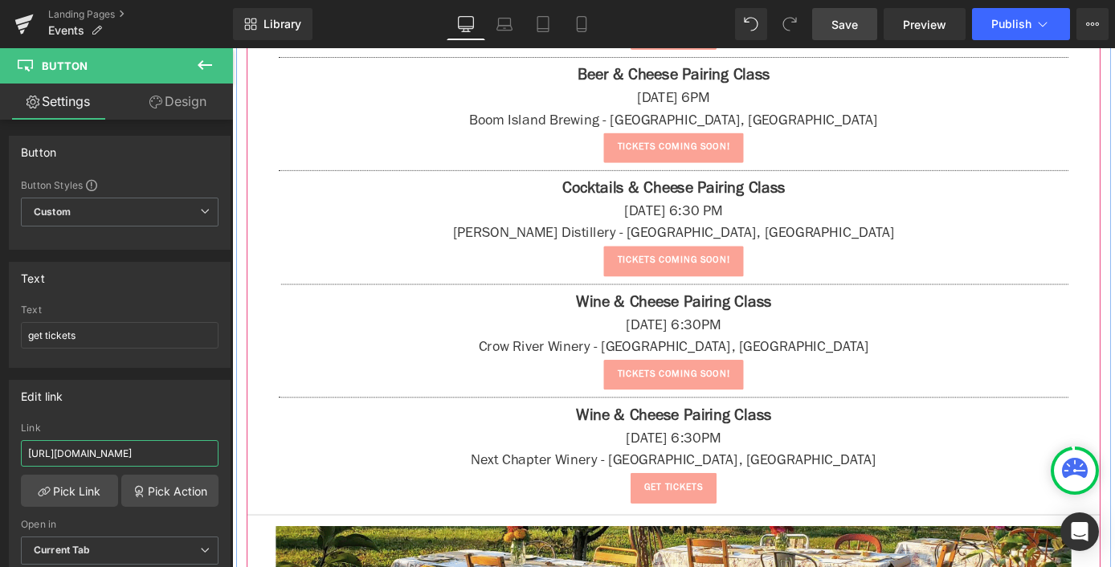
scroll to position [2836, 0]
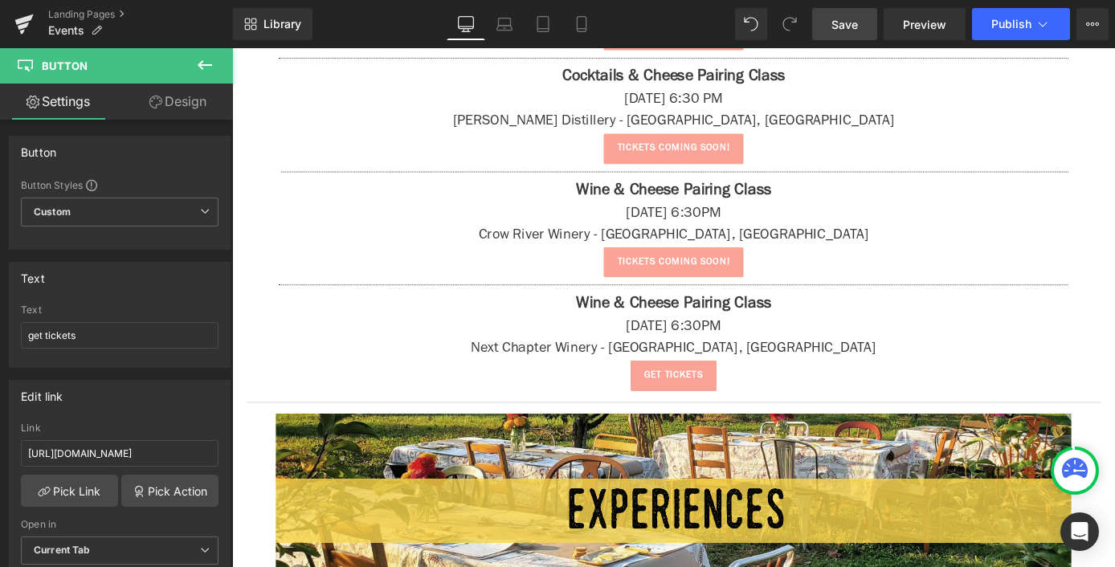
click at [206, 71] on icon at bounding box center [204, 64] width 19 height 19
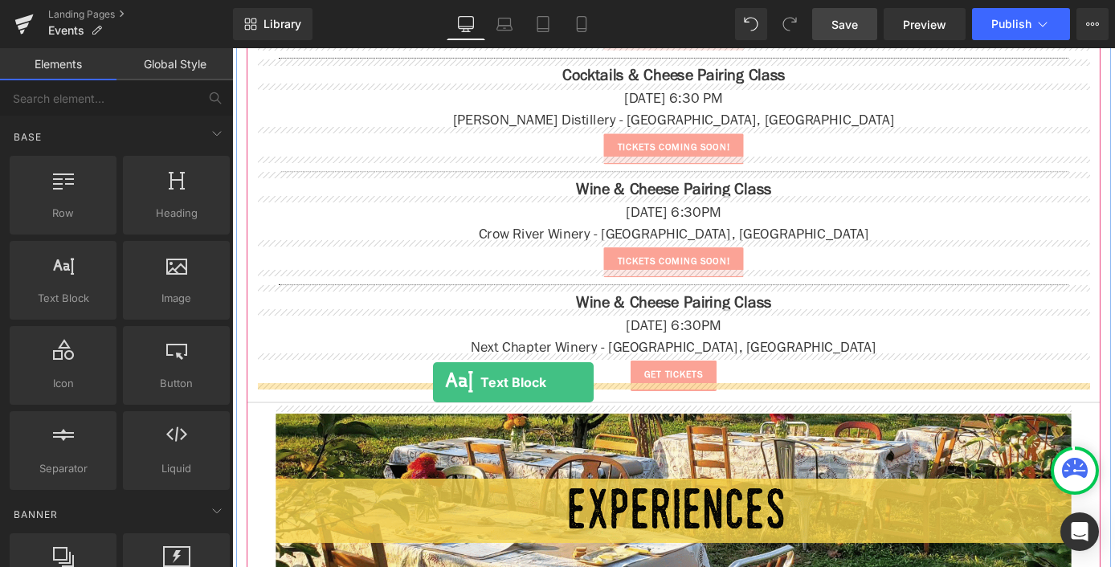
drag, startPoint x: 310, startPoint y: 322, endPoint x: 453, endPoint y: 416, distance: 171.1
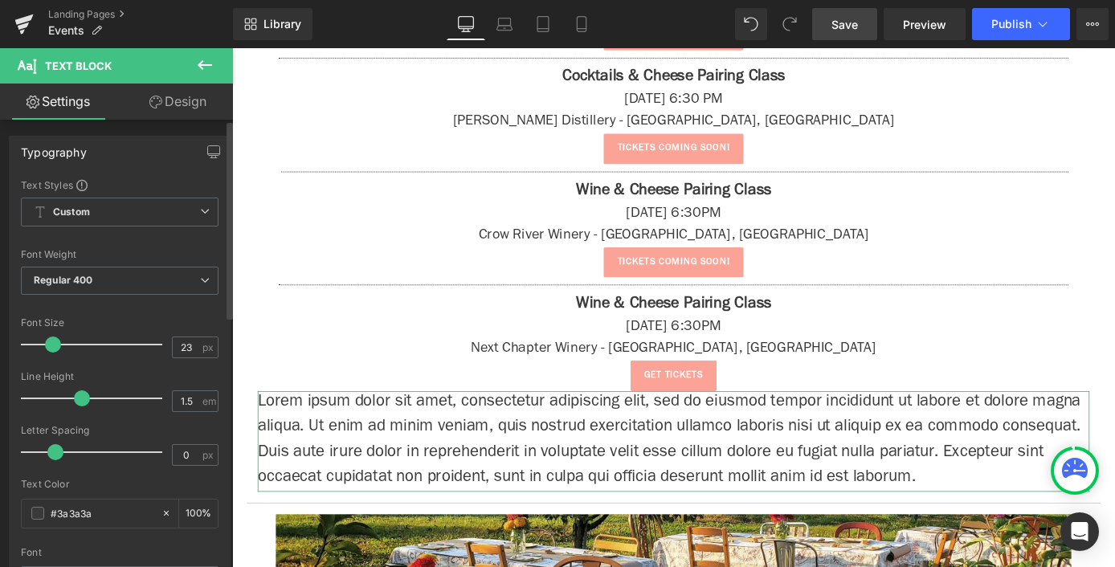
type input "22"
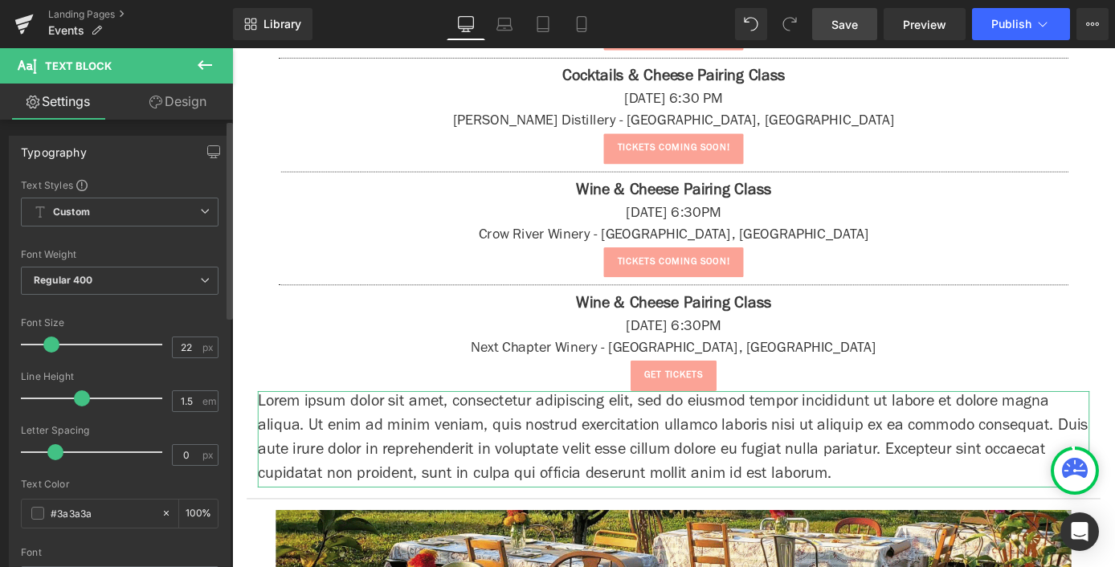
drag, startPoint x: 41, startPoint y: 336, endPoint x: 51, endPoint y: 340, distance: 10.4
click at [51, 340] on span at bounding box center [51, 344] width 16 height 16
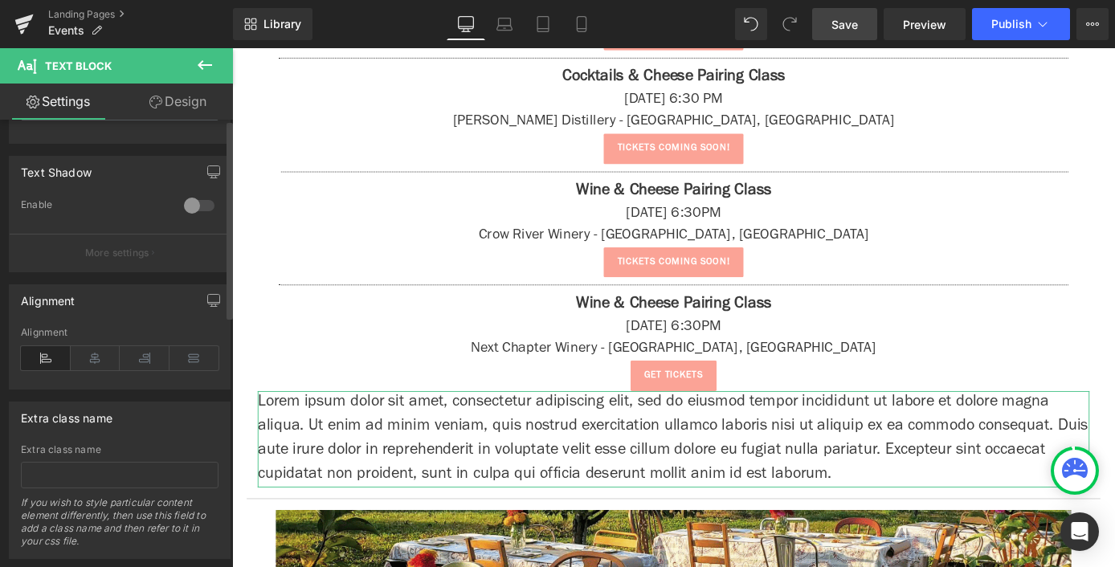
scroll to position [567, 0]
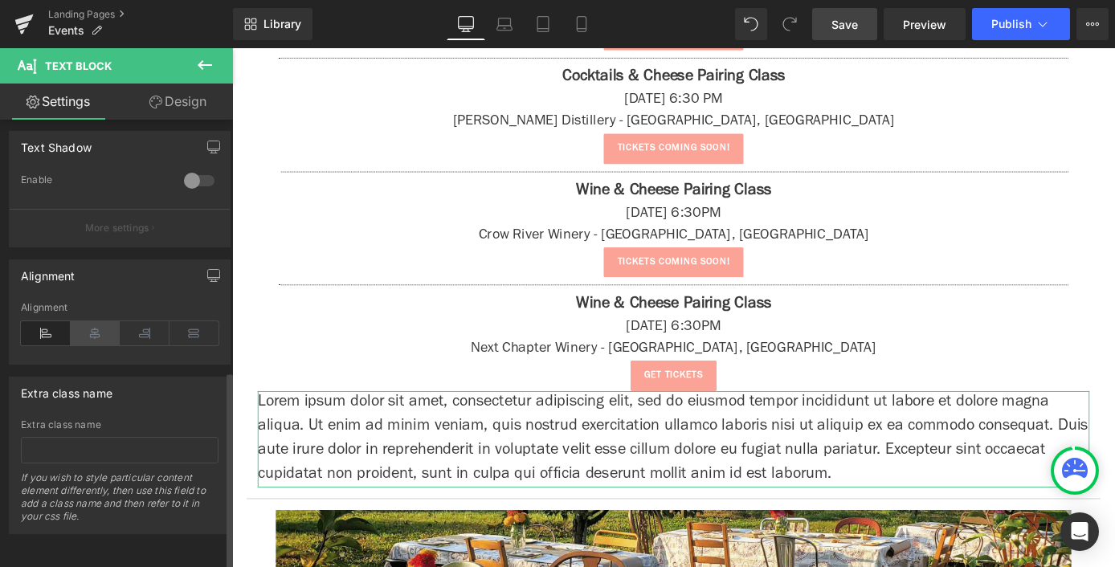
click at [91, 321] on icon at bounding box center [96, 333] width 50 height 24
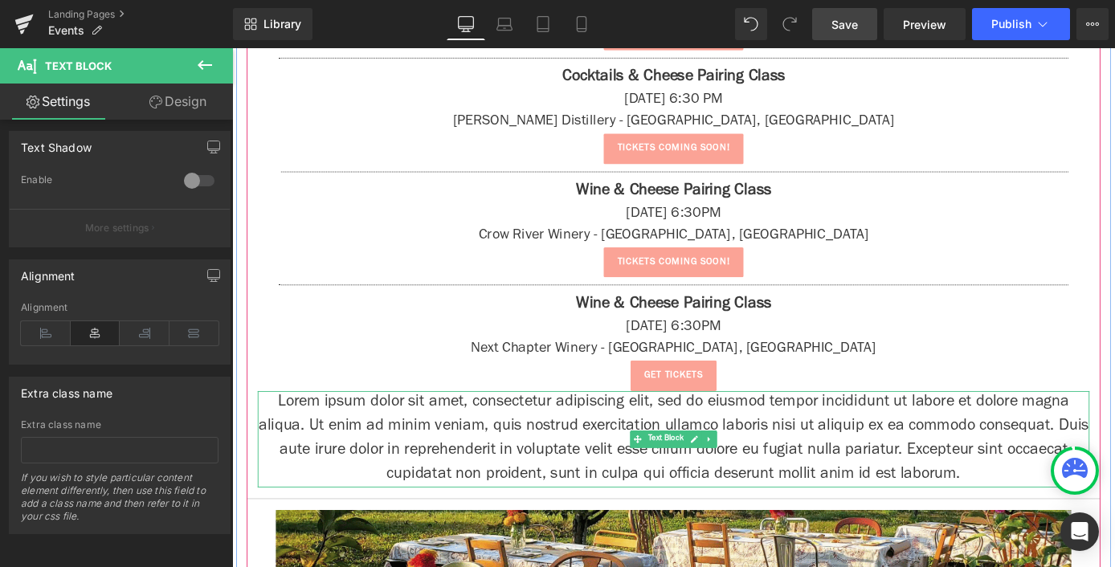
click at [474, 466] on p "Lorem ipsum dolor sit amet, consectetur adipiscing elit, sed do eiusmod tempor …" at bounding box center [718, 479] width 916 height 106
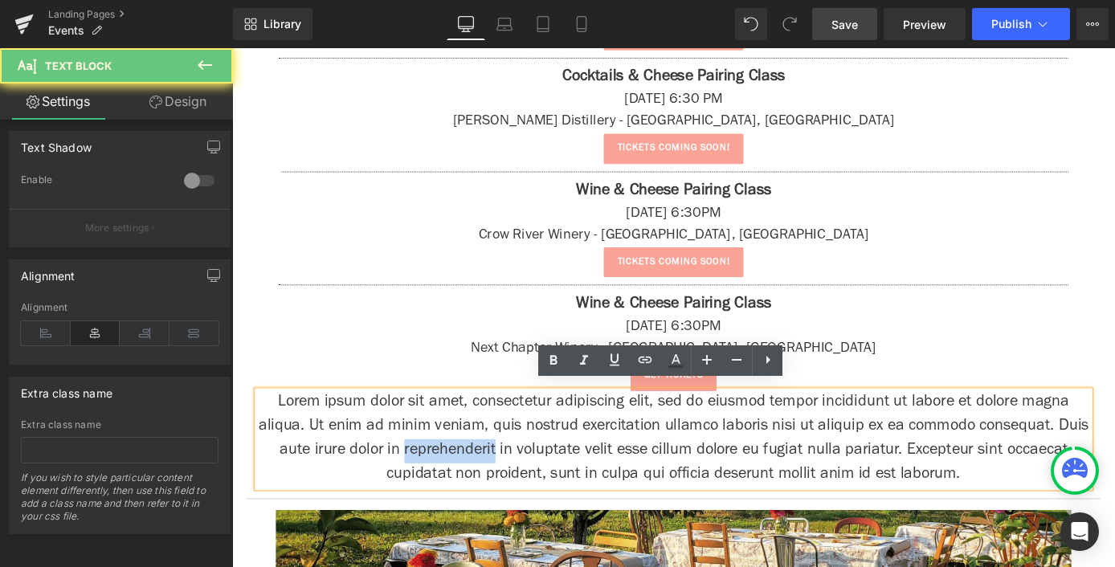
click at [474, 467] on p "Lorem ipsum dolor sit amet, consectetur adipiscing elit, sed do eiusmod tempor …" at bounding box center [718, 479] width 916 height 106
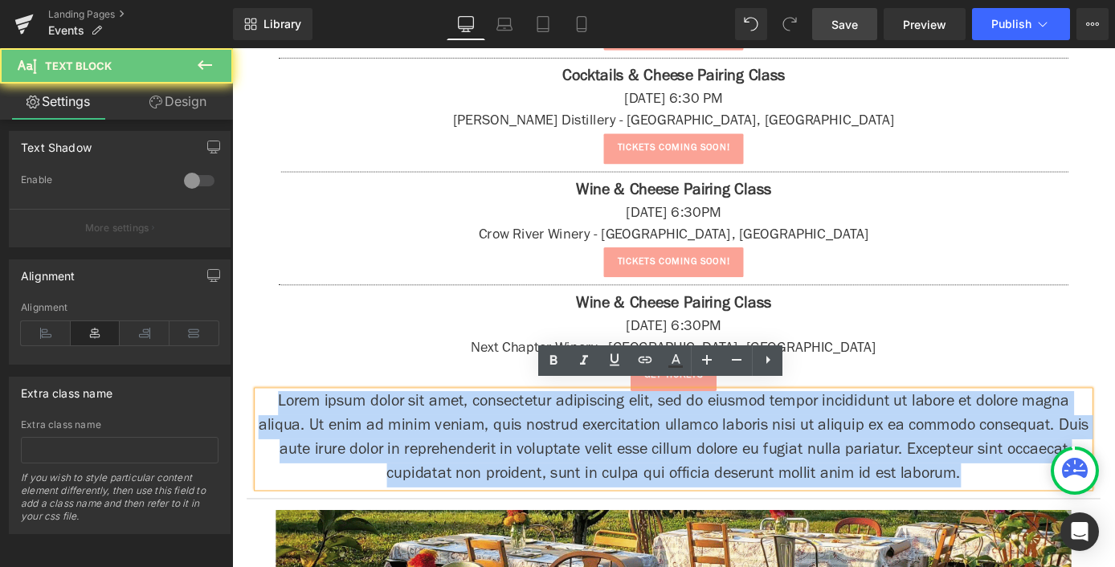
click at [474, 467] on p "Lorem ipsum dolor sit amet, consectetur adipiscing elit, sed do eiusmod tempor …" at bounding box center [718, 479] width 916 height 106
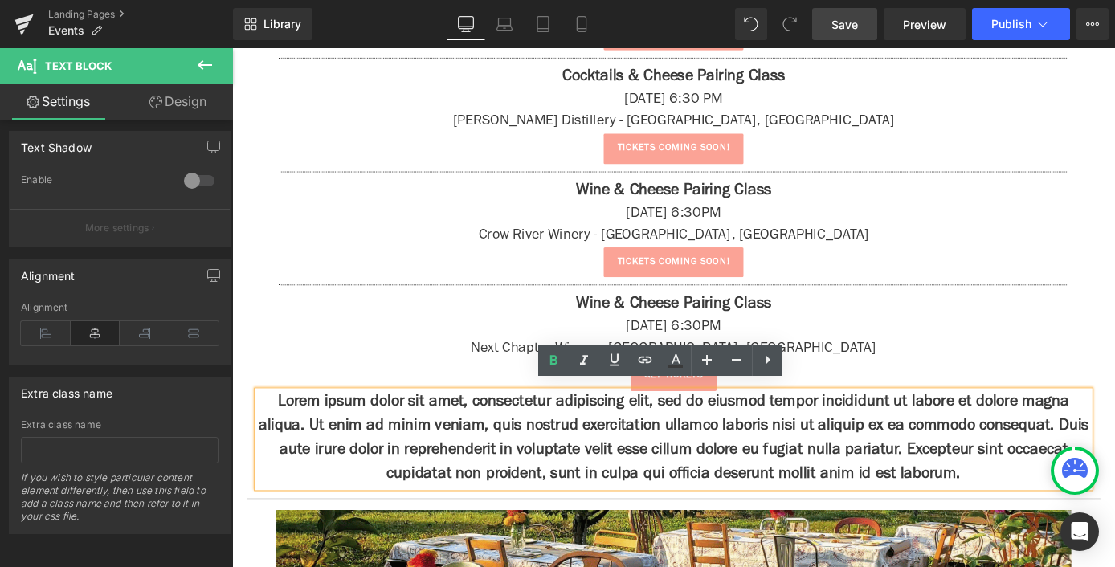
click at [537, 491] on strong "Lorem ipsum dolor sit amet, consectetur adipiscing elit, sed do eiusmod tempor …" at bounding box center [718, 478] width 914 height 97
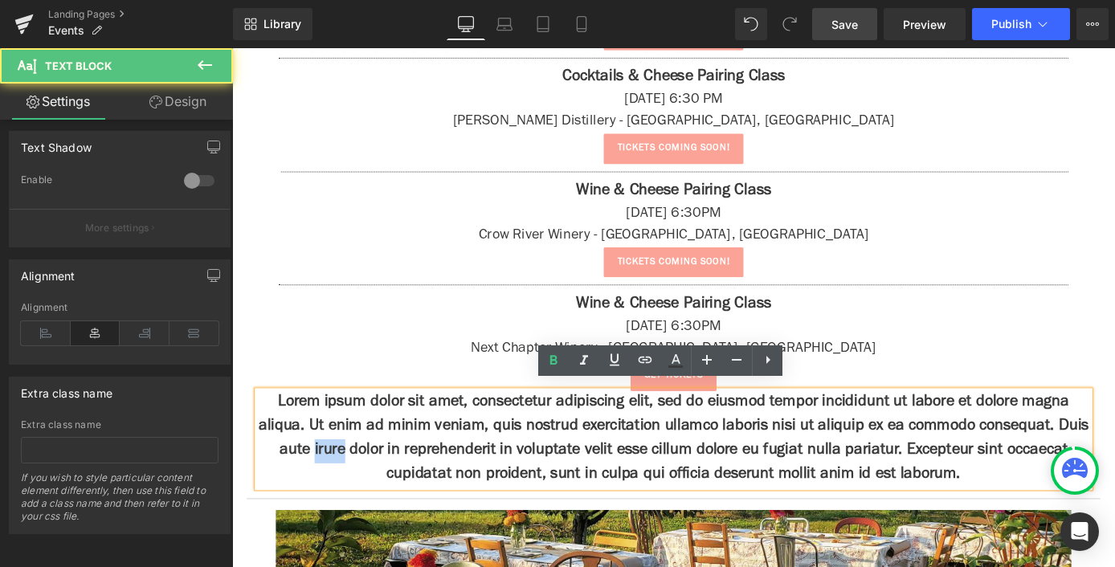
click at [537, 491] on strong "Lorem ipsum dolor sit amet, consectetur adipiscing elit, sed do eiusmod tempor …" at bounding box center [718, 478] width 914 height 97
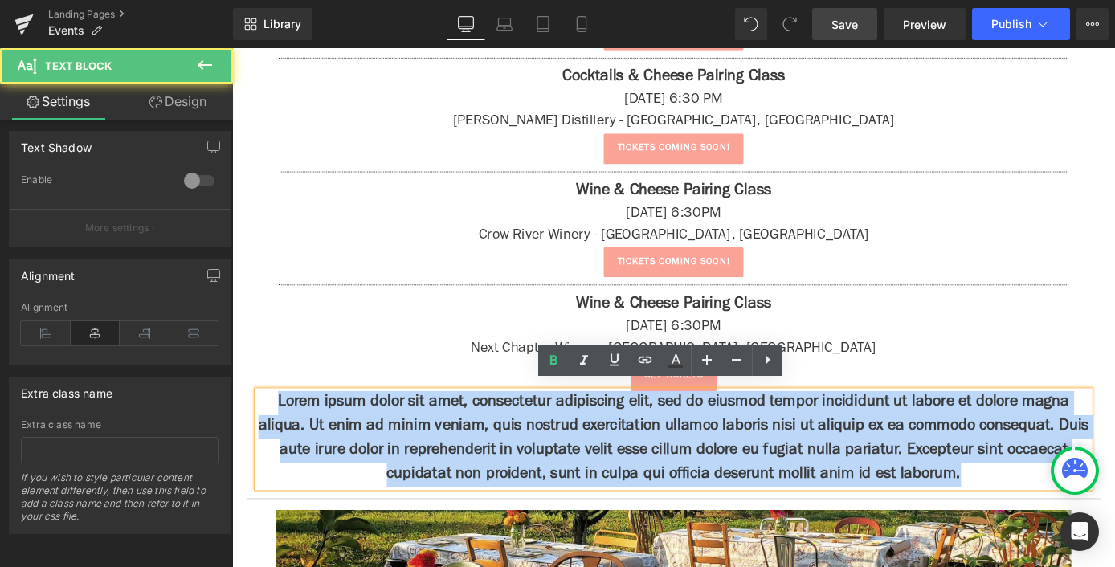
click at [537, 491] on strong "Lorem ipsum dolor sit amet, consectetur adipiscing elit, sed do eiusmod tempor …" at bounding box center [718, 478] width 914 height 97
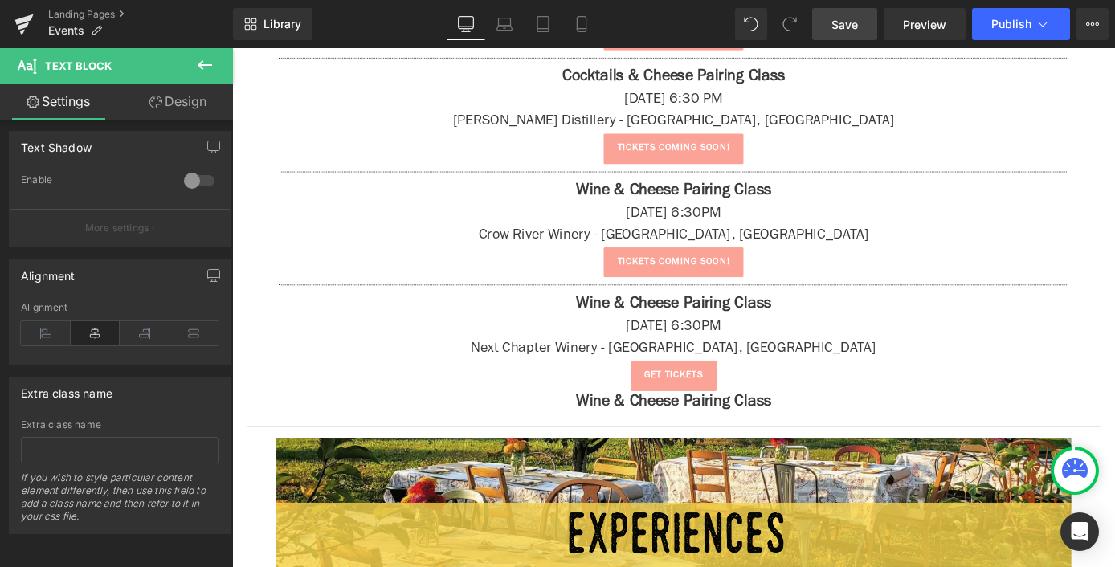
click at [202, 64] on icon at bounding box center [205, 65] width 14 height 10
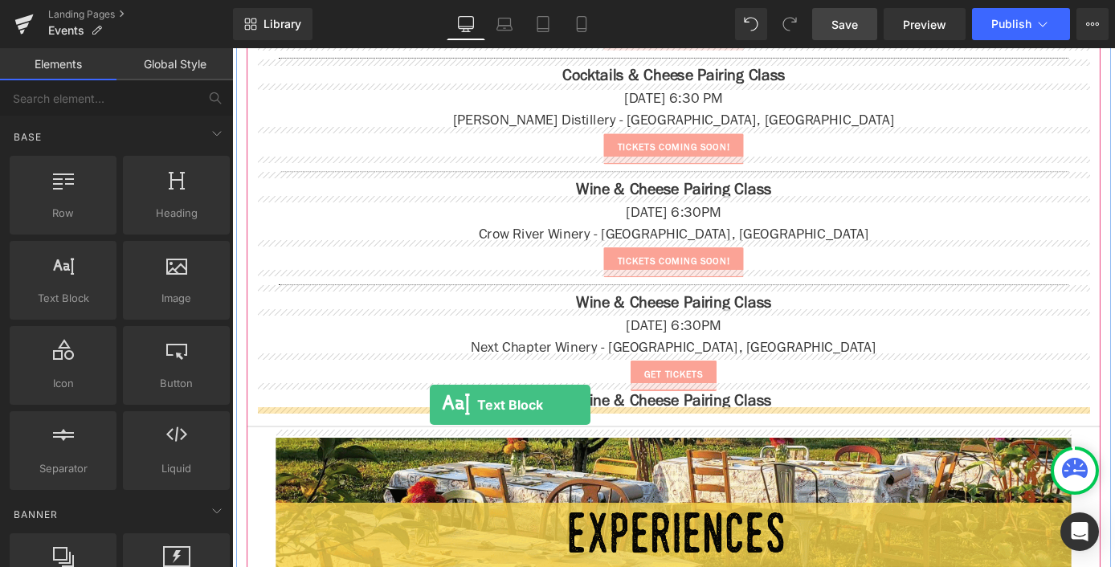
drag, startPoint x: 302, startPoint y: 349, endPoint x: 450, endPoint y: 442, distance: 174.3
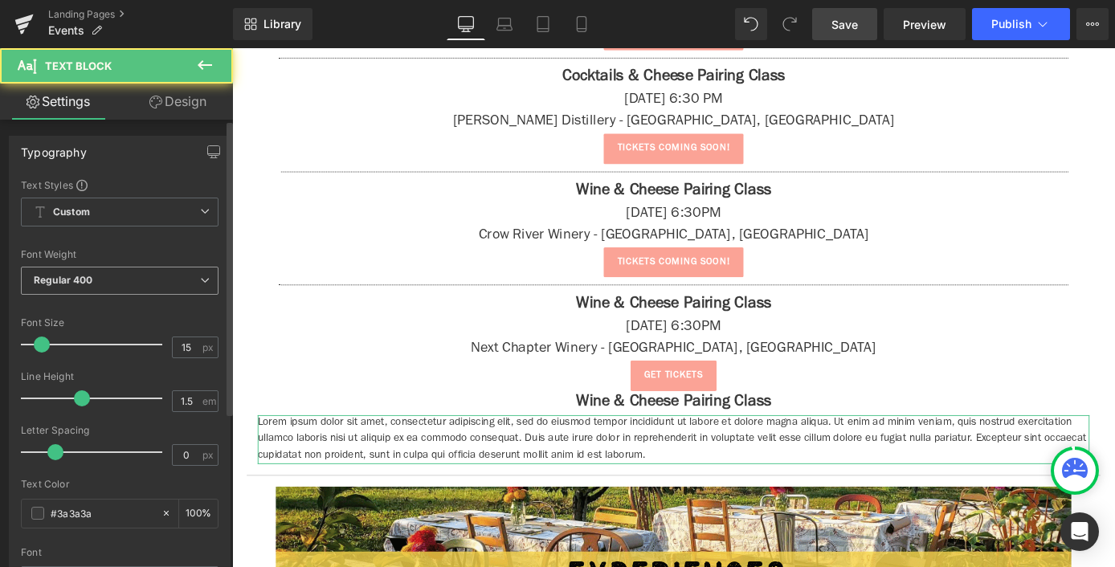
click at [68, 280] on b "Regular 400" at bounding box center [63, 280] width 59 height 12
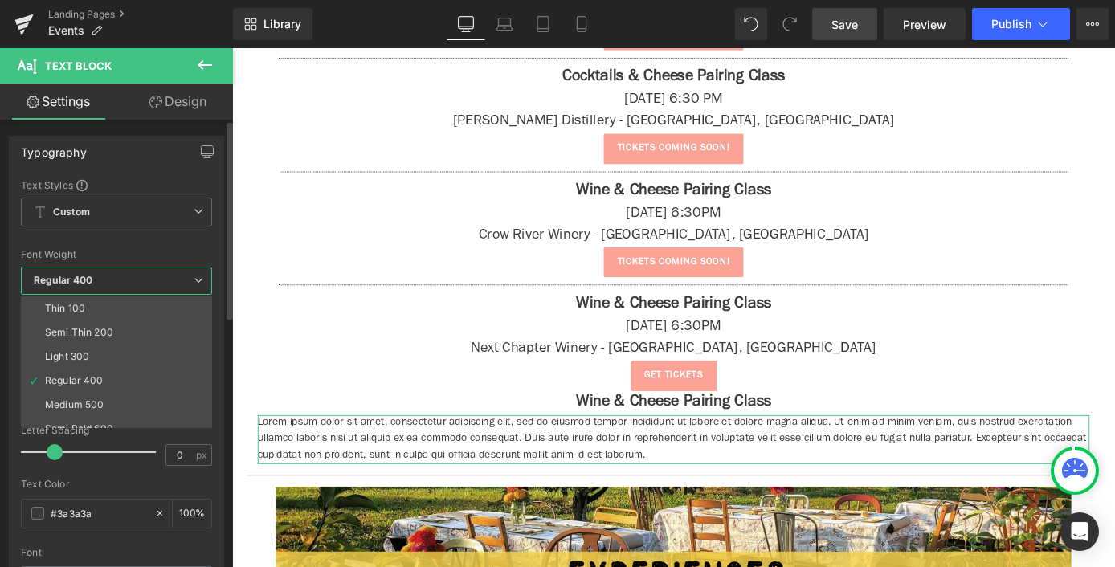
click at [68, 280] on b "Regular 400" at bounding box center [63, 280] width 59 height 12
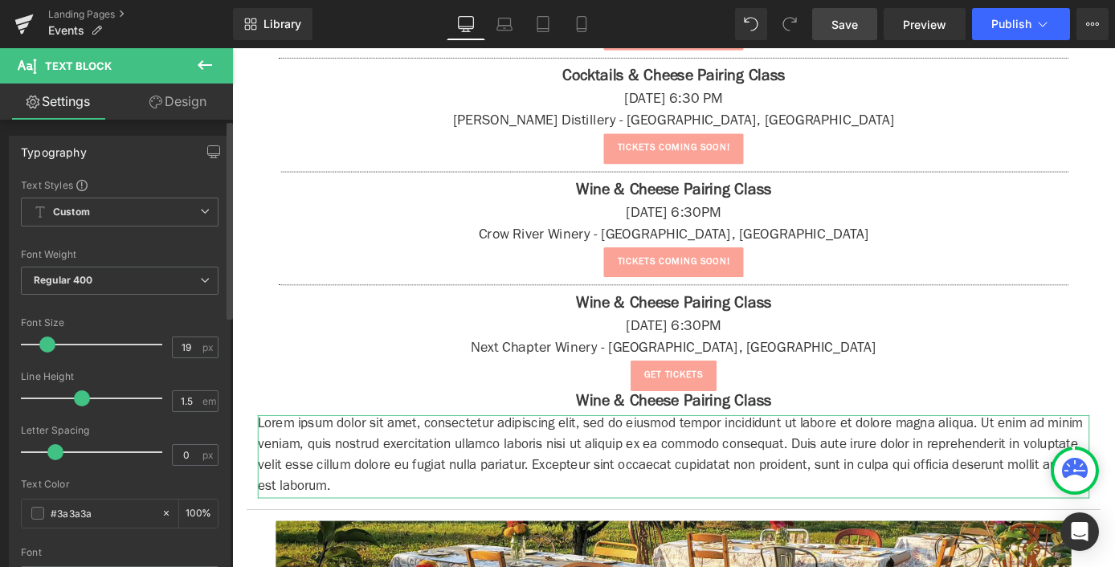
type input "20"
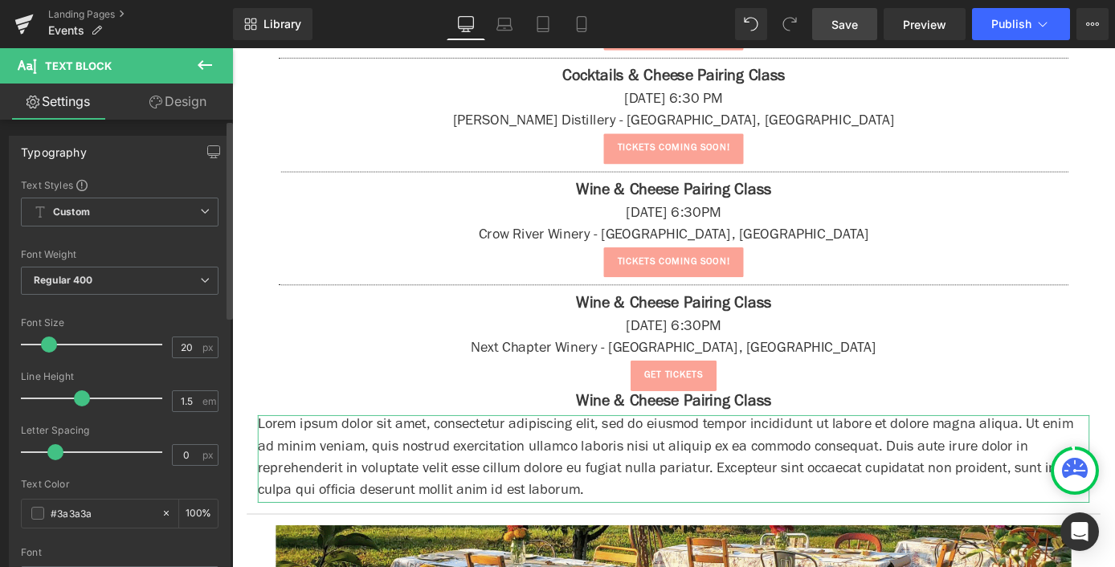
click at [51, 343] on span at bounding box center [49, 344] width 16 height 16
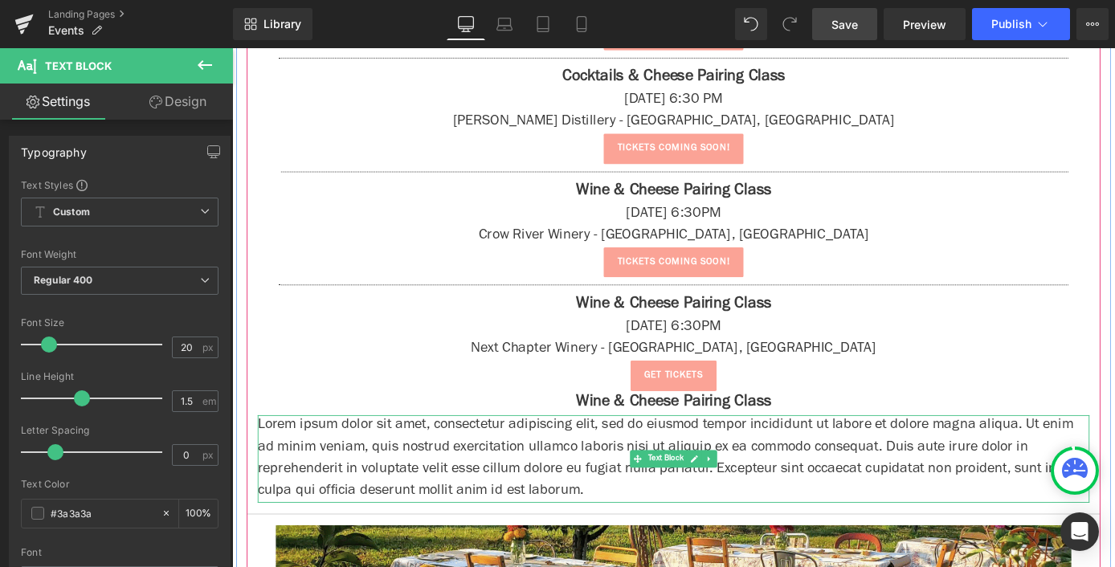
click at [401, 480] on p "Lorem ipsum dolor sit amet, consectetur adipiscing elit, sed do eiusmod tempor …" at bounding box center [718, 500] width 916 height 96
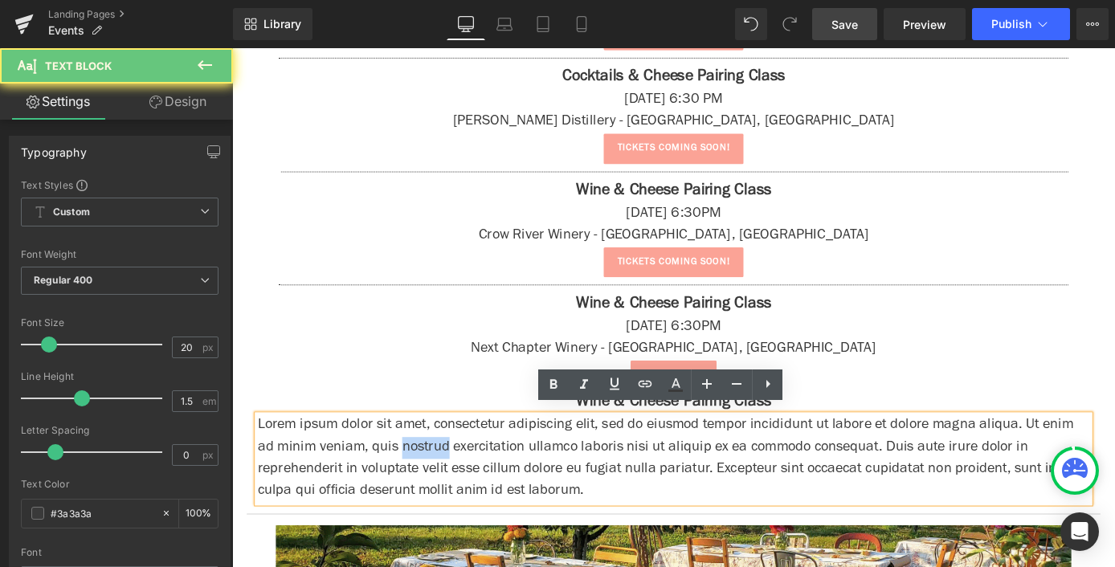
click at [401, 480] on p "Lorem ipsum dolor sit amet, consectetur adipiscing elit, sed do eiusmod tempor …" at bounding box center [718, 500] width 916 height 96
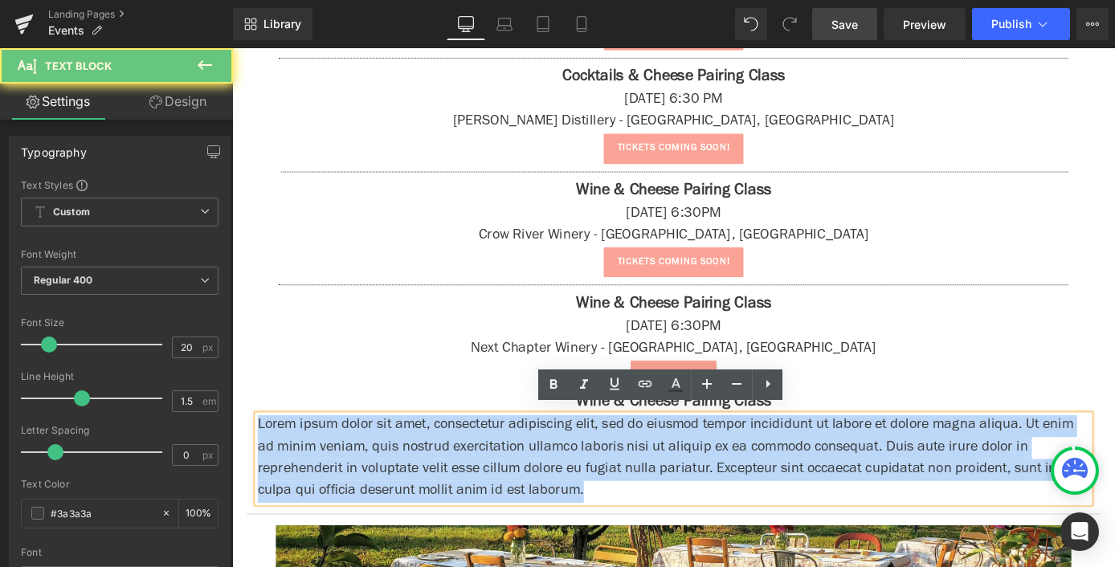
click at [401, 480] on p "Lorem ipsum dolor sit amet, consectetur adipiscing elit, sed do eiusmod tempor …" at bounding box center [718, 500] width 916 height 96
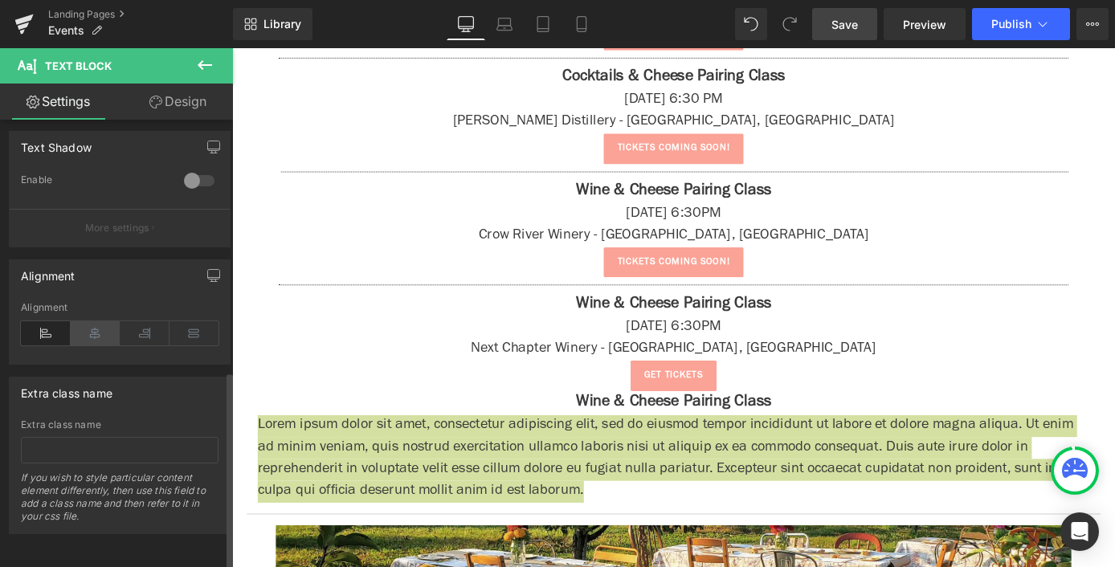
click at [102, 321] on icon at bounding box center [96, 333] width 50 height 24
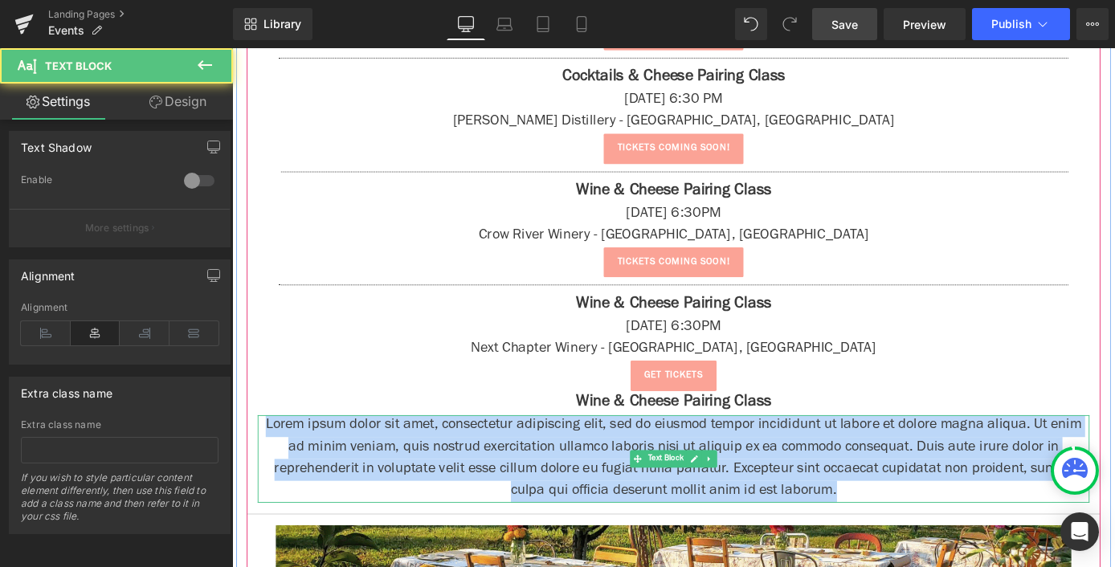
click at [504, 517] on p "Lorem ipsum dolor sit amet, consectetur adipiscing elit, sed do eiusmod tempor …" at bounding box center [718, 500] width 916 height 96
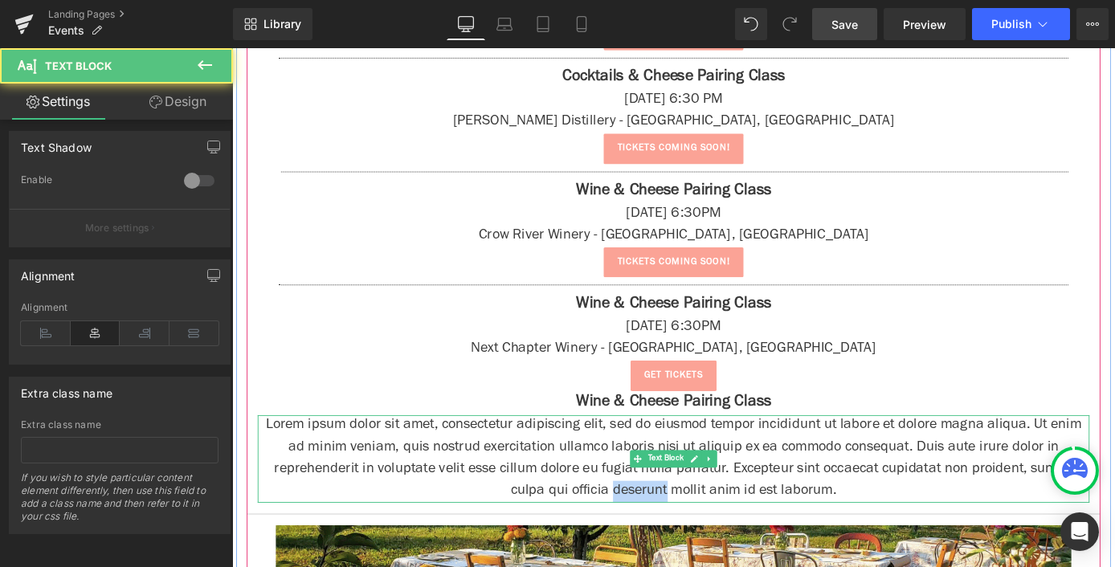
click at [504, 517] on p "Lorem ipsum dolor sit amet, consectetur adipiscing elit, sed do eiusmod tempor …" at bounding box center [718, 500] width 916 height 96
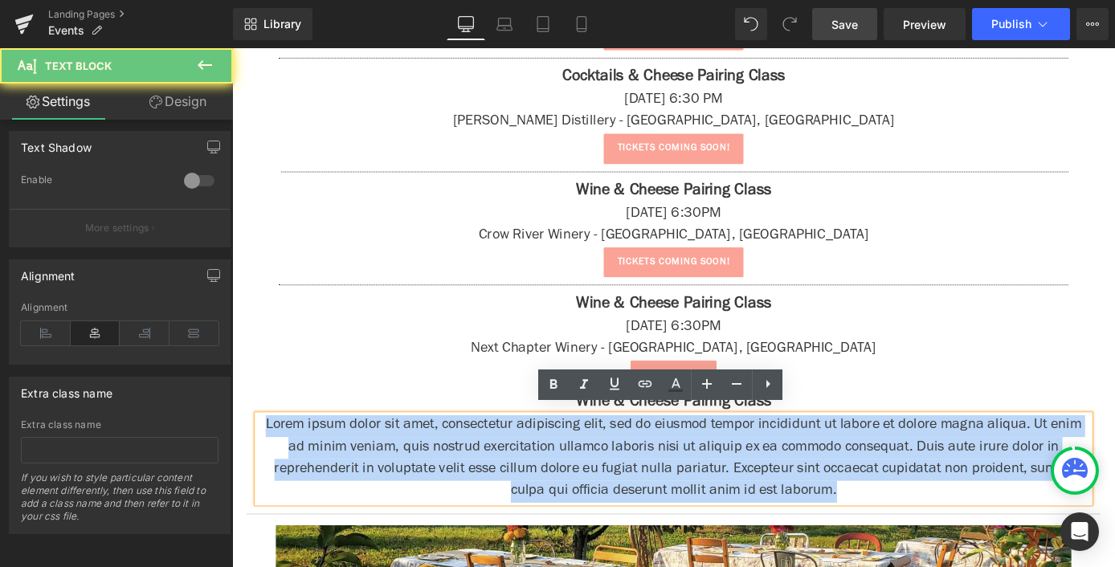
click at [504, 517] on p "Lorem ipsum dolor sit amet, consectetur adipiscing elit, sed do eiusmod tempor …" at bounding box center [718, 500] width 916 height 96
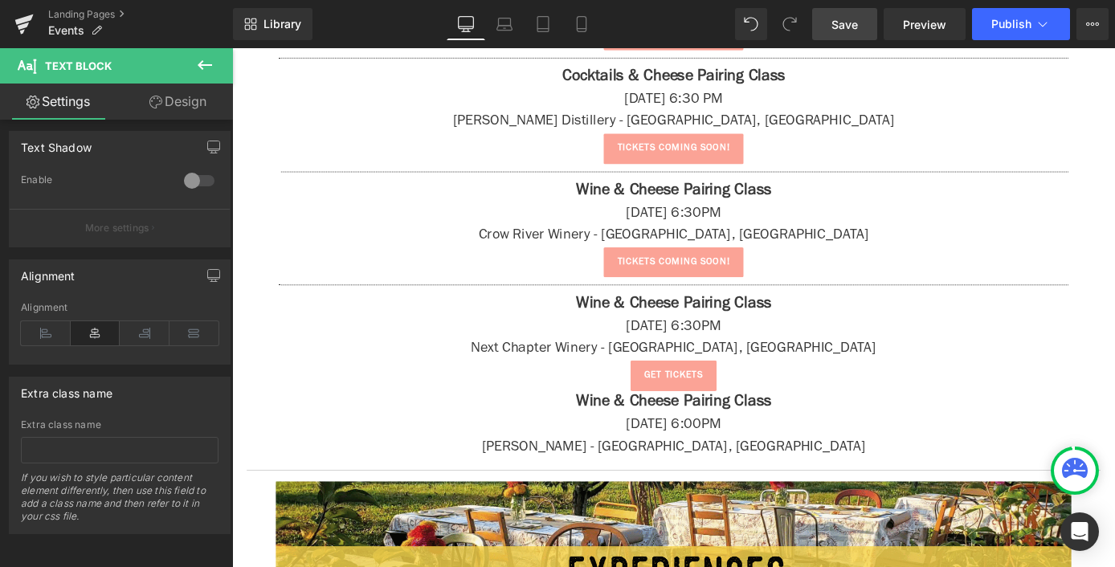
click at [194, 67] on button at bounding box center [205, 65] width 56 height 35
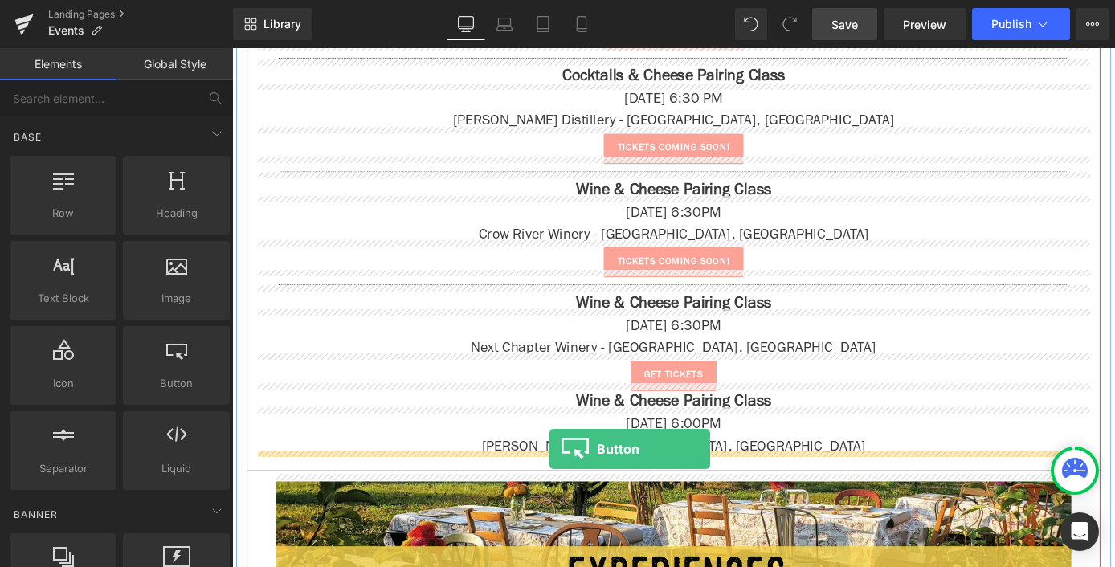
drag, startPoint x: 375, startPoint y: 425, endPoint x: 581, endPoint y: 489, distance: 216.2
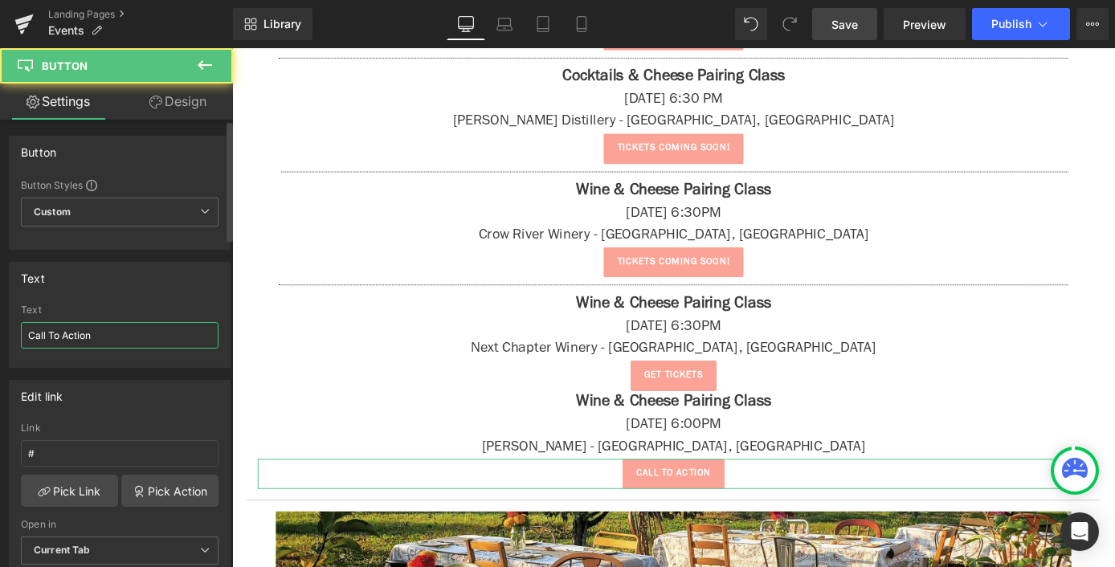
click at [138, 331] on input "Call To Action" at bounding box center [120, 335] width 198 height 27
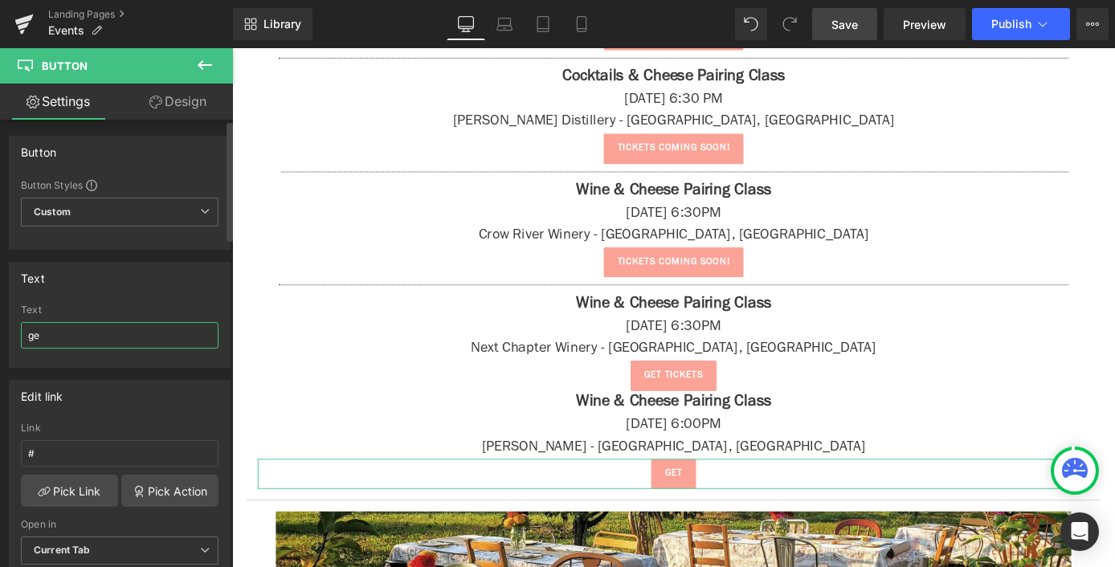
type input "g"
type input "tickets coming soon!"
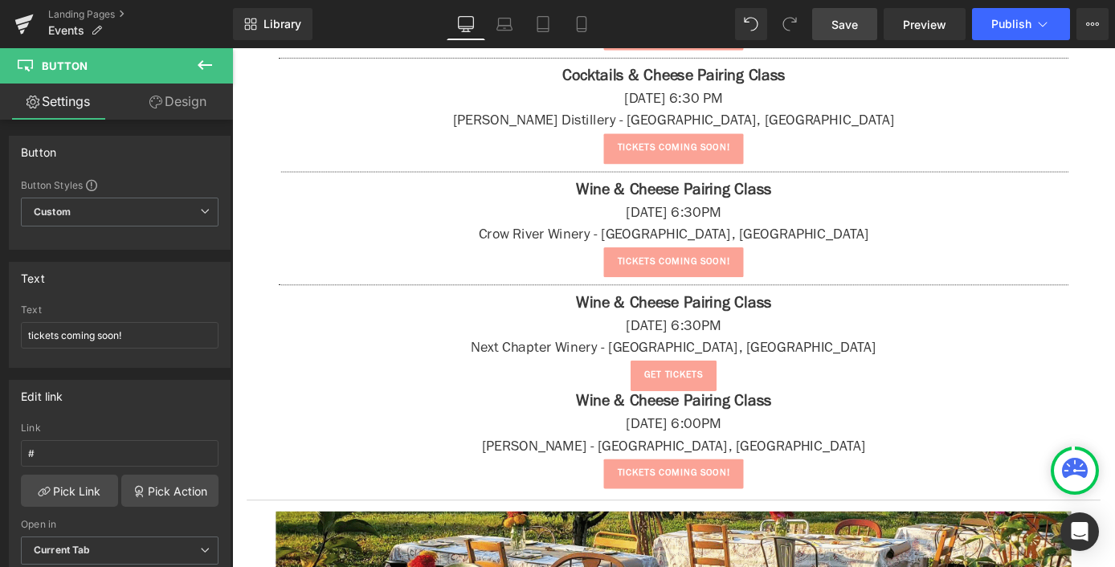
click at [210, 59] on icon at bounding box center [204, 64] width 19 height 19
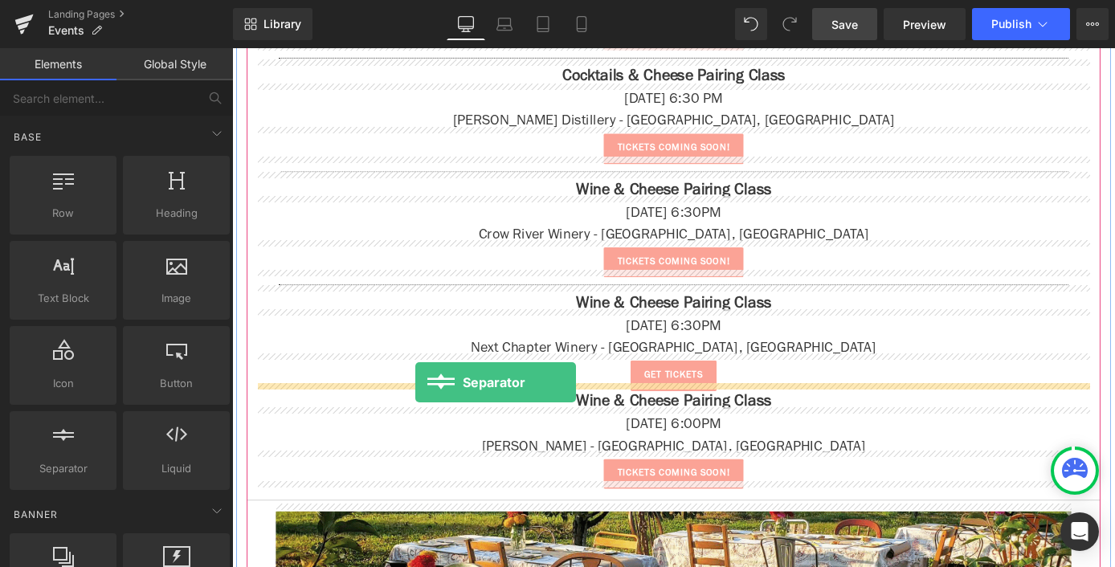
drag, startPoint x: 310, startPoint y: 501, endPoint x: 434, endPoint y: 416, distance: 150.1
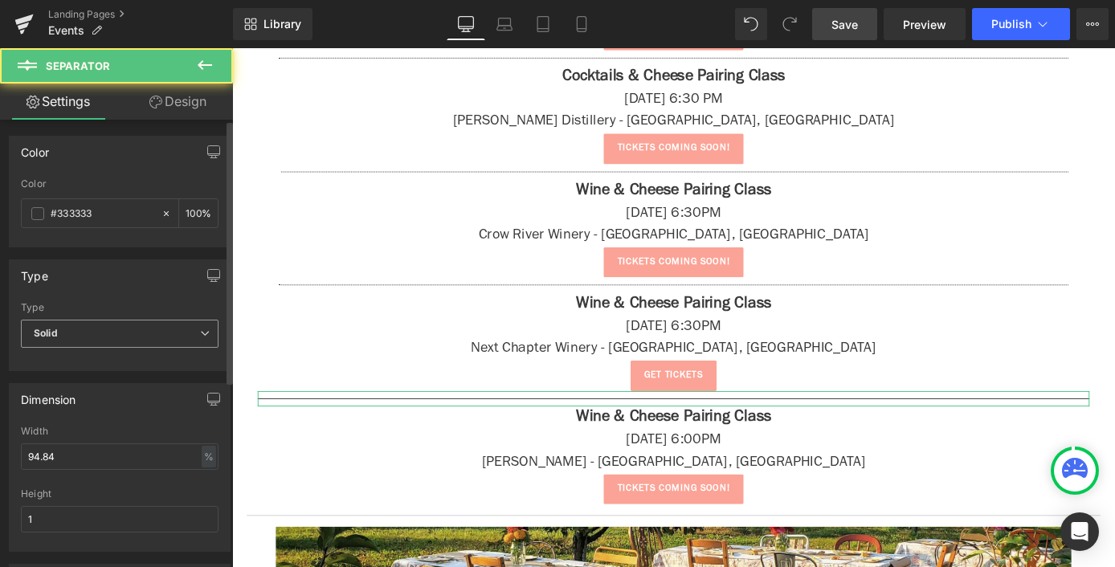
click at [87, 325] on span "Solid" at bounding box center [120, 334] width 198 height 28
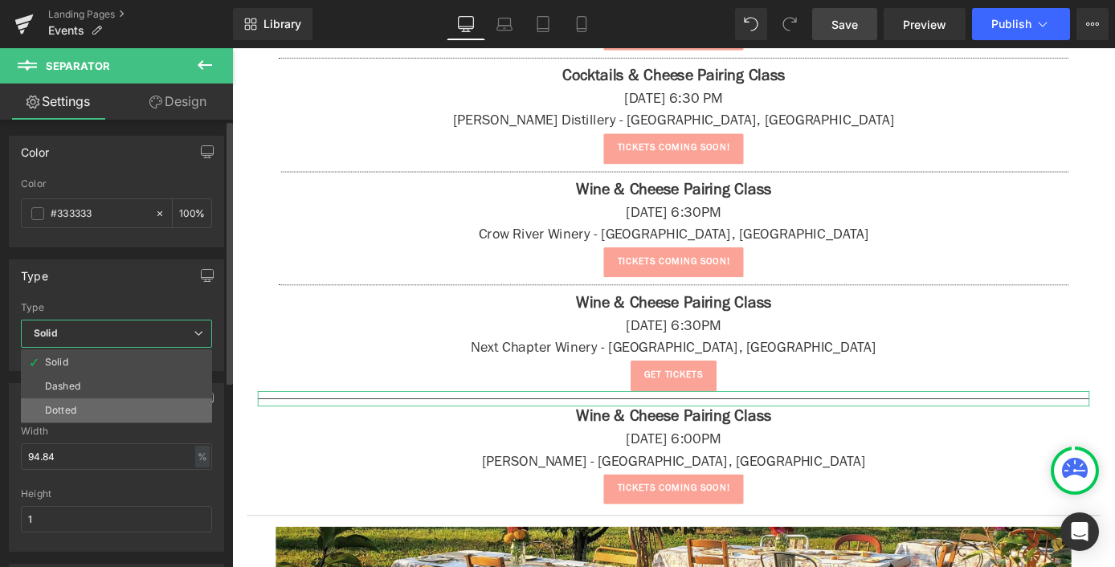
click at [98, 403] on li "Dotted" at bounding box center [116, 410] width 191 height 24
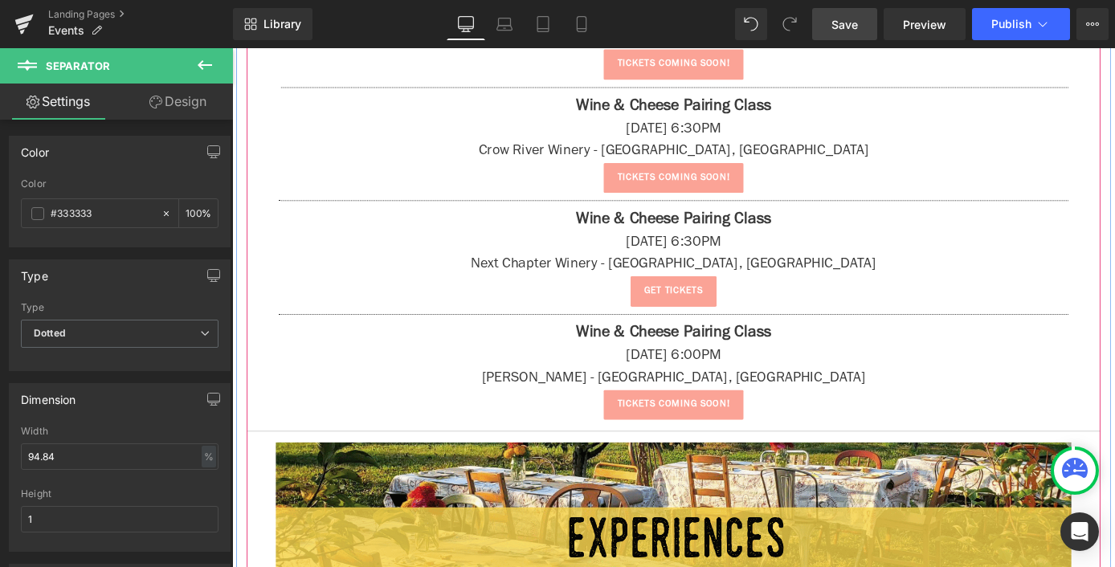
scroll to position [2932, 0]
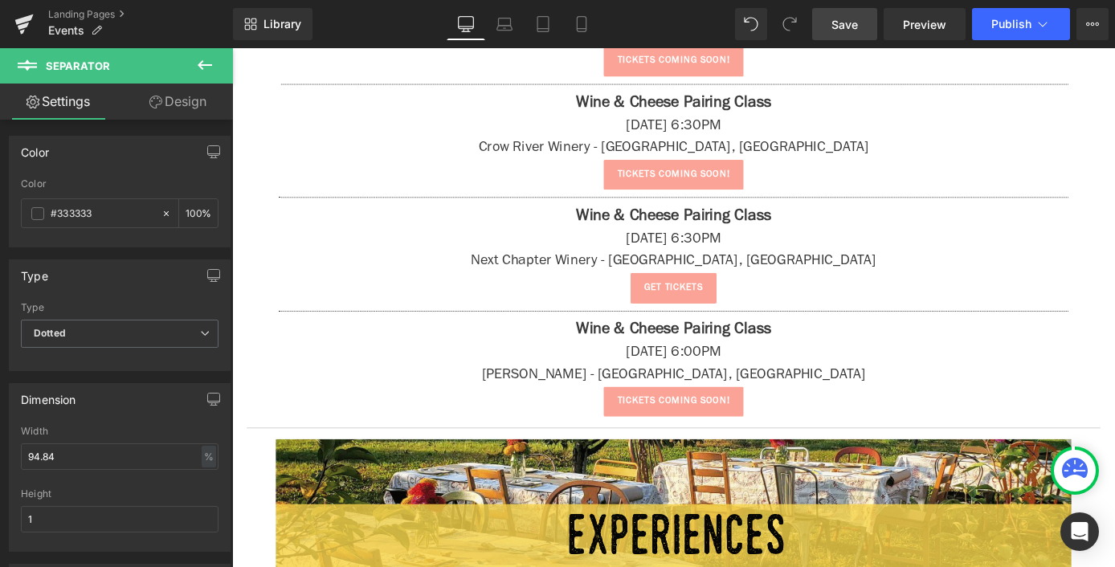
click at [220, 68] on button at bounding box center [205, 65] width 56 height 35
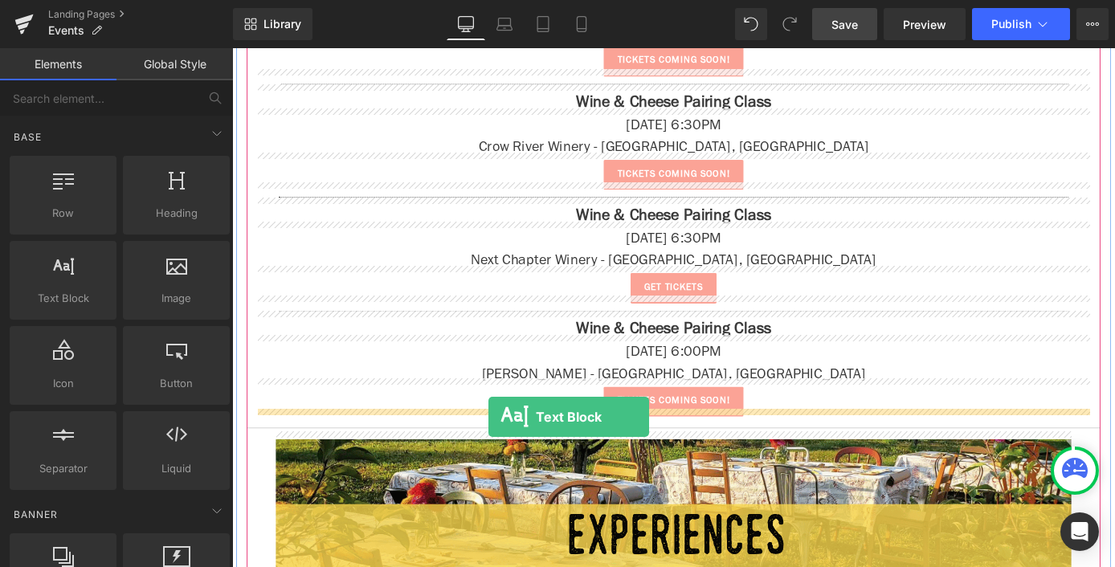
drag, startPoint x: 287, startPoint y: 350, endPoint x: 514, endPoint y: 454, distance: 249.8
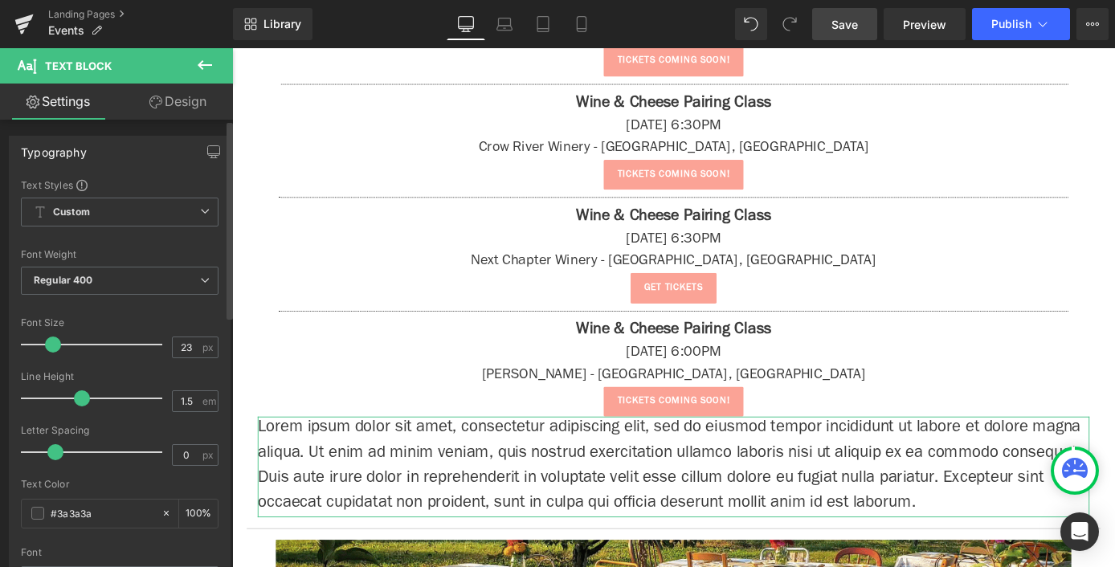
type input "22"
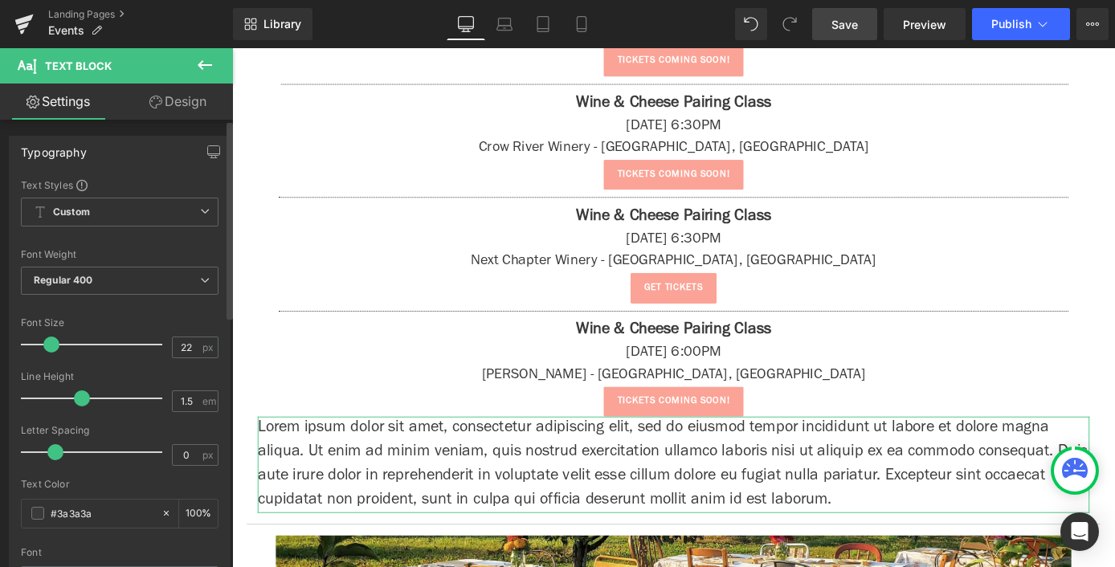
drag, startPoint x: 44, startPoint y: 343, endPoint x: 54, endPoint y: 345, distance: 9.8
click at [54, 345] on span at bounding box center [51, 344] width 16 height 16
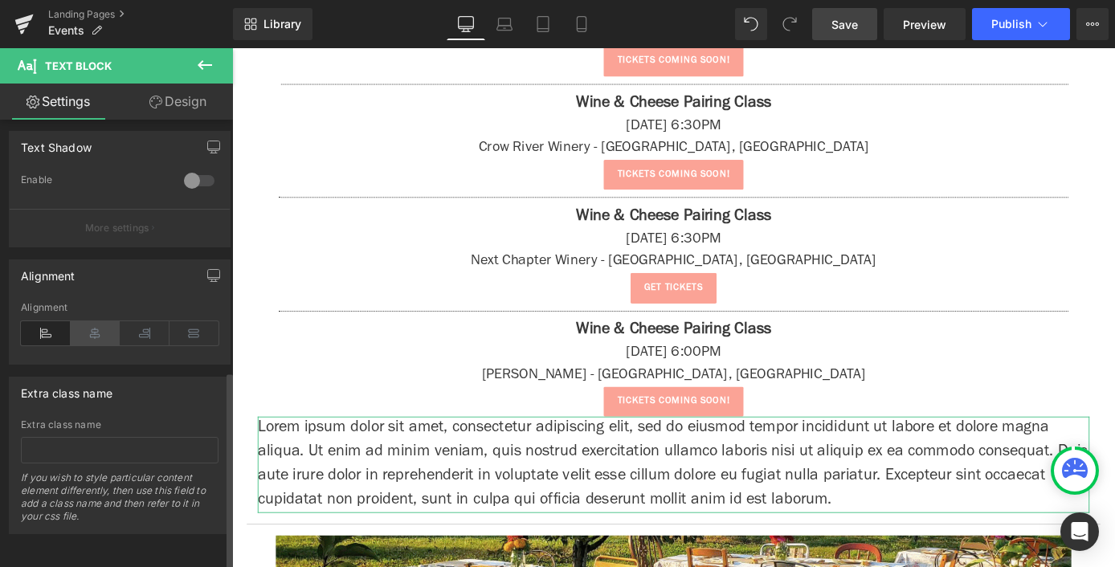
click at [95, 321] on icon at bounding box center [96, 333] width 50 height 24
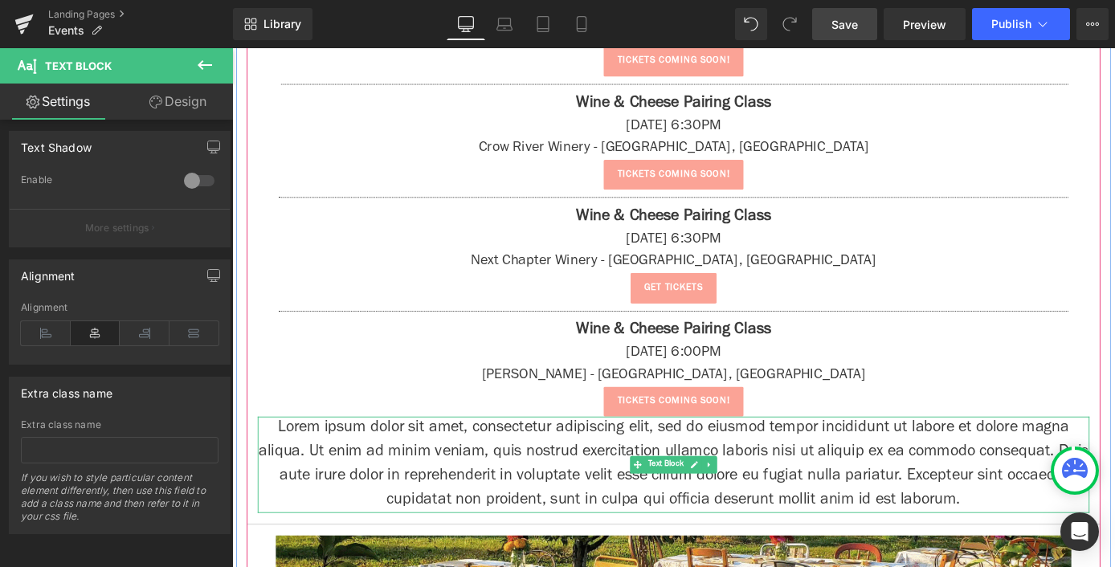
click at [449, 492] on p "Lorem ipsum dolor sit amet, consectetur adipiscing elit, sed do eiusmod tempor …" at bounding box center [718, 507] width 916 height 106
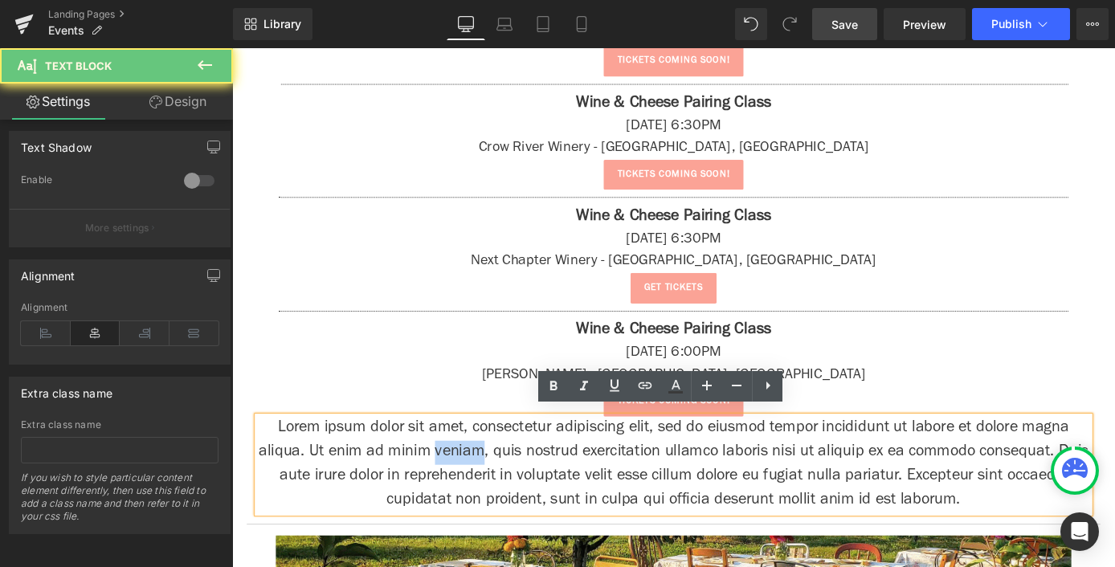
click at [449, 492] on p "Lorem ipsum dolor sit amet, consectetur adipiscing elit, sed do eiusmod tempor …" at bounding box center [718, 507] width 916 height 106
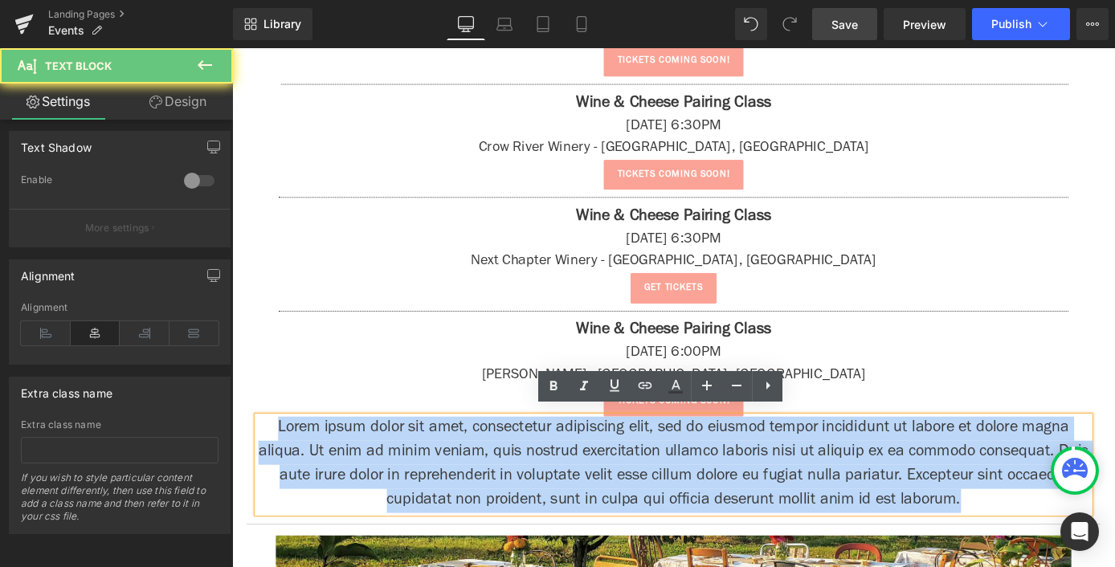
click at [449, 492] on p "Lorem ipsum dolor sit amet, consectetur adipiscing elit, sed do eiusmod tempor …" at bounding box center [718, 507] width 916 height 106
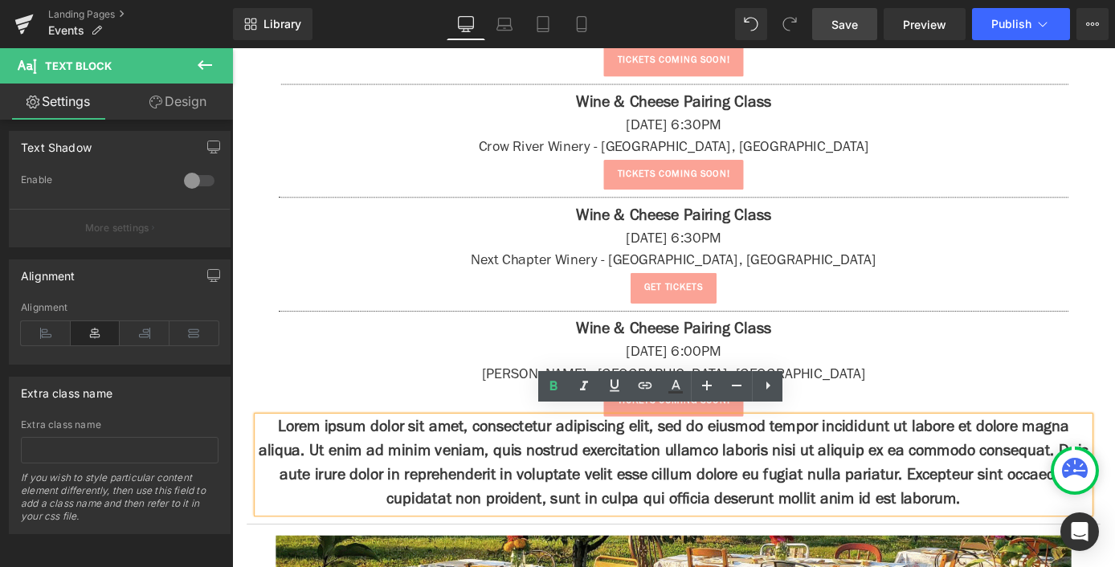
click at [454, 487] on strong "Lorem ipsum dolor sit amet, consectetur adipiscing elit, sed do eiusmod tempor …" at bounding box center [718, 506] width 914 height 97
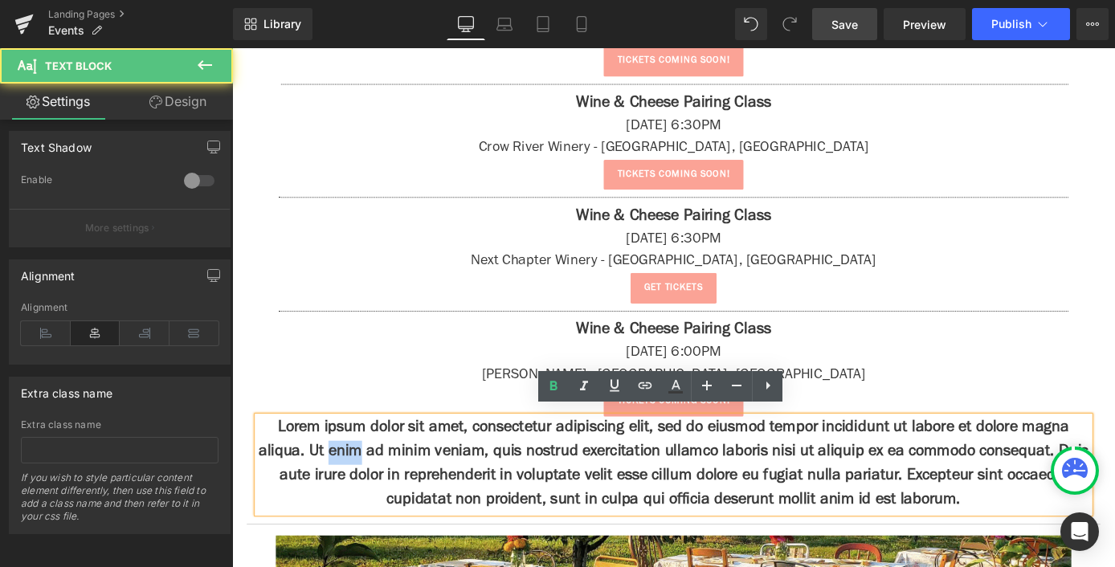
click at [454, 487] on strong "Lorem ipsum dolor sit amet, consectetur adipiscing elit, sed do eiusmod tempor …" at bounding box center [718, 506] width 914 height 97
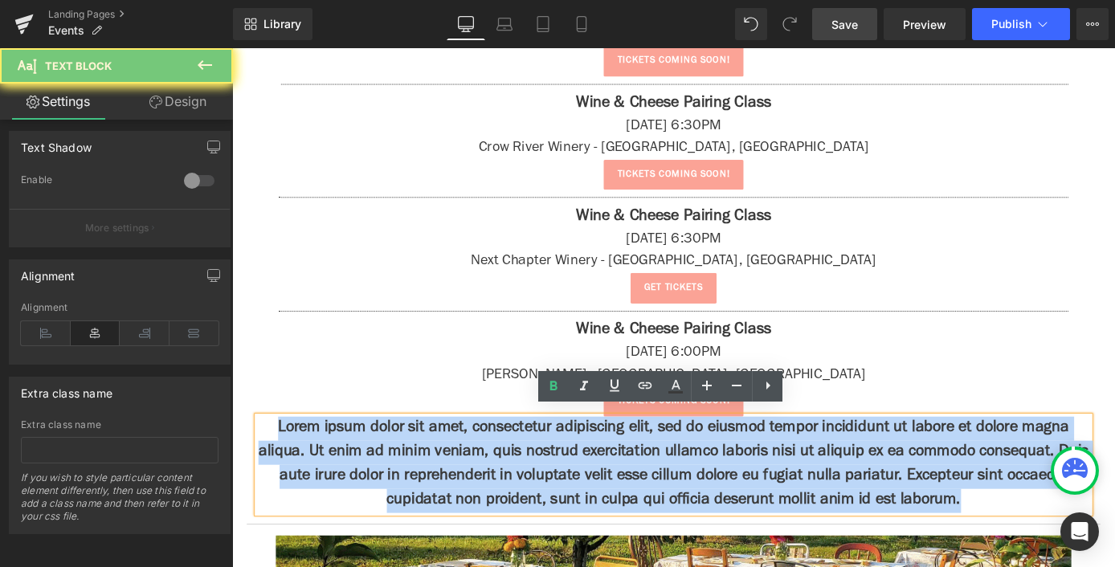
click at [454, 487] on strong "Lorem ipsum dolor sit amet, consectetur adipiscing elit, sed do eiusmod tempor …" at bounding box center [718, 506] width 914 height 97
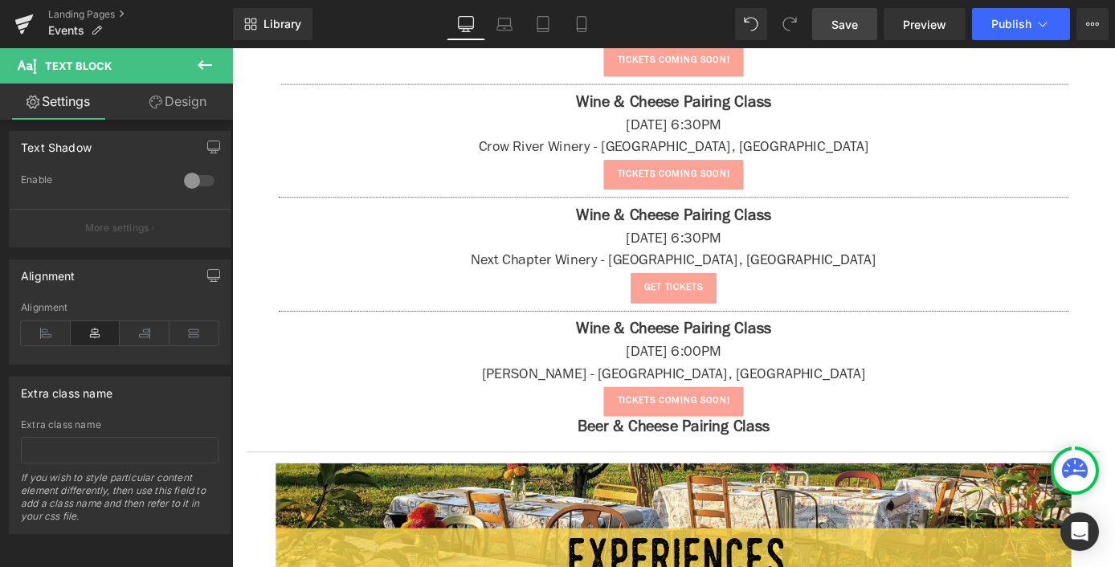
click at [214, 67] on button at bounding box center [205, 65] width 56 height 35
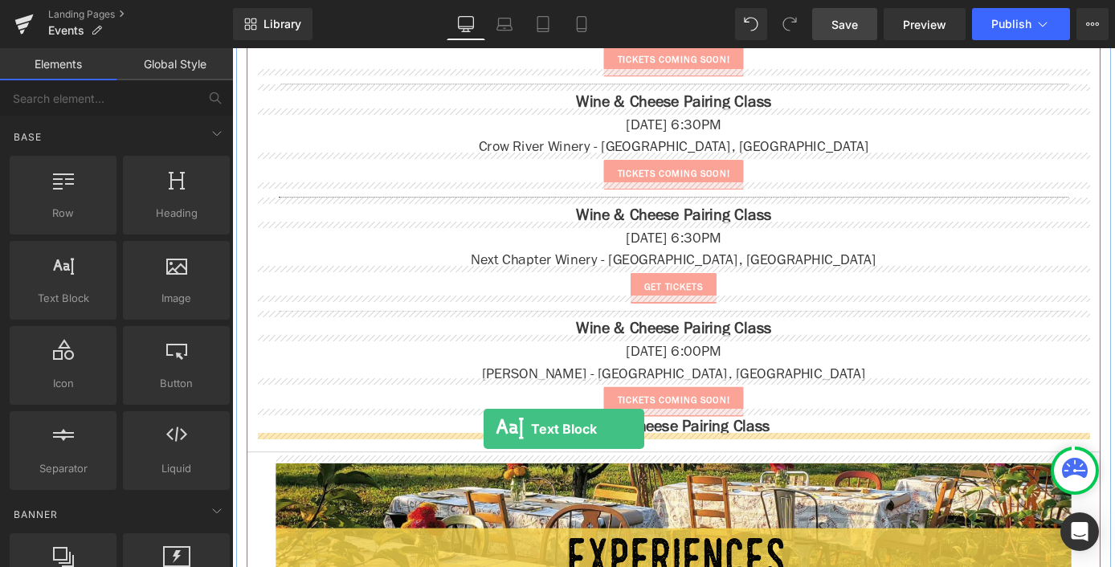
drag, startPoint x: 313, startPoint y: 334, endPoint x: 509, endPoint y: 467, distance: 237.0
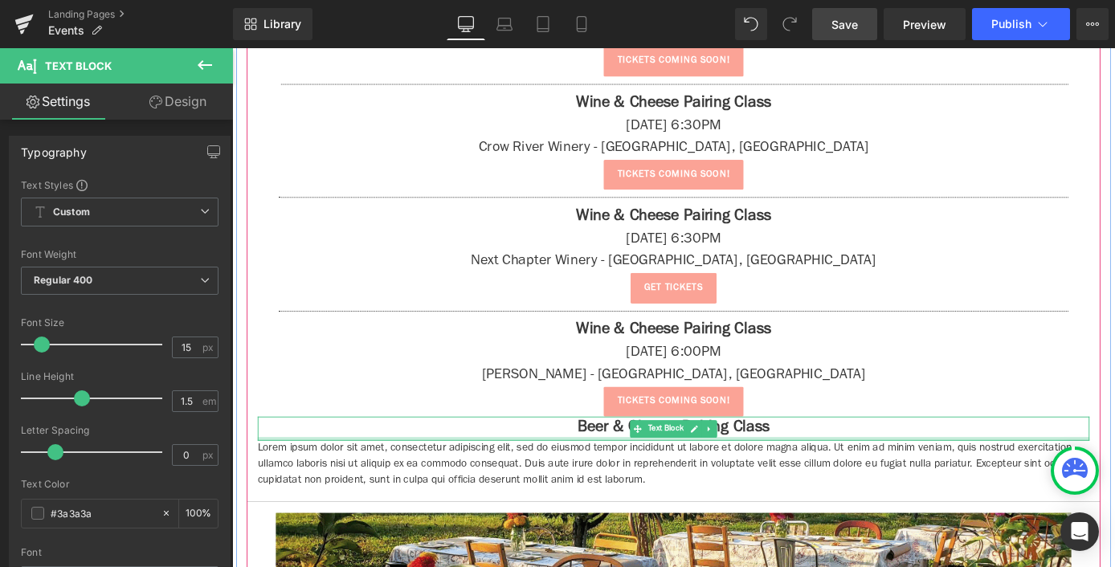
click at [563, 476] on div at bounding box center [718, 478] width 916 height 4
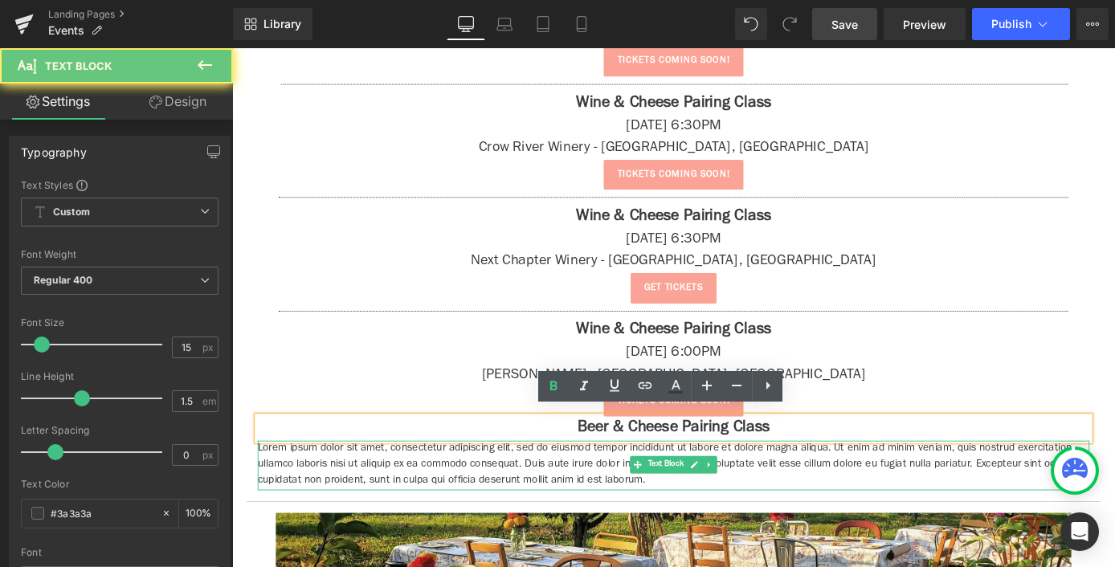
click at [555, 491] on p "Lorem ipsum dolor sit amet, consectetur adipiscing elit, sed do eiusmod tempor …" at bounding box center [718, 507] width 916 height 55
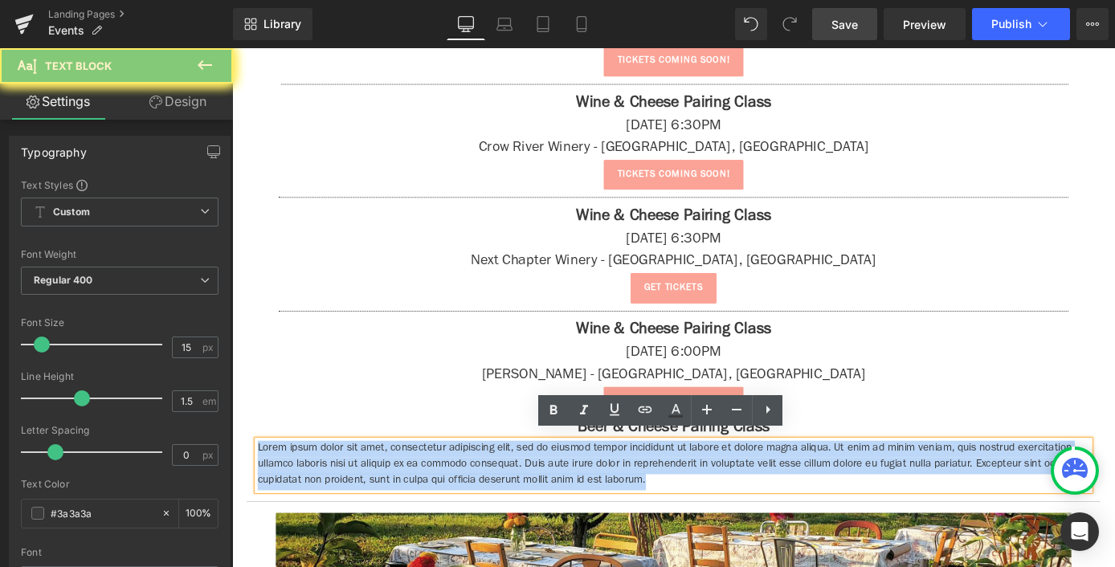
click at [555, 491] on p "Lorem ipsum dolor sit amet, consectetur adipiscing elit, sed do eiusmod tempor …" at bounding box center [718, 507] width 916 height 55
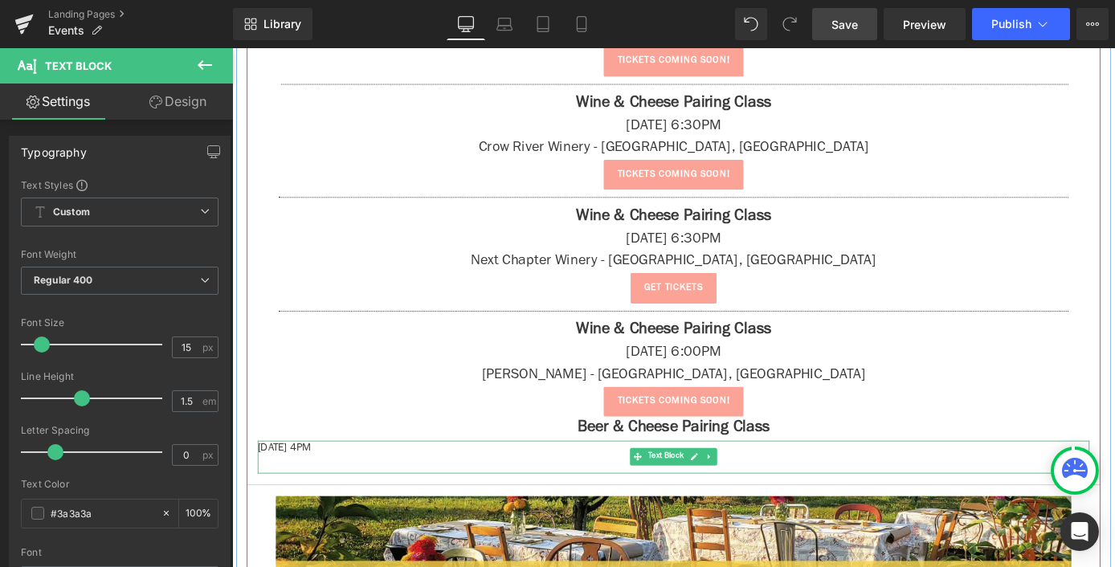
click at [388, 480] on p "[DATE] 4PM" at bounding box center [718, 489] width 916 height 18
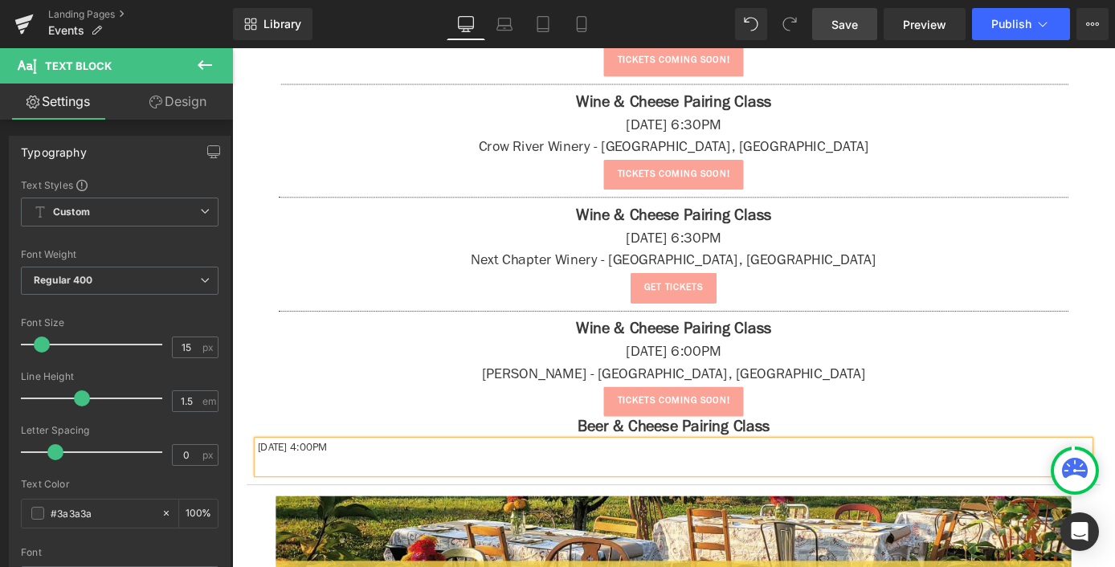
click at [443, 499] on p at bounding box center [718, 508] width 916 height 18
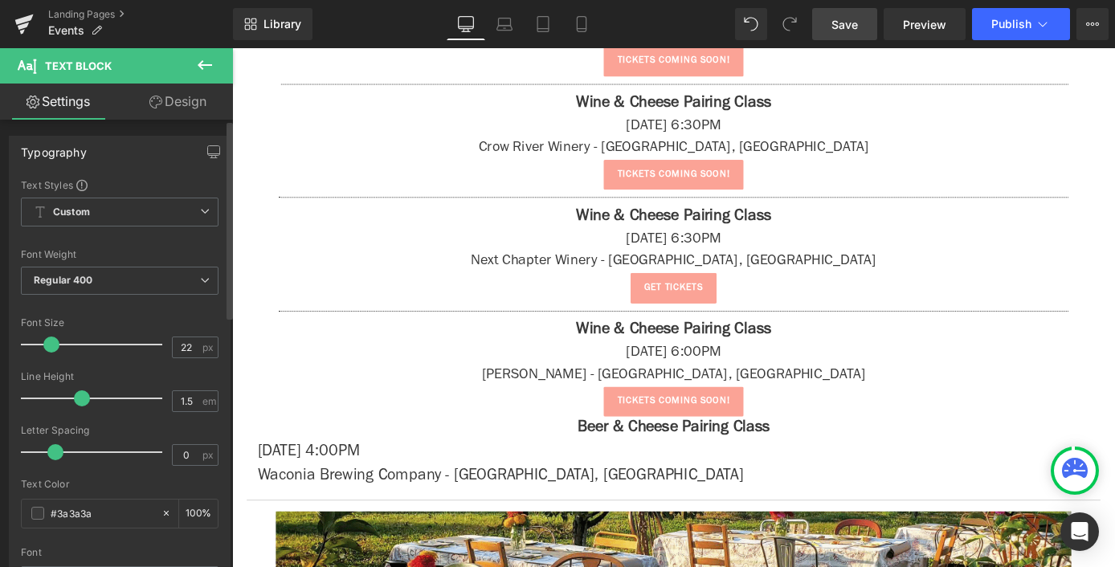
drag, startPoint x: 43, startPoint y: 345, endPoint x: 51, endPoint y: 344, distance: 9.0
click at [51, 344] on span at bounding box center [51, 344] width 16 height 16
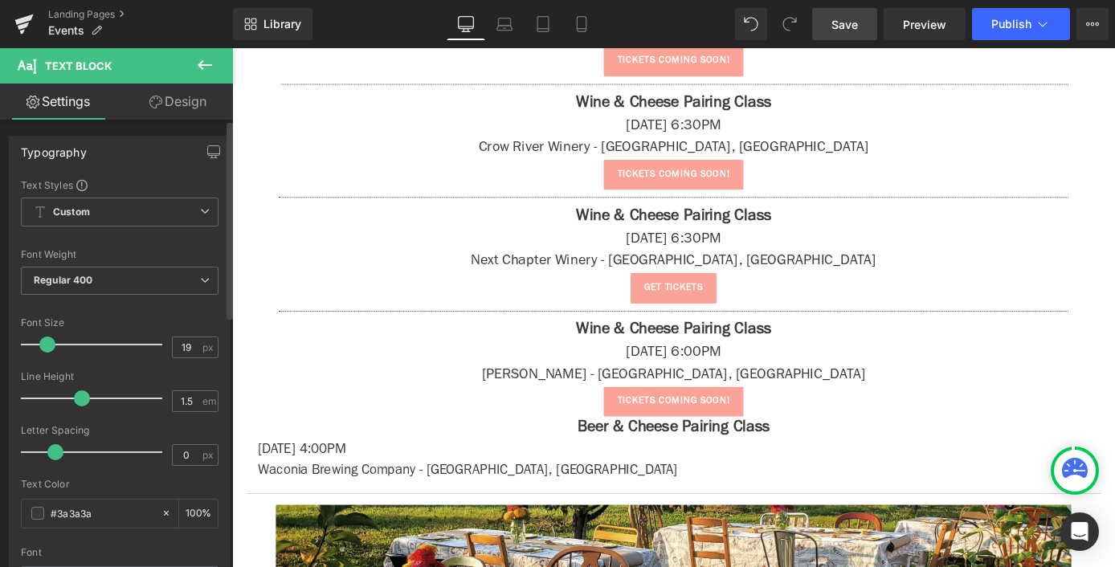
type input "20"
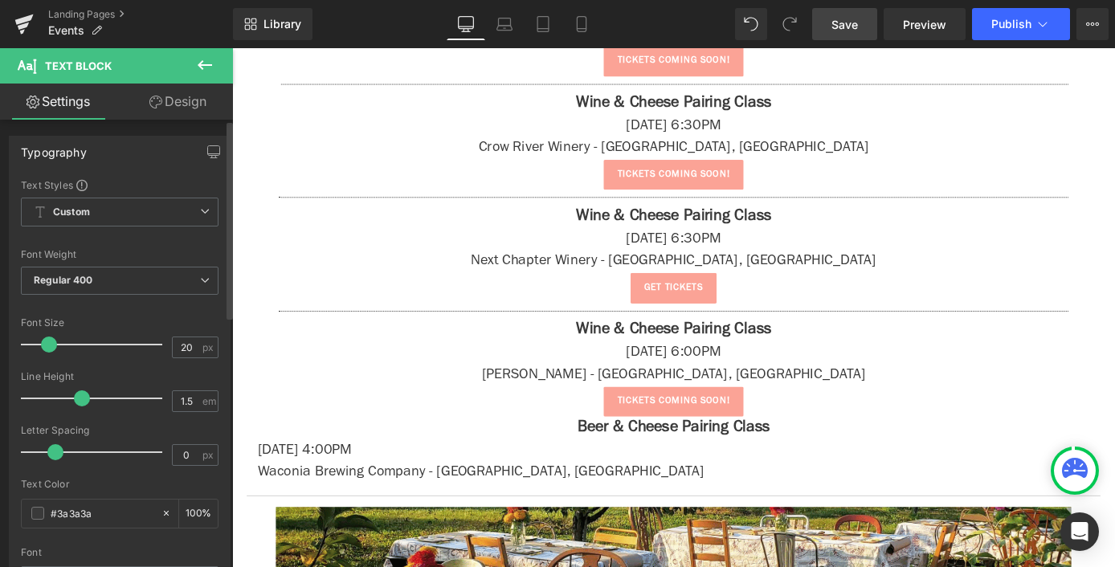
click at [48, 346] on span at bounding box center [49, 344] width 16 height 16
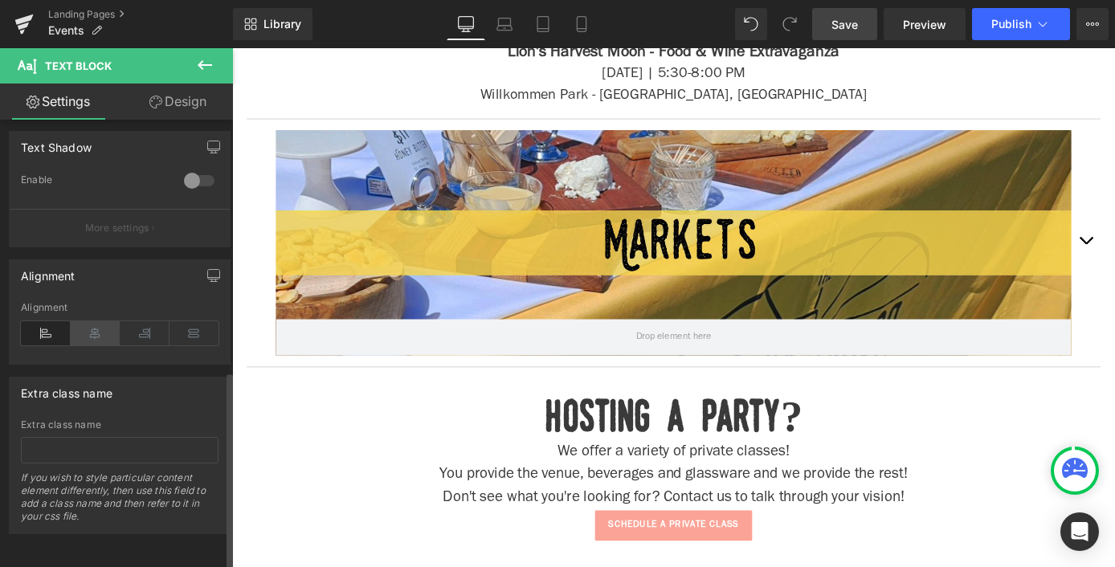
click at [80, 321] on icon at bounding box center [96, 333] width 50 height 24
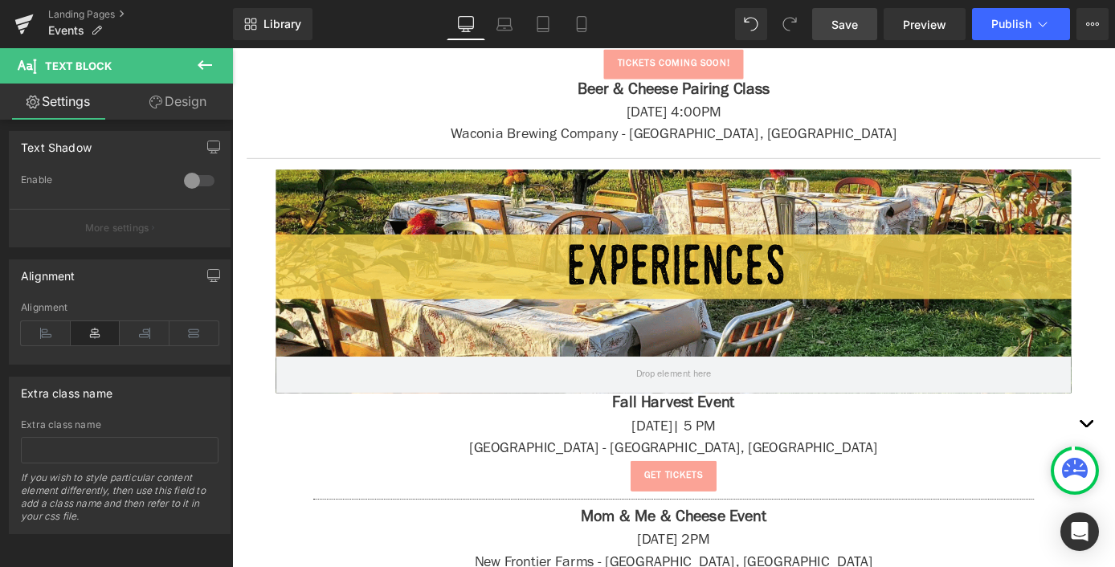
scroll to position [2988, 0]
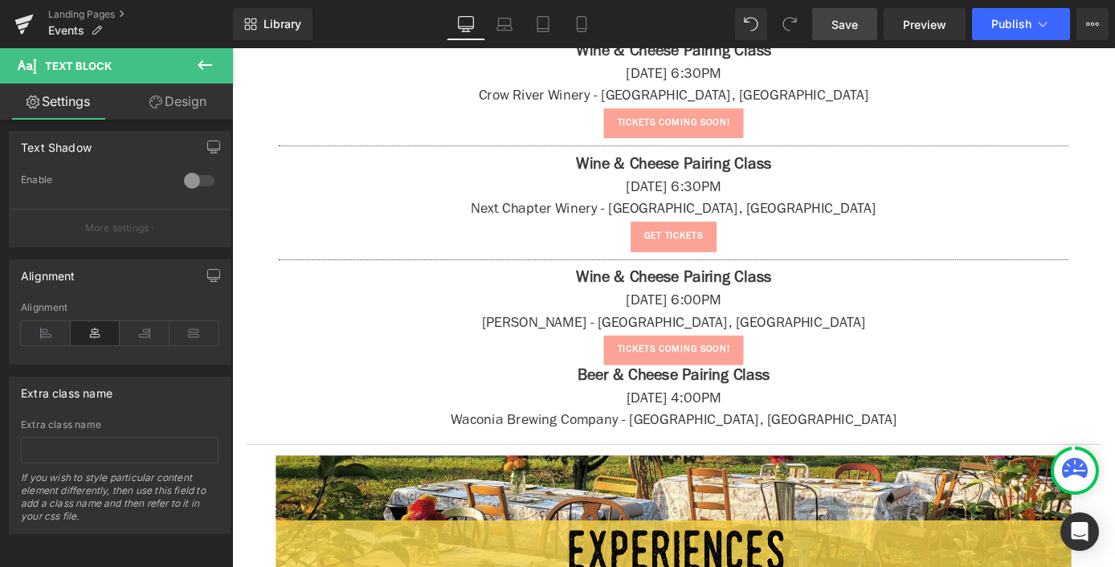
click at [217, 72] on button at bounding box center [205, 65] width 56 height 35
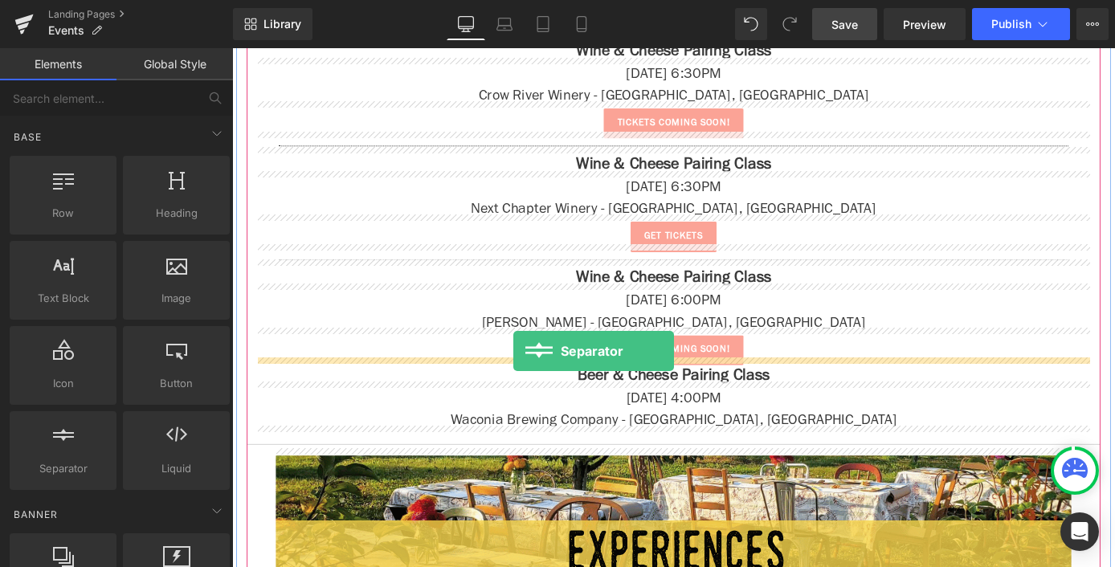
drag, startPoint x: 304, startPoint y: 491, endPoint x: 541, endPoint y: 381, distance: 261.2
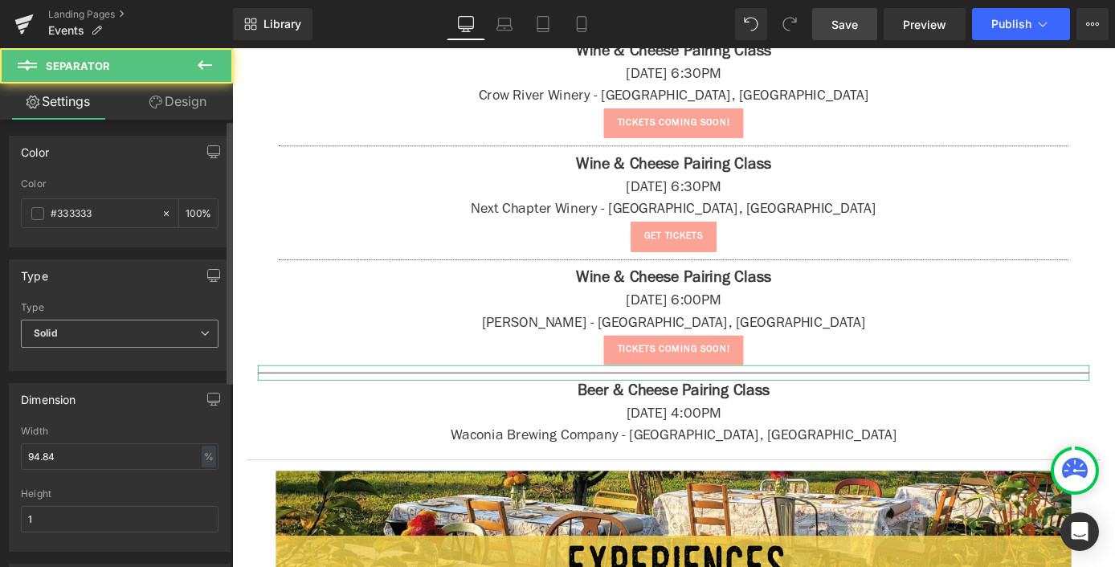
click at [128, 341] on span "Solid" at bounding box center [120, 334] width 198 height 28
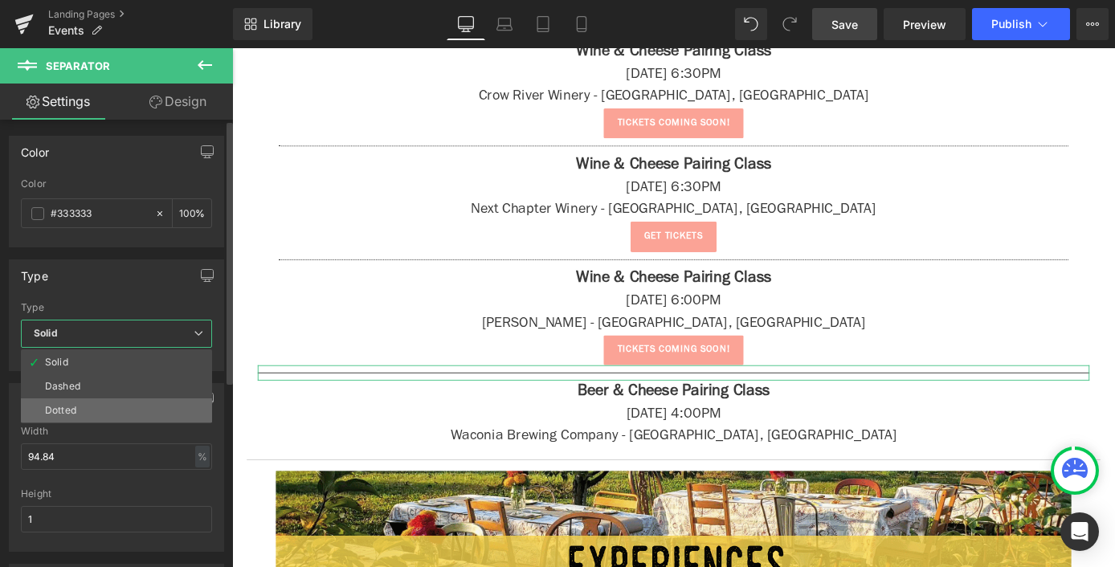
click at [128, 418] on li "Dotted" at bounding box center [116, 410] width 191 height 24
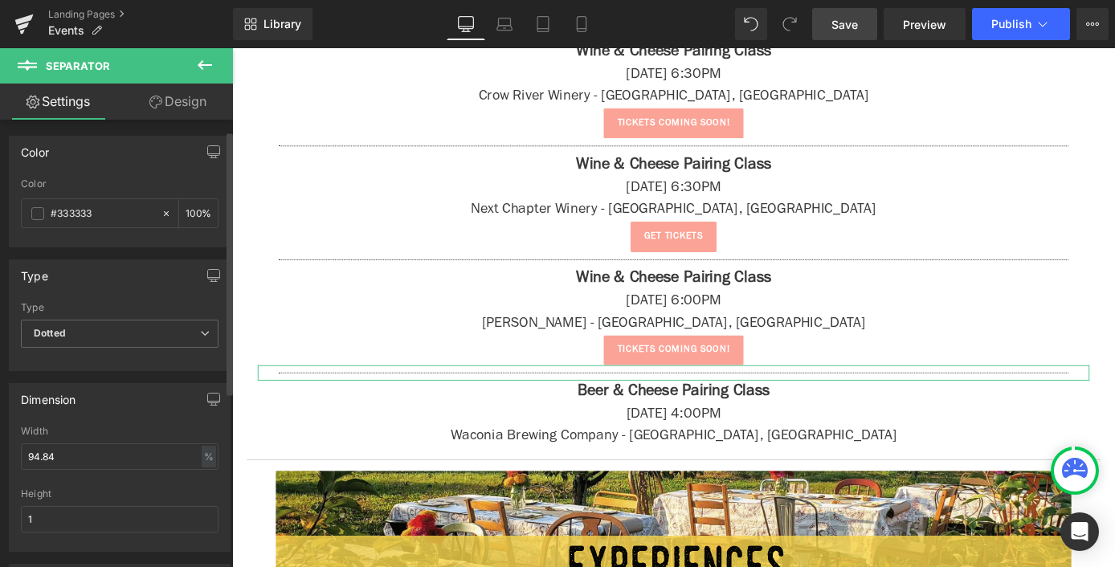
scroll to position [88, 0]
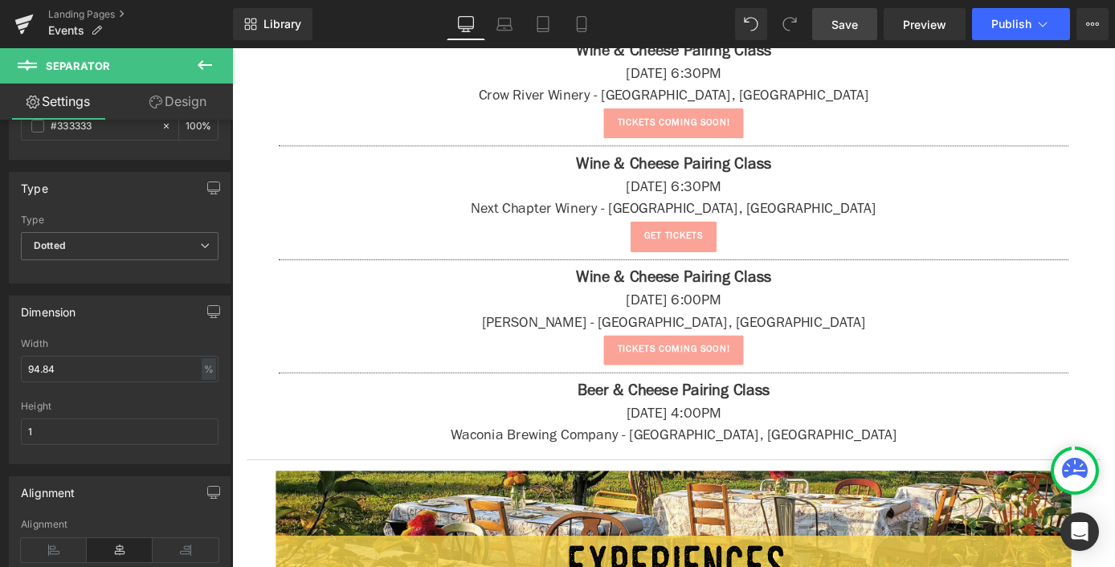
click at [208, 71] on icon at bounding box center [204, 64] width 19 height 19
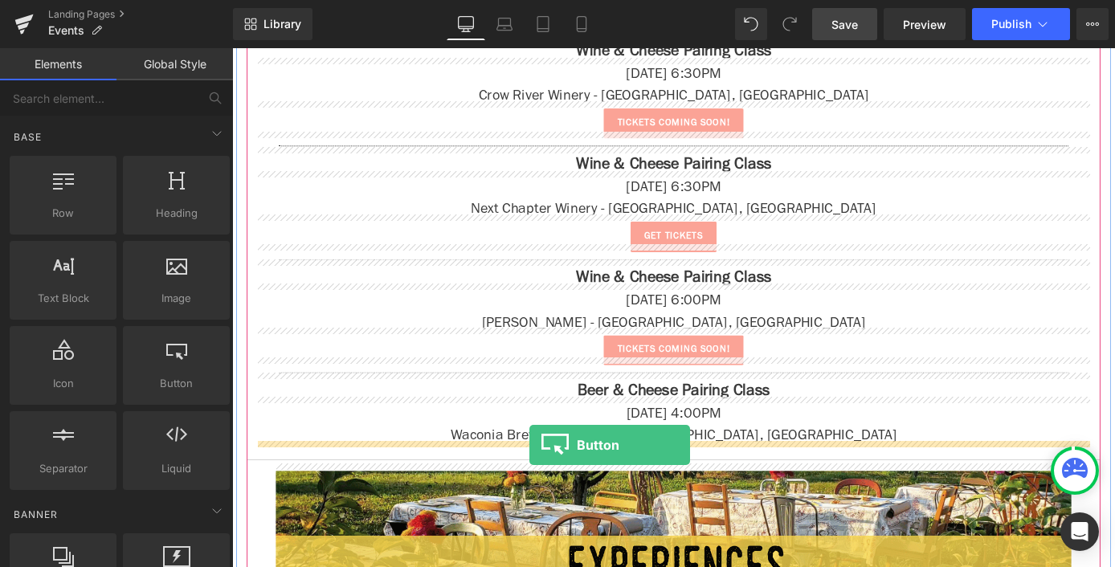
drag, startPoint x: 420, startPoint y: 433, endPoint x: 559, endPoint y: 485, distance: 148.4
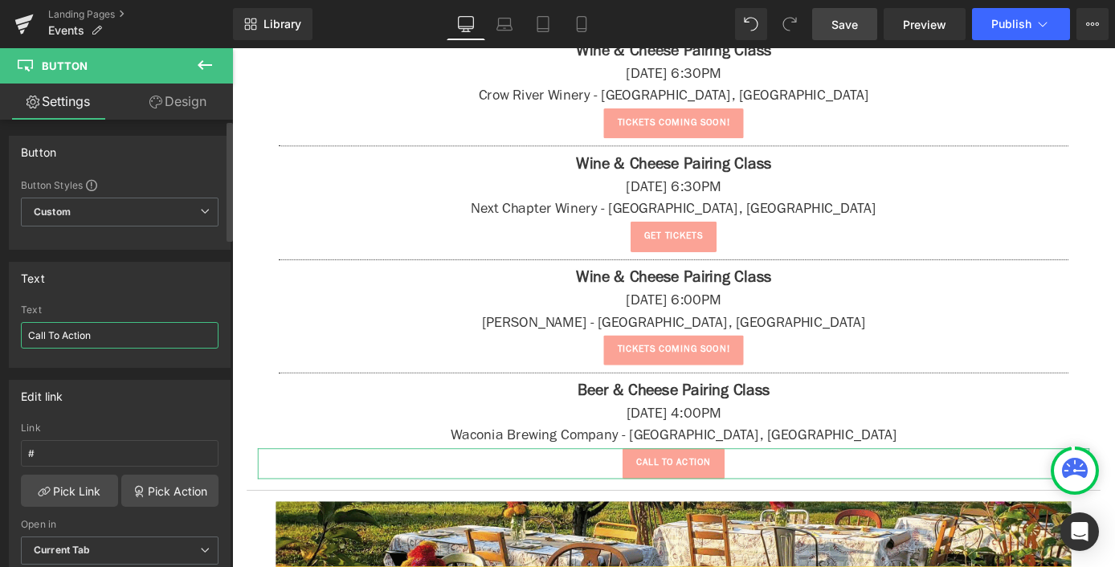
click at [89, 345] on input "Call To Action" at bounding box center [120, 335] width 198 height 27
type input "get tickets"
click at [72, 452] on input "#" at bounding box center [120, 453] width 198 height 27
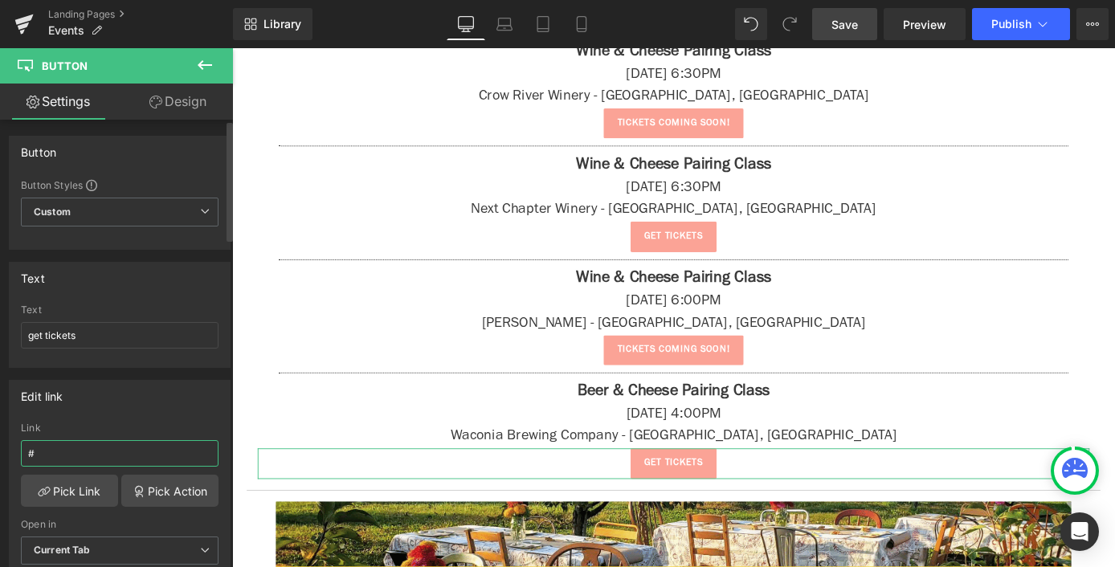
click at [72, 452] on input "#" at bounding box center [120, 453] width 198 height 27
paste input "[URL][DOMAIN_NAME]"
type input "[URL][DOMAIN_NAME]"
click at [216, 64] on button at bounding box center [205, 65] width 56 height 35
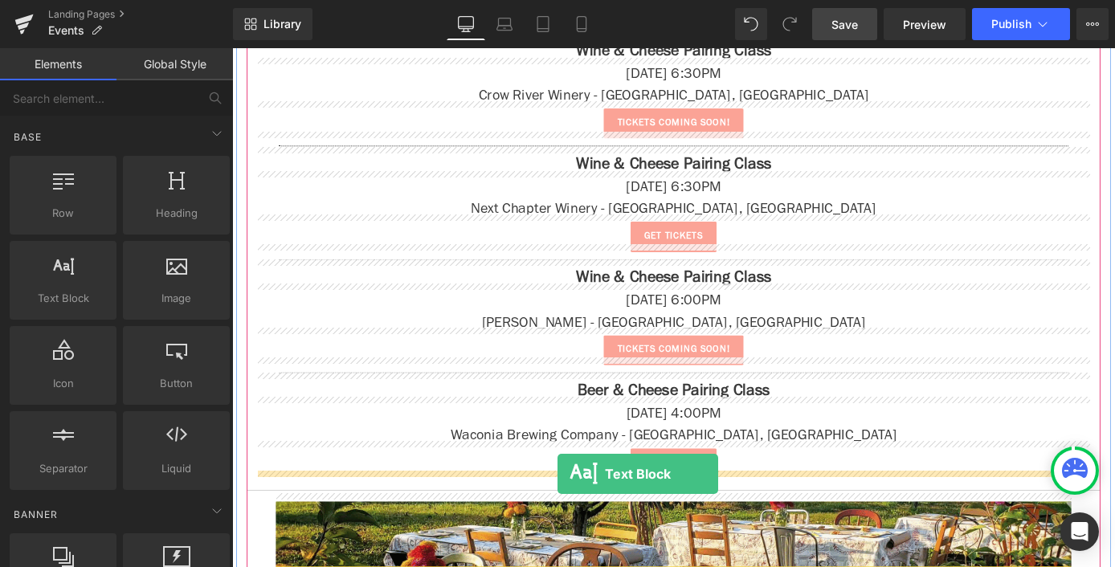
drag, startPoint x: 313, startPoint y: 351, endPoint x: 590, endPoint y: 517, distance: 323.1
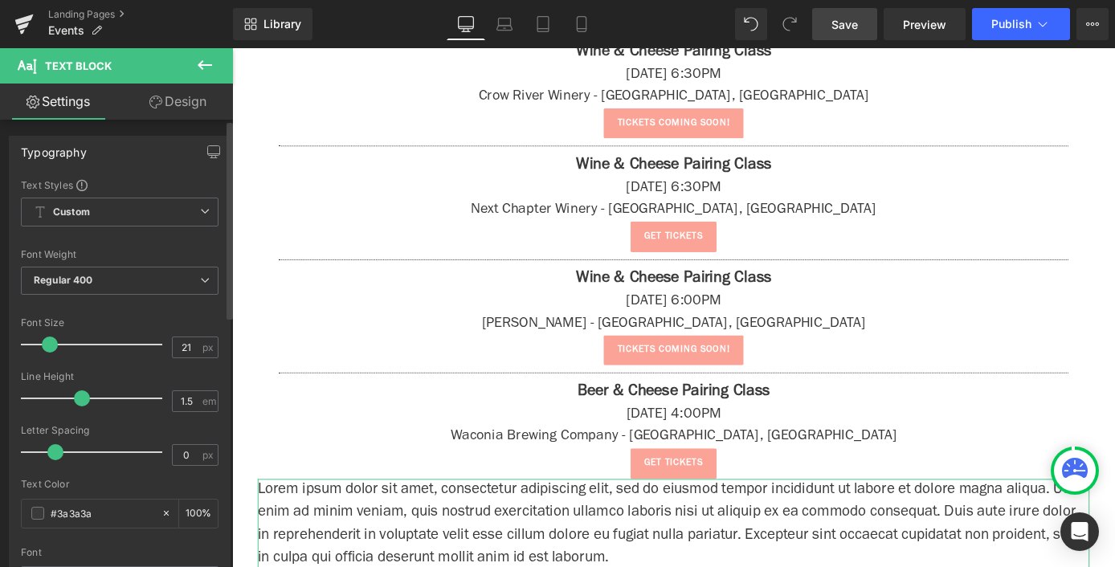
type input "22"
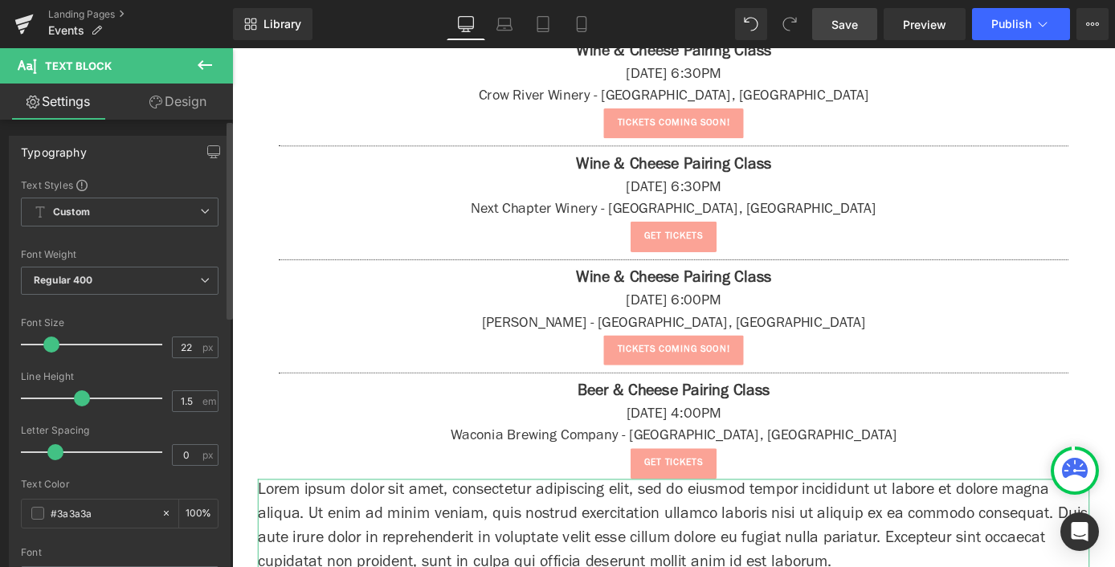
drag, startPoint x: 39, startPoint y: 343, endPoint x: 47, endPoint y: 344, distance: 8.1
click at [47, 344] on span at bounding box center [51, 344] width 16 height 16
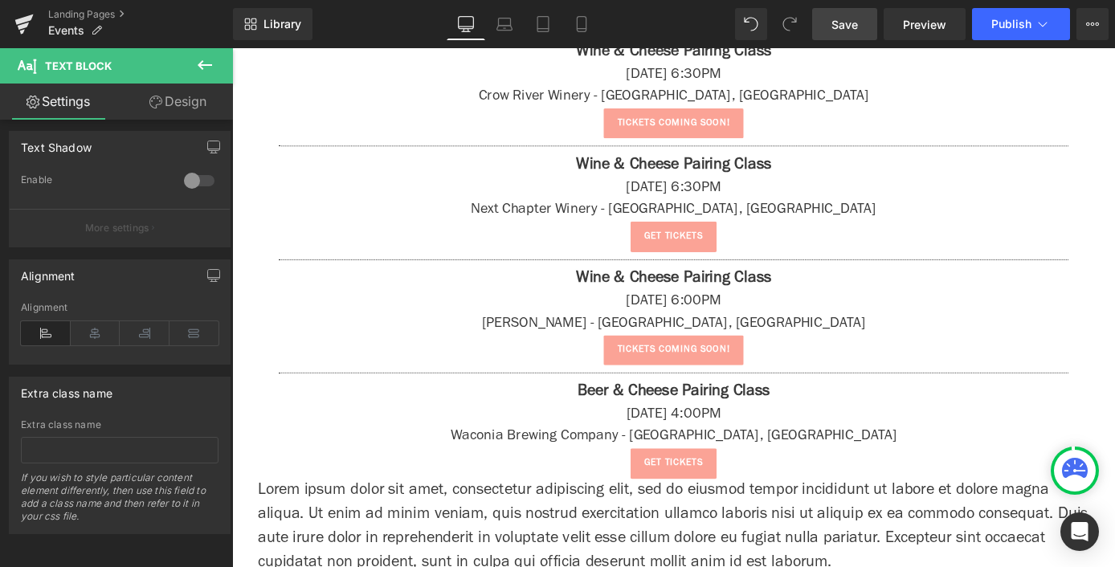
click at [439, 544] on p "Lorem ipsum dolor sit amet, consectetur adipiscing elit, sed do eiusmod tempor …" at bounding box center [718, 576] width 916 height 106
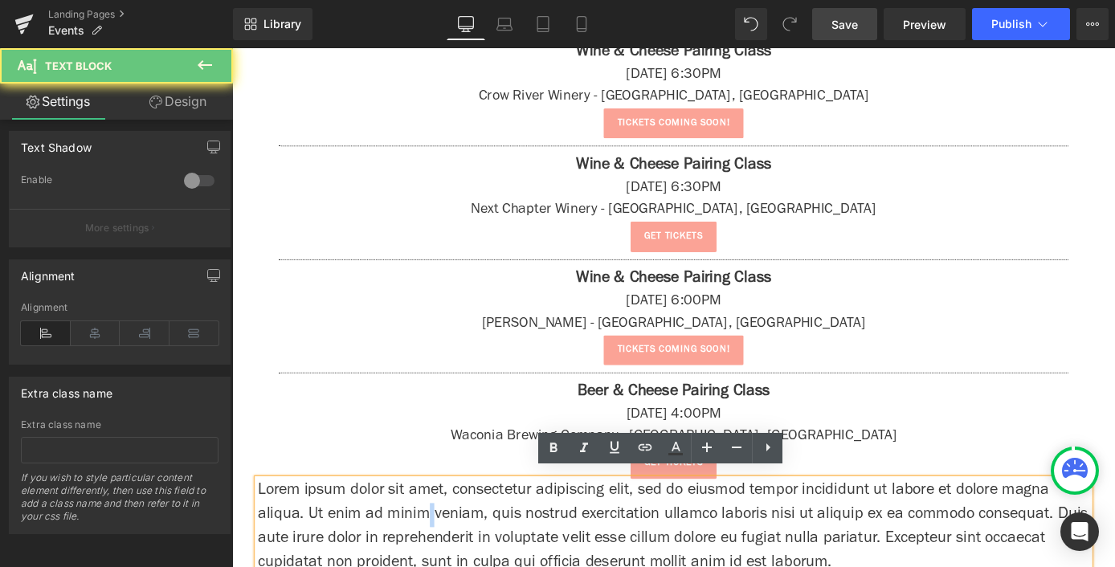
click at [439, 544] on p "Lorem ipsum dolor sit amet, consectetur adipiscing elit, sed do eiusmod tempor …" at bounding box center [718, 576] width 916 height 106
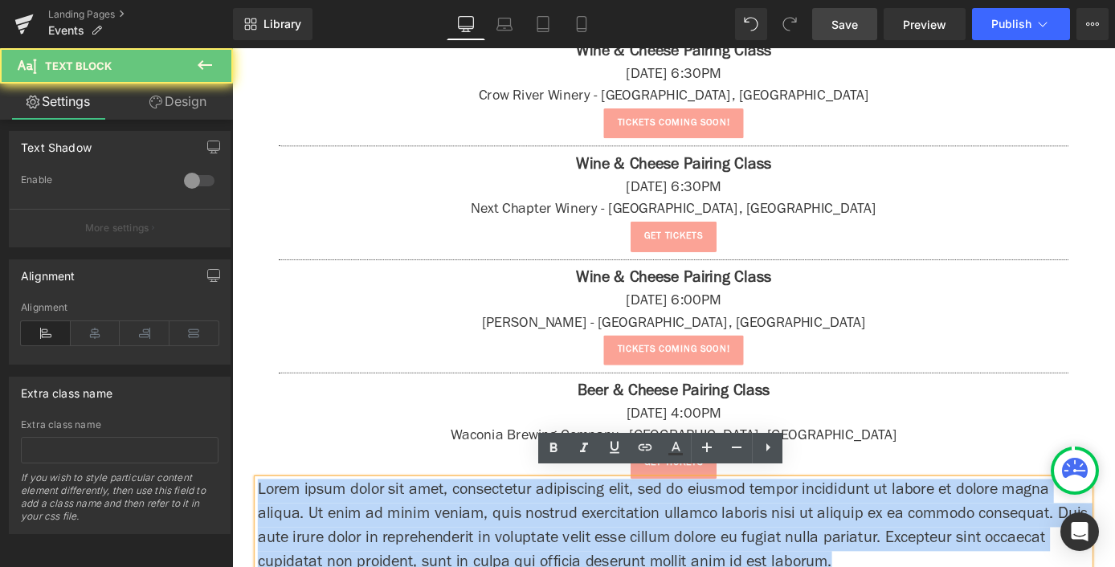
click at [439, 544] on p "Lorem ipsum dolor sit amet, consectetur adipiscing elit, sed do eiusmod tempor …" at bounding box center [718, 576] width 916 height 106
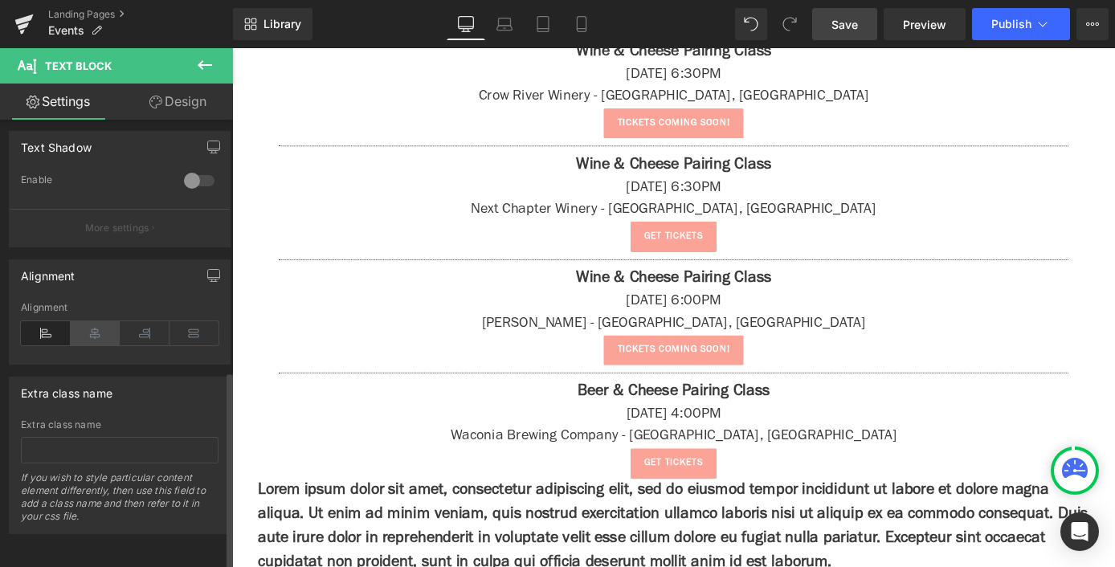
click at [96, 328] on icon at bounding box center [96, 333] width 50 height 24
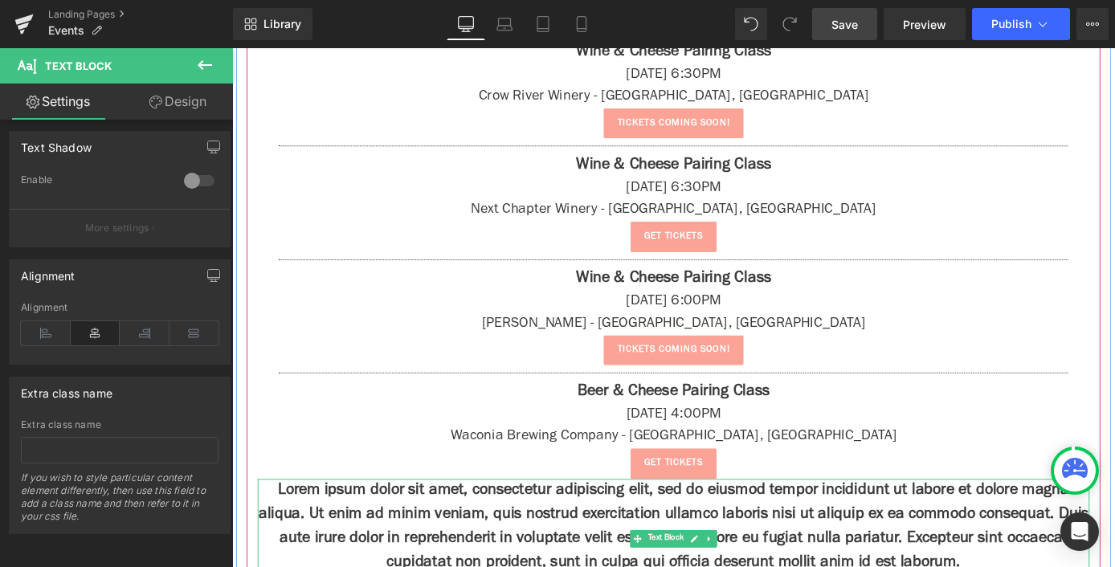
click at [498, 541] on p "Lorem ipsum dolor sit amet, consectetur adipiscing elit, sed do eiusmod tempor …" at bounding box center [718, 576] width 916 height 106
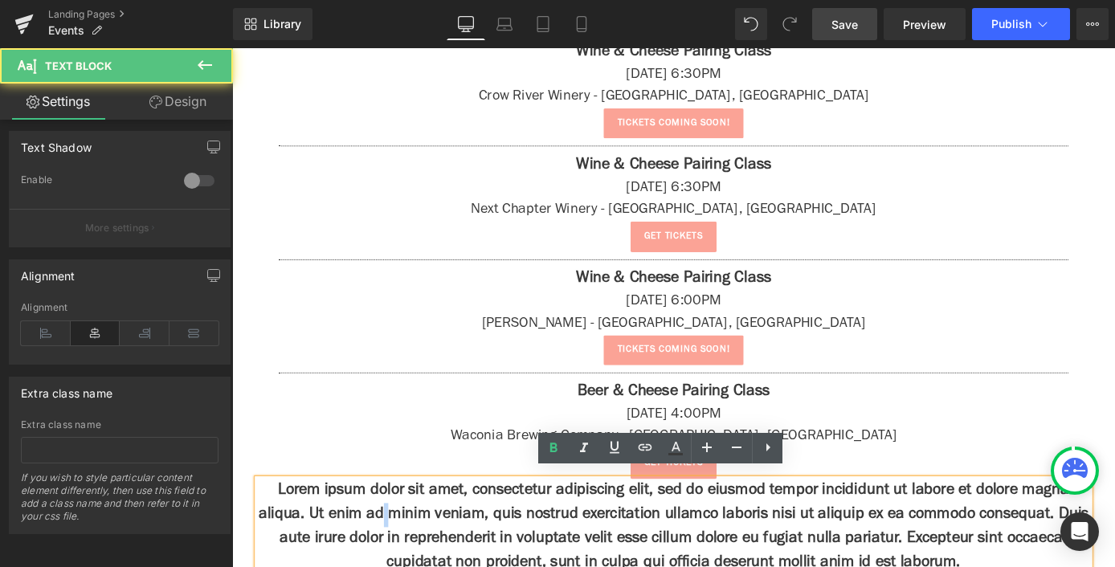
click at [498, 541] on p "Lorem ipsum dolor sit amet, consectetur adipiscing elit, sed do eiusmod tempor …" at bounding box center [718, 576] width 916 height 106
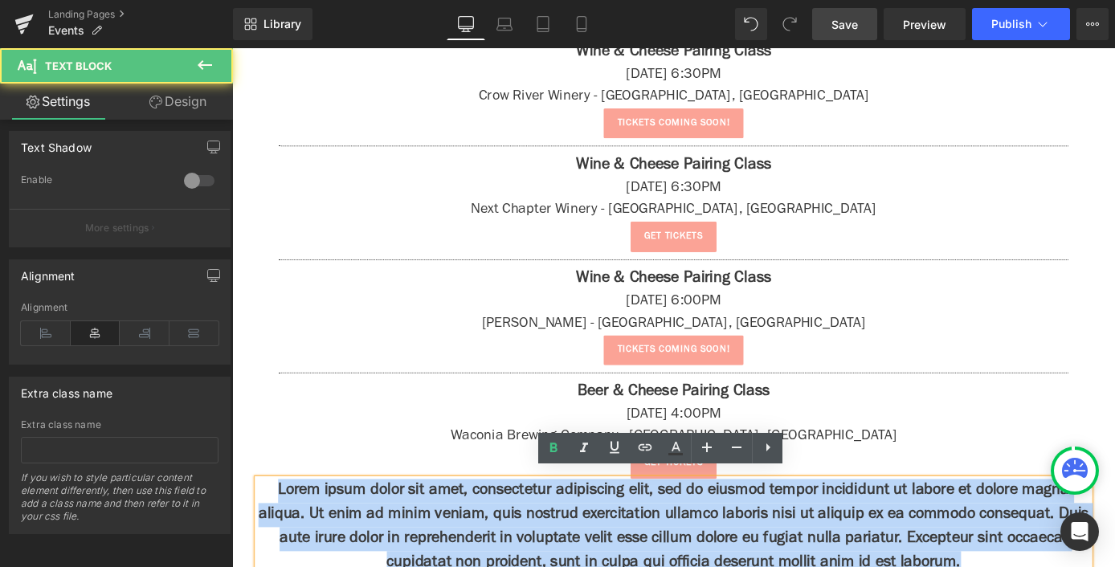
click at [498, 541] on p "Lorem ipsum dolor sit amet, consectetur adipiscing elit, sed do eiusmod tempor …" at bounding box center [718, 576] width 916 height 106
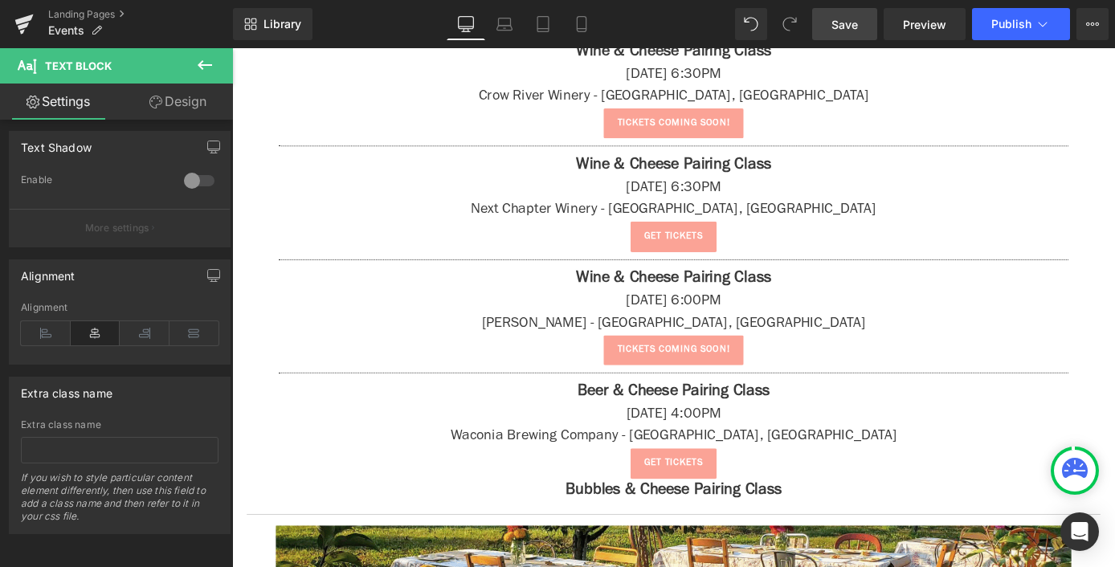
click at [191, 68] on button at bounding box center [205, 65] width 56 height 35
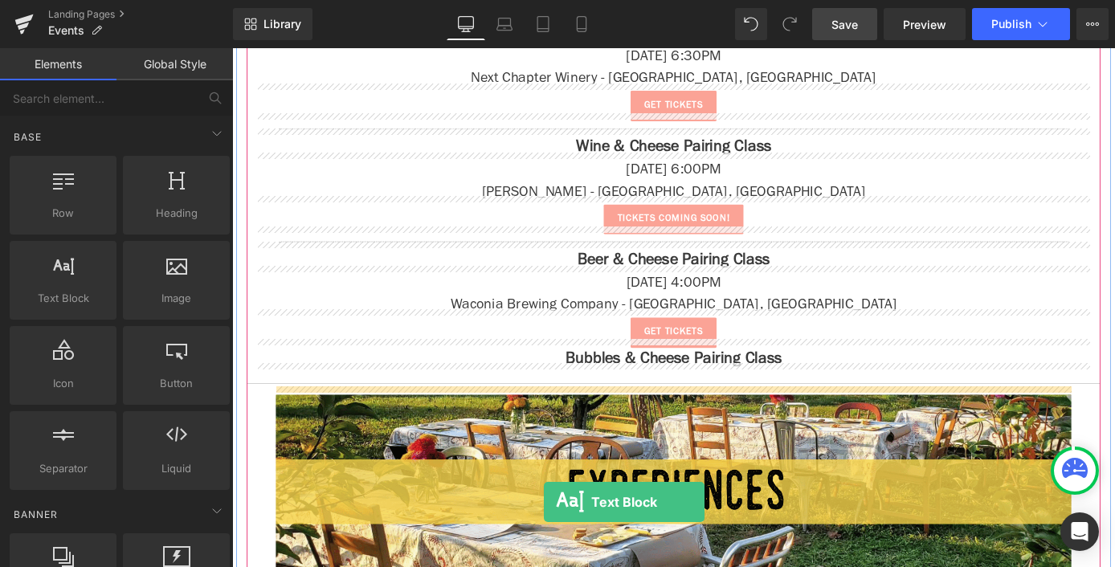
scroll to position [3229, 0]
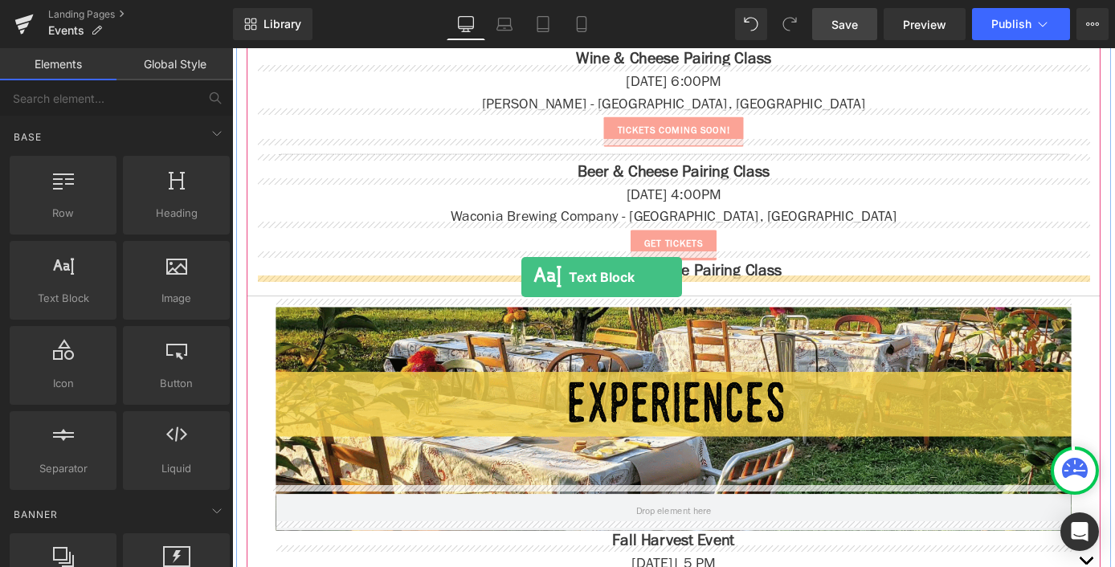
drag, startPoint x: 461, startPoint y: 399, endPoint x: 550, endPoint y: 300, distance: 133.1
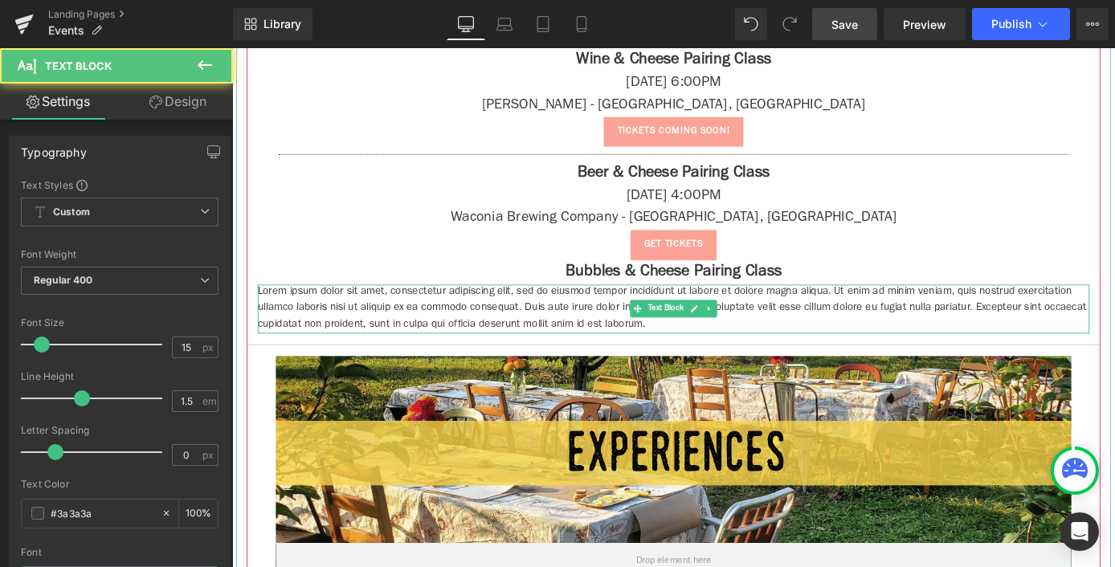
click at [605, 328] on p "Lorem ipsum dolor sit amet, consectetur adipiscing elit, sed do eiusmod tempor …" at bounding box center [718, 335] width 916 height 55
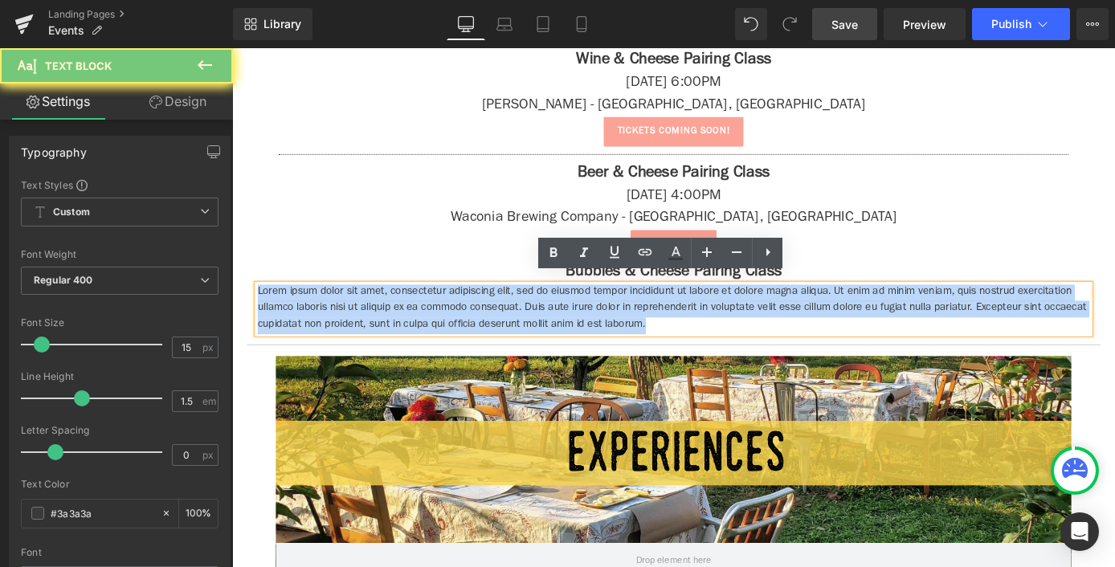
click at [605, 328] on p "Lorem ipsum dolor sit amet, consectetur adipiscing elit, sed do eiusmod tempor …" at bounding box center [718, 335] width 916 height 55
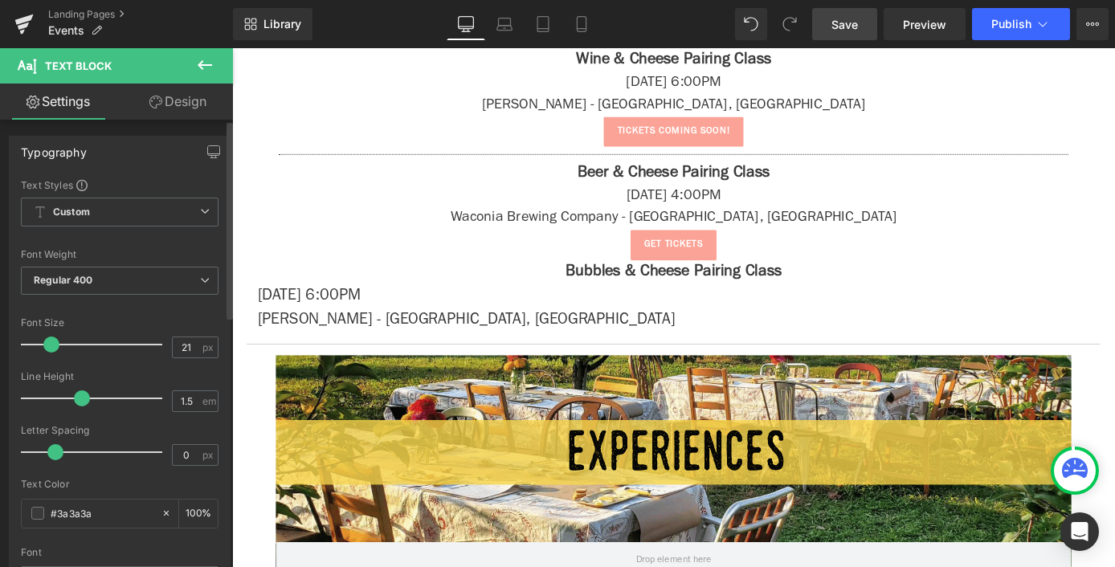
type input "20"
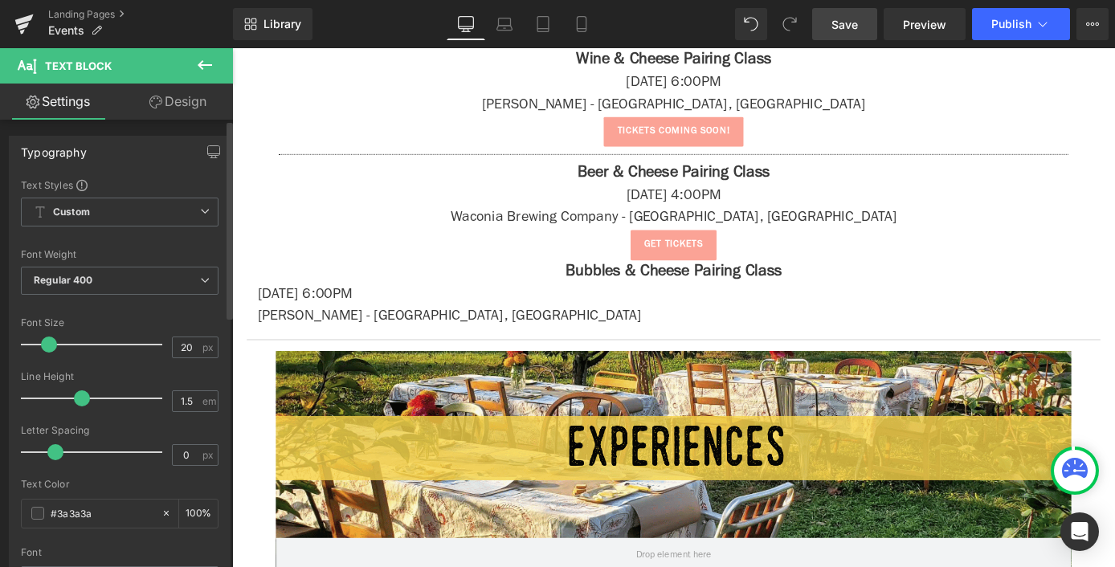
click at [52, 346] on span at bounding box center [49, 344] width 16 height 16
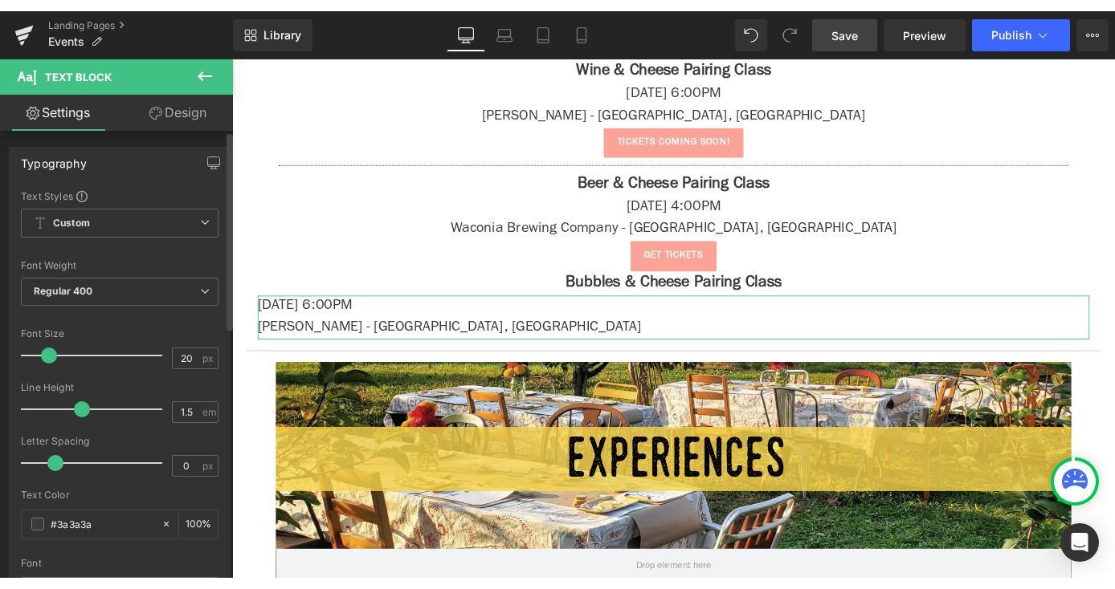
scroll to position [567, 0]
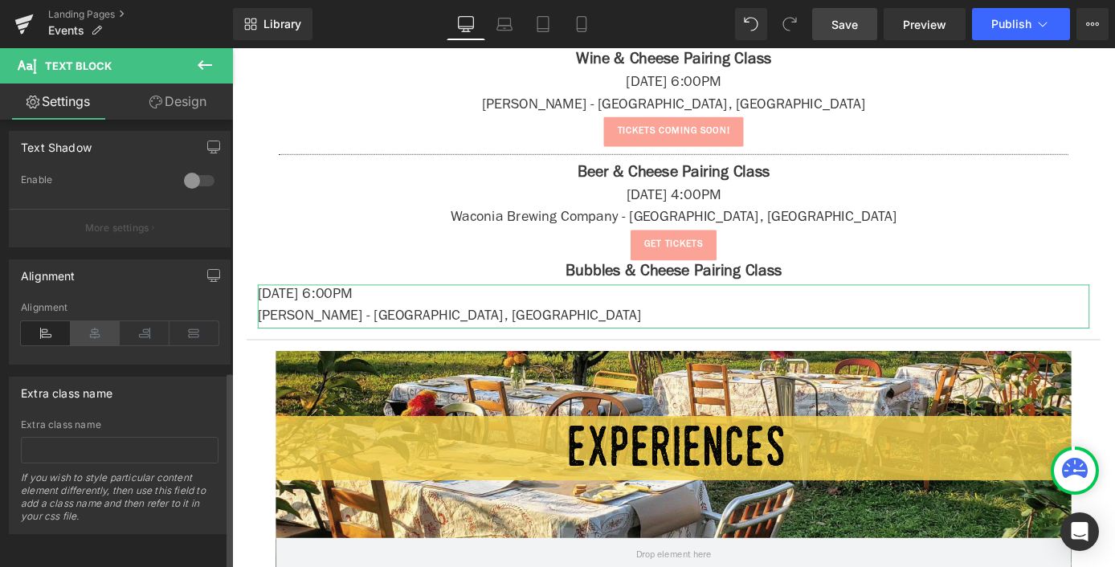
click at [89, 322] on icon at bounding box center [96, 333] width 50 height 24
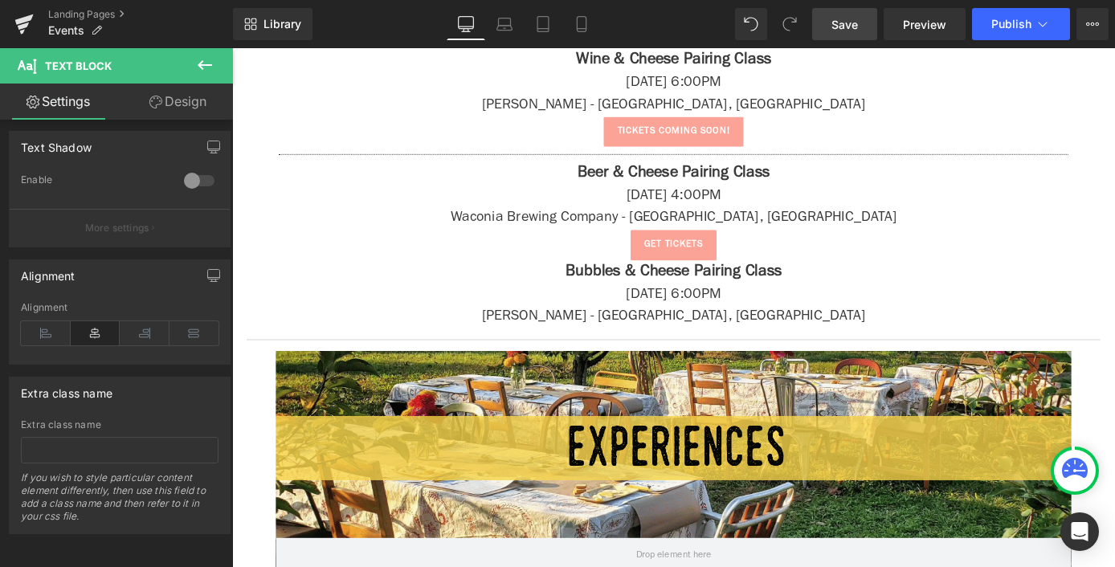
click at [202, 64] on icon at bounding box center [205, 65] width 14 height 10
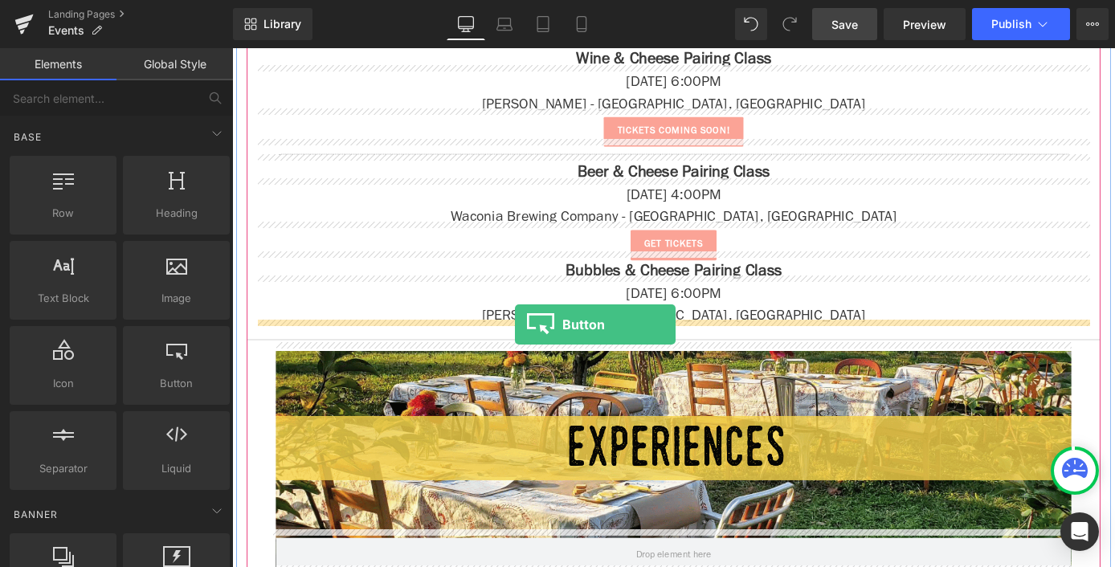
drag, startPoint x: 392, startPoint y: 422, endPoint x: 544, endPoint y: 353, distance: 167.1
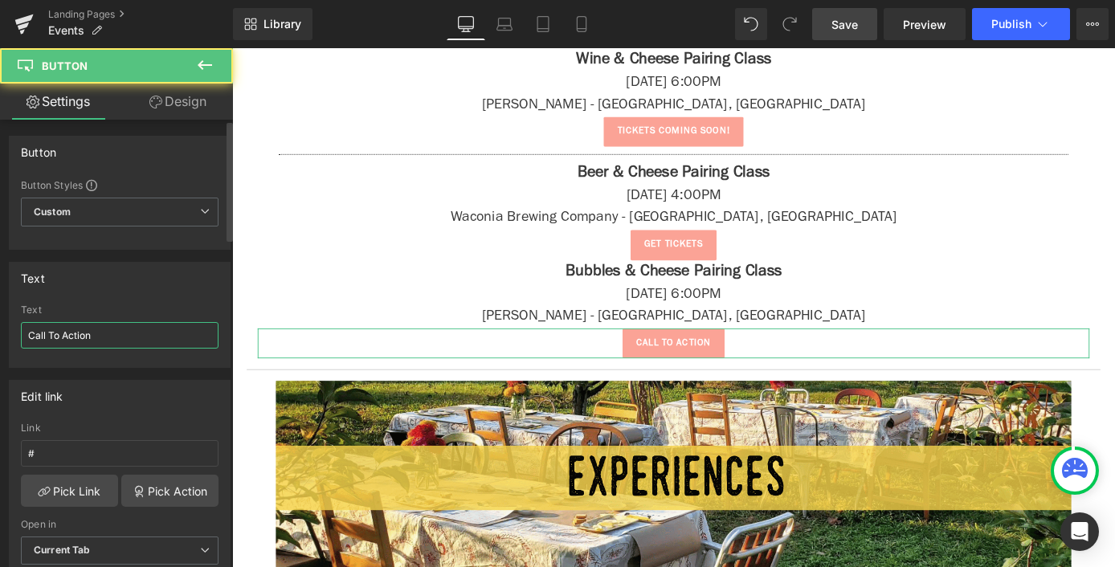
click at [81, 324] on input "Call To Action" at bounding box center [120, 335] width 198 height 27
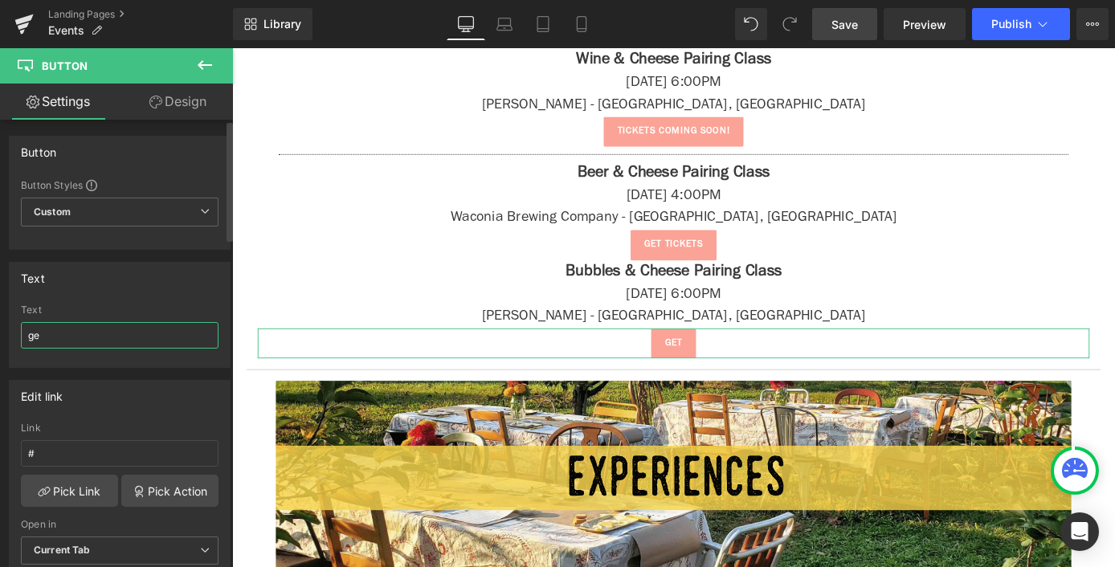
type input "g"
type input "tickets coming soon!"
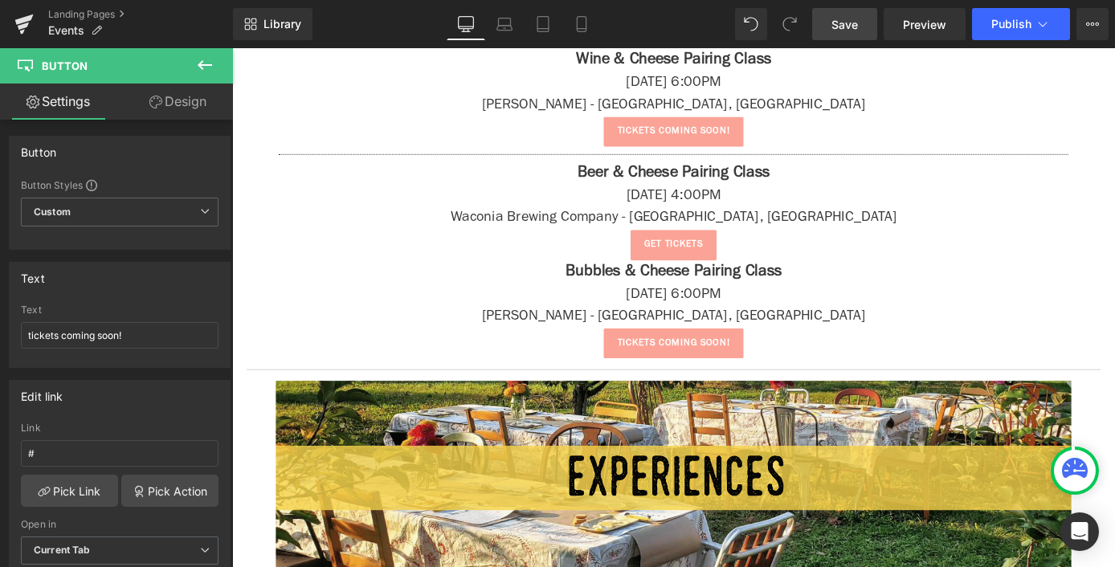
click at [202, 73] on icon at bounding box center [204, 64] width 19 height 19
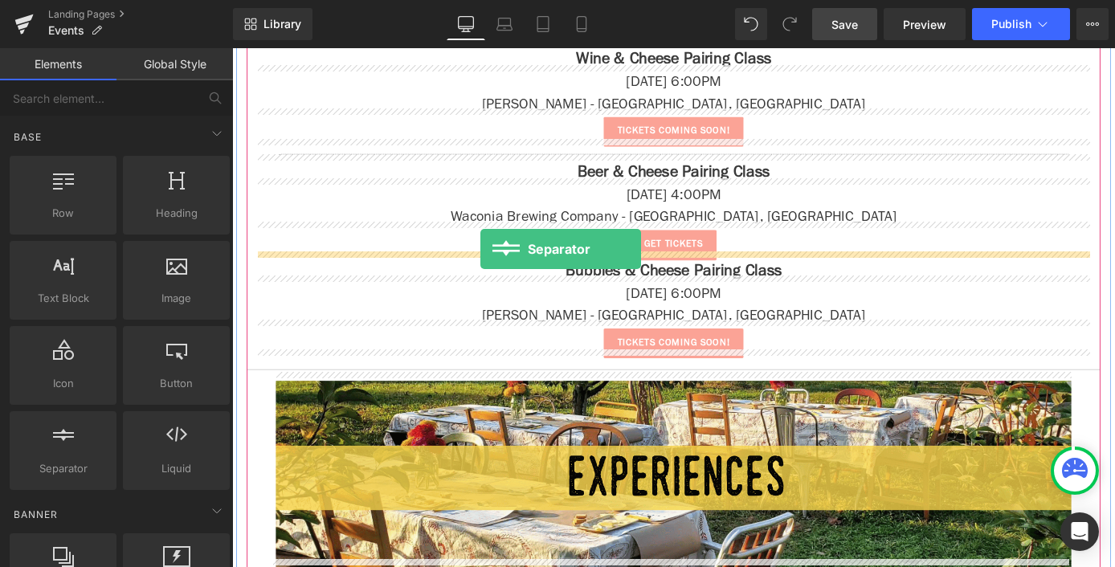
drag, startPoint x: 281, startPoint y: 500, endPoint x: 505, endPoint y: 269, distance: 321.4
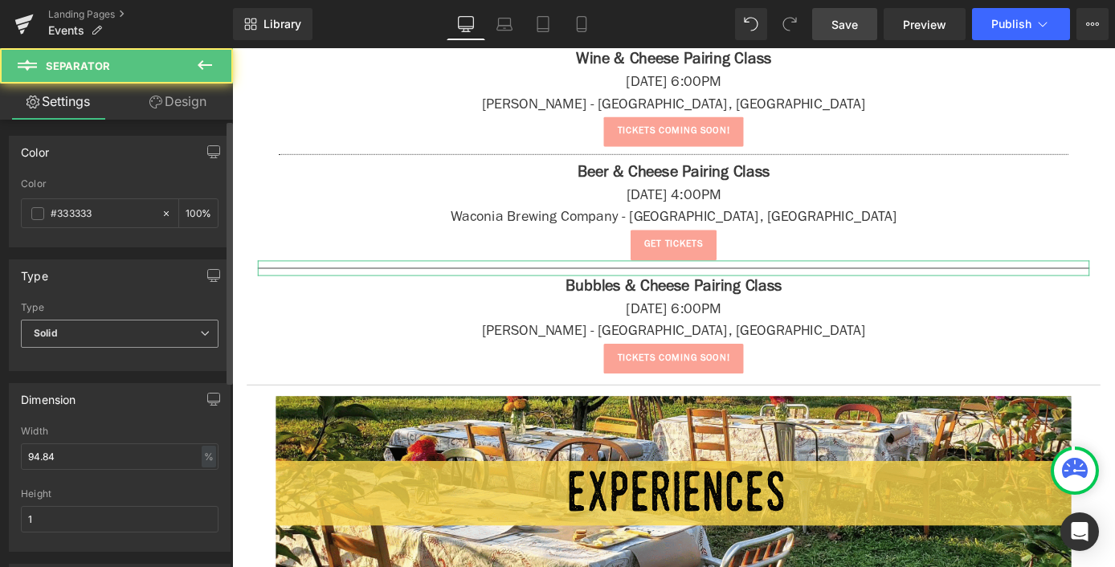
click at [75, 338] on span "Solid" at bounding box center [120, 334] width 198 height 28
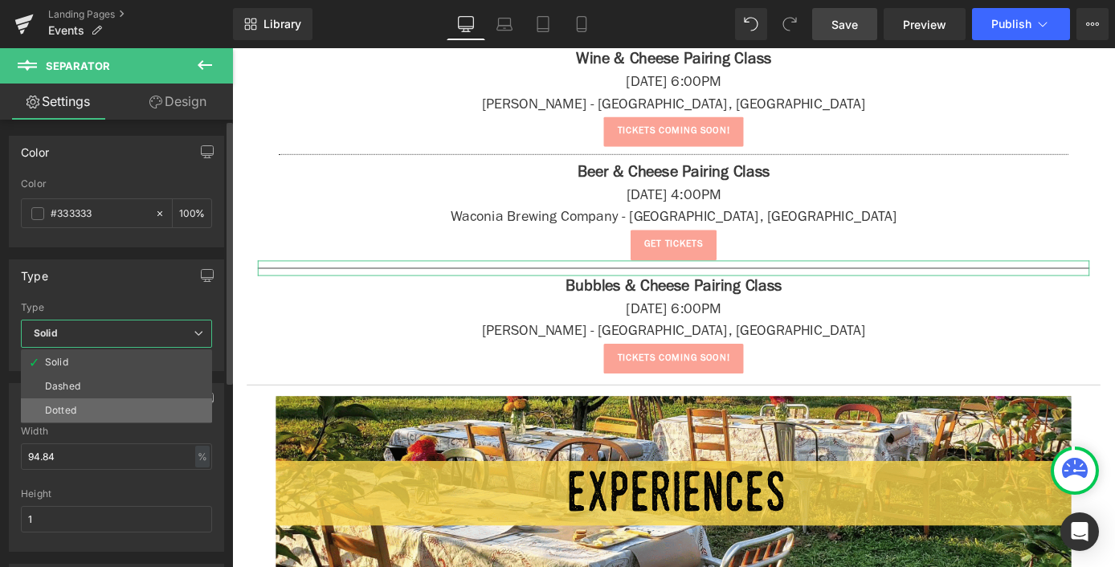
click at [100, 410] on li "Dotted" at bounding box center [116, 410] width 191 height 24
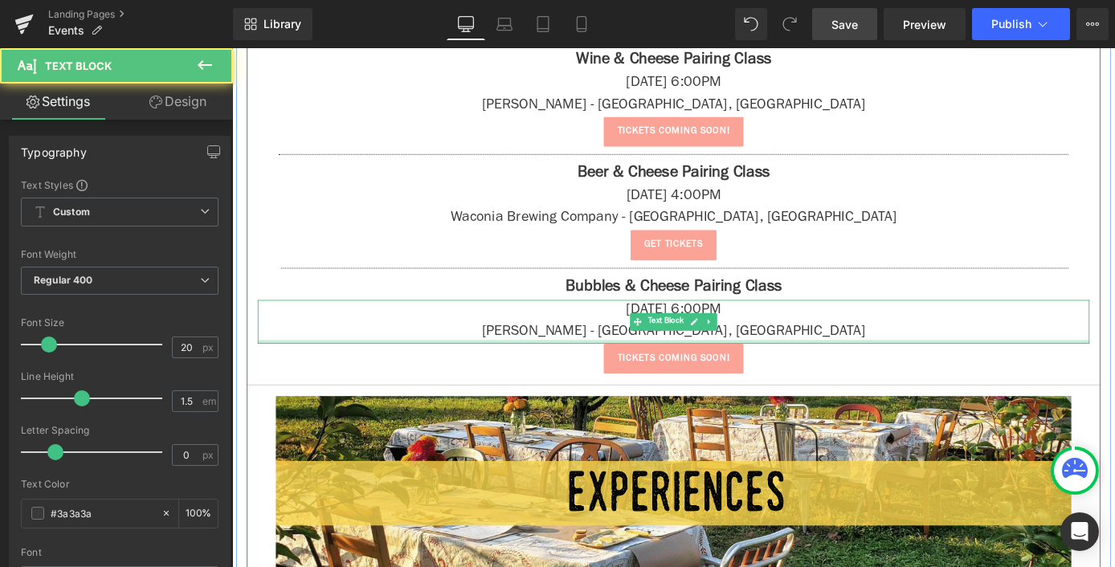
click at [459, 369] on div at bounding box center [718, 371] width 916 height 4
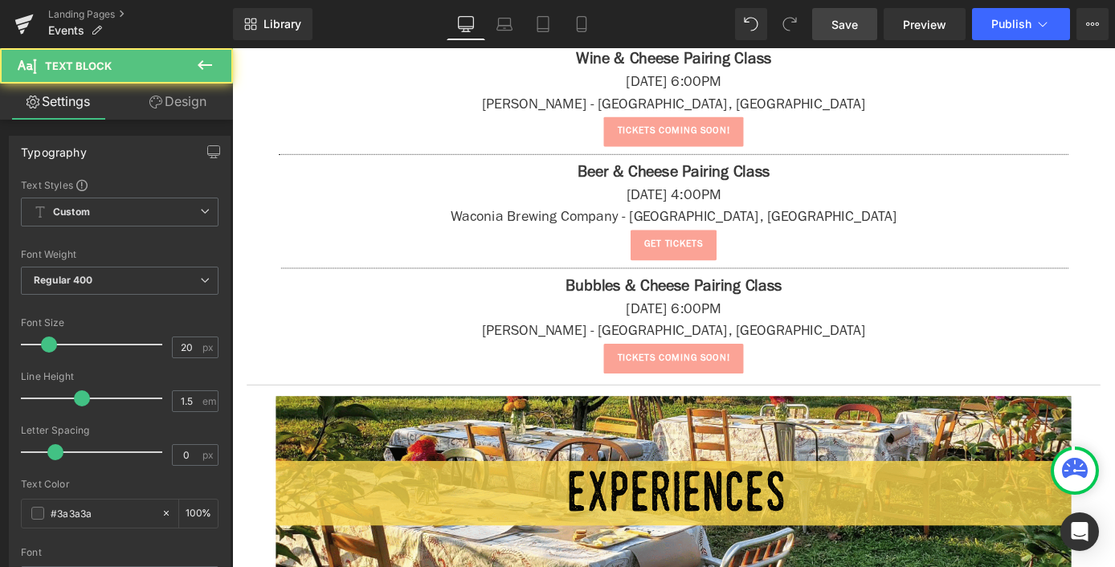
click at [834, 7] on div "Library Desktop Desktop Laptop Tablet Mobile Save Preview Publish Scheduled Vie…" at bounding box center [674, 24] width 882 height 48
click at [831, 27] on link "Save" at bounding box center [844, 24] width 65 height 32
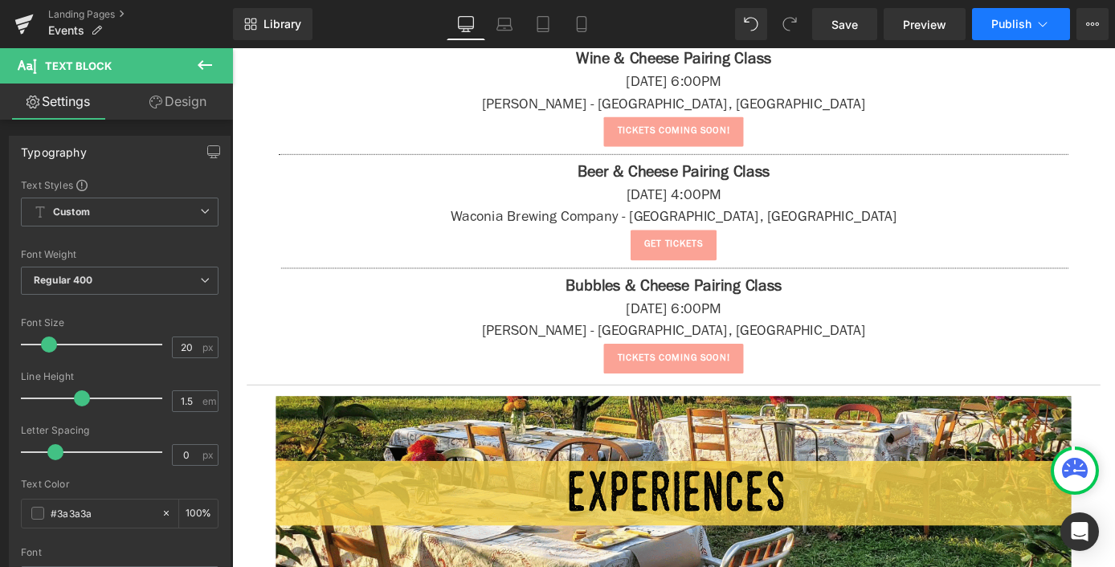
click at [1014, 33] on button "Publish" at bounding box center [1021, 24] width 98 height 32
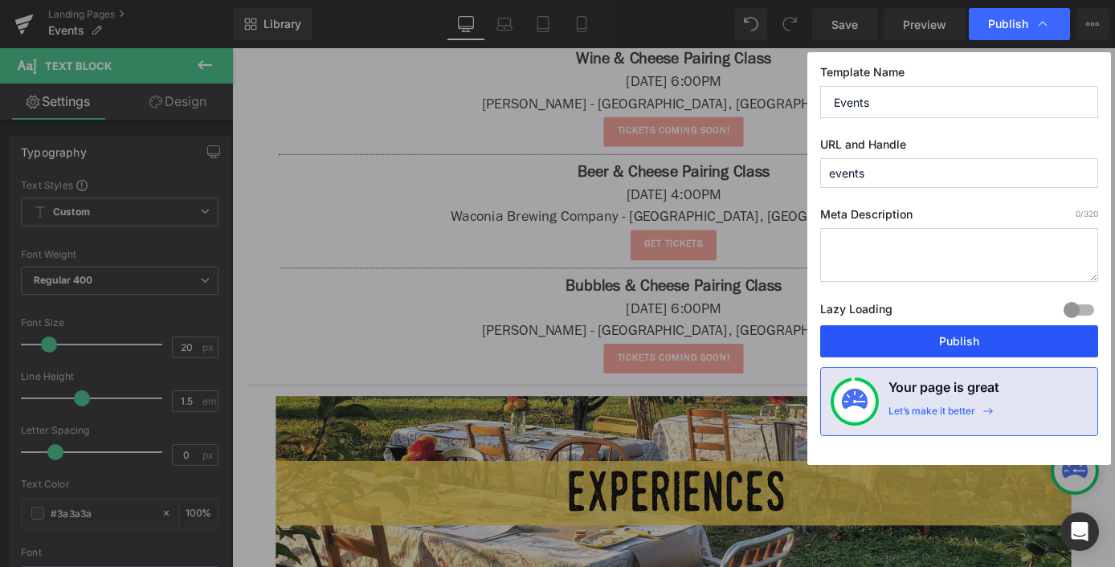
click at [981, 341] on button "Publish" at bounding box center [959, 341] width 278 height 32
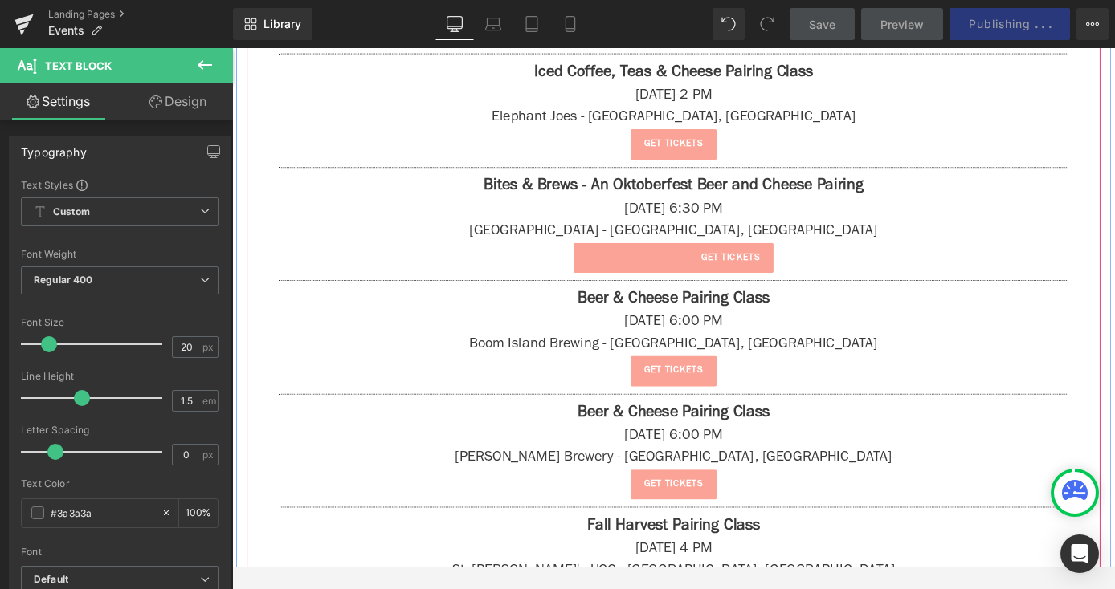
scroll to position [1726, 0]
